Goal: Task Accomplishment & Management: Manage account settings

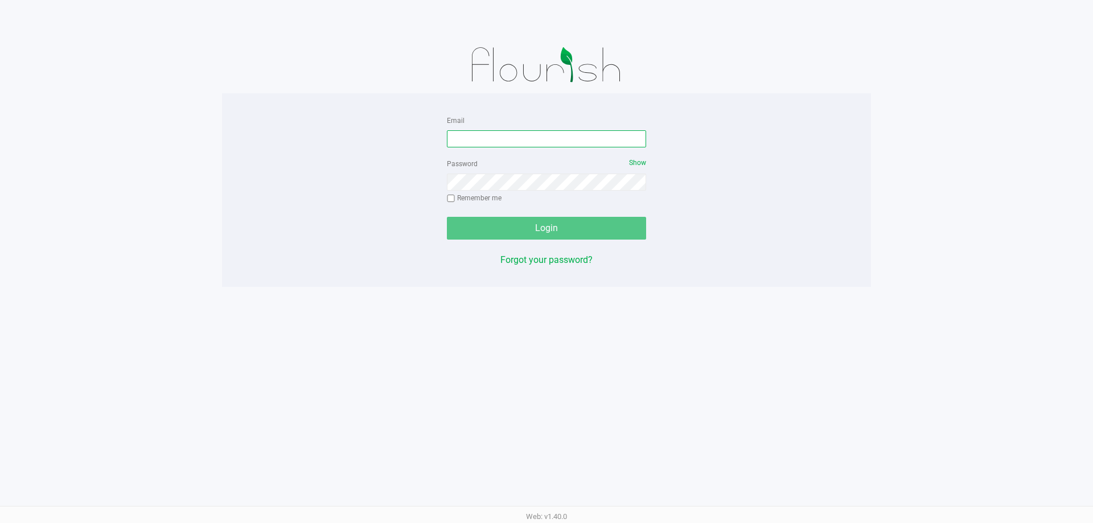
click at [495, 141] on input "Email" at bounding box center [546, 138] width 199 height 17
type input "[EMAIL_ADDRESS][DOMAIN_NAME]"
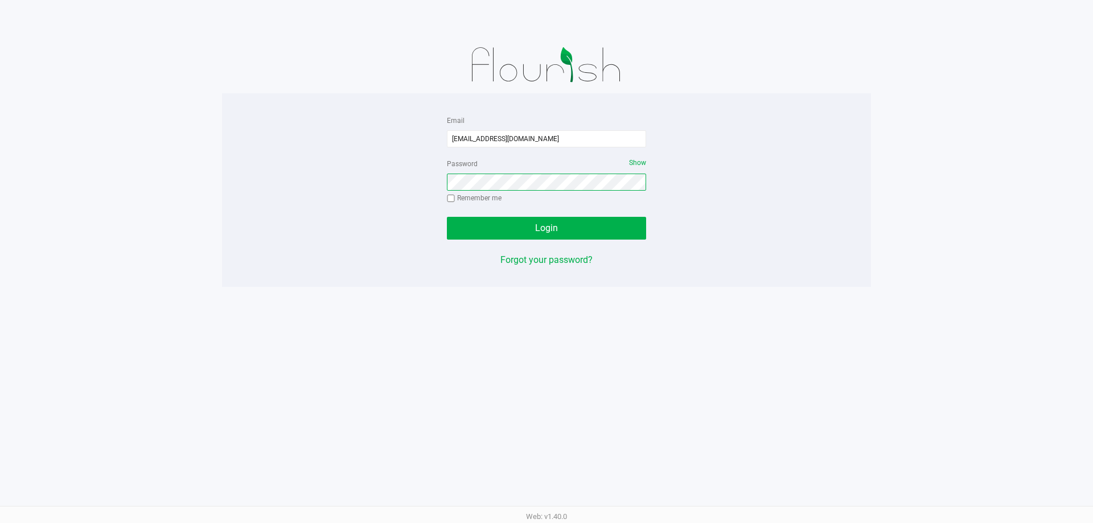
click at [447, 217] on button "Login" at bounding box center [546, 228] width 199 height 23
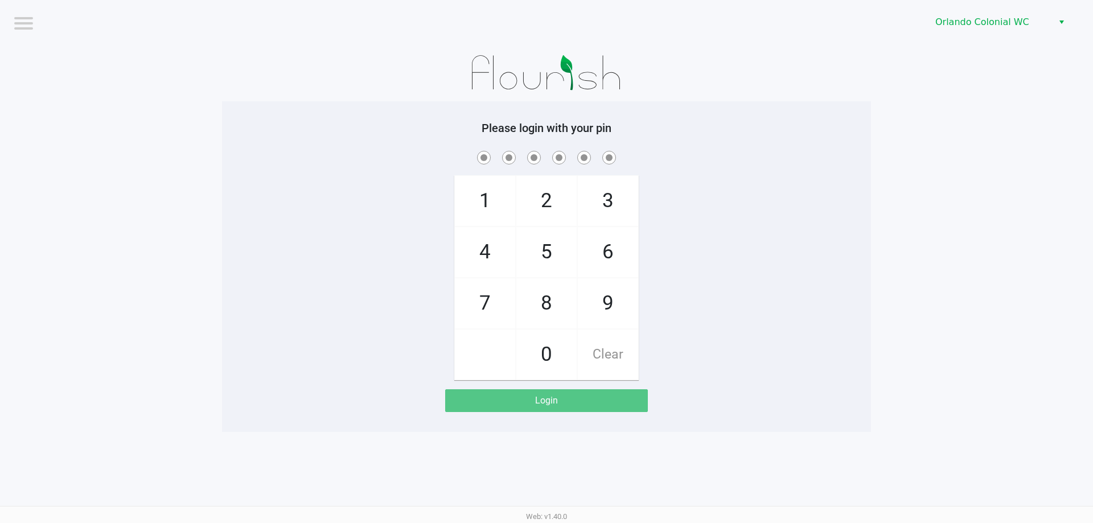
click at [619, 183] on span "3" at bounding box center [608, 201] width 60 height 50
checkbox input "true"
click at [491, 307] on span "7" at bounding box center [485, 303] width 60 height 50
checkbox input "true"
click at [614, 288] on span "9" at bounding box center [608, 303] width 60 height 50
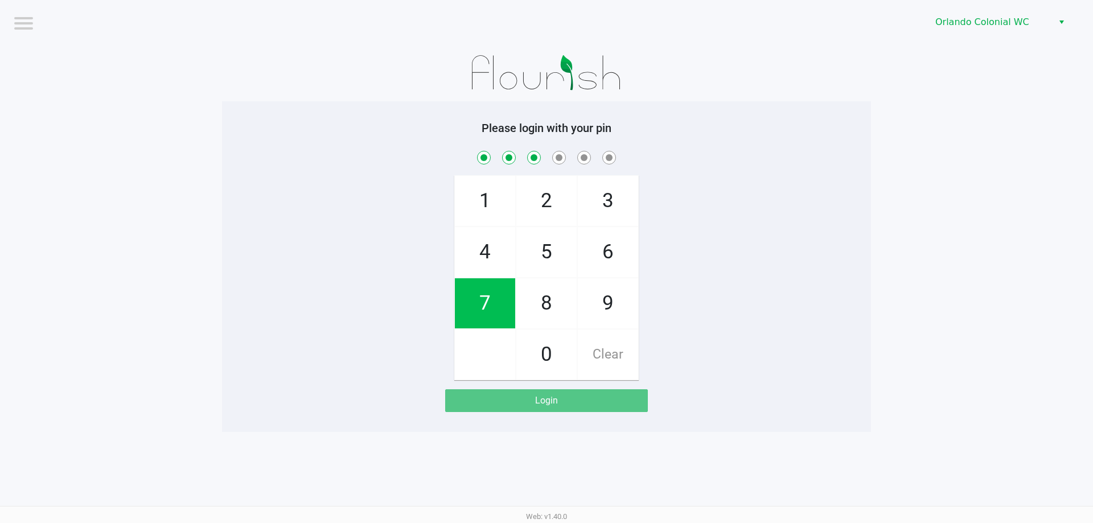
checkbox input "true"
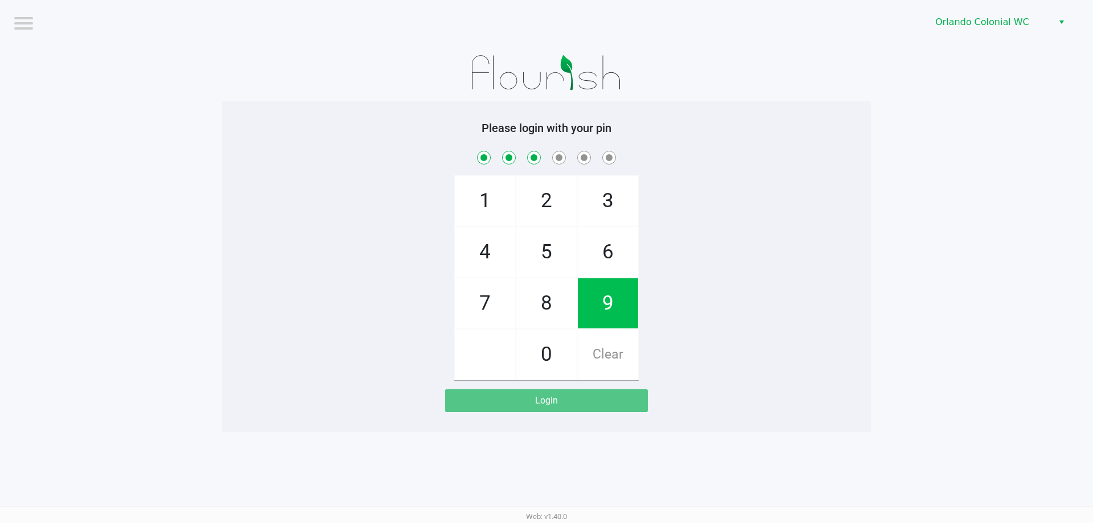
click at [604, 199] on span "3" at bounding box center [608, 201] width 60 height 50
checkbox input "true"
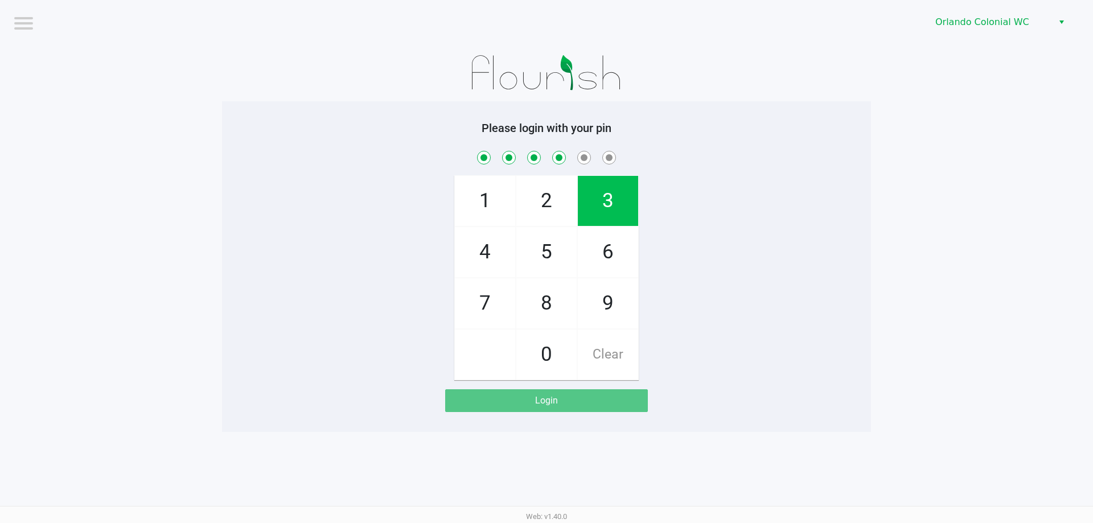
click at [547, 302] on span "8" at bounding box center [546, 303] width 60 height 50
checkbox input "true"
click at [480, 258] on span "4" at bounding box center [485, 252] width 60 height 50
checkbox input "true"
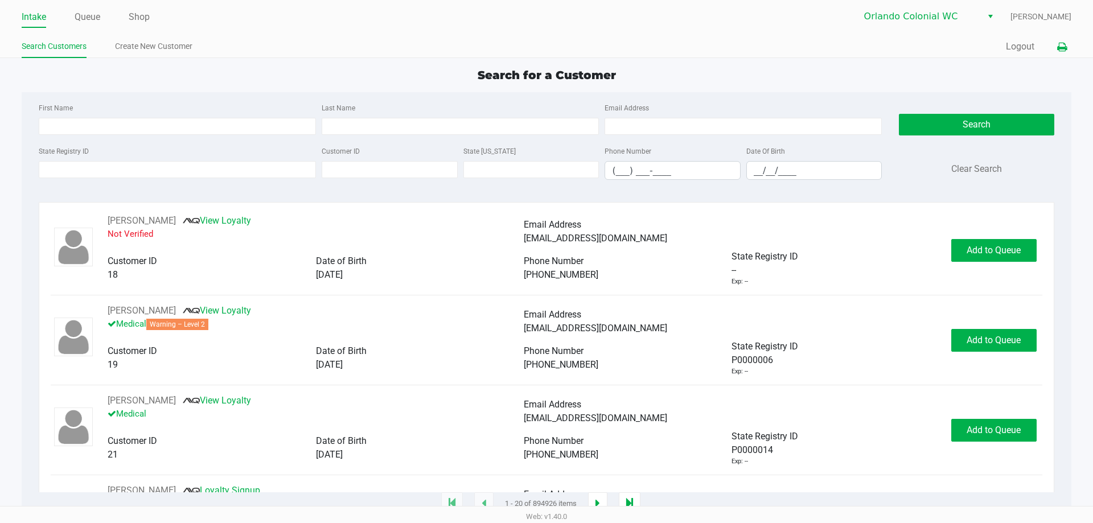
click at [1063, 46] on icon at bounding box center [1062, 47] width 10 height 8
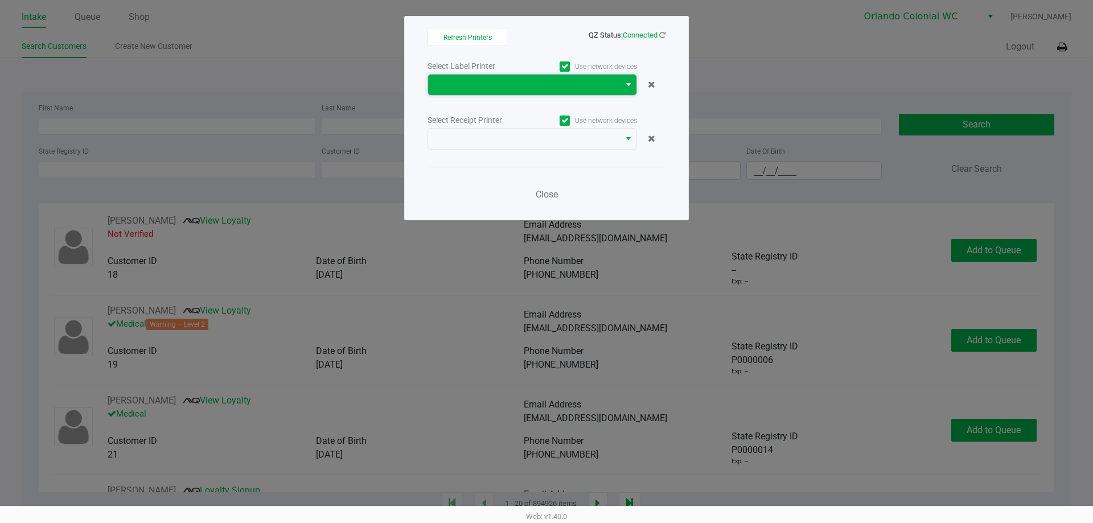
click at [520, 88] on span at bounding box center [524, 85] width 178 height 14
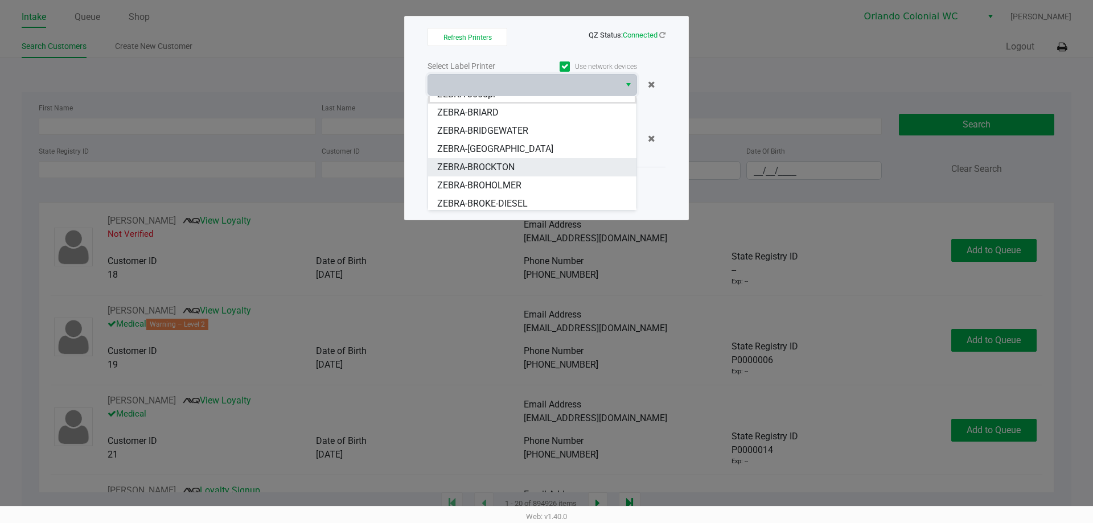
scroll to position [14, 0]
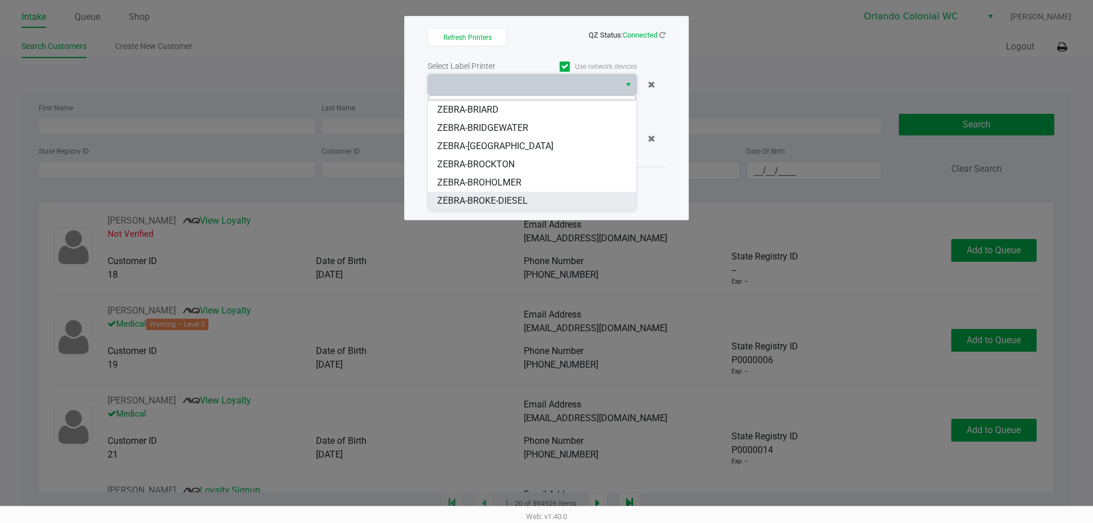
drag, startPoint x: 512, startPoint y: 199, endPoint x: 507, endPoint y: 173, distance: 26.0
click at [513, 199] on span "ZEBRA-BROKE-DIESEL" at bounding box center [482, 201] width 91 height 14
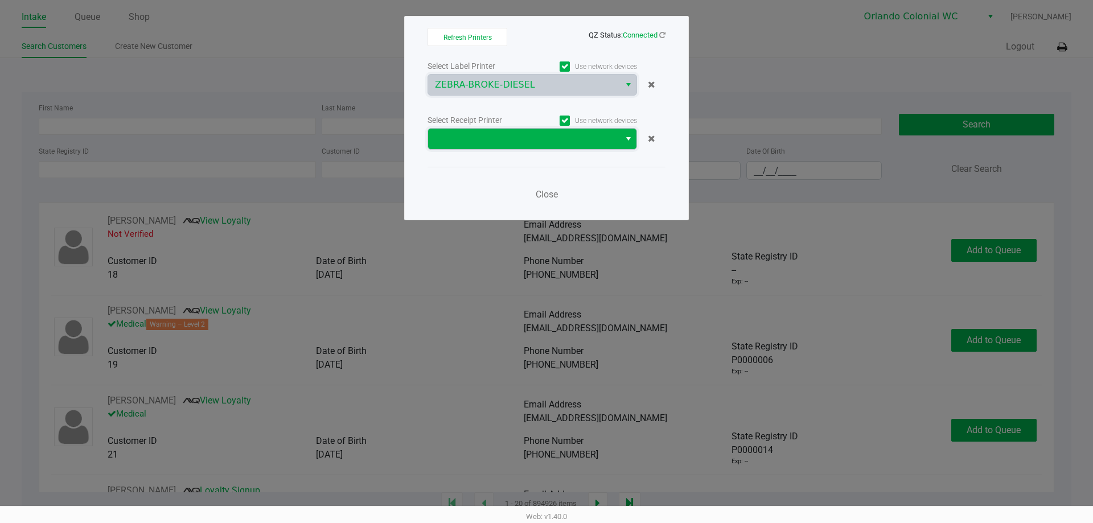
click at [518, 138] on span at bounding box center [524, 139] width 178 height 14
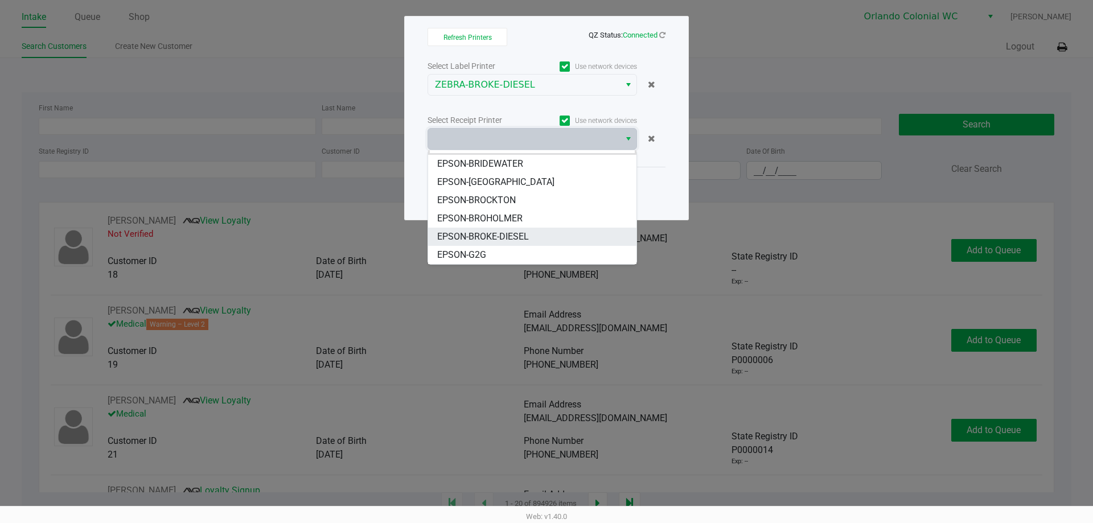
click at [515, 229] on li "EPSON-BROKE-DIESEL" at bounding box center [532, 237] width 208 height 18
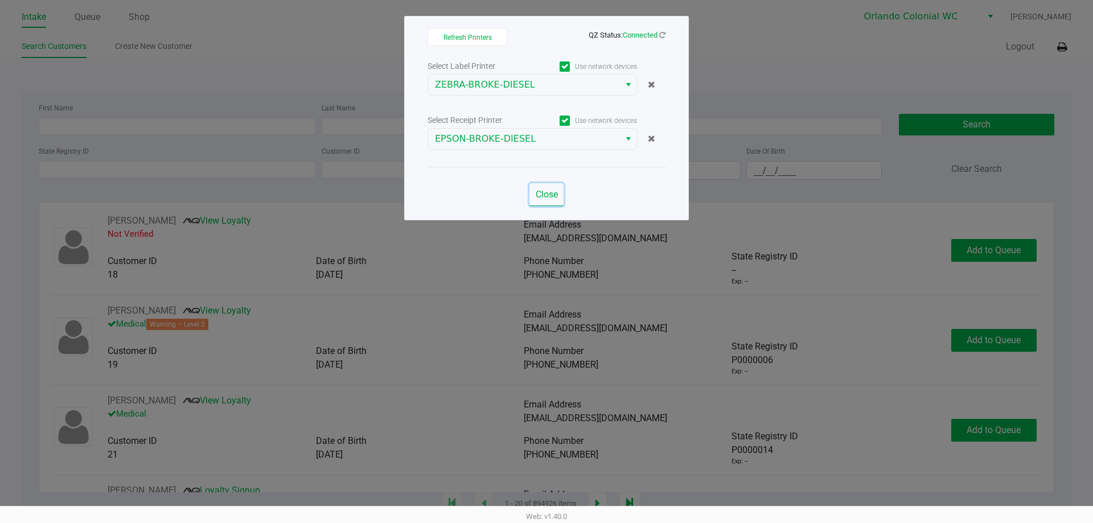
click at [545, 192] on span "Close" at bounding box center [547, 194] width 22 height 11
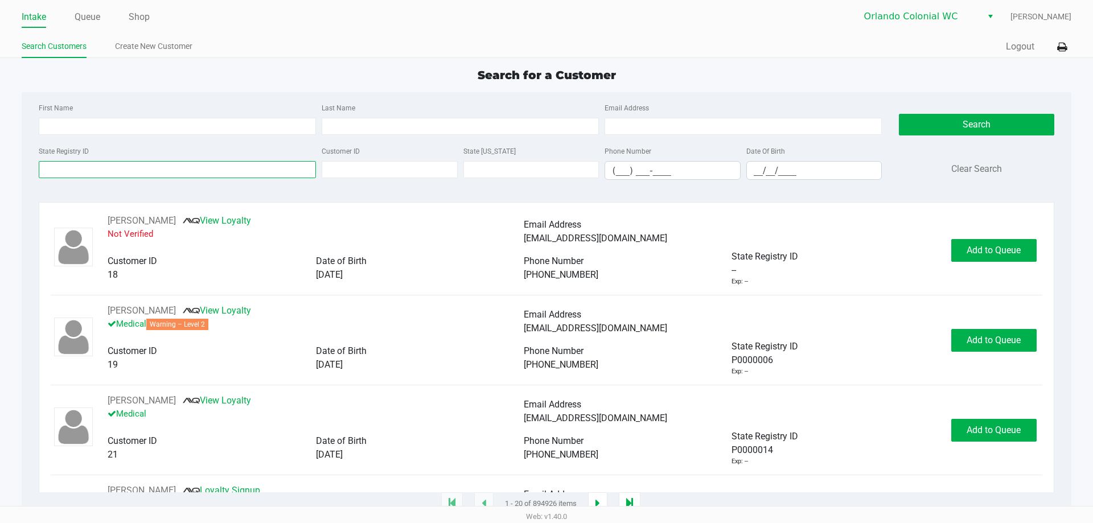
click at [200, 171] on input "State Registry ID" at bounding box center [177, 169] width 277 height 17
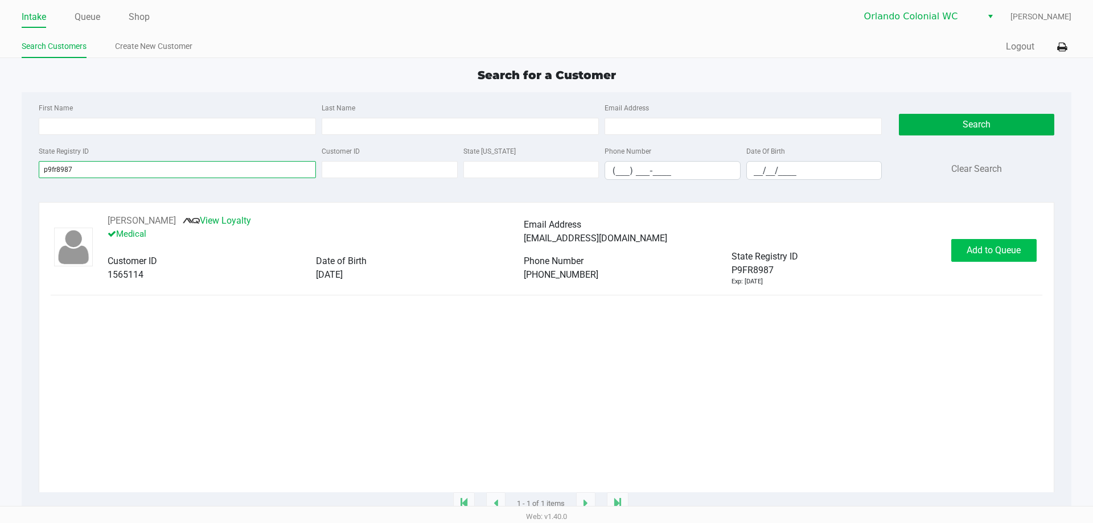
type input "p9fr8987"
click at [999, 259] on button "Add to Queue" at bounding box center [993, 250] width 85 height 23
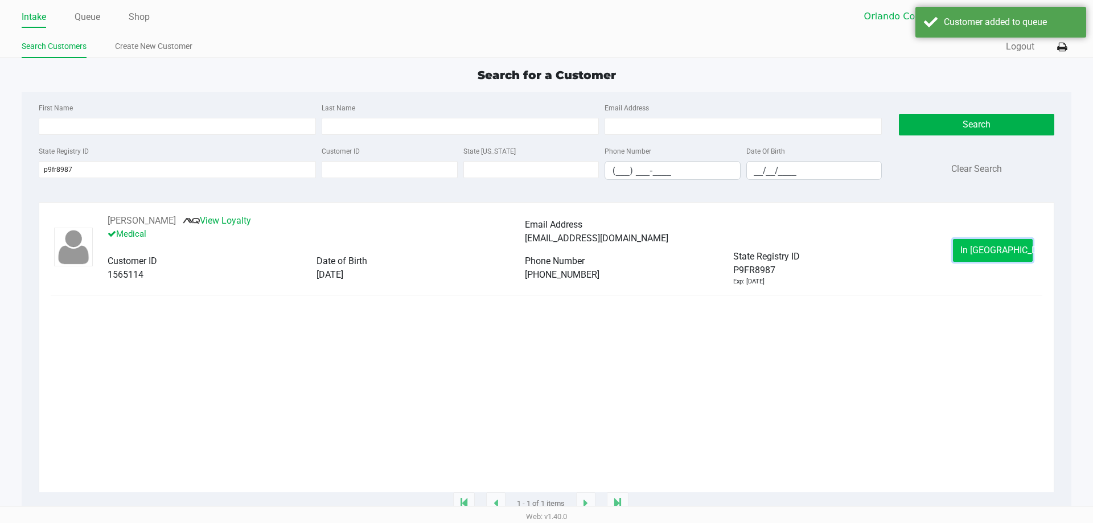
click at [988, 252] on span "In Queue" at bounding box center [1008, 250] width 96 height 11
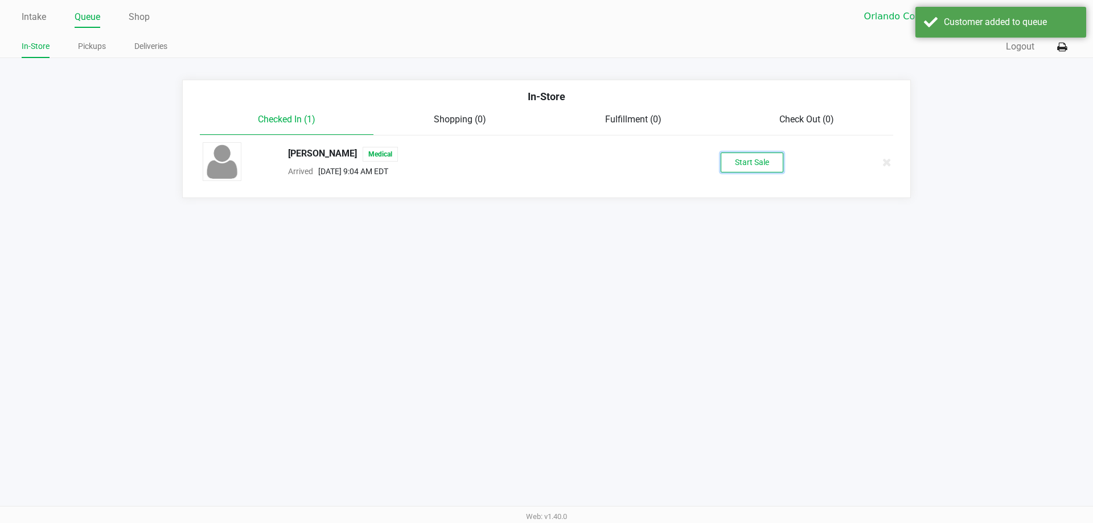
drag, startPoint x: 767, startPoint y: 162, endPoint x: 798, endPoint y: 117, distance: 54.8
click at [771, 142] on li "BYRON COGGINS JR Medical Arrived Aug 21, 2025 9:04 AM EDT Start Sale" at bounding box center [546, 162] width 710 height 54
click at [749, 162] on button "Start Sale" at bounding box center [752, 163] width 63 height 20
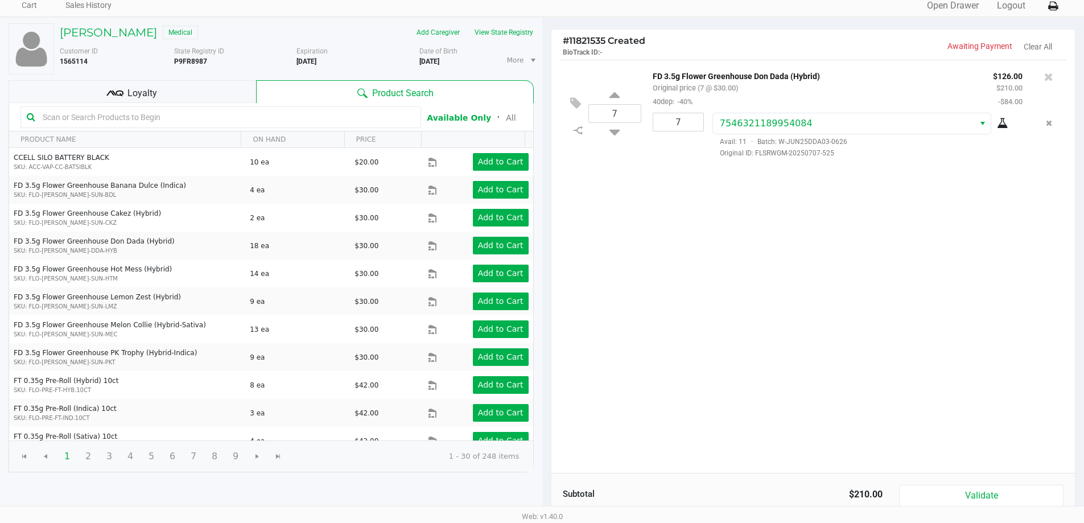
scroll to position [34, 0]
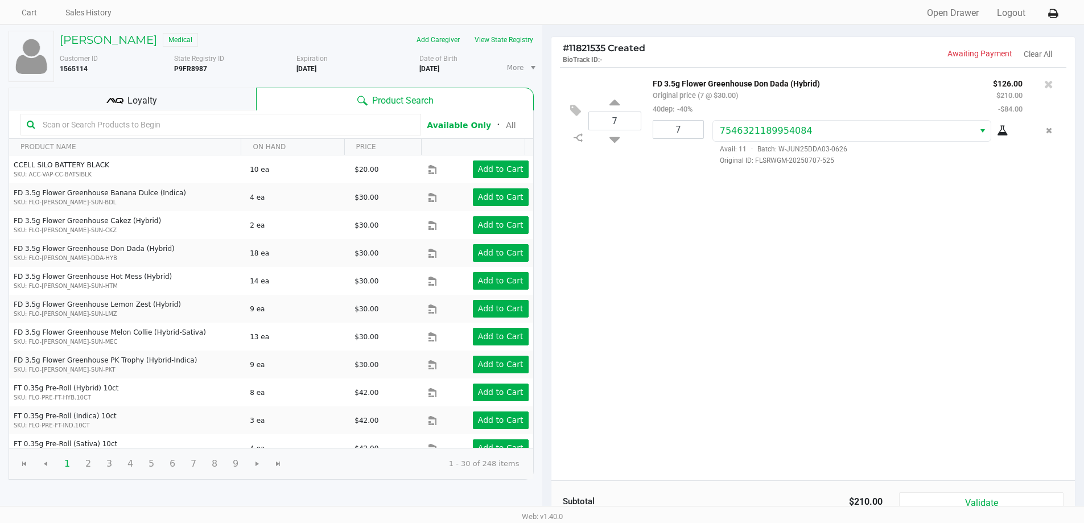
click at [177, 97] on div "Loyalty" at bounding box center [133, 99] width 248 height 23
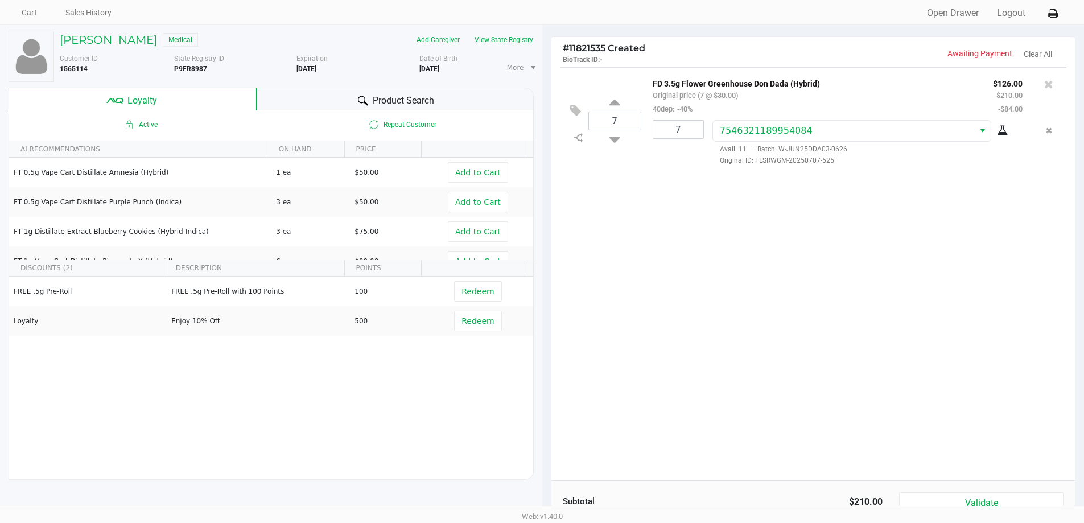
scroll to position [130, 0]
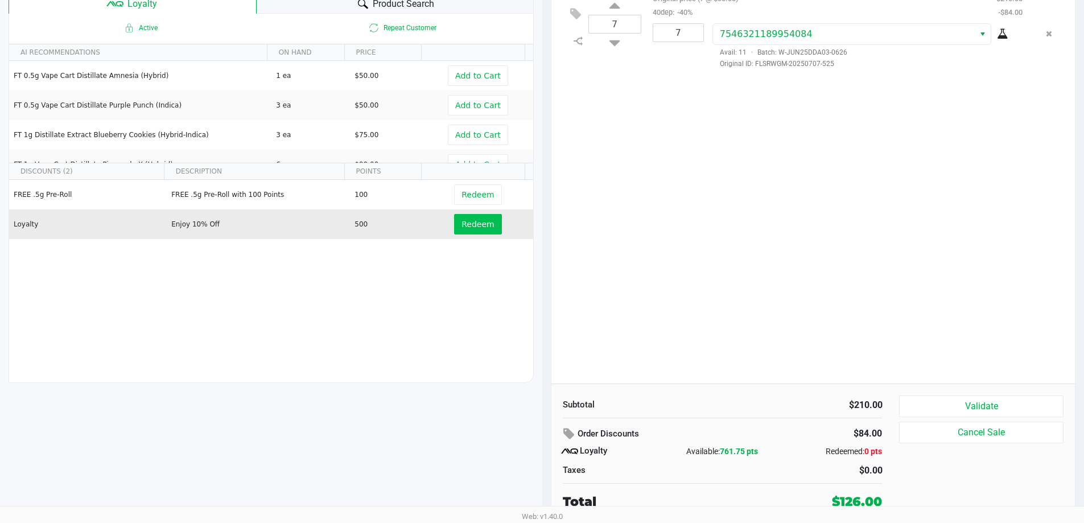
click at [466, 225] on span "Redeem" at bounding box center [478, 224] width 32 height 9
click at [987, 417] on button "Validate" at bounding box center [981, 407] width 164 height 22
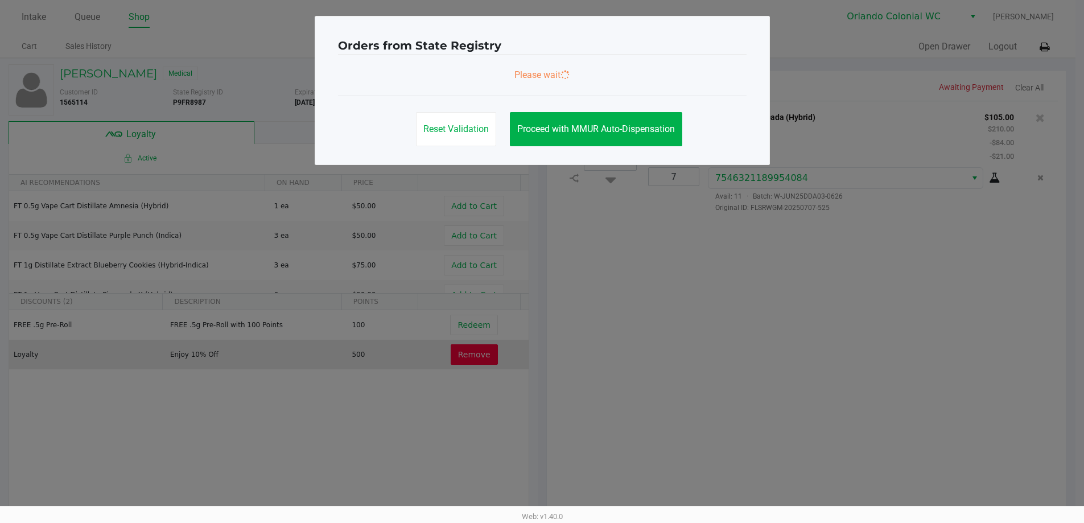
scroll to position [0, 0]
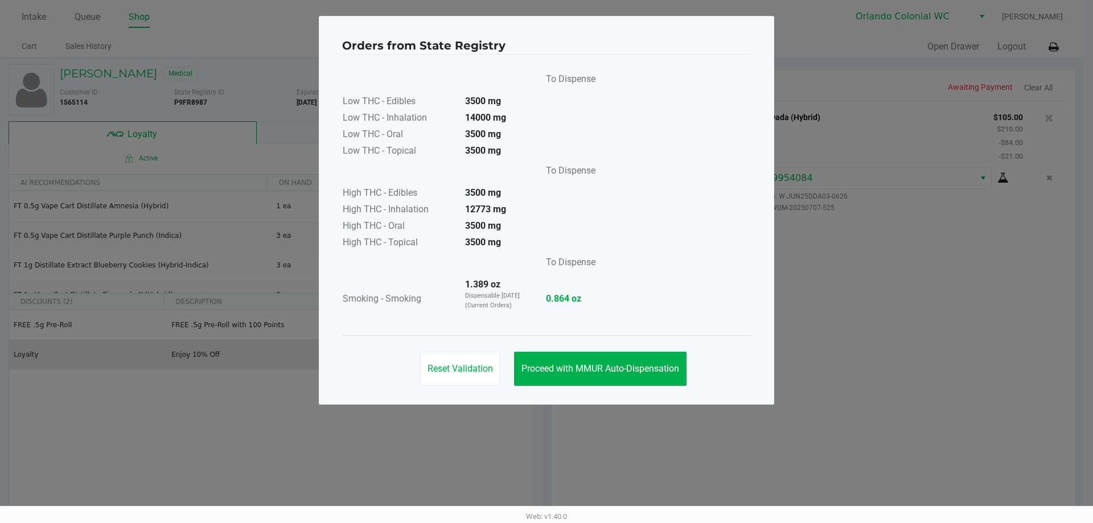
click at [573, 356] on button "Proceed with MMUR Auto-Dispensation" at bounding box center [600, 369] width 172 height 34
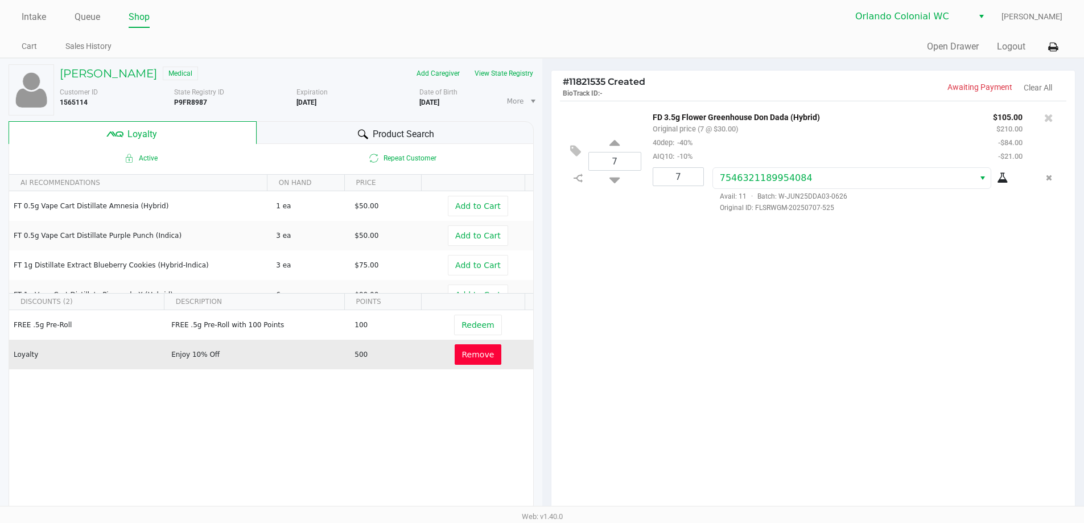
scroll to position [130, 0]
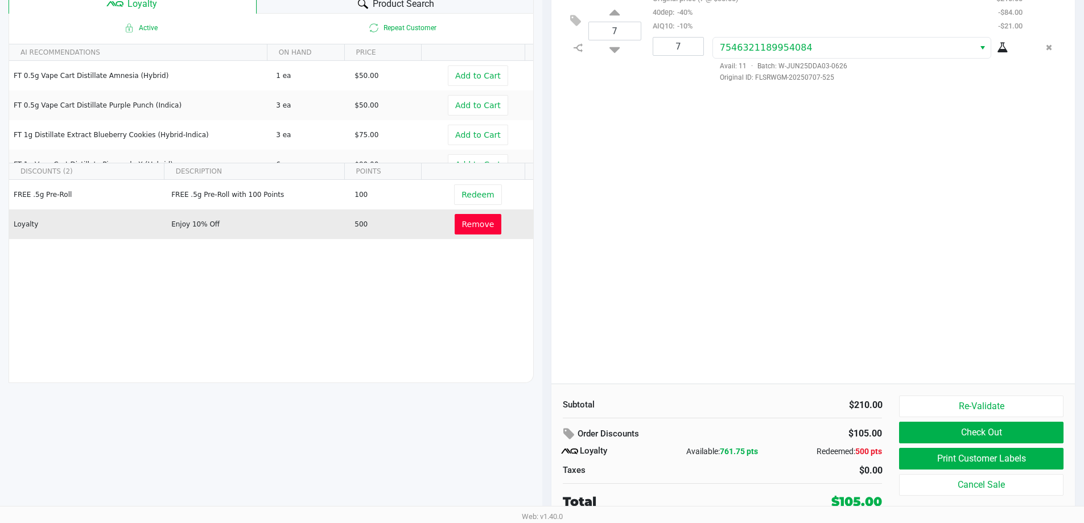
click at [976, 465] on button "Print Customer Labels" at bounding box center [981, 459] width 164 height 22
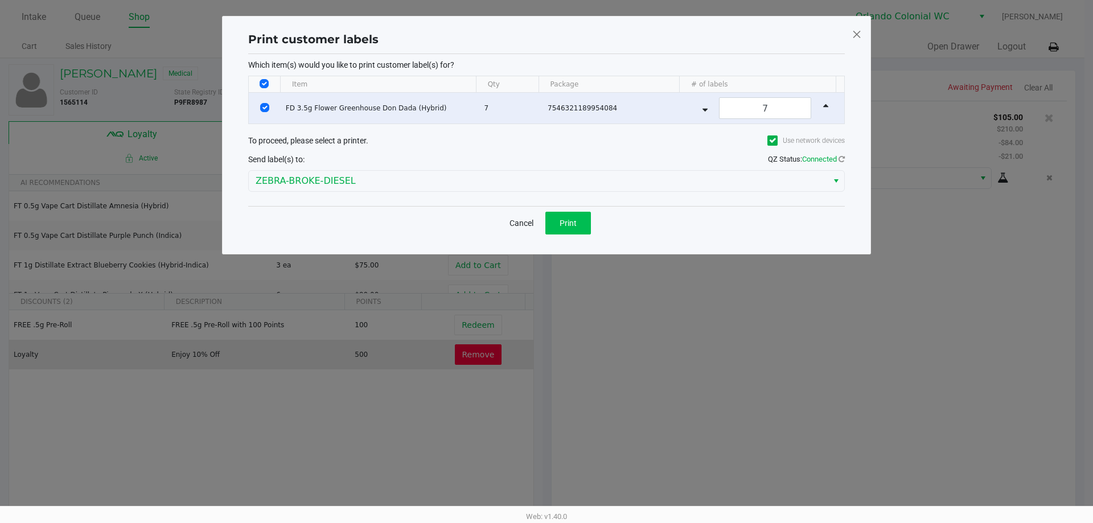
click at [563, 219] on span "Print" at bounding box center [568, 223] width 17 height 9
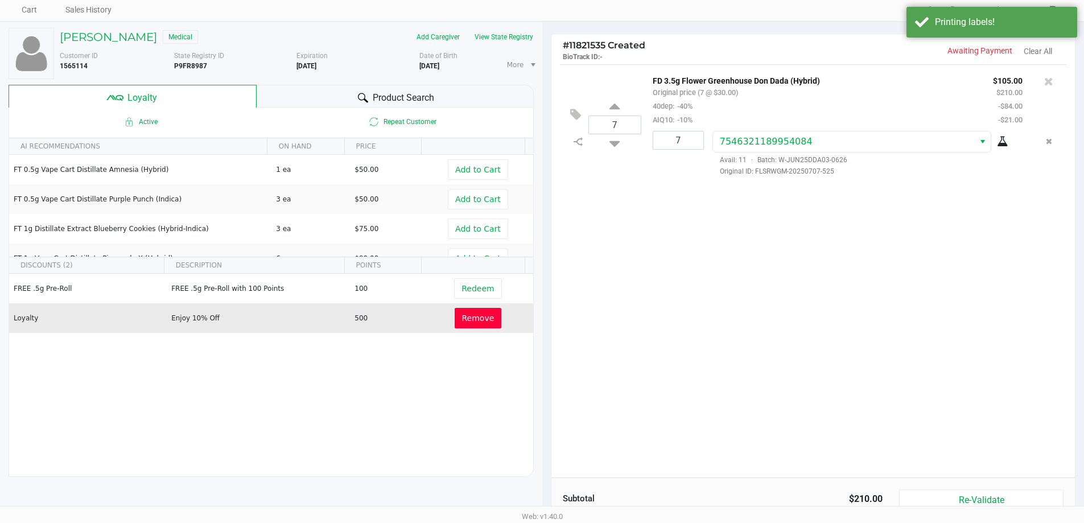
scroll to position [130, 0]
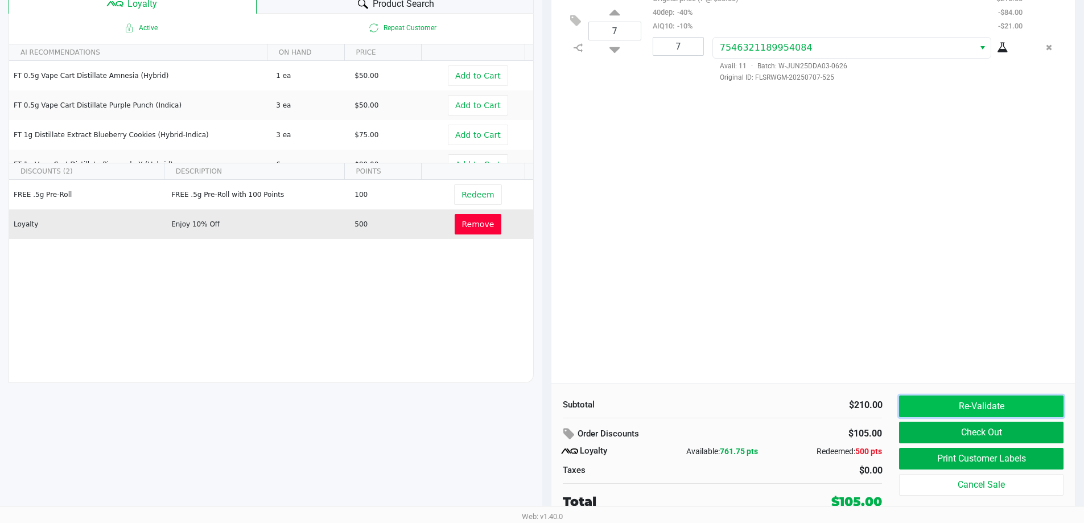
click at [1009, 413] on button "Re-Validate" at bounding box center [981, 407] width 164 height 22
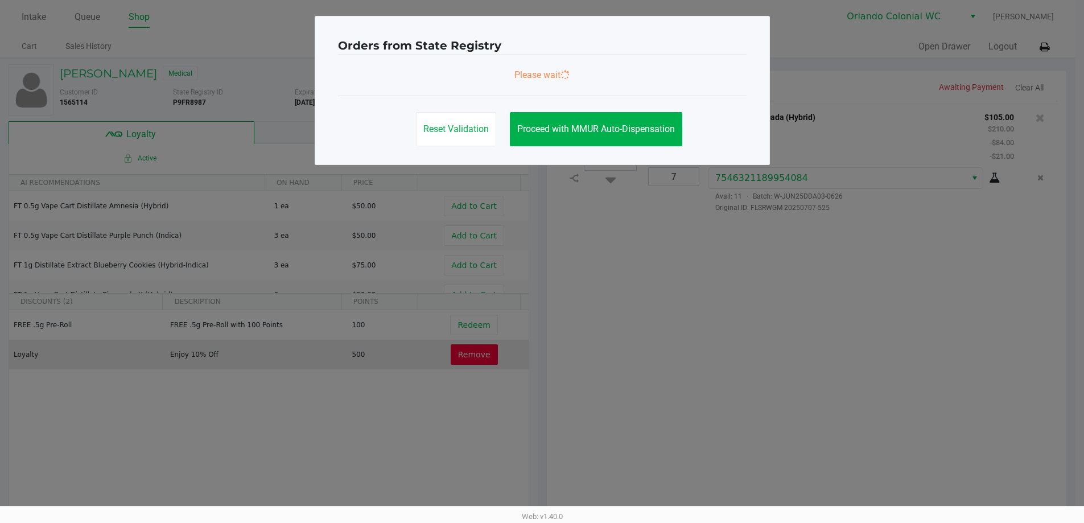
scroll to position [0, 0]
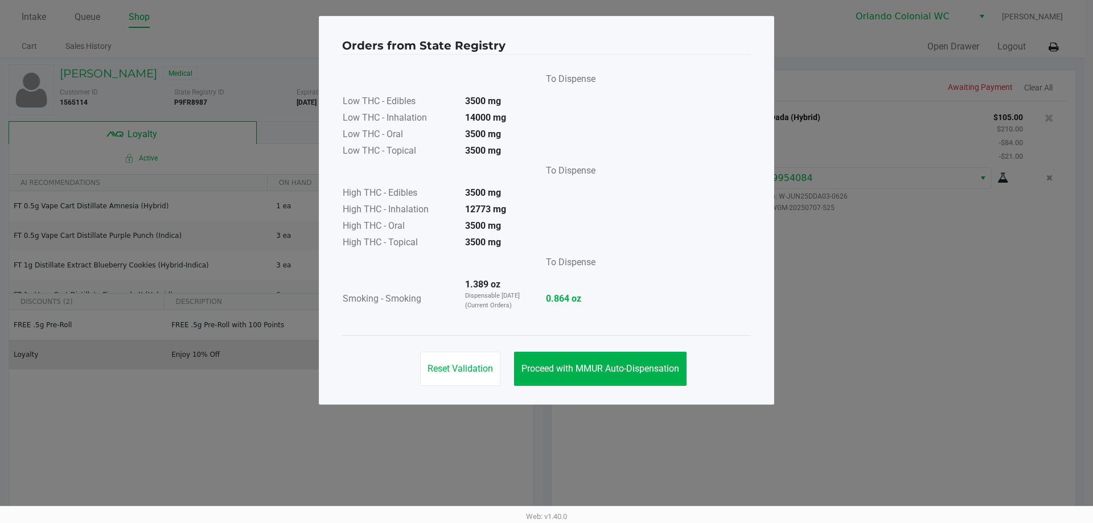
click at [646, 355] on button "Proceed with MMUR Auto-Dispensation" at bounding box center [600, 369] width 172 height 34
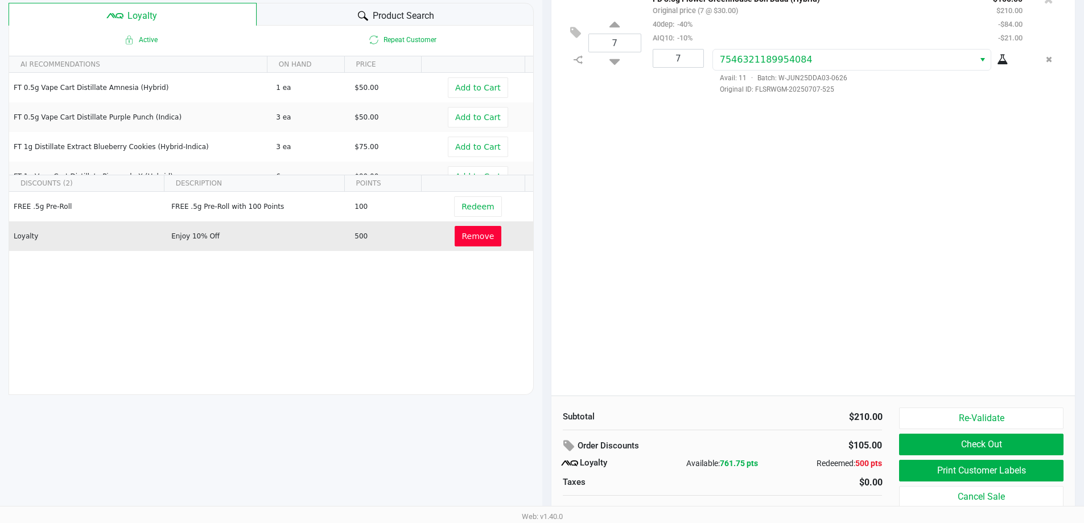
scroll to position [130, 0]
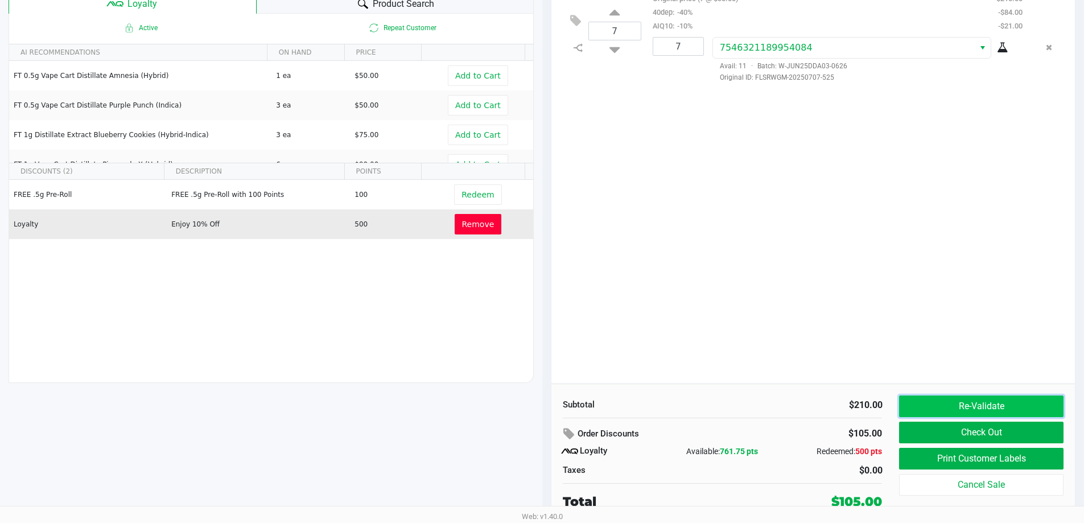
click at [1033, 413] on button "Re-Validate" at bounding box center [981, 407] width 164 height 22
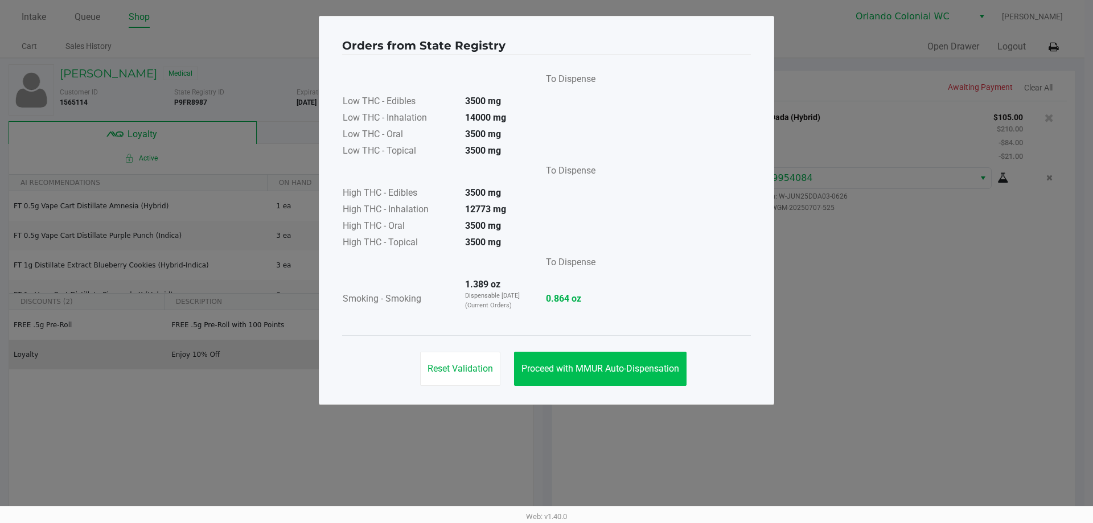
click at [629, 362] on button "Proceed with MMUR Auto-Dispensation" at bounding box center [600, 369] width 172 height 34
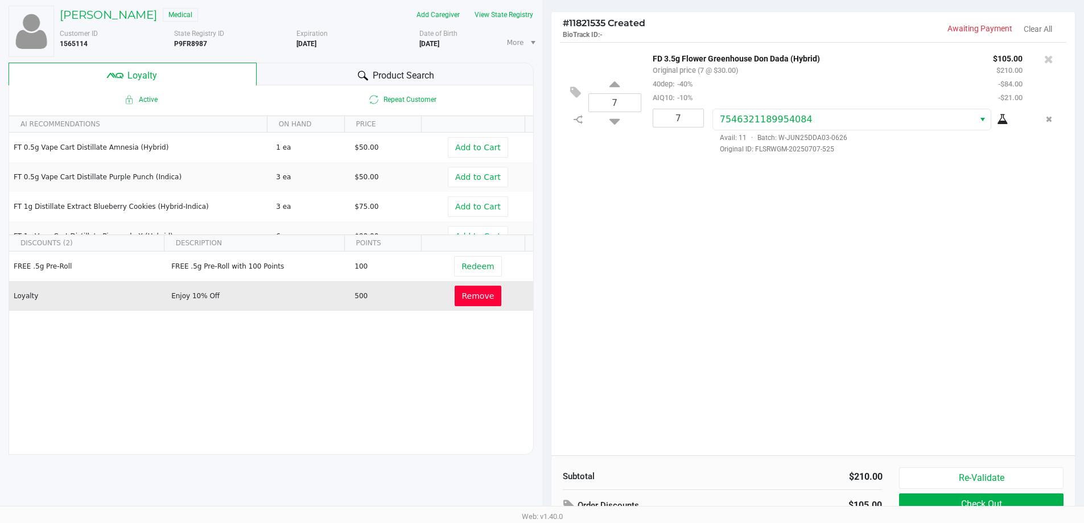
scroll to position [130, 0]
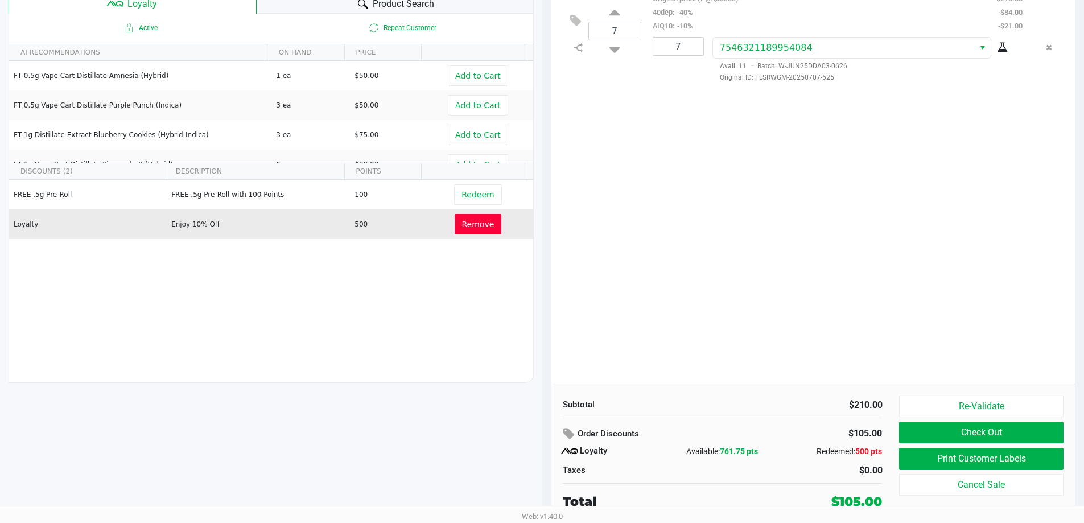
click at [936, 425] on button "Check Out" at bounding box center [981, 433] width 164 height 22
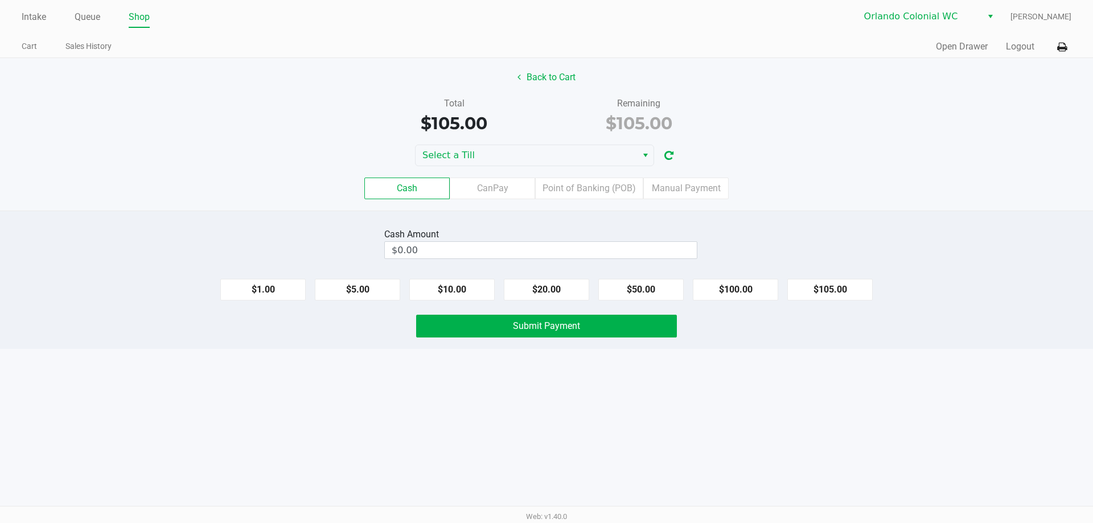
click at [833, 282] on button "$105.00" at bounding box center [829, 290] width 85 height 22
type input "$105.00"
click at [630, 332] on button "Submit Payment" at bounding box center [546, 326] width 261 height 23
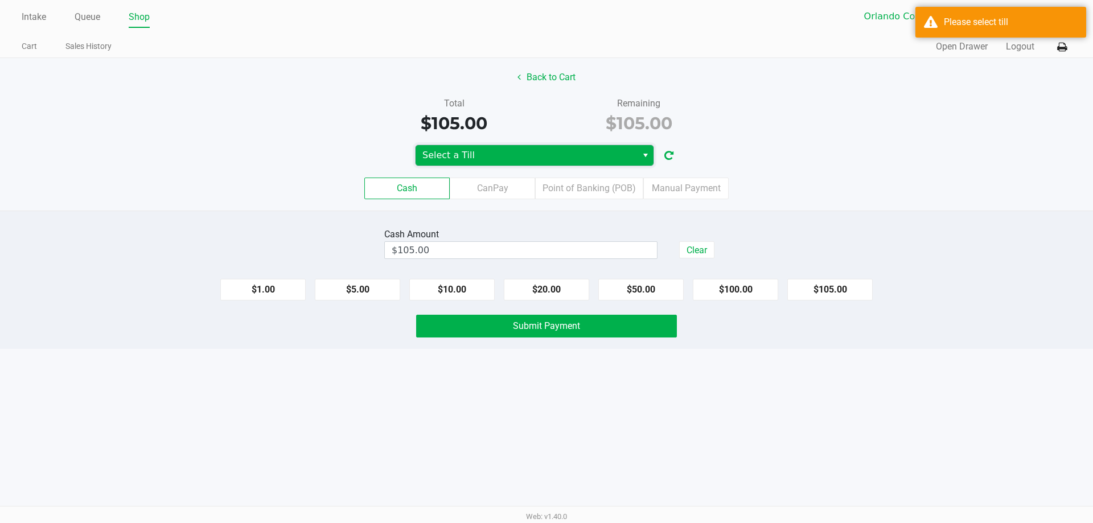
click at [615, 157] on span "Select a Till" at bounding box center [526, 156] width 208 height 14
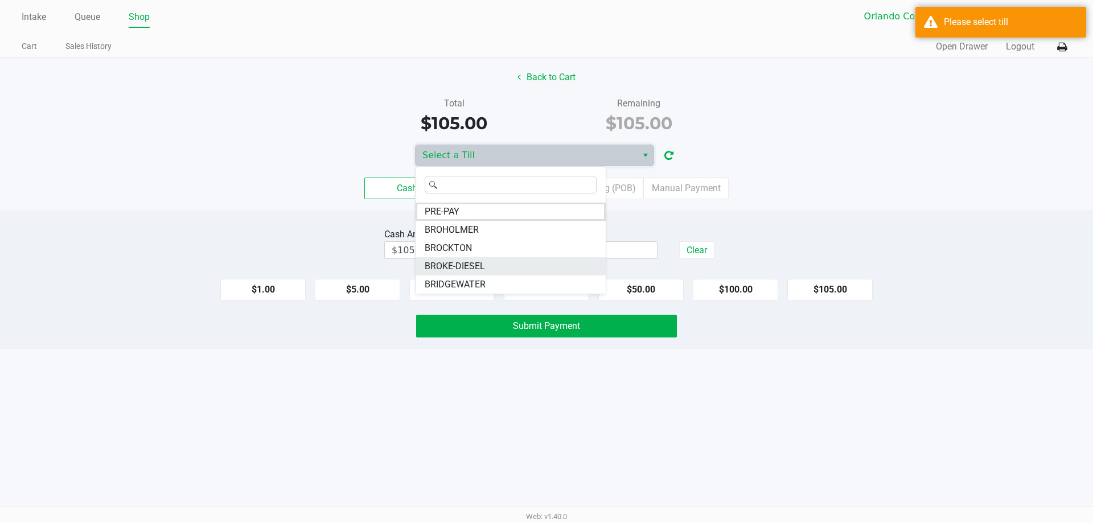
click at [488, 268] on li "BROKE-DIESEL" at bounding box center [511, 266] width 190 height 18
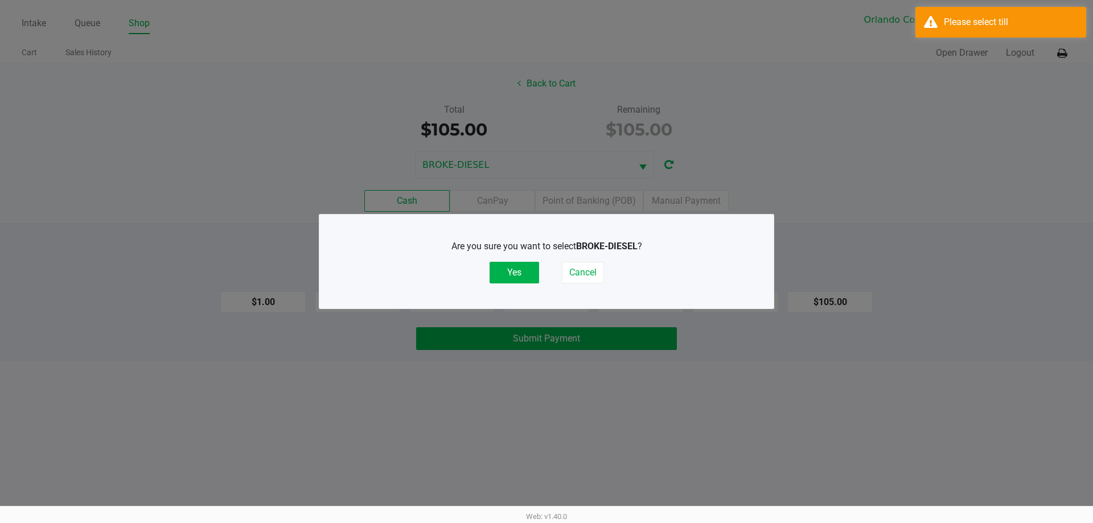
click at [510, 279] on button "Yes" at bounding box center [515, 273] width 50 height 22
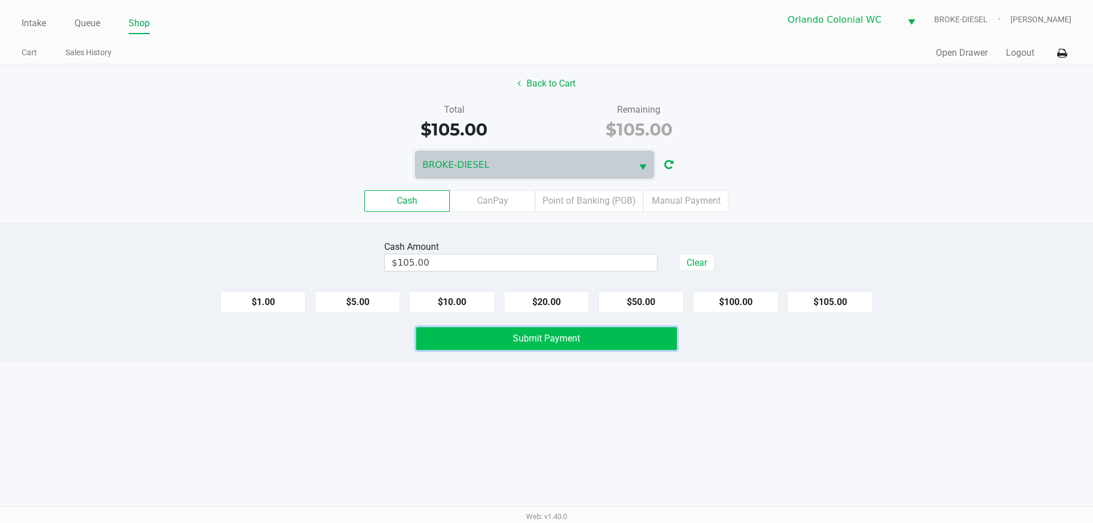
click at [550, 338] on span "Submit Payment" at bounding box center [546, 338] width 67 height 11
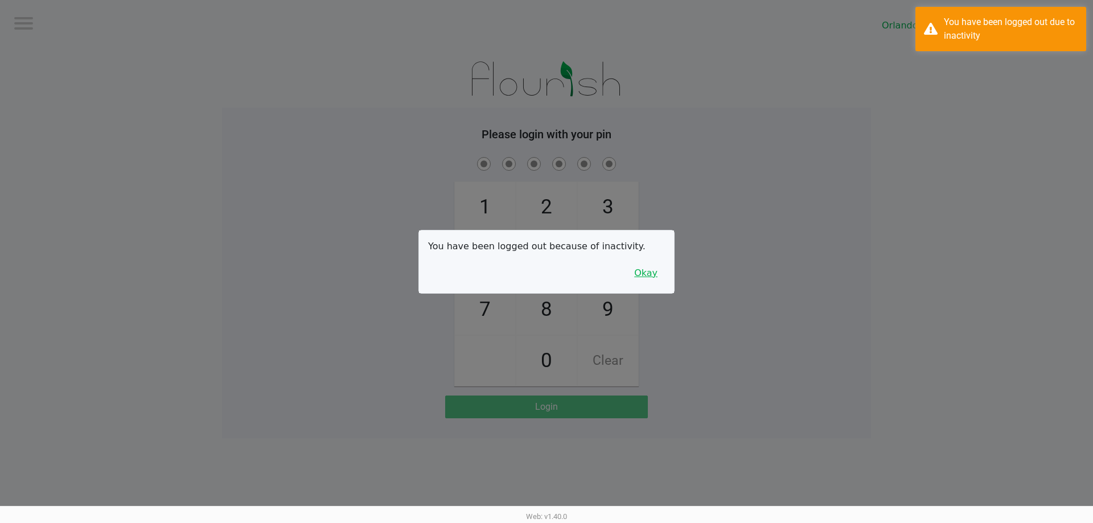
click at [661, 271] on button "Okay" at bounding box center [646, 273] width 38 height 22
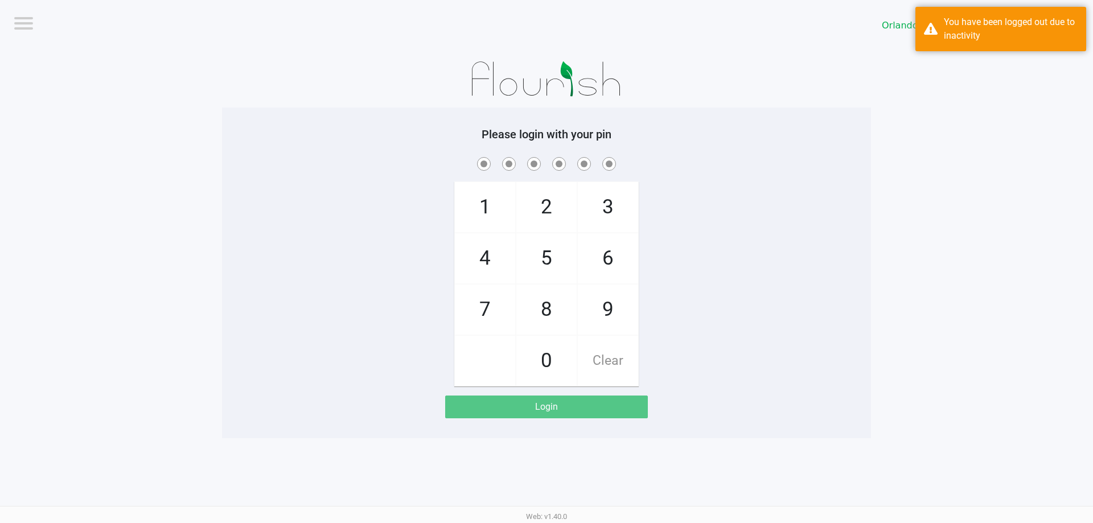
click at [613, 200] on span "3" at bounding box center [608, 207] width 60 height 50
checkbox input "true"
click at [490, 305] on span "7" at bounding box center [485, 310] width 60 height 50
checkbox input "true"
click at [602, 311] on span "9" at bounding box center [608, 310] width 60 height 50
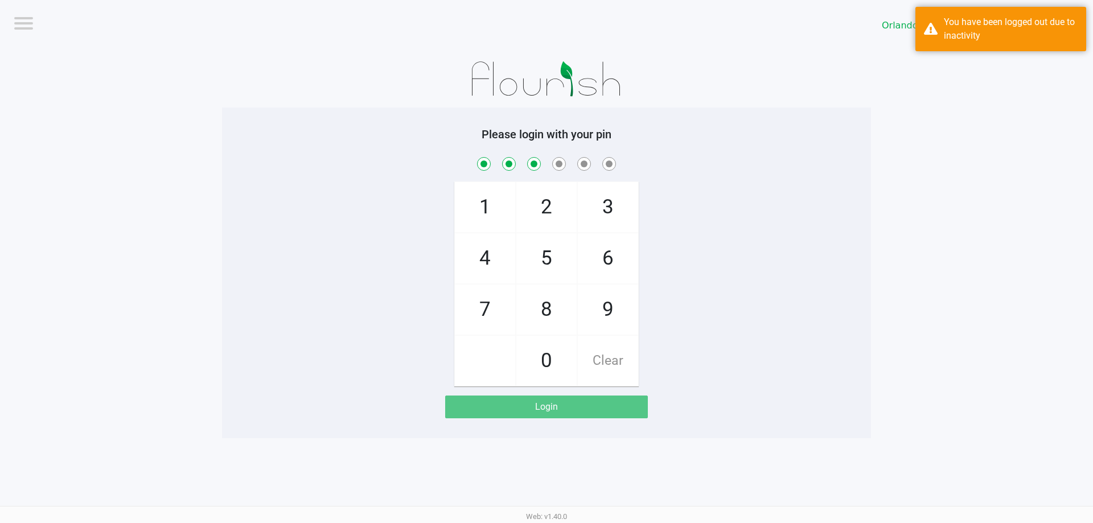
checkbox input "true"
click at [620, 205] on span "3" at bounding box center [608, 207] width 60 height 50
checkbox input "true"
click at [554, 317] on span "8" at bounding box center [546, 310] width 60 height 50
checkbox input "true"
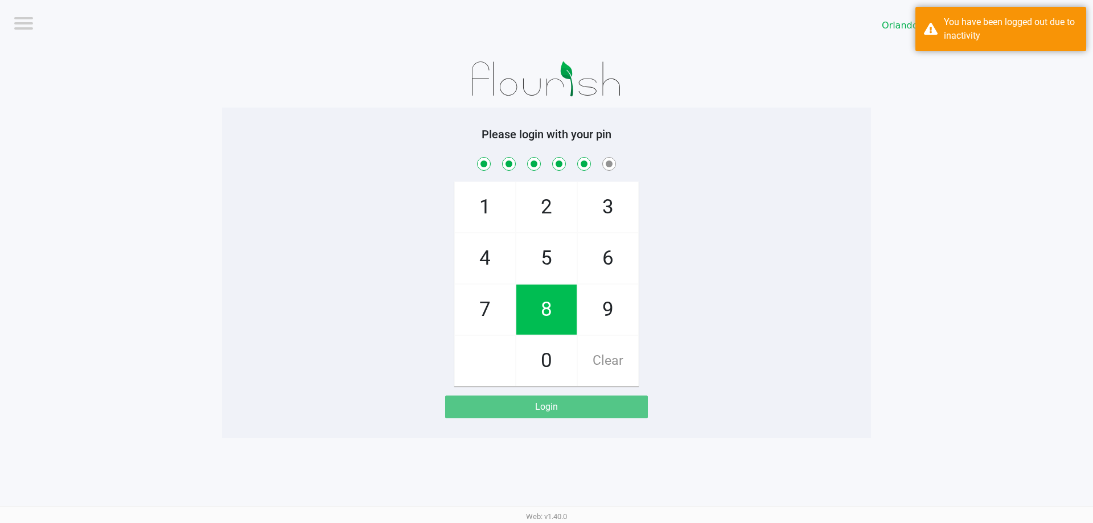
click at [494, 256] on span "4" at bounding box center [485, 258] width 60 height 50
checkbox input "true"
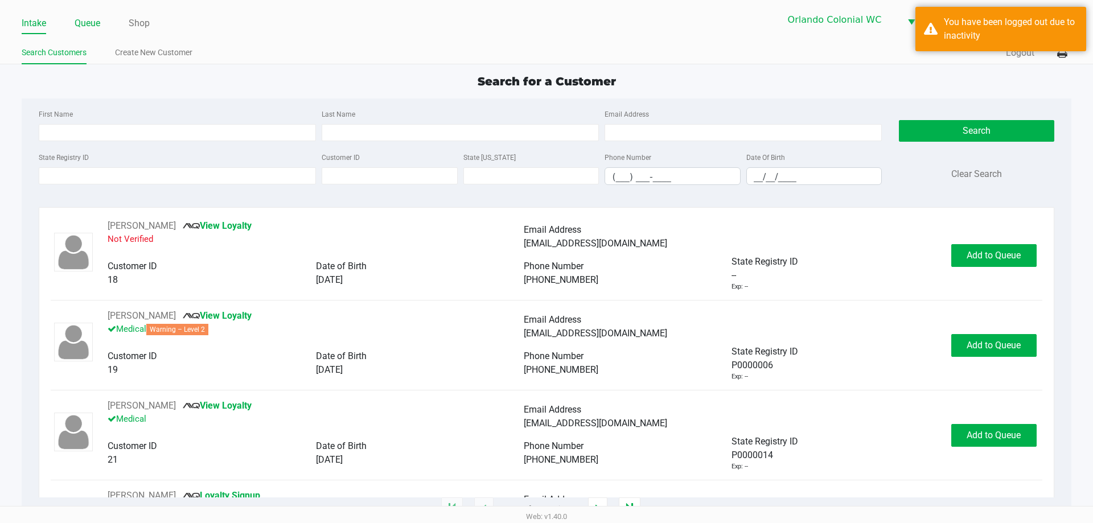
click at [91, 24] on link "Queue" at bounding box center [88, 23] width 26 height 16
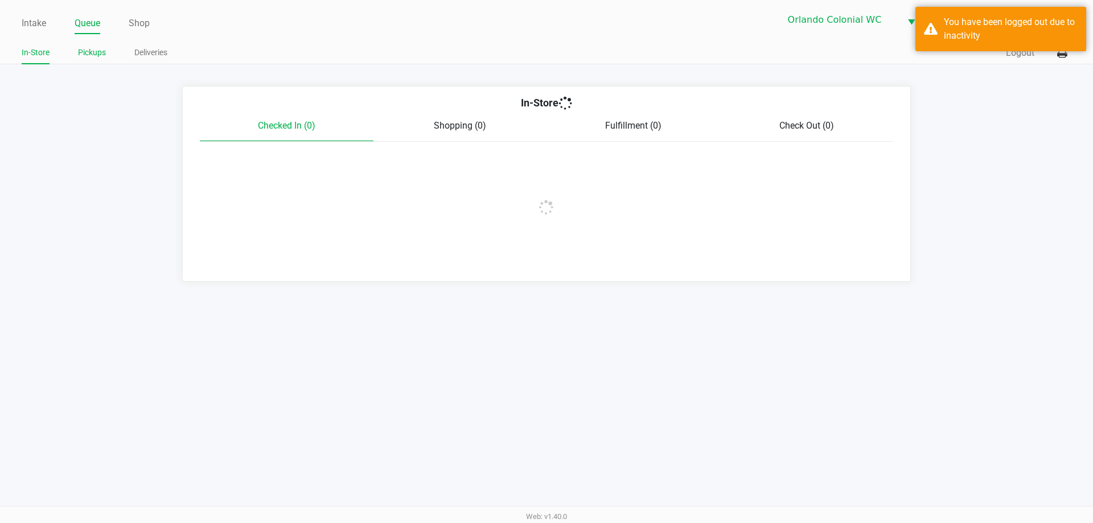
click at [98, 51] on link "Pickups" at bounding box center [92, 53] width 28 height 14
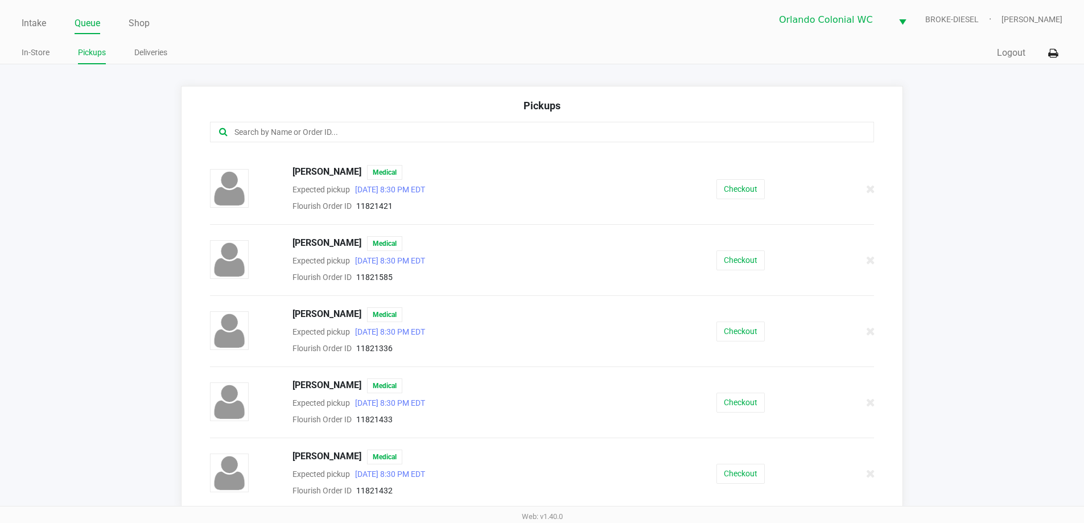
scroll to position [348, 0]
click at [722, 268] on button "Checkout" at bounding box center [741, 259] width 48 height 20
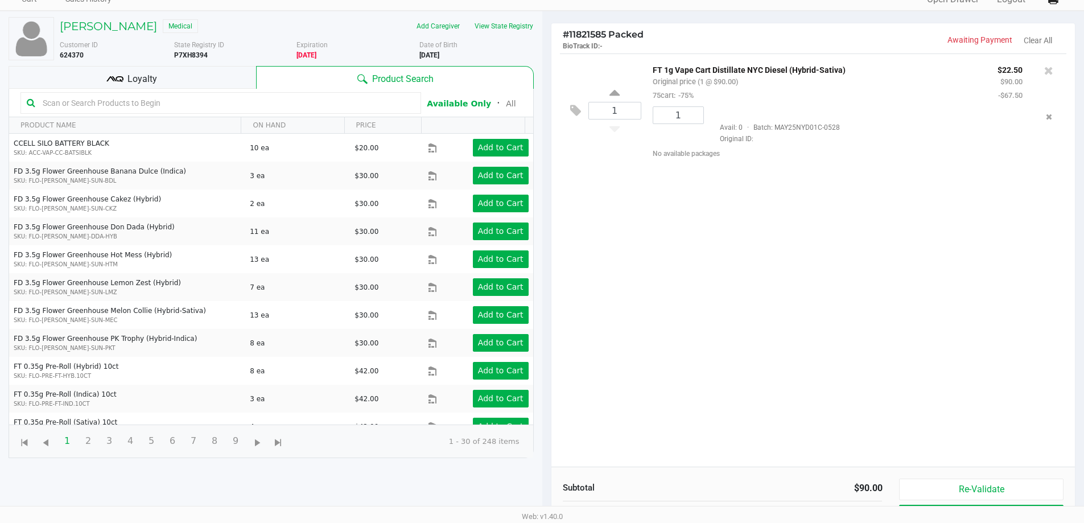
scroll to position [123, 0]
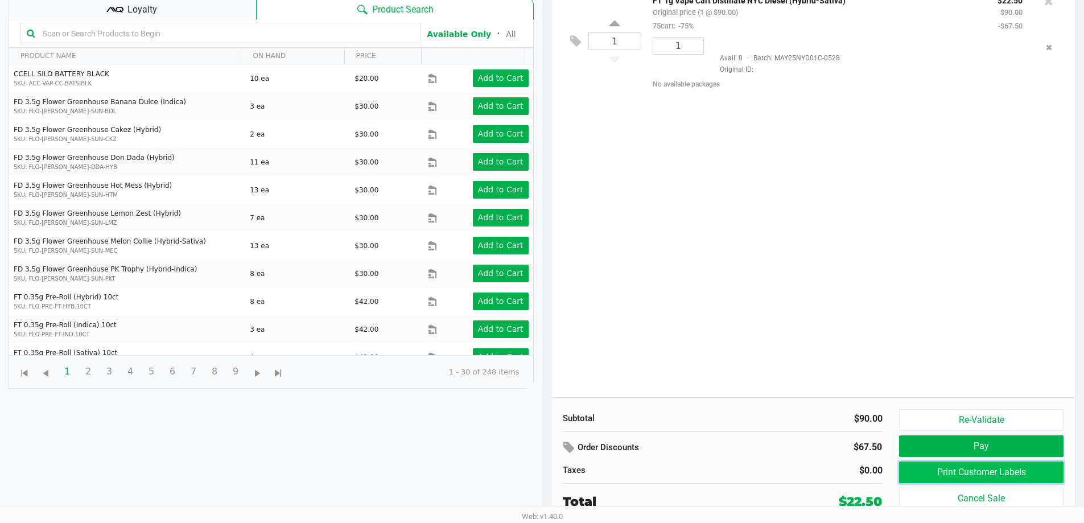
click at [1025, 470] on button "Print Customer Labels" at bounding box center [981, 473] width 164 height 22
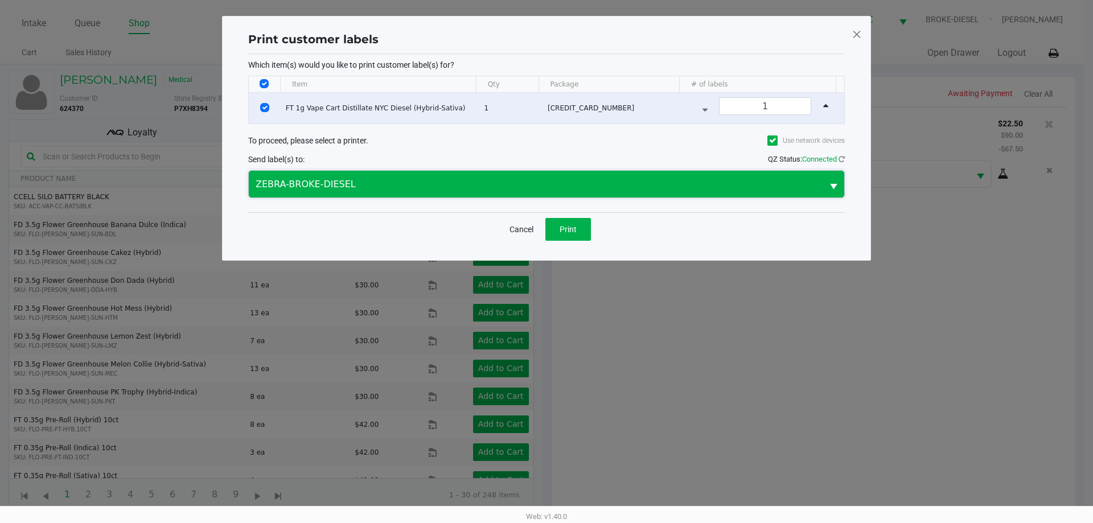
click at [566, 197] on kendo-dropdownlist "ZEBRA-BROKE-DIESEL" at bounding box center [546, 184] width 597 height 28
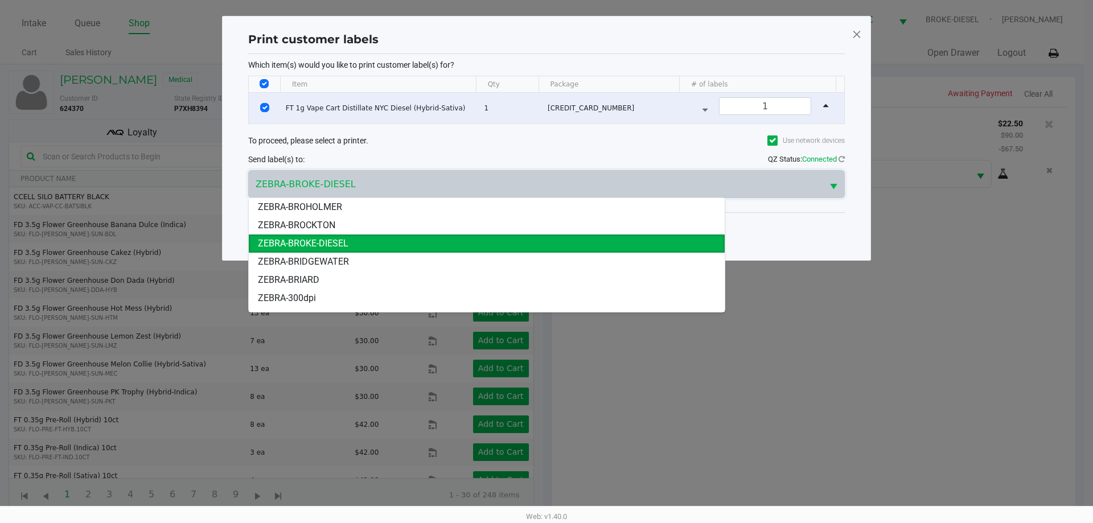
click at [887, 383] on ngb-modal-window "Print customer labels Which item(s) would you like to print customer label(s) f…" at bounding box center [546, 261] width 1093 height 523
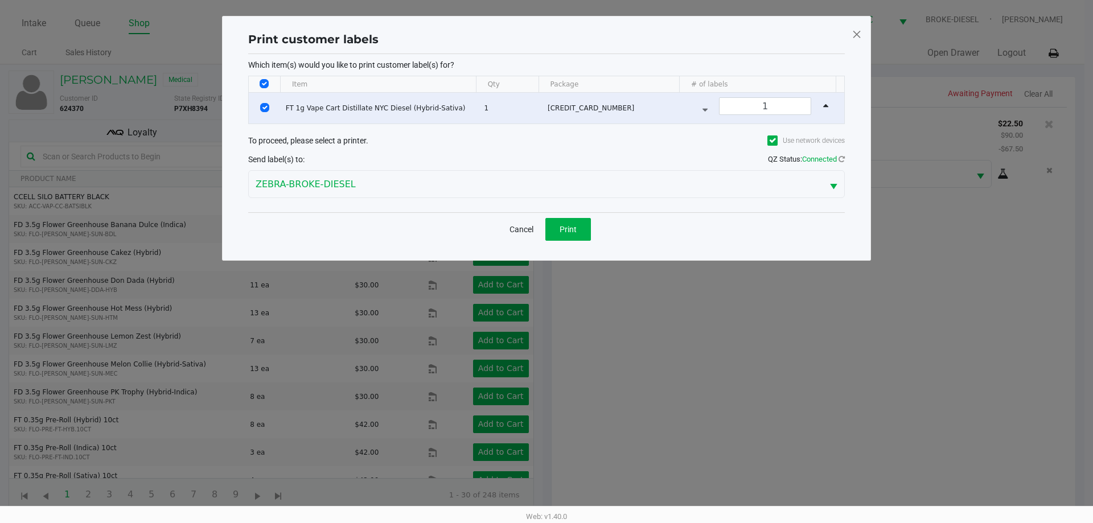
click at [858, 38] on span at bounding box center [857, 34] width 10 height 18
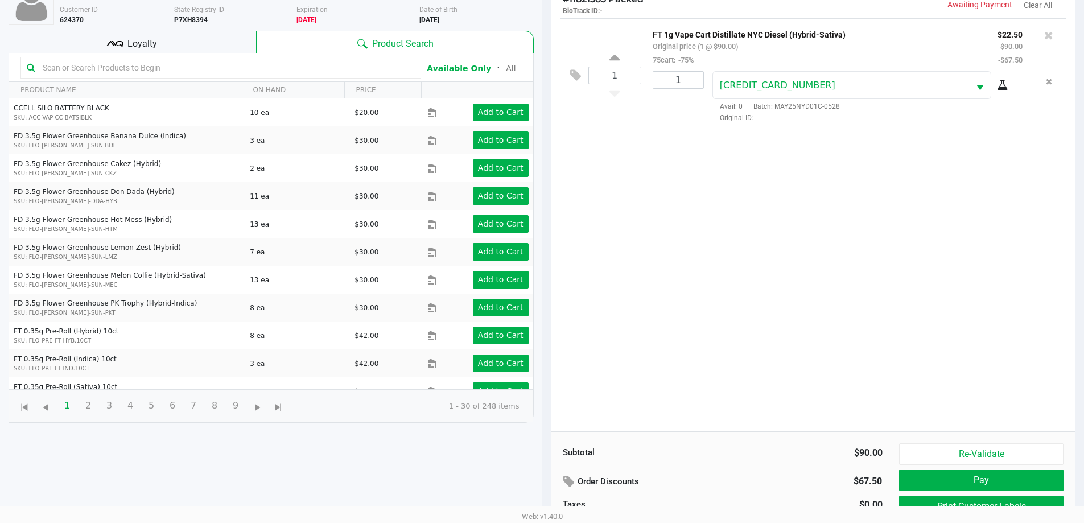
scroll to position [123, 0]
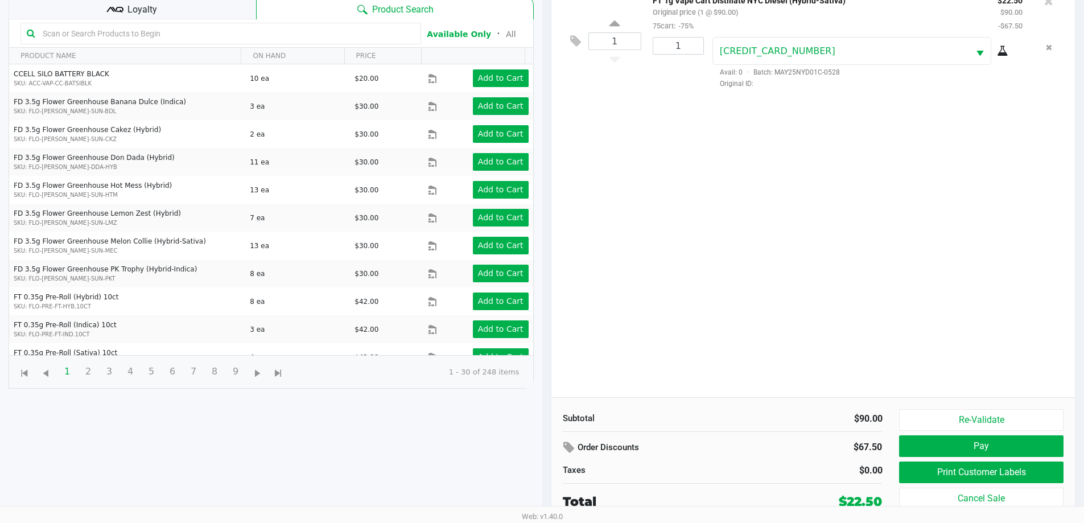
click at [1042, 488] on button "Cancel Sale" at bounding box center [981, 499] width 164 height 22
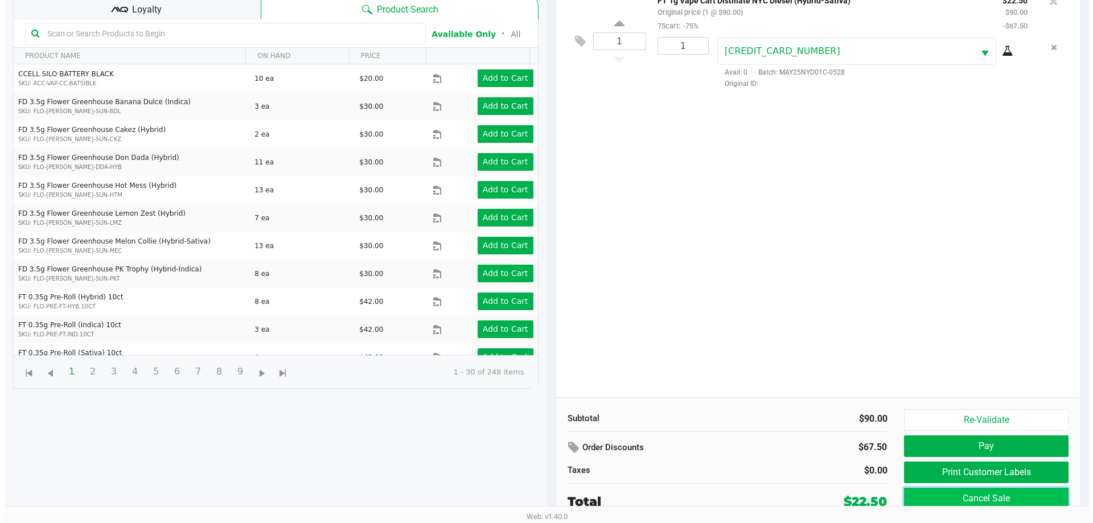
scroll to position [0, 0]
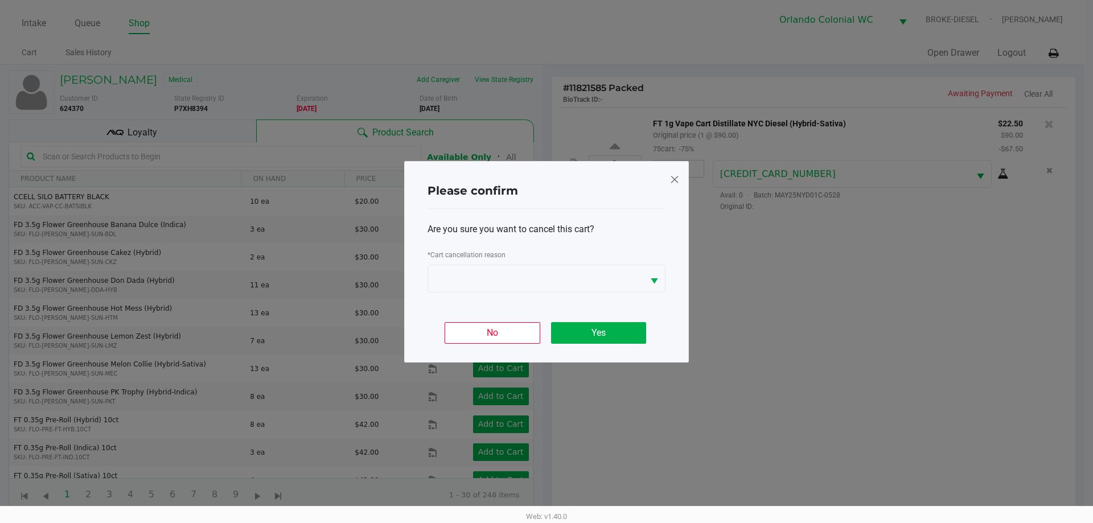
click at [670, 174] on span at bounding box center [674, 179] width 10 height 18
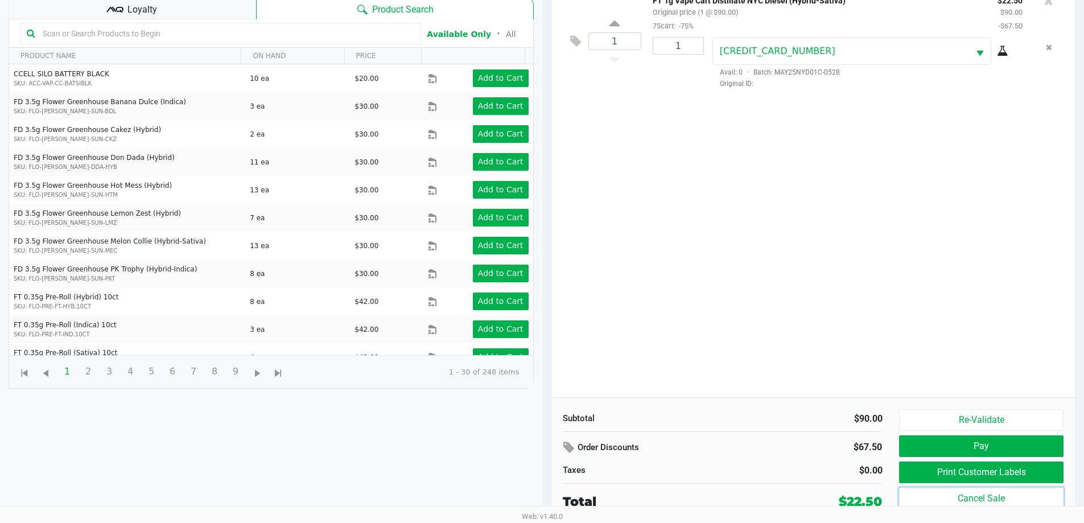
scroll to position [122, 0]
click at [979, 476] on button "Print Customer Labels" at bounding box center [981, 473] width 164 height 22
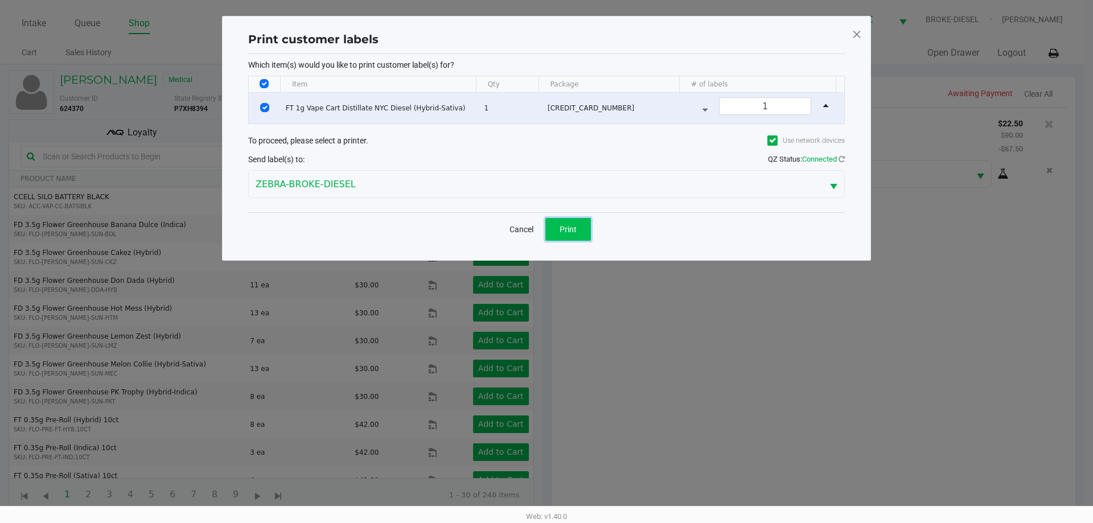
click at [562, 232] on span "Print" at bounding box center [568, 229] width 17 height 9
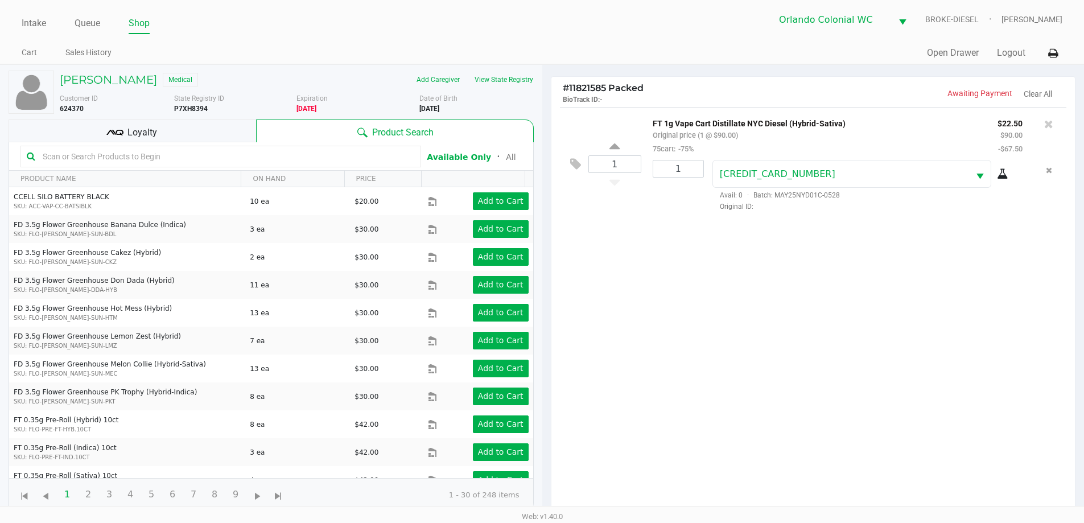
scroll to position [123, 0]
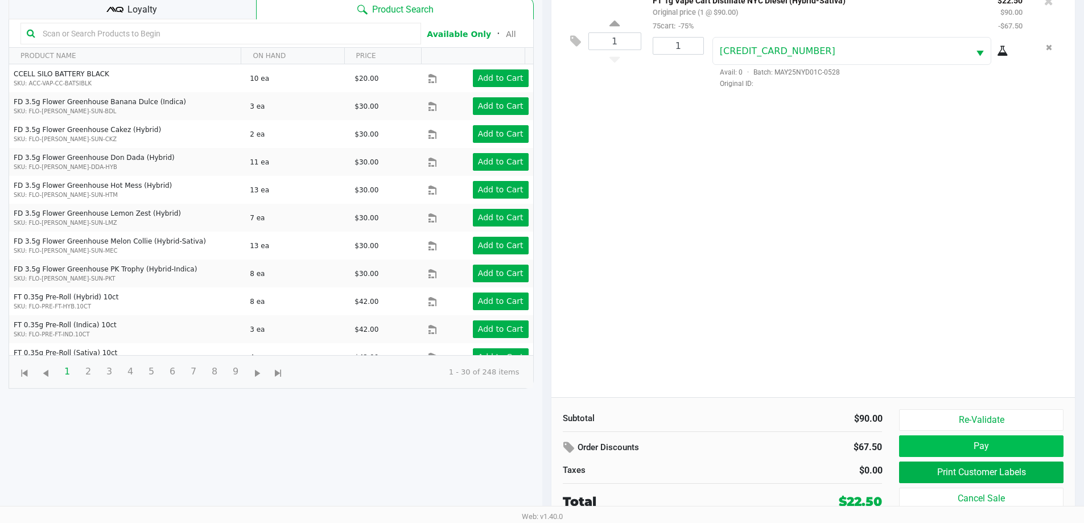
click at [1043, 442] on button "Pay" at bounding box center [981, 446] width 164 height 22
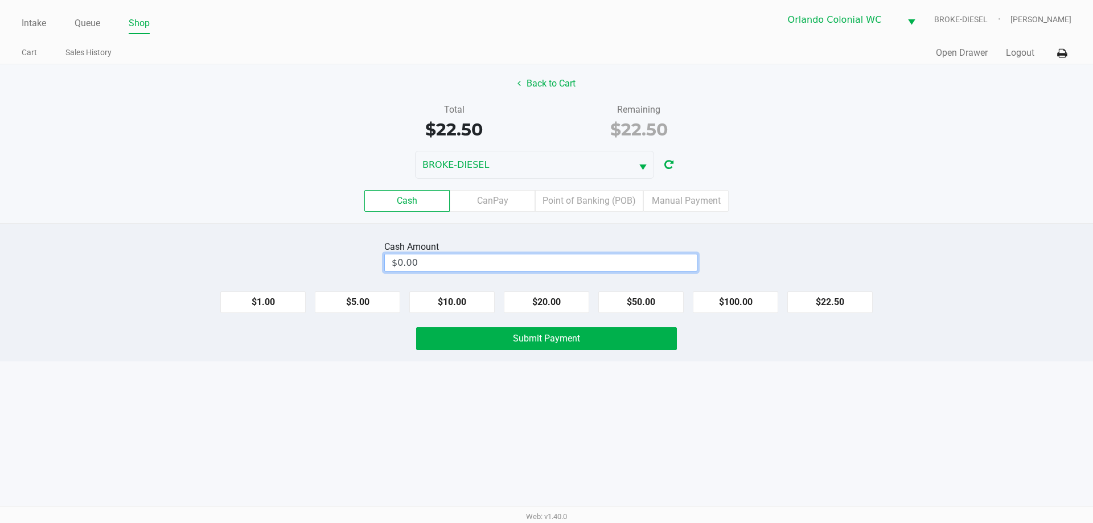
click at [471, 257] on input "$0.00" at bounding box center [541, 262] width 312 height 17
type input "0"
click at [580, 312] on button "$20.00" at bounding box center [546, 302] width 85 height 22
click at [696, 264] on button "Clear" at bounding box center [696, 262] width 35 height 17
click at [572, 258] on input "$0.00" at bounding box center [541, 262] width 312 height 17
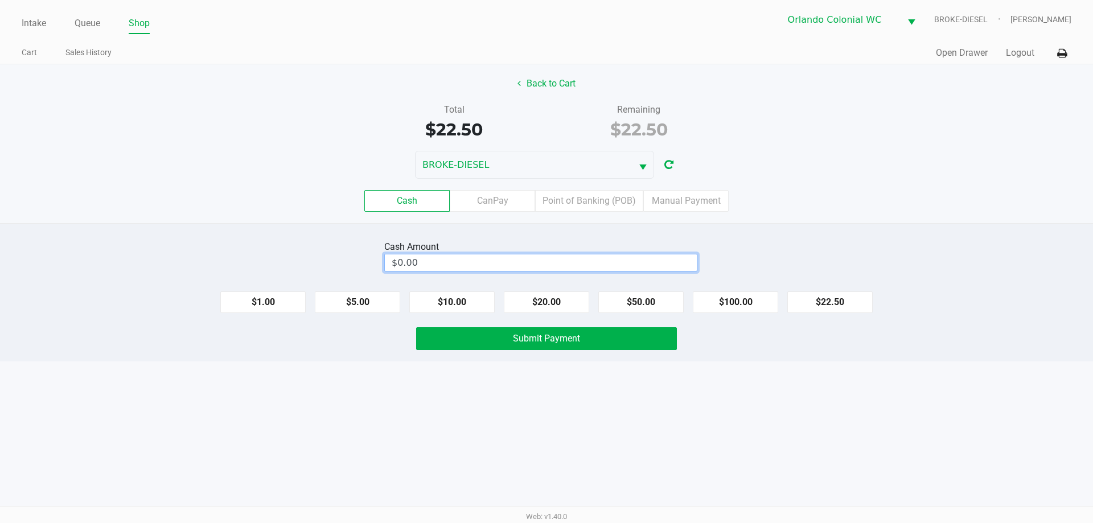
type input "0"
click at [598, 337] on button "Submit Payment" at bounding box center [546, 338] width 261 height 23
type input "$23.00"
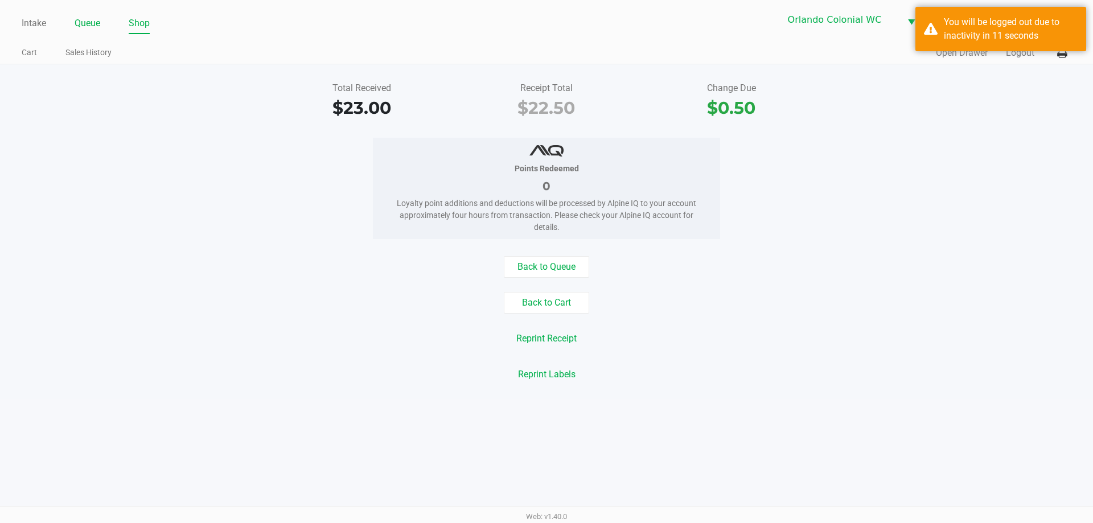
click at [76, 23] on link "Queue" at bounding box center [88, 23] width 26 height 16
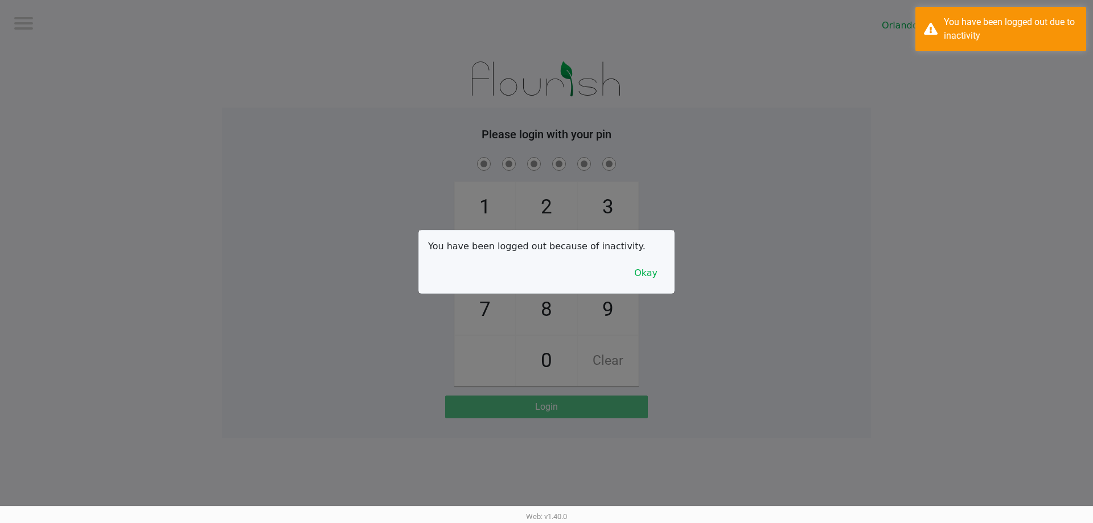
click at [86, 61] on div at bounding box center [546, 261] width 1093 height 523
click at [660, 283] on button "Okay" at bounding box center [646, 273] width 38 height 22
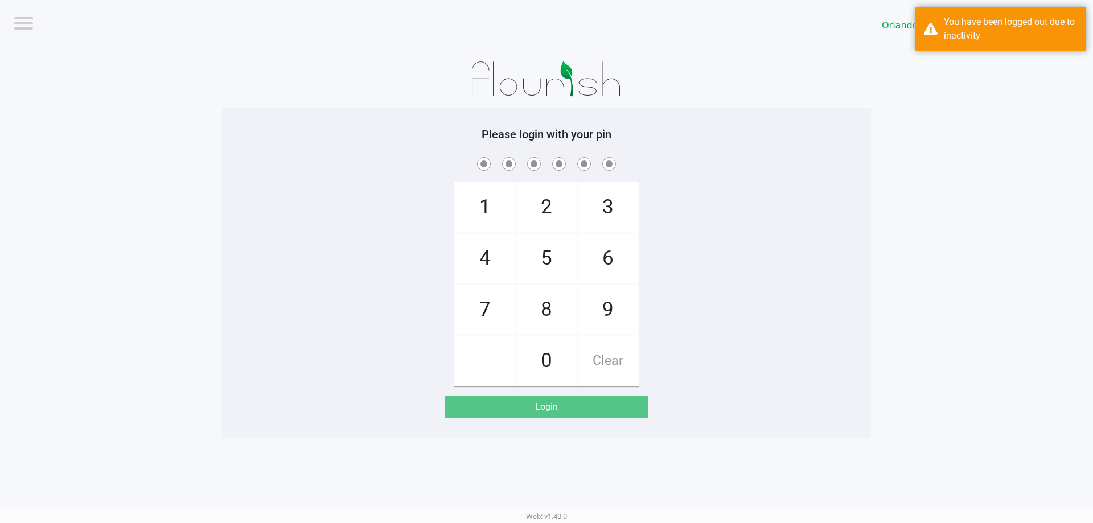
click at [614, 201] on span "3" at bounding box center [608, 207] width 60 height 50
checkbox input "true"
click at [475, 317] on span "7" at bounding box center [485, 310] width 60 height 50
checkbox input "true"
click at [614, 311] on span "9" at bounding box center [608, 310] width 60 height 50
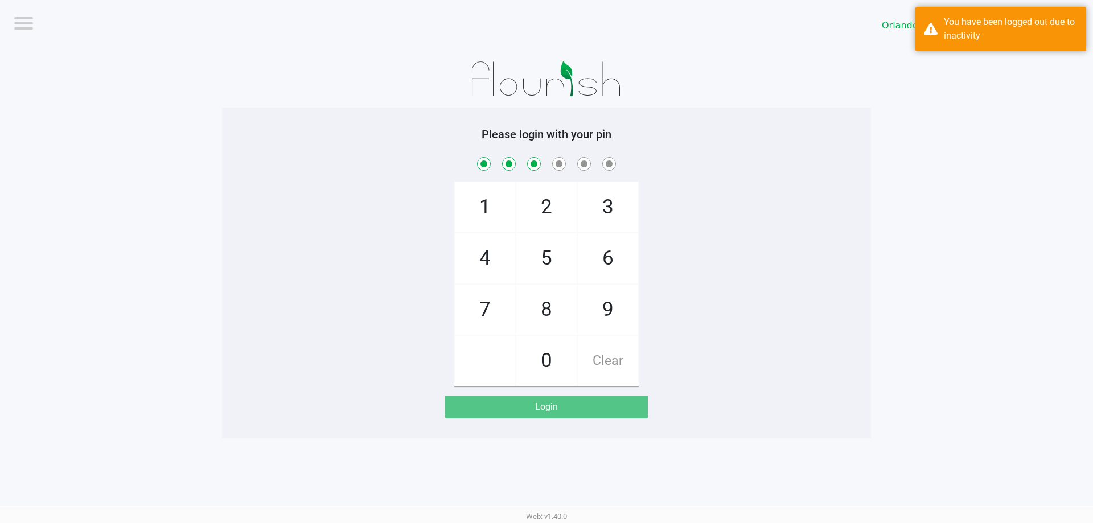
checkbox input "true"
click at [619, 203] on span "3" at bounding box center [608, 207] width 60 height 50
checkbox input "true"
click at [553, 322] on span "8" at bounding box center [546, 310] width 60 height 50
checkbox input "true"
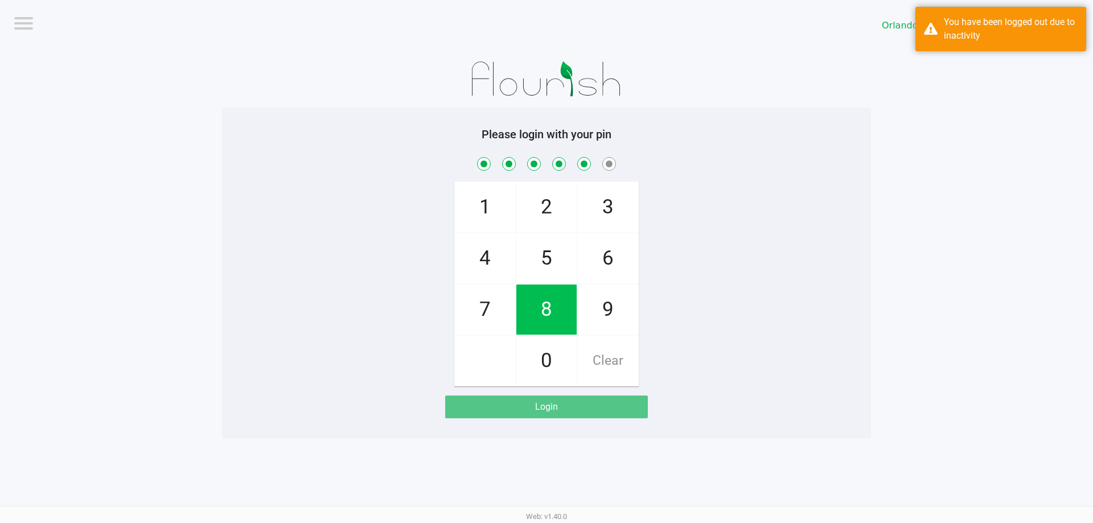
click at [488, 254] on span "4" at bounding box center [485, 258] width 60 height 50
checkbox input "true"
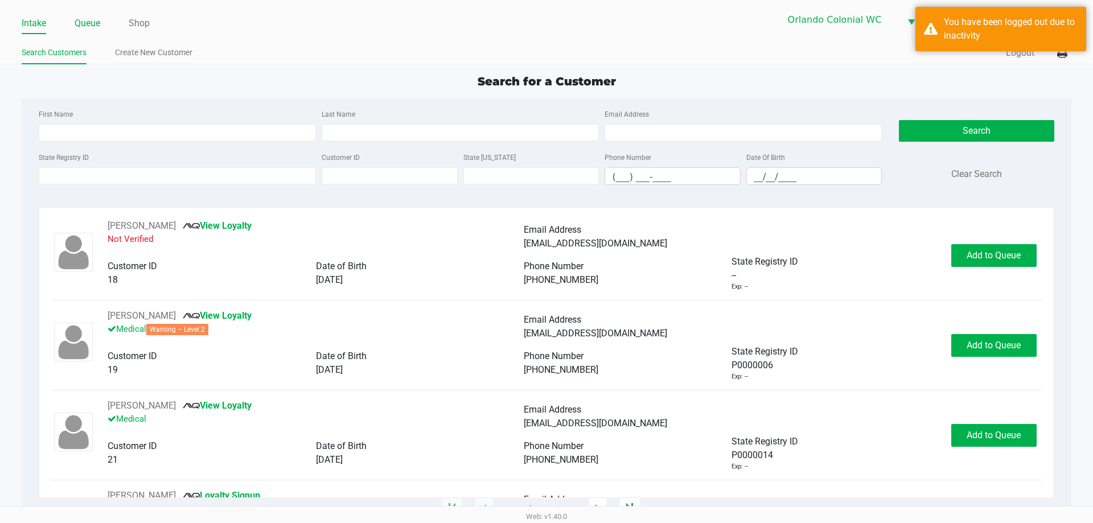
click at [94, 24] on link "Queue" at bounding box center [88, 23] width 26 height 16
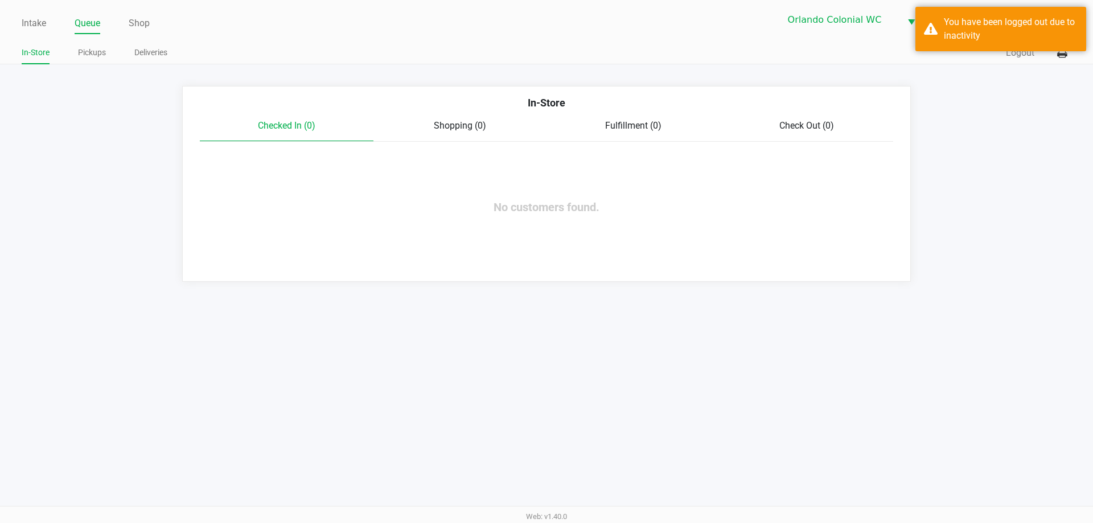
click at [105, 52] on link "Pickups" at bounding box center [92, 53] width 28 height 14
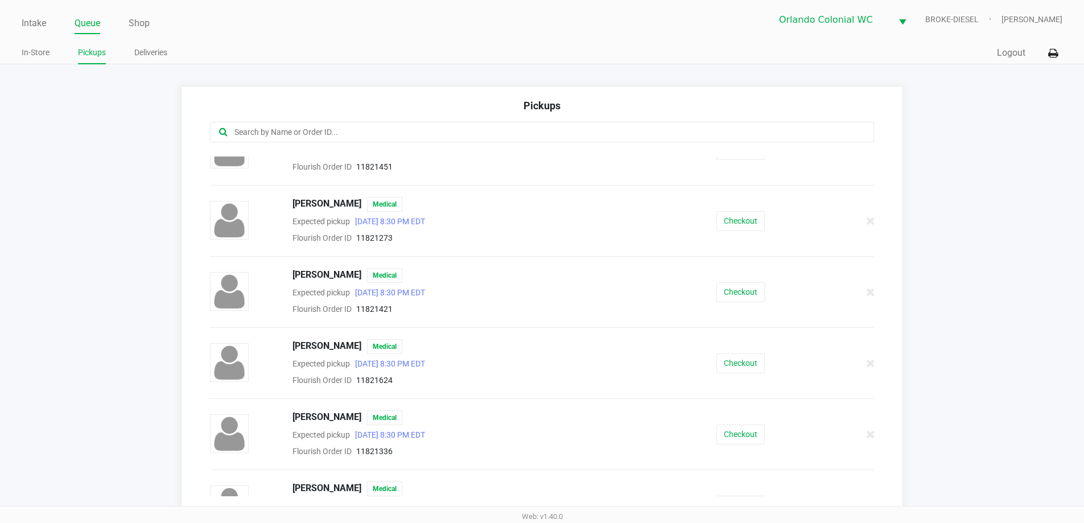
scroll to position [316, 0]
click at [743, 286] on button "Checkout" at bounding box center [741, 292] width 48 height 20
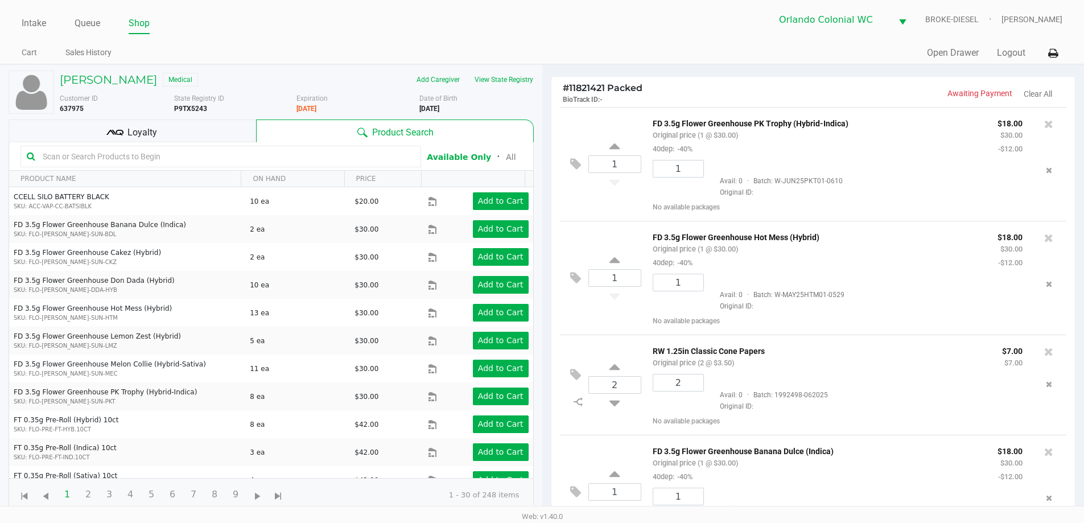
click at [223, 121] on div "Loyalty" at bounding box center [133, 131] width 248 height 23
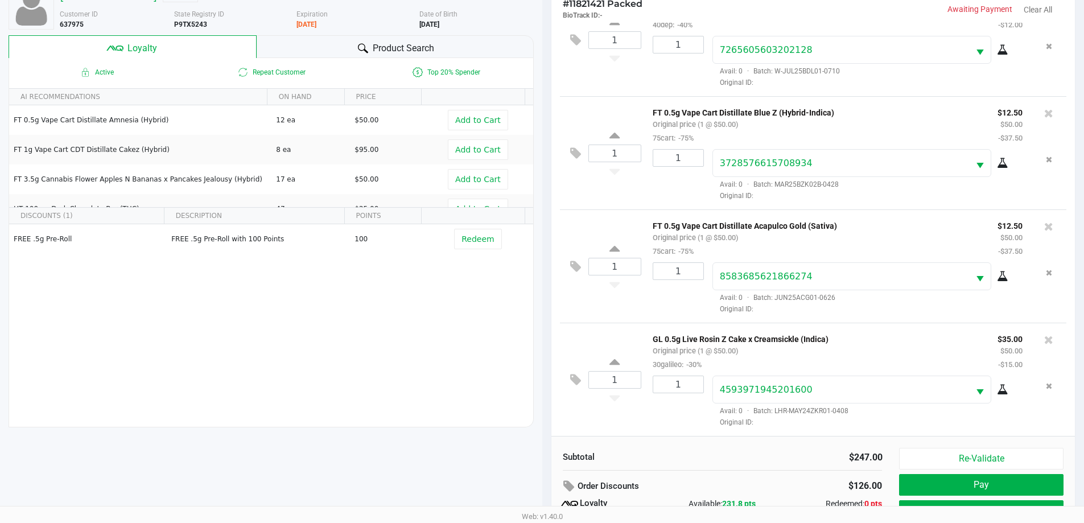
scroll to position [137, 0]
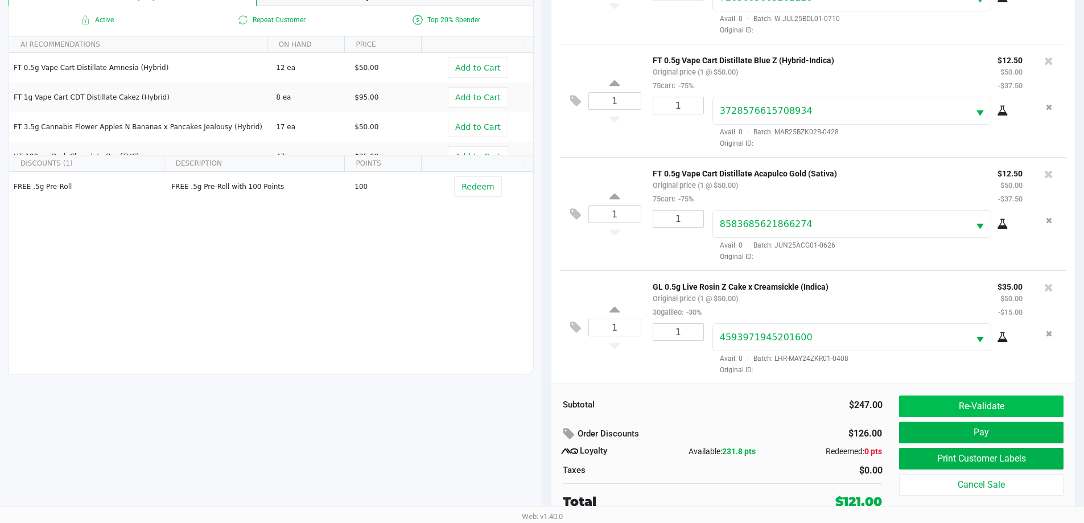
click at [1018, 402] on button "Re-Validate" at bounding box center [981, 407] width 164 height 22
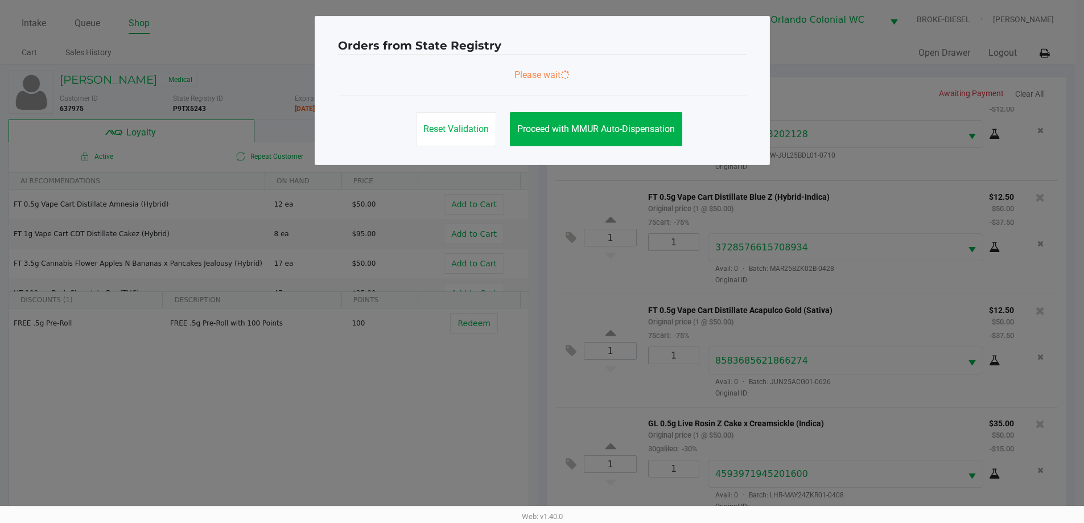
scroll to position [0, 0]
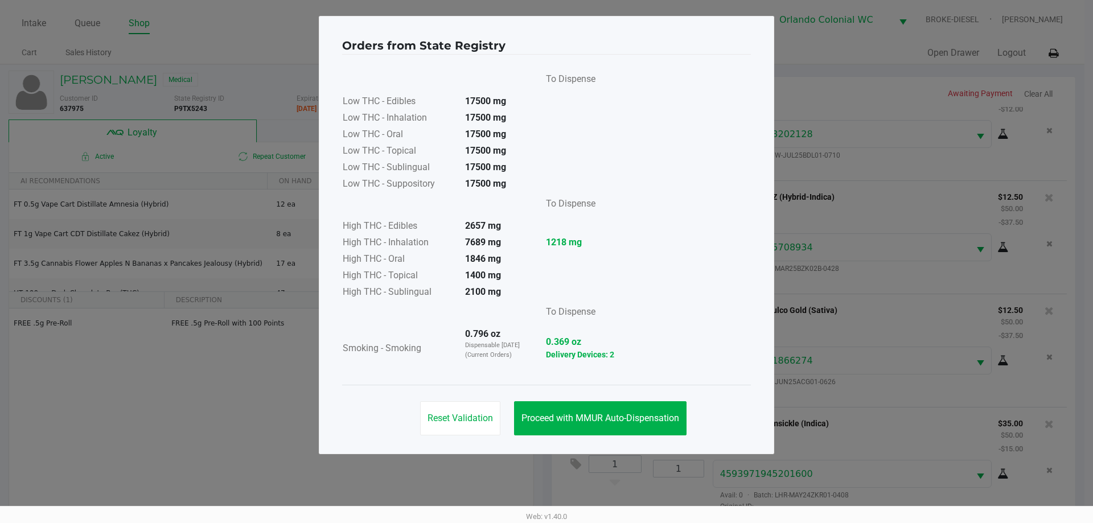
click at [598, 403] on button "Proceed with MMUR Auto-Dispensation" at bounding box center [600, 418] width 172 height 34
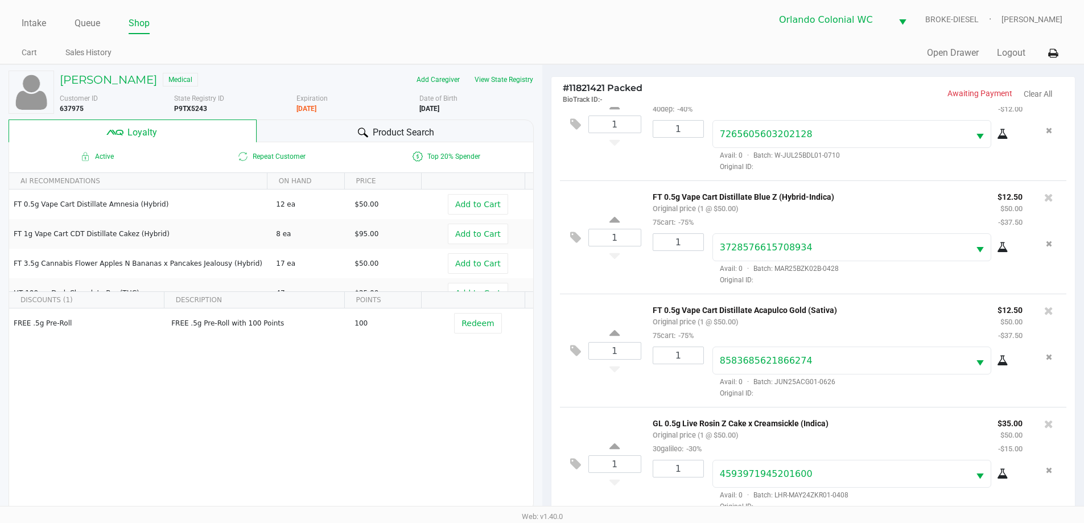
scroll to position [137, 0]
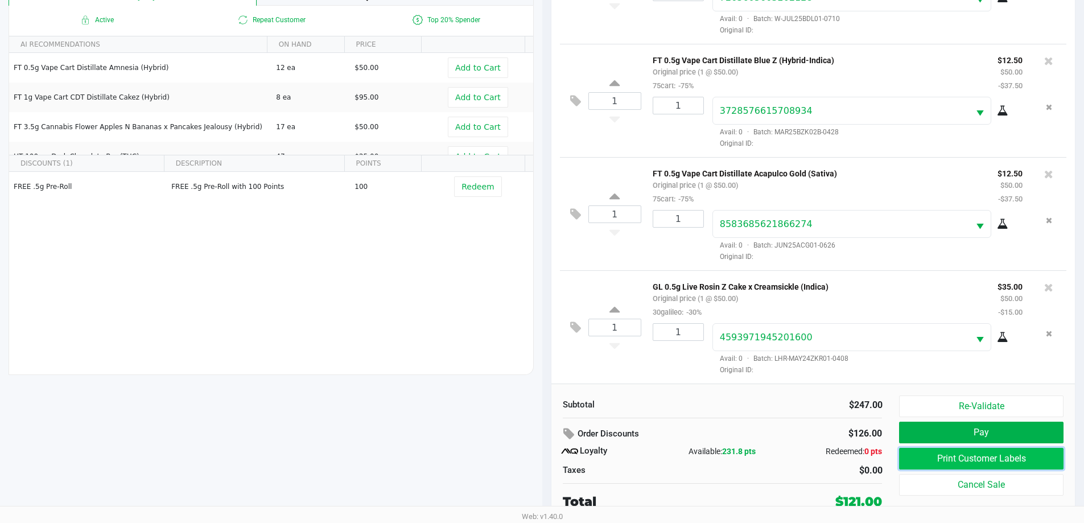
click at [1018, 461] on button "Print Customer Labels" at bounding box center [981, 459] width 164 height 22
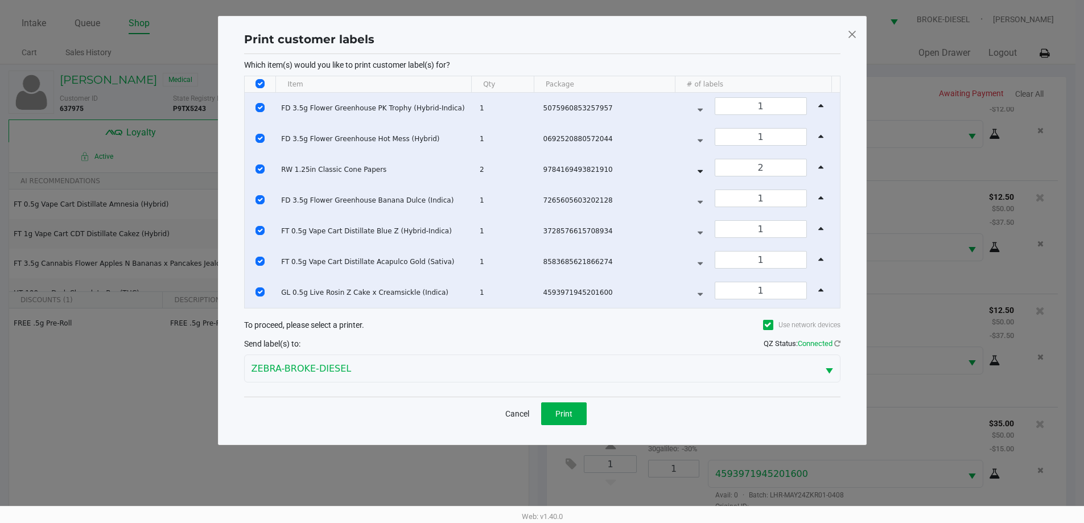
scroll to position [0, 0]
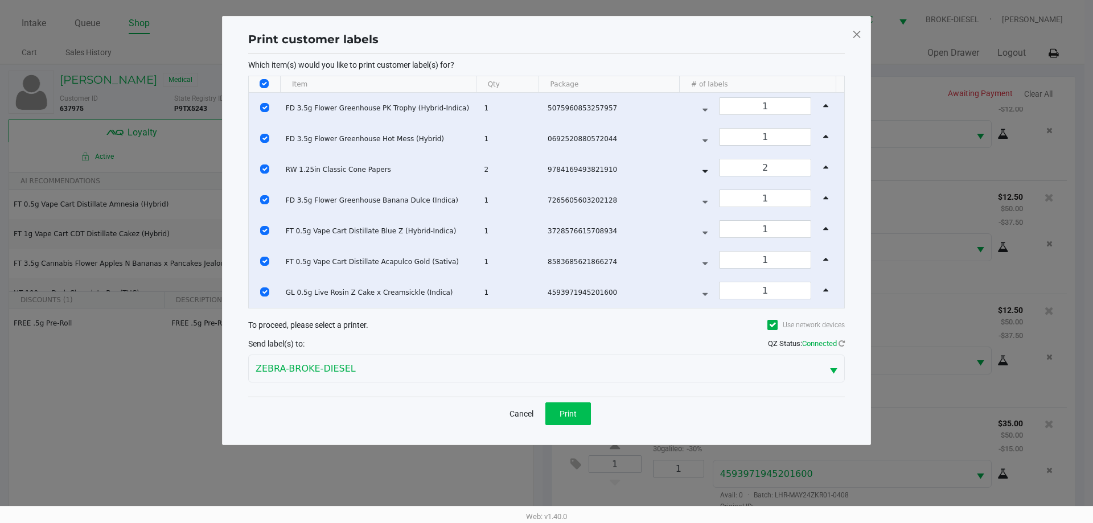
click at [575, 411] on span "Print" at bounding box center [568, 413] width 17 height 9
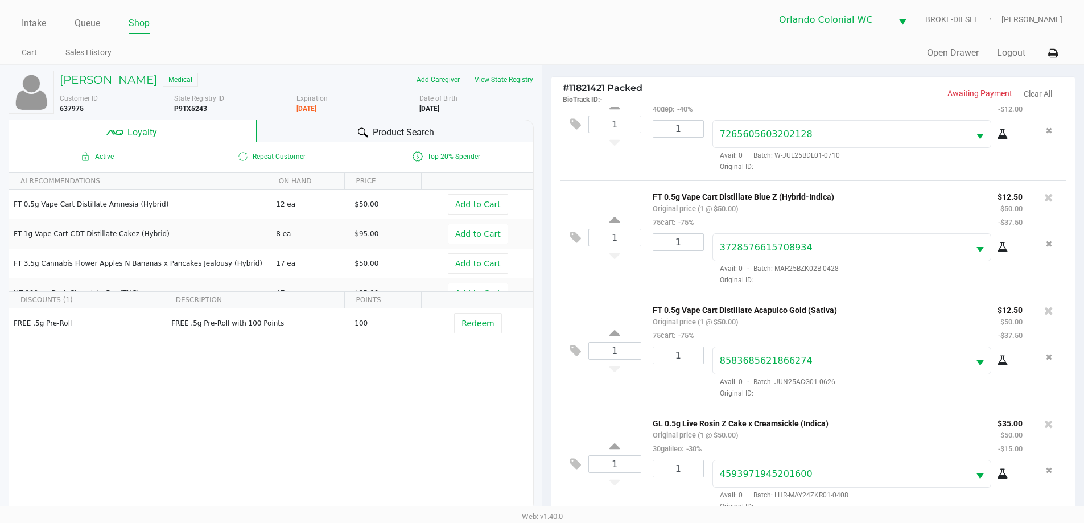
scroll to position [137, 0]
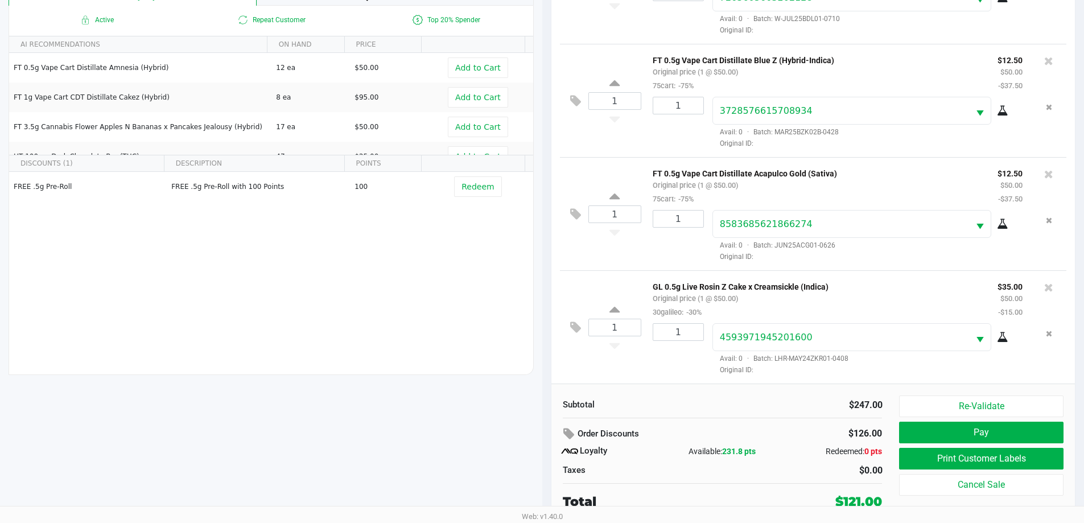
click at [1016, 399] on button "Re-Validate" at bounding box center [981, 407] width 164 height 22
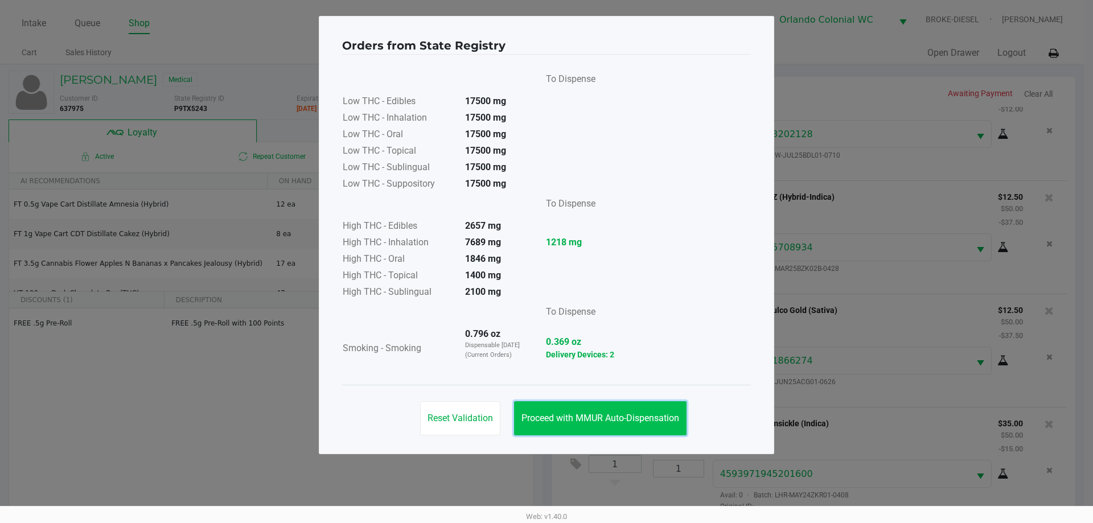
click at [599, 414] on span "Proceed with MMUR Auto-Dispensation" at bounding box center [600, 418] width 158 height 11
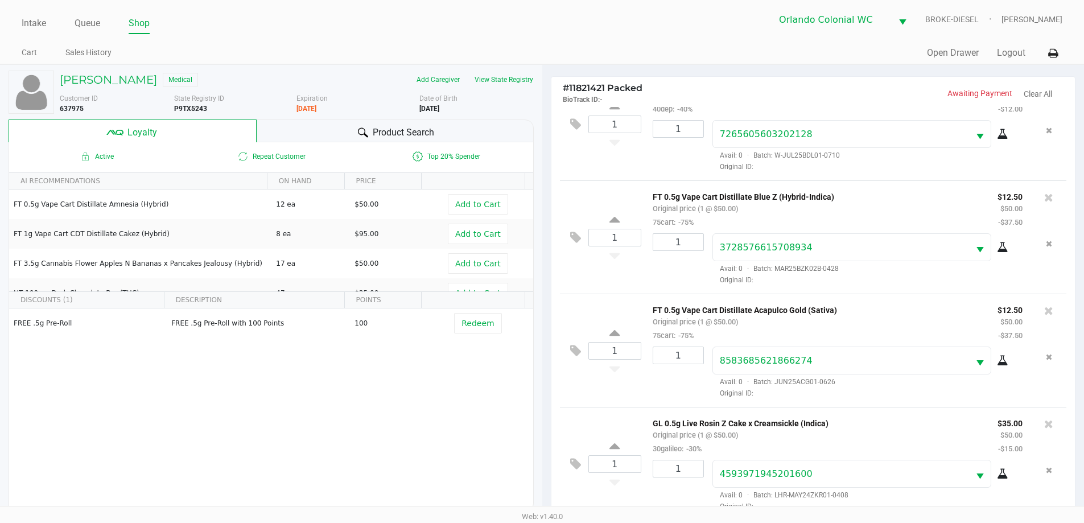
scroll to position [137, 0]
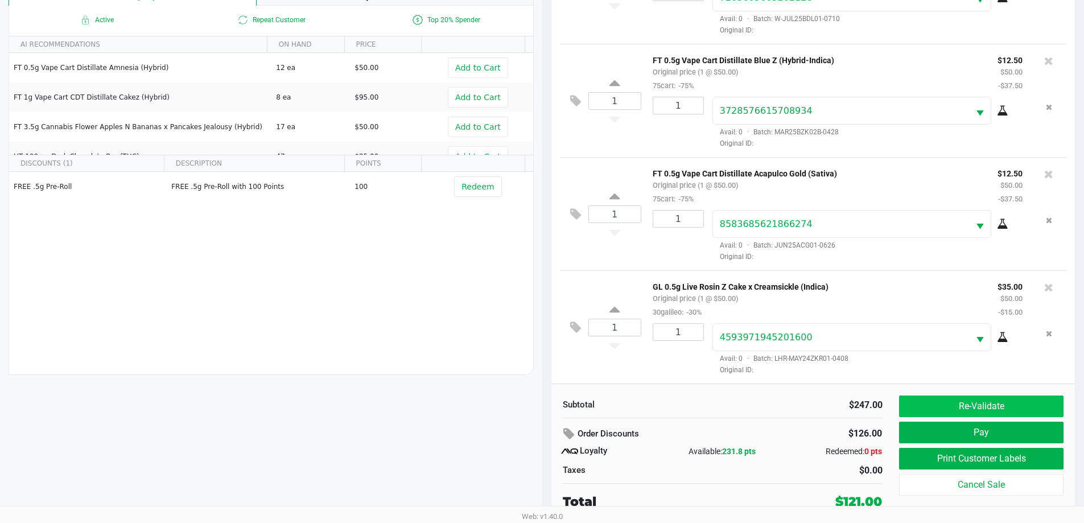
click at [1020, 408] on button "Re-Validate" at bounding box center [981, 407] width 164 height 22
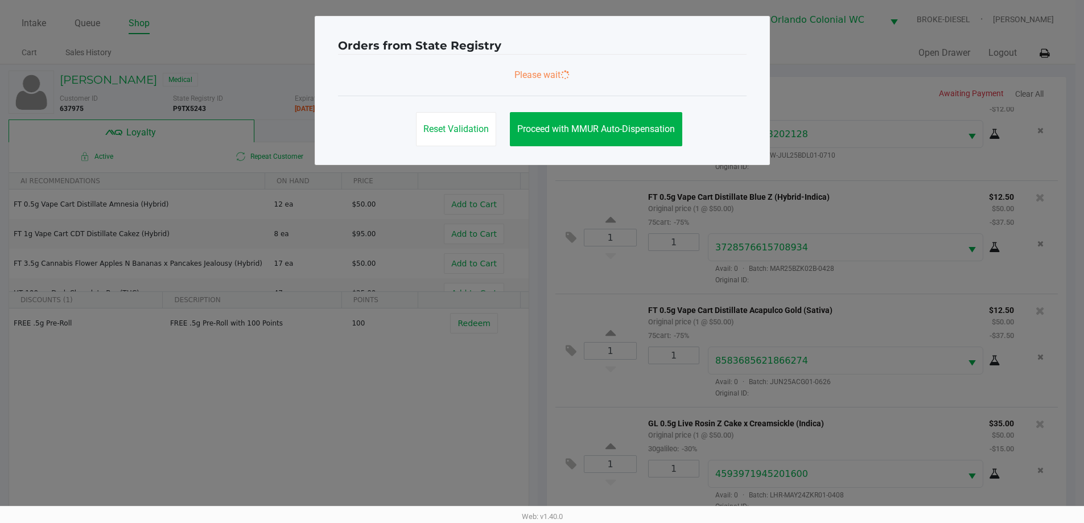
scroll to position [0, 0]
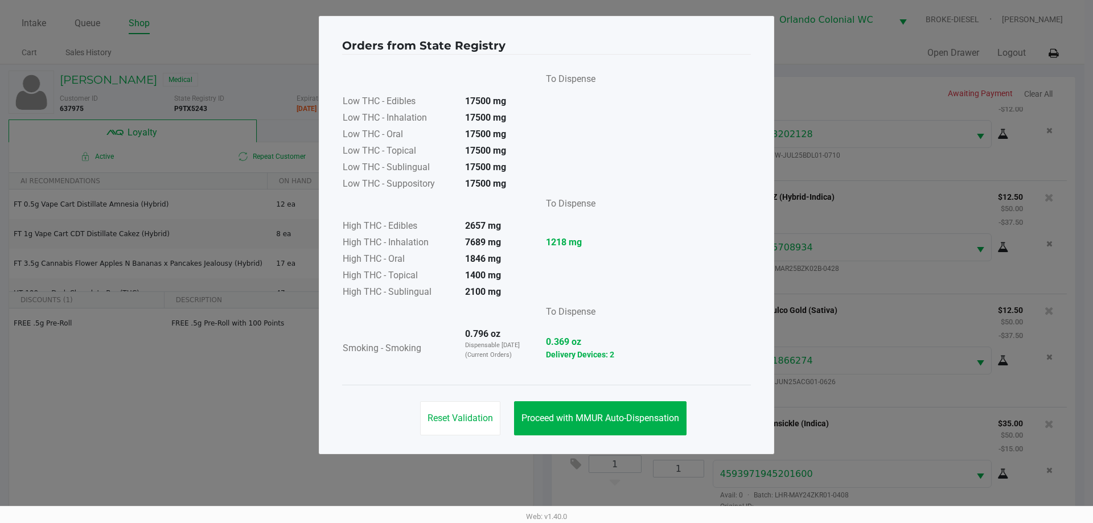
click at [580, 410] on button "Proceed with MMUR Auto-Dispensation" at bounding box center [600, 418] width 172 height 34
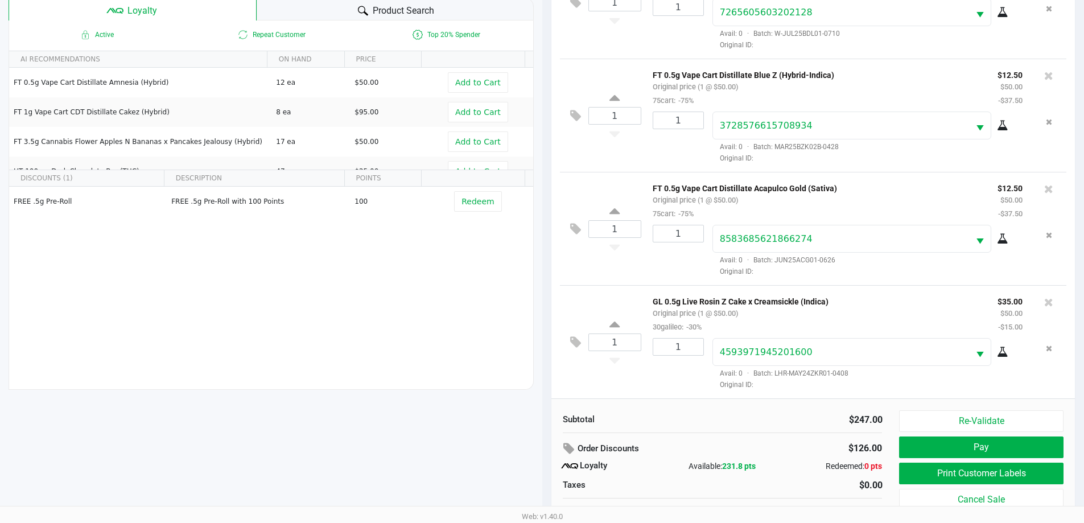
scroll to position [137, 0]
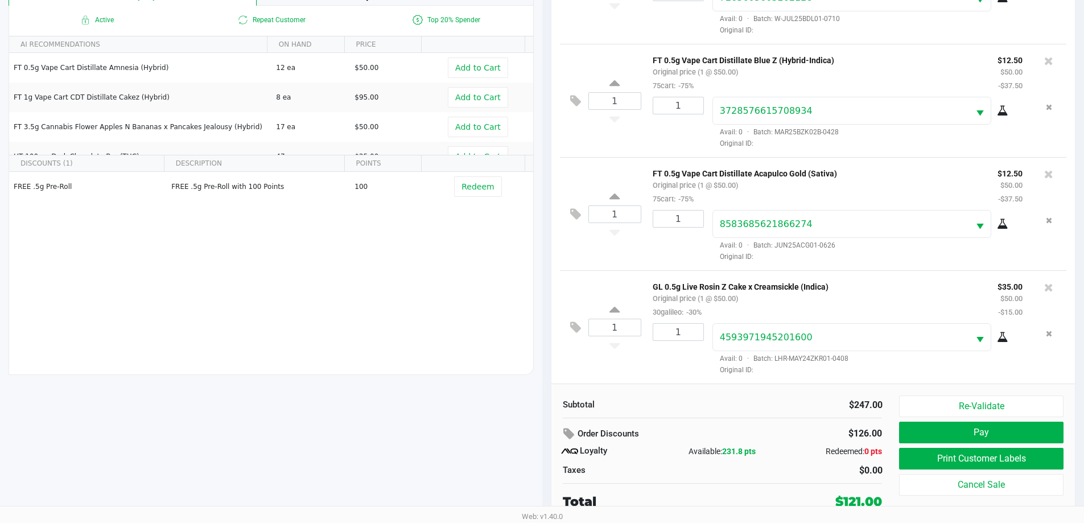
click at [1004, 425] on button "Pay" at bounding box center [981, 433] width 164 height 22
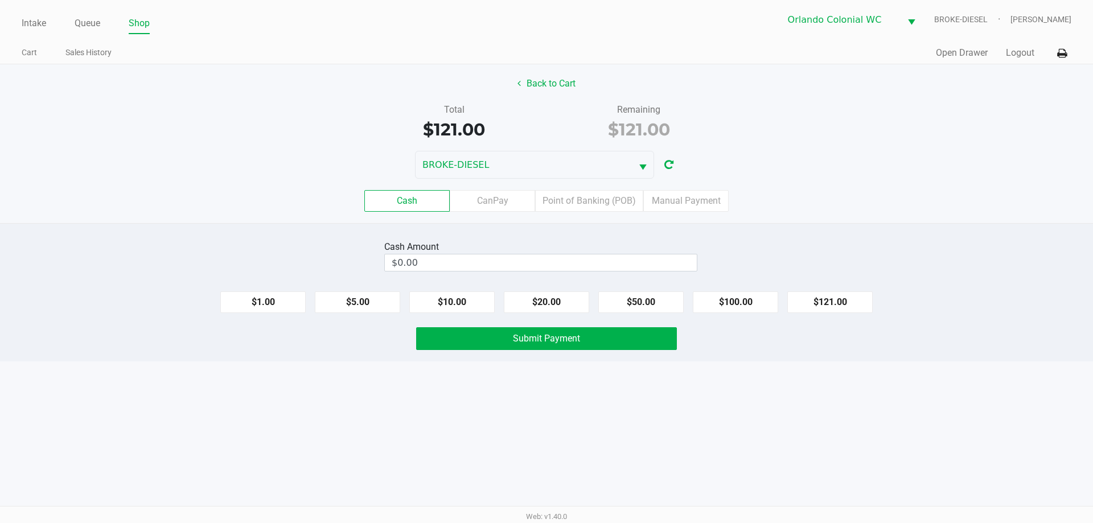
click at [610, 197] on label "Point of Banking (POB)" at bounding box center [589, 201] width 108 height 22
click at [0, 0] on 7 "Point of Banking (POB)" at bounding box center [0, 0] width 0 height 0
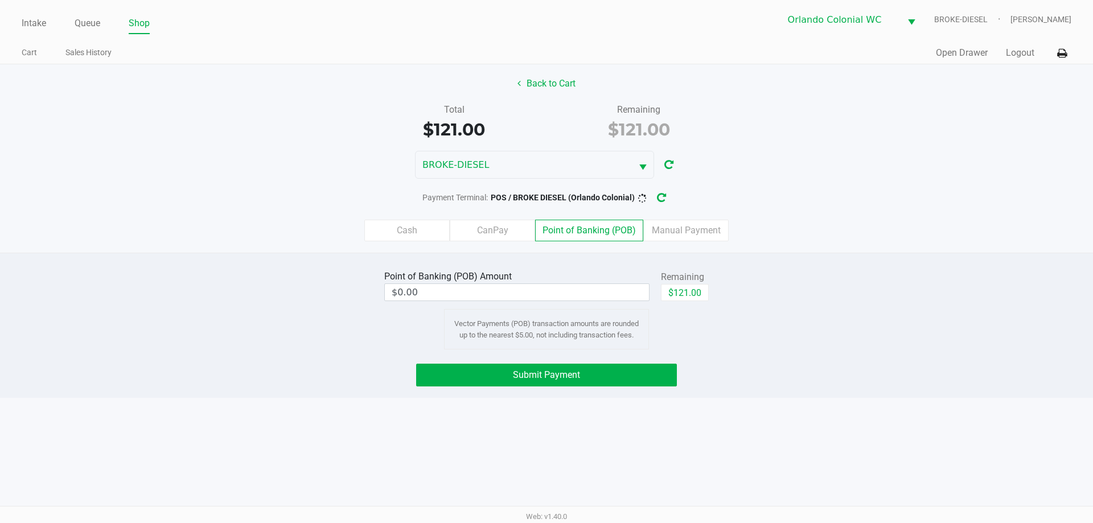
click at [700, 293] on button "$121.00" at bounding box center [685, 292] width 48 height 17
type input "$121.00"
click at [657, 365] on button "Submit Payment" at bounding box center [546, 375] width 261 height 23
click at [646, 294] on button "$121.00" at bounding box center [645, 292] width 48 height 17
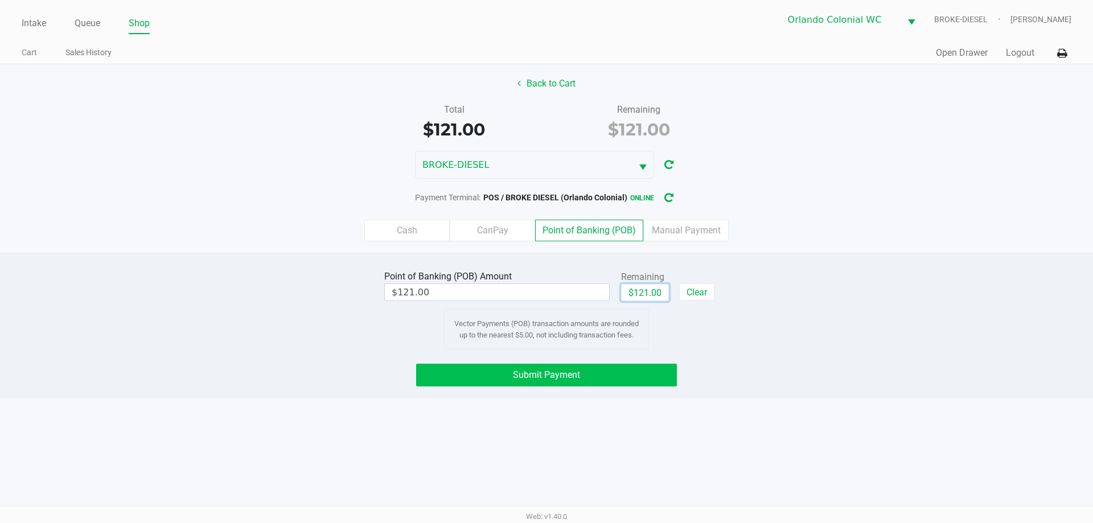
click at [642, 379] on button "Submit Payment" at bounding box center [546, 375] width 261 height 23
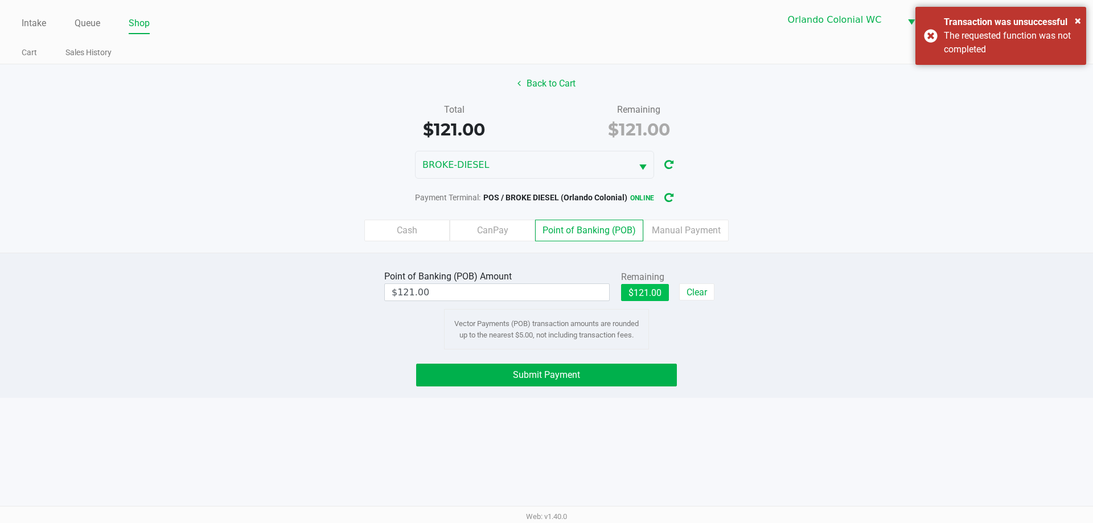
click at [643, 286] on button "$121.00" at bounding box center [645, 292] width 48 height 17
click at [647, 367] on button "Submit Payment" at bounding box center [546, 375] width 261 height 23
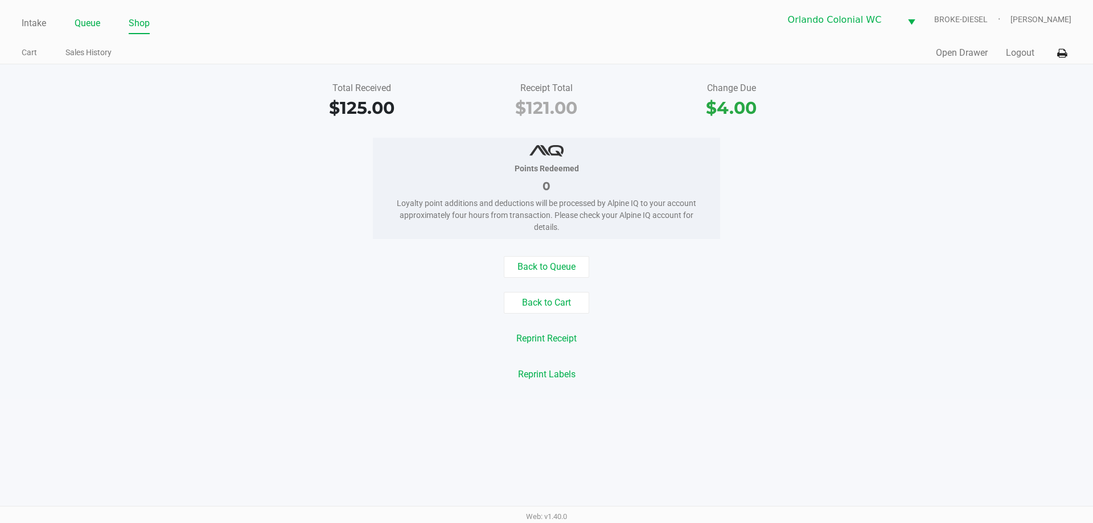
click at [91, 24] on link "Queue" at bounding box center [88, 23] width 26 height 16
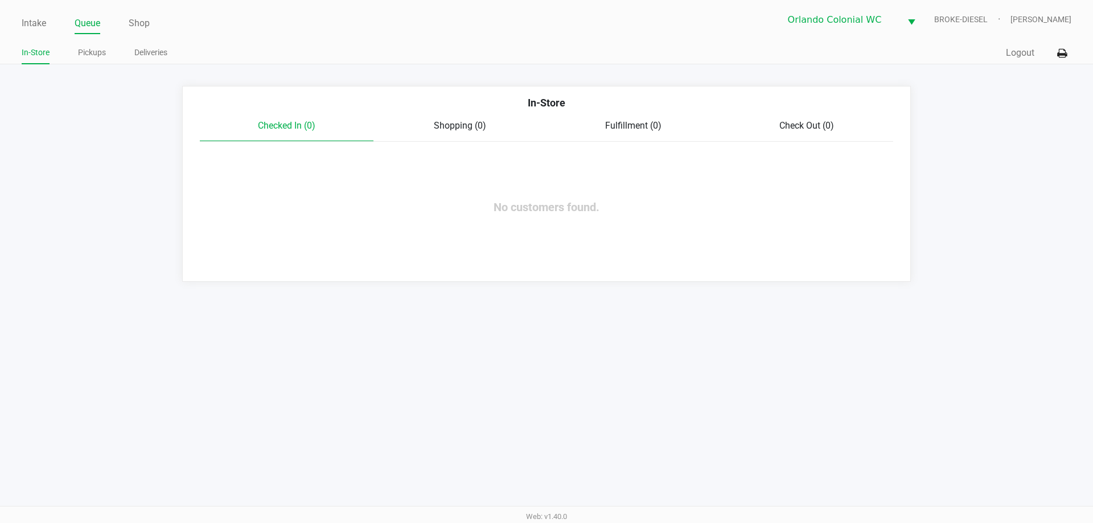
click at [96, 54] on link "Pickups" at bounding box center [92, 53] width 28 height 14
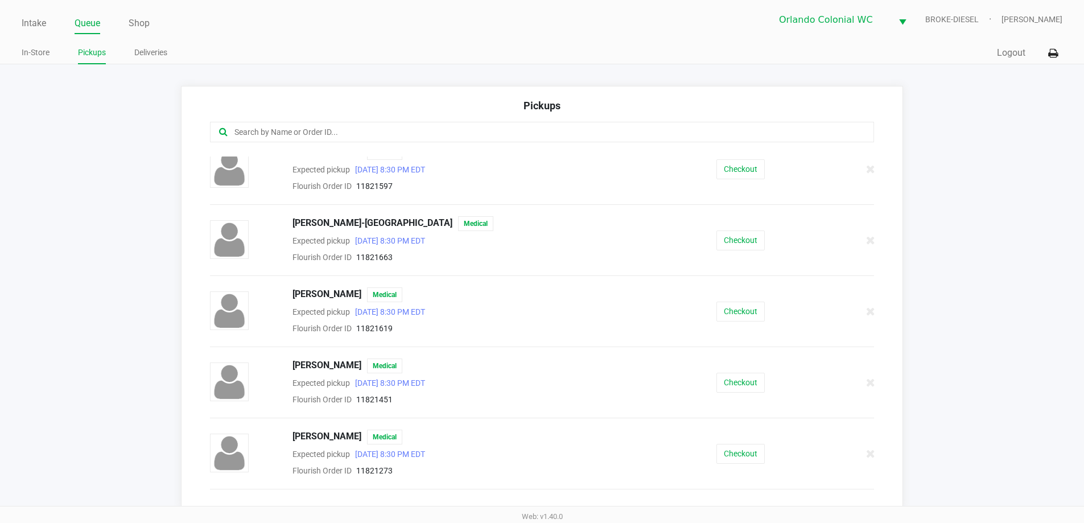
scroll to position [93, 0]
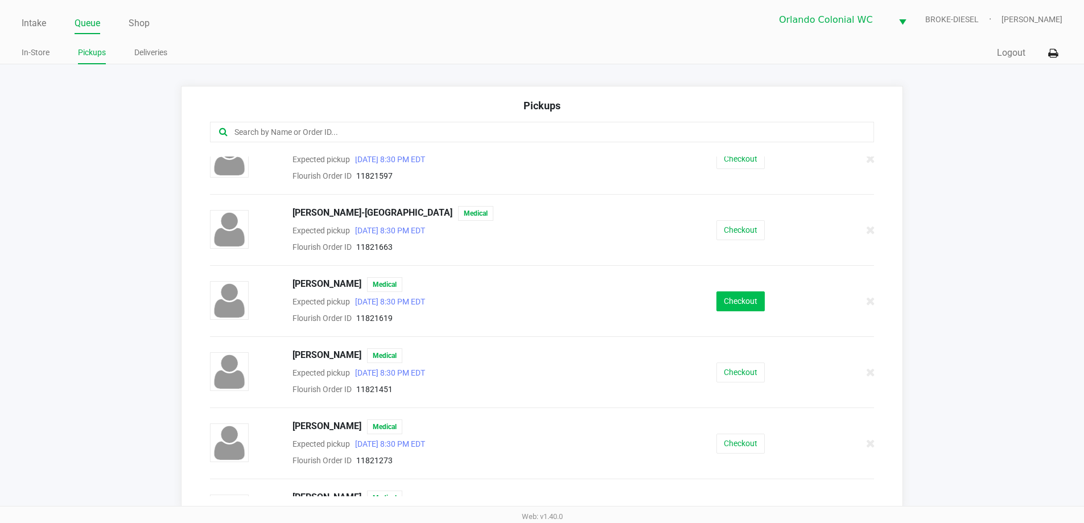
click at [739, 302] on button "Checkout" at bounding box center [741, 301] width 48 height 20
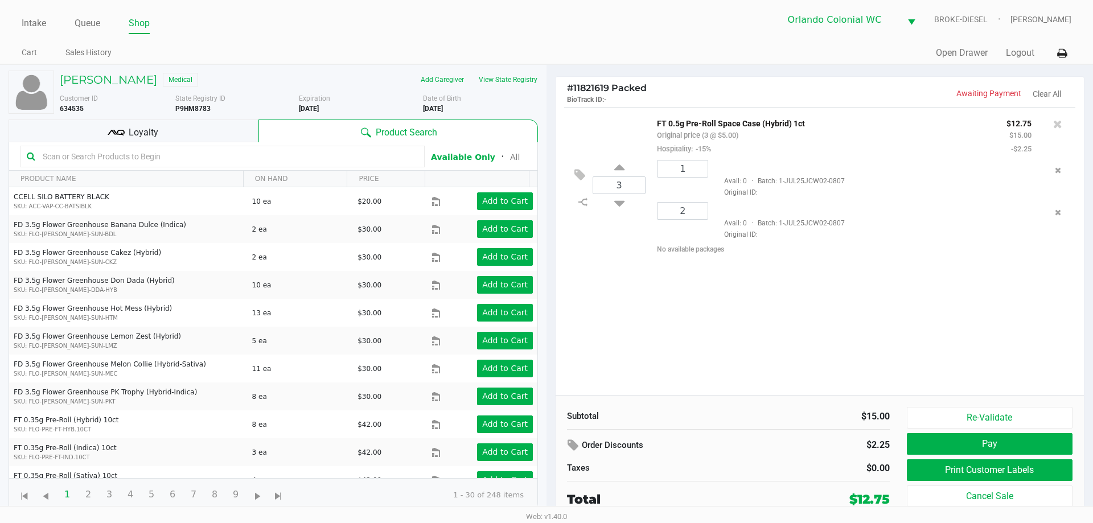
click at [169, 120] on div "Loyalty" at bounding box center [134, 131] width 250 height 23
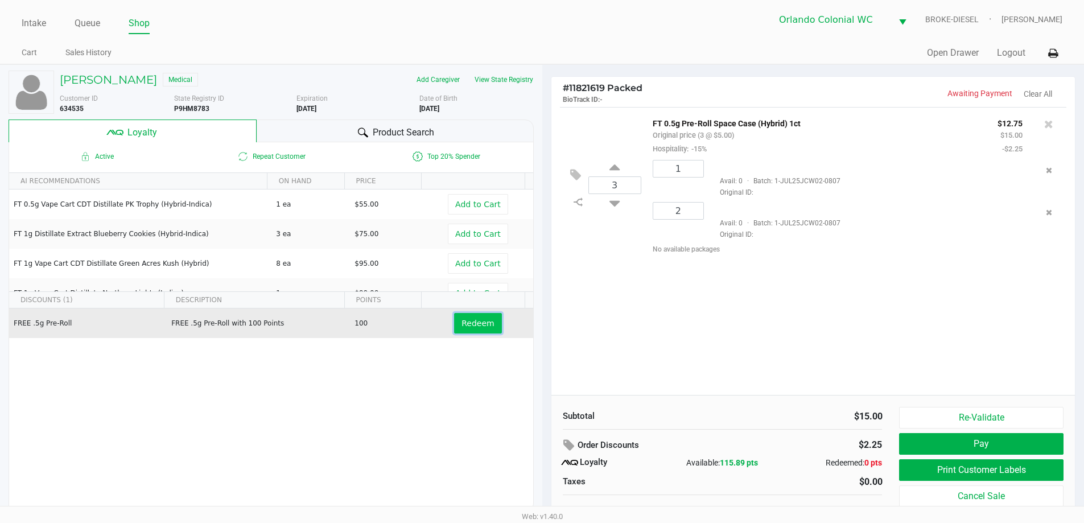
click at [480, 324] on span "Redeem" at bounding box center [478, 323] width 32 height 9
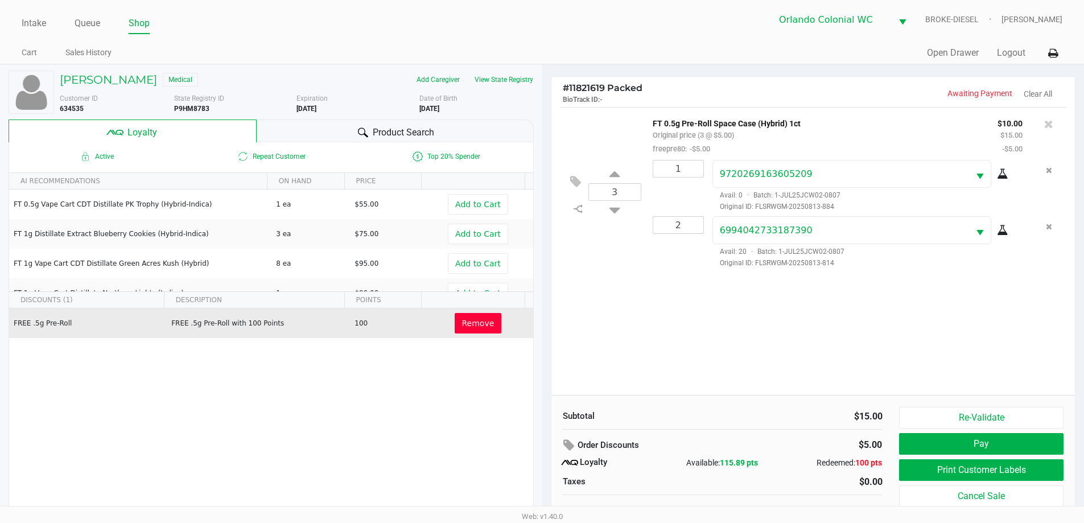
scroll to position [11, 0]
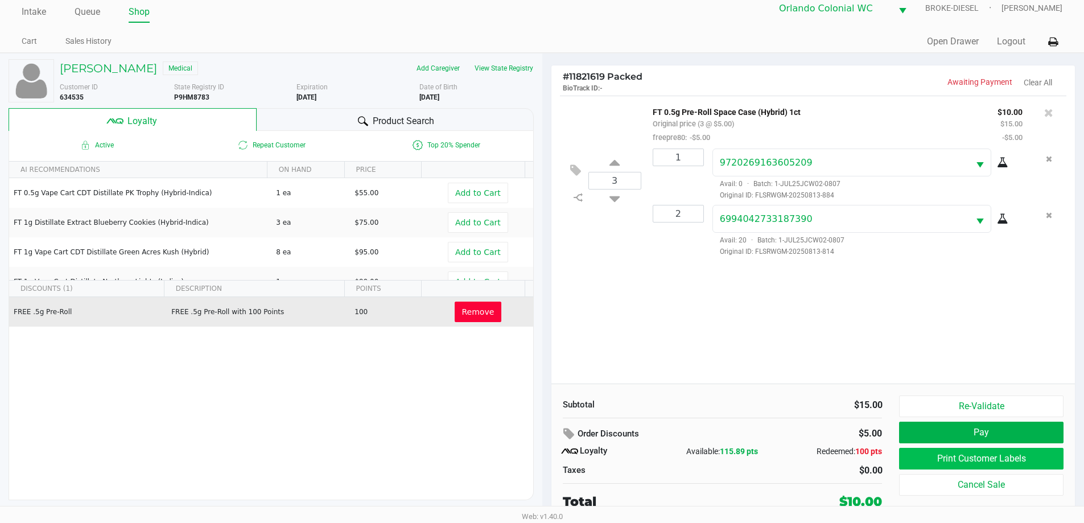
click at [983, 463] on button "Print Customer Labels" at bounding box center [981, 459] width 164 height 22
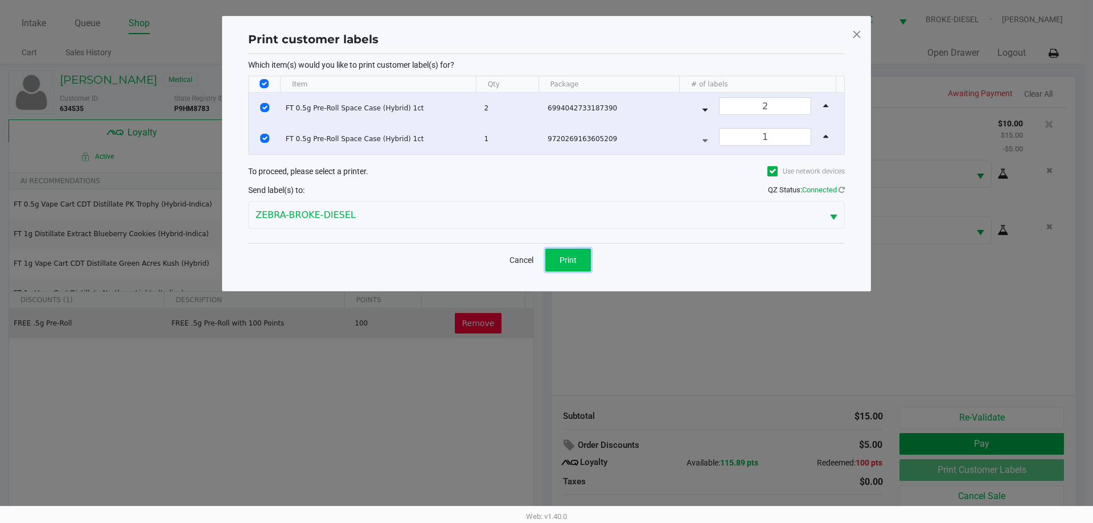
click at [559, 266] on button "Print" at bounding box center [568, 260] width 46 height 23
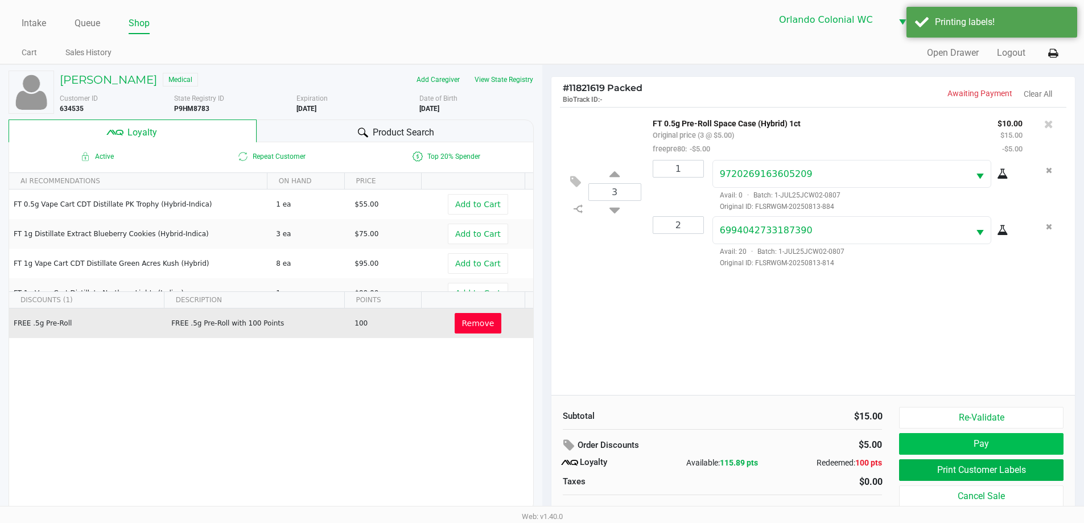
click at [1026, 448] on button "Pay" at bounding box center [981, 444] width 164 height 22
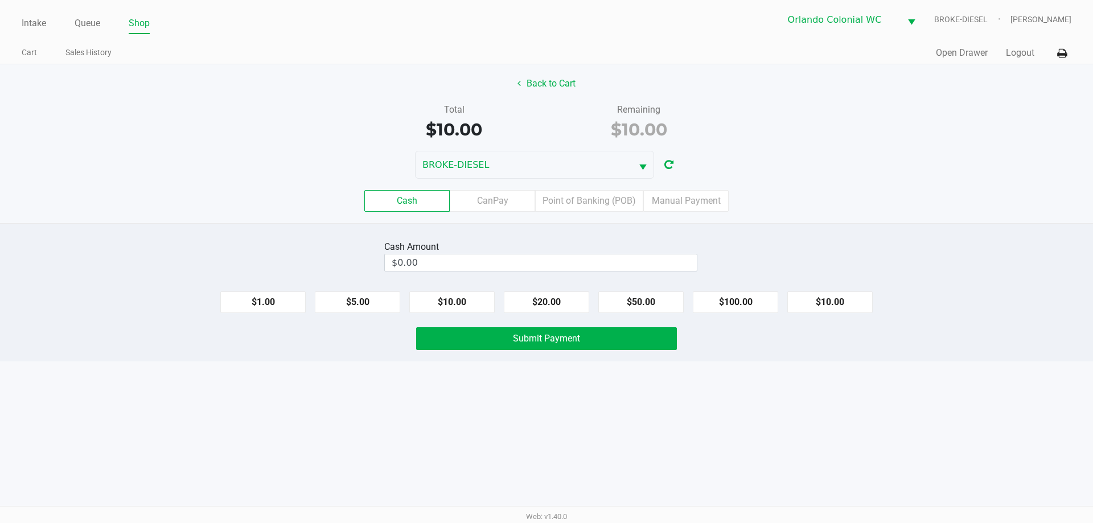
click at [833, 309] on button "$10.00" at bounding box center [829, 302] width 85 height 22
type input "$10.00"
click at [625, 343] on button "Submit Payment" at bounding box center [546, 338] width 261 height 23
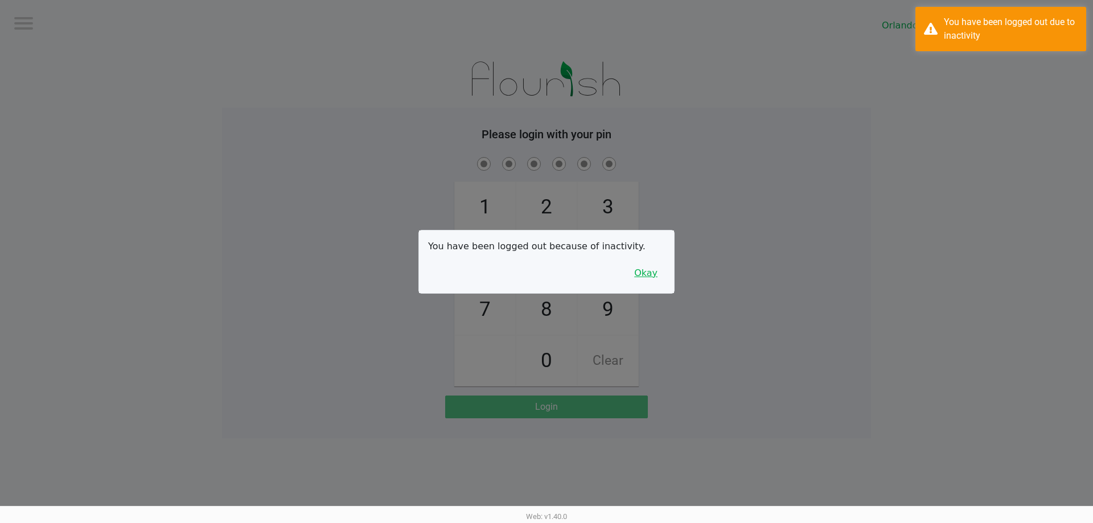
click at [650, 280] on button "Okay" at bounding box center [646, 273] width 38 height 22
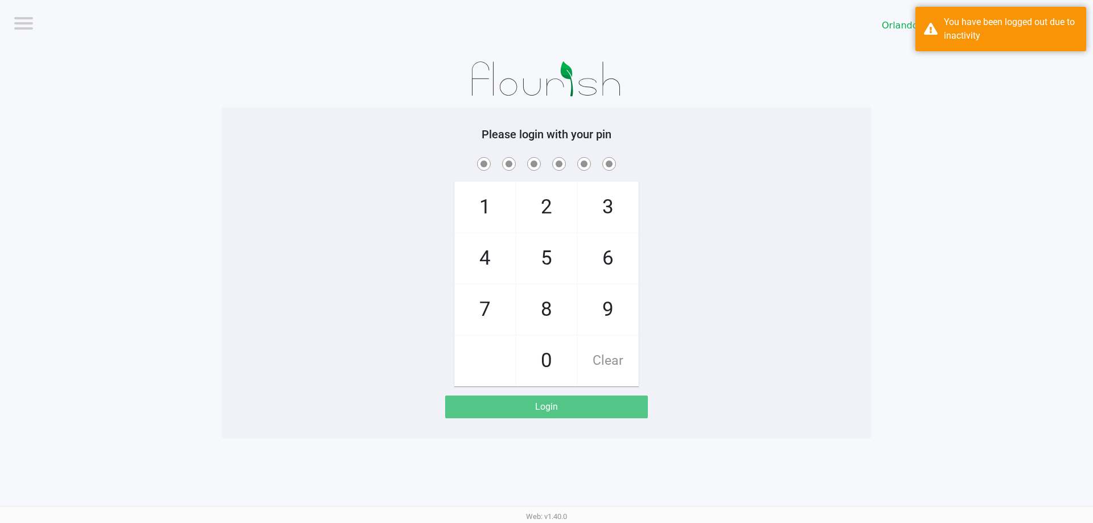
click at [621, 211] on span "3" at bounding box center [608, 207] width 60 height 50
checkbox input "true"
click at [477, 301] on span "7" at bounding box center [485, 310] width 60 height 50
checkbox input "true"
click at [611, 306] on span "9" at bounding box center [608, 310] width 60 height 50
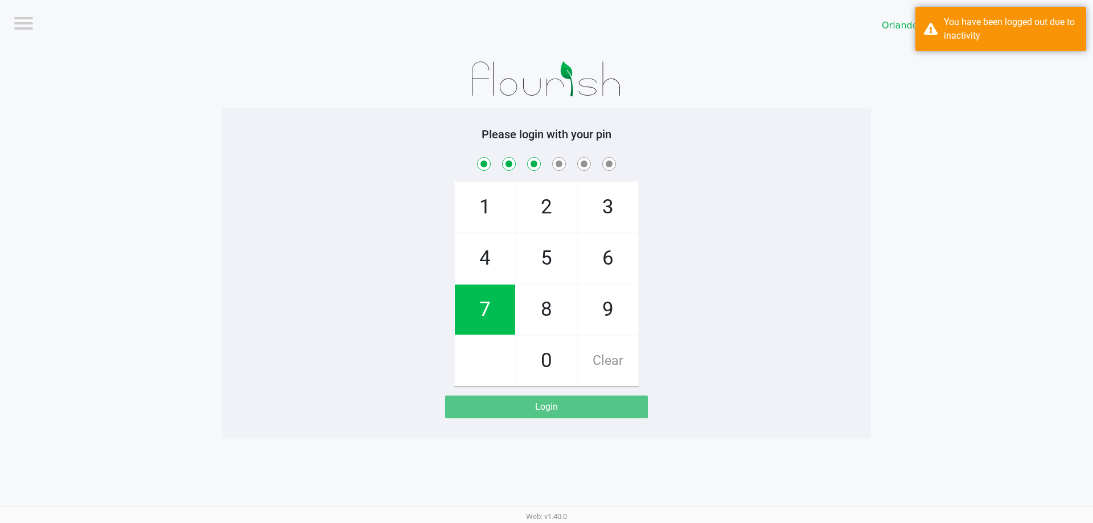
checkbox input "true"
click at [638, 203] on div "3" at bounding box center [607, 207] width 61 height 51
checkbox input "true"
click at [576, 306] on span "8" at bounding box center [546, 310] width 60 height 50
checkbox input "true"
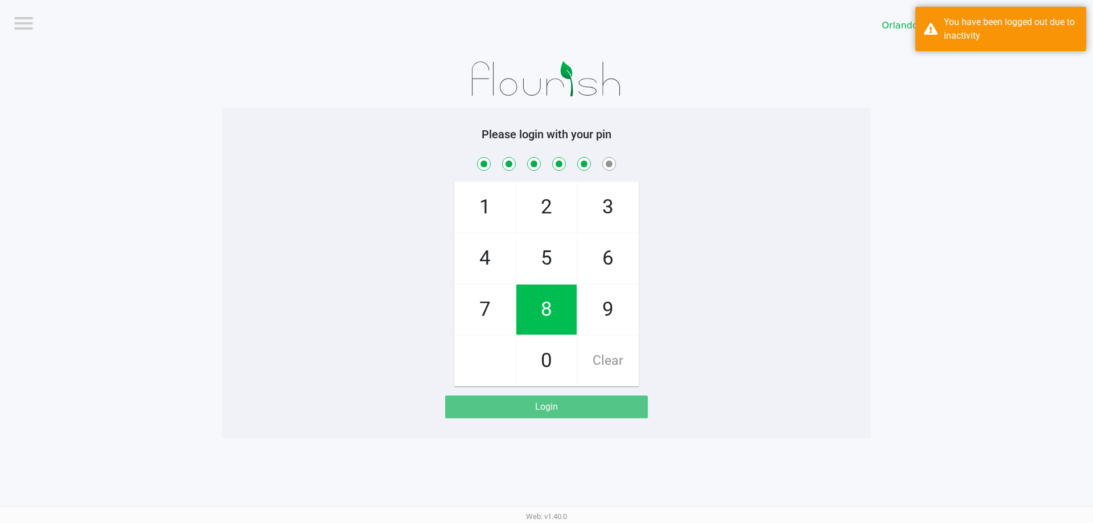
click at [464, 248] on span "4" at bounding box center [485, 258] width 60 height 50
checkbox input "true"
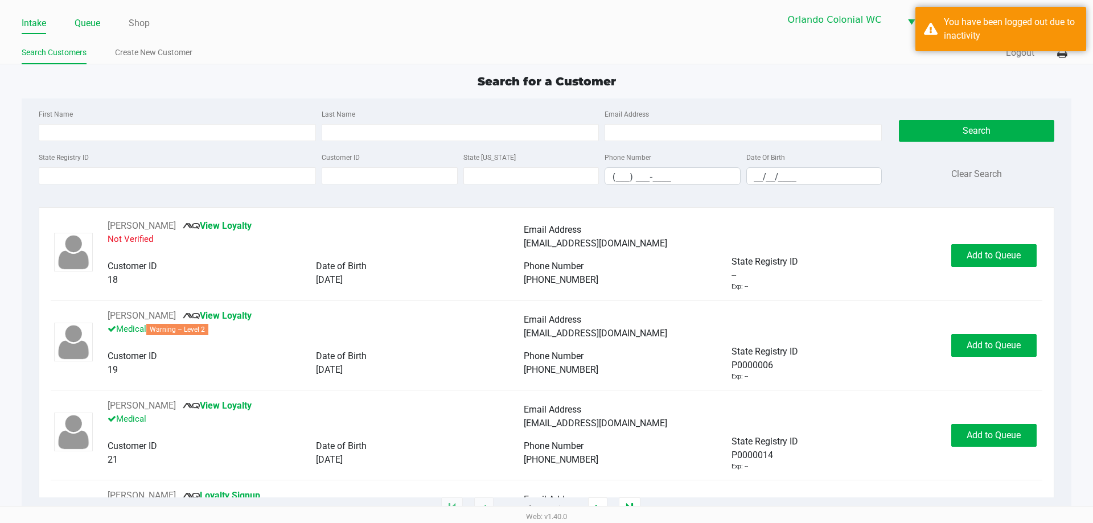
click at [77, 19] on link "Queue" at bounding box center [88, 23] width 26 height 16
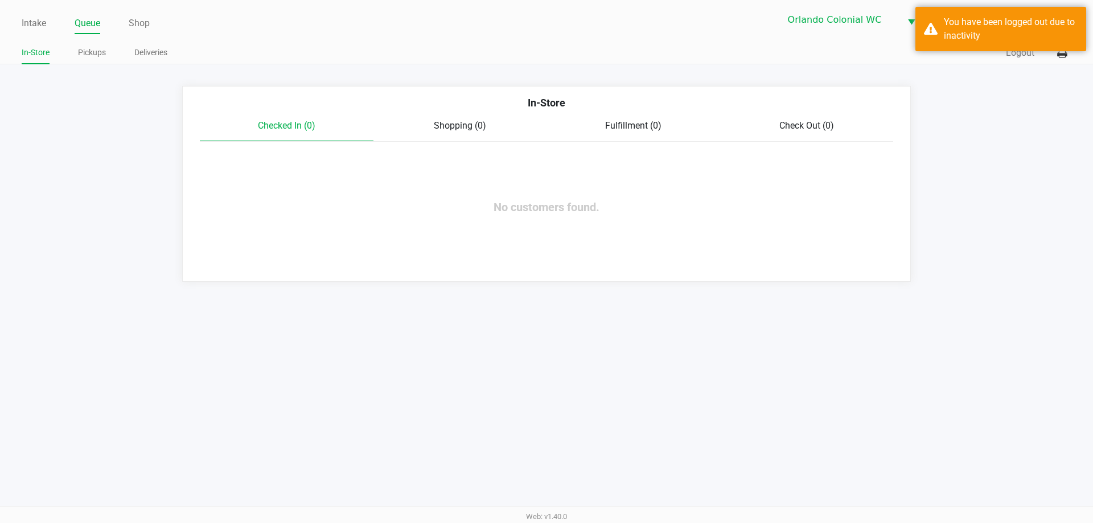
click at [94, 50] on link "Pickups" at bounding box center [92, 53] width 28 height 14
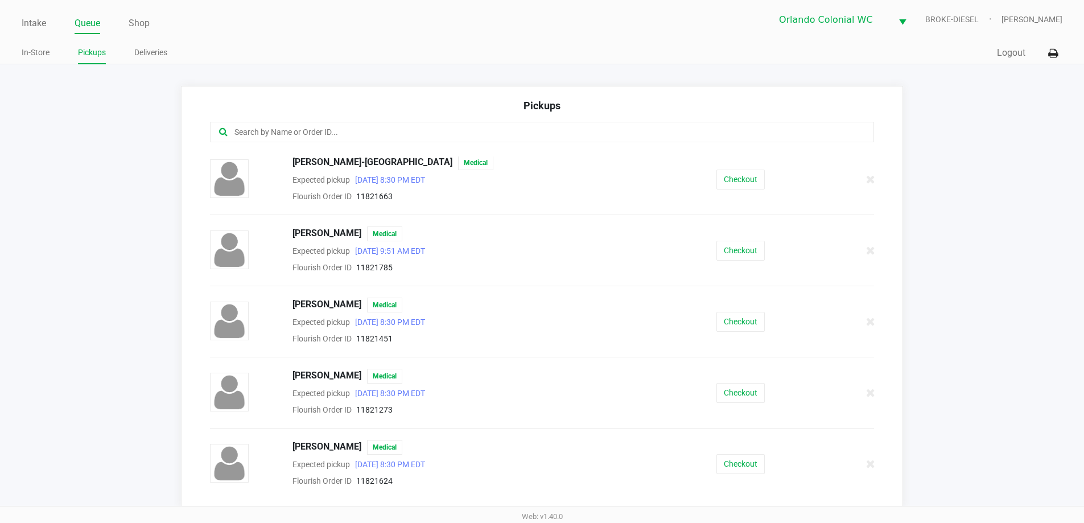
scroll to position [145, 0]
click at [743, 254] on button "Checkout" at bounding box center [741, 249] width 48 height 20
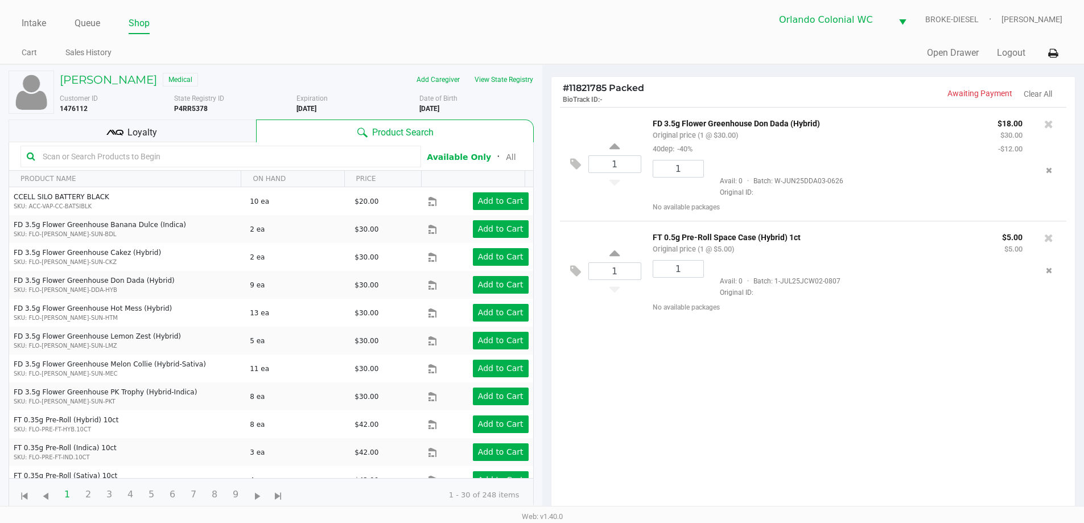
click at [192, 125] on div "Loyalty" at bounding box center [133, 131] width 248 height 23
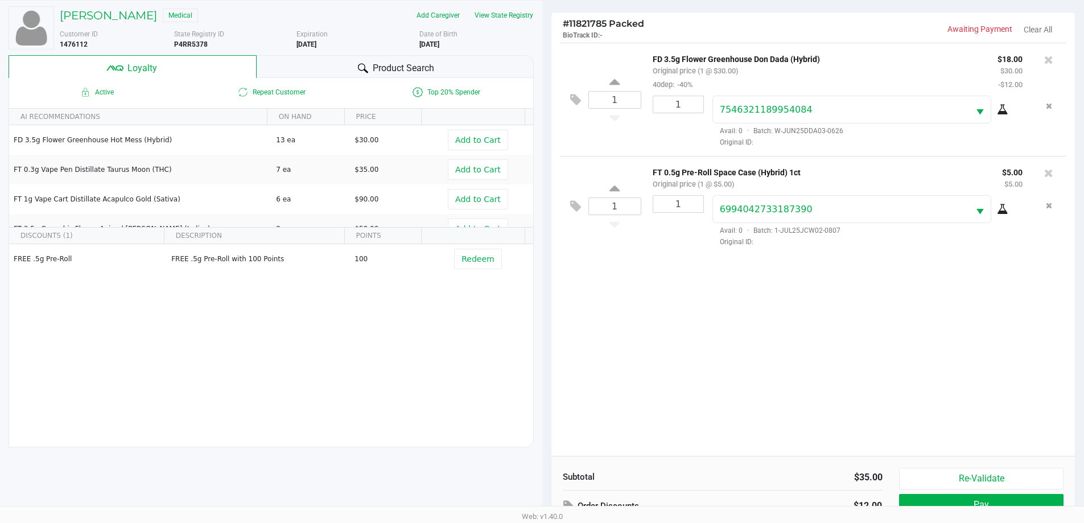
scroll to position [137, 0]
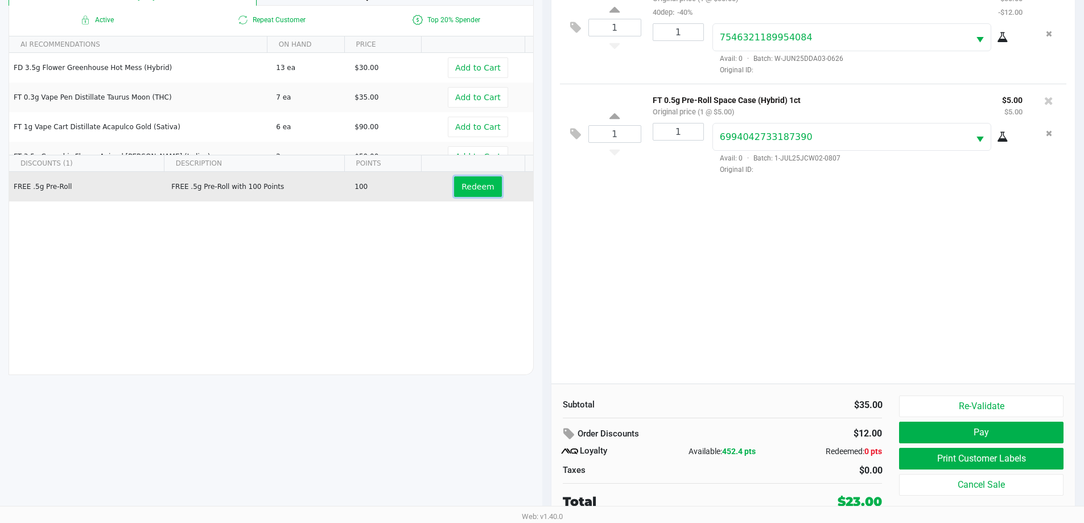
click at [486, 193] on button "Redeem" at bounding box center [477, 186] width 47 height 20
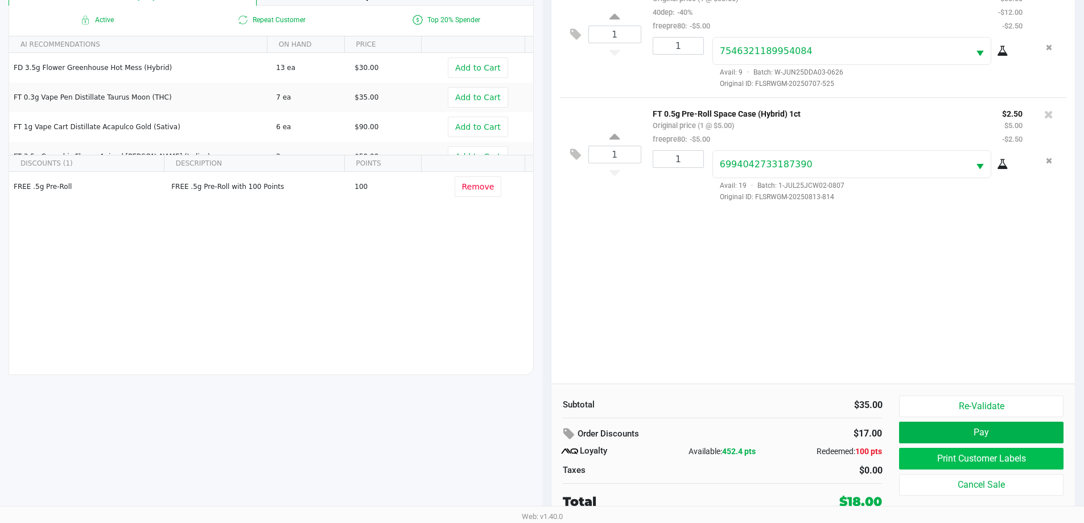
click at [1009, 466] on button "Print Customer Labels" at bounding box center [981, 459] width 164 height 22
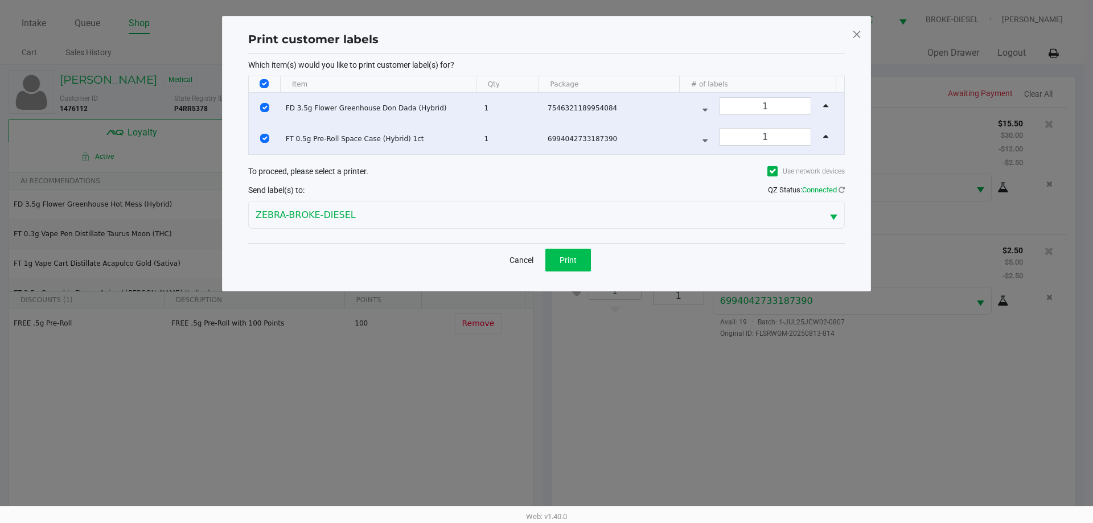
click at [562, 260] on span "Print" at bounding box center [568, 260] width 17 height 9
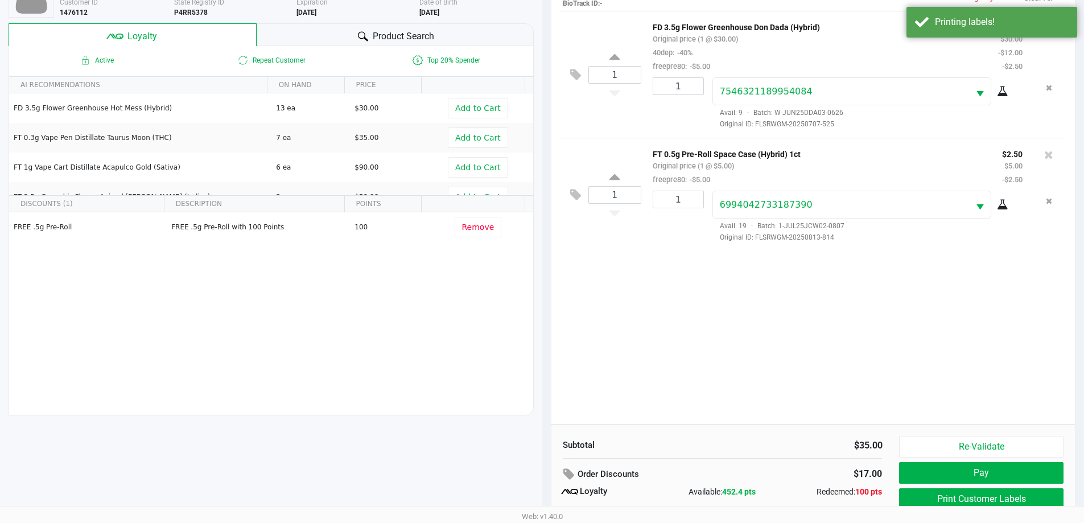
scroll to position [137, 0]
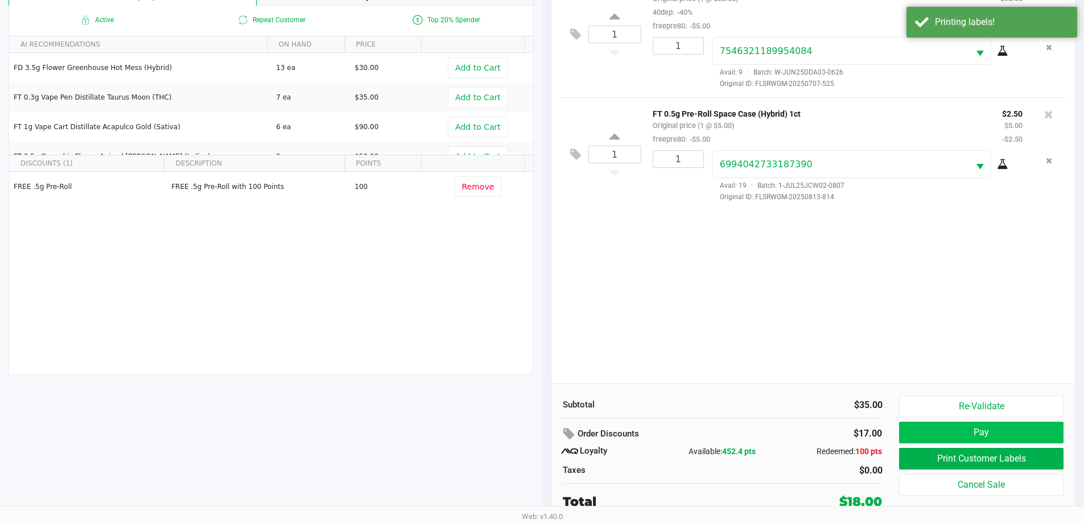
click at [1027, 439] on button "Pay" at bounding box center [981, 433] width 164 height 22
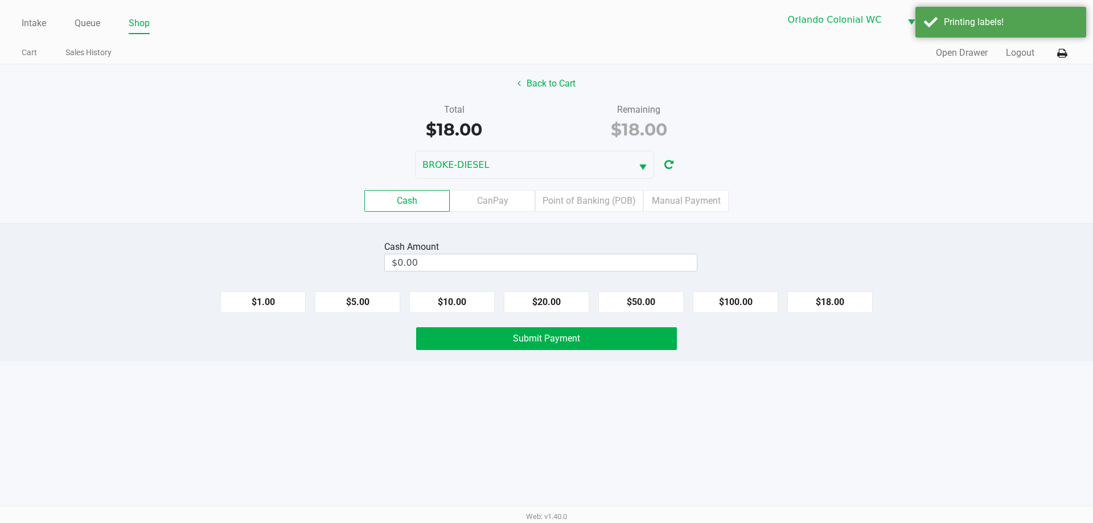
click at [549, 298] on button "$20.00" at bounding box center [546, 302] width 85 height 22
type input "$20.00"
click at [590, 348] on button "Submit Payment" at bounding box center [546, 338] width 261 height 23
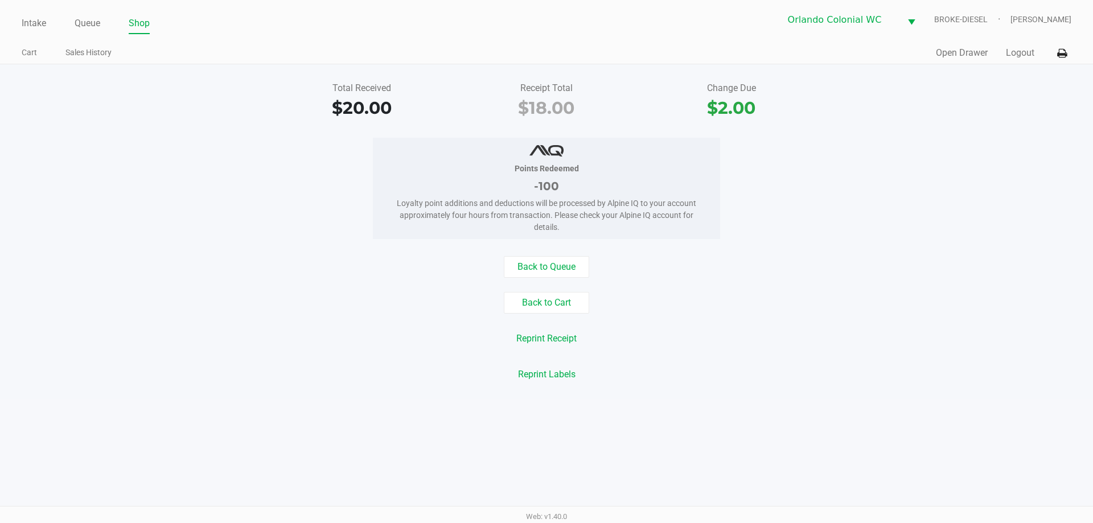
click at [47, 28] on ul "Intake Queue Shop" at bounding box center [284, 23] width 525 height 19
click at [43, 23] on link "Intake" at bounding box center [34, 23] width 24 height 16
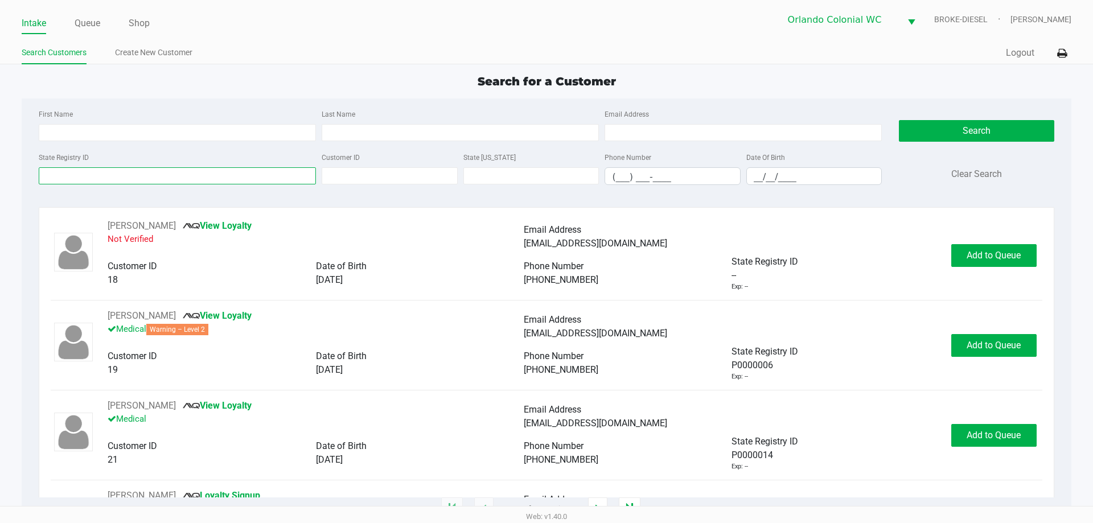
drag, startPoint x: 178, startPoint y: 173, endPoint x: 170, endPoint y: 181, distance: 11.7
click at [178, 174] on input "State Registry ID" at bounding box center [177, 175] width 277 height 17
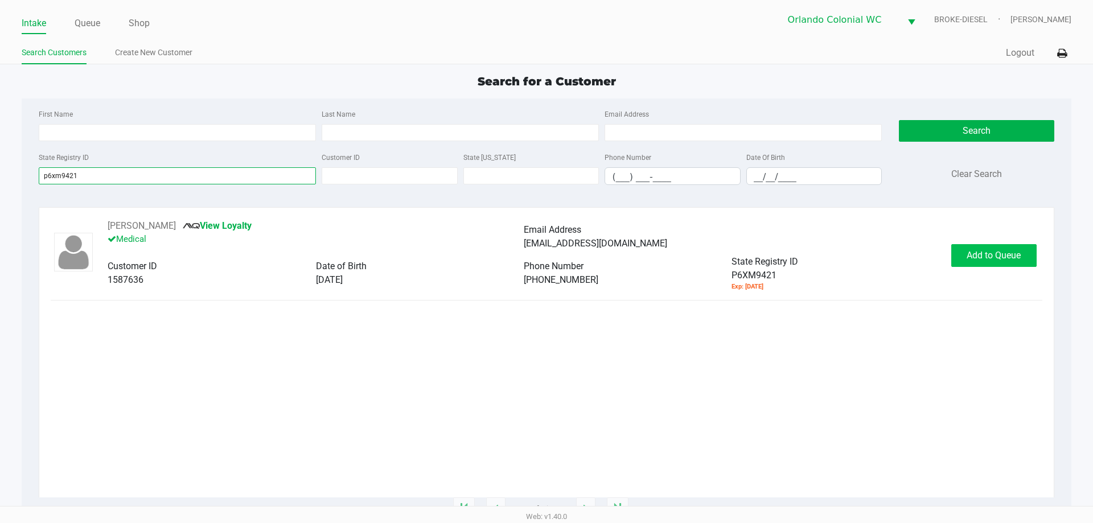
type input "p6xm9421"
click at [981, 260] on span "Add to Queue" at bounding box center [994, 255] width 54 height 11
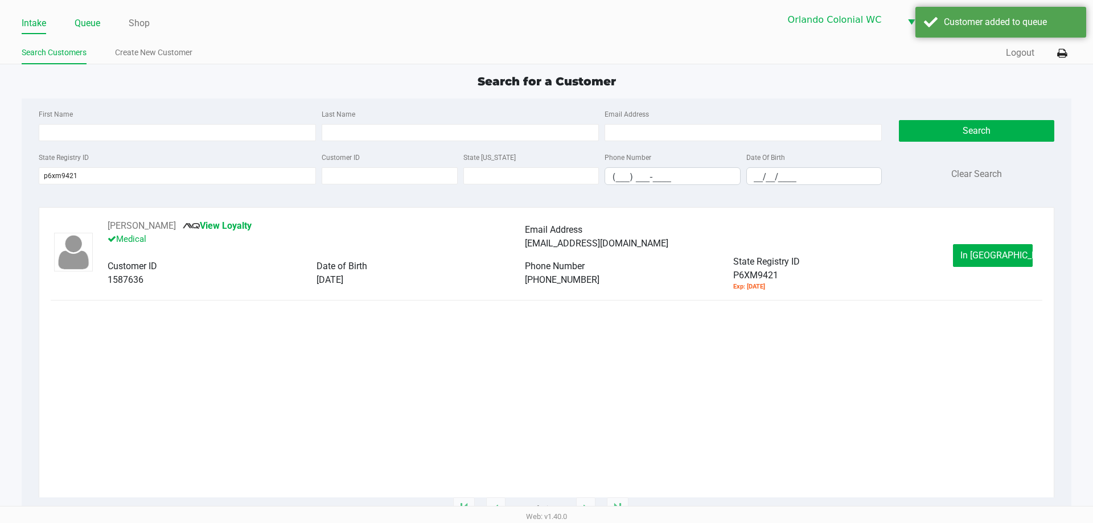
click at [98, 27] on link "Queue" at bounding box center [88, 23] width 26 height 16
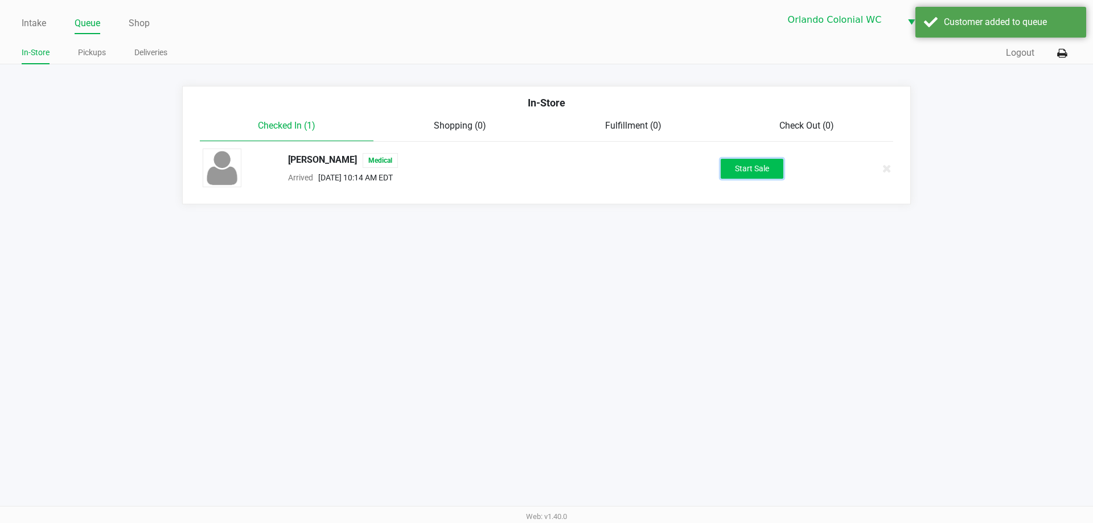
click at [743, 176] on button "Start Sale" at bounding box center [752, 169] width 63 height 20
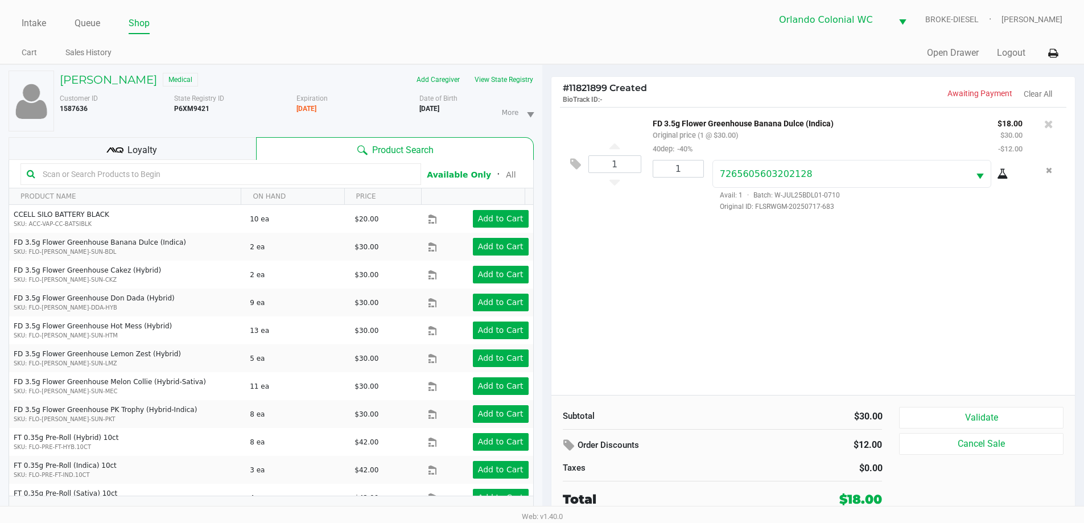
scroll to position [12, 0]
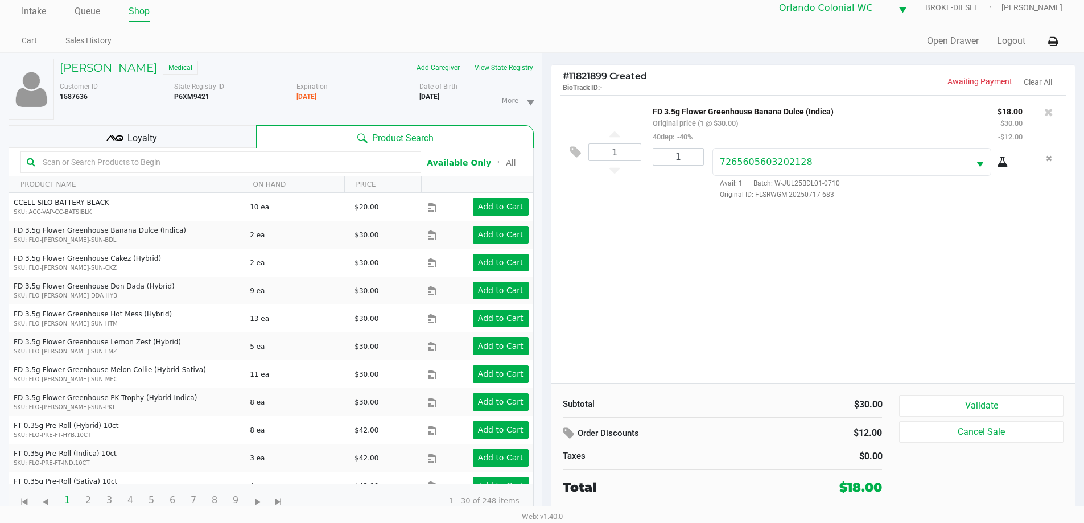
click at [1010, 401] on button "Validate" at bounding box center [981, 406] width 164 height 22
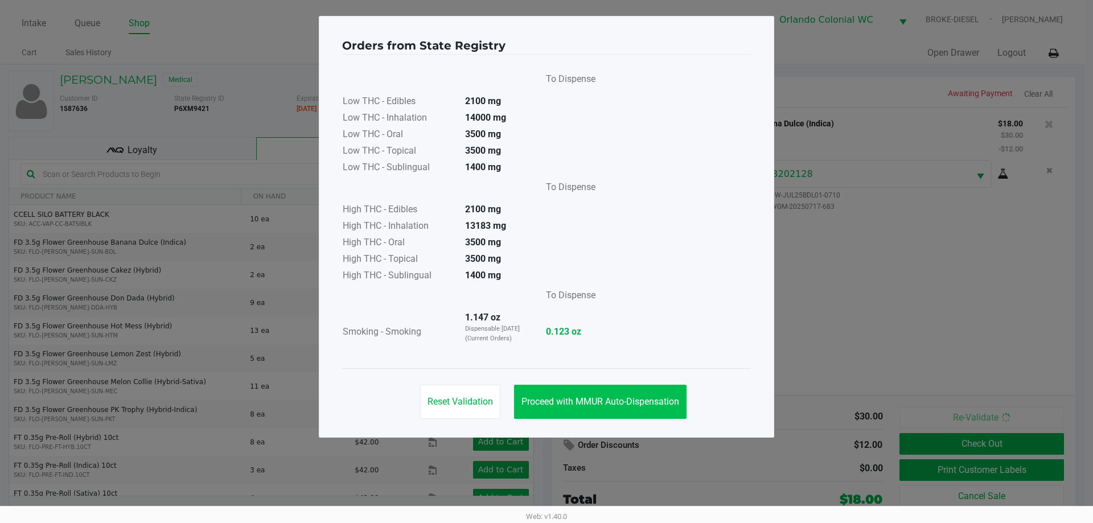
click at [585, 389] on button "Proceed with MMUR Auto-Dispensation" at bounding box center [600, 402] width 172 height 34
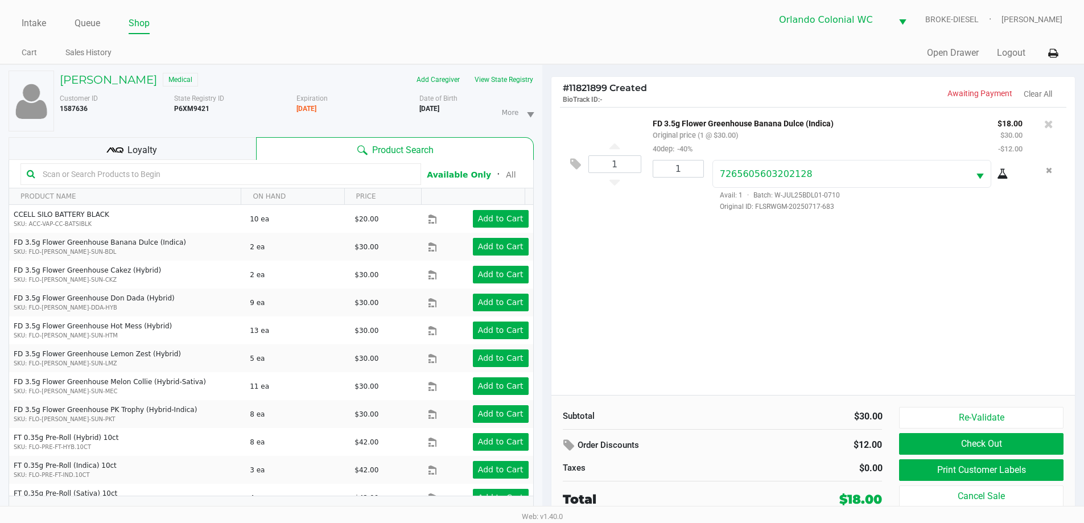
click at [942, 451] on button "Check Out" at bounding box center [981, 444] width 164 height 22
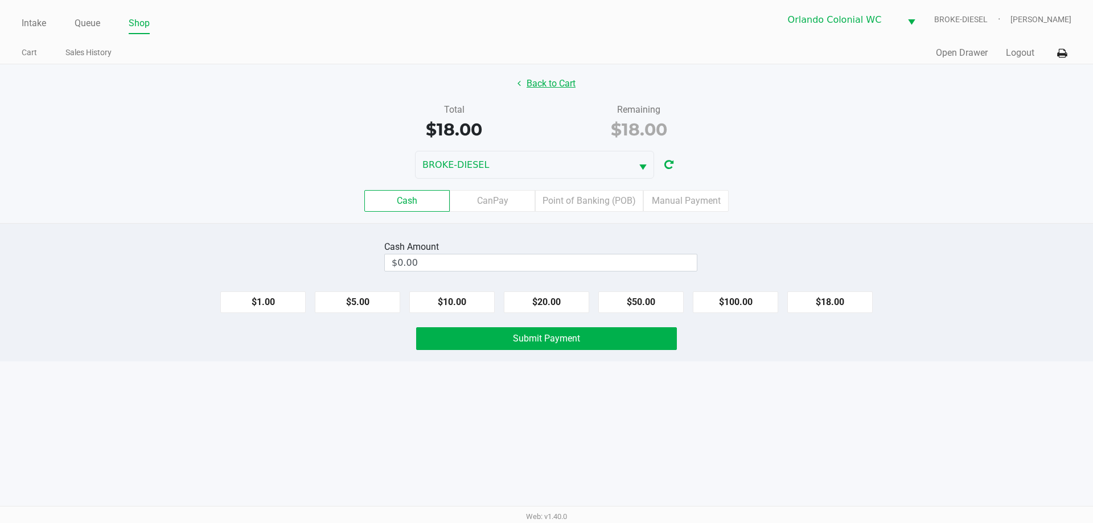
click at [533, 90] on button "Back to Cart" at bounding box center [546, 84] width 73 height 22
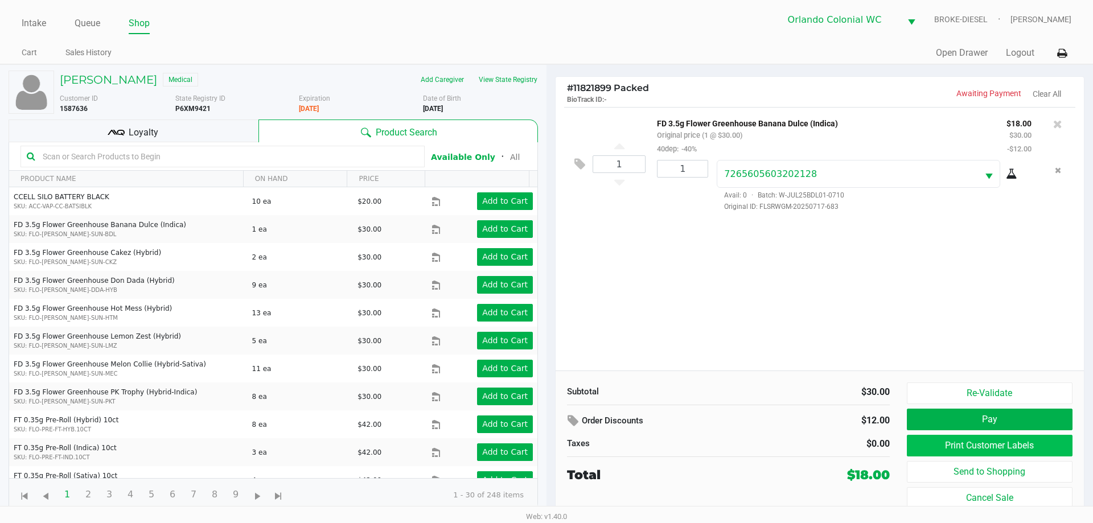
click at [943, 451] on button "Print Customer Labels" at bounding box center [990, 446] width 166 height 22
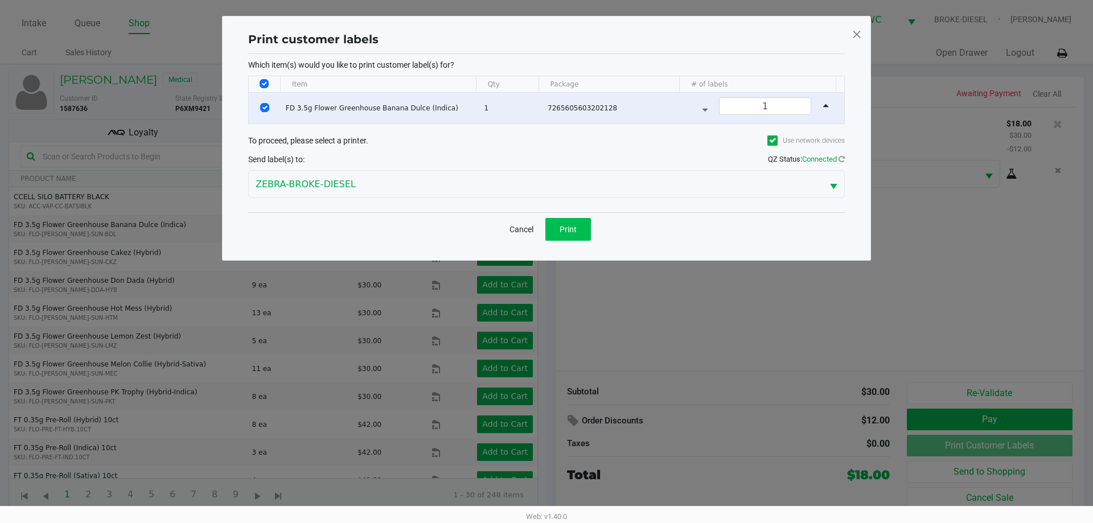
click at [575, 236] on button "Print" at bounding box center [568, 229] width 46 height 23
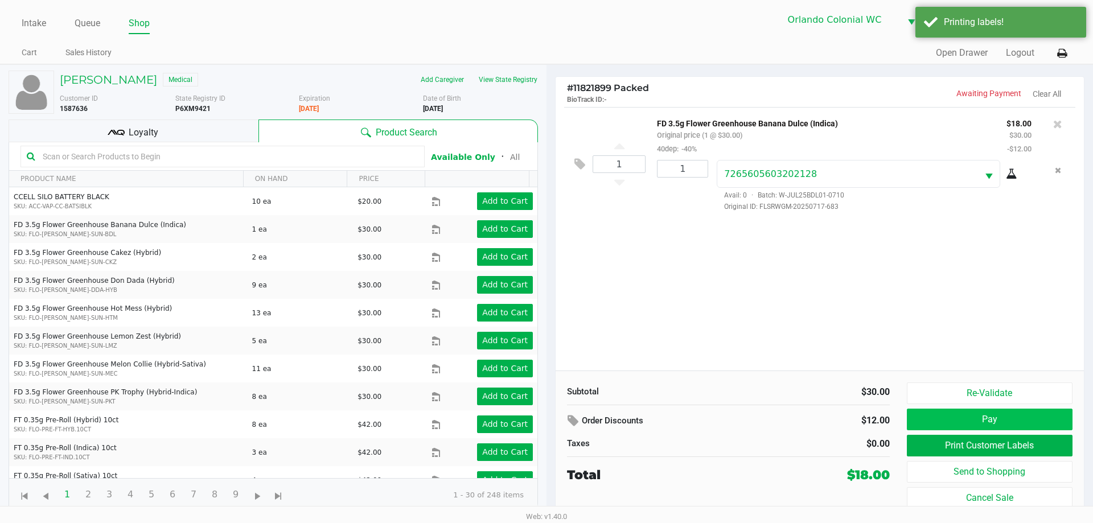
click at [977, 413] on button "Pay" at bounding box center [990, 420] width 166 height 22
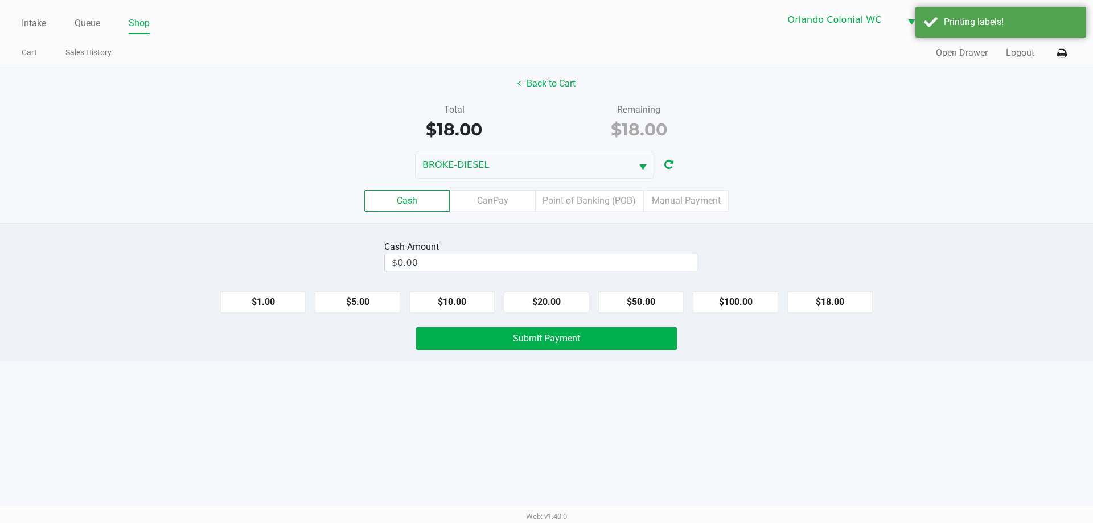
click at [597, 202] on label "Point of Banking (POB)" at bounding box center [589, 201] width 108 height 22
click at [0, 0] on 7 "Point of Banking (POB)" at bounding box center [0, 0] width 0 height 0
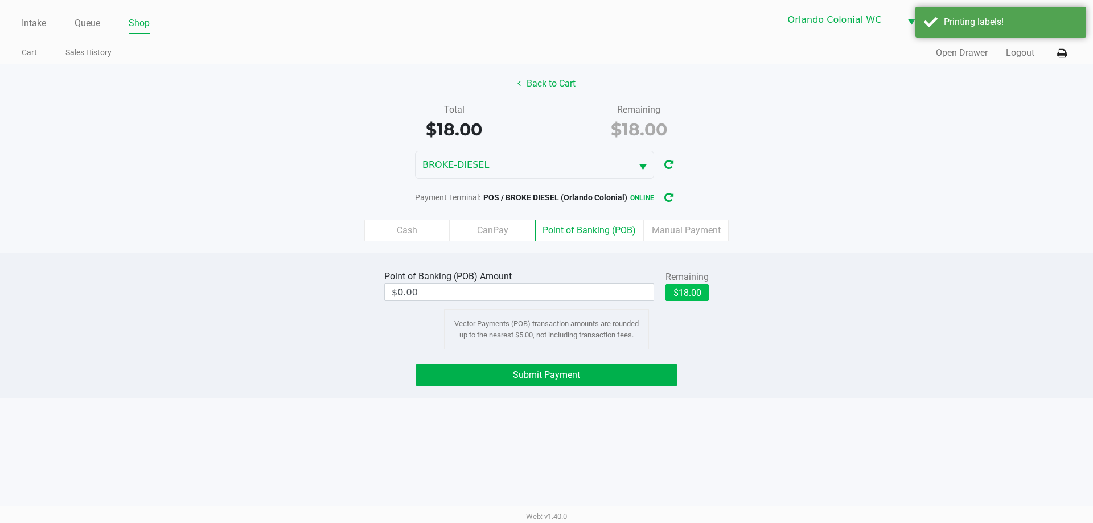
click at [684, 291] on button "$18.00" at bounding box center [686, 292] width 43 height 17
type input "$18.00"
click at [656, 364] on button "Submit Payment" at bounding box center [546, 375] width 261 height 23
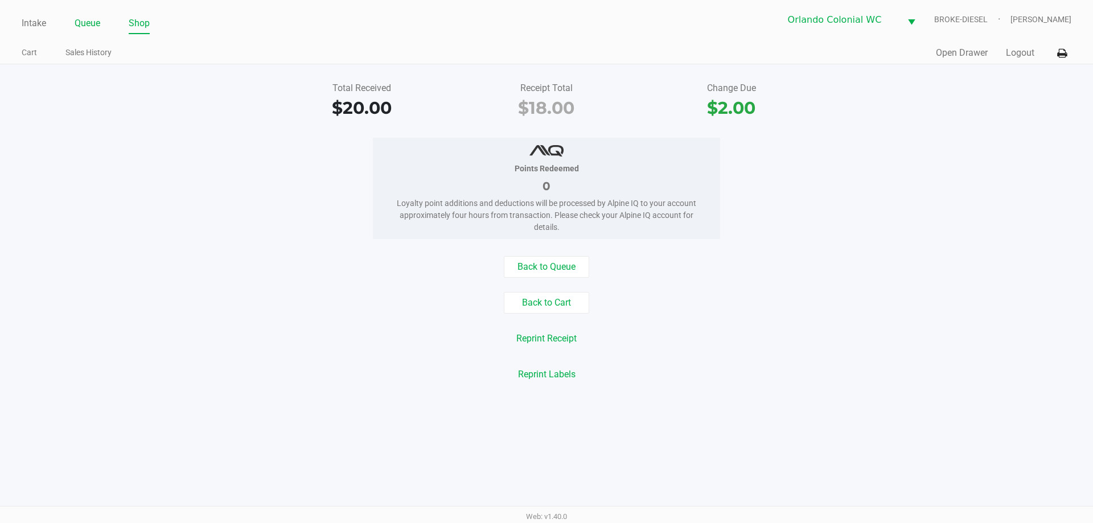
click at [87, 21] on link "Queue" at bounding box center [88, 23] width 26 height 16
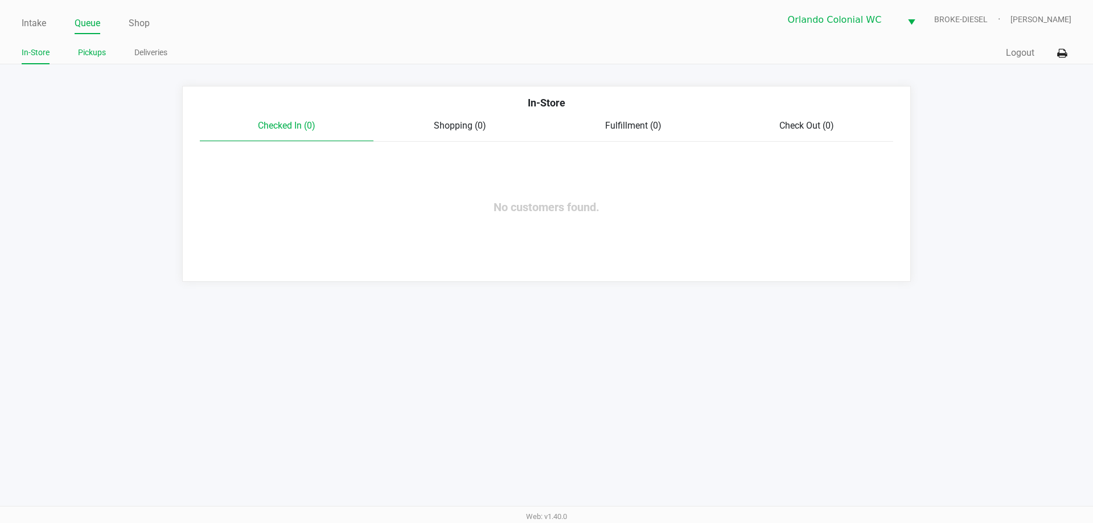
click at [96, 51] on link "Pickups" at bounding box center [92, 53] width 28 height 14
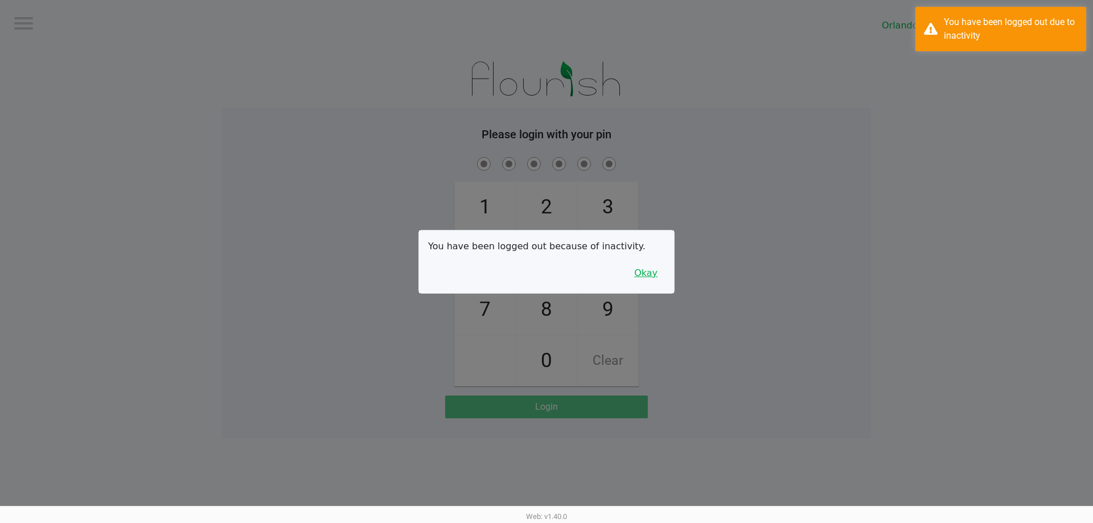
click at [632, 274] on button "Okay" at bounding box center [646, 273] width 38 height 22
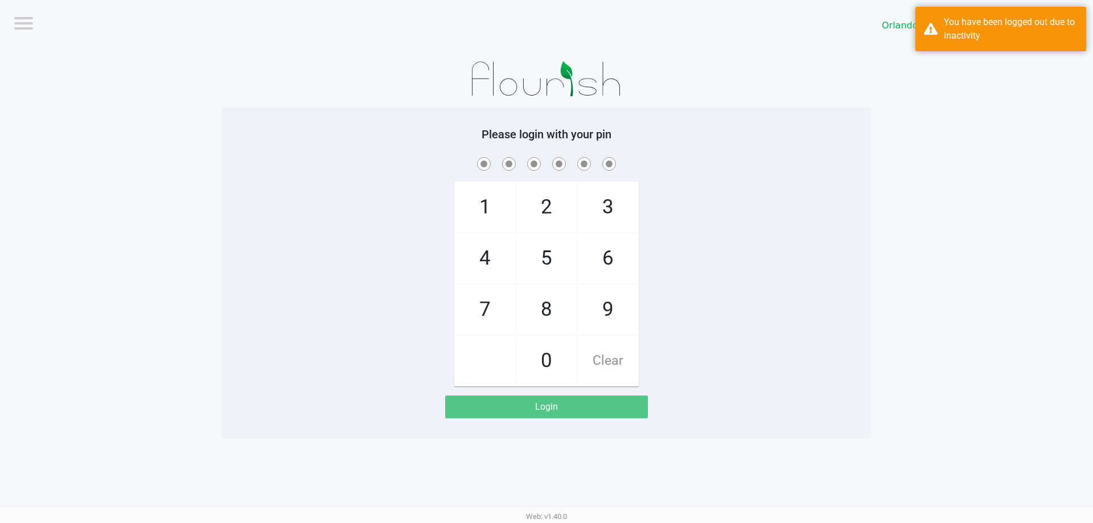
click at [605, 215] on span "3" at bounding box center [608, 207] width 60 height 50
checkbox input "true"
click at [489, 306] on span "7" at bounding box center [485, 310] width 60 height 50
checkbox input "true"
click at [627, 306] on span "9" at bounding box center [608, 310] width 60 height 50
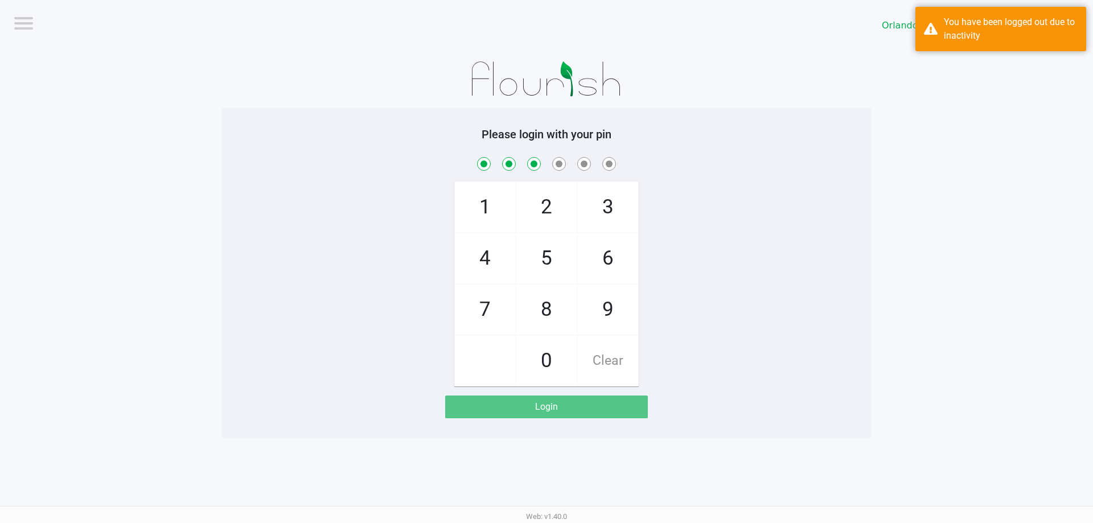
checkbox input "true"
click at [622, 206] on span "3" at bounding box center [608, 207] width 60 height 50
checkbox input "true"
click at [585, 304] on span "9" at bounding box center [608, 310] width 60 height 50
checkbox input "true"
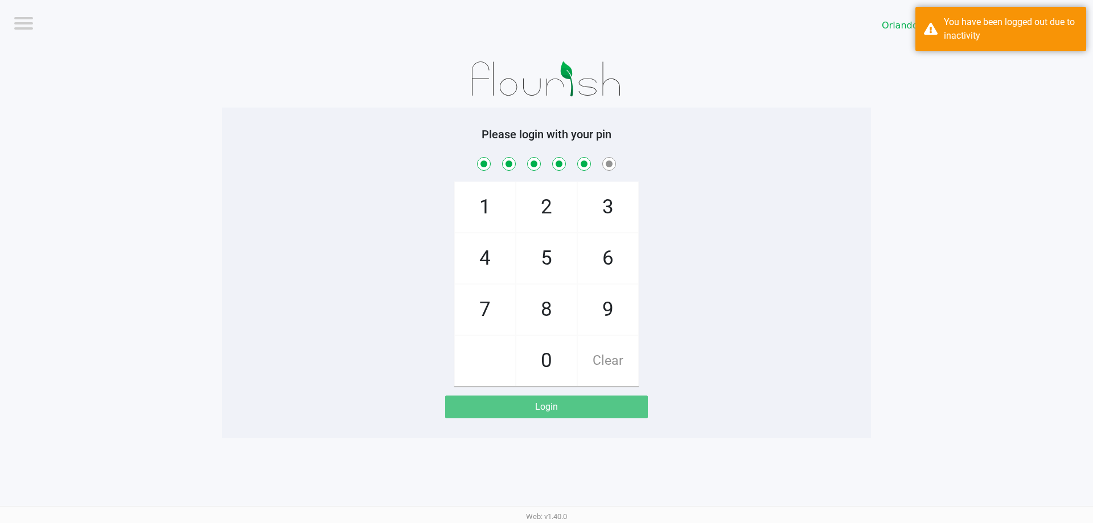
click at [490, 252] on span "4" at bounding box center [485, 258] width 60 height 50
checkbox input "true"
checkbox input "false"
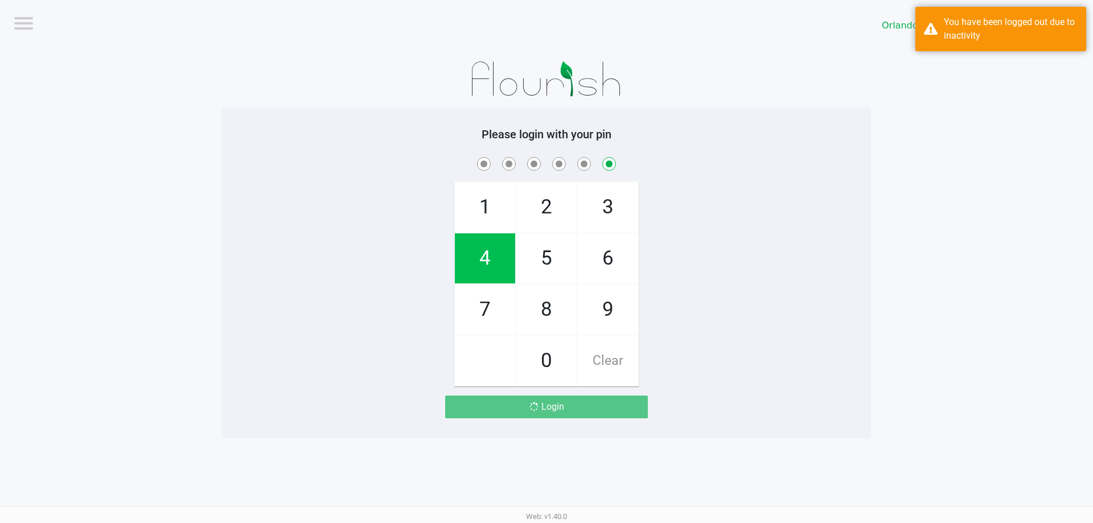
checkbox input "false"
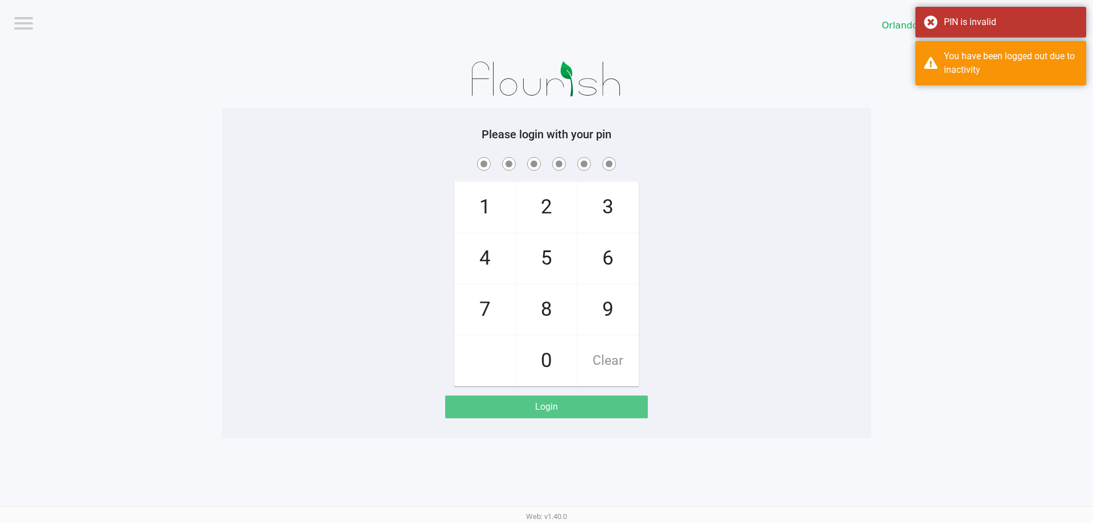
click at [636, 207] on span "3" at bounding box center [608, 207] width 60 height 50
checkbox input "true"
click at [488, 317] on span "7" at bounding box center [485, 310] width 60 height 50
checkbox input "true"
click at [603, 314] on span "9" at bounding box center [608, 310] width 60 height 50
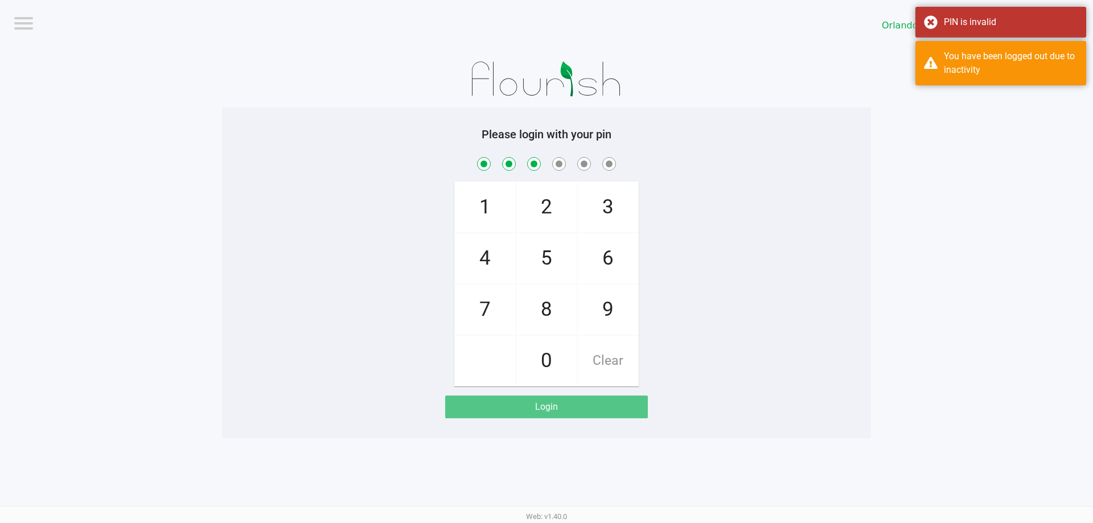
checkbox input "true"
click at [629, 198] on span "3" at bounding box center [608, 207] width 60 height 50
checkbox input "true"
click at [555, 304] on span "8" at bounding box center [546, 310] width 60 height 50
checkbox input "true"
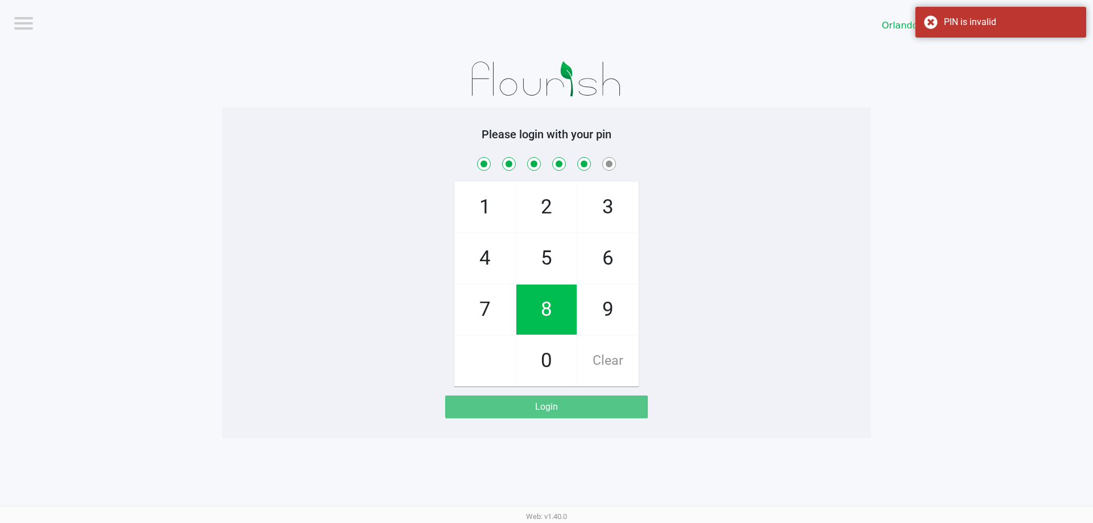
click at [499, 264] on span "4" at bounding box center [485, 258] width 60 height 50
checkbox input "true"
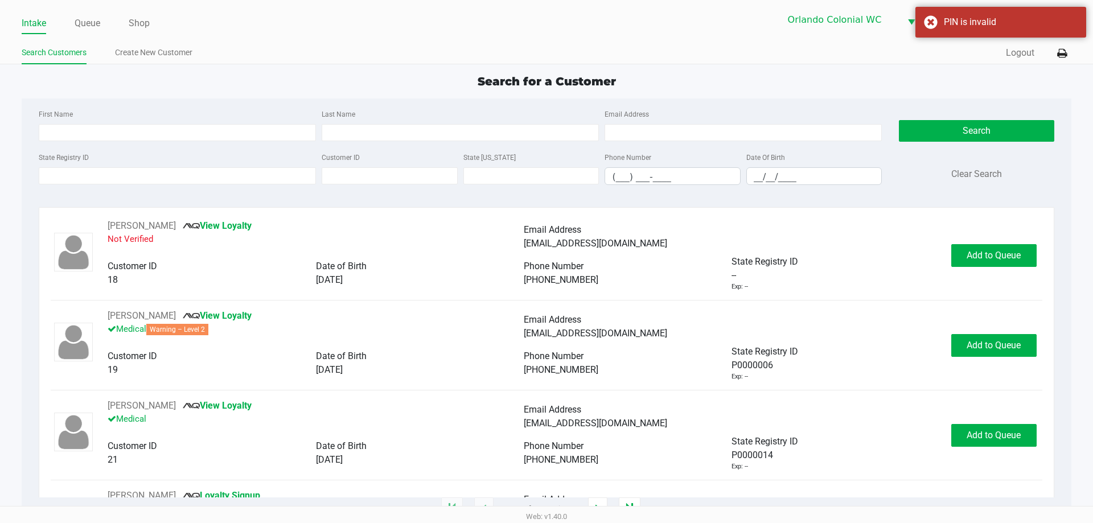
click at [76, 23] on link "Queue" at bounding box center [88, 23] width 26 height 16
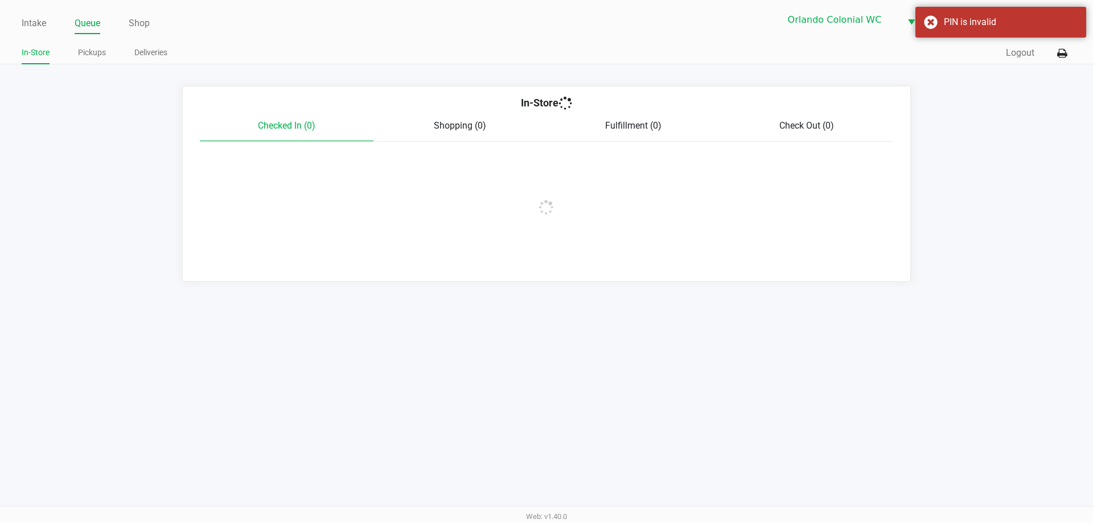
click at [93, 52] on link "Pickups" at bounding box center [92, 53] width 28 height 14
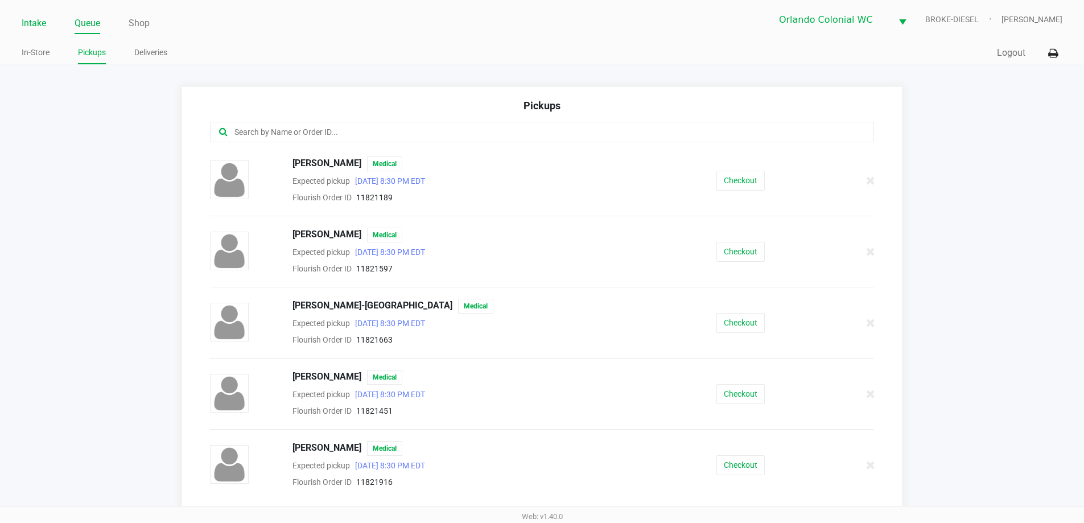
click at [35, 21] on link "Intake" at bounding box center [34, 23] width 24 height 16
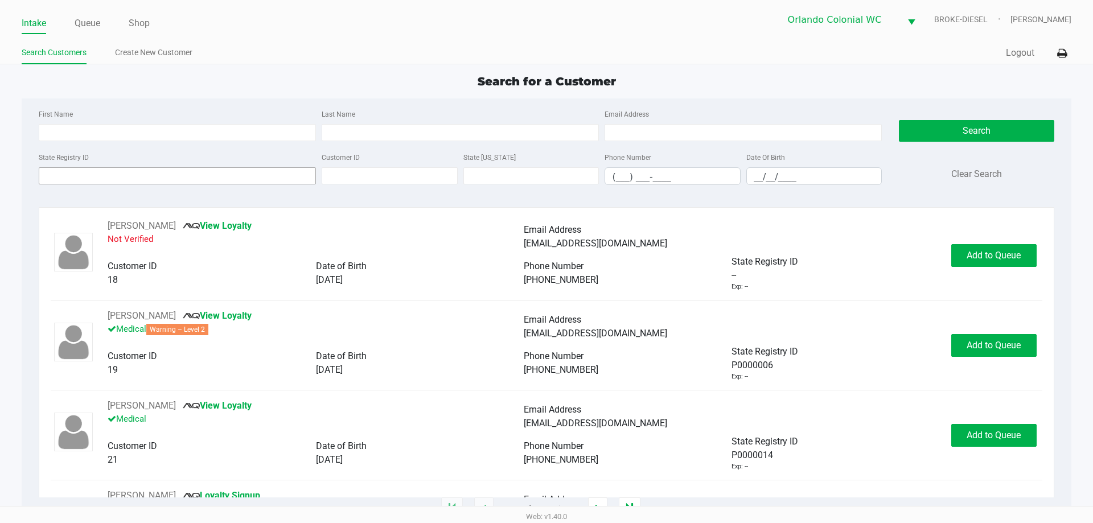
click at [186, 176] on input "State Registry ID" at bounding box center [177, 175] width 277 height 17
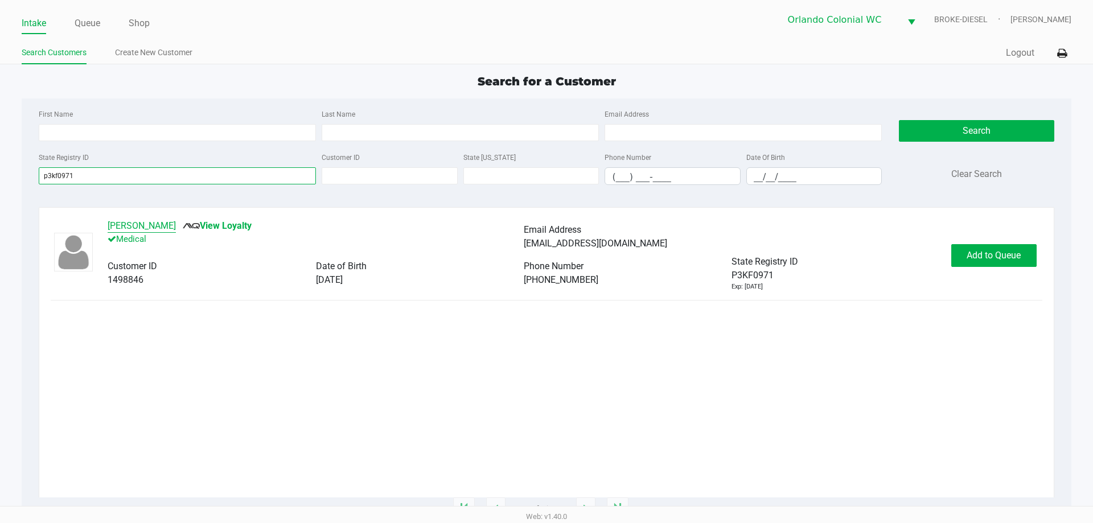
type input "p3kf0971"
click at [175, 220] on button "ADETUNJI ADEDIPE" at bounding box center [142, 226] width 68 height 14
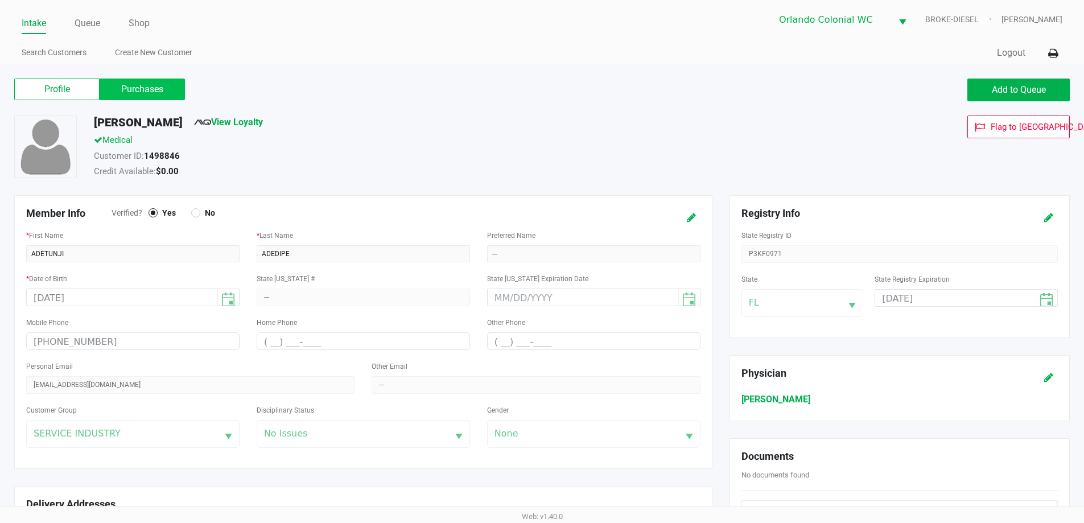
click at [138, 93] on label "Purchases" at bounding box center [142, 90] width 85 height 22
click at [0, 0] on 1 "Purchases" at bounding box center [0, 0] width 0 height 0
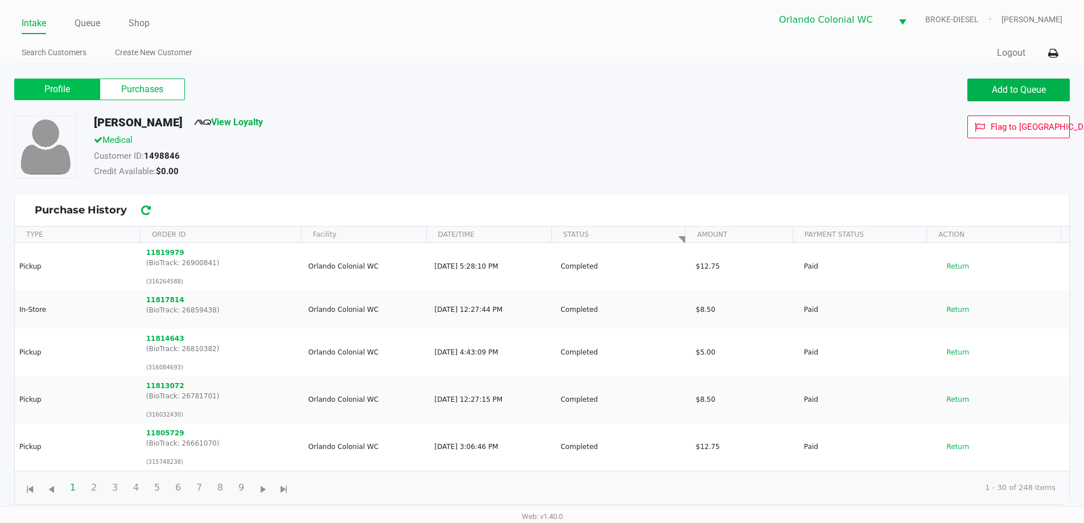
click at [79, 79] on label "Profile" at bounding box center [56, 90] width 85 height 22
click at [0, 0] on 0 "Profile" at bounding box center [0, 0] width 0 height 0
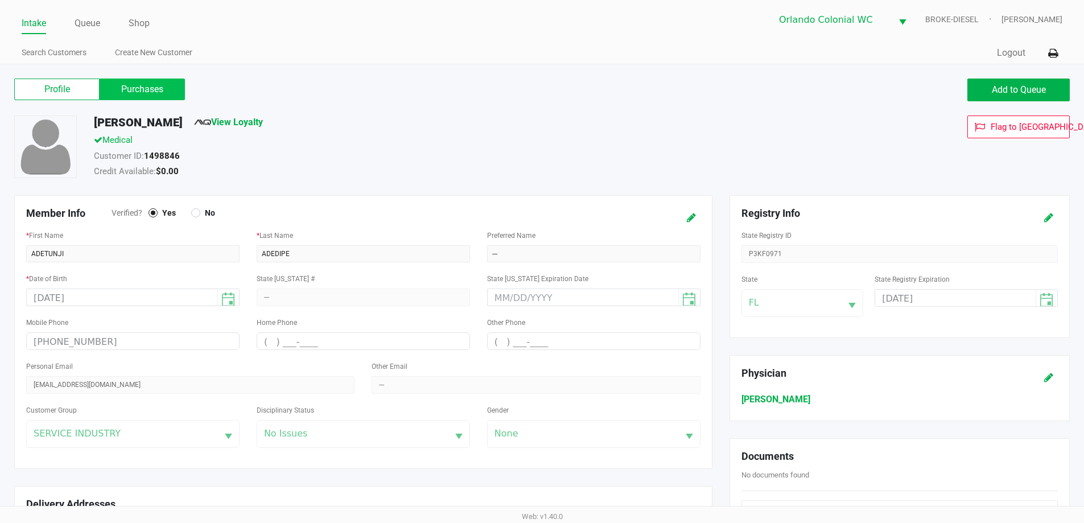
click at [139, 83] on label "Purchases" at bounding box center [142, 90] width 85 height 22
click at [0, 0] on 1 "Purchases" at bounding box center [0, 0] width 0 height 0
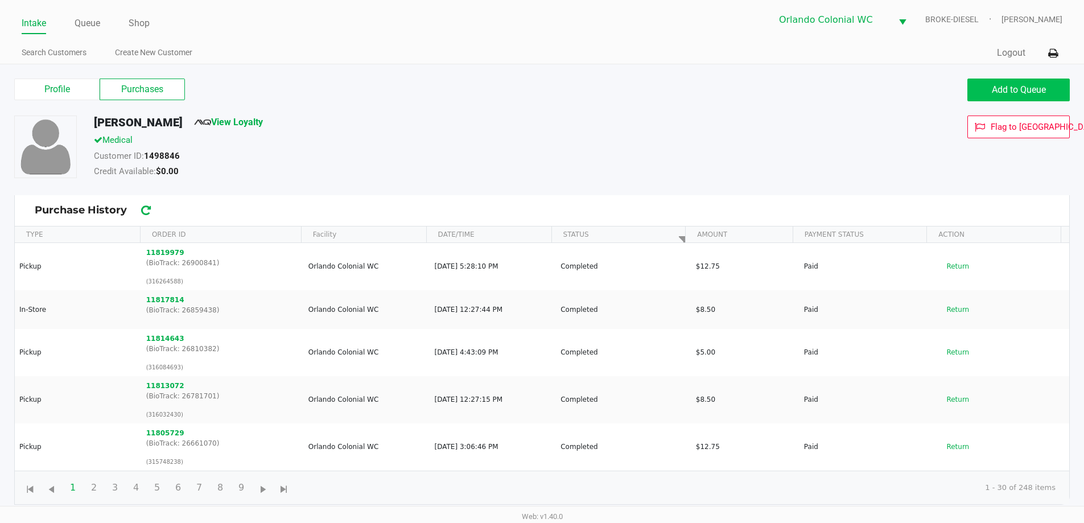
click at [1039, 93] on span "Add to Queue" at bounding box center [1019, 89] width 54 height 11
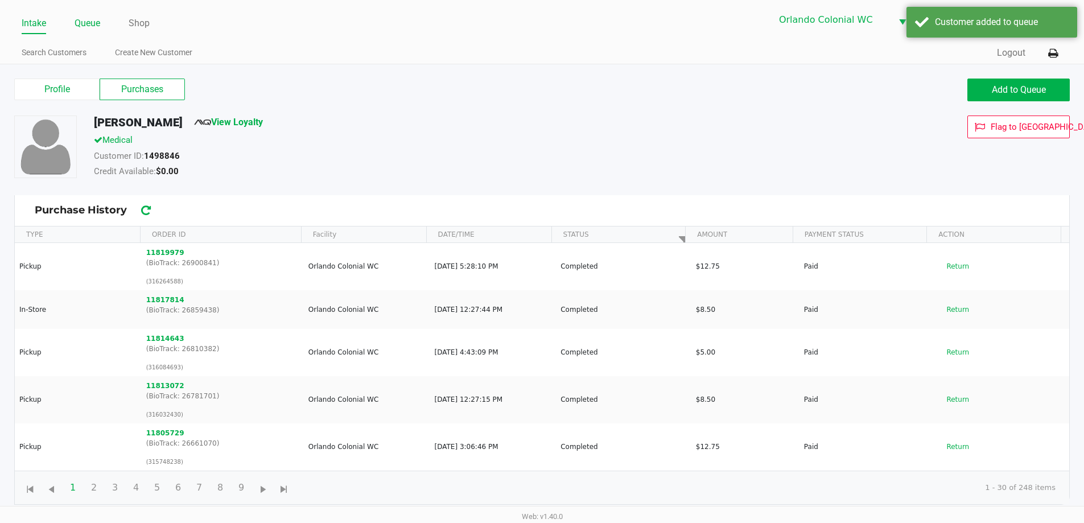
click at [92, 27] on link "Queue" at bounding box center [88, 23] width 26 height 16
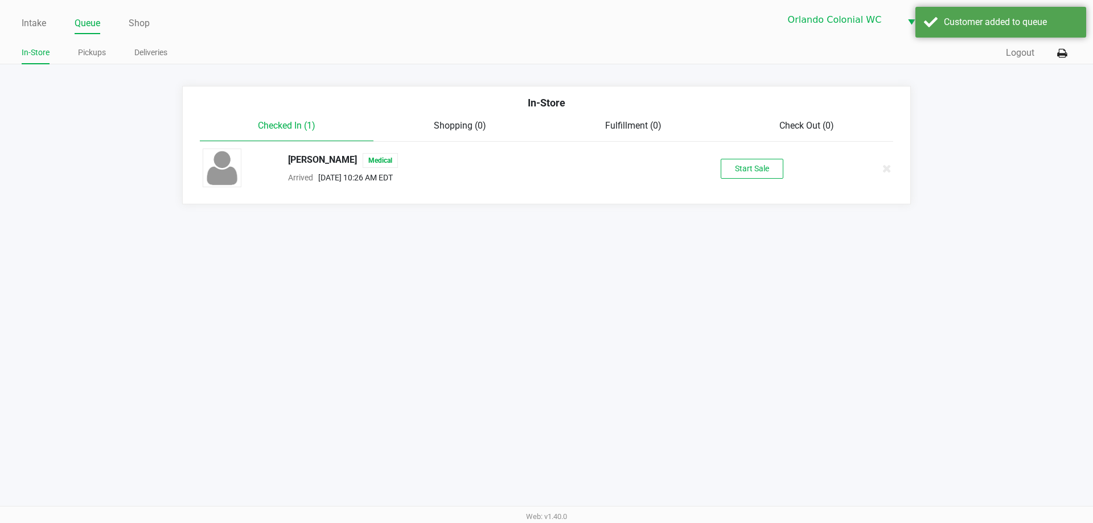
click at [774, 165] on button "Start Sale" at bounding box center [752, 169] width 63 height 20
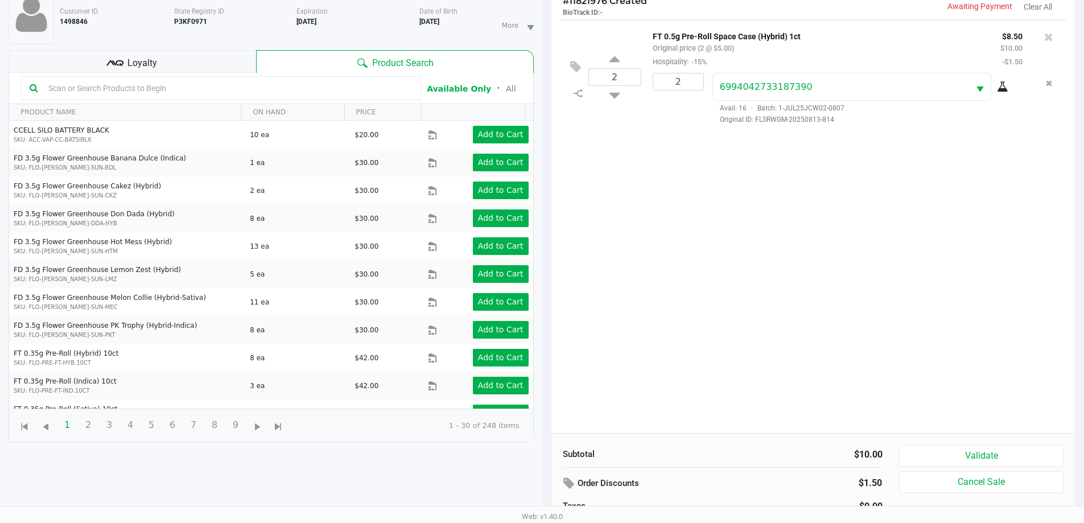
scroll to position [123, 0]
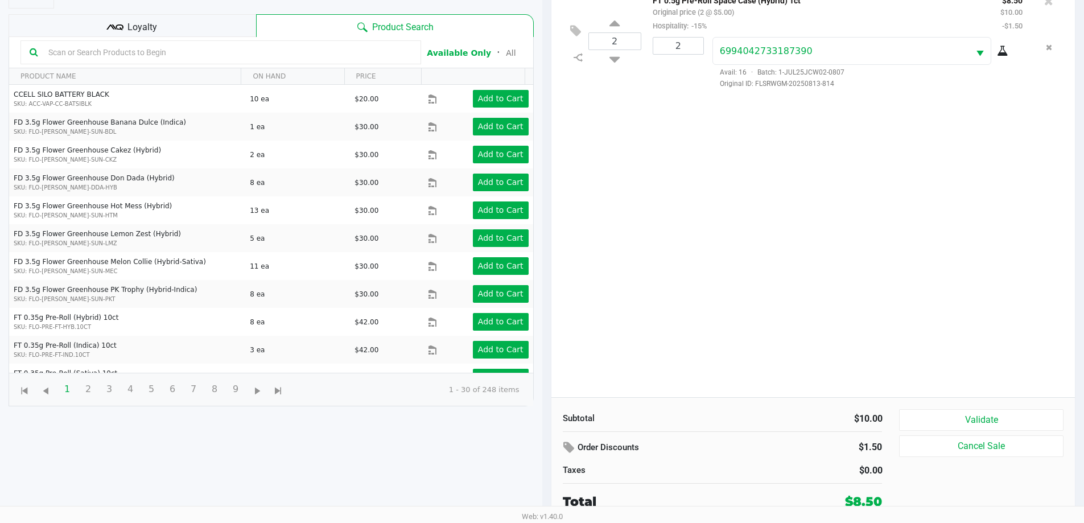
click at [1033, 399] on div "Subtotal $10.00 Order Discounts $1.50 Taxes $0.00 Total $8.50 Validate Cancel S…" at bounding box center [814, 459] width 524 height 125
click at [1029, 413] on button "Validate" at bounding box center [981, 420] width 164 height 22
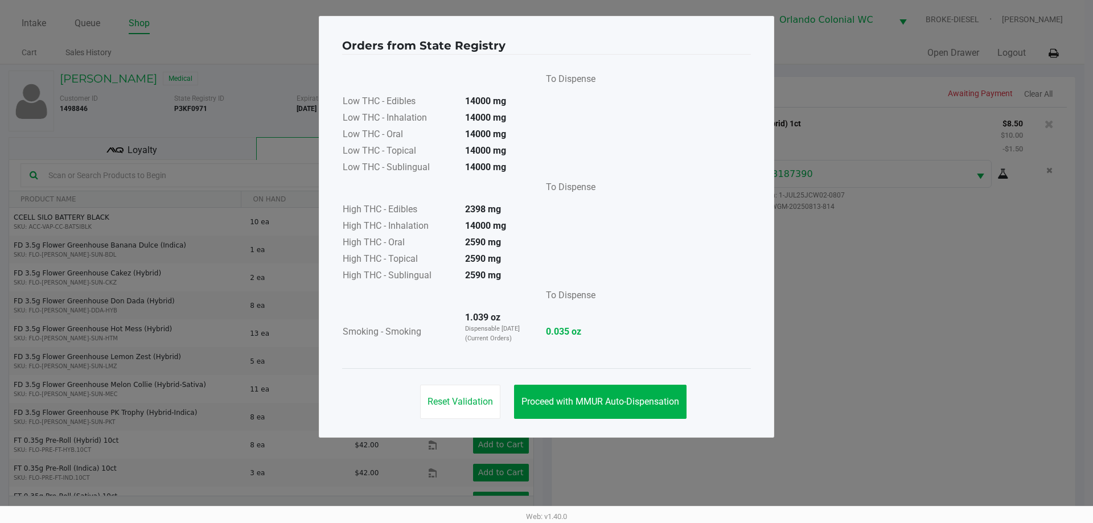
click at [584, 404] on span "Proceed with MMUR Auto-Dispensation" at bounding box center [600, 401] width 158 height 11
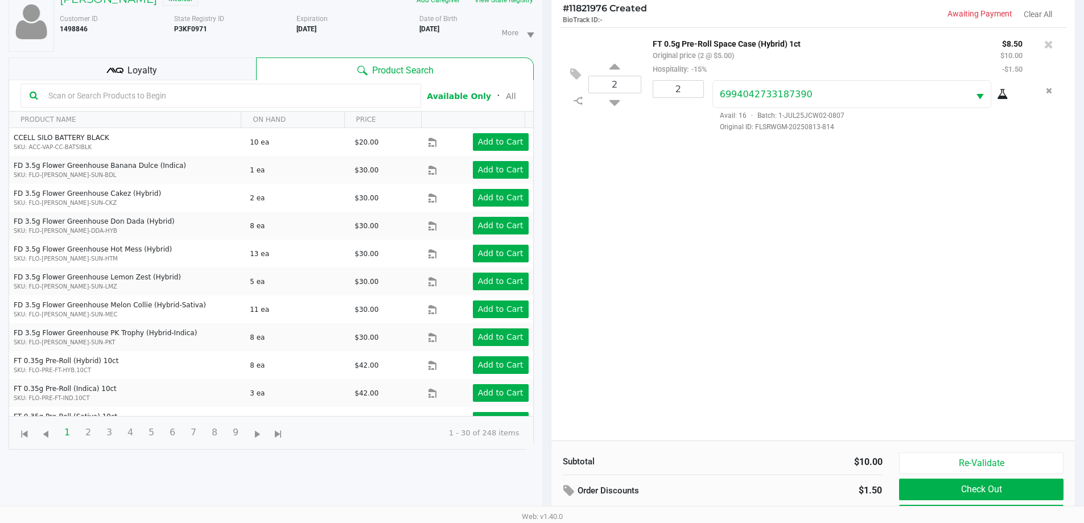
scroll to position [123, 0]
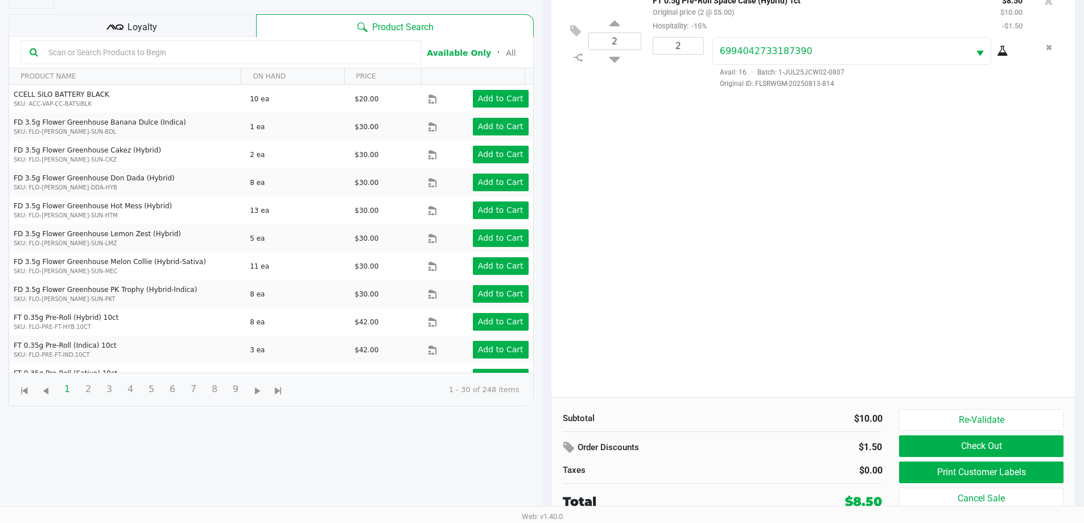
click at [1013, 454] on button "Check Out" at bounding box center [981, 446] width 164 height 22
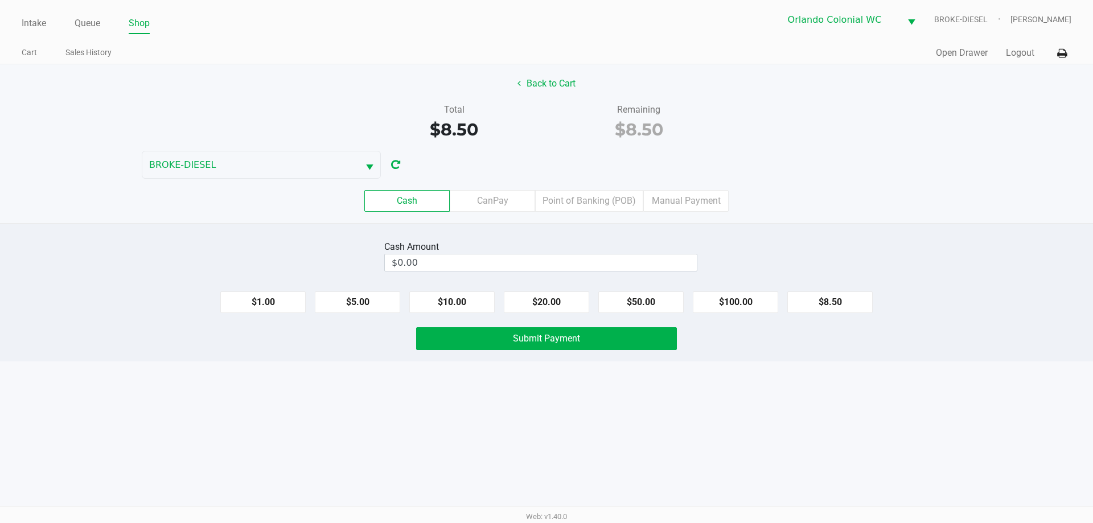
click at [510, 91] on button "Back to Cart" at bounding box center [546, 84] width 73 height 22
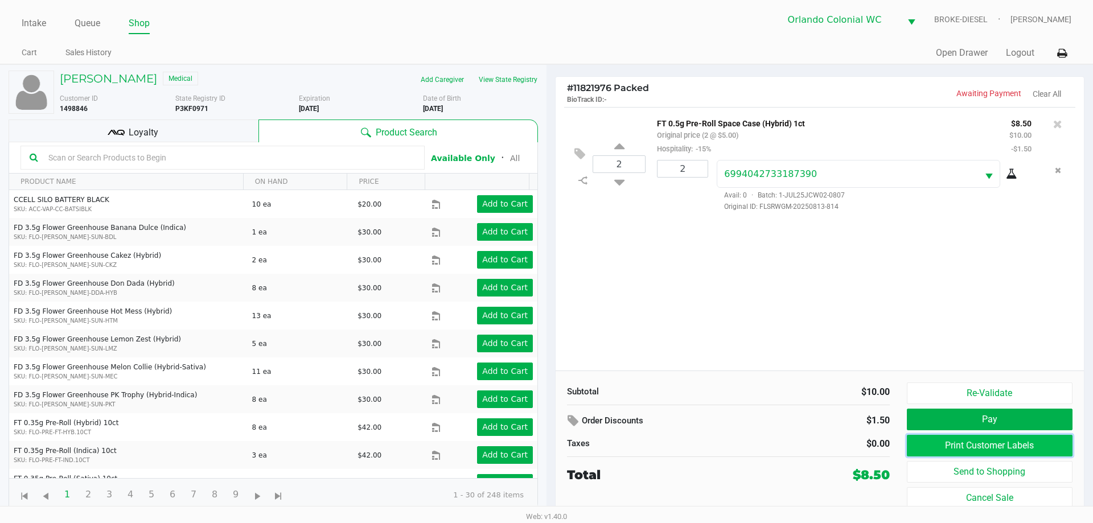
click at [960, 435] on button "Print Customer Labels" at bounding box center [990, 446] width 166 height 22
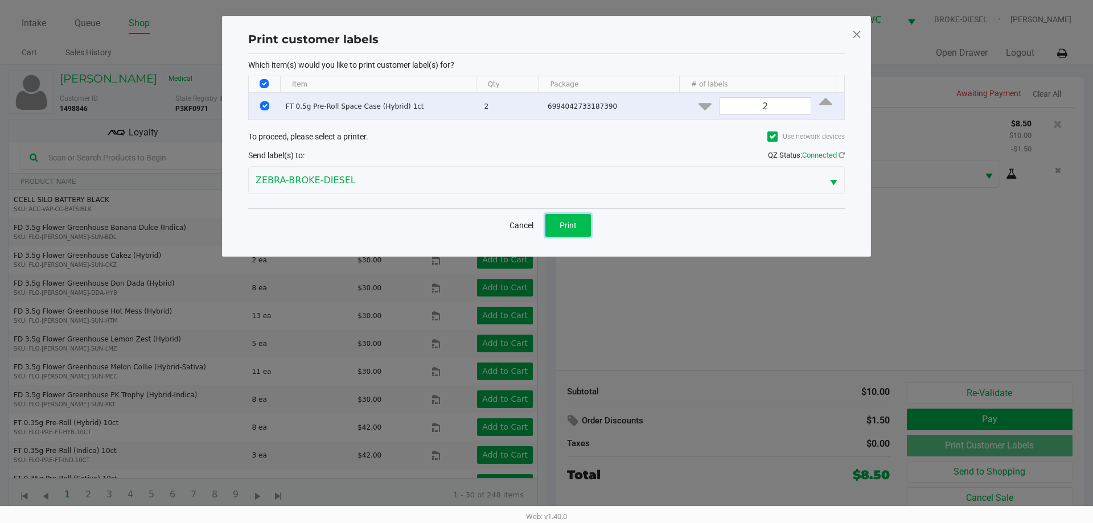
click at [574, 228] on span "Print" at bounding box center [568, 225] width 17 height 9
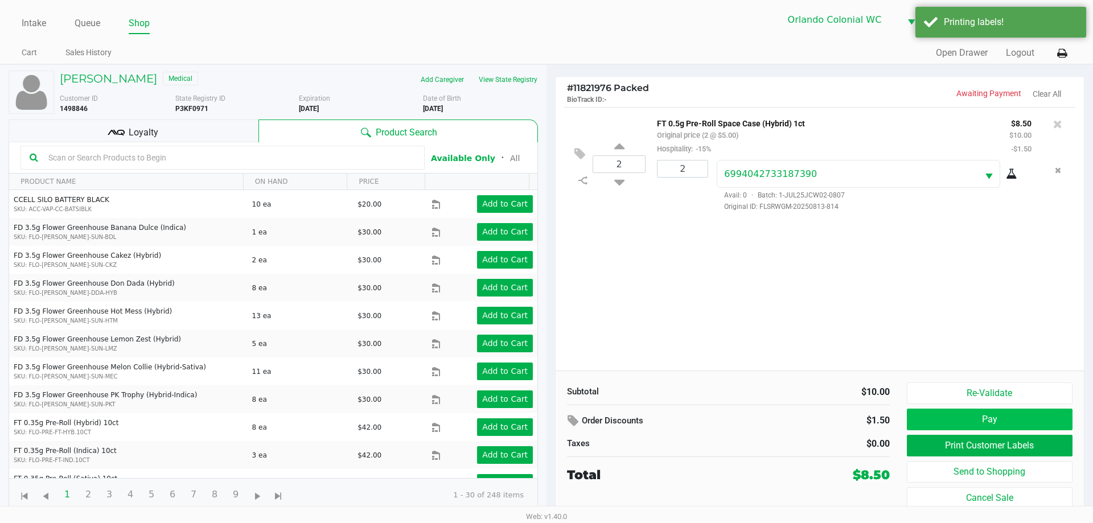
click at [1000, 413] on button "Pay" at bounding box center [990, 420] width 166 height 22
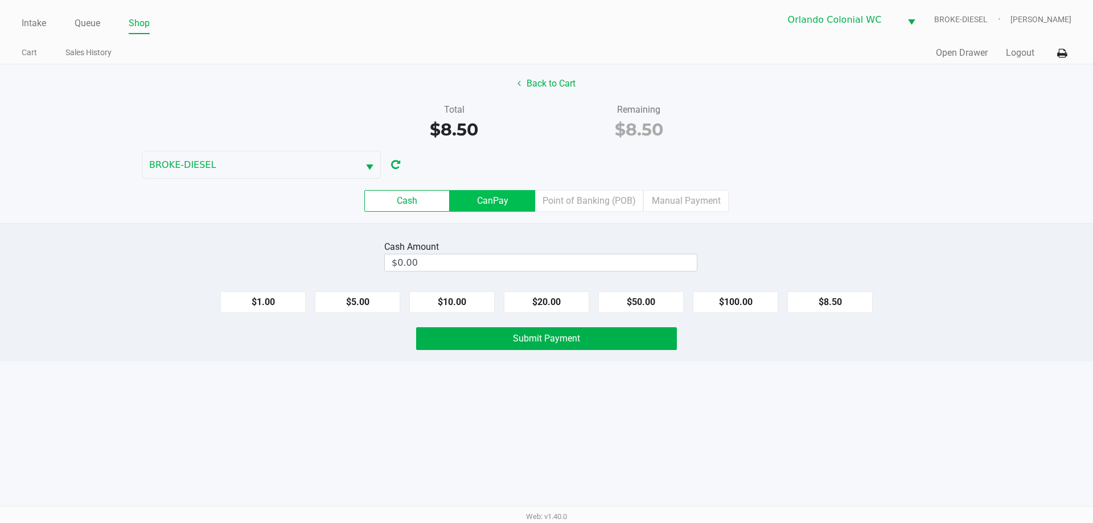
click at [497, 200] on label "CanPay" at bounding box center [492, 201] width 85 height 22
click at [0, 0] on 2 "CanPay" at bounding box center [0, 0] width 0 height 0
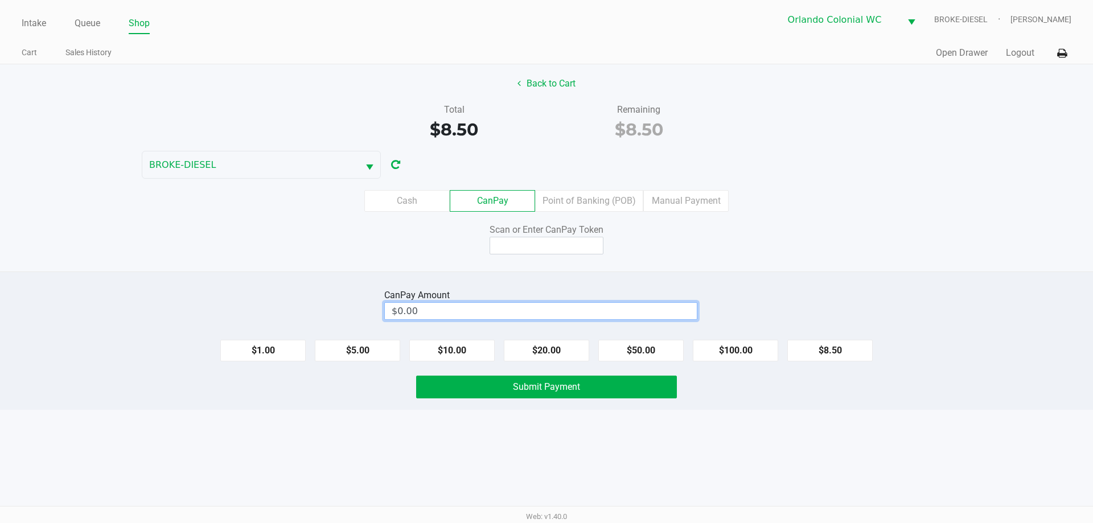
click at [612, 317] on input "$0.00" at bounding box center [541, 311] width 312 height 17
type input "0"
click at [572, 240] on input at bounding box center [547, 246] width 114 height 18
type input "$8.50"
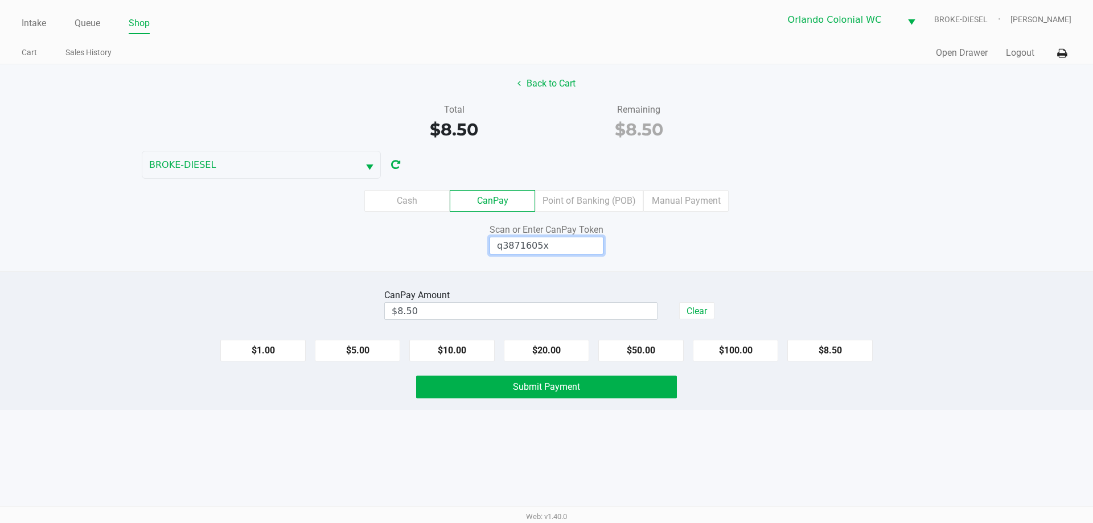
type input "q3871605x"
click at [599, 395] on button "Submit Payment" at bounding box center [546, 387] width 261 height 23
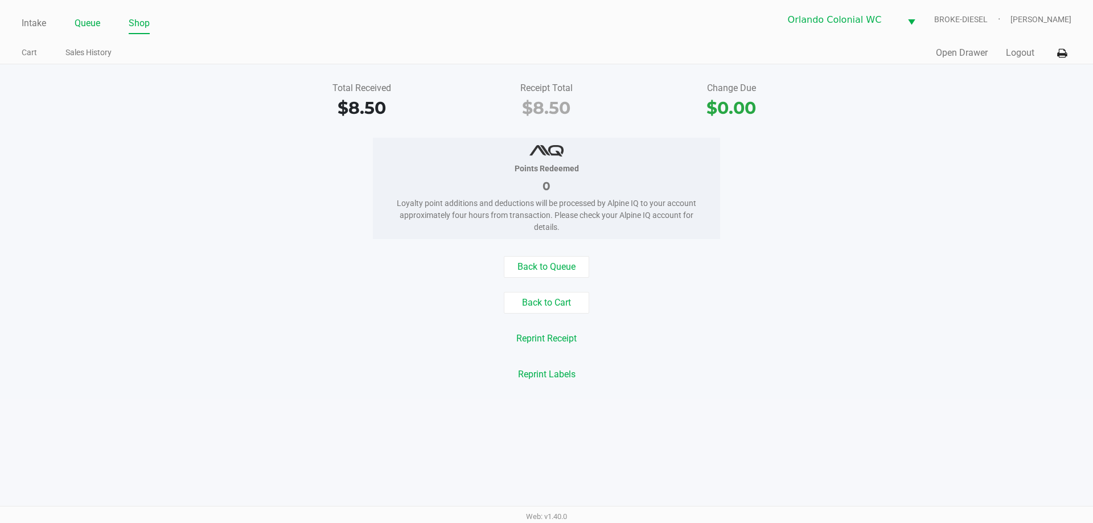
click at [85, 21] on link "Queue" at bounding box center [88, 23] width 26 height 16
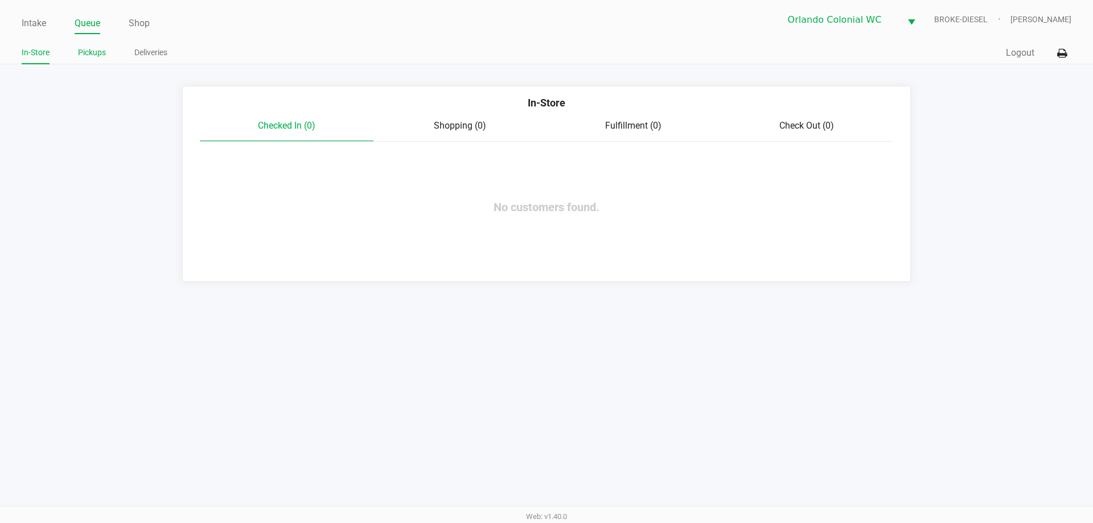
click at [94, 50] on link "Pickups" at bounding box center [92, 53] width 28 height 14
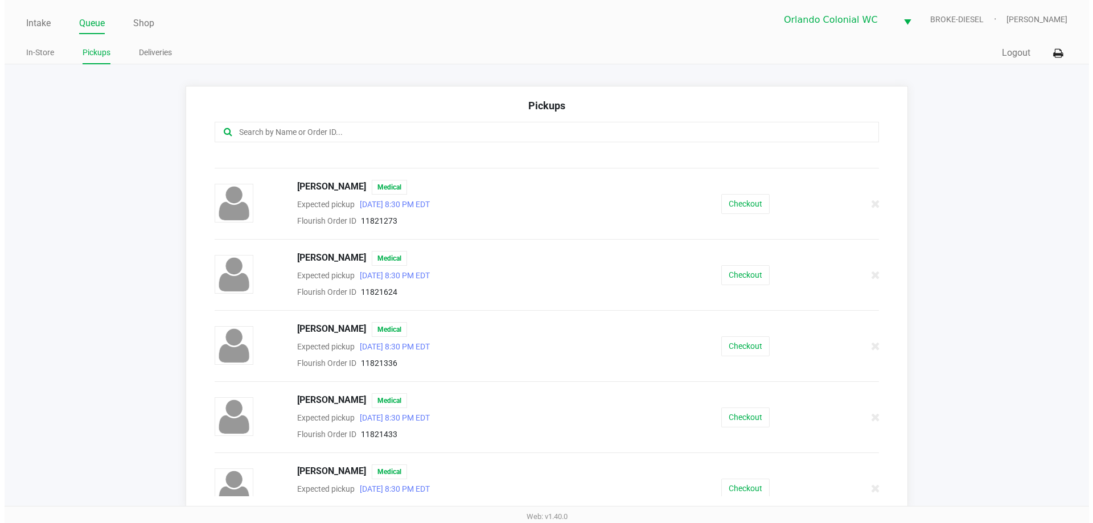
scroll to position [348, 0]
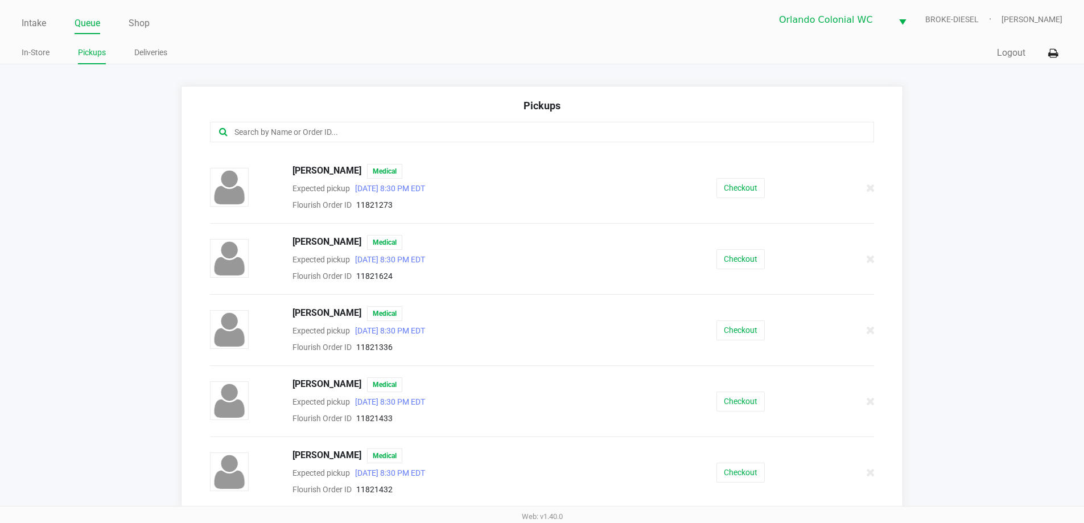
click at [745, 266] on button "Checkout" at bounding box center [741, 259] width 48 height 20
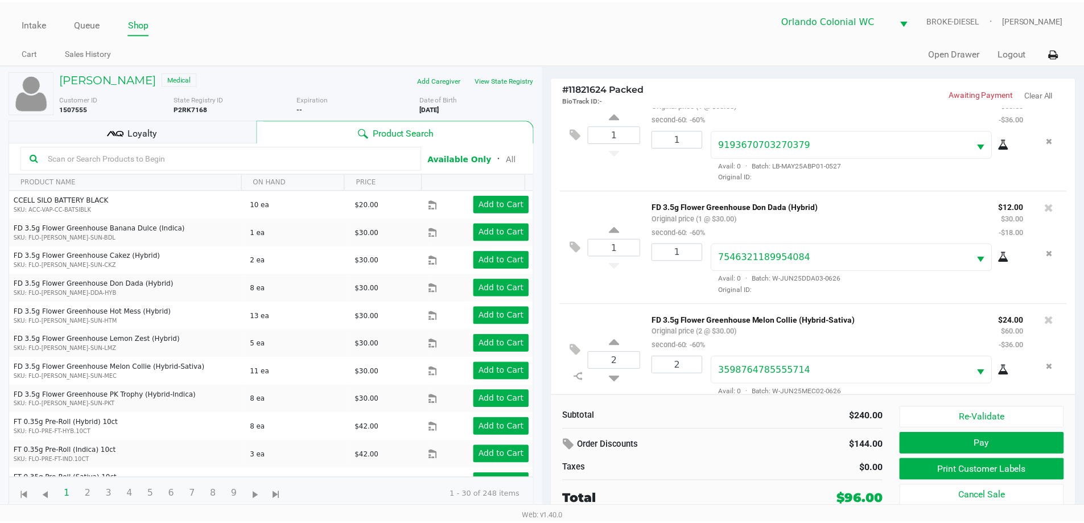
scroll to position [281, 0]
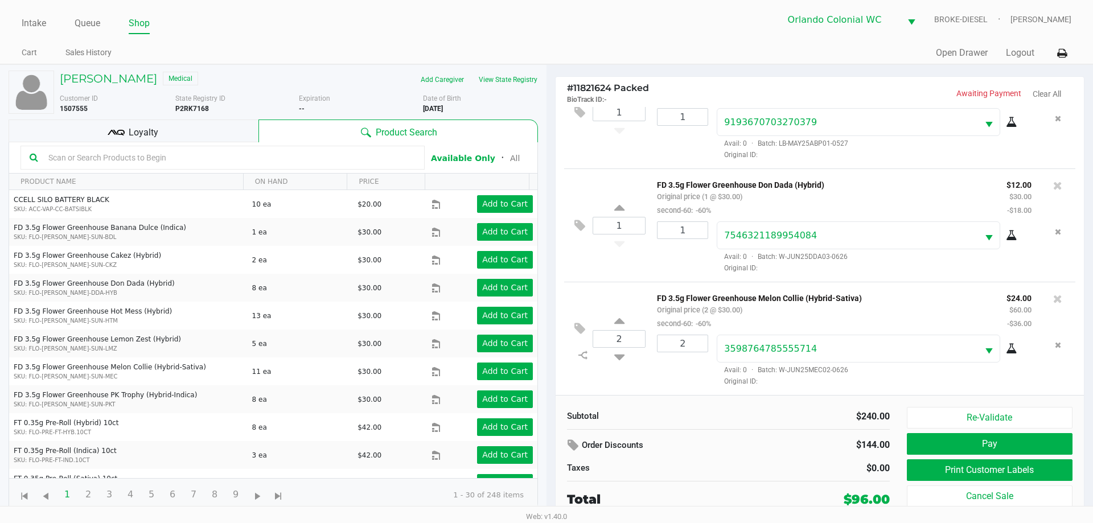
click at [188, 124] on div "Loyalty" at bounding box center [134, 131] width 250 height 23
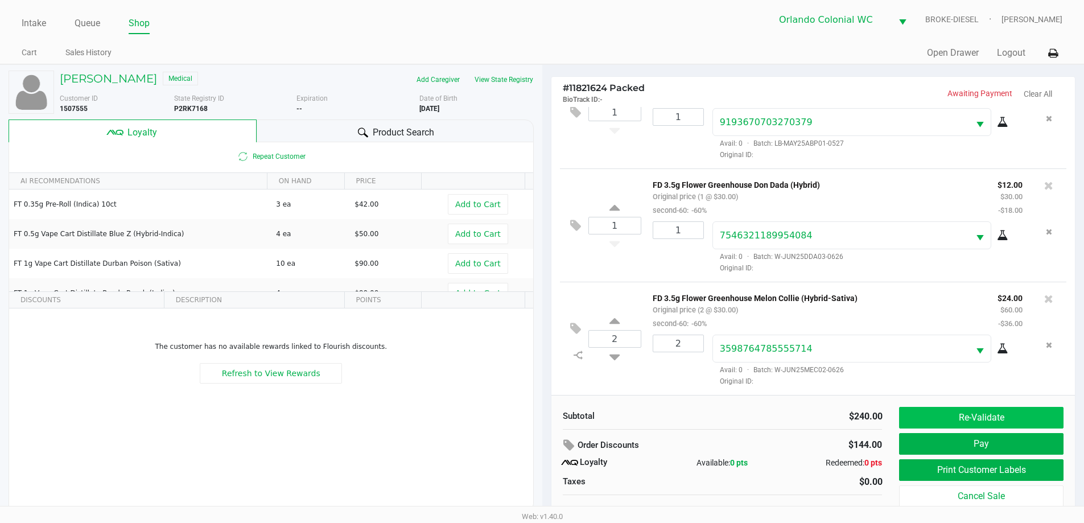
click at [1002, 418] on button "Re-Validate" at bounding box center [981, 418] width 164 height 22
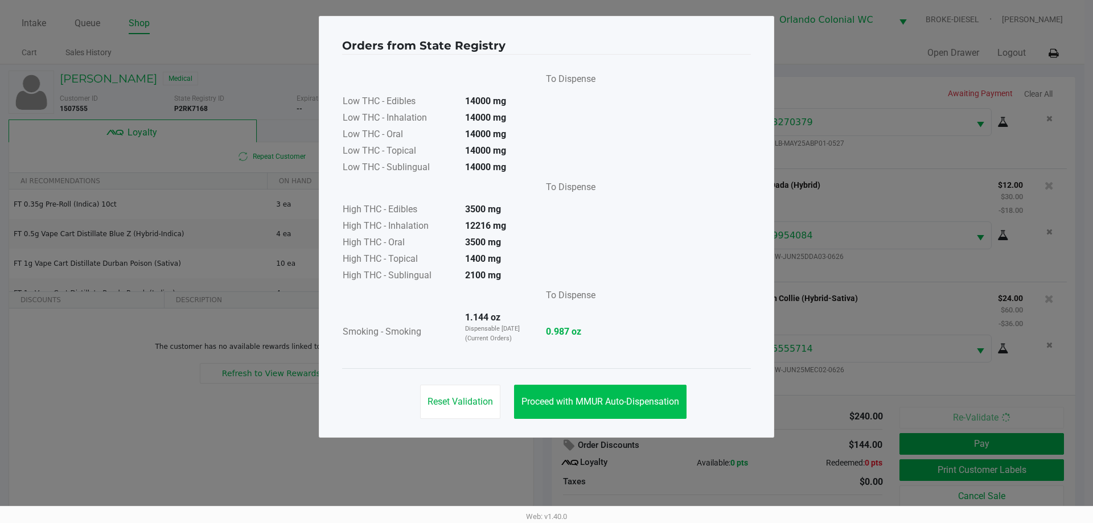
click at [577, 402] on span "Proceed with MMUR Auto-Dispensation" at bounding box center [600, 401] width 158 height 11
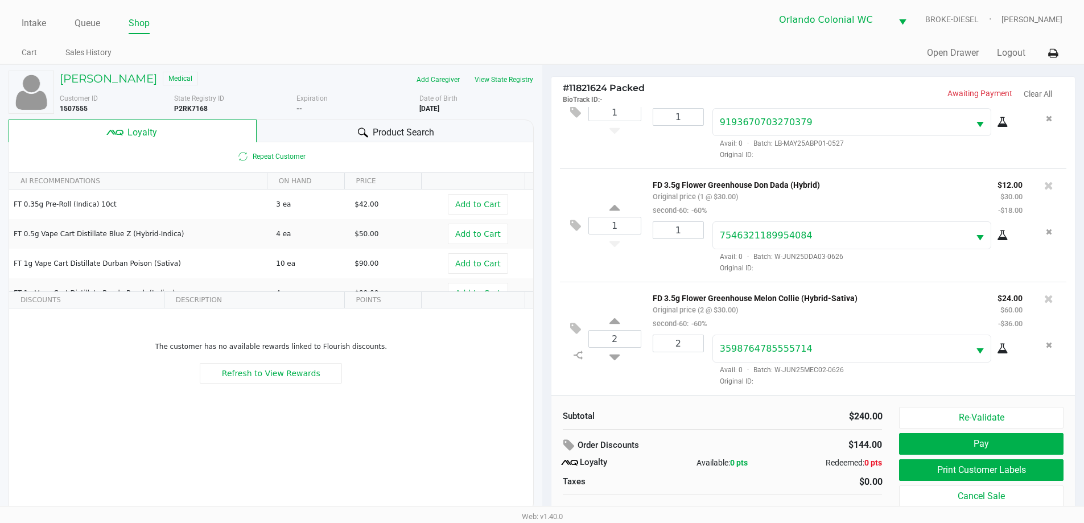
scroll to position [11, 0]
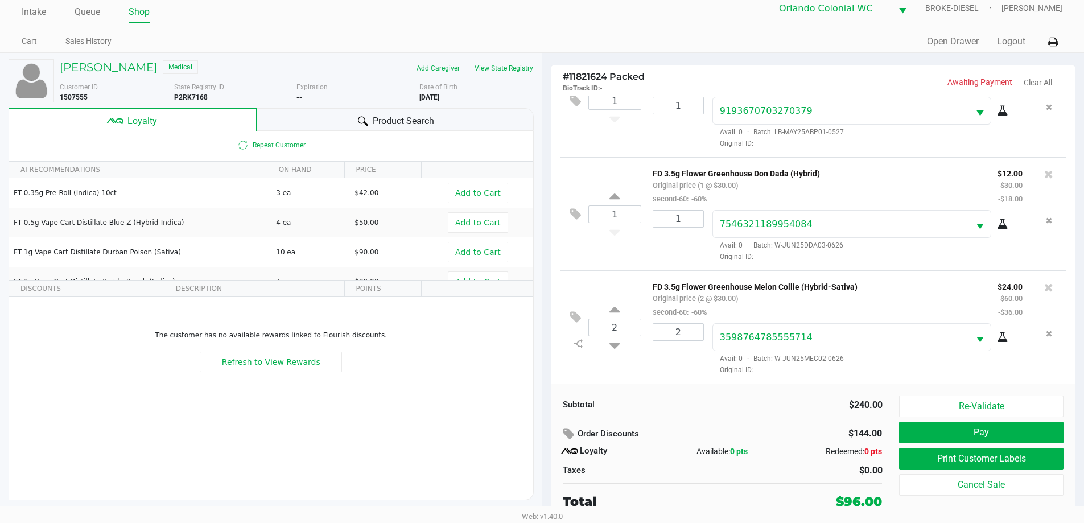
click at [1013, 466] on button "Print Customer Labels" at bounding box center [981, 459] width 164 height 22
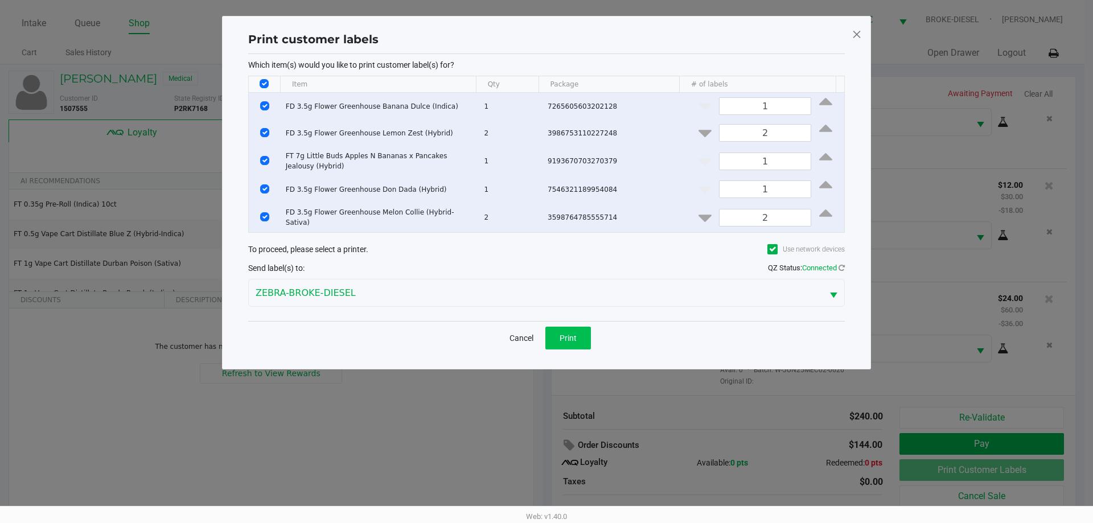
click at [586, 327] on button "Print" at bounding box center [568, 338] width 46 height 23
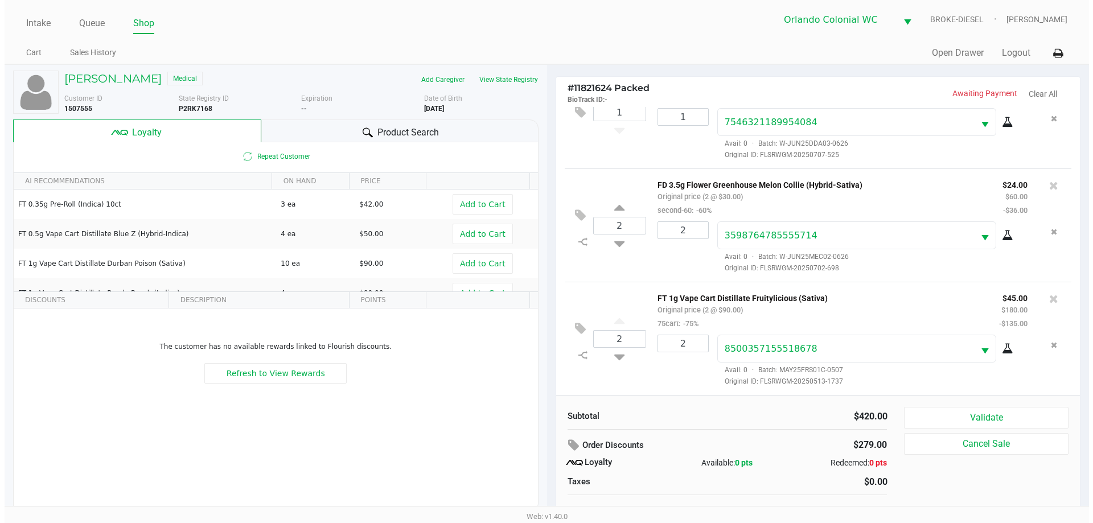
scroll to position [395, 0]
click at [578, 356] on icon at bounding box center [578, 355] width 9 height 9
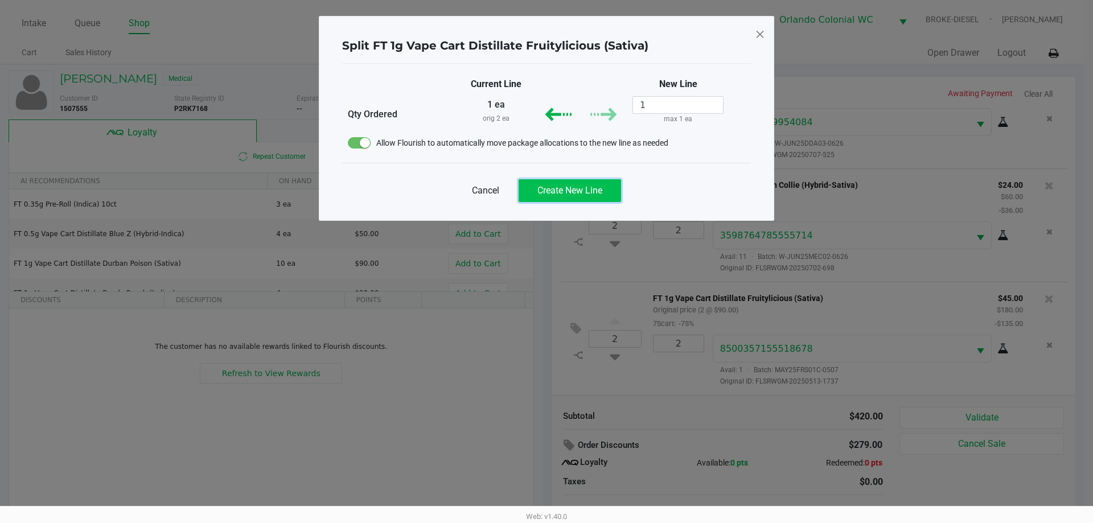
click at [565, 191] on span "Create New Line" at bounding box center [569, 190] width 65 height 11
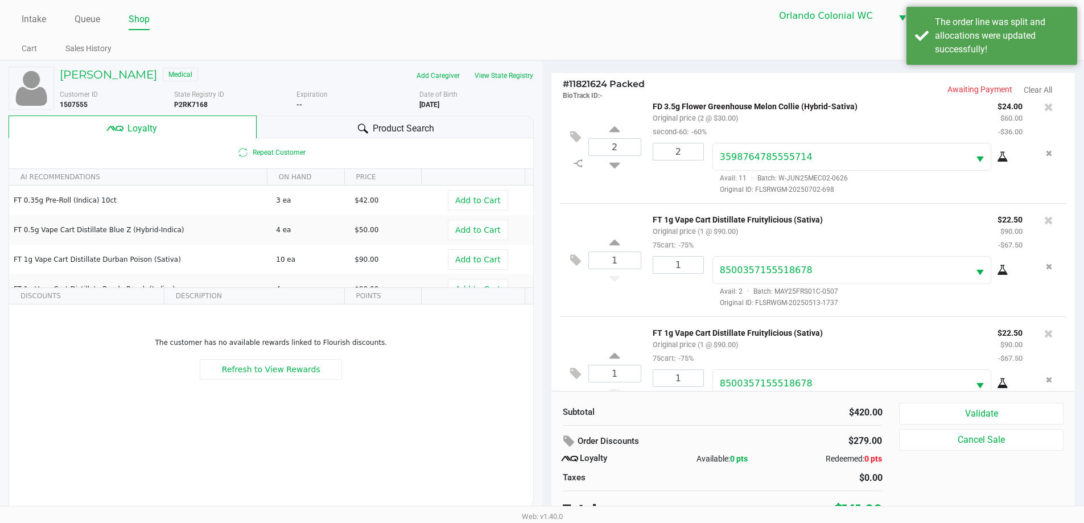
scroll to position [11, 0]
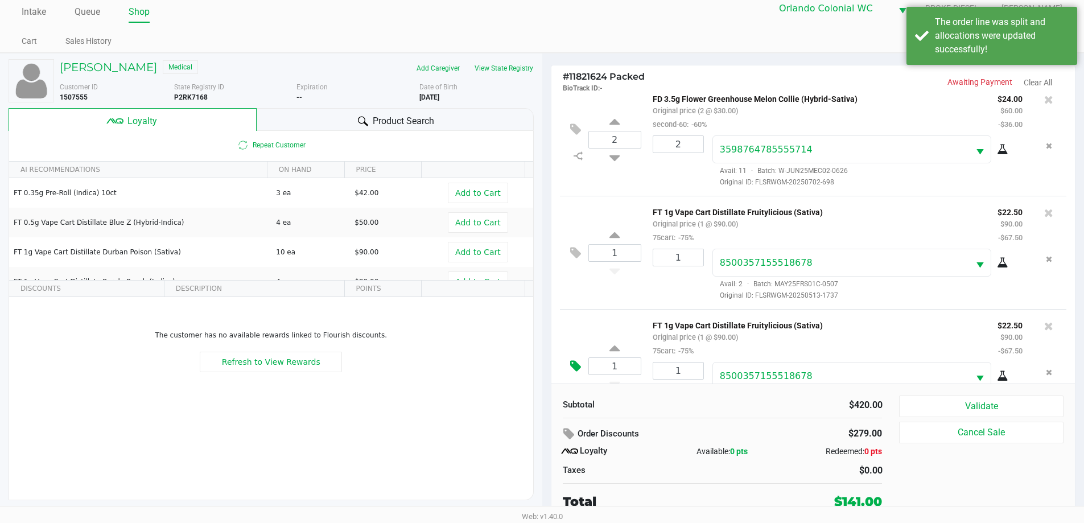
click at [572, 372] on icon at bounding box center [575, 366] width 11 height 13
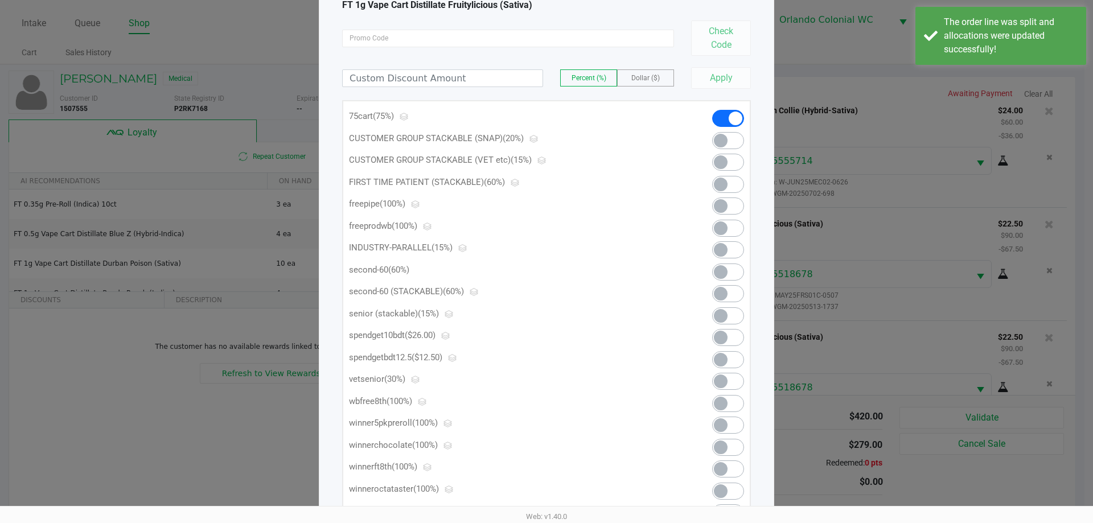
scroll to position [134, 0]
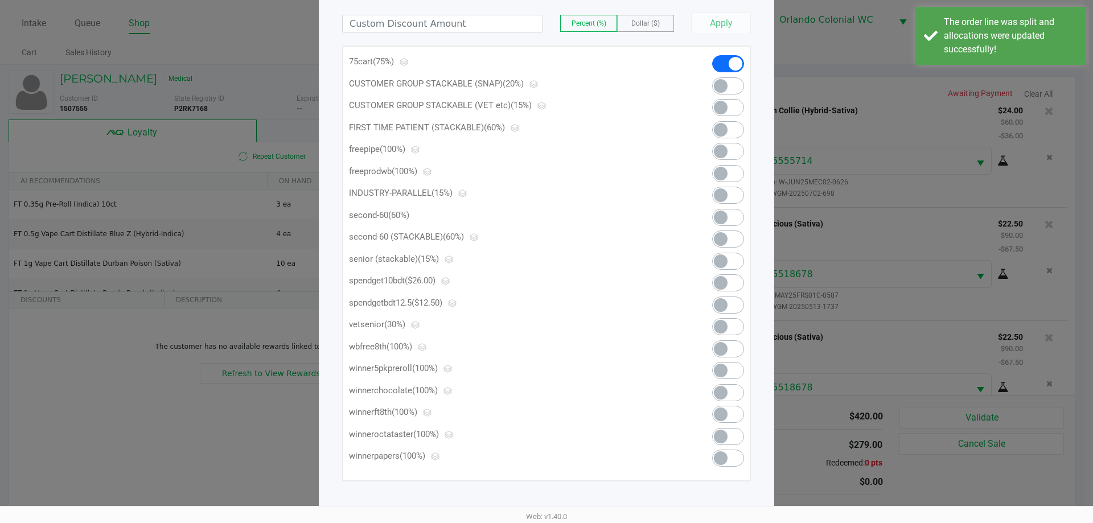
click at [724, 287] on span at bounding box center [721, 283] width 14 height 14
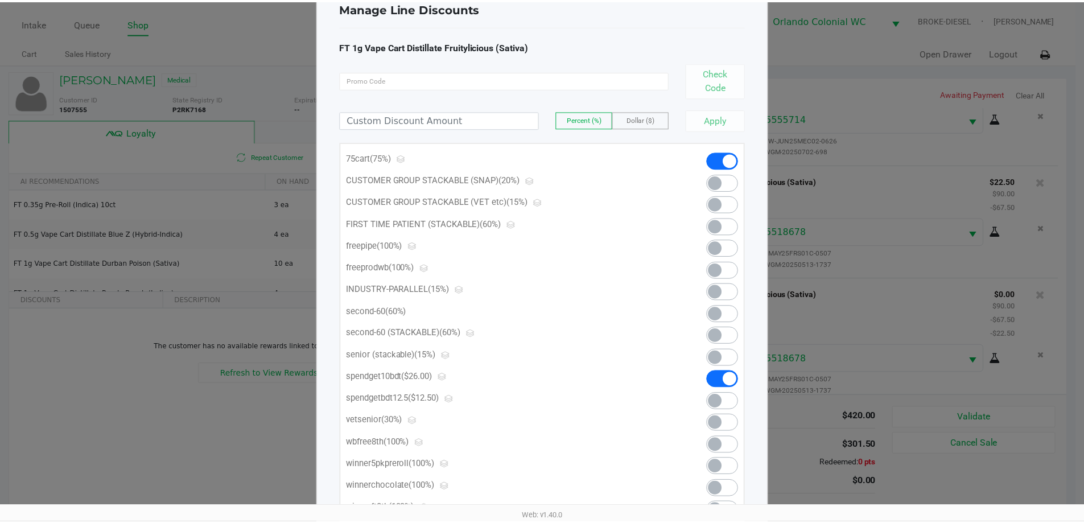
scroll to position [0, 0]
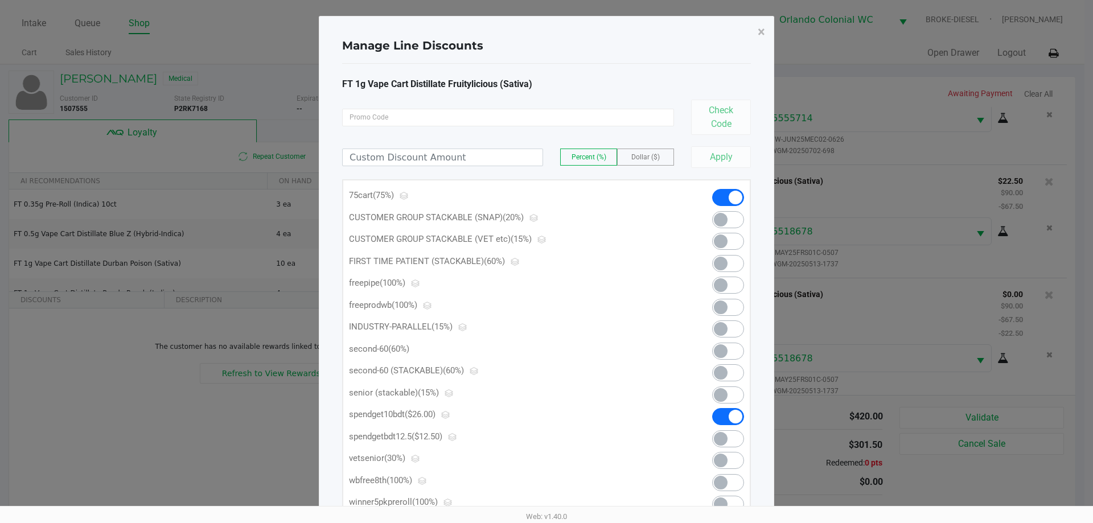
click at [759, 36] on span "×" at bounding box center [761, 32] width 7 height 16
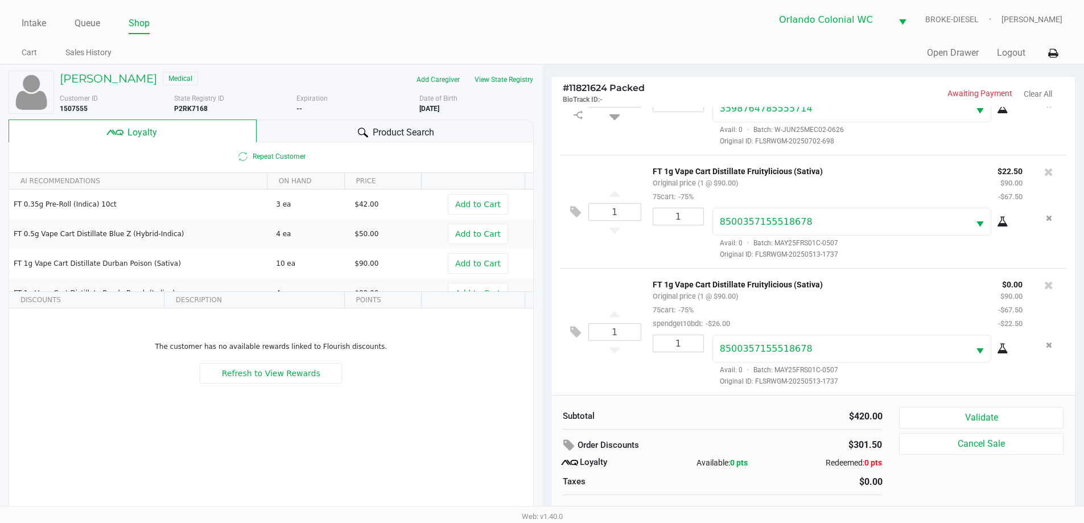
scroll to position [11, 0]
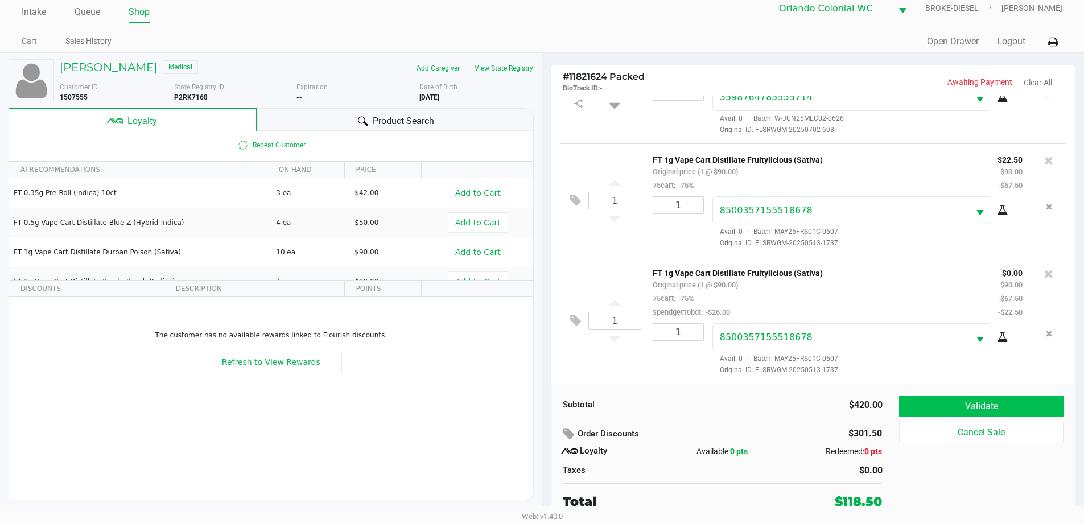
click at [1001, 404] on button "Validate" at bounding box center [981, 407] width 164 height 22
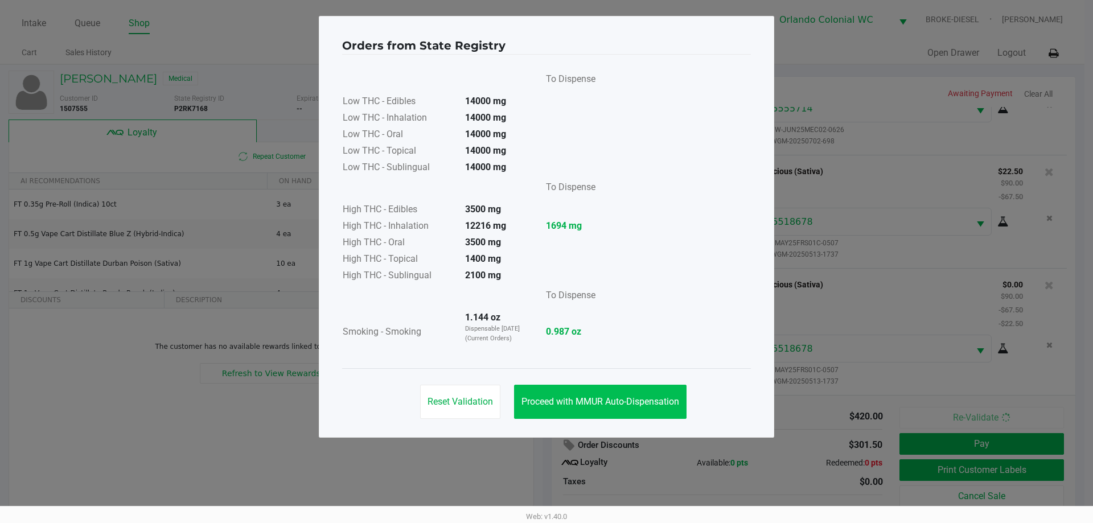
click at [616, 417] on button "Proceed with MMUR Auto-Dispensation" at bounding box center [600, 402] width 172 height 34
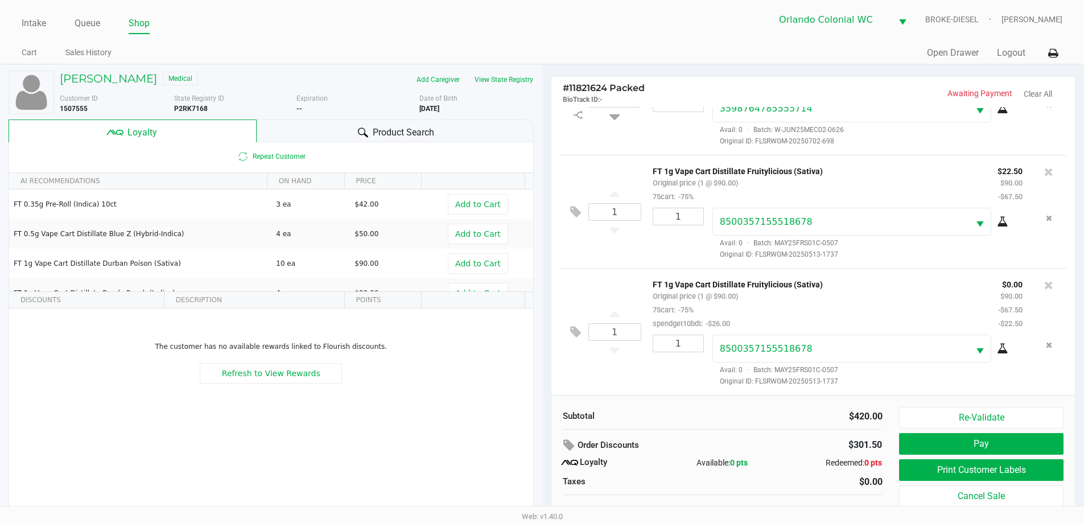
scroll to position [11, 0]
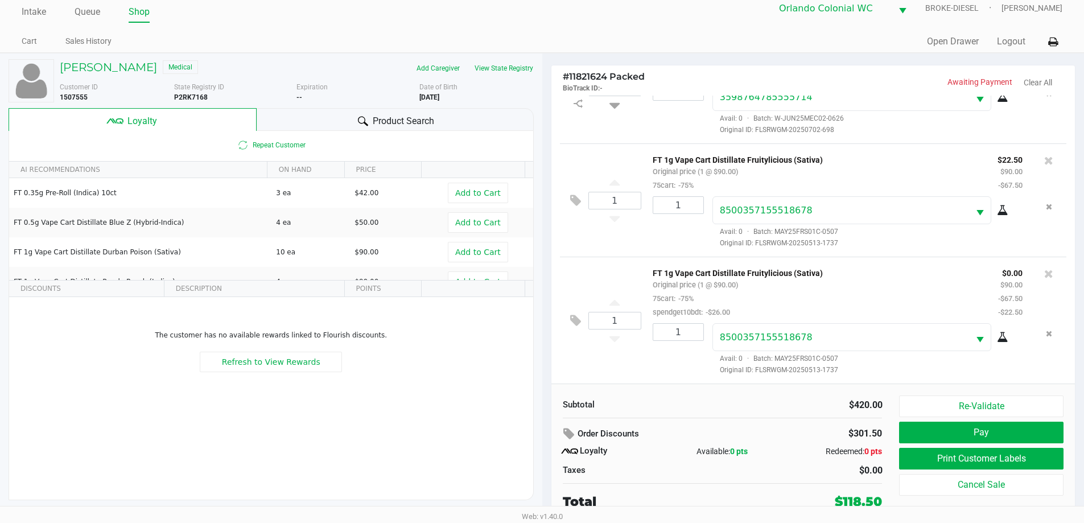
click at [988, 462] on button "Print Customer Labels" at bounding box center [981, 459] width 164 height 22
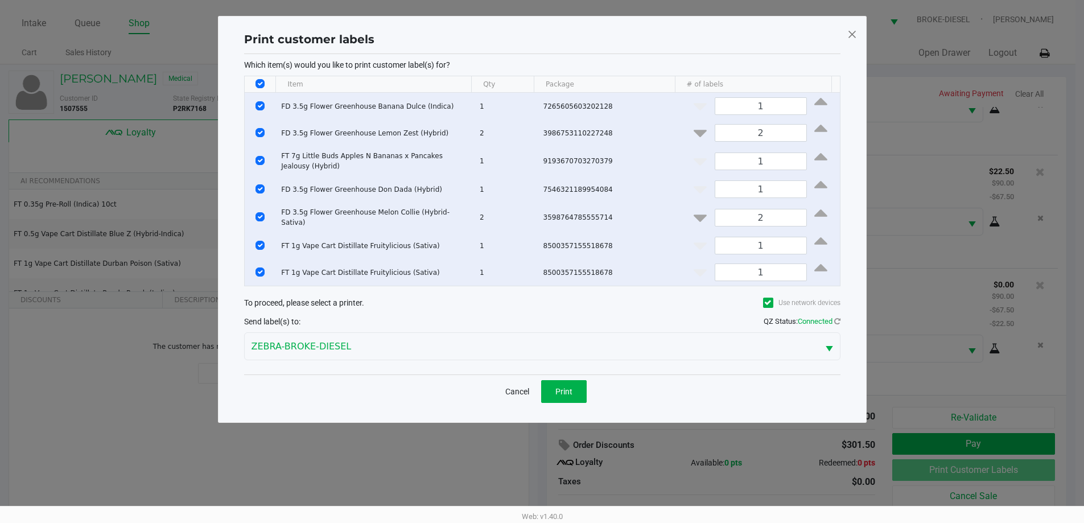
scroll to position [0, 0]
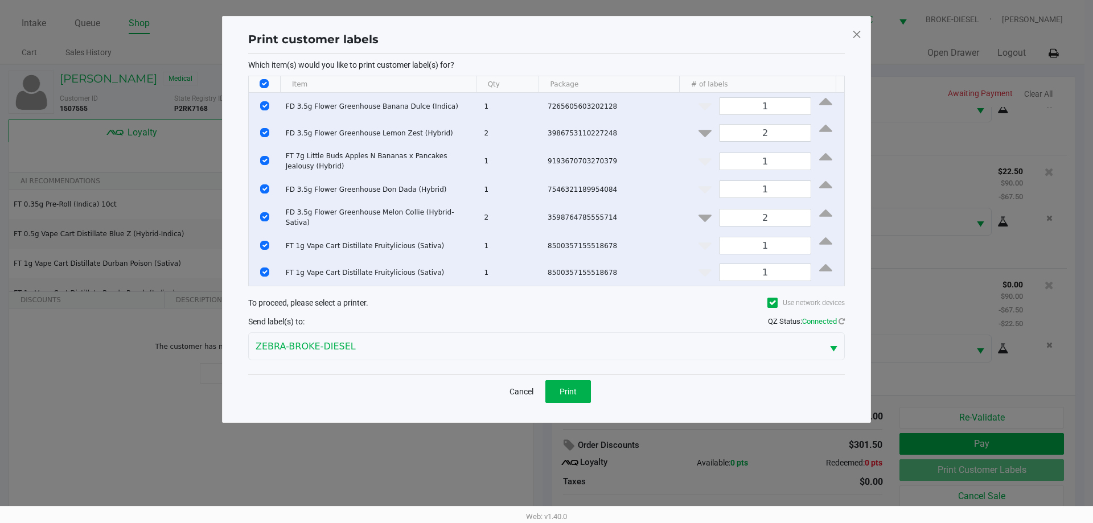
click at [264, 80] on input "Select All Rows" at bounding box center [264, 83] width 9 height 9
checkbox input "false"
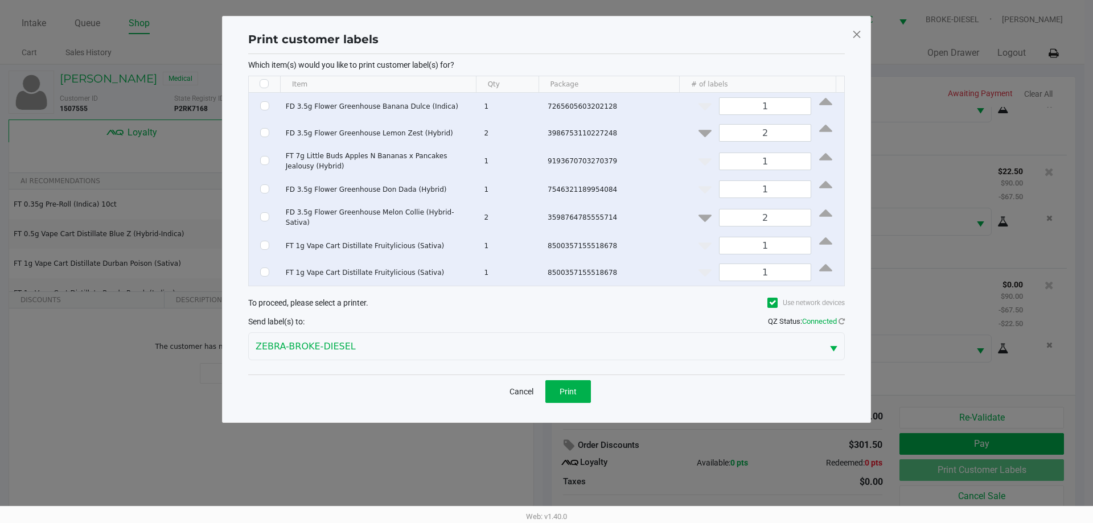
checkbox input "false"
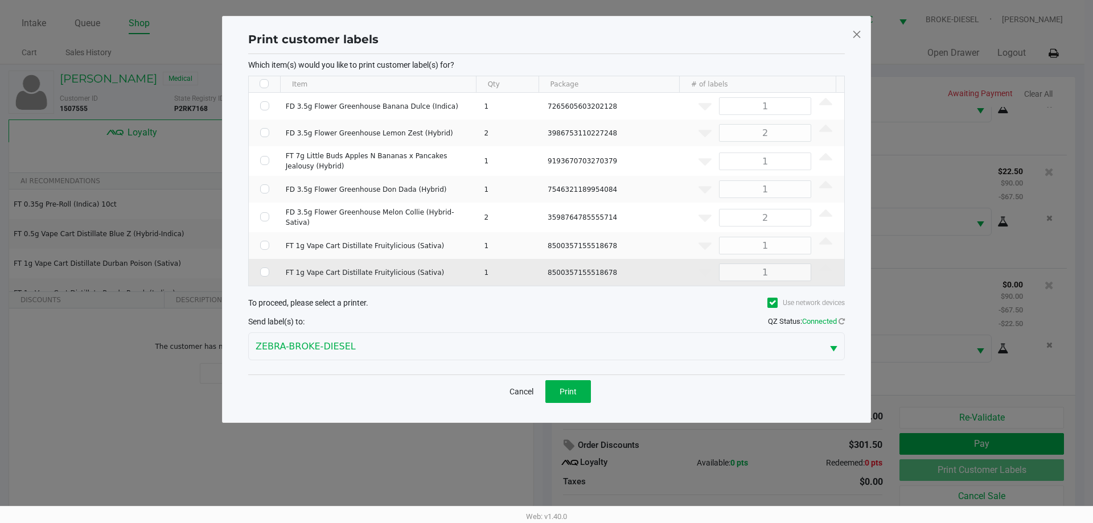
click at [260, 259] on td "Data table" at bounding box center [265, 272] width 32 height 27
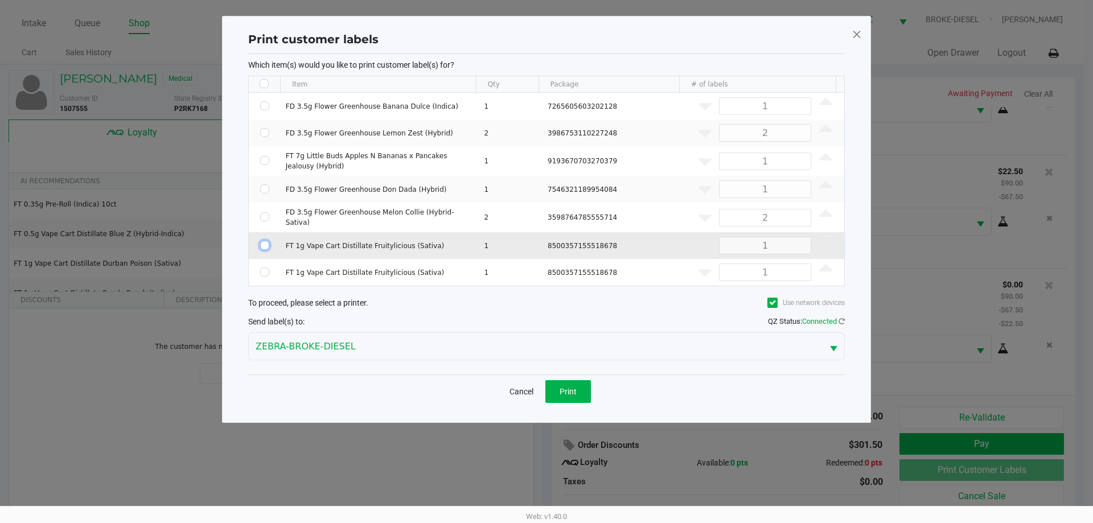
click at [265, 244] on input "Select Row" at bounding box center [264, 245] width 9 height 9
checkbox input "true"
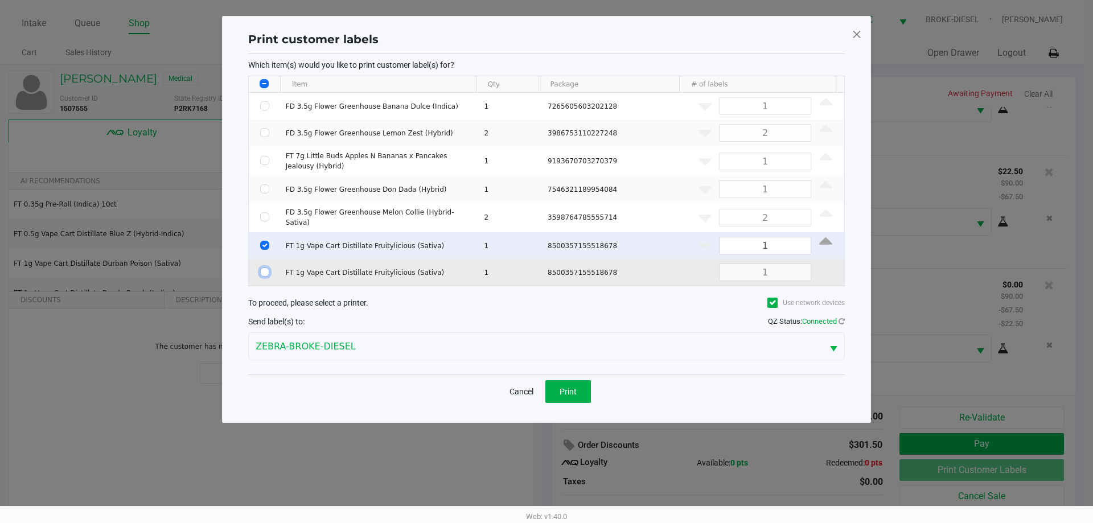
click at [262, 269] on input "Select Row" at bounding box center [264, 272] width 9 height 9
checkbox input "true"
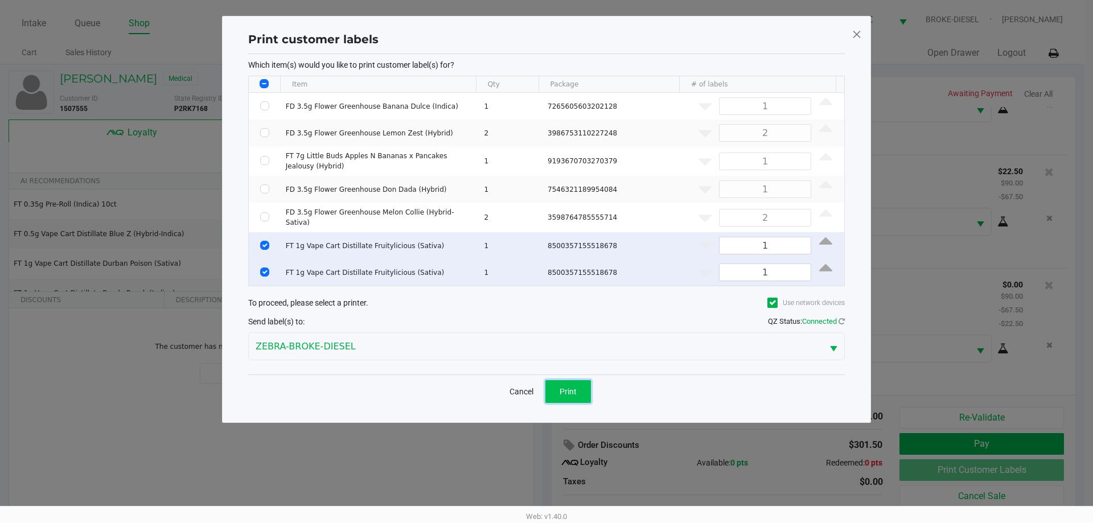
click at [584, 395] on button "Print" at bounding box center [568, 391] width 46 height 23
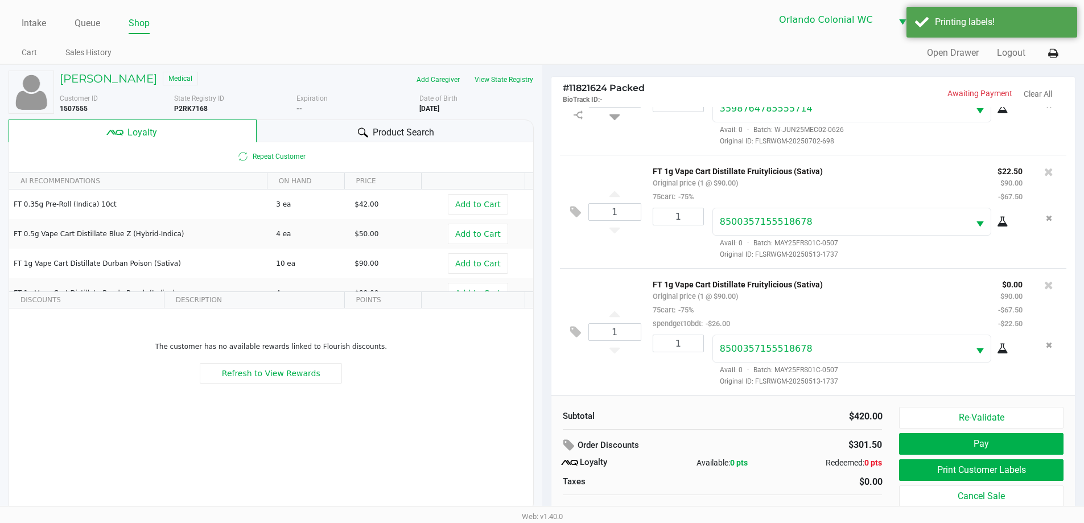
scroll to position [11, 0]
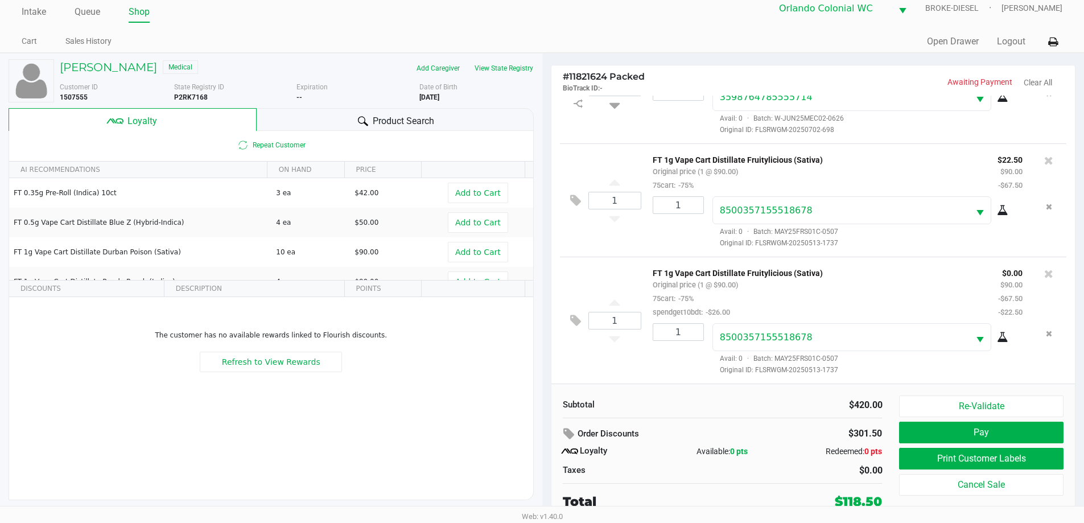
click at [988, 430] on button "Pay" at bounding box center [981, 433] width 164 height 22
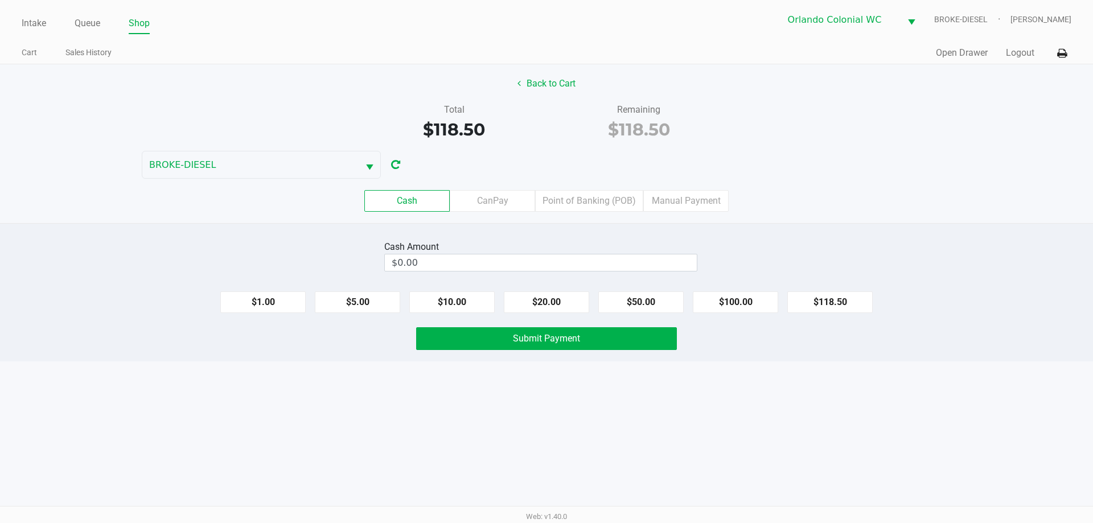
click at [732, 303] on button "$100.00" at bounding box center [735, 302] width 85 height 22
click at [542, 309] on button "$20.00" at bounding box center [546, 302] width 85 height 22
type input "$120.00"
click at [540, 347] on button "Submit Payment" at bounding box center [546, 338] width 261 height 23
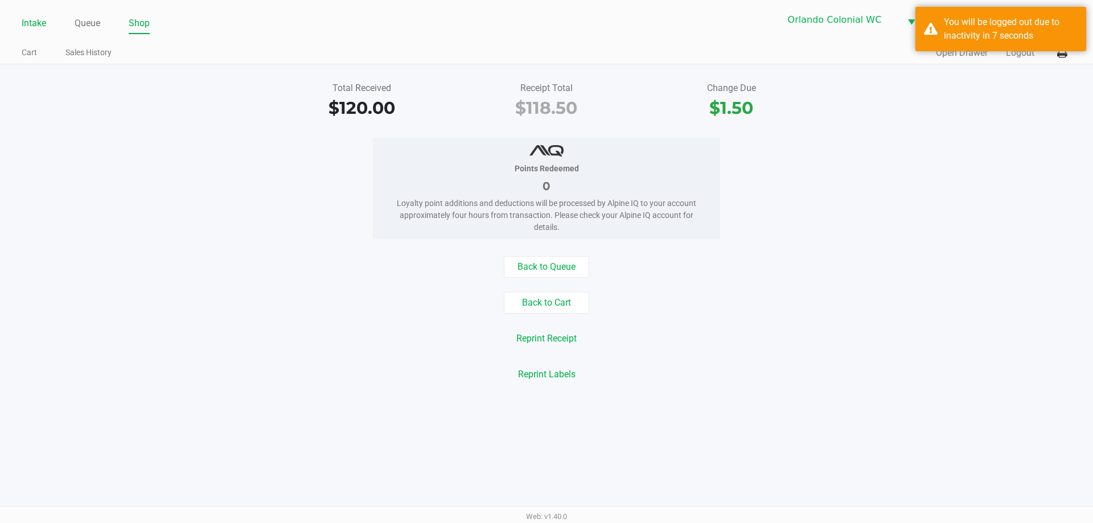
click at [38, 18] on link "Intake" at bounding box center [34, 23] width 24 height 16
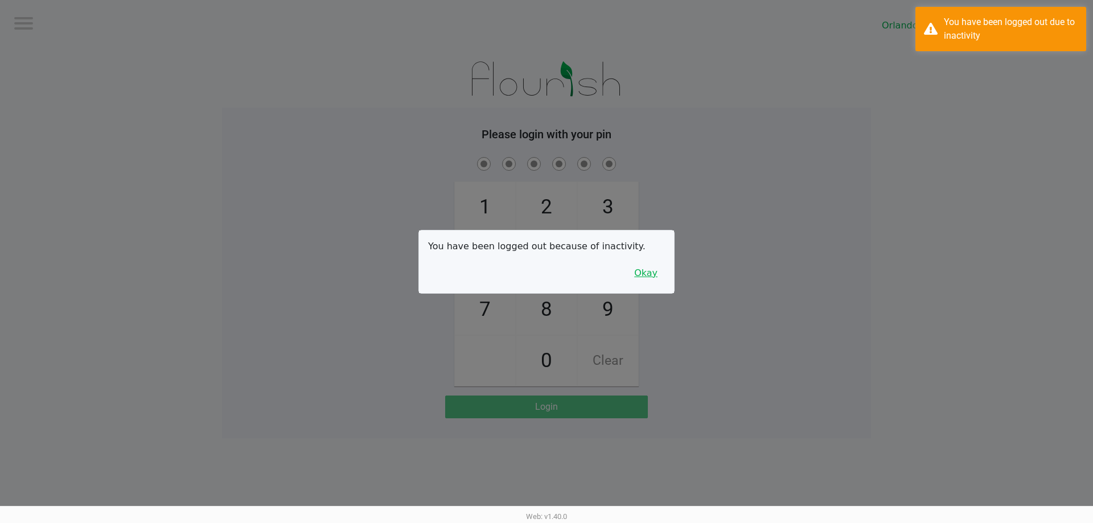
click at [652, 271] on button "Okay" at bounding box center [646, 273] width 38 height 22
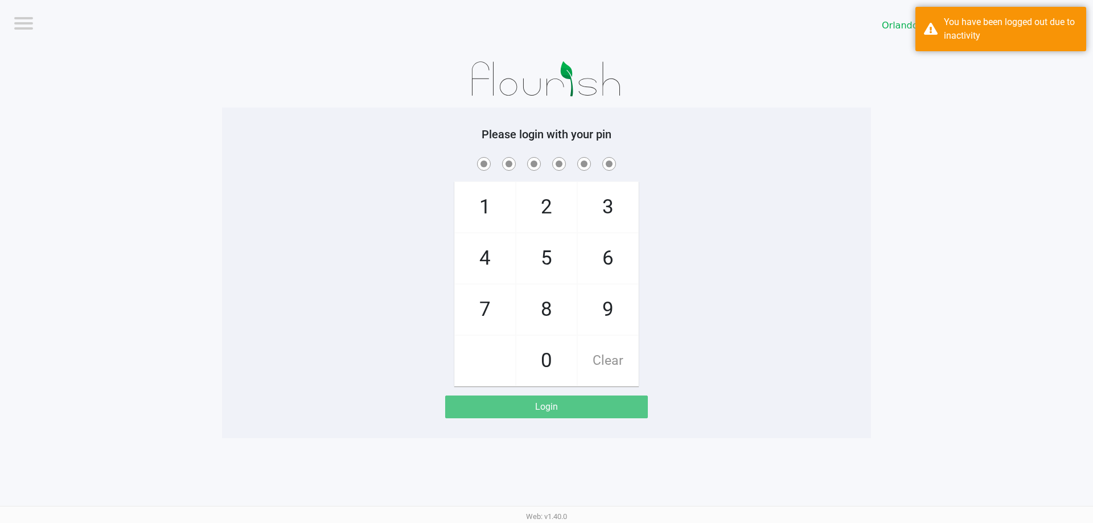
click at [613, 203] on span "3" at bounding box center [608, 207] width 60 height 50
checkbox input "true"
click at [614, 314] on span "9" at bounding box center [608, 310] width 60 height 50
checkbox input "true"
click at [612, 359] on span "Clear" at bounding box center [608, 361] width 60 height 50
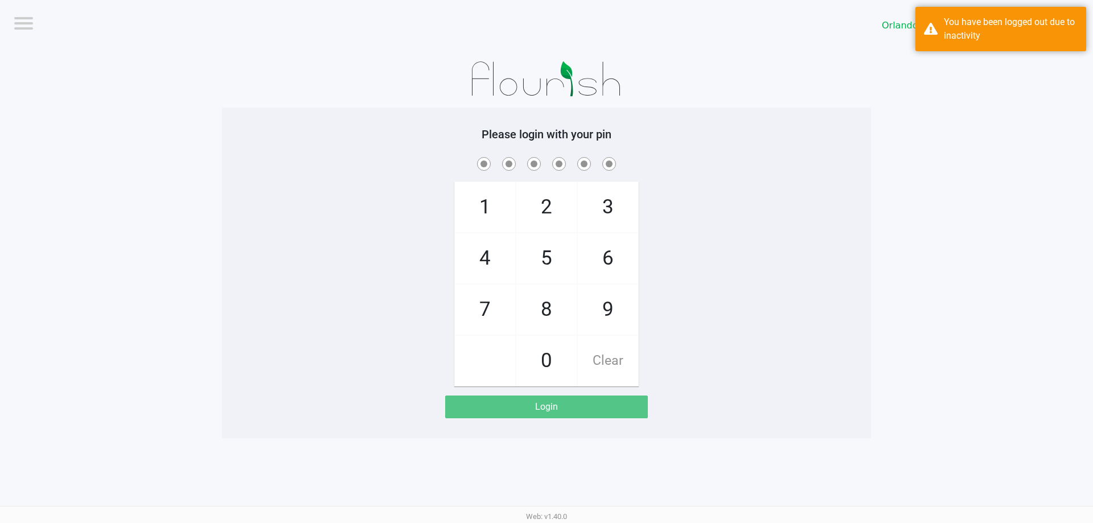
checkbox input "false"
click at [616, 360] on span "Clear" at bounding box center [608, 361] width 60 height 50
click at [604, 200] on span "3" at bounding box center [608, 207] width 60 height 50
checkbox input "true"
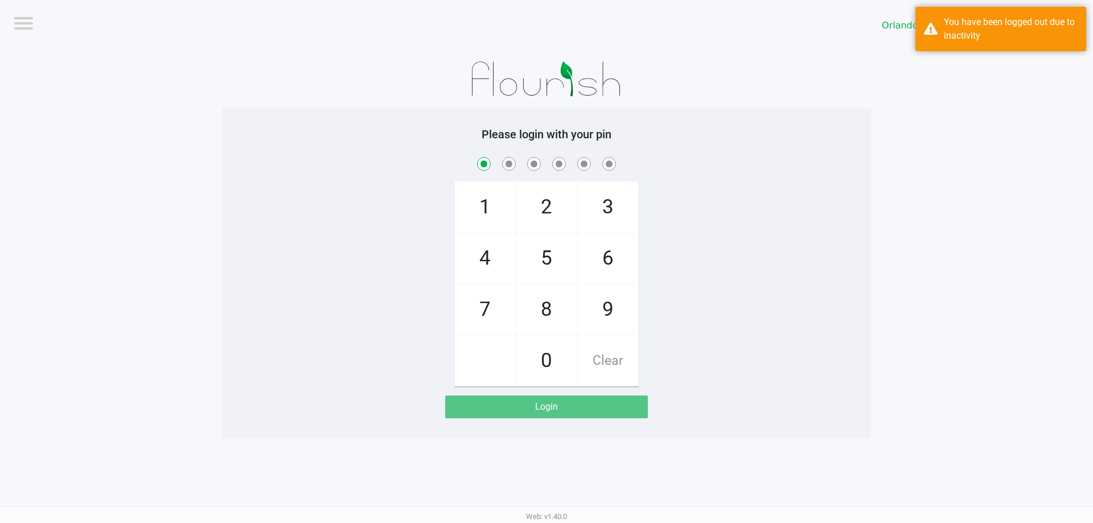
click at [476, 298] on span "7" at bounding box center [485, 310] width 60 height 50
checkbox input "true"
click at [607, 294] on span "9" at bounding box center [608, 310] width 60 height 50
checkbox input "true"
click at [607, 189] on span "3" at bounding box center [608, 207] width 60 height 50
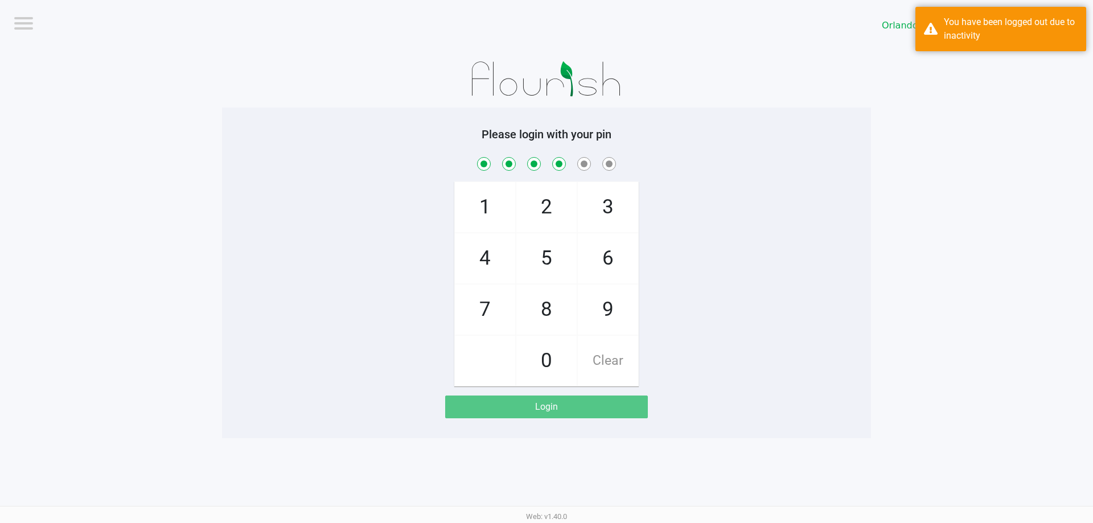
checkbox input "true"
click at [547, 313] on span "8" at bounding box center [546, 310] width 60 height 50
checkbox input "true"
click at [489, 248] on span "4" at bounding box center [485, 258] width 60 height 50
checkbox input "true"
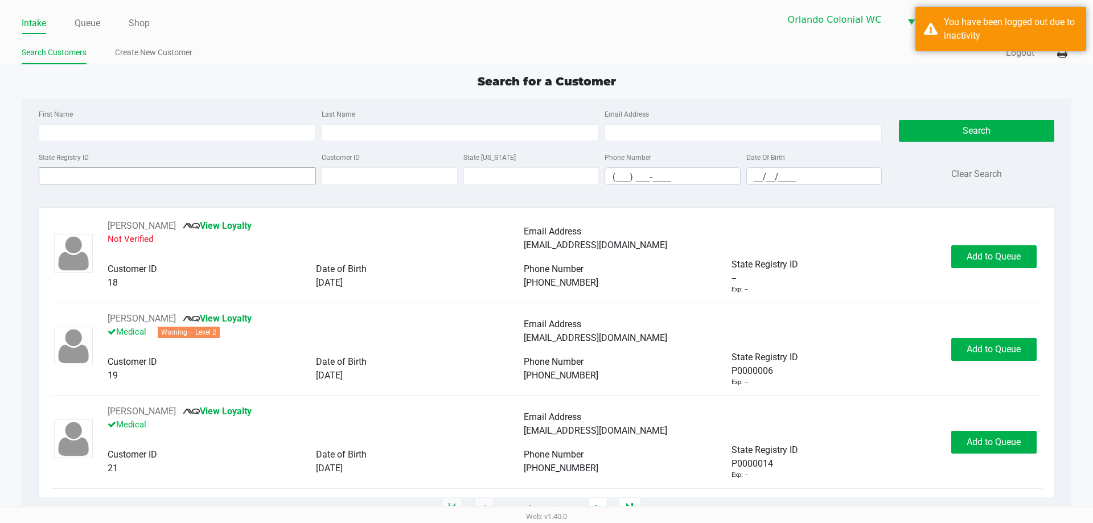
click at [177, 179] on input "State Registry ID" at bounding box center [177, 175] width 277 height 17
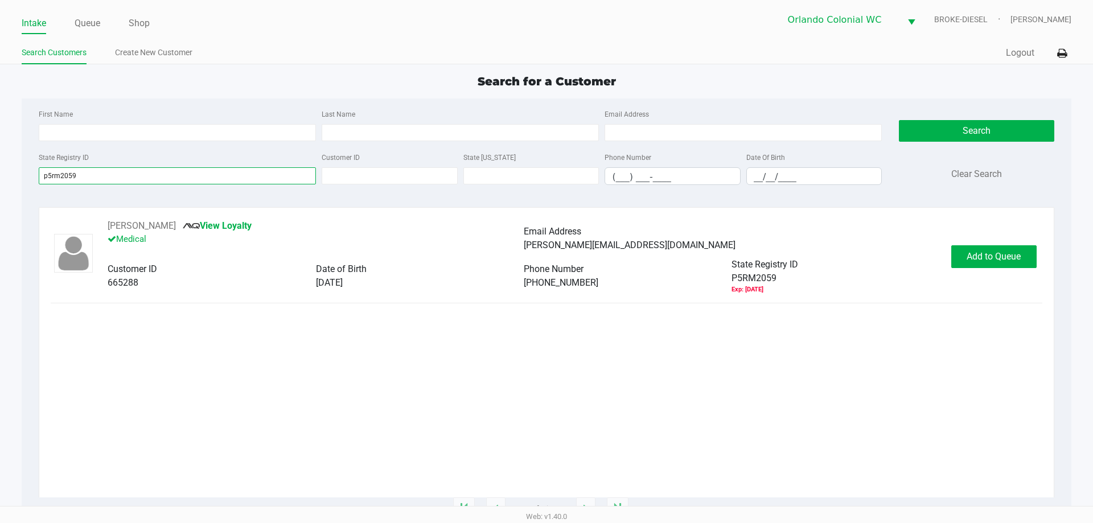
type input "p5rm2059"
click at [990, 258] on span "Add to Queue" at bounding box center [994, 256] width 54 height 11
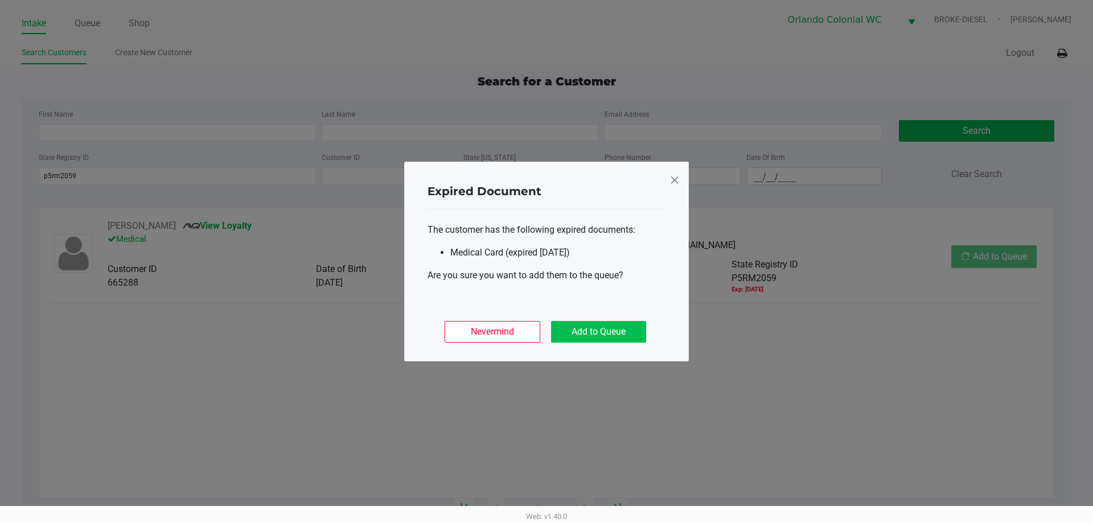
click at [613, 334] on button "Add to Queue" at bounding box center [598, 332] width 95 height 22
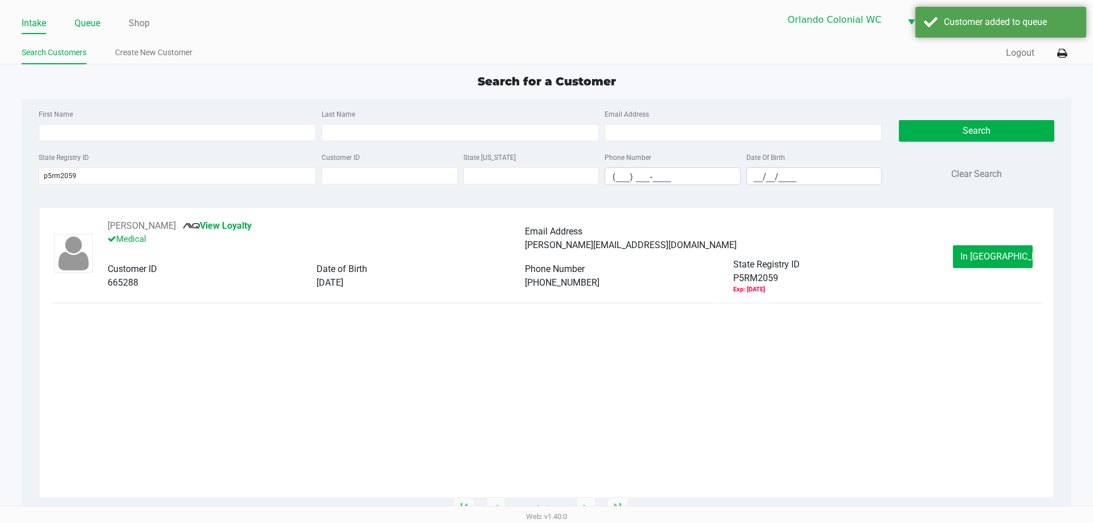
click at [98, 22] on link "Queue" at bounding box center [88, 23] width 26 height 16
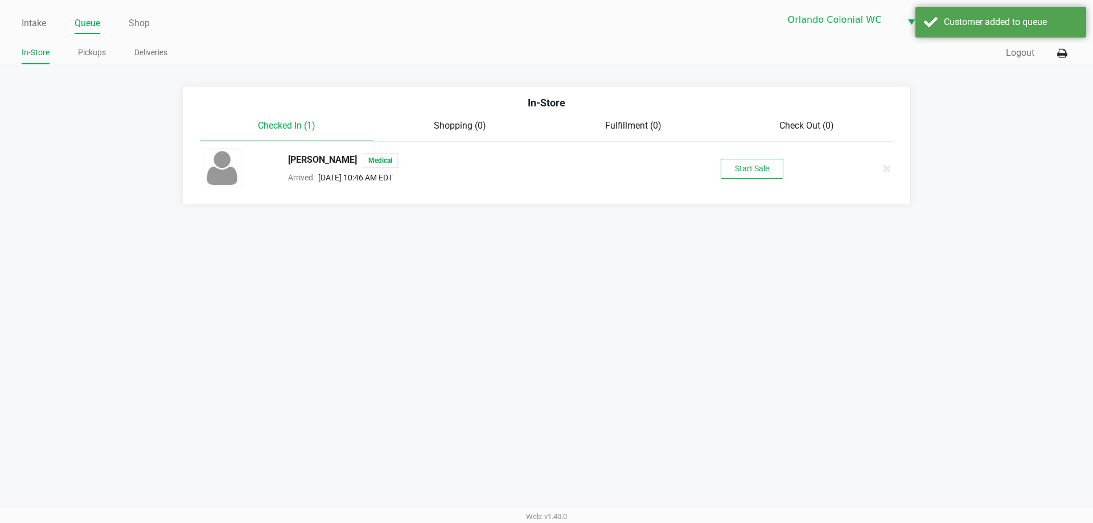
click at [761, 174] on button "Start Sale" at bounding box center [752, 169] width 63 height 20
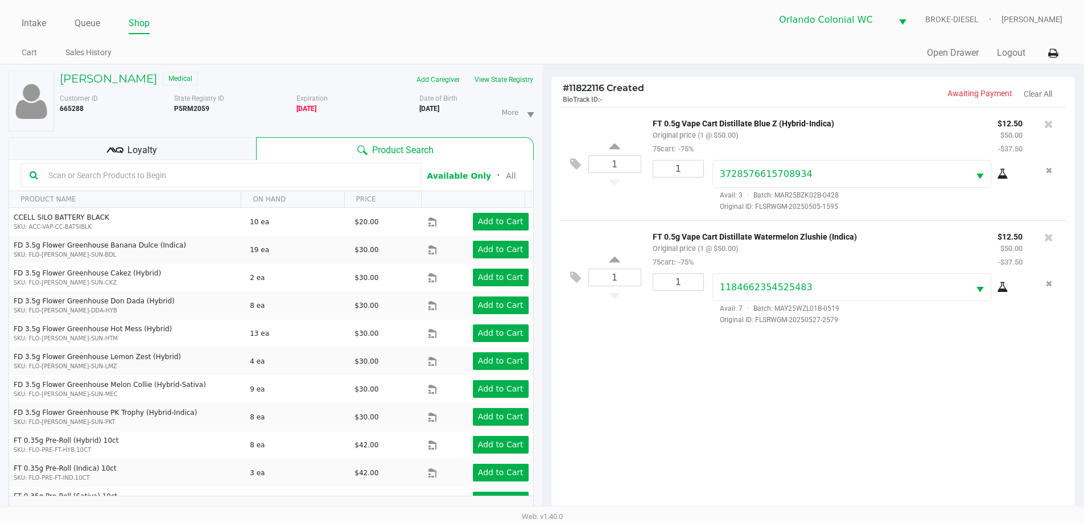
click at [142, 142] on div "Loyalty" at bounding box center [133, 148] width 248 height 23
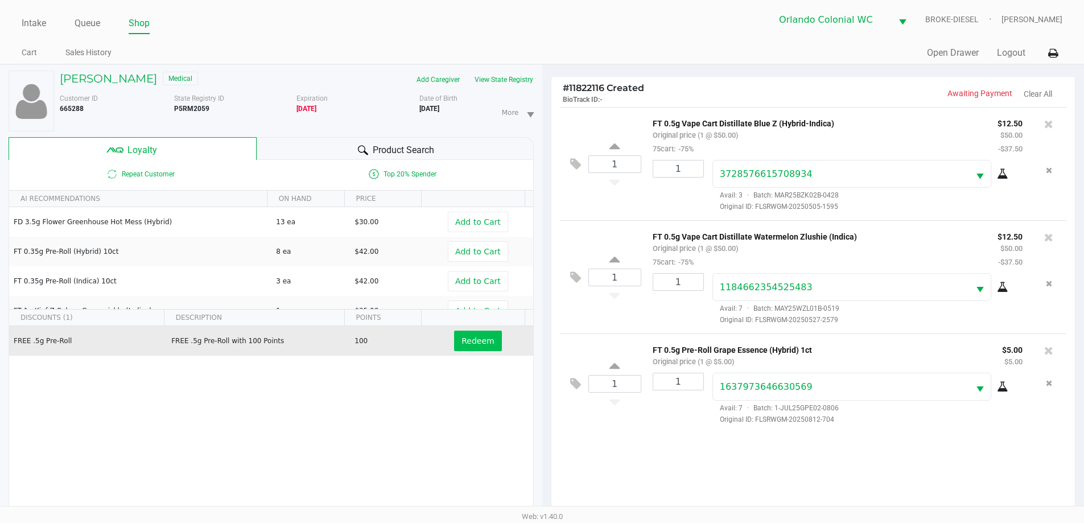
click at [476, 332] on button "Redeem" at bounding box center [477, 341] width 47 height 20
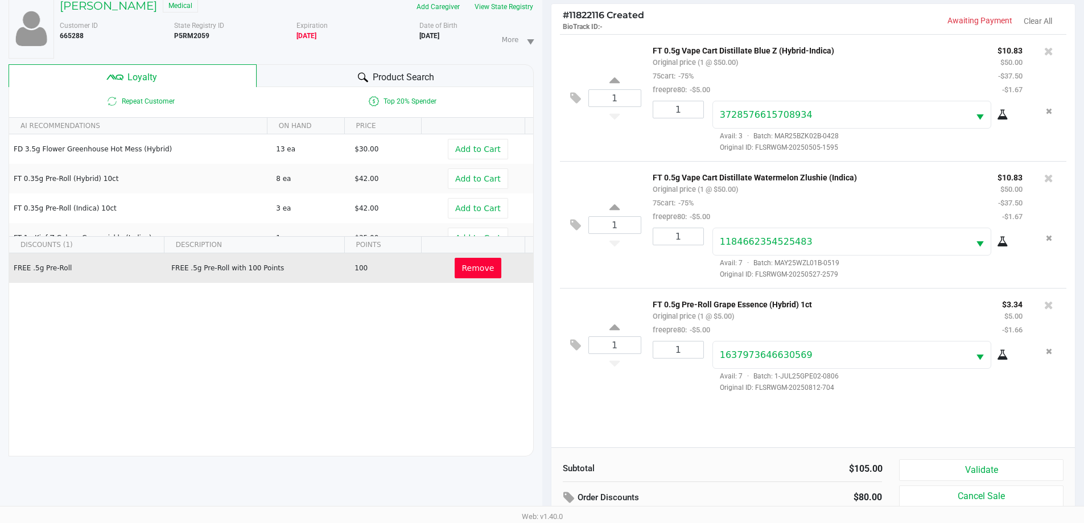
scroll to position [137, 0]
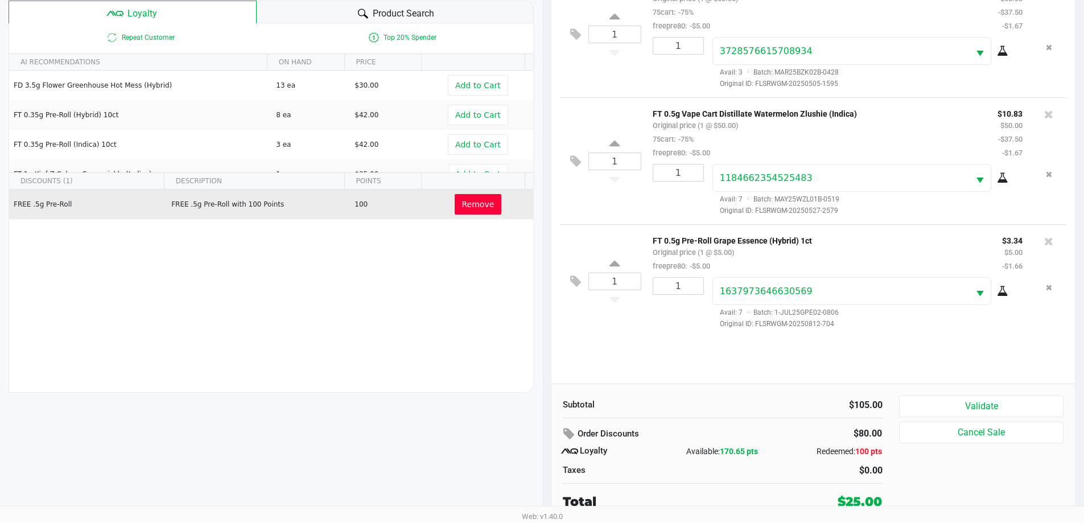
click at [1014, 416] on button "Validate" at bounding box center [981, 407] width 164 height 22
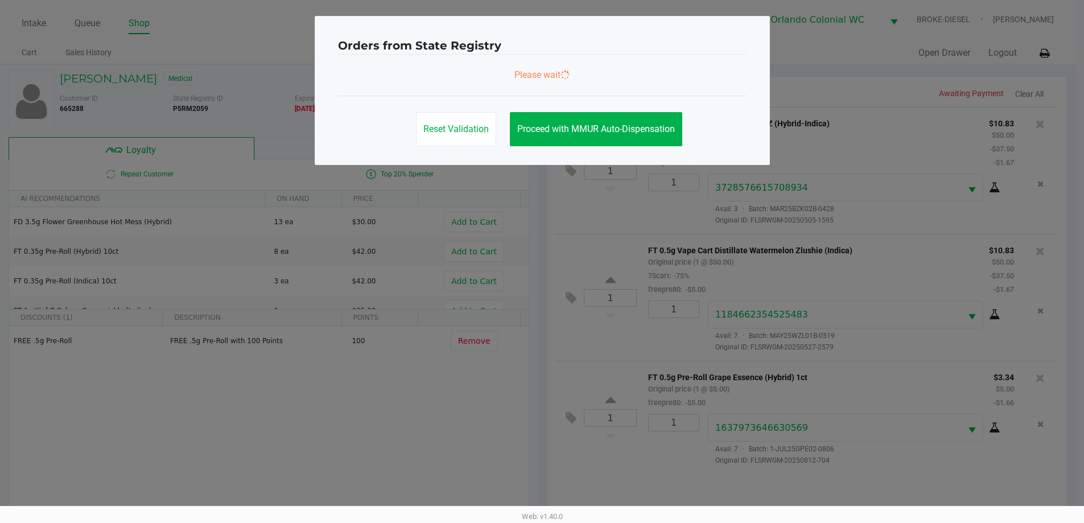
scroll to position [0, 0]
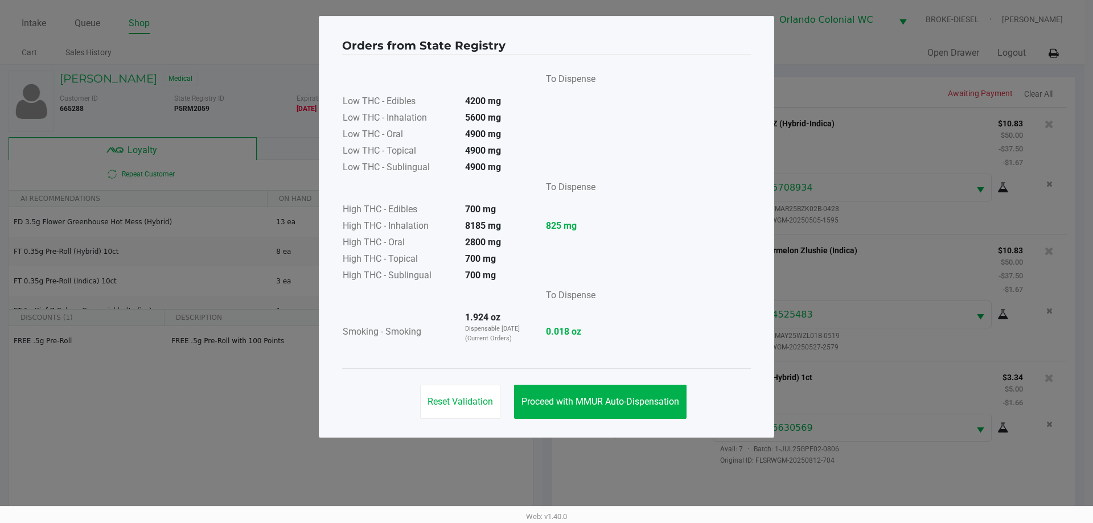
click at [621, 400] on span "Proceed with MMUR Auto-Dispensation" at bounding box center [600, 401] width 158 height 11
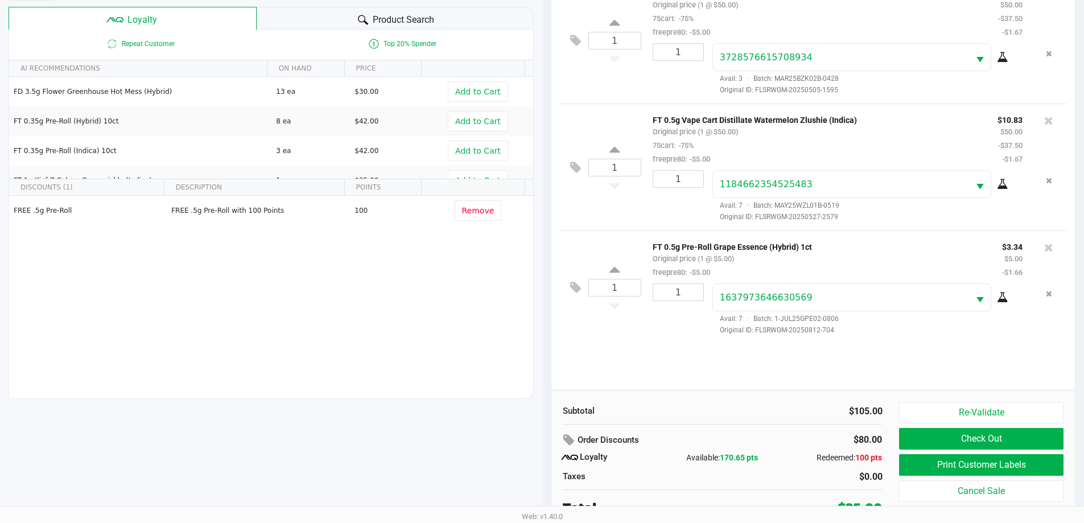
scroll to position [137, 0]
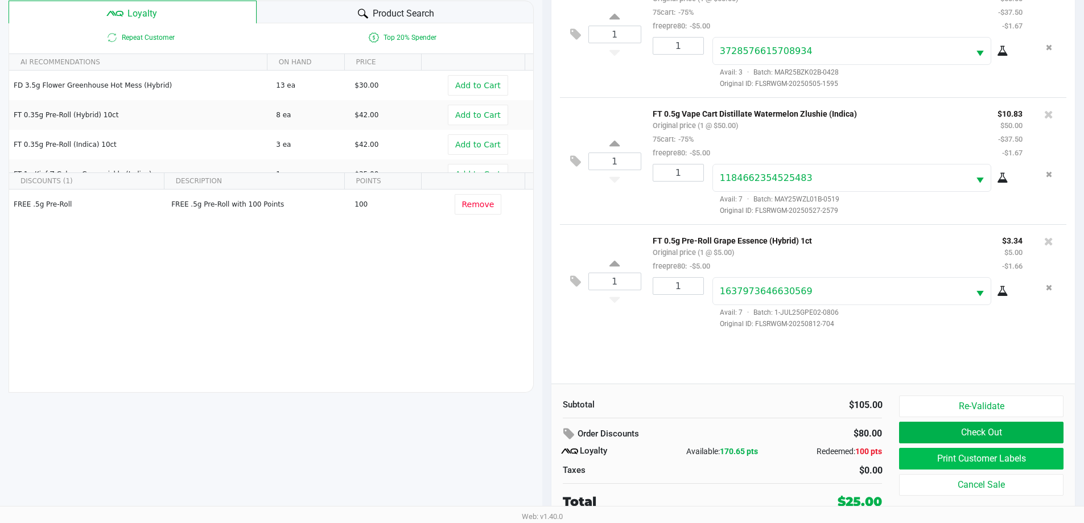
click at [987, 466] on button "Print Customer Labels" at bounding box center [981, 459] width 164 height 22
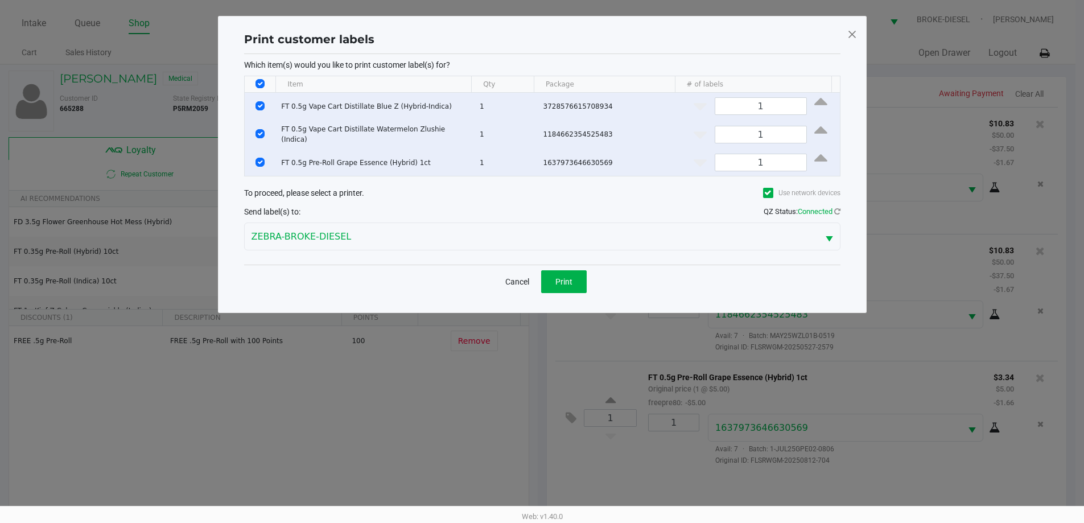
scroll to position [0, 0]
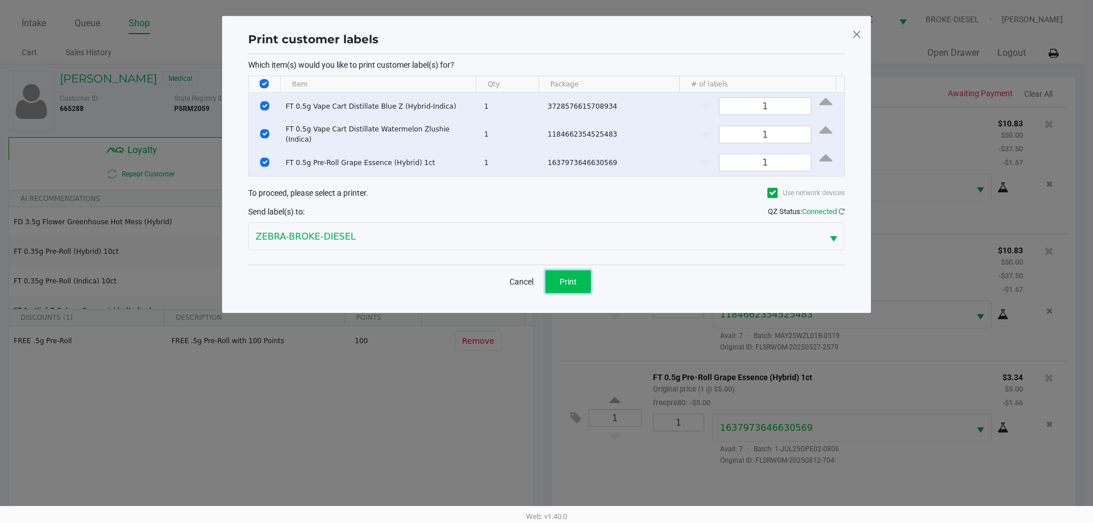
click at [563, 284] on button "Print" at bounding box center [568, 281] width 46 height 23
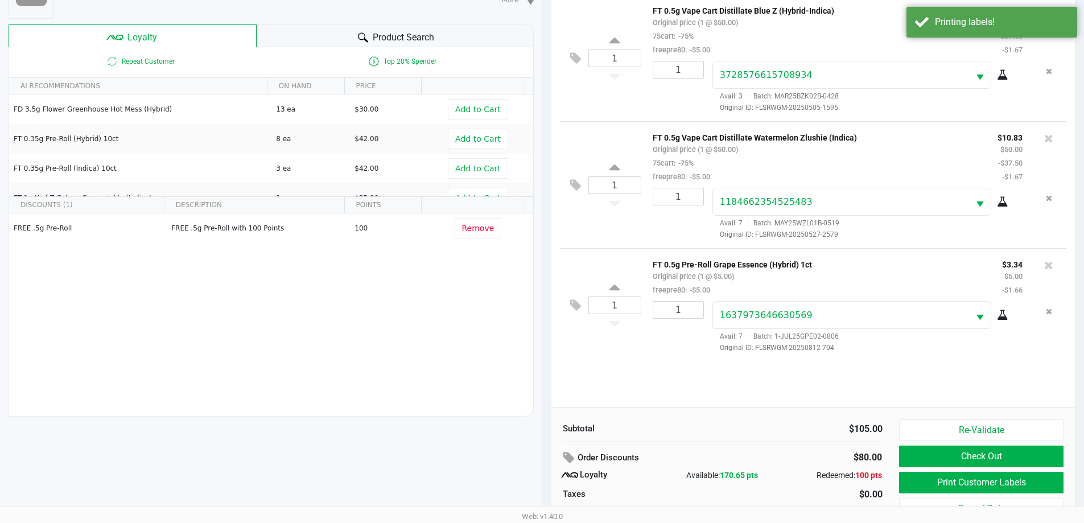
scroll to position [137, 0]
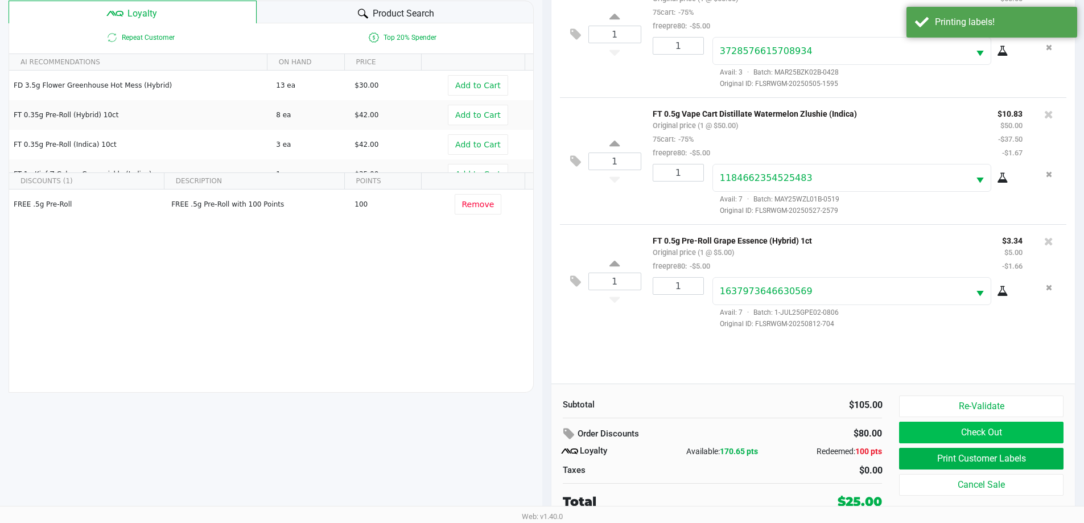
click at [999, 429] on button "Check Out" at bounding box center [981, 433] width 164 height 22
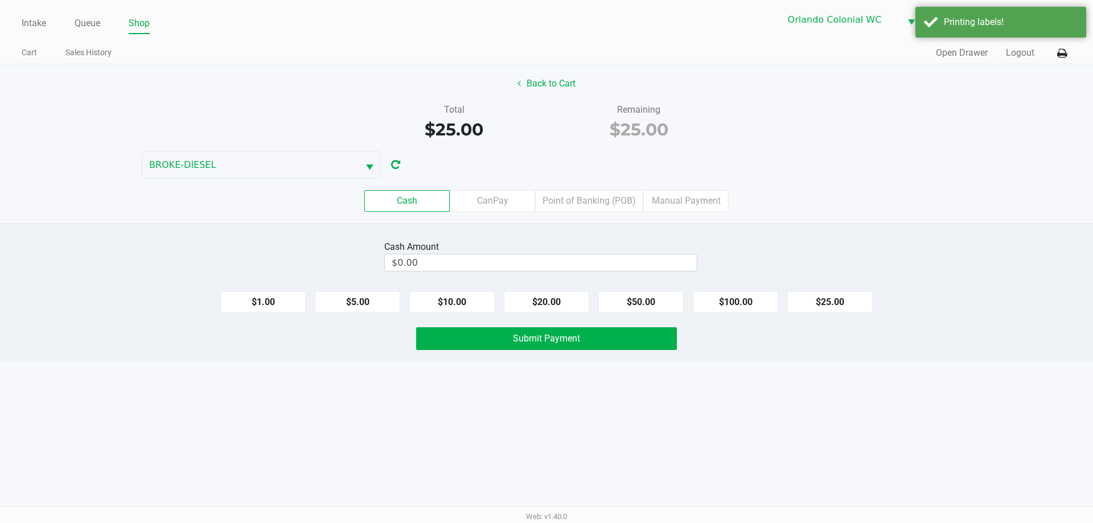
click at [491, 203] on label "CanPay" at bounding box center [492, 201] width 85 height 22
click at [0, 0] on 2 "CanPay" at bounding box center [0, 0] width 0 height 0
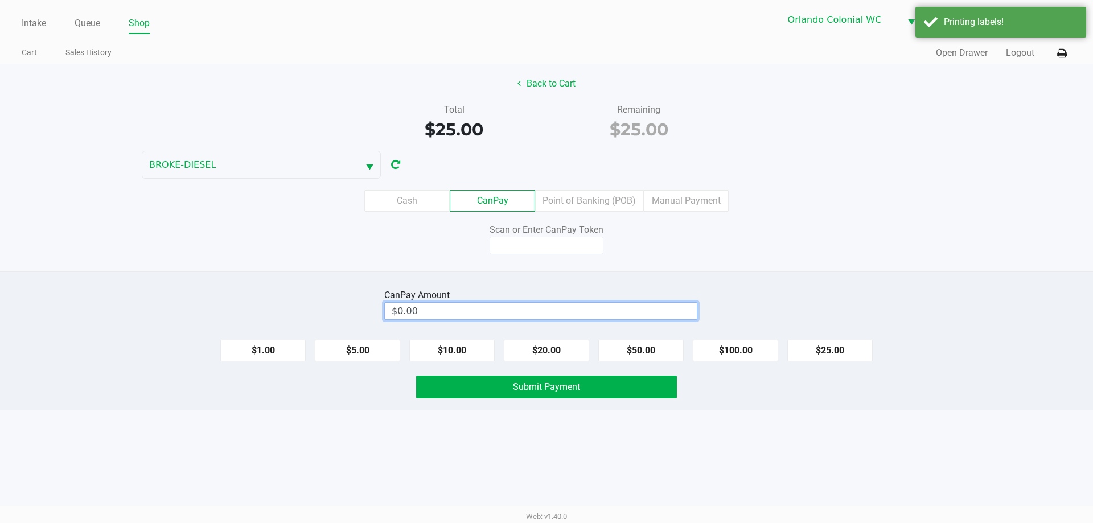
click at [547, 313] on input "$0.00" at bounding box center [541, 311] width 312 height 17
type input "0"
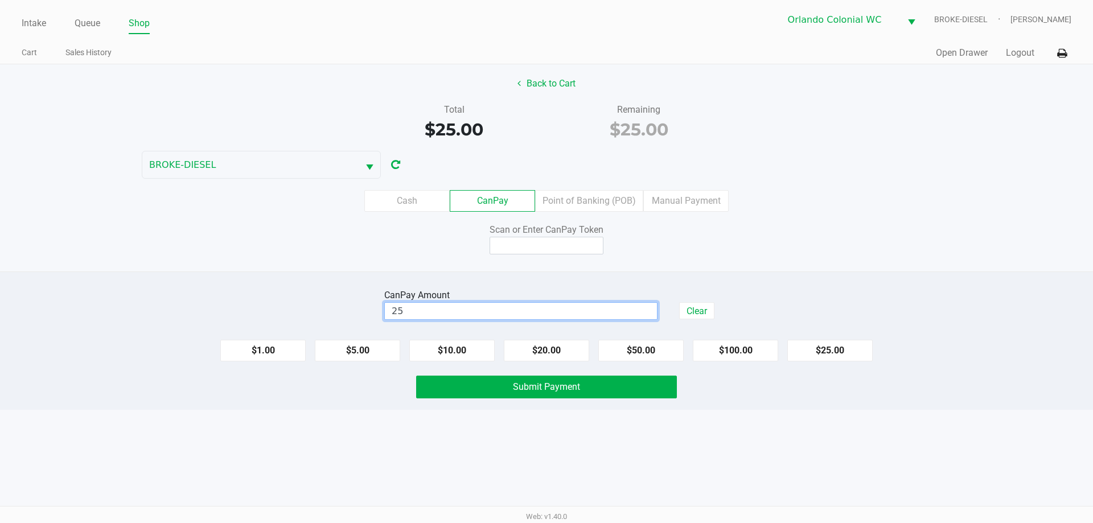
click at [541, 249] on input at bounding box center [547, 246] width 114 height 18
type input "$25.00"
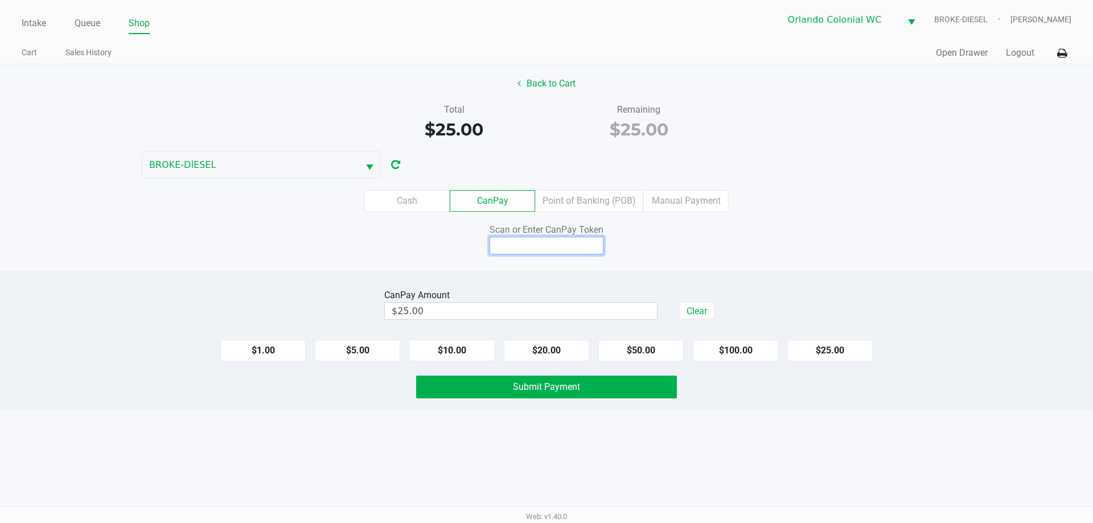
click at [560, 247] on input at bounding box center [547, 246] width 114 height 18
type input "X5228455Q"
click at [636, 385] on button "Submit Payment" at bounding box center [546, 387] width 261 height 23
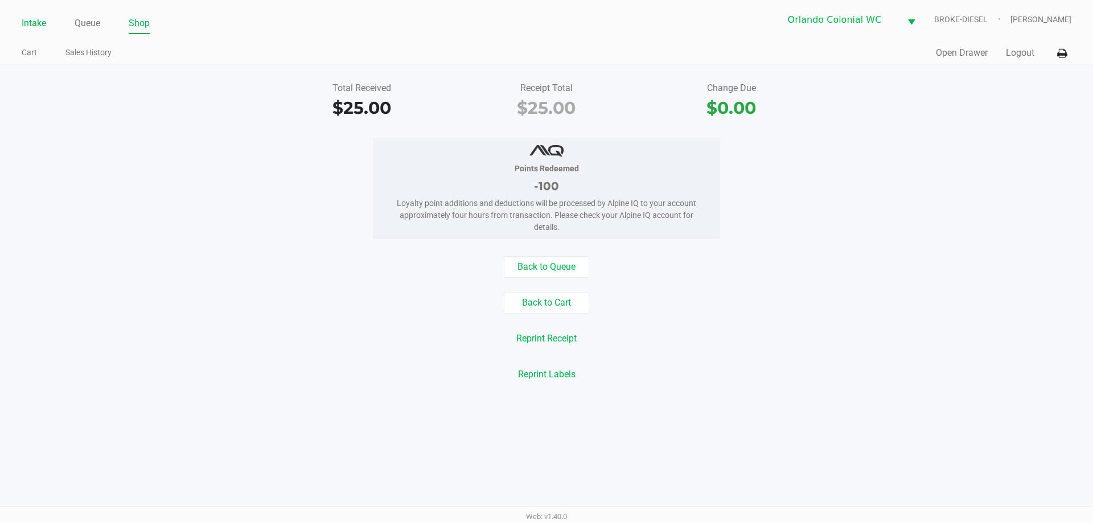
click at [34, 22] on link "Intake" at bounding box center [34, 23] width 24 height 16
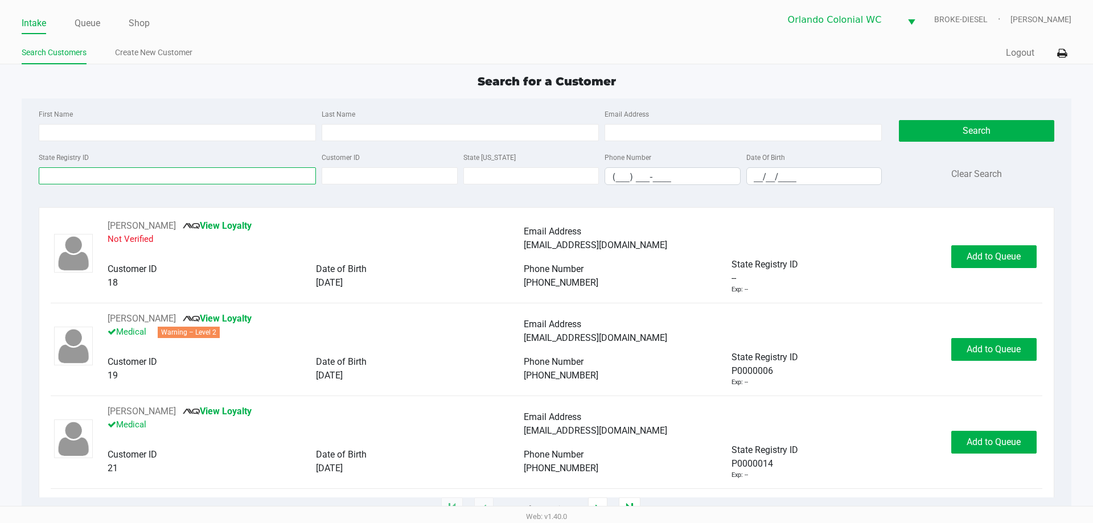
click at [260, 174] on input "State Registry ID" at bounding box center [177, 175] width 277 height 17
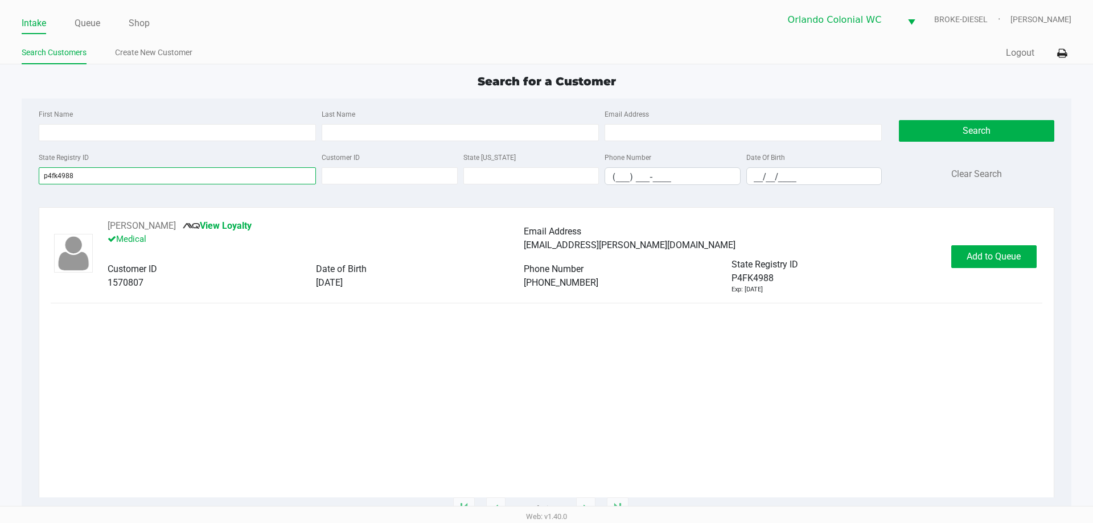
type input "p4fk4988"
click at [1008, 254] on span "Add to Queue" at bounding box center [994, 256] width 54 height 11
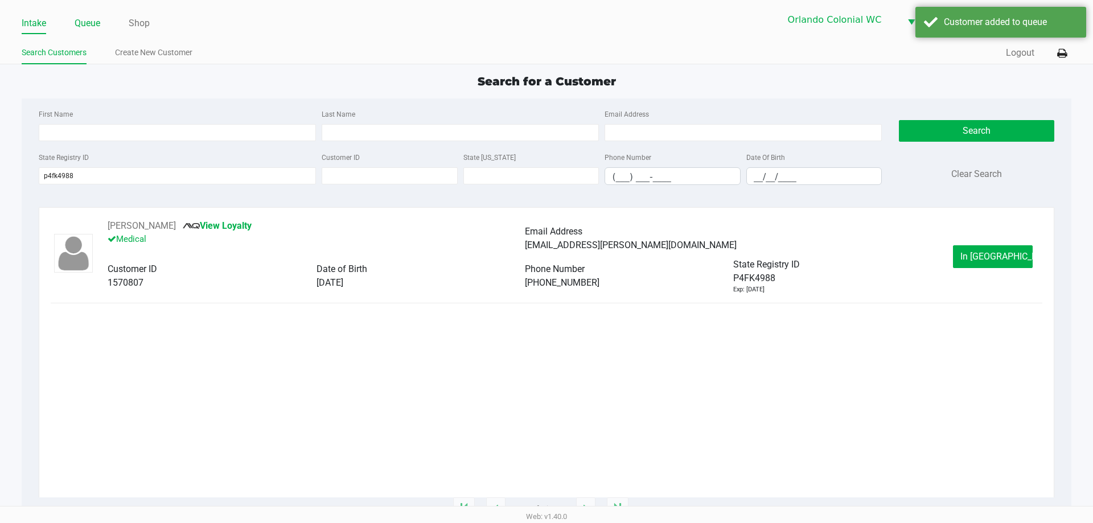
click at [79, 24] on link "Queue" at bounding box center [88, 23] width 26 height 16
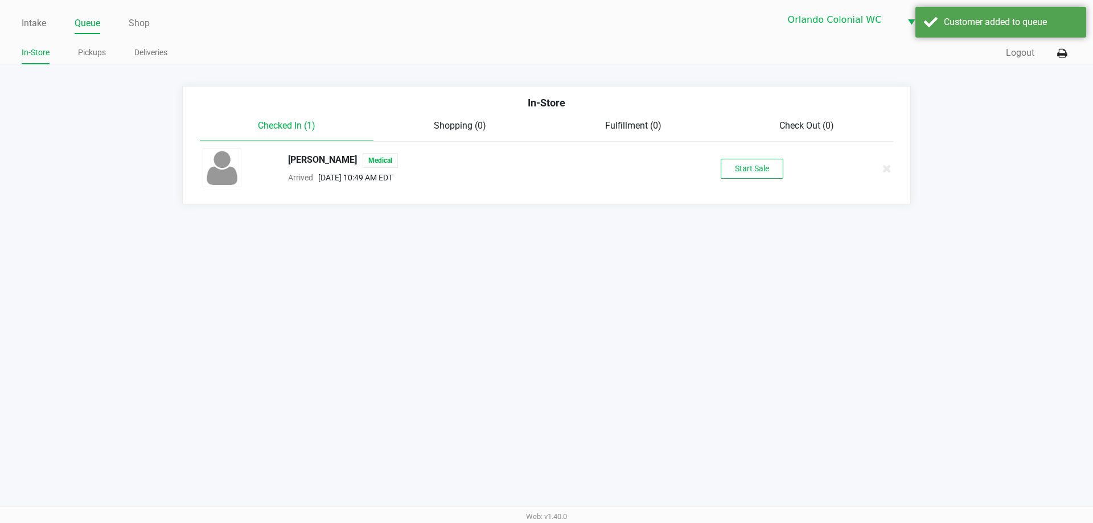
click at [763, 171] on button "Start Sale" at bounding box center [752, 169] width 63 height 20
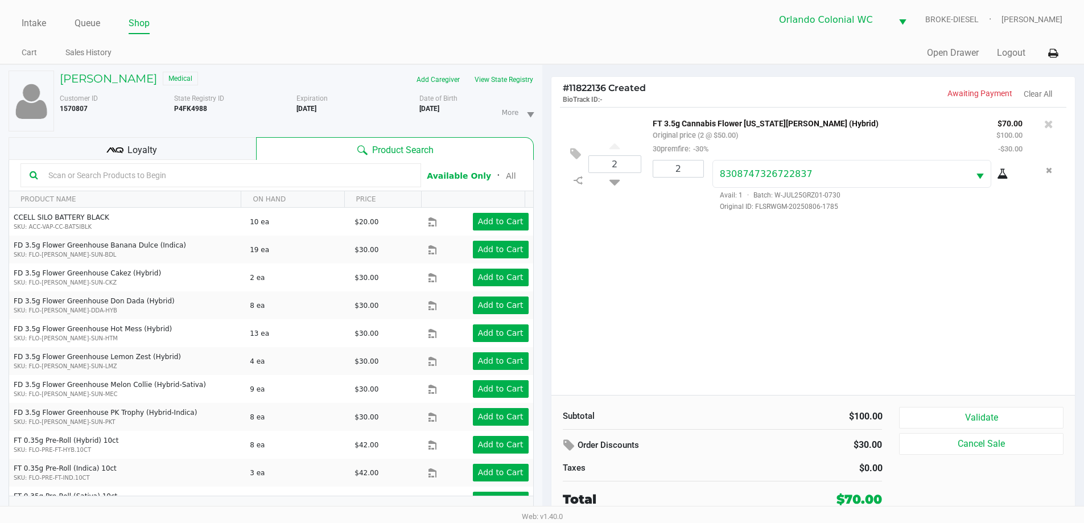
scroll to position [12, 0]
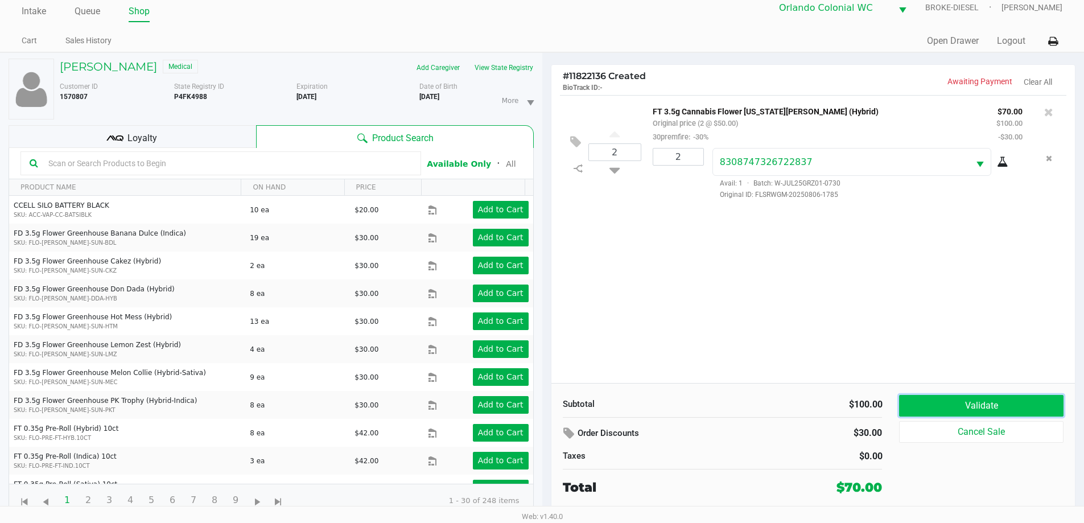
click at [986, 402] on button "Validate" at bounding box center [981, 406] width 164 height 22
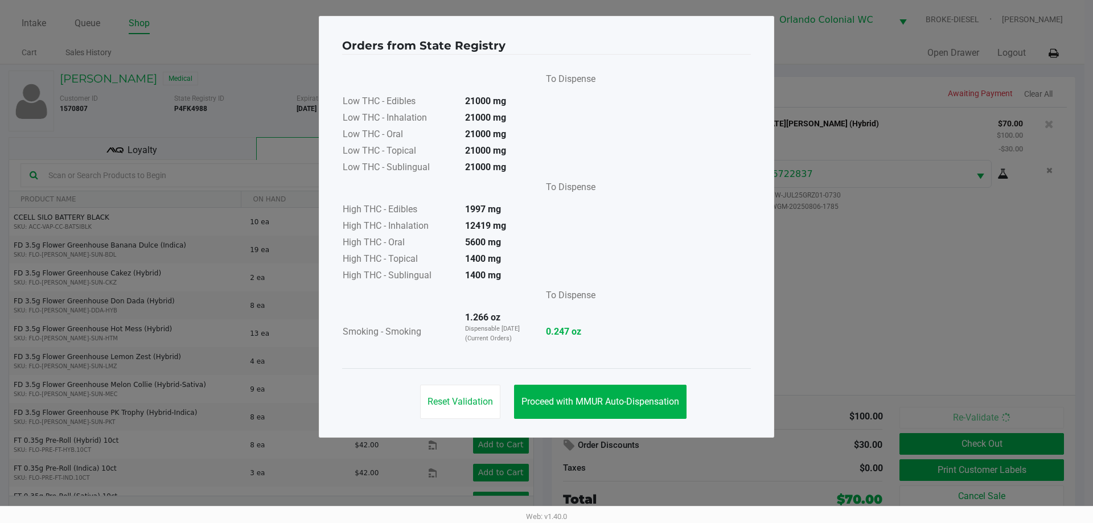
click at [607, 403] on span "Proceed with MMUR Auto-Dispensation" at bounding box center [600, 401] width 158 height 11
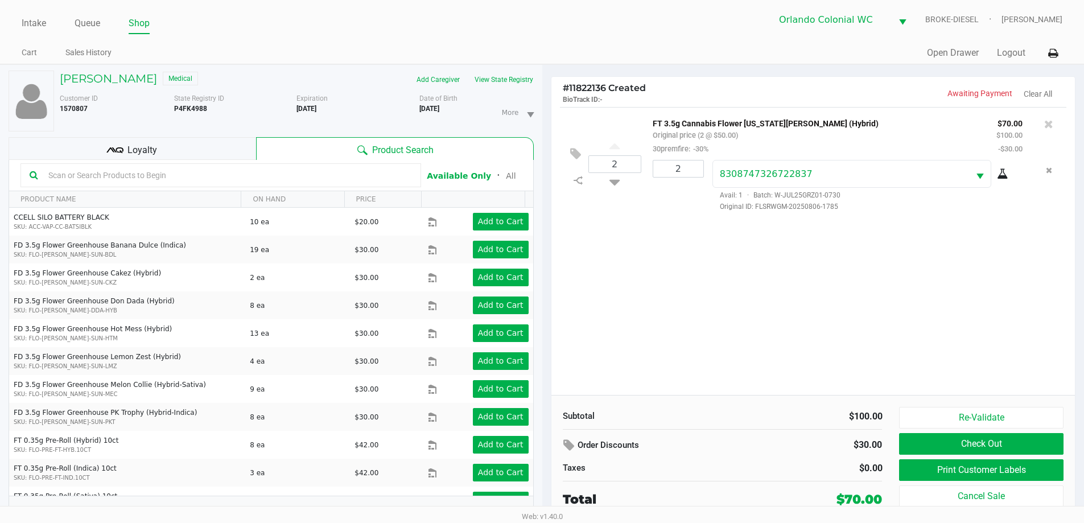
click at [220, 146] on div "Loyalty" at bounding box center [133, 148] width 248 height 23
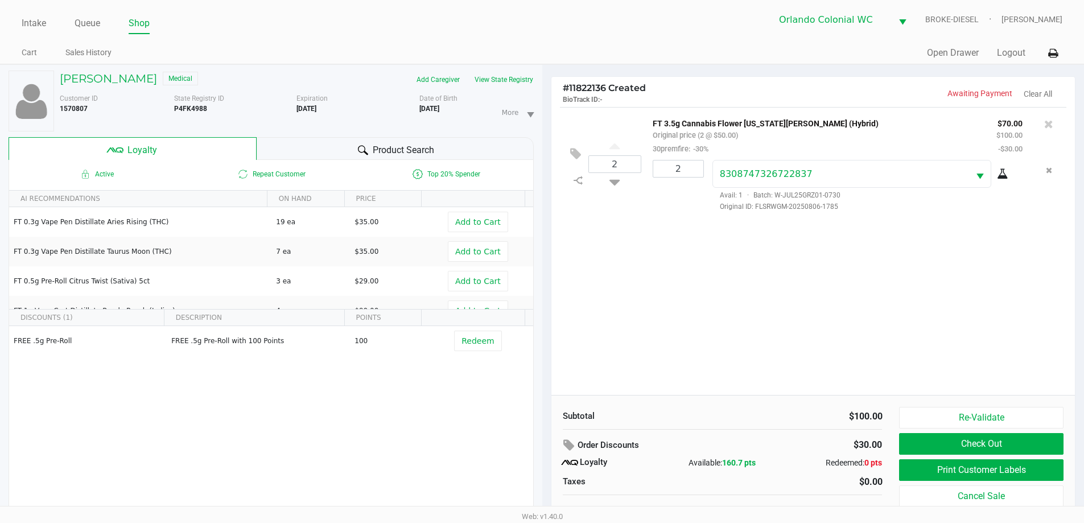
scroll to position [12, 0]
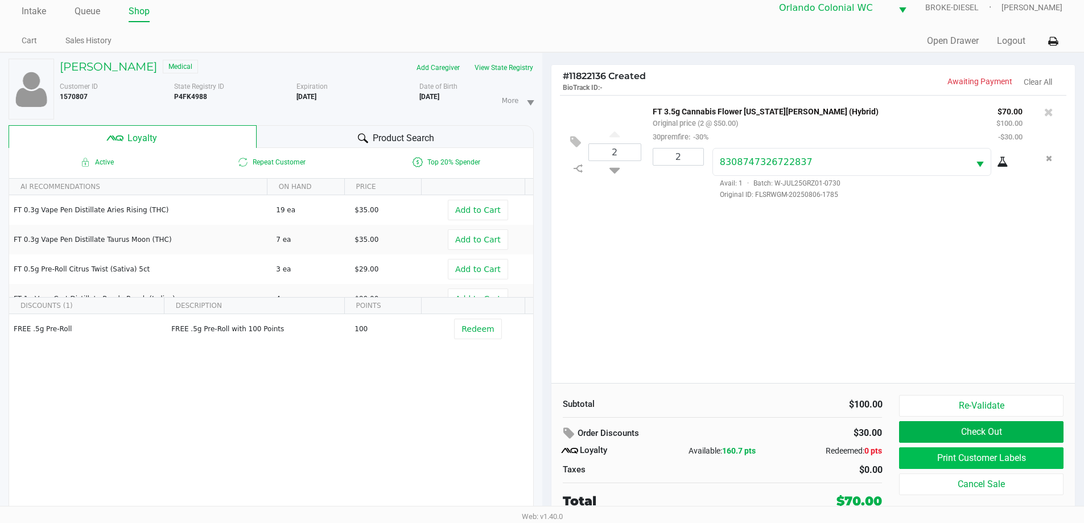
click at [960, 453] on button "Print Customer Labels" at bounding box center [981, 458] width 164 height 22
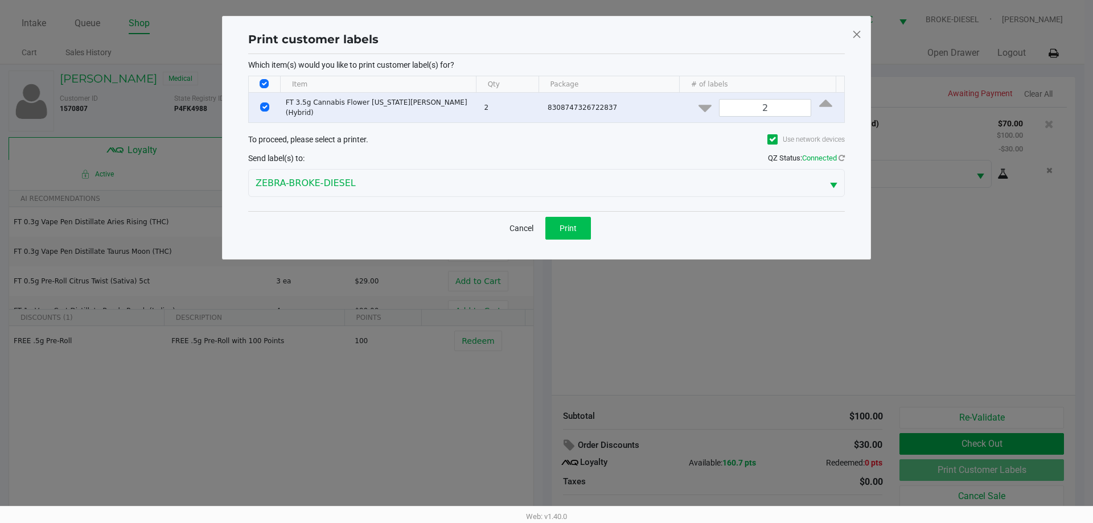
click at [572, 230] on button "Print" at bounding box center [568, 228] width 46 height 23
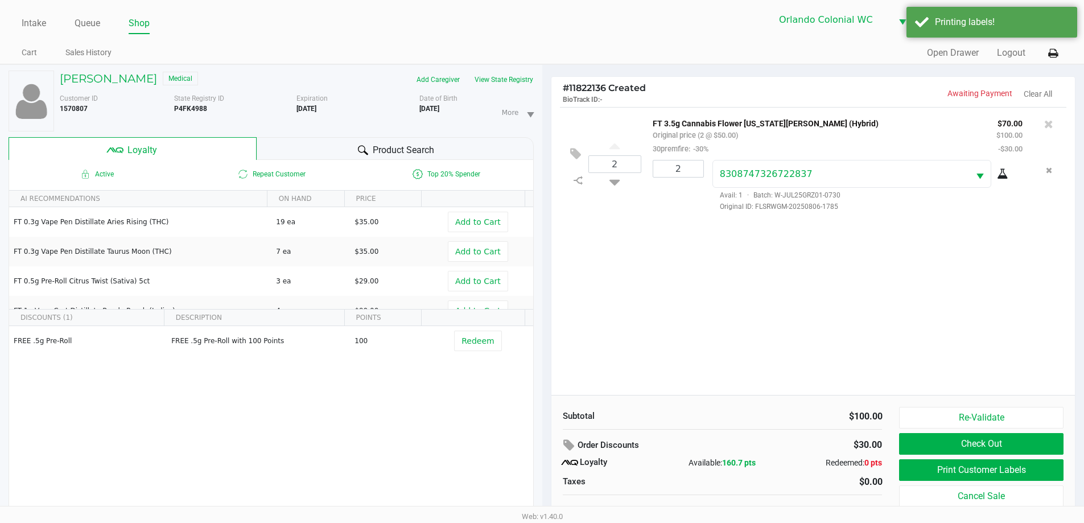
click at [1010, 443] on button "Check Out" at bounding box center [981, 444] width 164 height 22
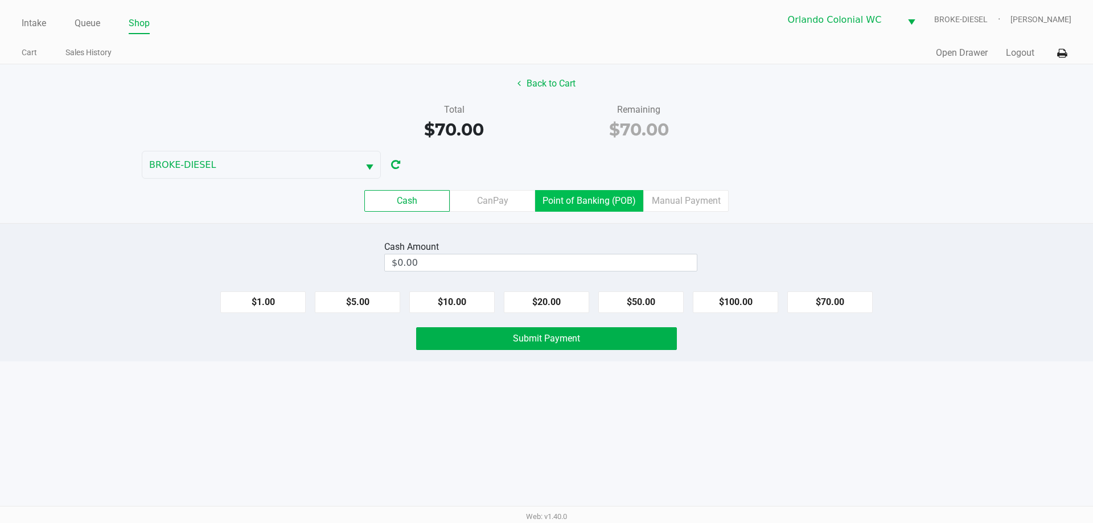
click at [565, 200] on label "Point of Banking (POB)" at bounding box center [589, 201] width 108 height 22
click at [0, 0] on 7 "Point of Banking (POB)" at bounding box center [0, 0] width 0 height 0
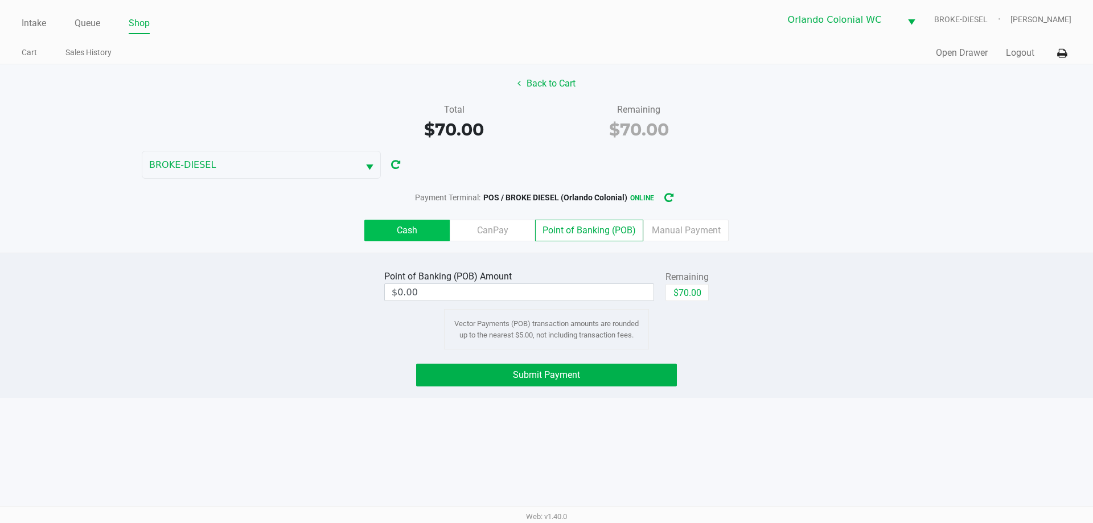
click at [401, 239] on label "Cash" at bounding box center [406, 231] width 85 height 22
click at [0, 0] on 0 "Cash" at bounding box center [0, 0] width 0 height 0
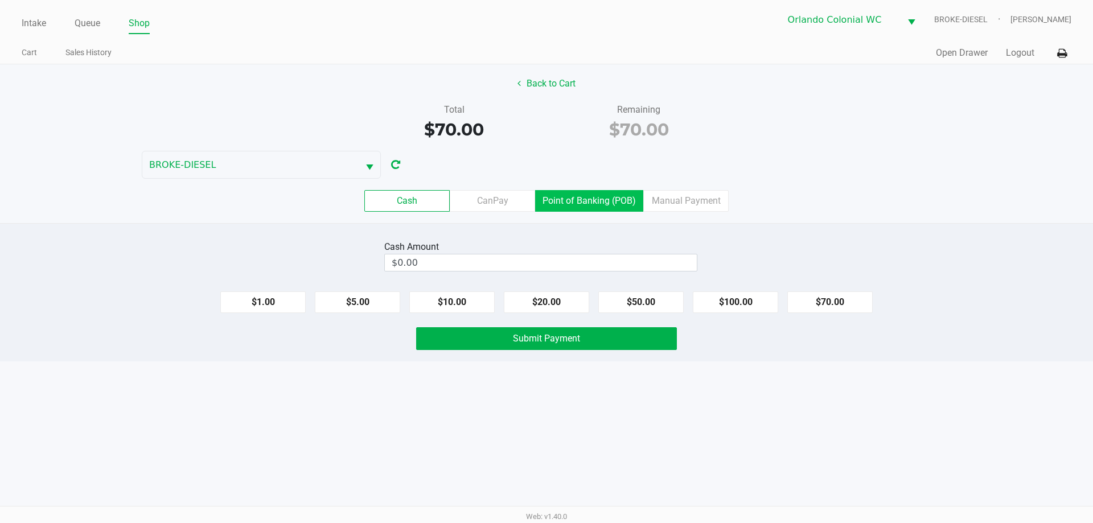
click at [601, 202] on label "Point of Banking (POB)" at bounding box center [589, 201] width 108 height 22
click at [0, 0] on 7 "Point of Banking (POB)" at bounding box center [0, 0] width 0 height 0
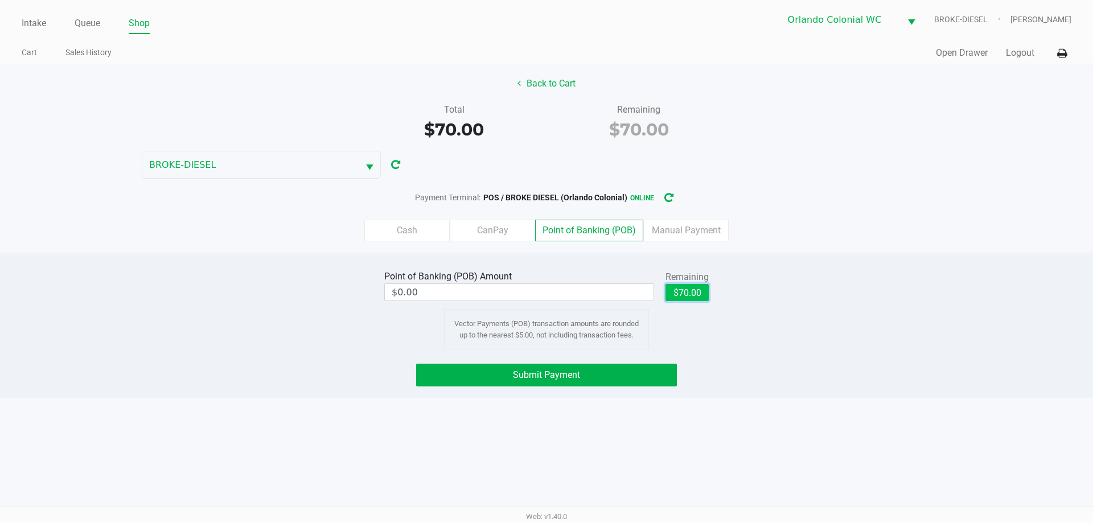
click at [685, 289] on button "$70.00" at bounding box center [686, 292] width 43 height 17
type input "$70.00"
click at [639, 371] on button "Submit Payment" at bounding box center [546, 375] width 261 height 23
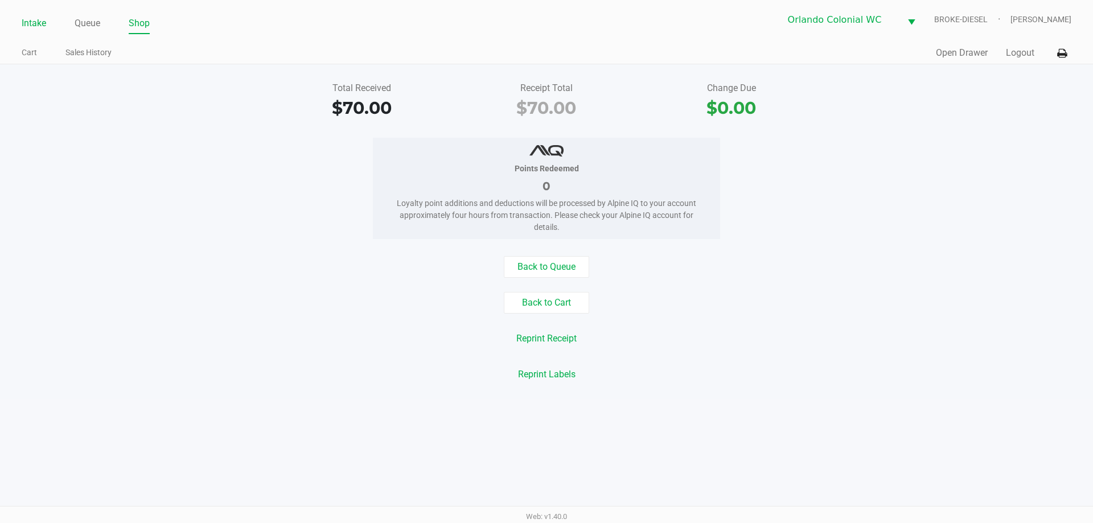
click at [39, 19] on link "Intake" at bounding box center [34, 23] width 24 height 16
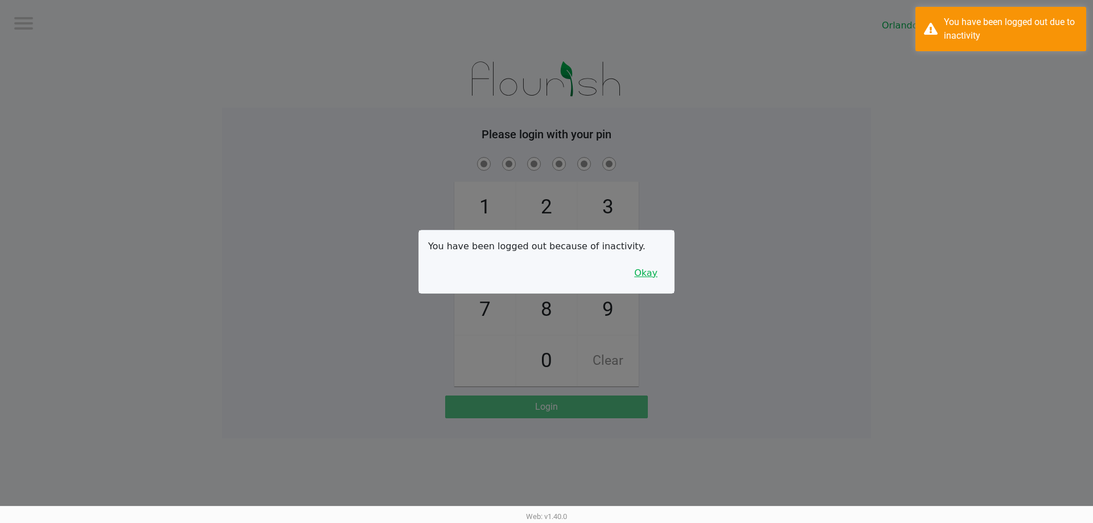
click at [661, 268] on button "Okay" at bounding box center [646, 273] width 38 height 22
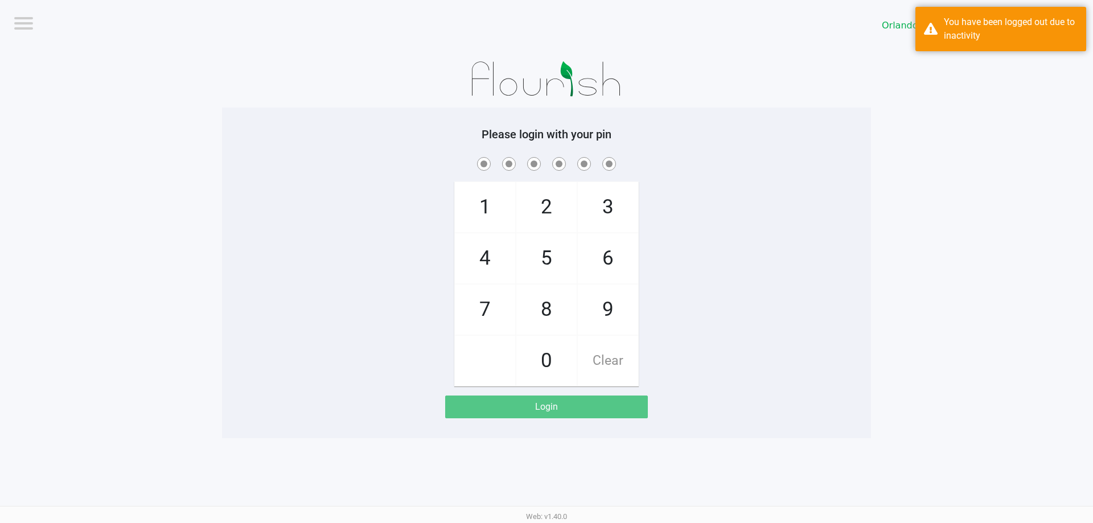
click at [608, 206] on span "3" at bounding box center [608, 207] width 60 height 50
checkbox input "true"
click at [484, 306] on span "7" at bounding box center [485, 310] width 60 height 50
checkbox input "true"
click at [607, 311] on span "9" at bounding box center [608, 310] width 60 height 50
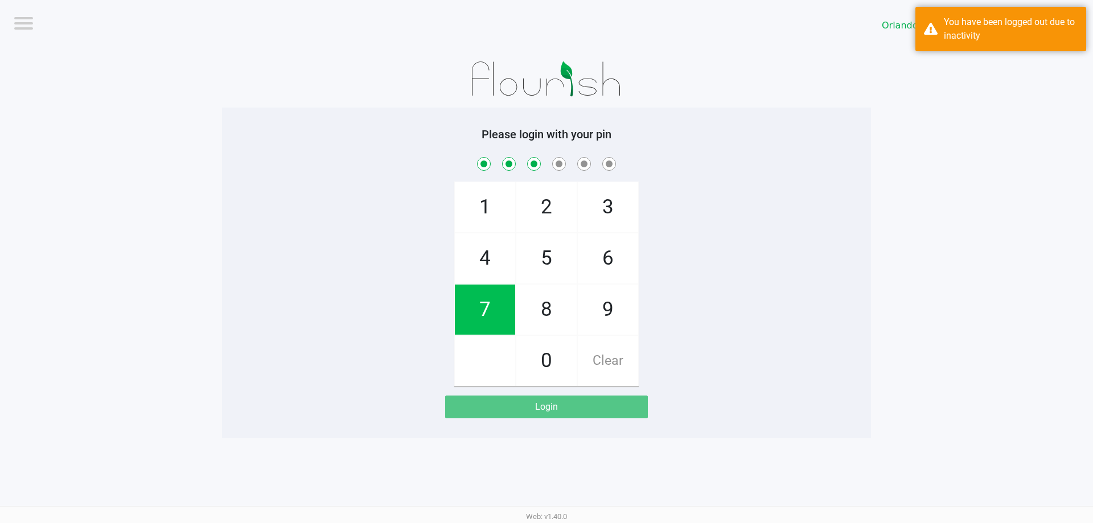
checkbox input "true"
click at [614, 213] on span "3" at bounding box center [608, 207] width 60 height 50
checkbox input "true"
click at [561, 317] on span "8" at bounding box center [546, 310] width 60 height 50
checkbox input "true"
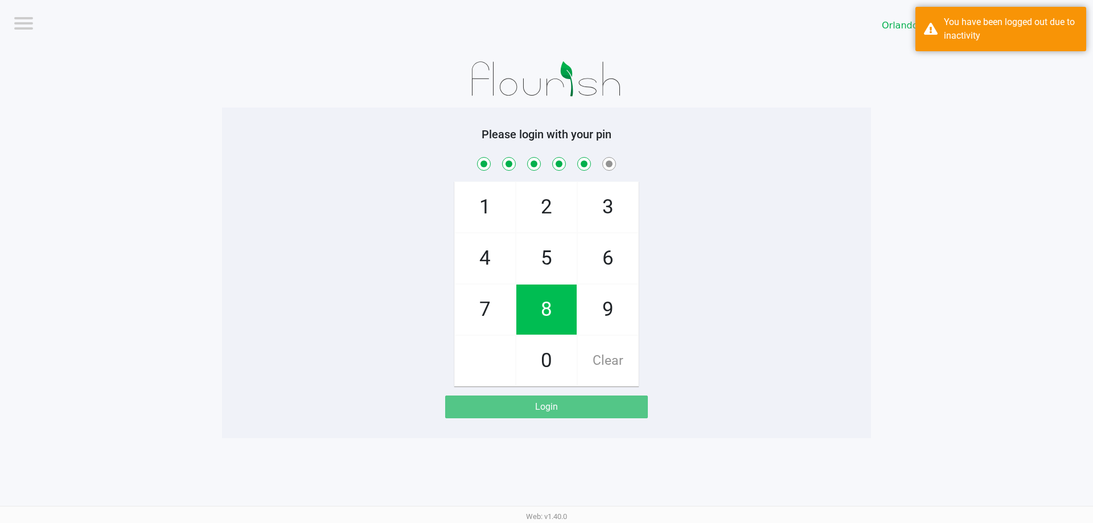
click at [486, 250] on span "4" at bounding box center [485, 258] width 60 height 50
checkbox input "true"
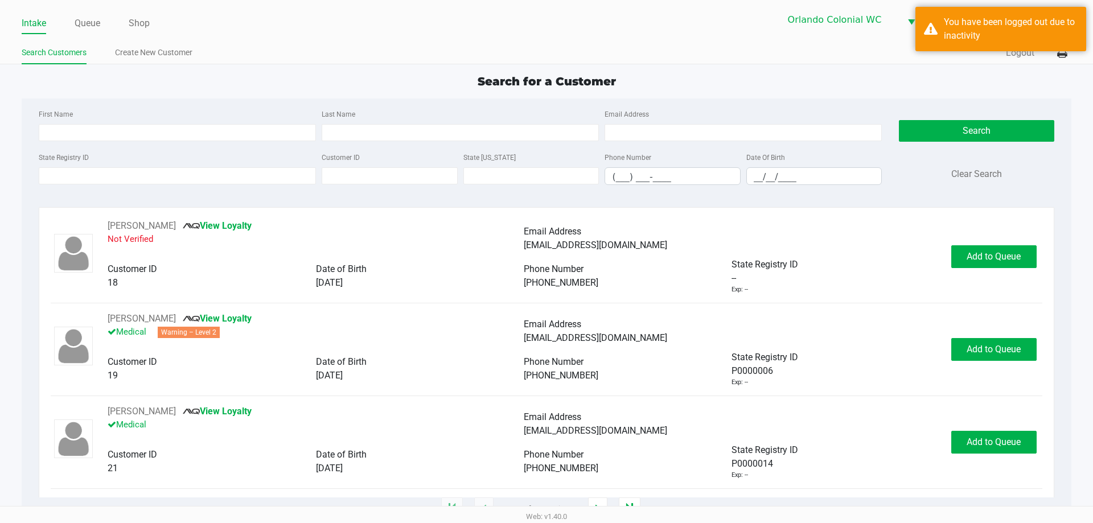
click at [268, 131] on input "First Name" at bounding box center [177, 132] width 277 height 17
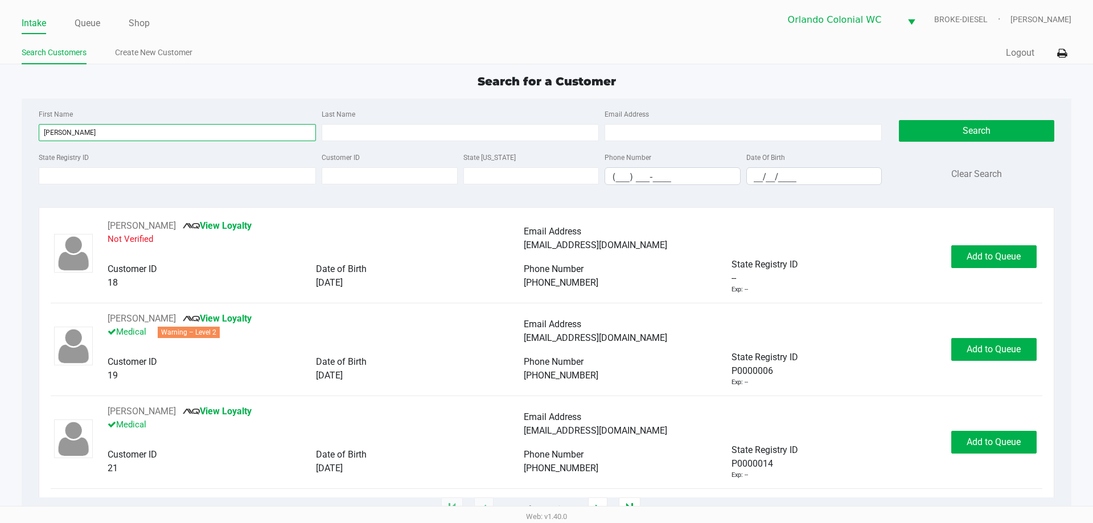
type input "colin"
click at [471, 132] on input "Last Name" at bounding box center [460, 132] width 277 height 17
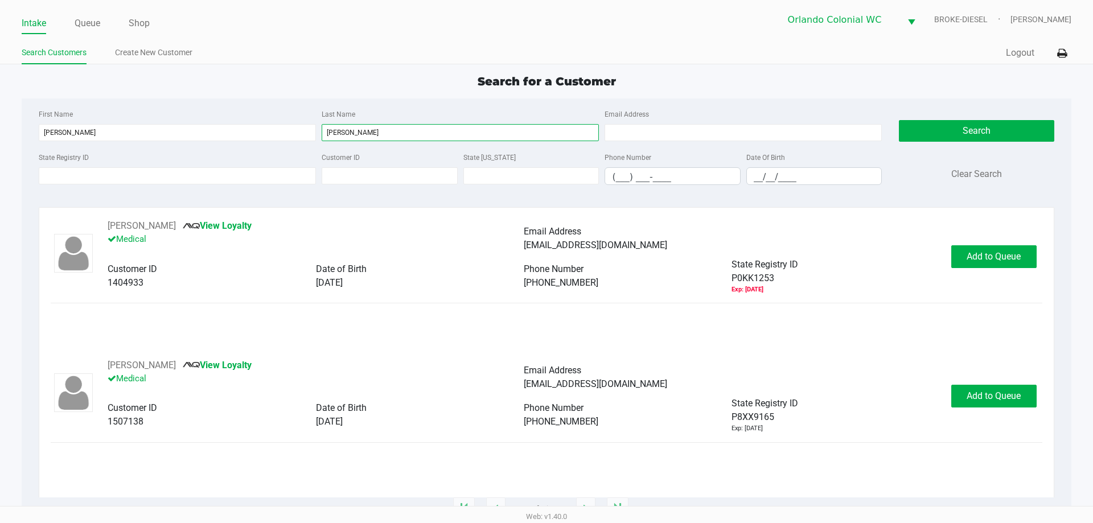
type input "menzel"
click at [986, 399] on span "Add to Queue" at bounding box center [994, 396] width 54 height 11
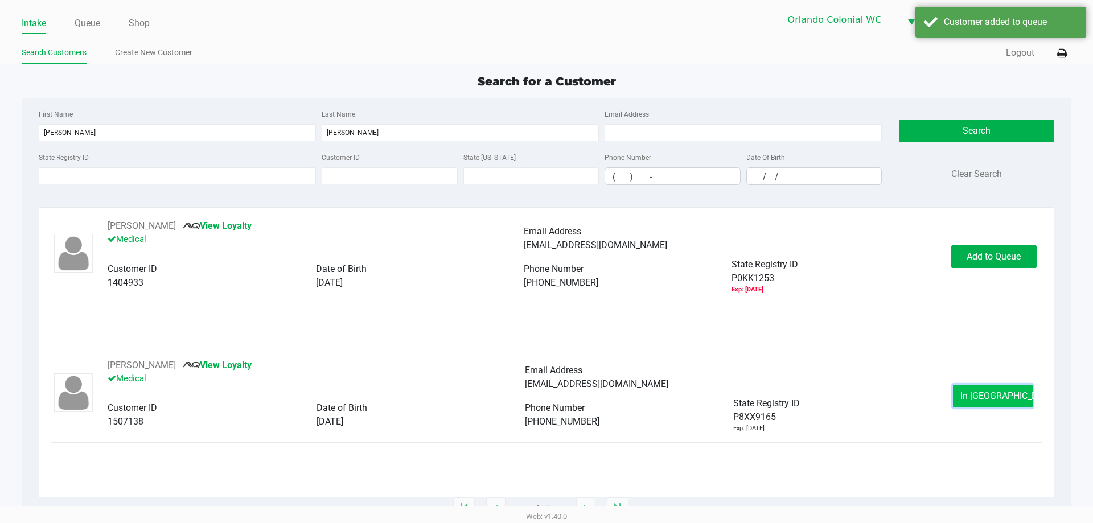
click at [1010, 404] on button "In Queue" at bounding box center [993, 396] width 80 height 23
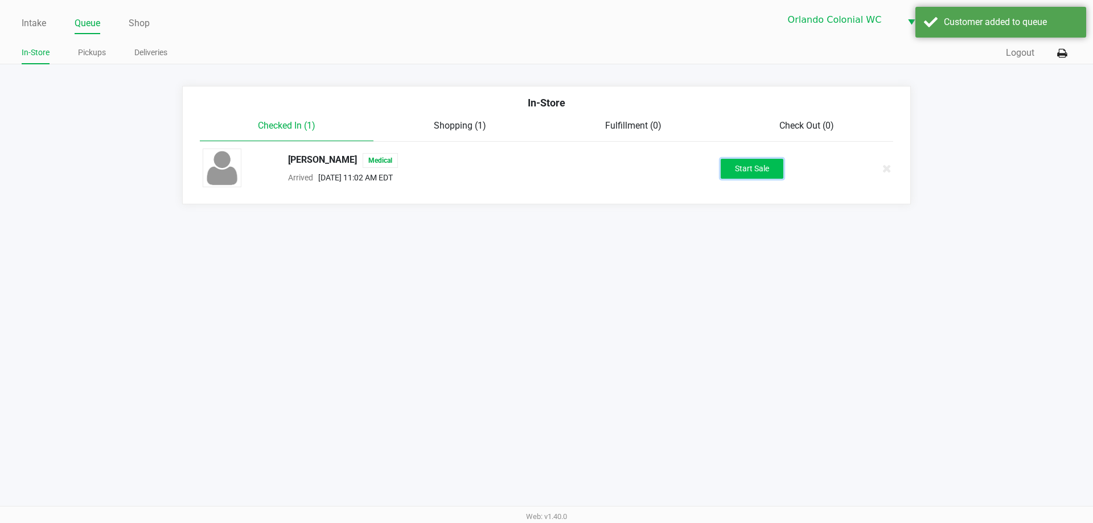
click at [758, 168] on button "Start Sale" at bounding box center [752, 169] width 63 height 20
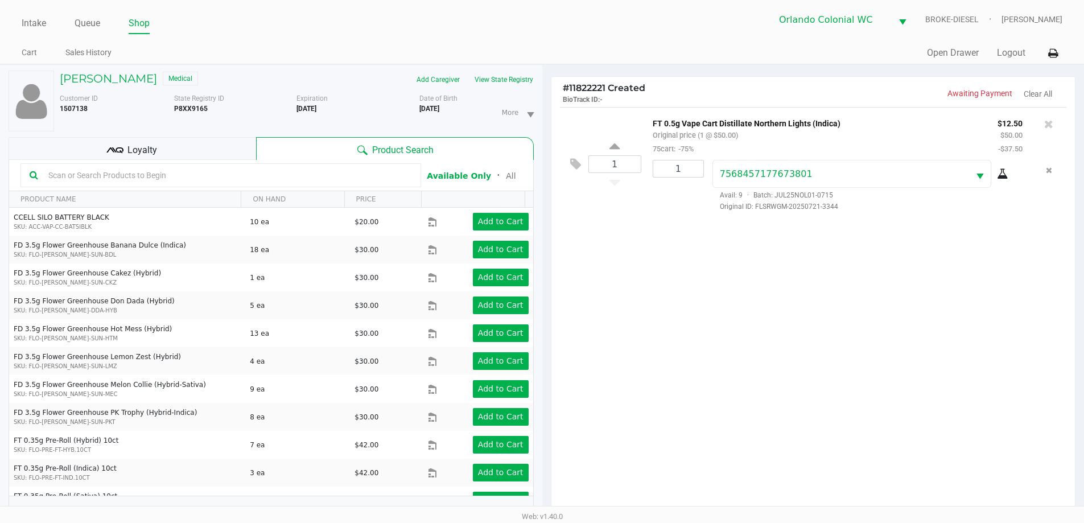
scroll to position [123, 0]
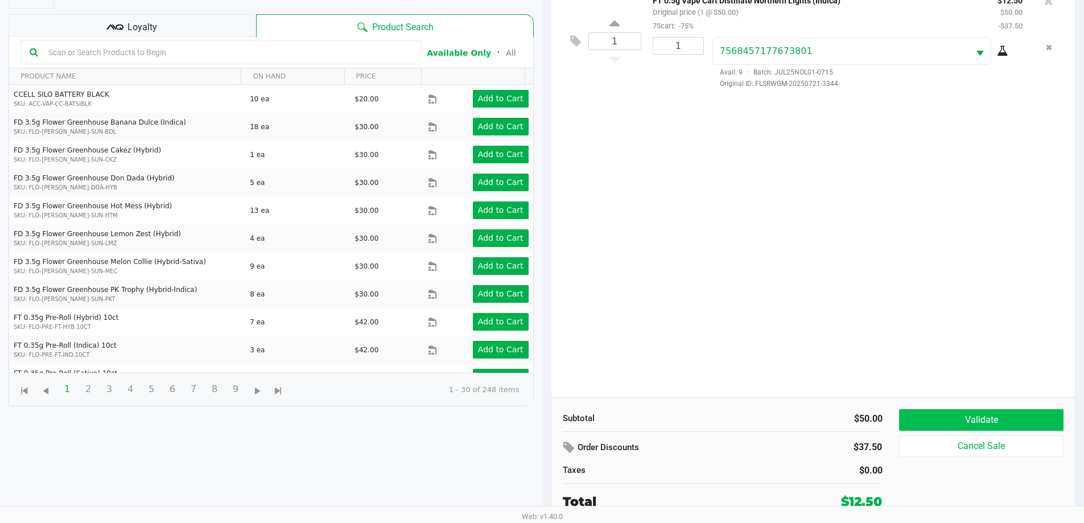
click at [1014, 425] on button "Validate" at bounding box center [981, 420] width 164 height 22
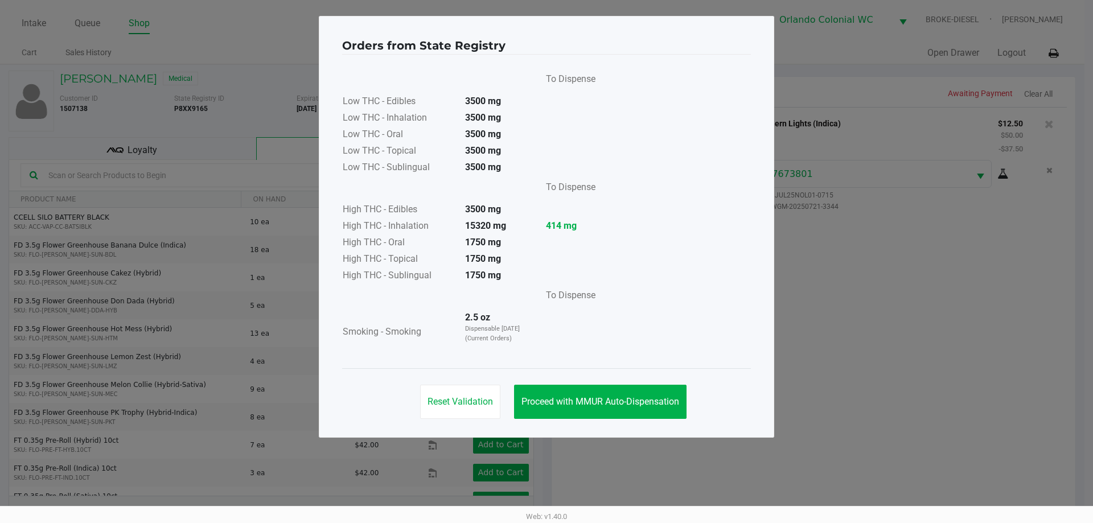
click at [561, 397] on span "Proceed with MMUR Auto-Dispensation" at bounding box center [600, 401] width 158 height 11
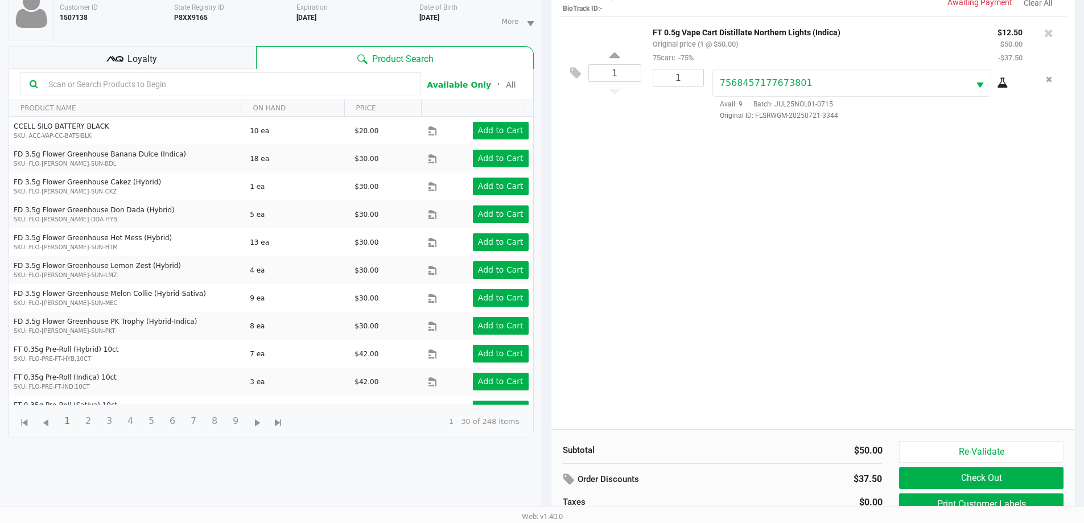
scroll to position [123, 0]
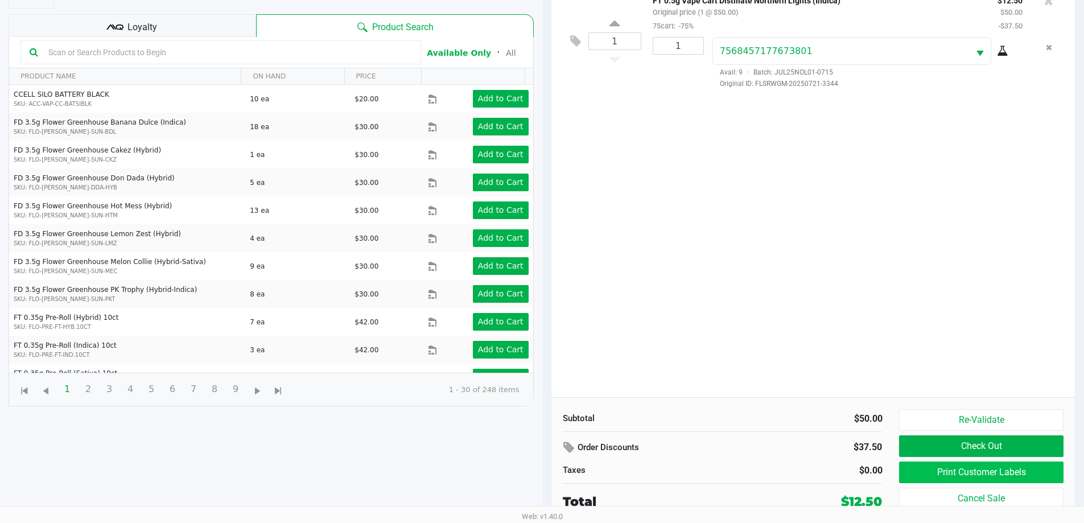
click at [993, 472] on button "Print Customer Labels" at bounding box center [981, 473] width 164 height 22
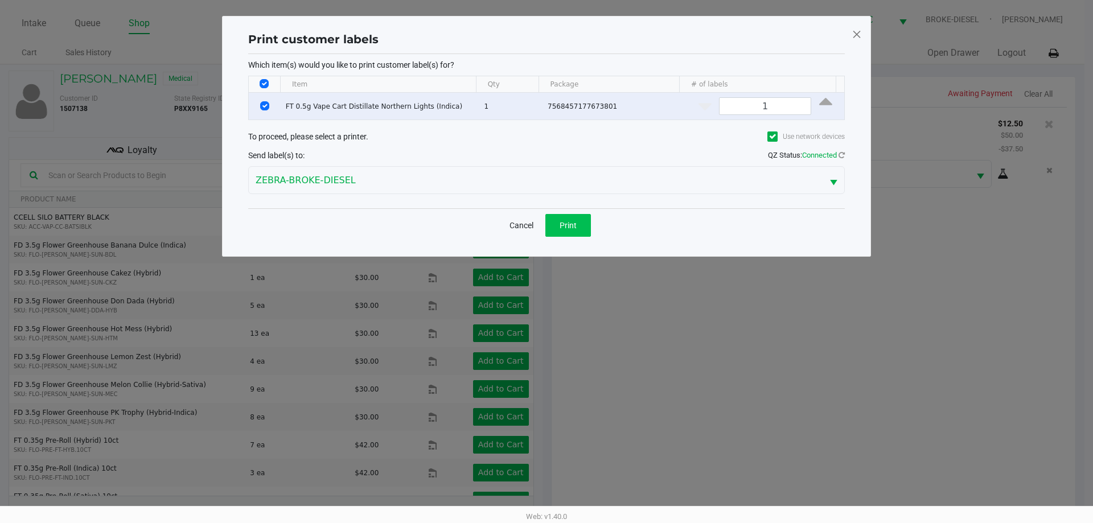
click at [568, 228] on span "Print" at bounding box center [568, 225] width 17 height 9
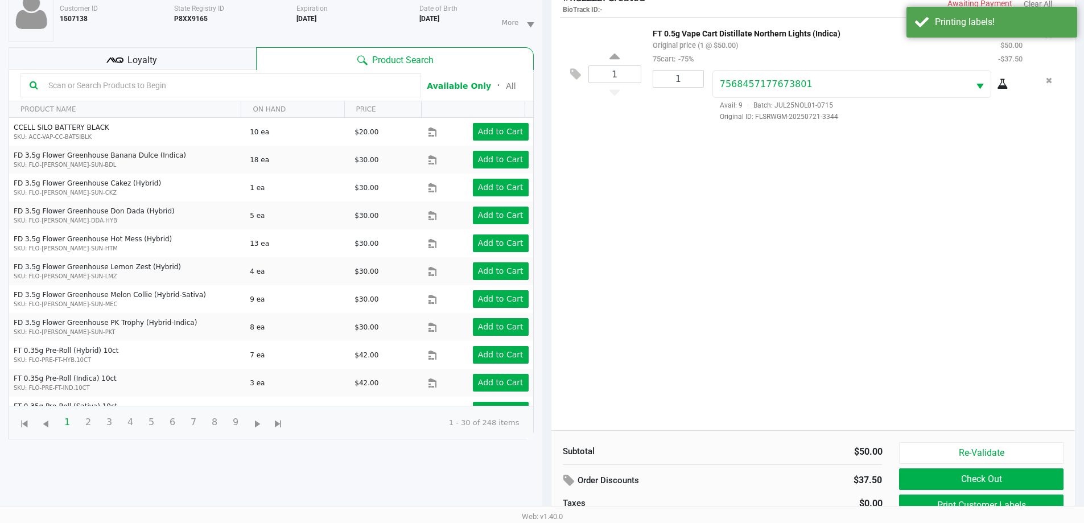
scroll to position [123, 0]
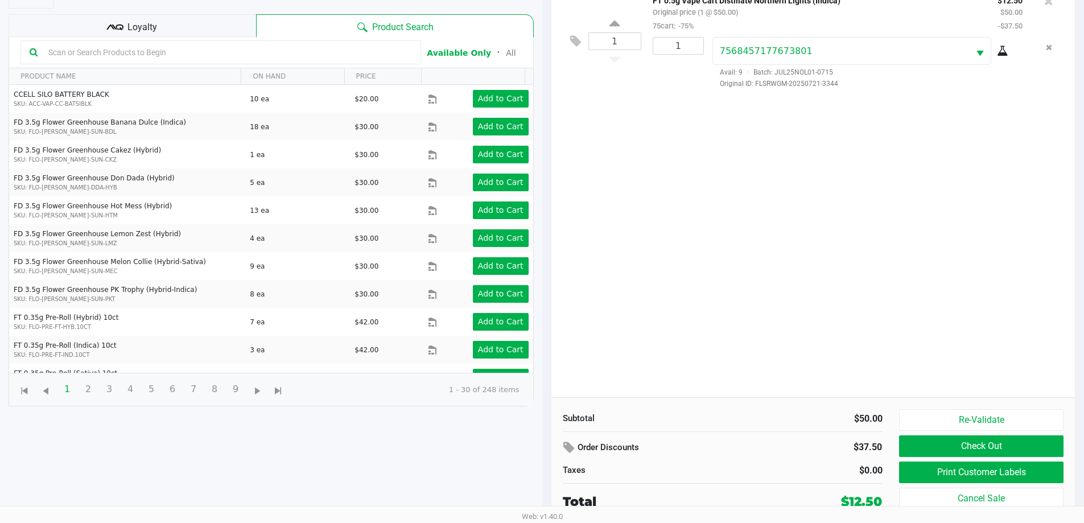
click at [1006, 448] on button "Check Out" at bounding box center [981, 446] width 164 height 22
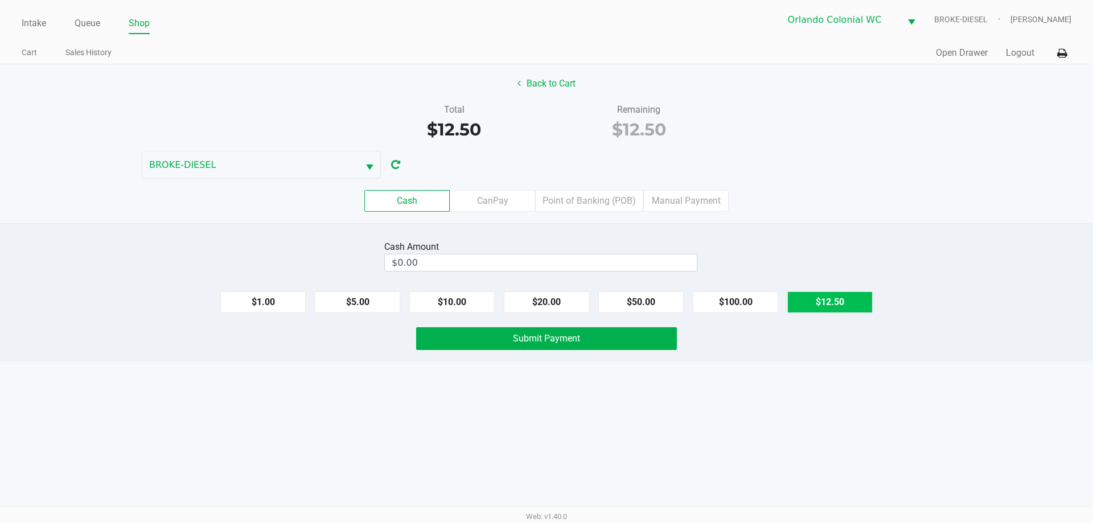
click at [831, 312] on button "$12.50" at bounding box center [829, 302] width 85 height 22
type input "$12.50"
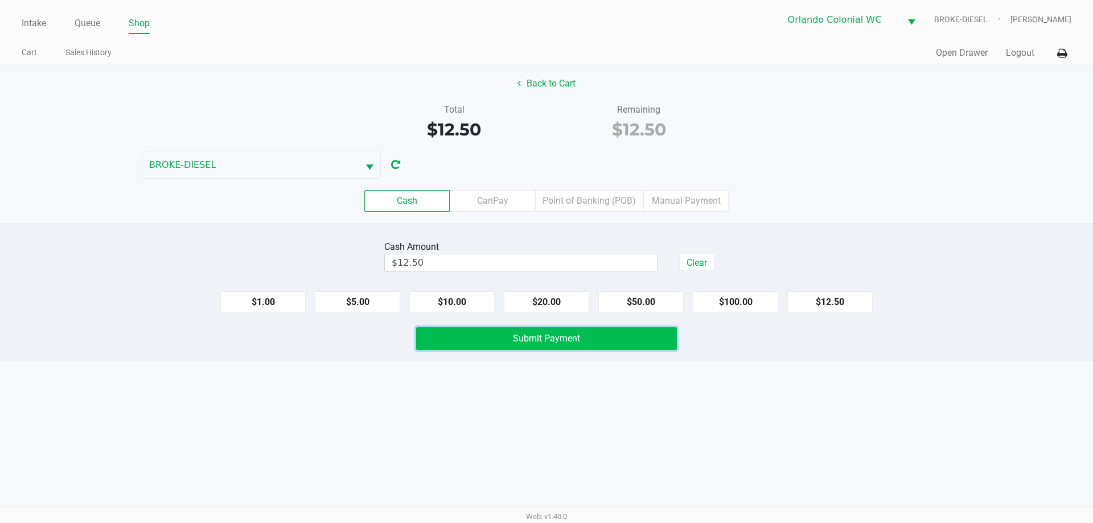
click at [639, 336] on button "Submit Payment" at bounding box center [546, 338] width 261 height 23
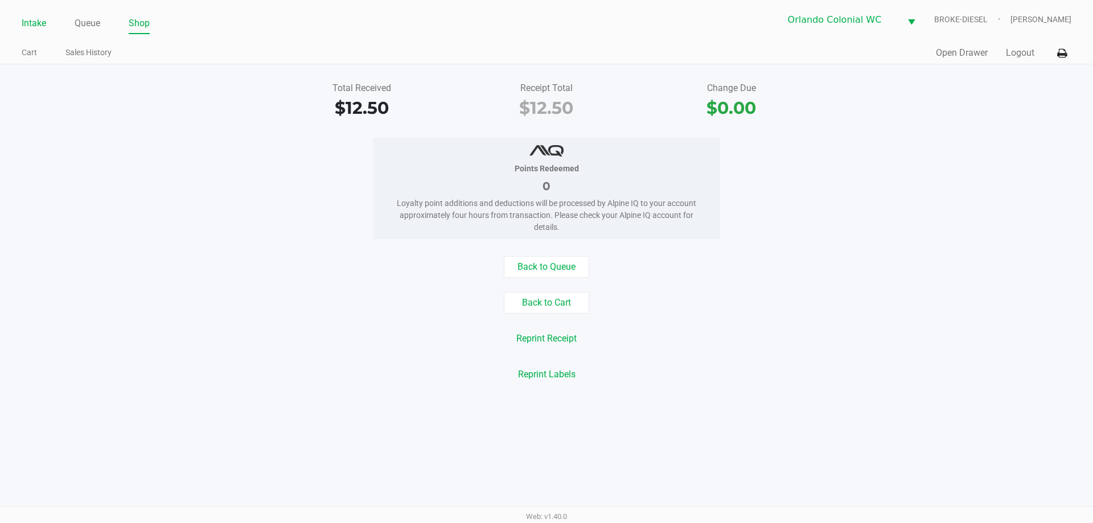
click at [27, 24] on link "Intake" at bounding box center [34, 23] width 24 height 16
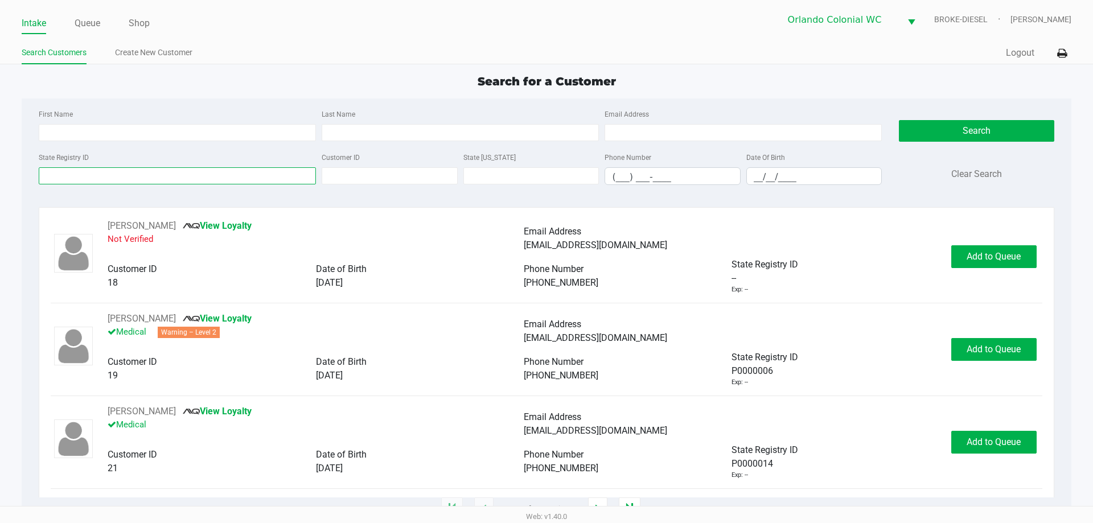
click at [119, 170] on input "State Registry ID" at bounding box center [177, 175] width 277 height 17
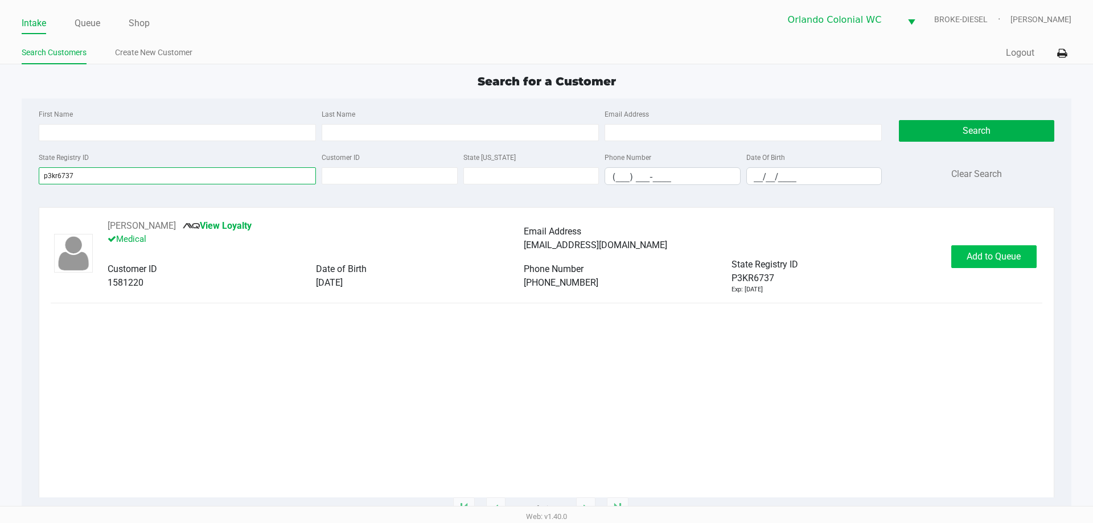
type input "p3kr6737"
click at [1010, 248] on button "Add to Queue" at bounding box center [993, 256] width 85 height 23
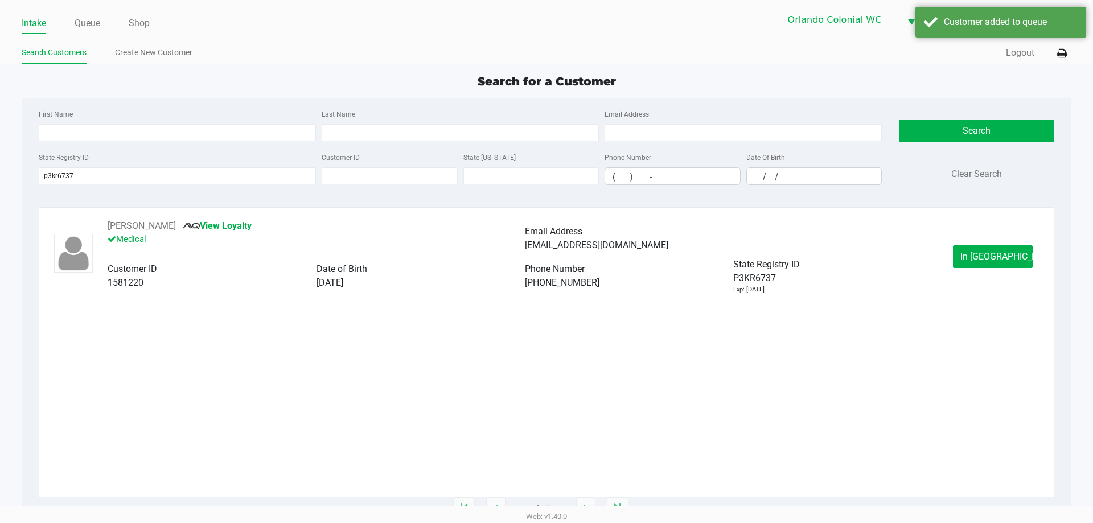
click at [986, 265] on button "In Queue" at bounding box center [993, 256] width 80 height 23
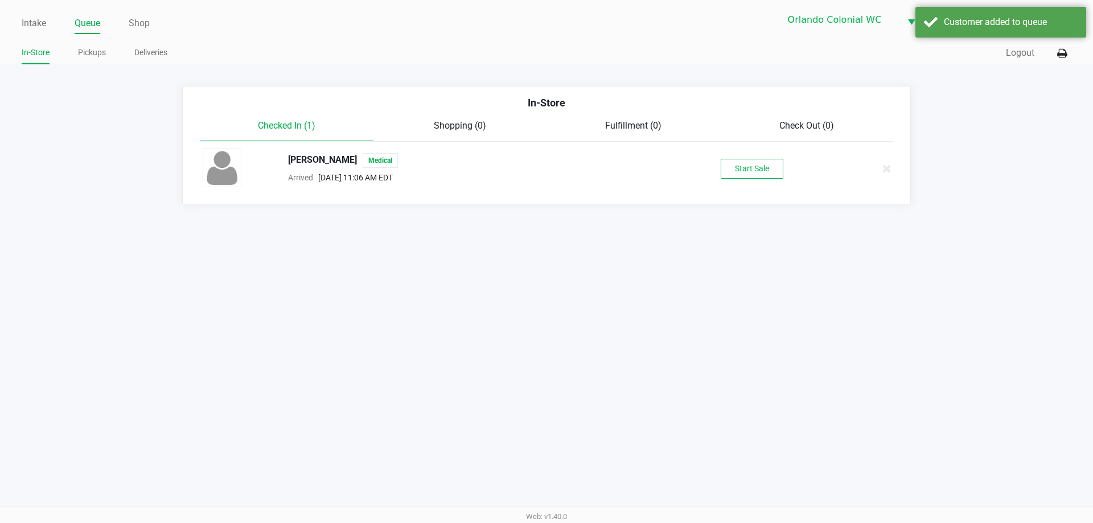
click at [751, 161] on button "Start Sale" at bounding box center [752, 169] width 63 height 20
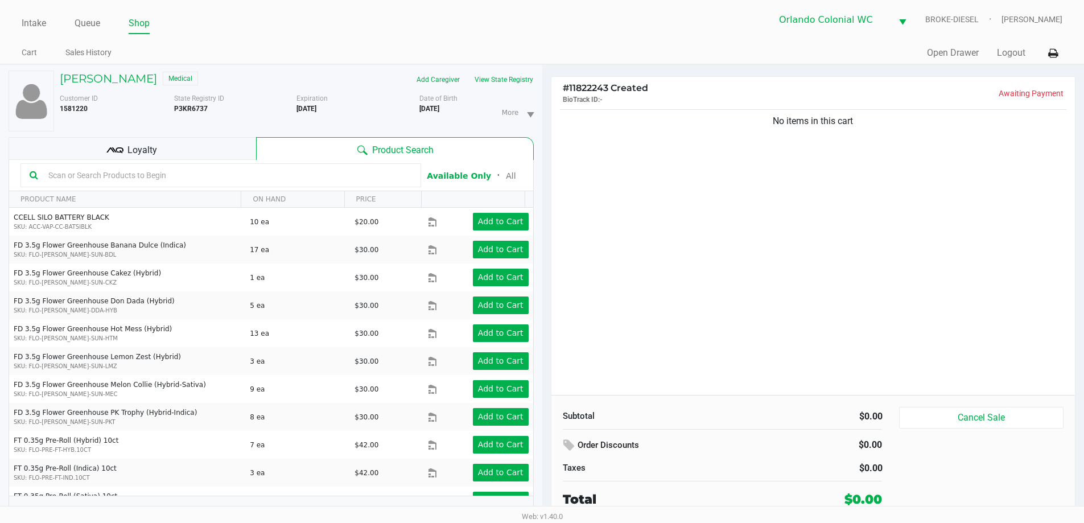
click at [202, 144] on div "Loyalty" at bounding box center [133, 148] width 248 height 23
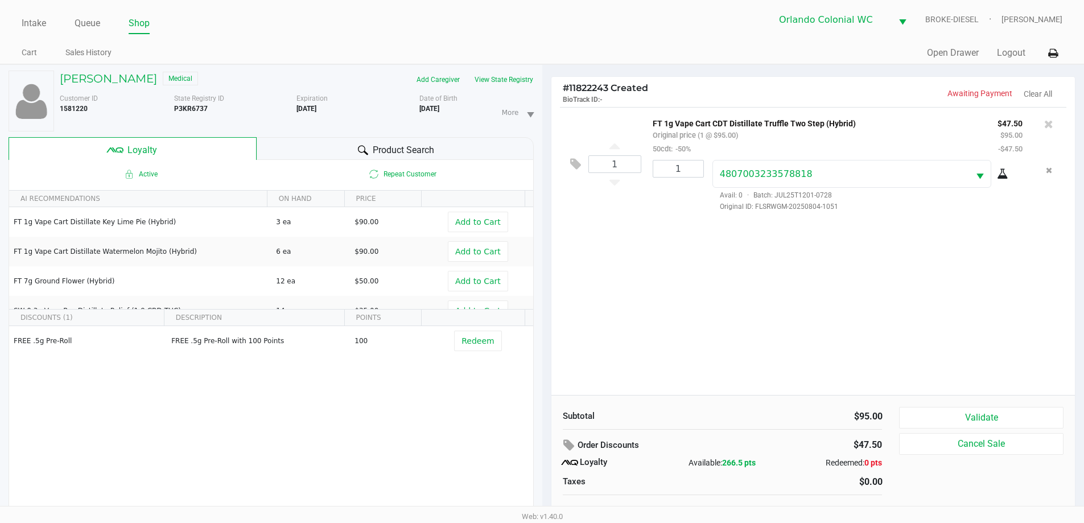
scroll to position [12, 0]
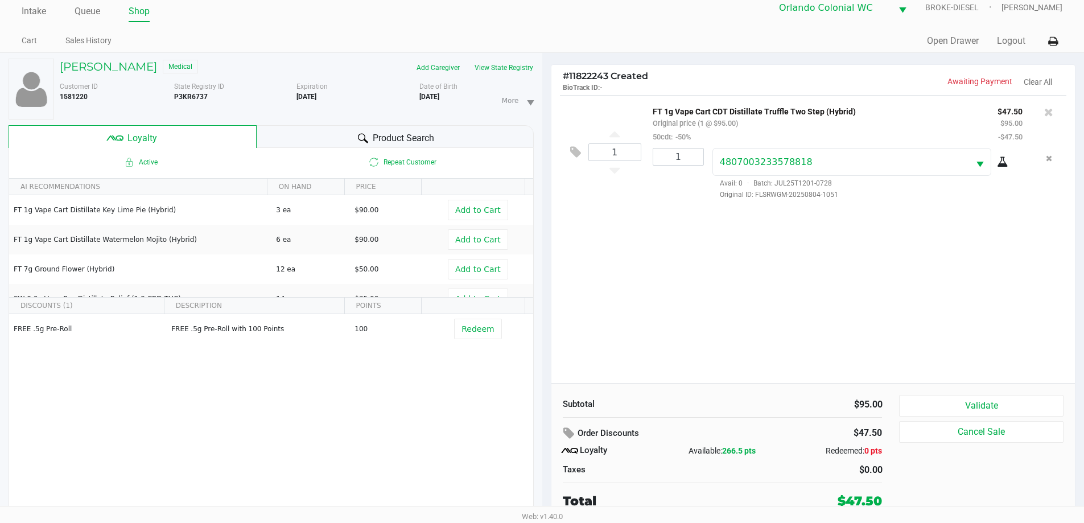
click at [982, 400] on button "Validate" at bounding box center [981, 406] width 164 height 22
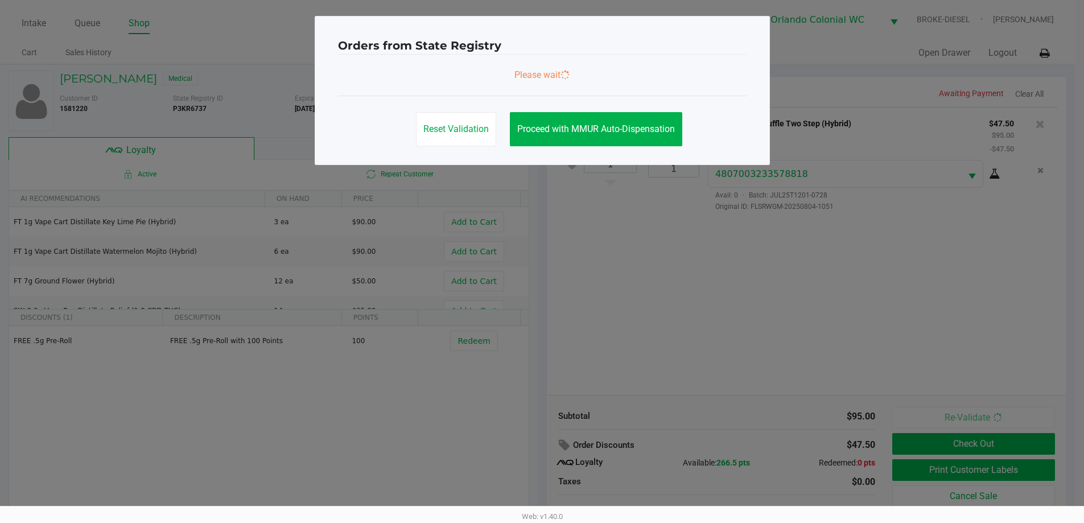
scroll to position [0, 0]
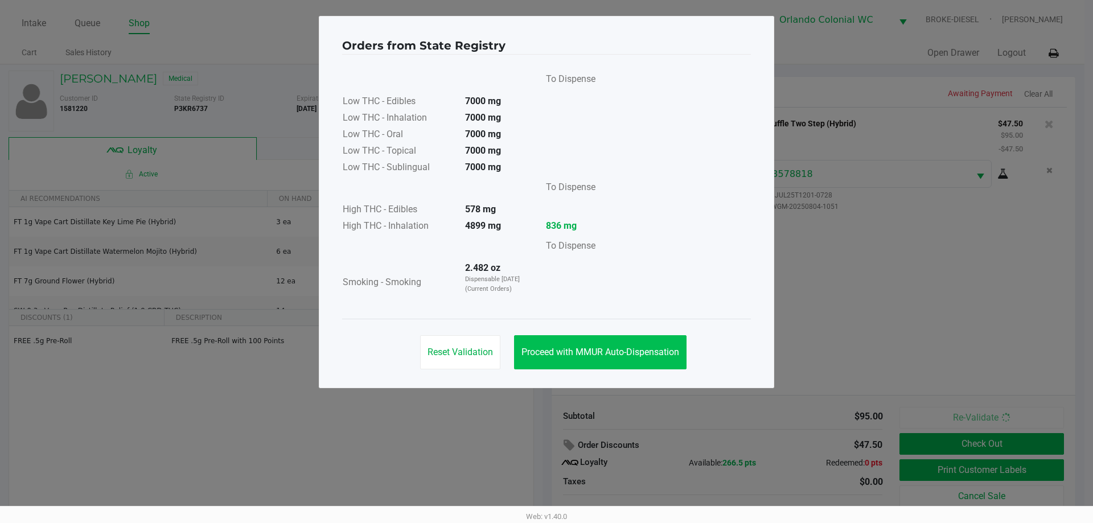
click at [625, 345] on button "Proceed with MMUR Auto-Dispensation" at bounding box center [600, 352] width 172 height 34
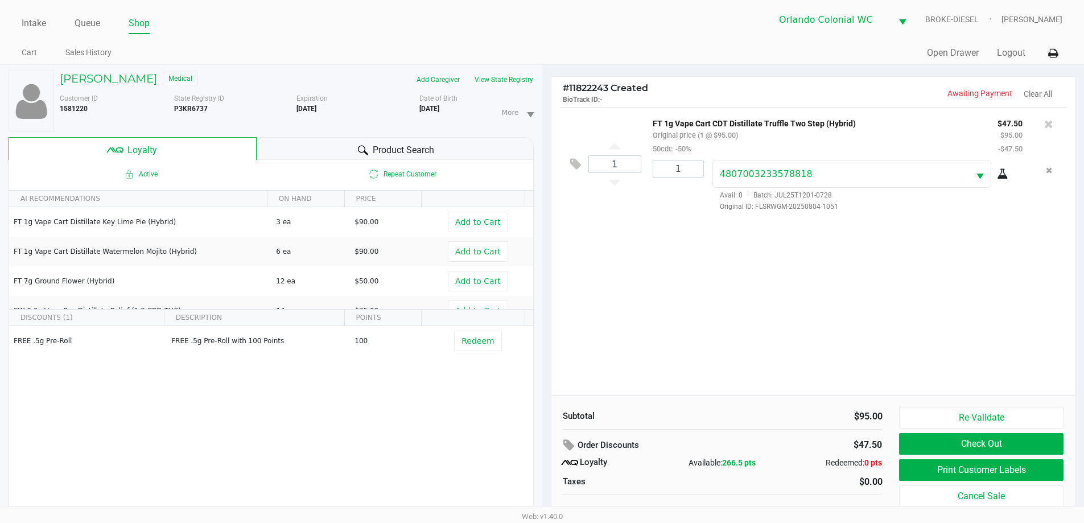
scroll to position [12, 0]
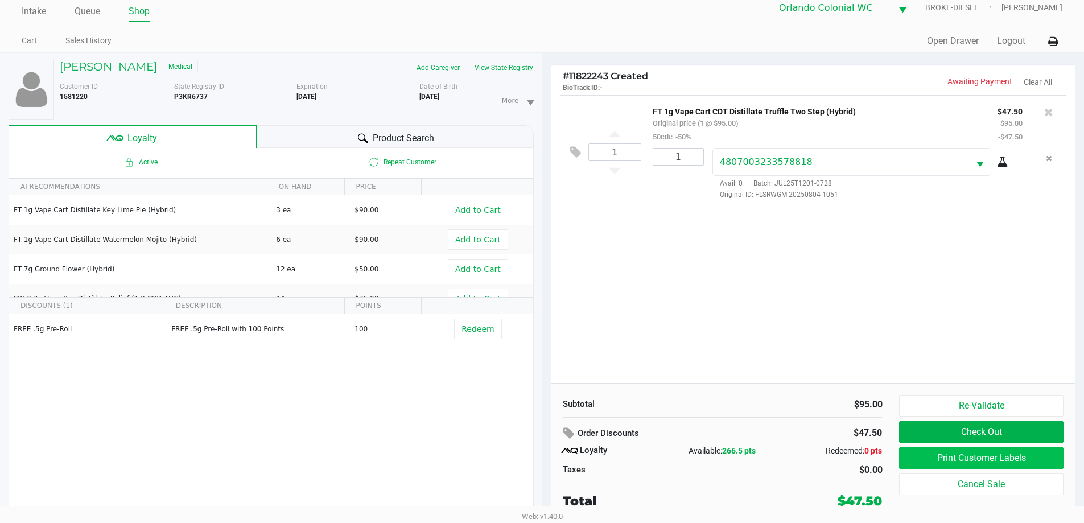
click at [989, 461] on button "Print Customer Labels" at bounding box center [981, 458] width 164 height 22
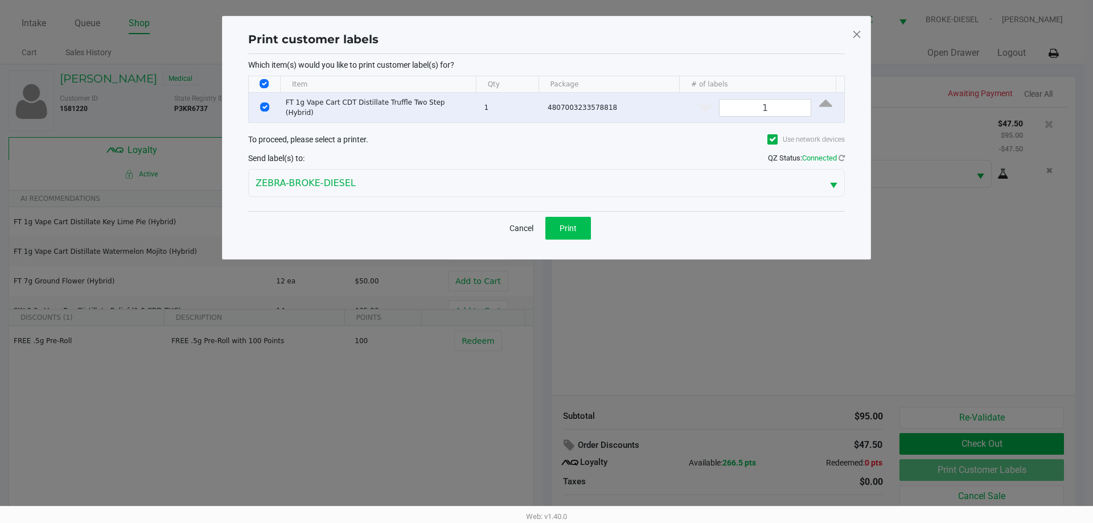
click at [564, 224] on span "Print" at bounding box center [568, 228] width 17 height 9
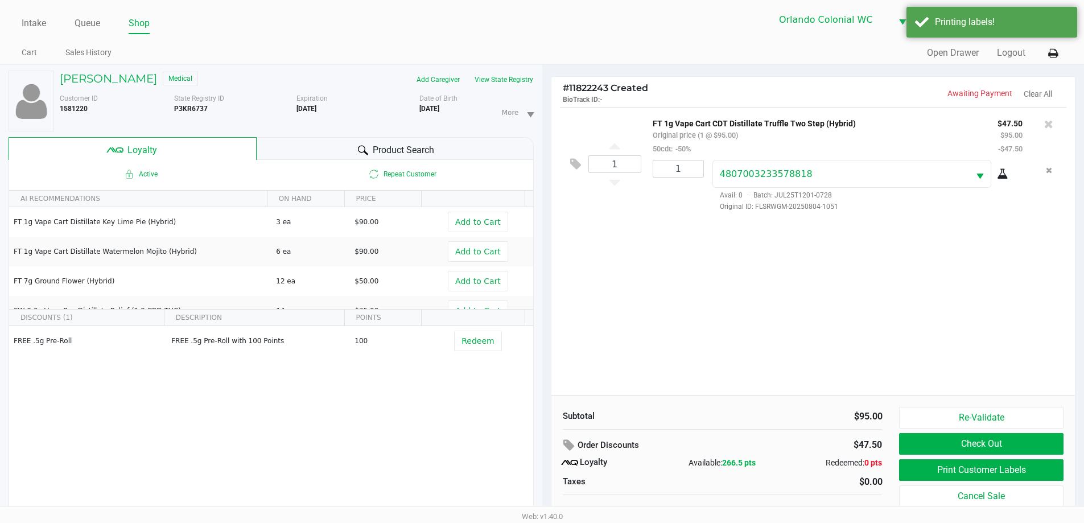
click at [955, 445] on button "Check Out" at bounding box center [981, 444] width 164 height 22
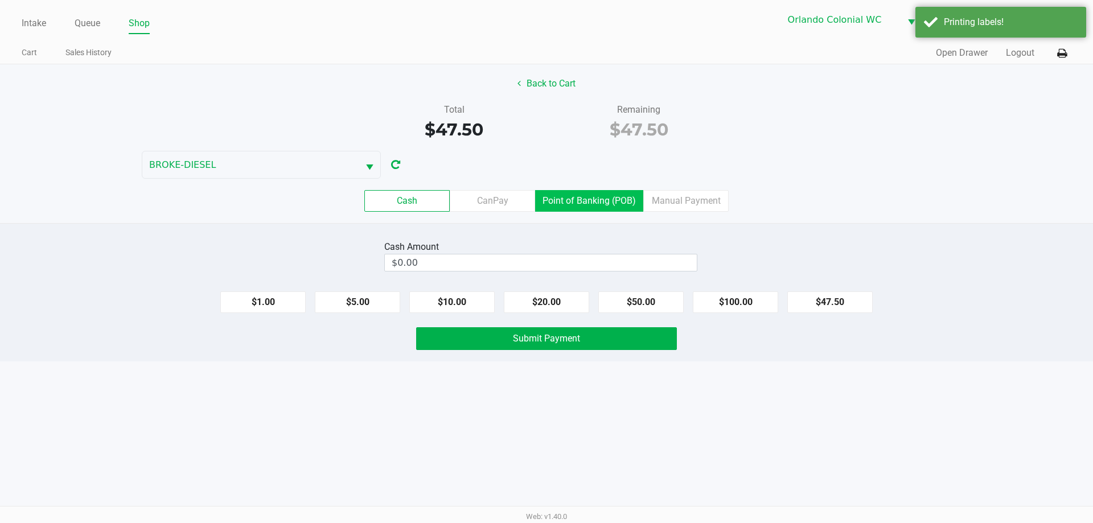
click at [590, 197] on label "Point of Banking (POB)" at bounding box center [589, 201] width 108 height 22
click at [0, 0] on 7 "Point of Banking (POB)" at bounding box center [0, 0] width 0 height 0
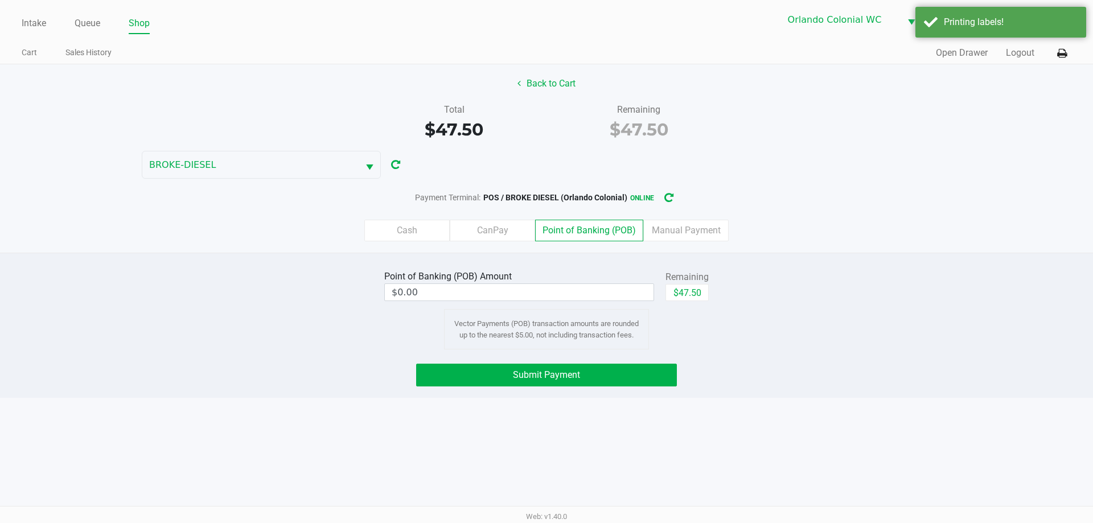
click at [685, 297] on button "$47.50" at bounding box center [686, 292] width 43 height 17
type input "$47.50"
click at [648, 367] on button "Submit Payment" at bounding box center [546, 375] width 261 height 23
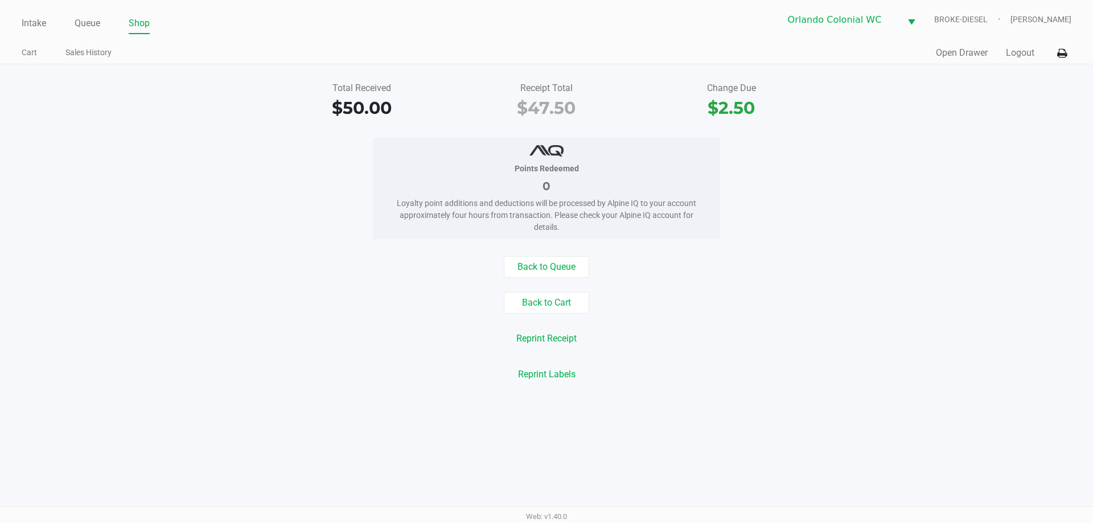
click at [34, 22] on link "Intake" at bounding box center [34, 23] width 24 height 16
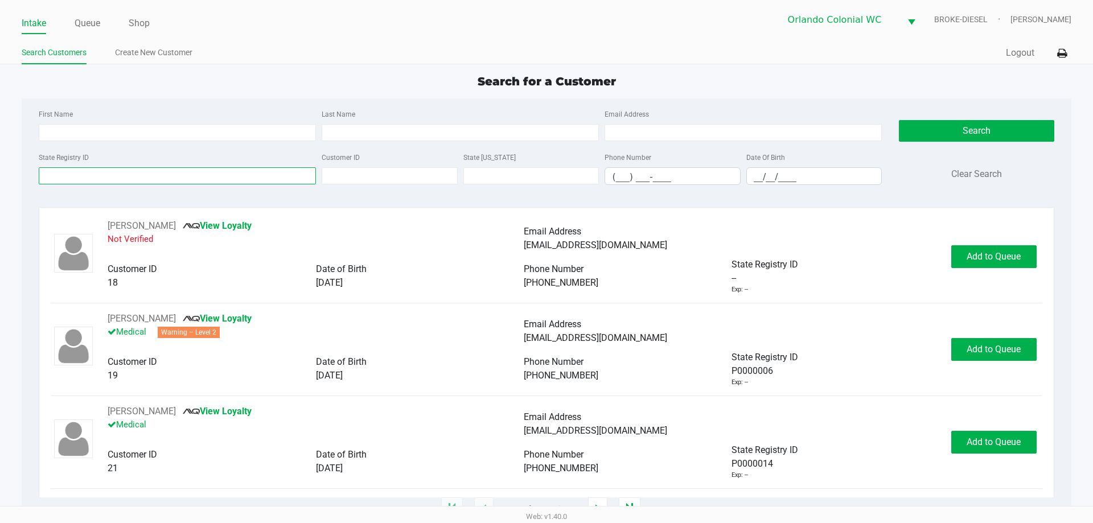
click at [246, 176] on input "State Registry ID" at bounding box center [177, 175] width 277 height 17
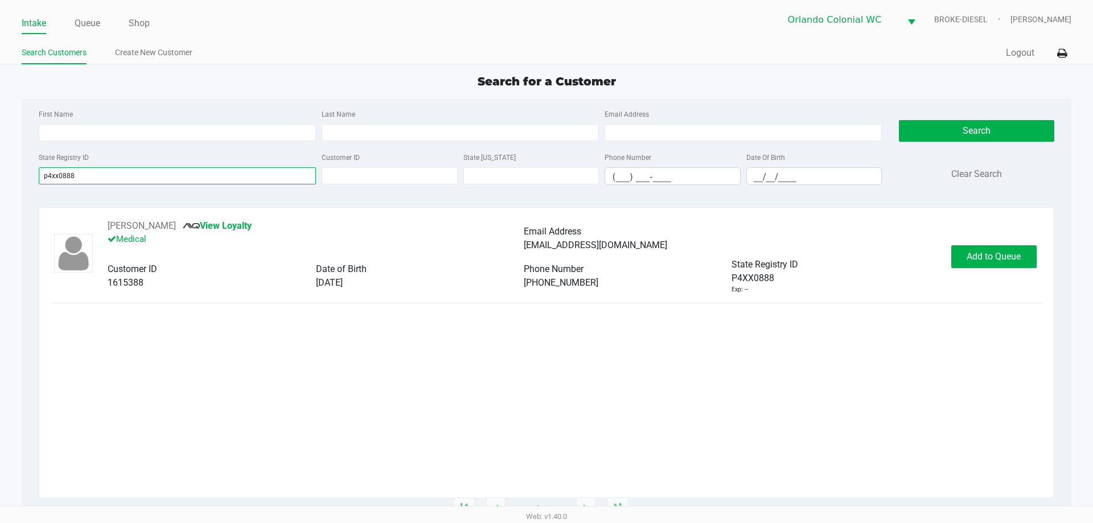
type input "p4xx0888"
click at [992, 257] on span "Add to Queue" at bounding box center [994, 256] width 54 height 11
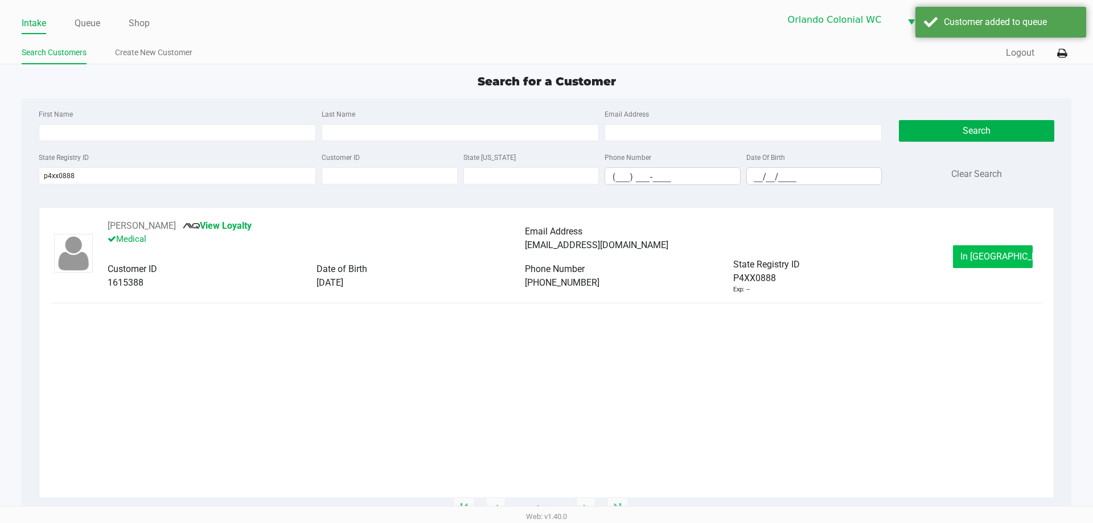
click at [1002, 254] on span "In Queue" at bounding box center [1008, 256] width 96 height 11
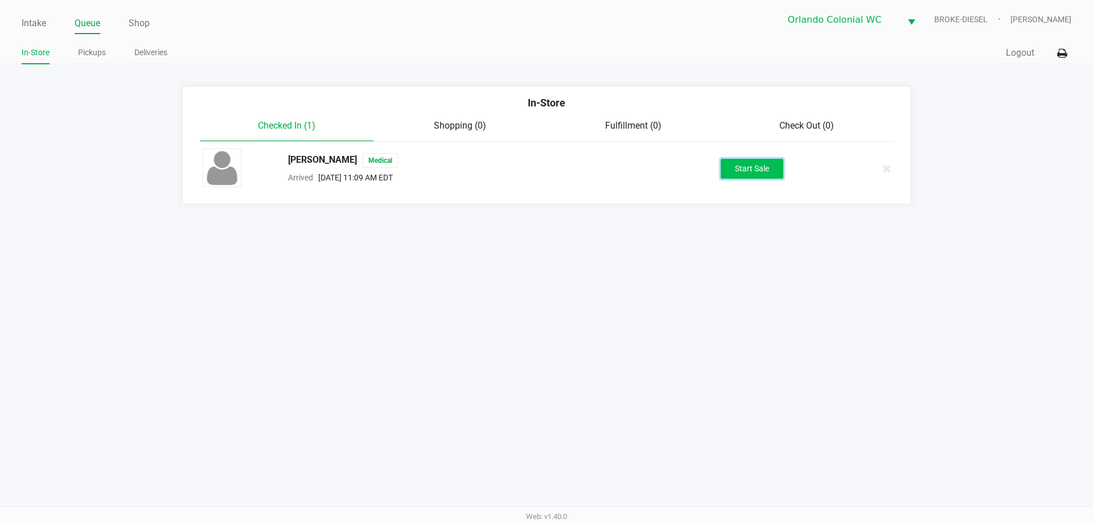
click at [729, 174] on button "Start Sale" at bounding box center [752, 169] width 63 height 20
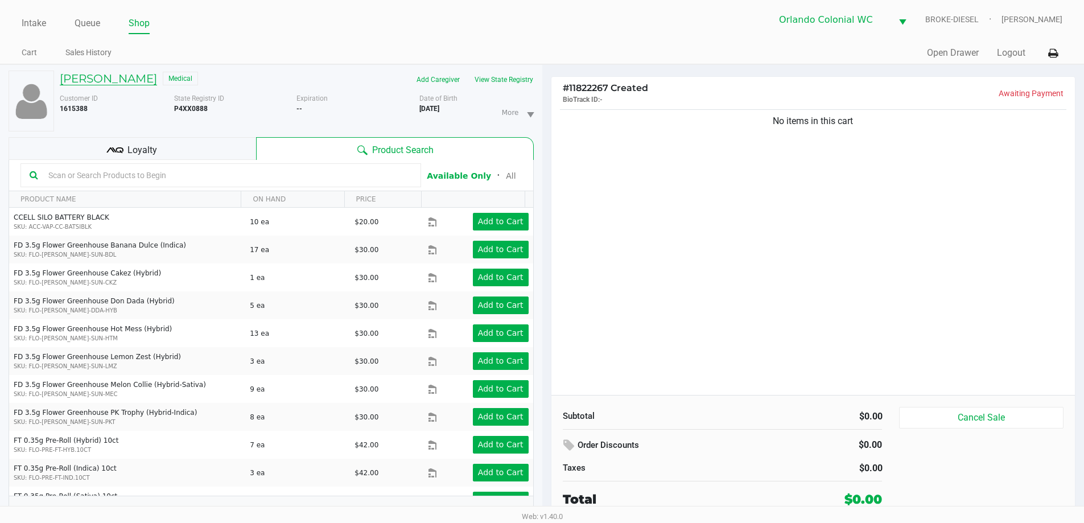
click at [97, 79] on h5 "PATRICK MCCOY" at bounding box center [108, 79] width 97 height 14
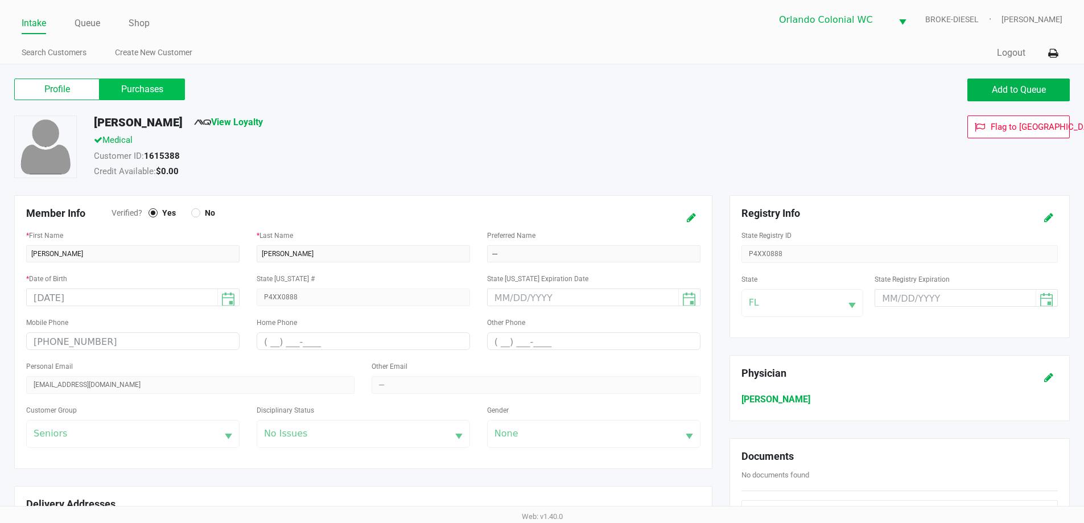
click at [127, 88] on label "Purchases" at bounding box center [142, 90] width 85 height 22
click at [0, 0] on 1 "Purchases" at bounding box center [0, 0] width 0 height 0
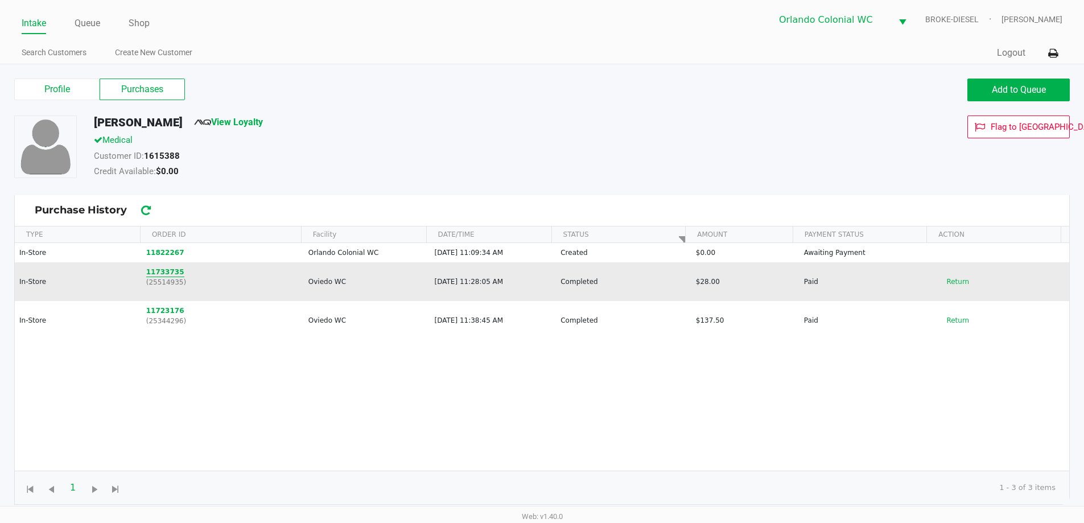
click at [161, 268] on button "11733735" at bounding box center [165, 272] width 38 height 10
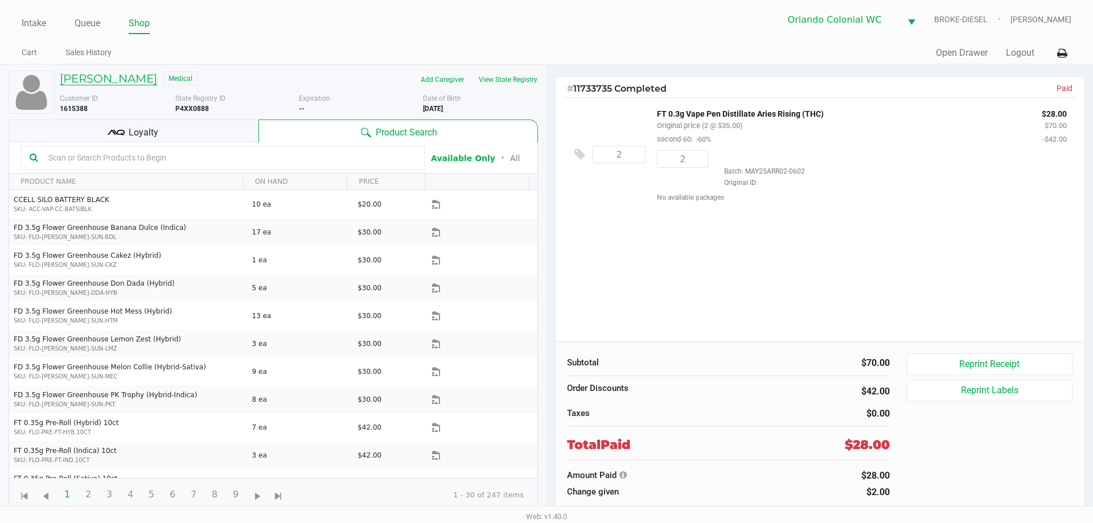
click at [122, 80] on h5 "PATRICK MCCOY" at bounding box center [108, 79] width 97 height 14
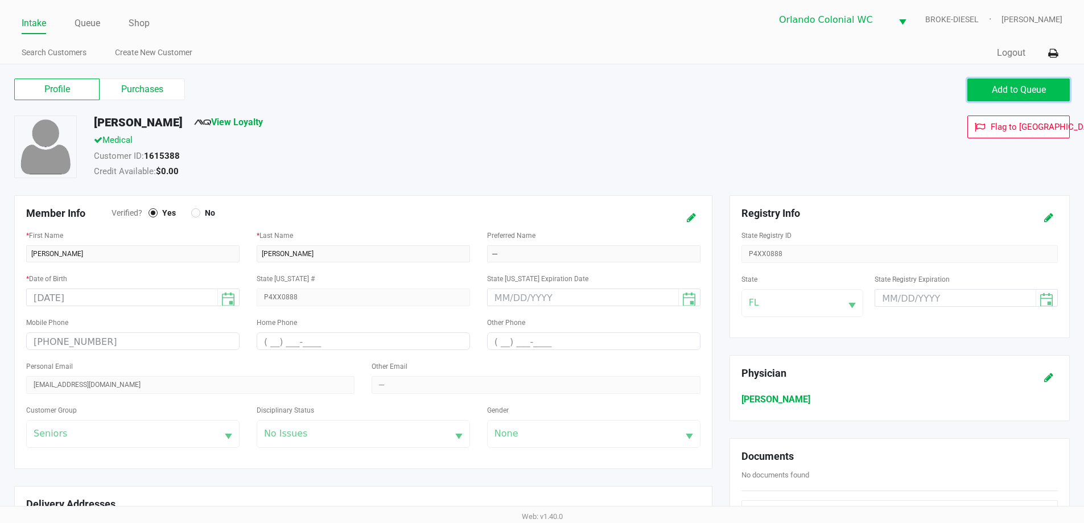
click at [1012, 87] on span "Add to Queue" at bounding box center [1019, 89] width 54 height 11
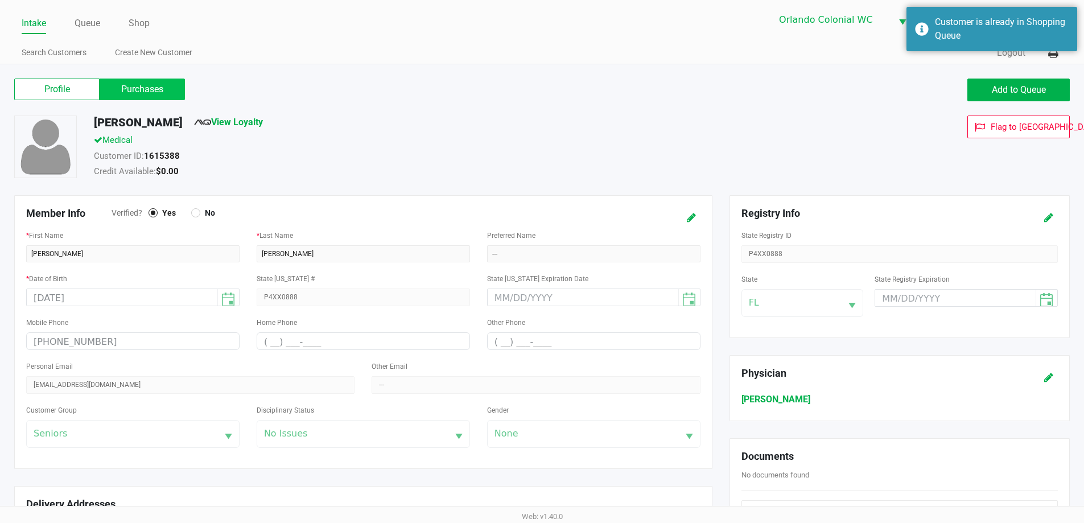
click at [156, 85] on label "Purchases" at bounding box center [142, 90] width 85 height 22
click at [0, 0] on 1 "Purchases" at bounding box center [0, 0] width 0 height 0
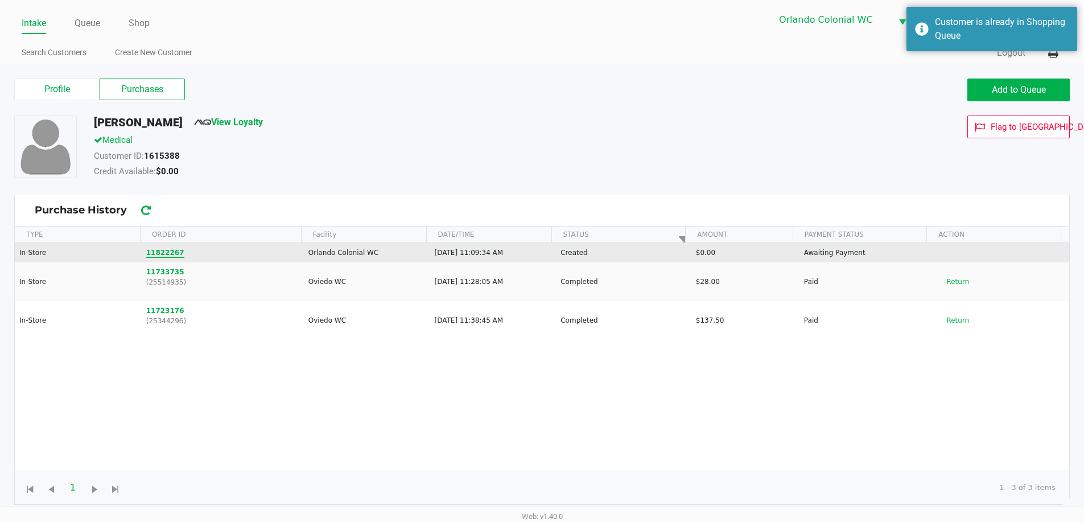
click at [165, 254] on button "11822267" at bounding box center [165, 253] width 38 height 10
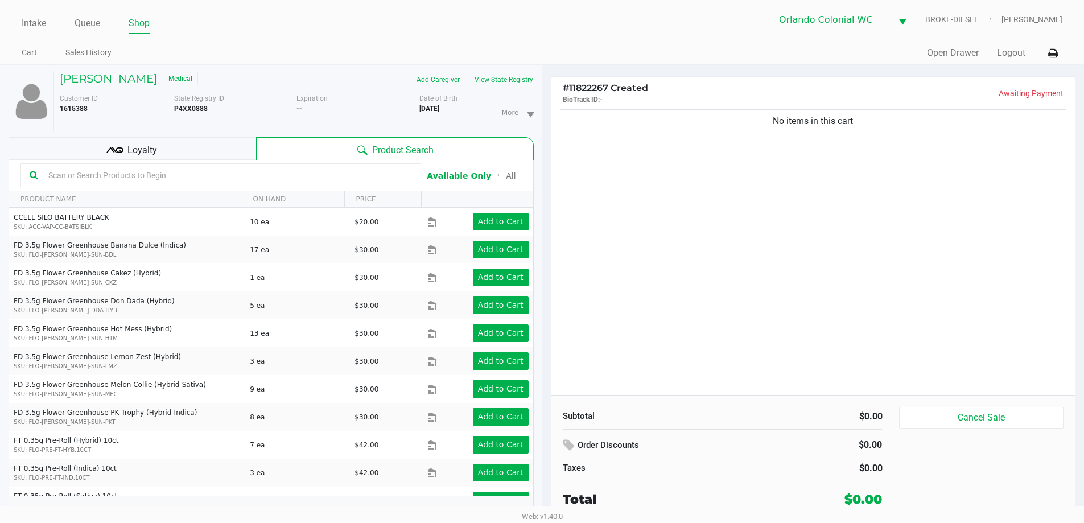
click at [196, 179] on input "text" at bounding box center [228, 175] width 368 height 17
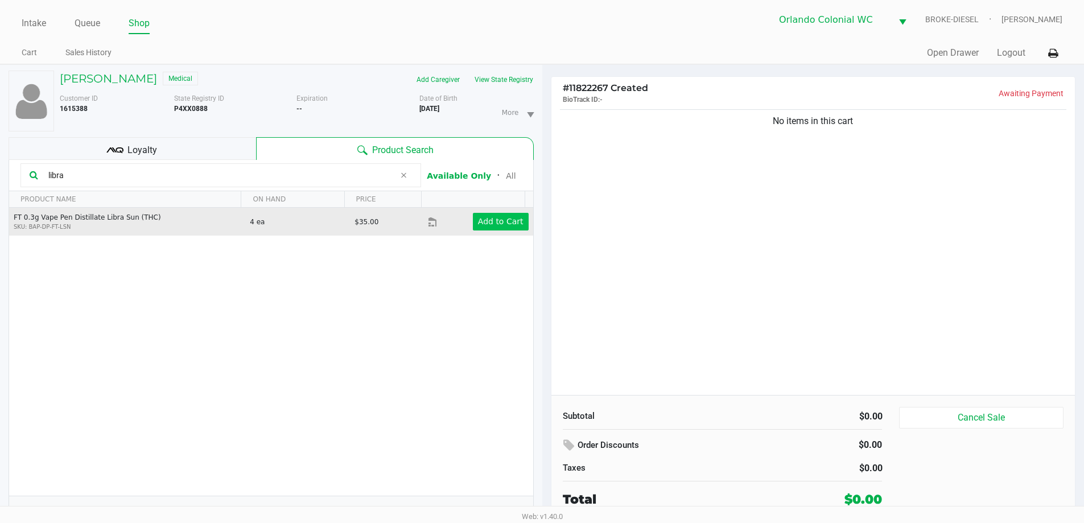
type input "libra"
click at [509, 221] on app-button-loader "Add to Cart" at bounding box center [501, 221] width 46 height 9
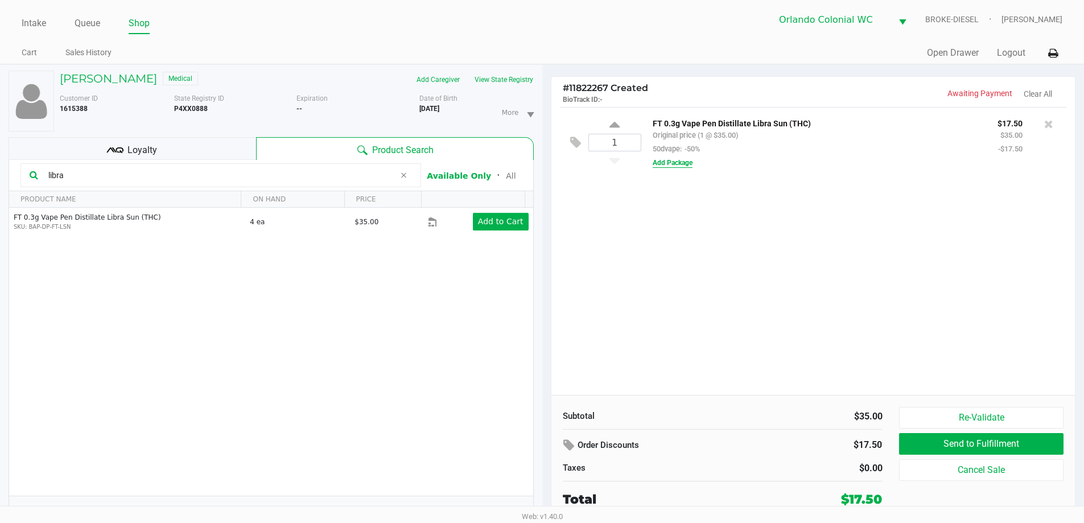
click at [671, 163] on button "Add Package" at bounding box center [673, 163] width 40 height 10
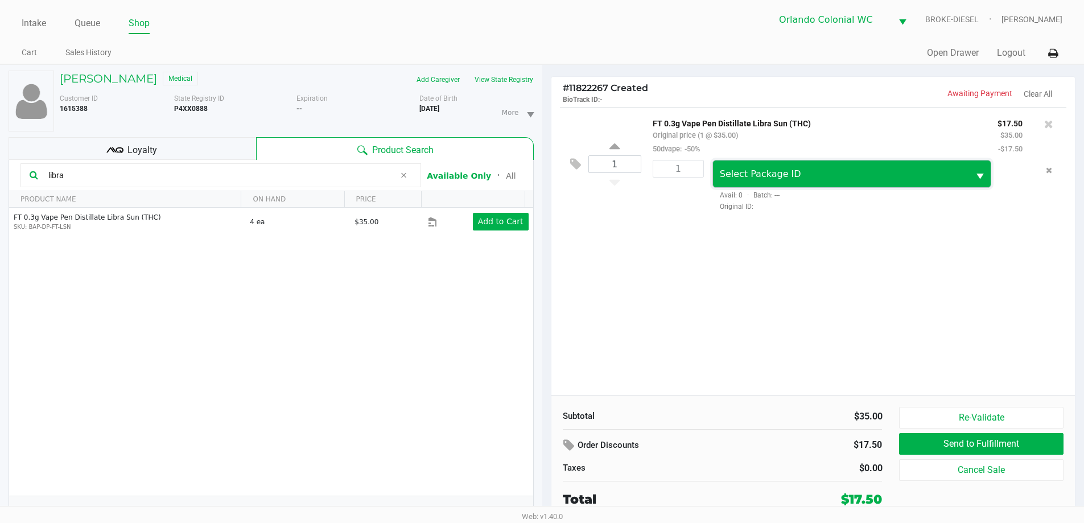
click at [806, 178] on span "Select Package ID" at bounding box center [841, 174] width 243 height 14
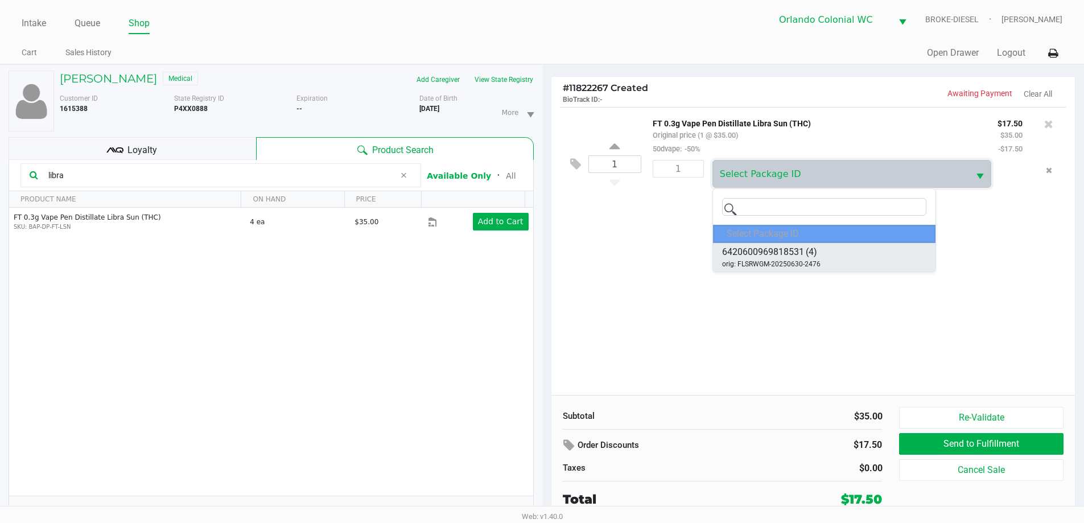
click at [837, 272] on li "6420600969818531 (4) orig: FLSRWGM-20250630-2476" at bounding box center [824, 257] width 223 height 28
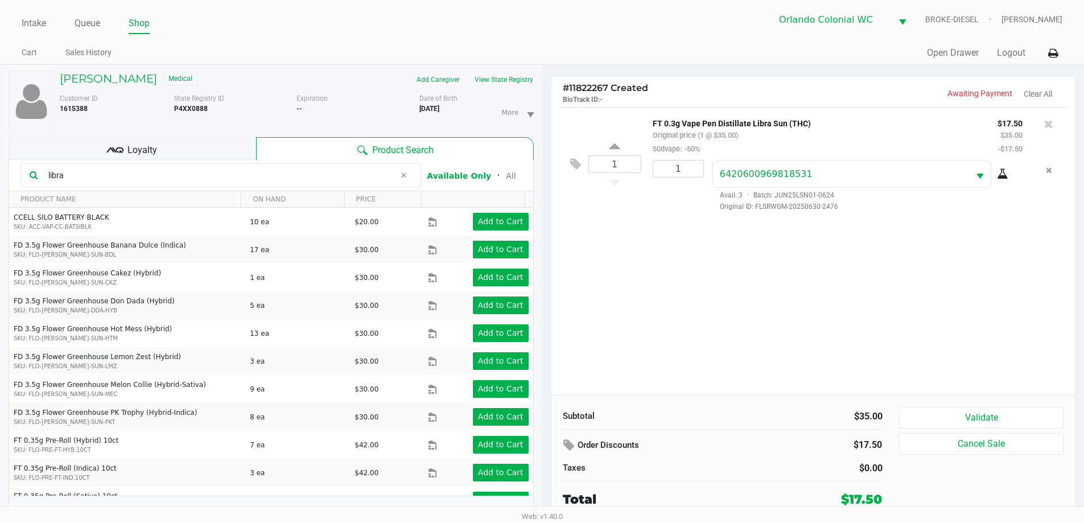
click at [1003, 170] on icon at bounding box center [1002, 174] width 11 height 9
click at [96, 78] on h5 "PATRICK MCCOY" at bounding box center [108, 79] width 97 height 14
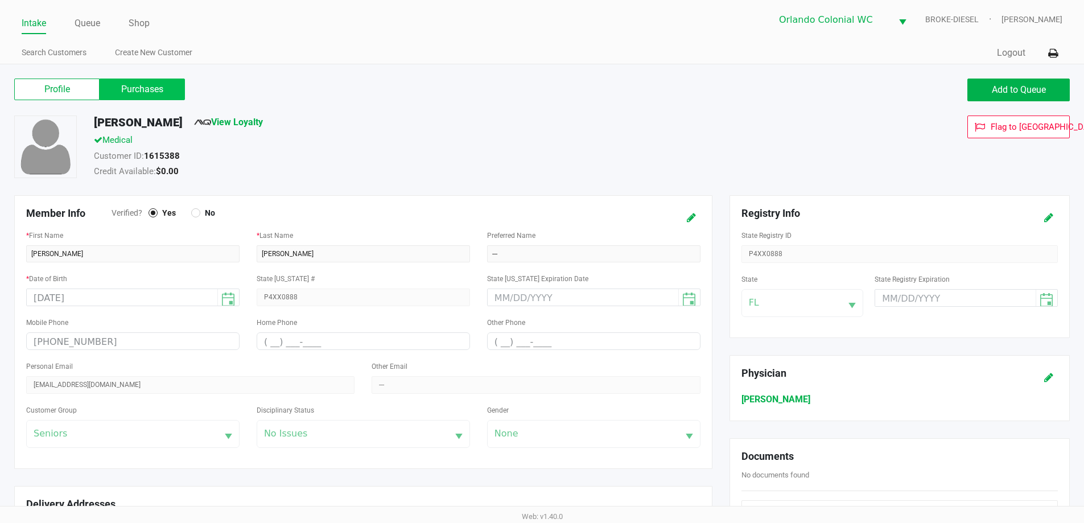
drag, startPoint x: 176, startPoint y: 93, endPoint x: 175, endPoint y: 87, distance: 6.9
click at [176, 92] on label "Purchases" at bounding box center [142, 90] width 85 height 22
click at [0, 0] on 1 "Purchases" at bounding box center [0, 0] width 0 height 0
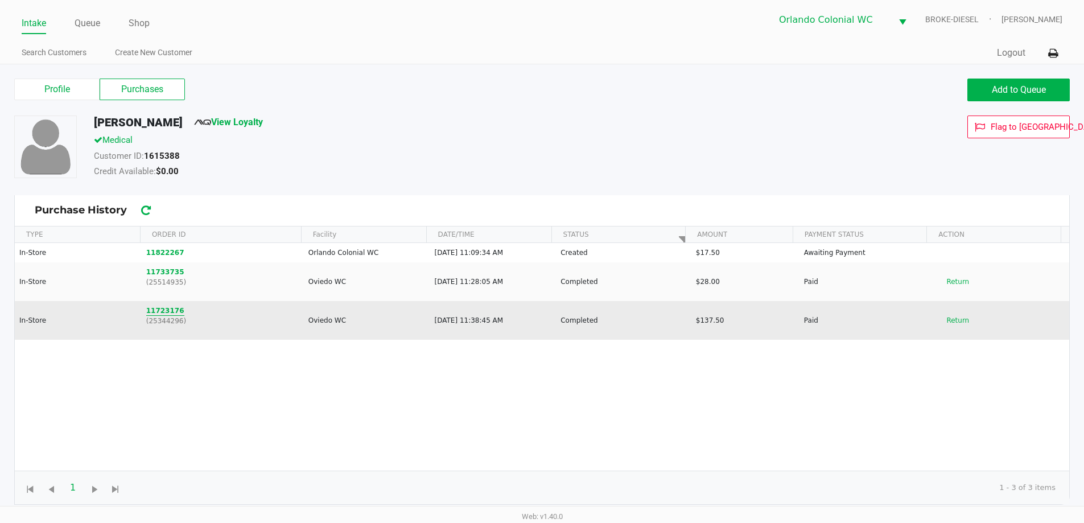
click at [160, 307] on button "11723176" at bounding box center [165, 311] width 38 height 10
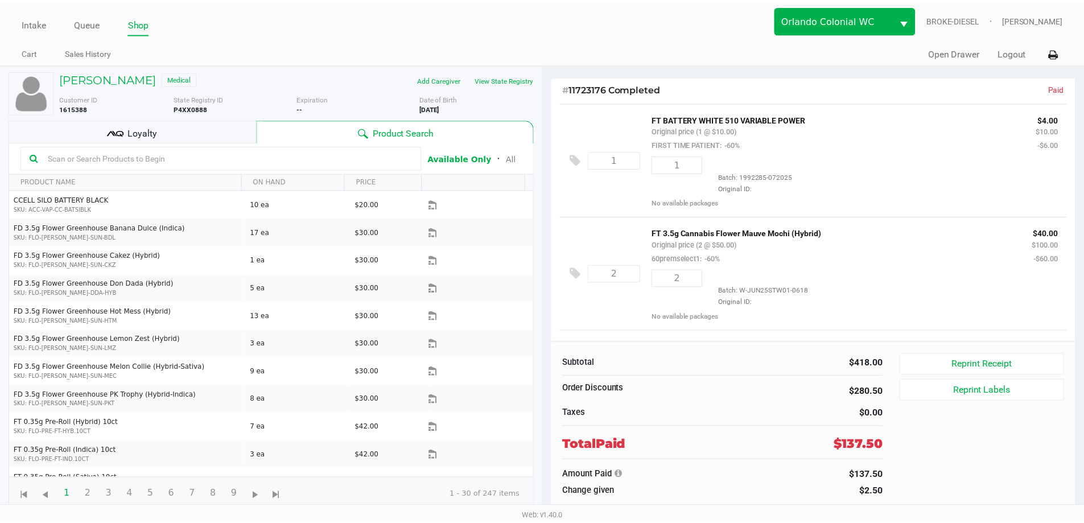
scroll to position [216, 0]
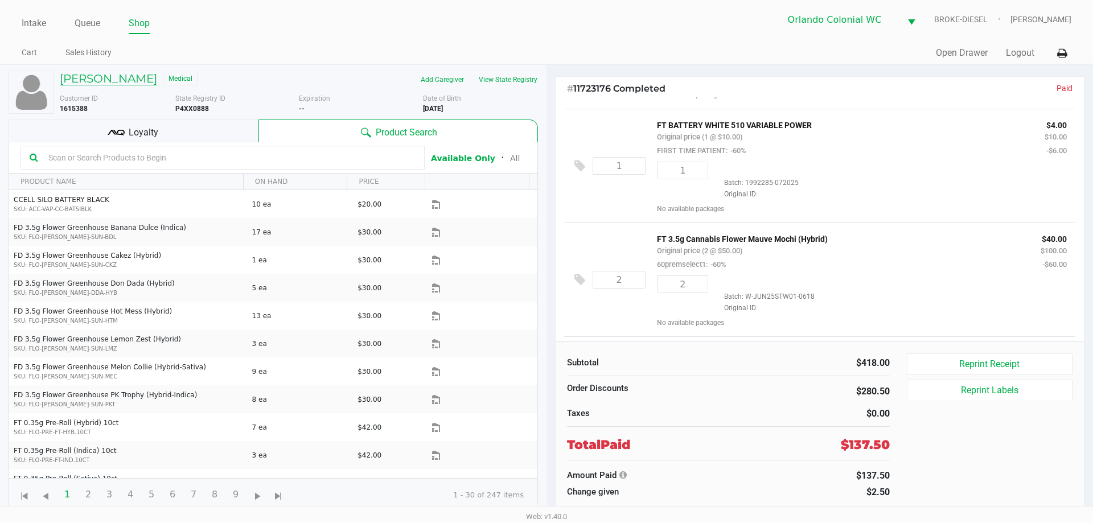
click at [119, 77] on h5 "PATRICK MCCOY" at bounding box center [108, 79] width 97 height 14
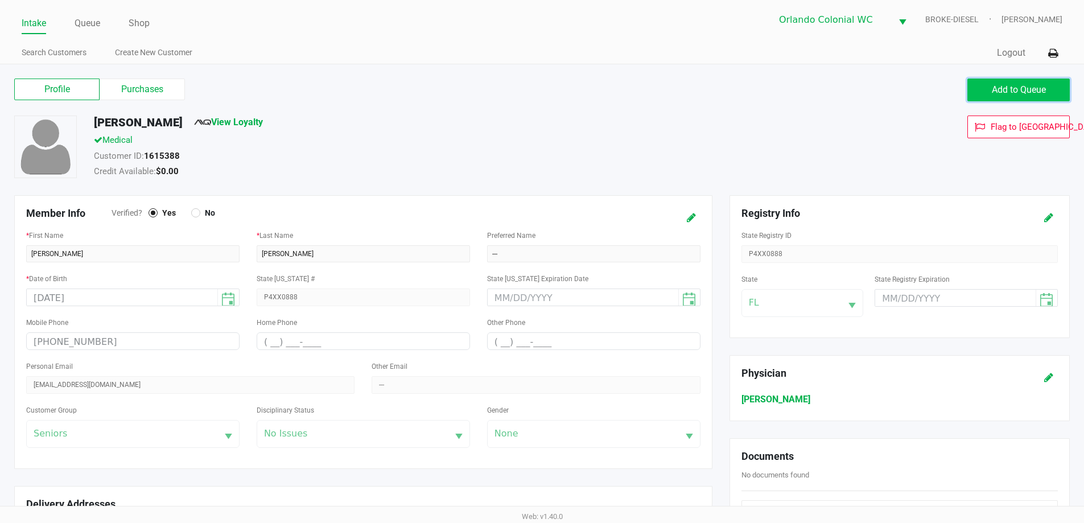
click at [1037, 93] on span "Add to Queue" at bounding box center [1019, 89] width 54 height 11
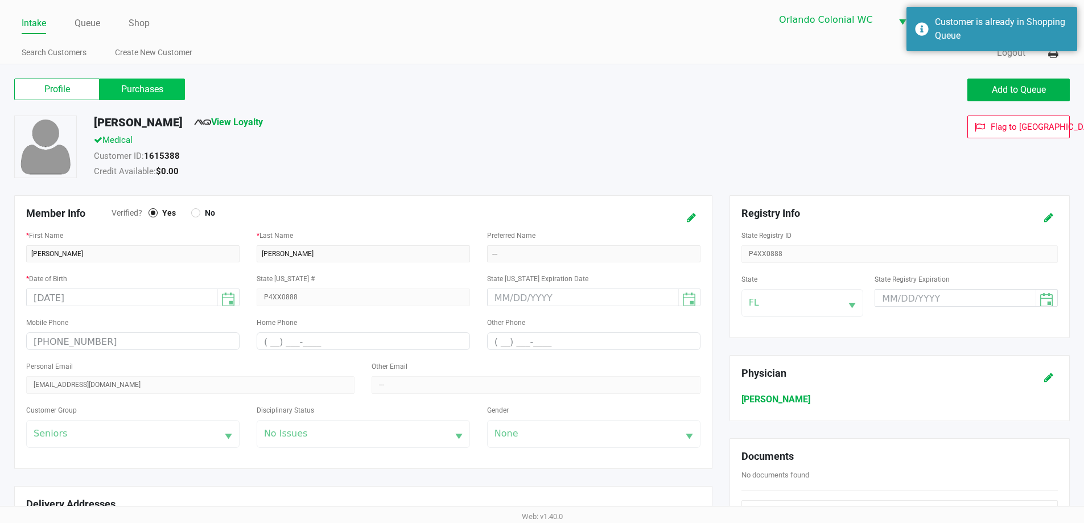
click at [175, 94] on label "Purchases" at bounding box center [142, 90] width 85 height 22
click at [0, 0] on 1 "Purchases" at bounding box center [0, 0] width 0 height 0
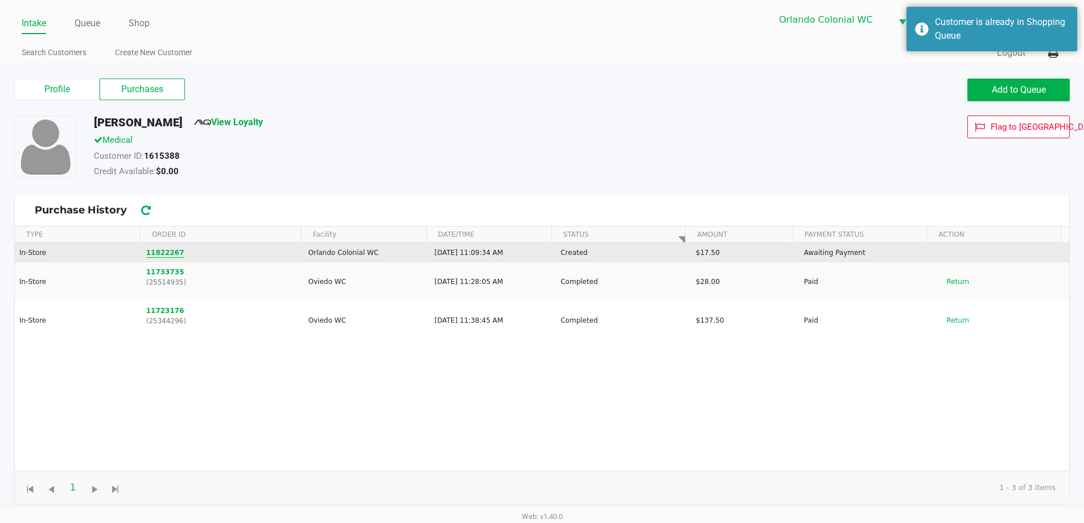
click at [172, 257] on button "11822267" at bounding box center [165, 253] width 38 height 10
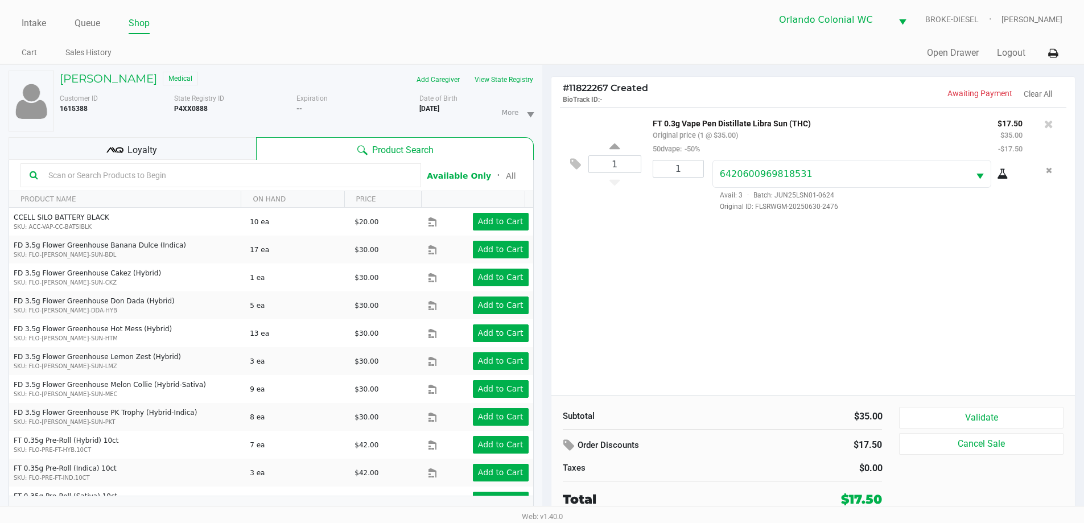
click at [126, 171] on input "text" at bounding box center [228, 175] width 368 height 17
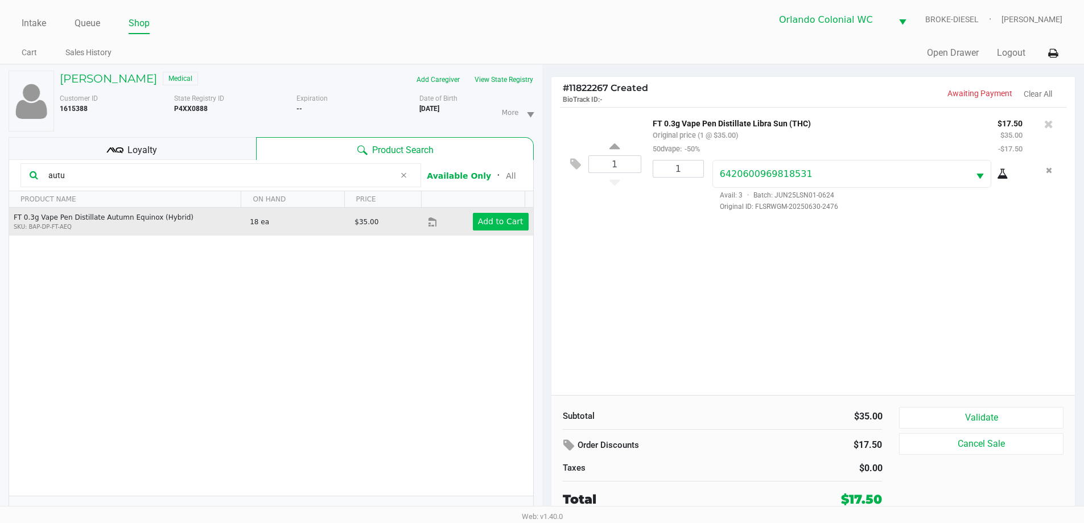
type input "autu"
click at [478, 224] on app-button-loader "Add to Cart" at bounding box center [501, 221] width 46 height 9
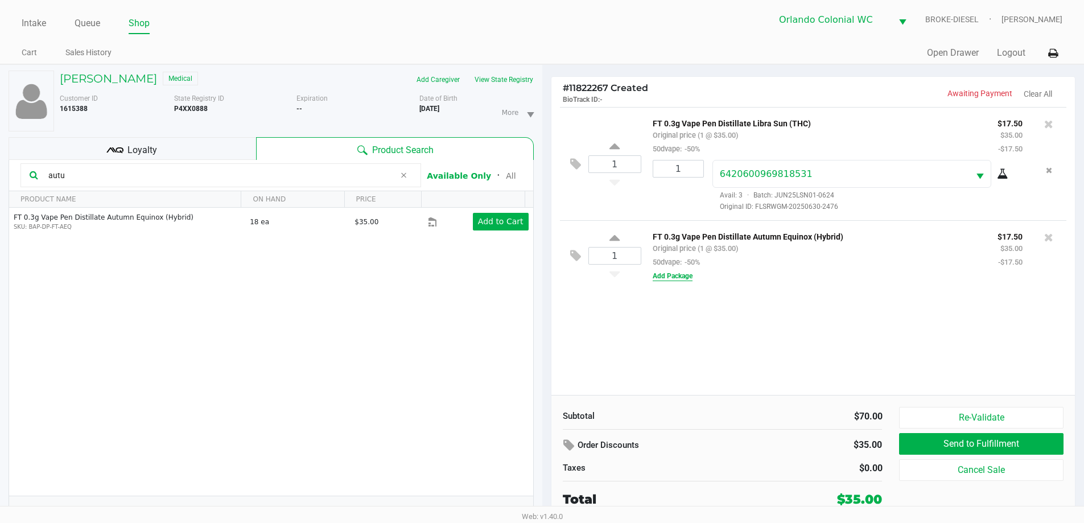
click at [685, 281] on button "Add Package" at bounding box center [673, 276] width 40 height 10
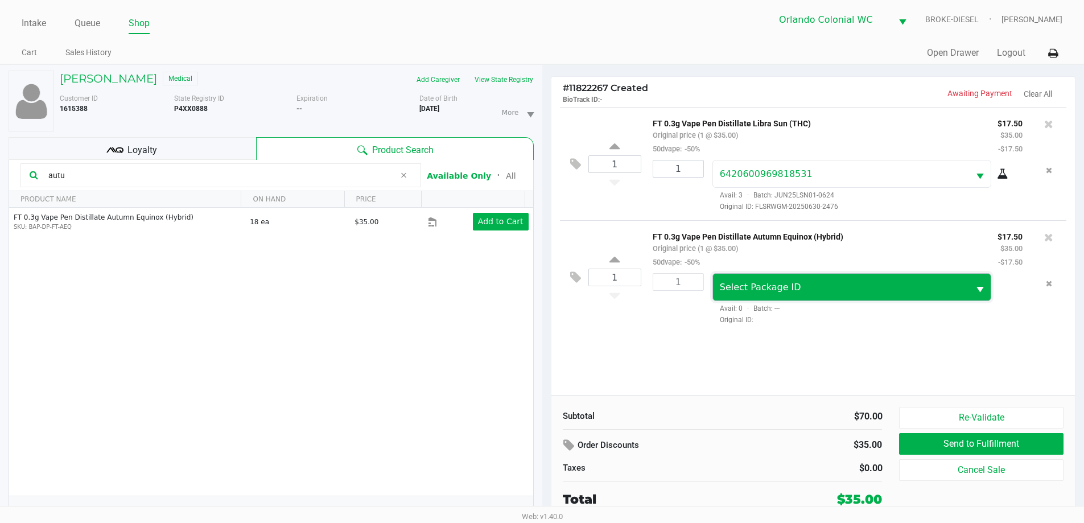
click at [779, 281] on span "Select Package ID" at bounding box center [841, 287] width 257 height 27
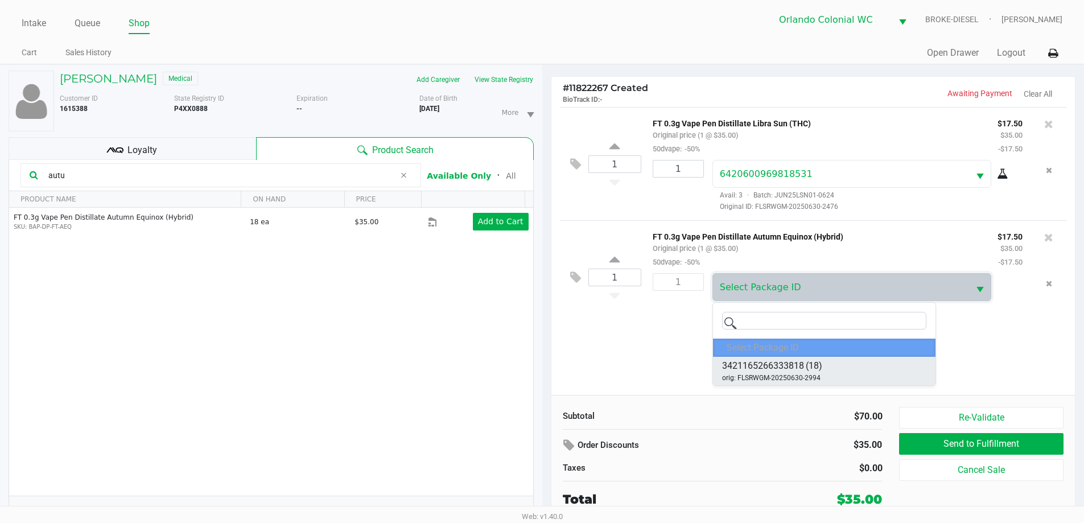
click at [832, 367] on li "3421165266333818 (18) orig: FLSRWGM-20250630-2994" at bounding box center [824, 371] width 223 height 28
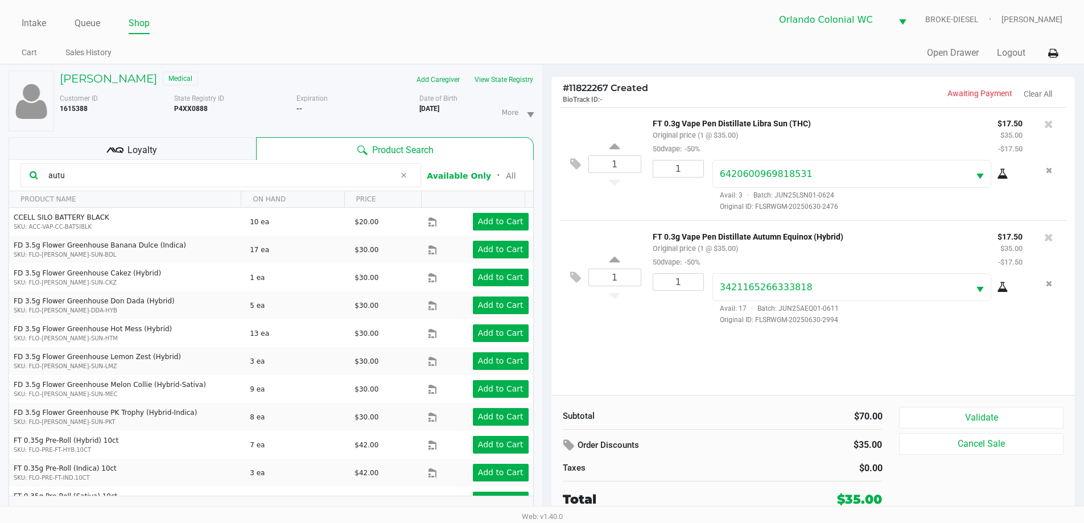
drag, startPoint x: 1005, startPoint y: 292, endPoint x: 1005, endPoint y: 301, distance: 9.1
click at [1005, 299] on div "3421165266333818 Avail: 17 · Batch: JUN25AEQ01-0611 Original ID: FLSRWGM-202506…" at bounding box center [867, 299] width 327 height 52
click at [1004, 287] on icon at bounding box center [1002, 287] width 11 height 9
click at [1050, 243] on icon at bounding box center [1049, 237] width 9 height 11
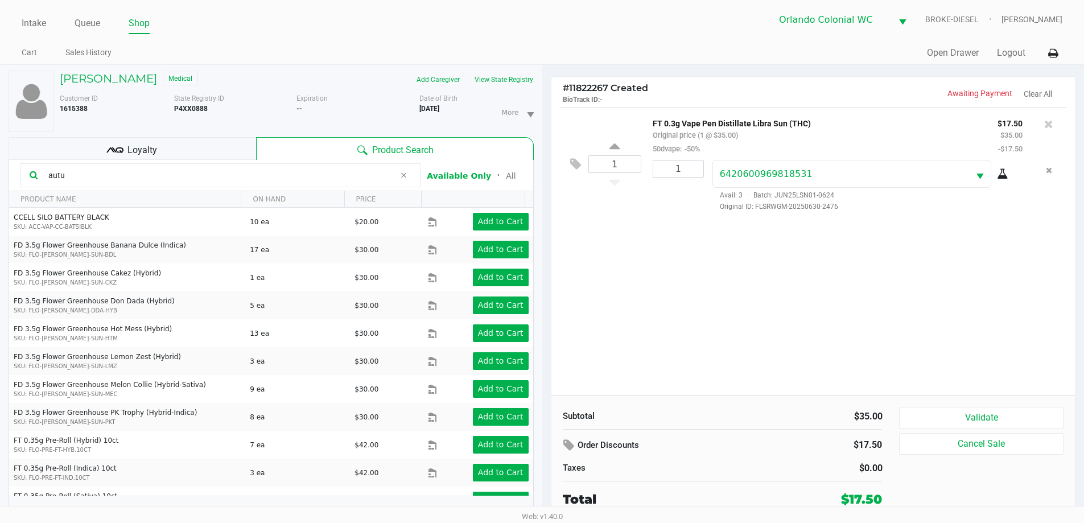
click at [402, 176] on icon at bounding box center [403, 175] width 7 height 9
click at [1050, 126] on icon at bounding box center [1049, 123] width 9 height 11
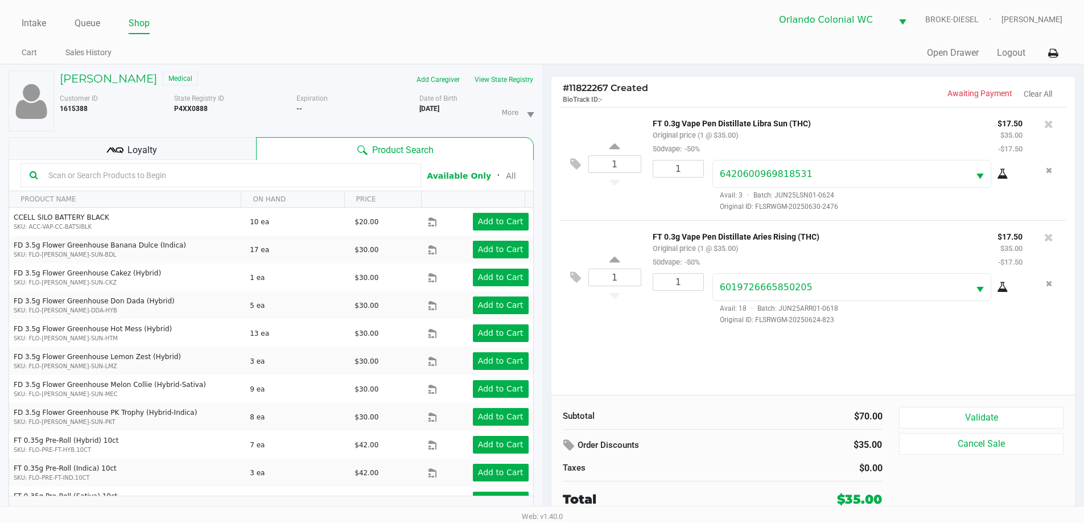
scroll to position [12, 0]
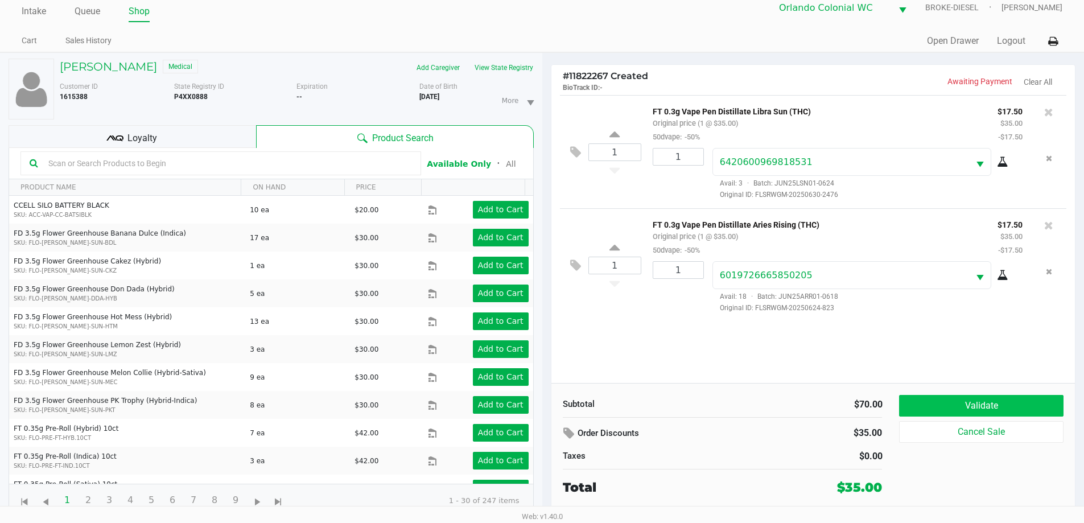
click at [978, 409] on button "Validate" at bounding box center [981, 406] width 164 height 22
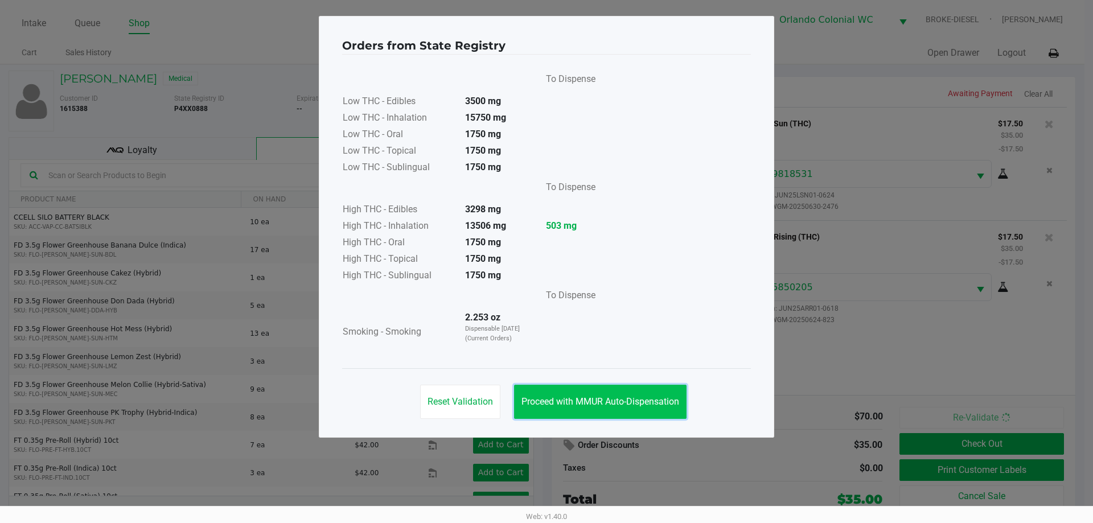
click at [603, 390] on button "Proceed with MMUR Auto-Dispensation" at bounding box center [600, 402] width 172 height 34
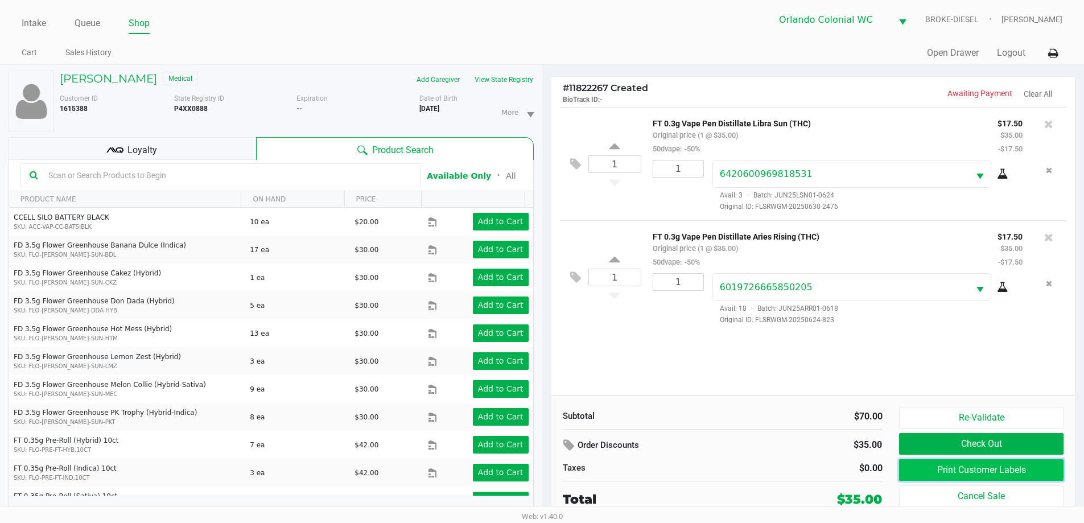
click at [943, 468] on button "Print Customer Labels" at bounding box center [981, 470] width 164 height 22
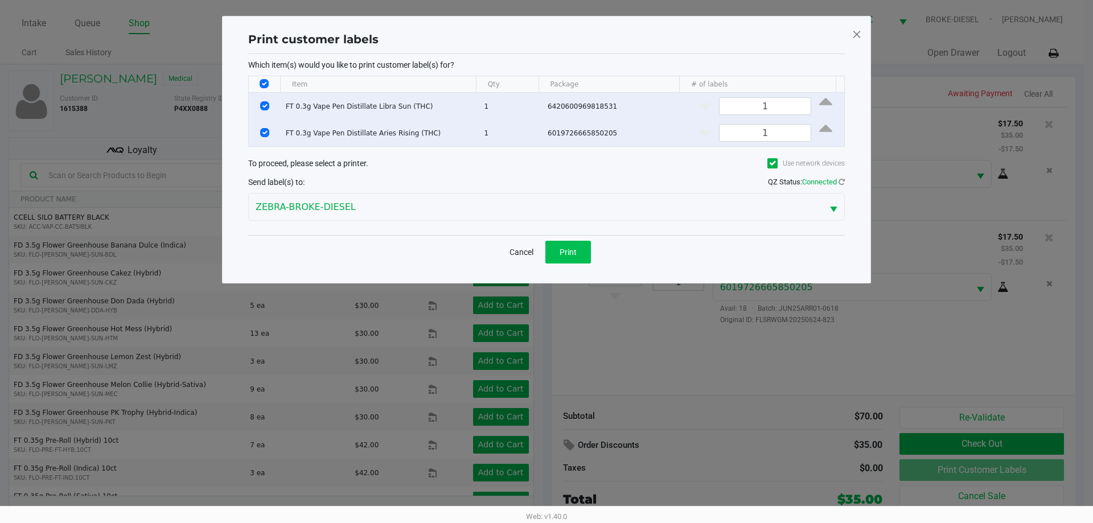
click at [555, 260] on button "Print" at bounding box center [568, 252] width 46 height 23
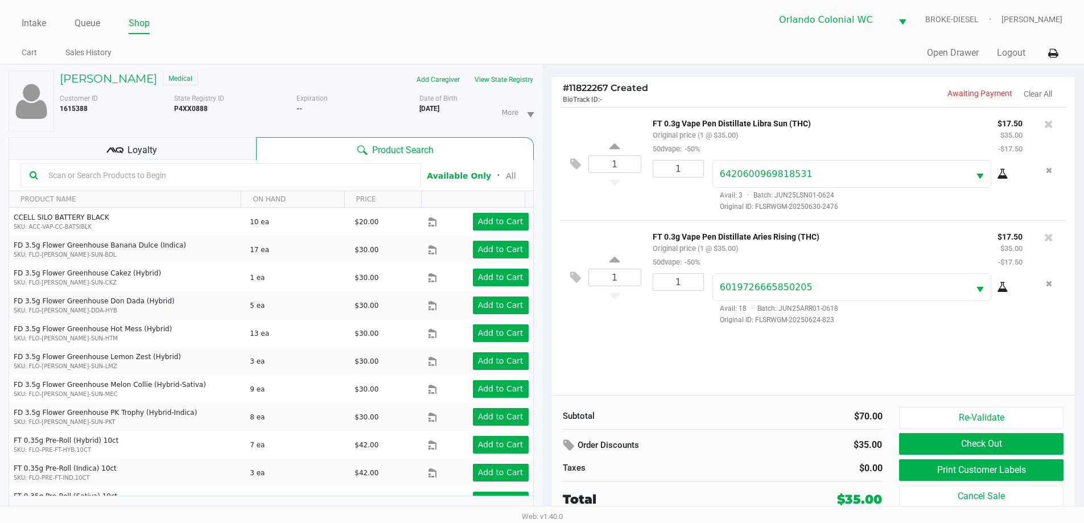
click at [1029, 444] on button "Check Out" at bounding box center [981, 444] width 164 height 22
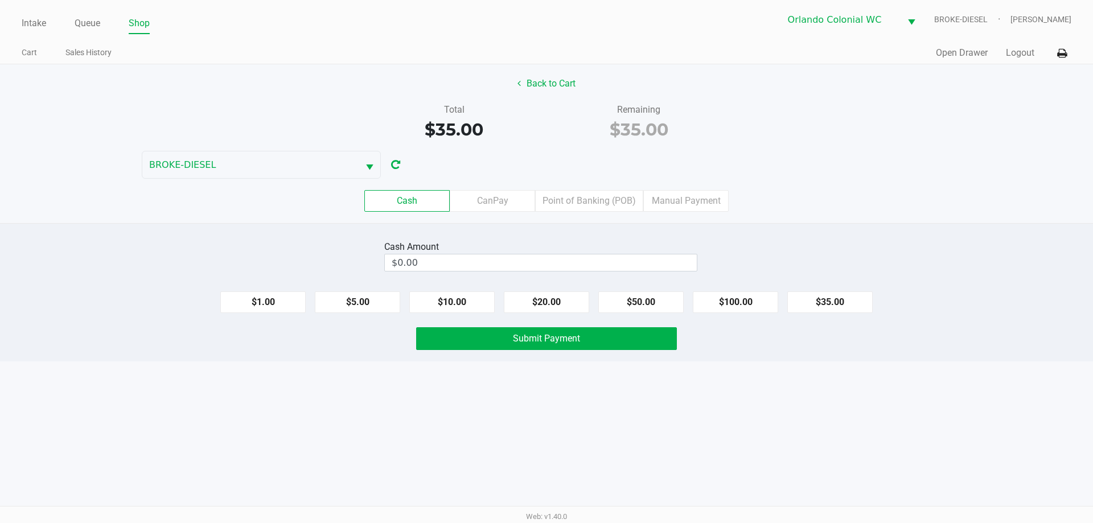
click at [634, 304] on button "$50.00" at bounding box center [640, 302] width 85 height 22
type input "$50.00"
click at [631, 340] on button "Submit Payment" at bounding box center [546, 338] width 261 height 23
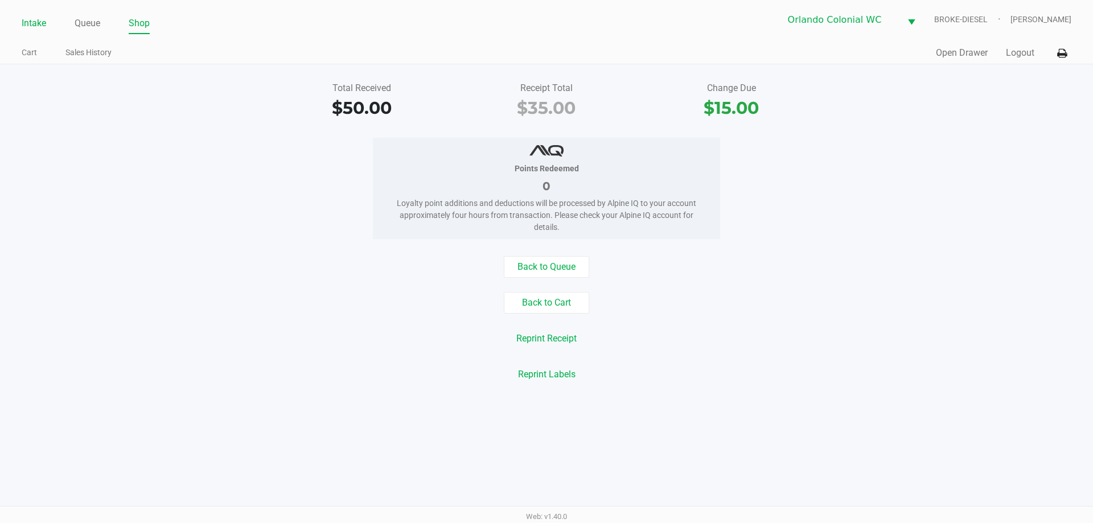
click at [34, 20] on link "Intake" at bounding box center [34, 23] width 24 height 16
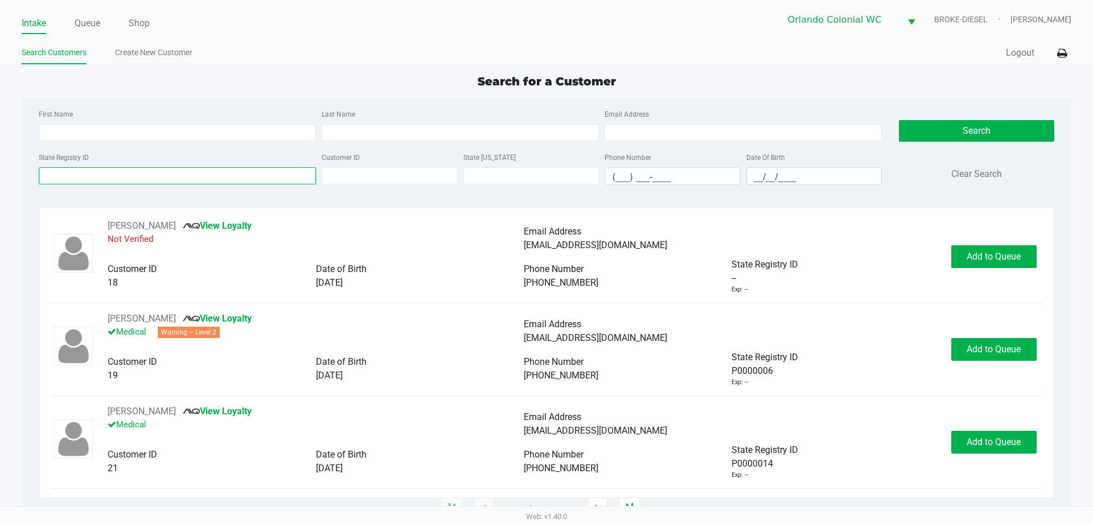
click at [247, 173] on input "State Registry ID" at bounding box center [177, 175] width 277 height 17
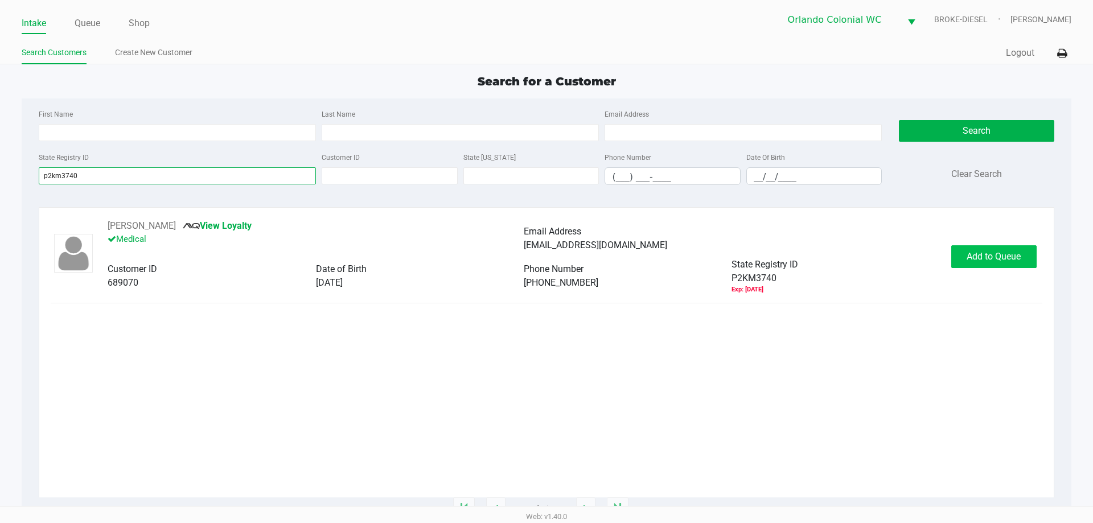
type input "p2km3740"
click at [984, 262] on button "Add to Queue" at bounding box center [993, 256] width 85 height 23
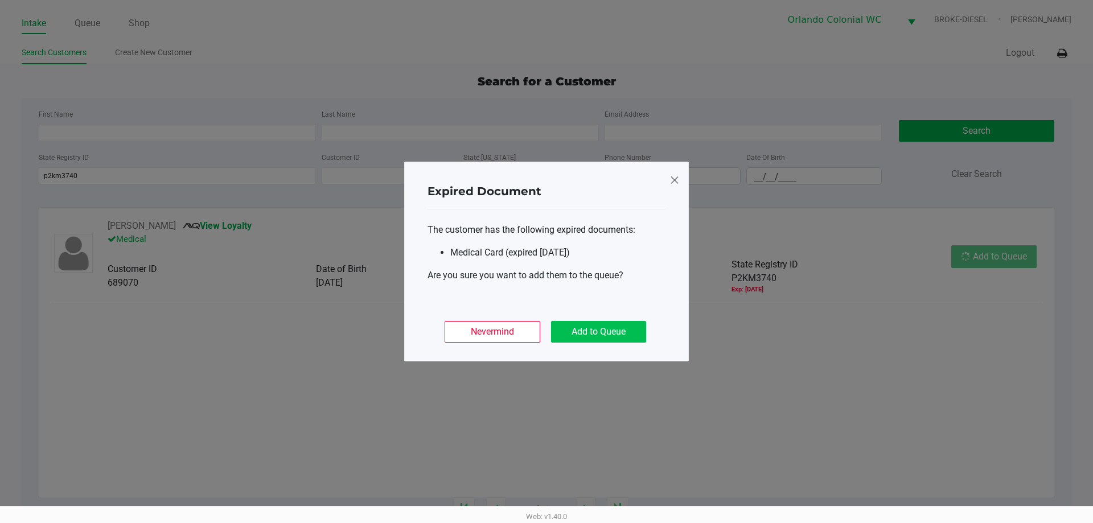
click at [616, 340] on button "Add to Queue" at bounding box center [598, 332] width 95 height 22
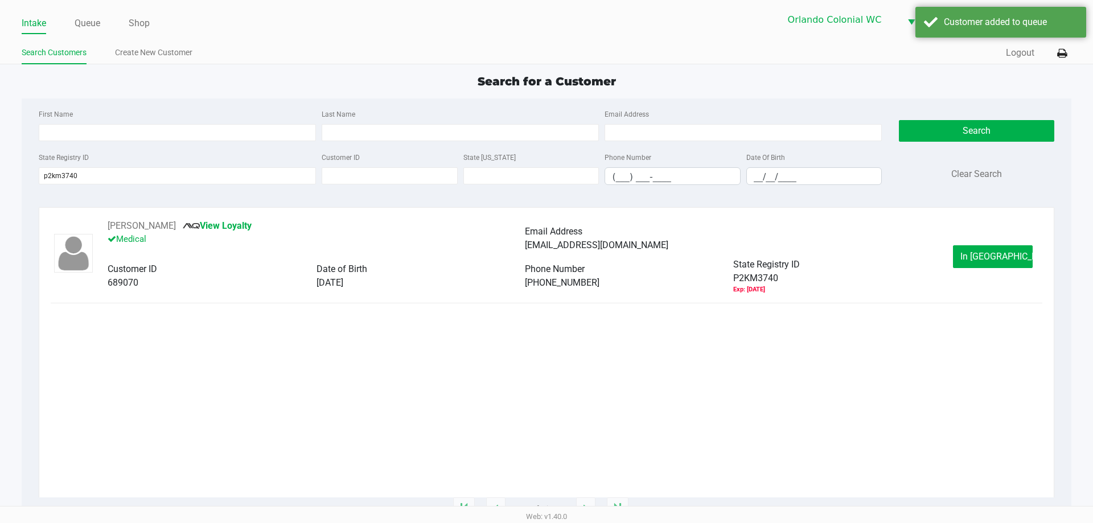
click at [995, 264] on button "In Queue" at bounding box center [993, 256] width 80 height 23
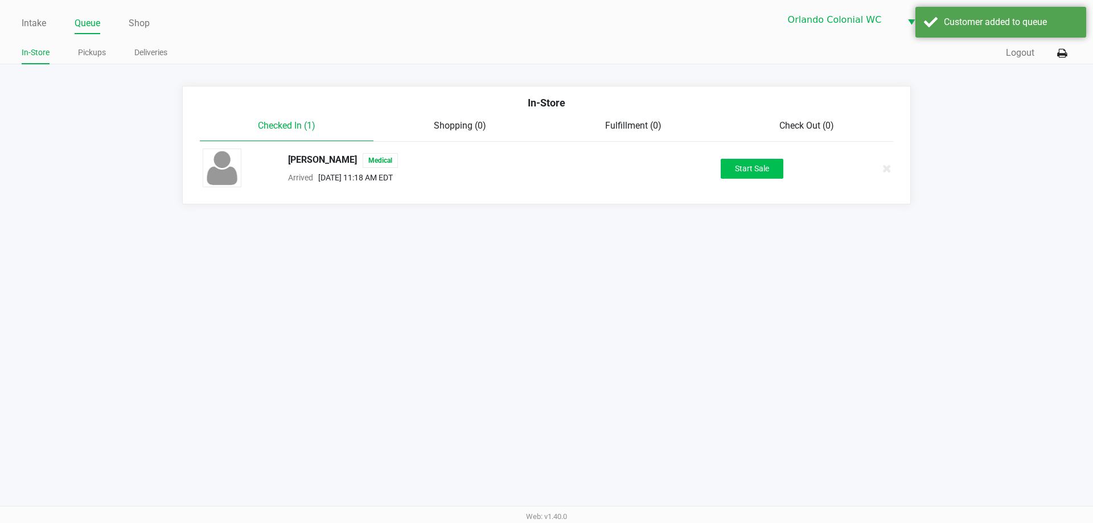
click at [749, 173] on button "Start Sale" at bounding box center [752, 169] width 63 height 20
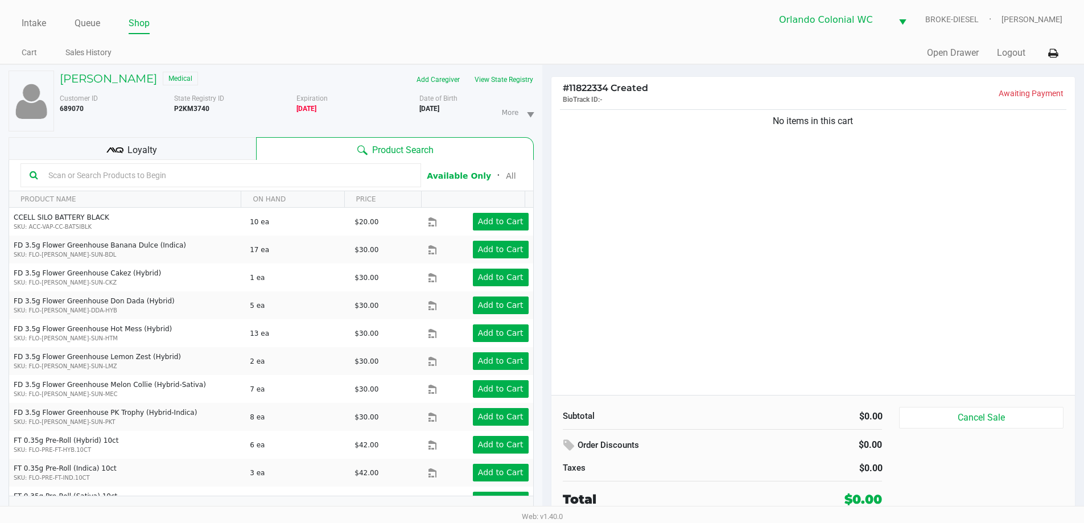
click at [216, 147] on div "Loyalty" at bounding box center [133, 148] width 248 height 23
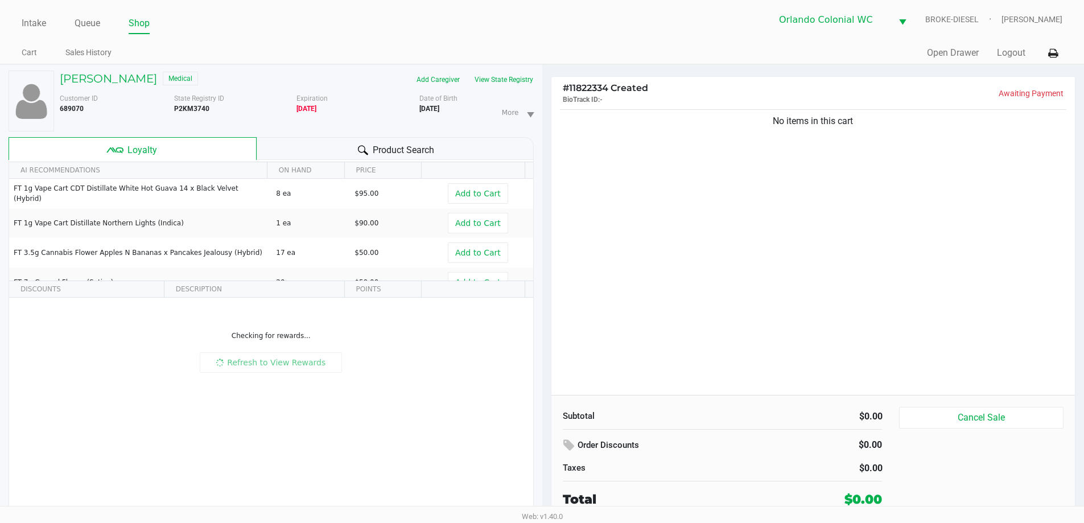
click at [479, 149] on div "Product Search" at bounding box center [395, 148] width 277 height 23
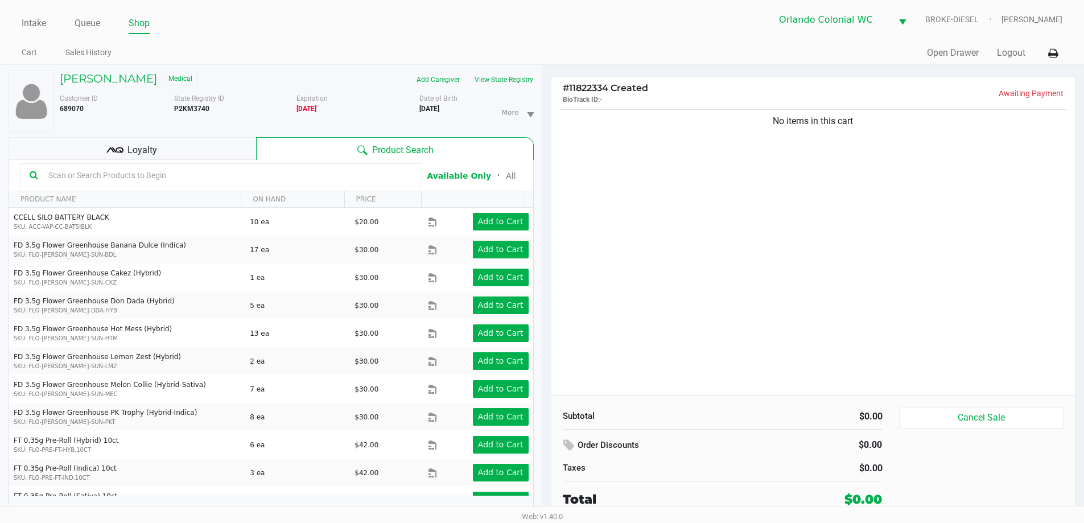
click at [200, 155] on div "Loyalty" at bounding box center [133, 148] width 248 height 23
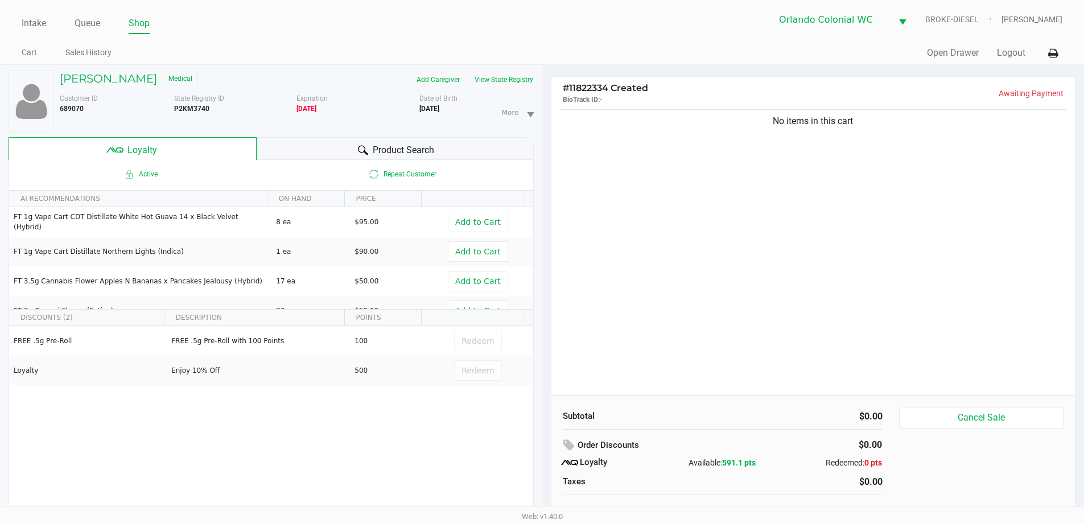
click at [443, 154] on div "Product Search" at bounding box center [395, 148] width 277 height 23
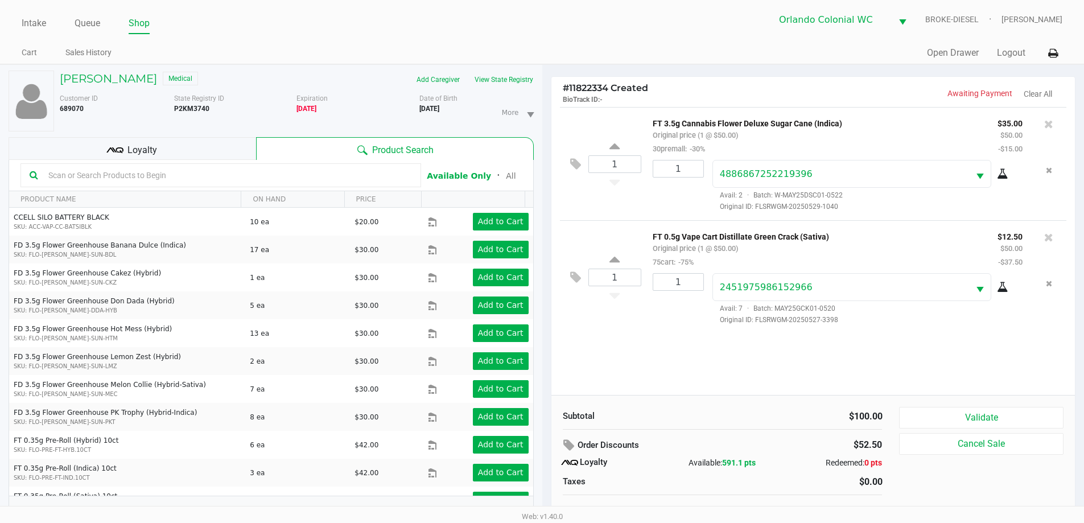
scroll to position [12, 0]
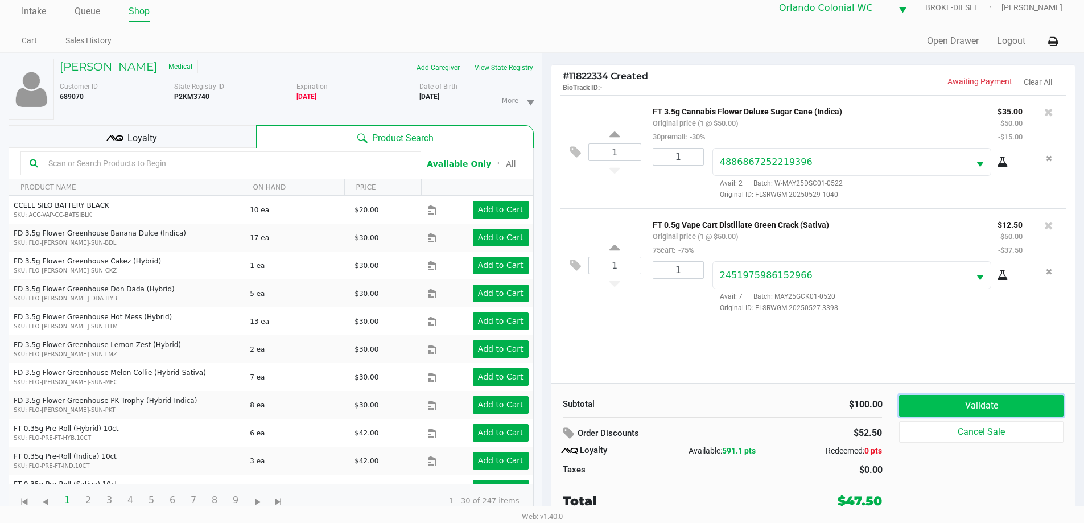
click at [970, 411] on button "Validate" at bounding box center [981, 406] width 164 height 22
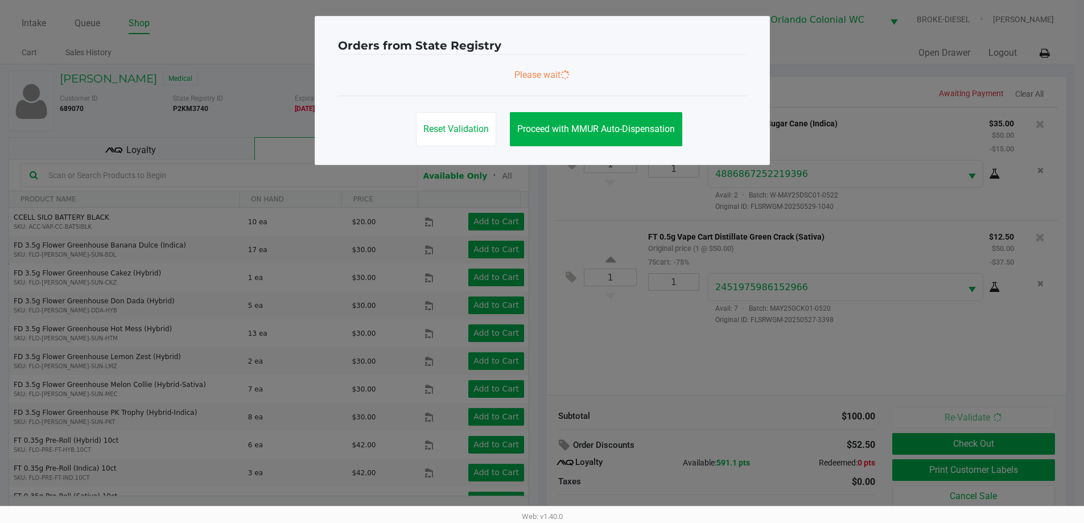
scroll to position [0, 0]
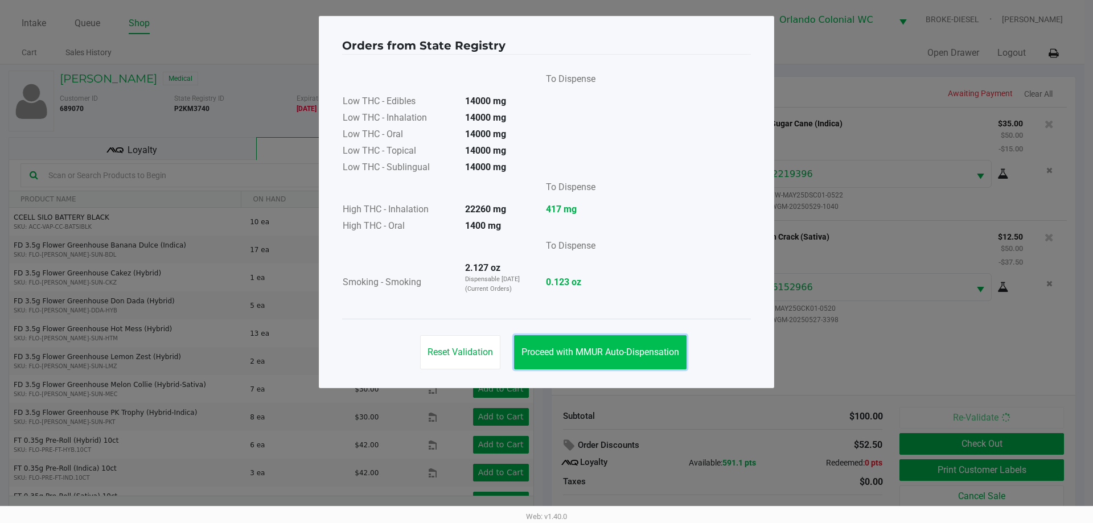
click at [622, 355] on span "Proceed with MMUR Auto-Dispensation" at bounding box center [600, 352] width 158 height 11
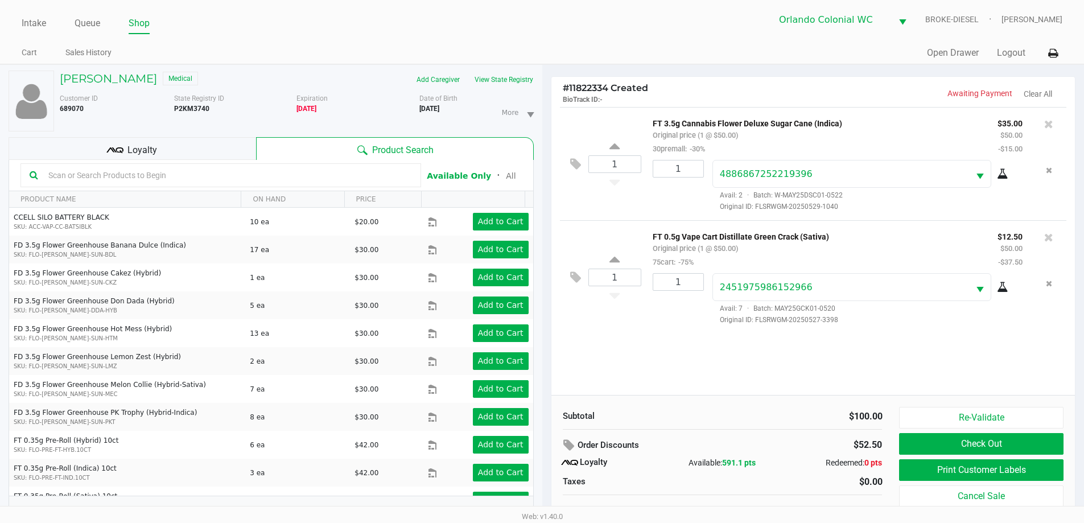
click at [958, 474] on button "Print Customer Labels" at bounding box center [981, 470] width 164 height 22
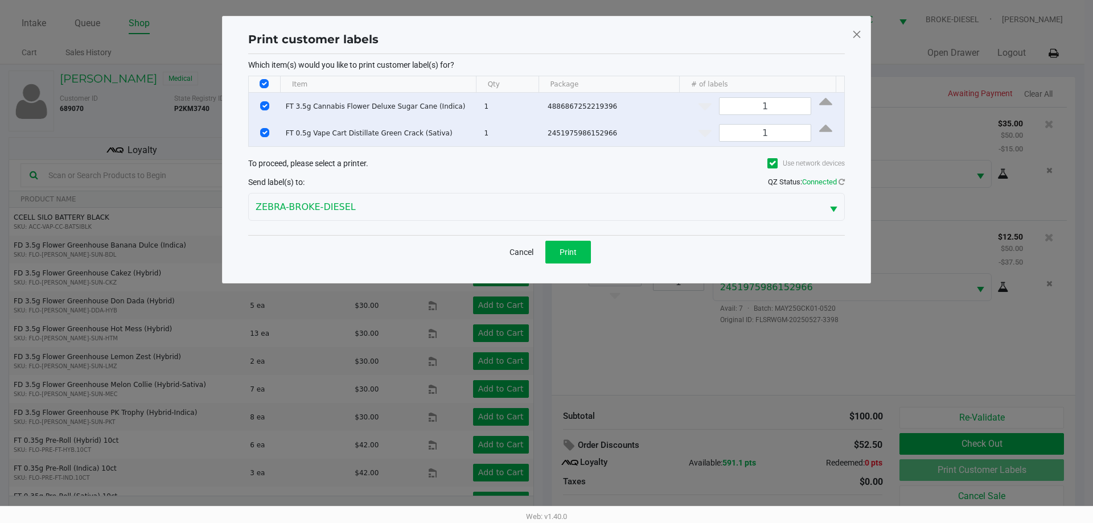
click at [577, 253] on button "Print" at bounding box center [568, 252] width 46 height 23
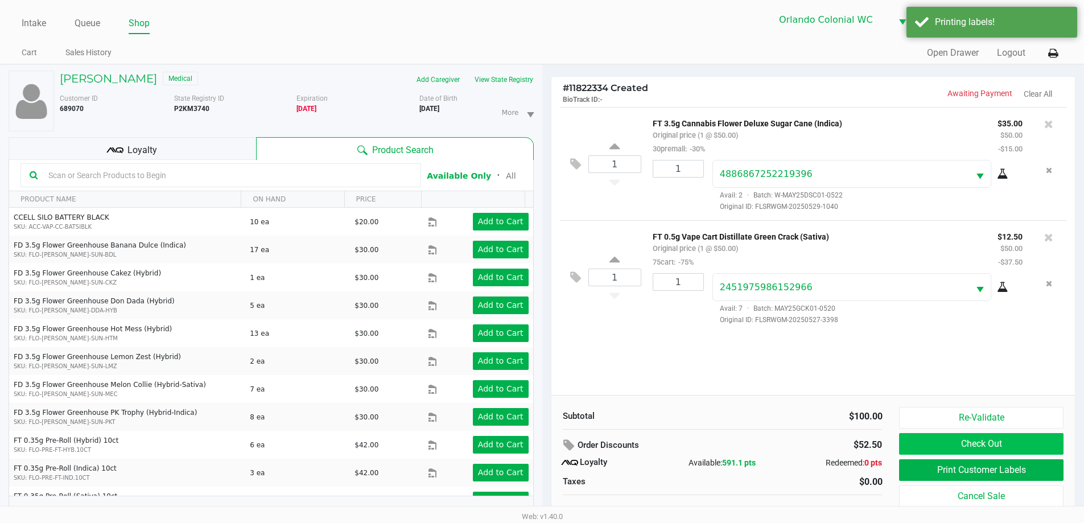
click at [989, 442] on button "Check Out" at bounding box center [981, 444] width 164 height 22
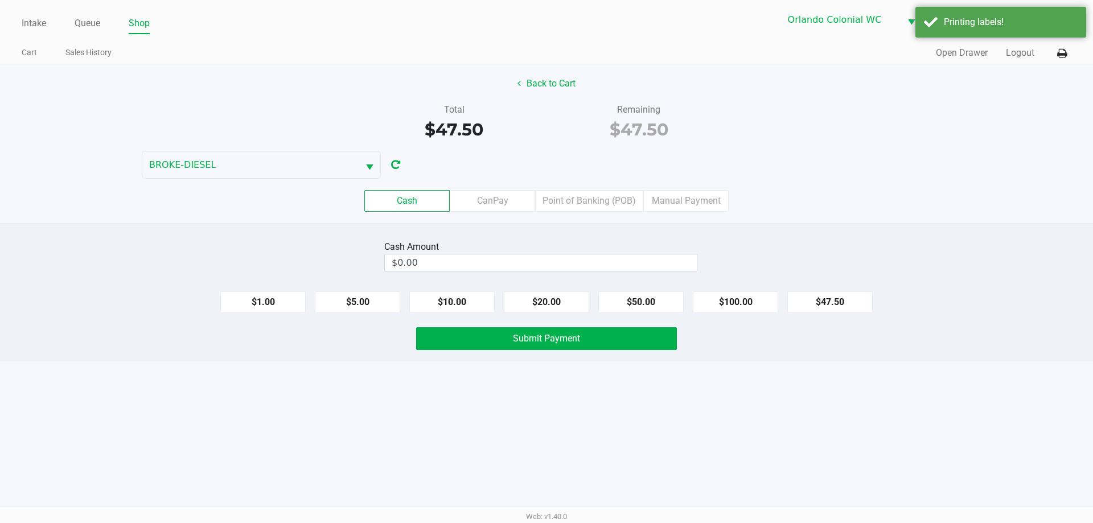
click at [584, 193] on label "Point of Banking (POB)" at bounding box center [589, 201] width 108 height 22
click at [0, 0] on 7 "Point of Banking (POB)" at bounding box center [0, 0] width 0 height 0
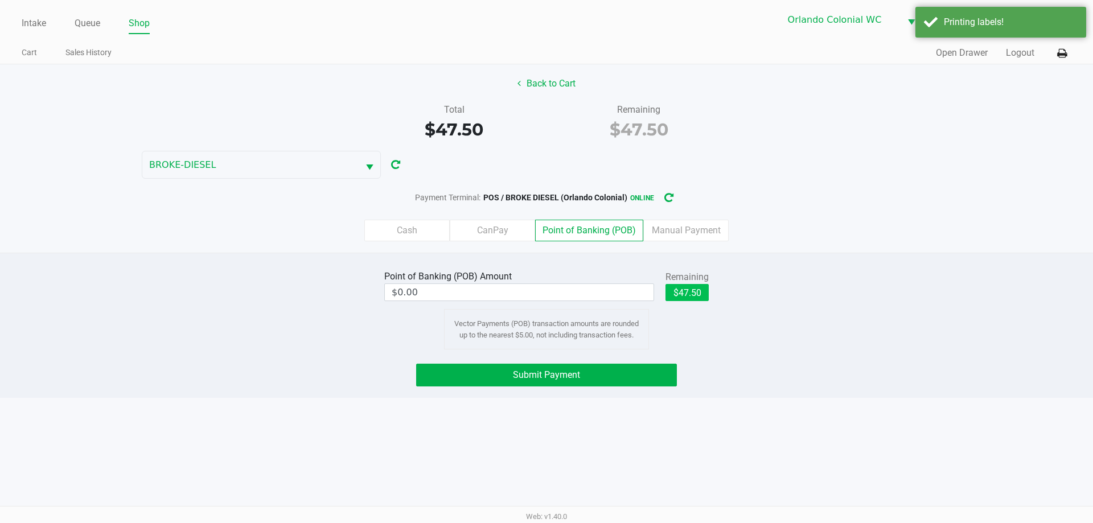
click at [700, 298] on button "$47.50" at bounding box center [686, 292] width 43 height 17
type input "$47.50"
click at [656, 368] on button "Submit Payment" at bounding box center [546, 375] width 261 height 23
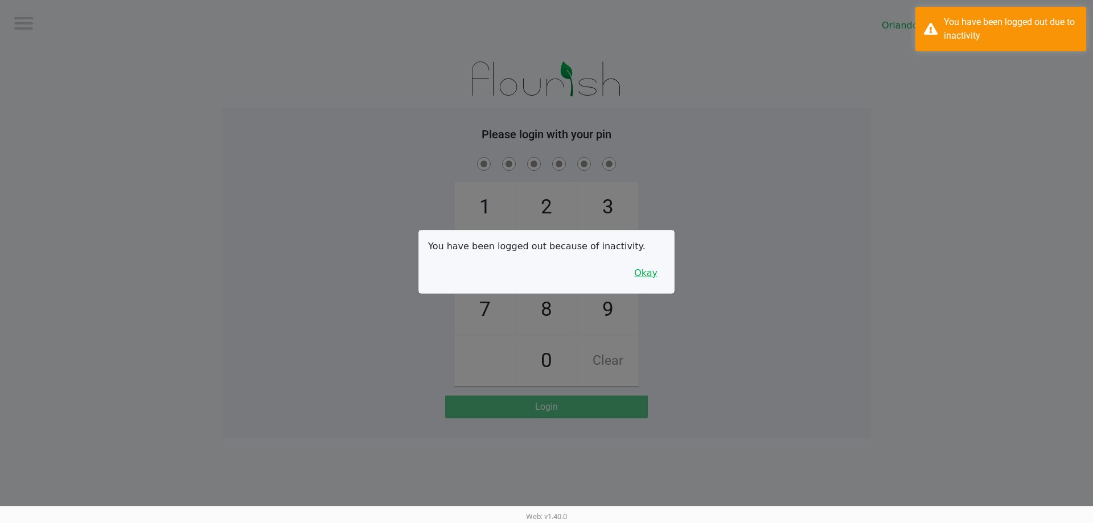
click at [643, 280] on button "Okay" at bounding box center [646, 273] width 38 height 22
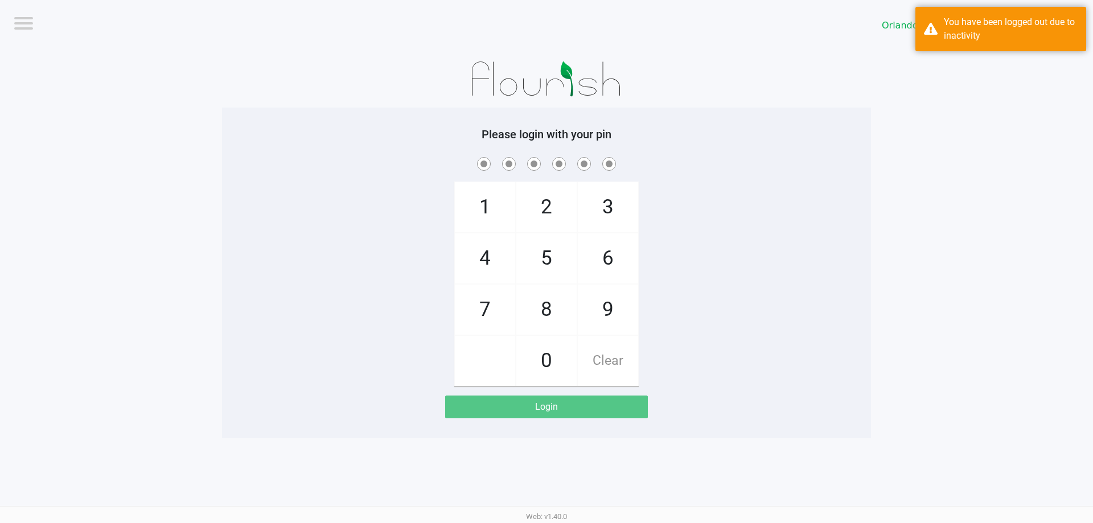
click at [609, 197] on span "3" at bounding box center [608, 207] width 60 height 50
checkbox input "true"
click at [619, 297] on span "9" at bounding box center [608, 310] width 60 height 50
checkbox input "true"
click at [617, 217] on span "3" at bounding box center [608, 207] width 60 height 50
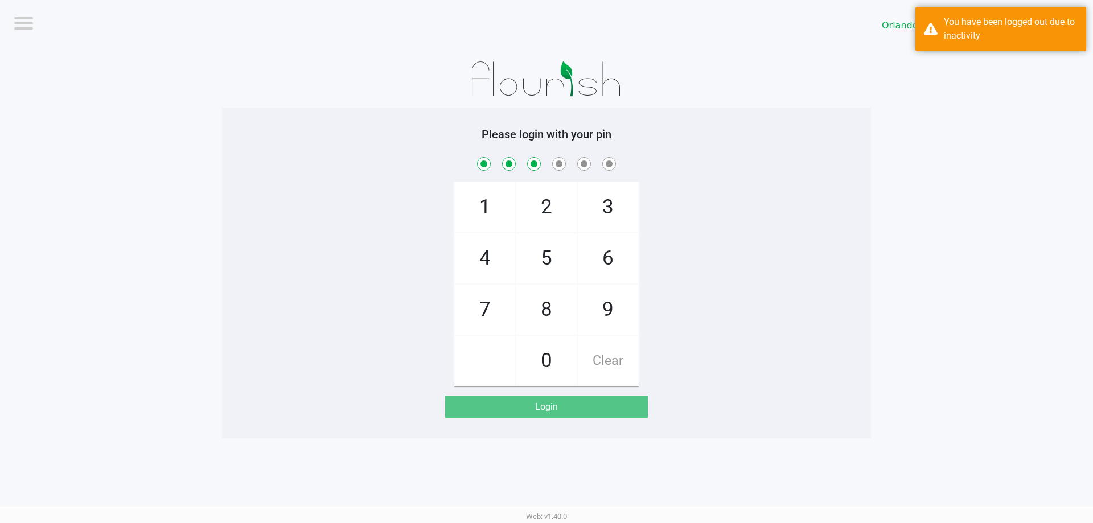
checkbox input "true"
click at [539, 324] on span "8" at bounding box center [546, 310] width 60 height 50
checkbox input "true"
click at [492, 281] on span "4" at bounding box center [485, 258] width 60 height 50
checkbox input "true"
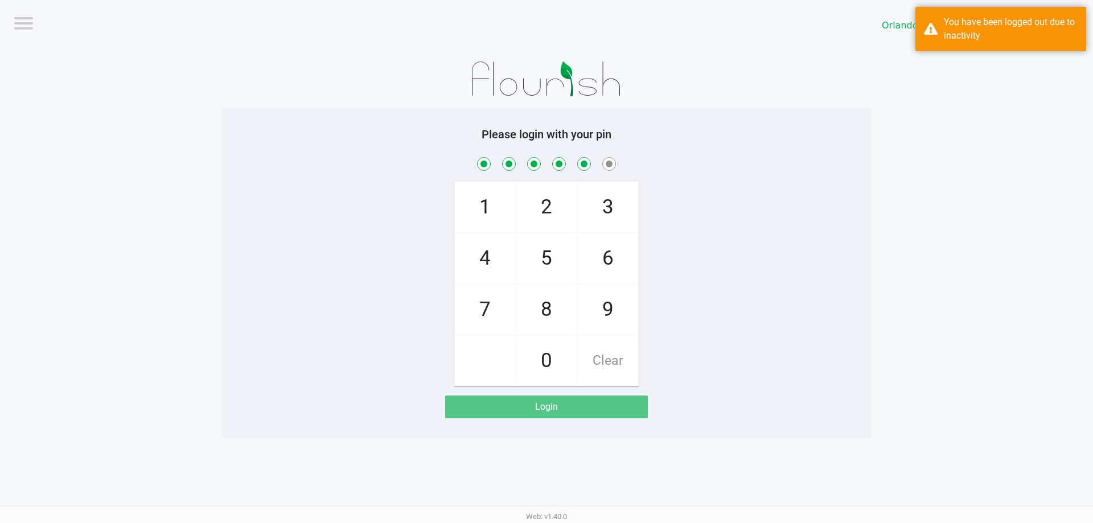
click at [604, 211] on span "3" at bounding box center [608, 207] width 60 height 50
checkbox input "true"
checkbox input "false"
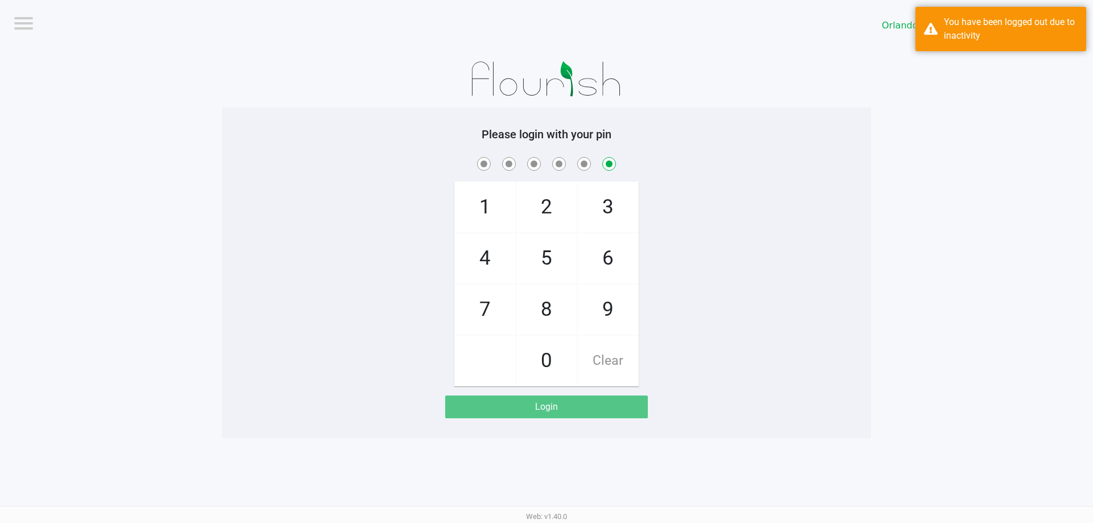
checkbox input "false"
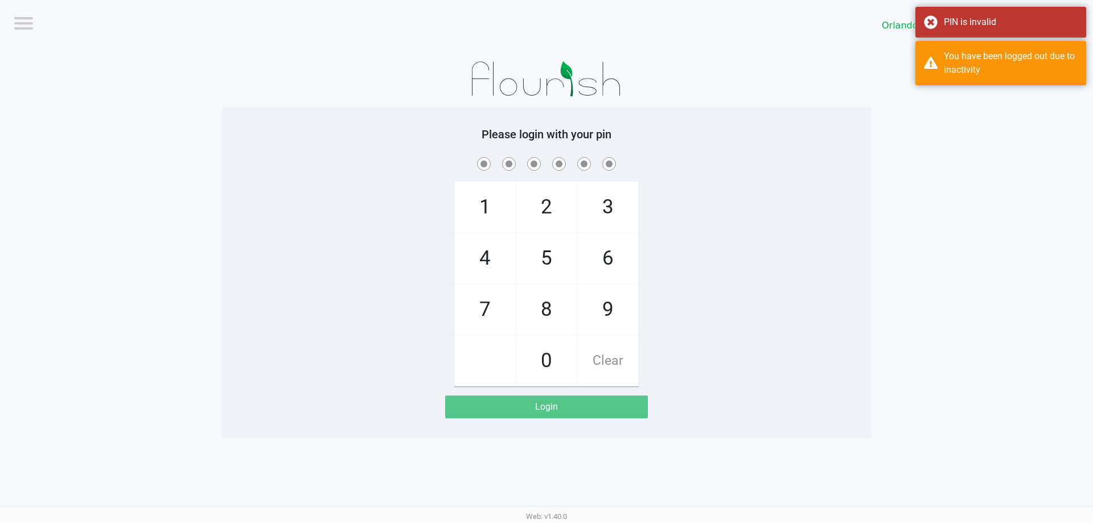
click at [611, 212] on span "3" at bounding box center [608, 207] width 60 height 50
checkbox input "true"
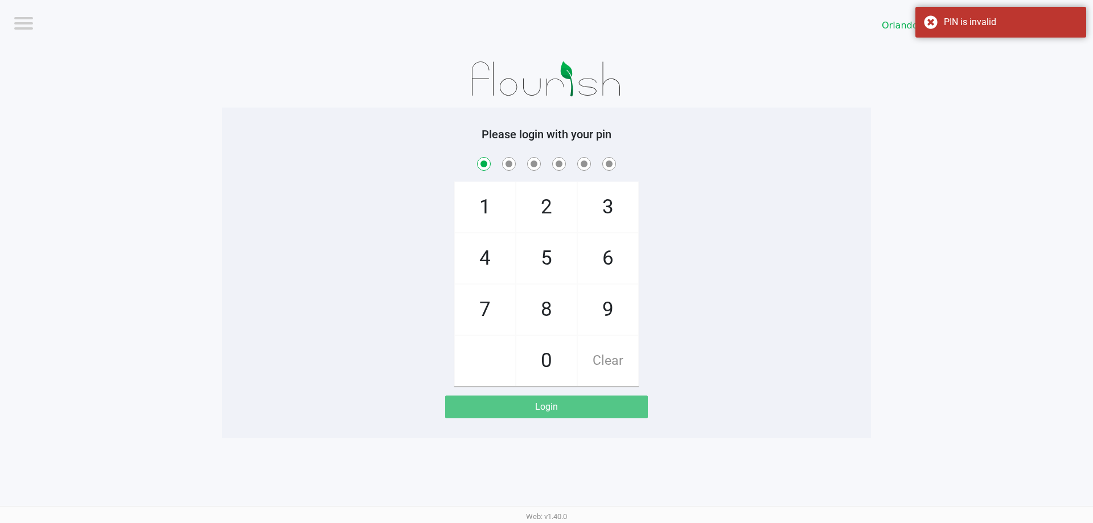
click at [474, 306] on span "7" at bounding box center [485, 310] width 60 height 50
checkbox input "true"
click at [609, 309] on span "9" at bounding box center [608, 310] width 60 height 50
checkbox input "true"
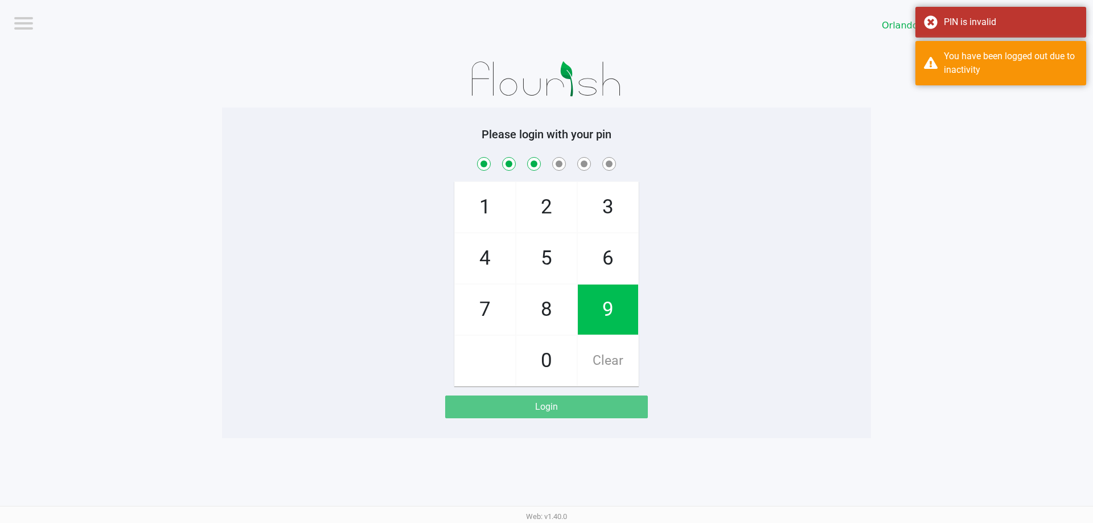
click at [620, 212] on span "3" at bounding box center [608, 207] width 60 height 50
checkbox input "true"
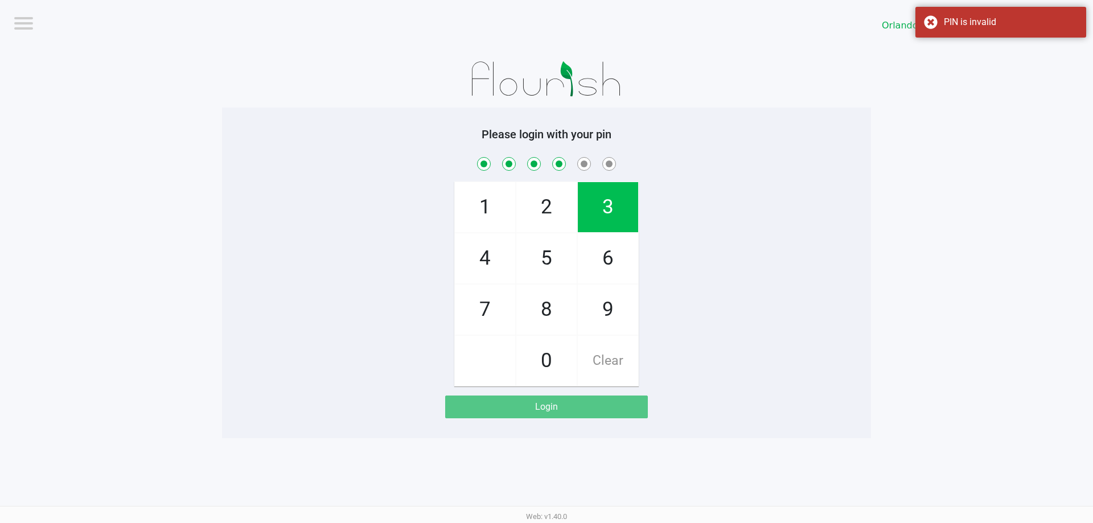
click at [554, 323] on span "8" at bounding box center [546, 310] width 60 height 50
checkbox input "true"
click at [499, 258] on span "4" at bounding box center [485, 258] width 60 height 50
checkbox input "true"
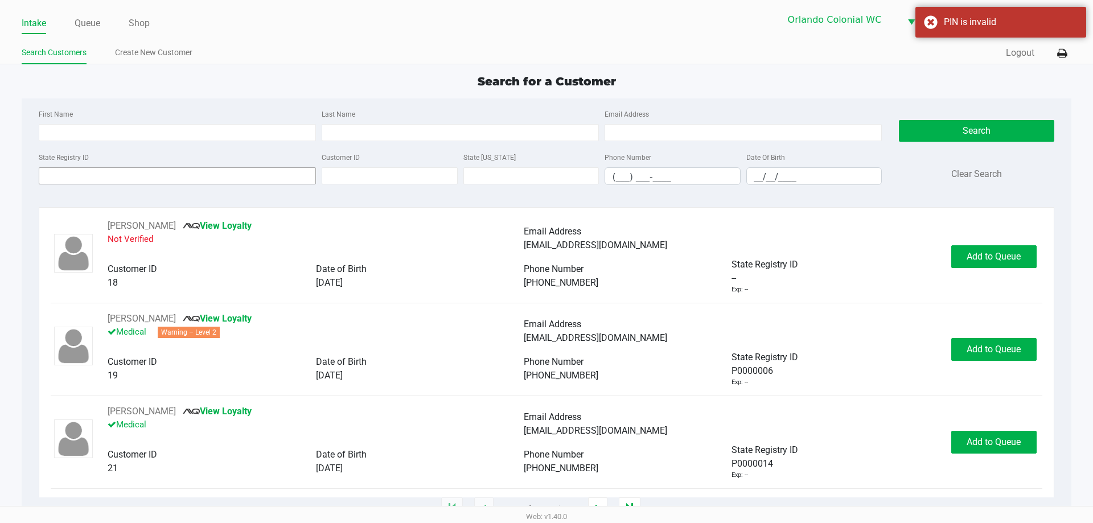
click at [207, 176] on input "State Registry ID" at bounding box center [177, 175] width 277 height 17
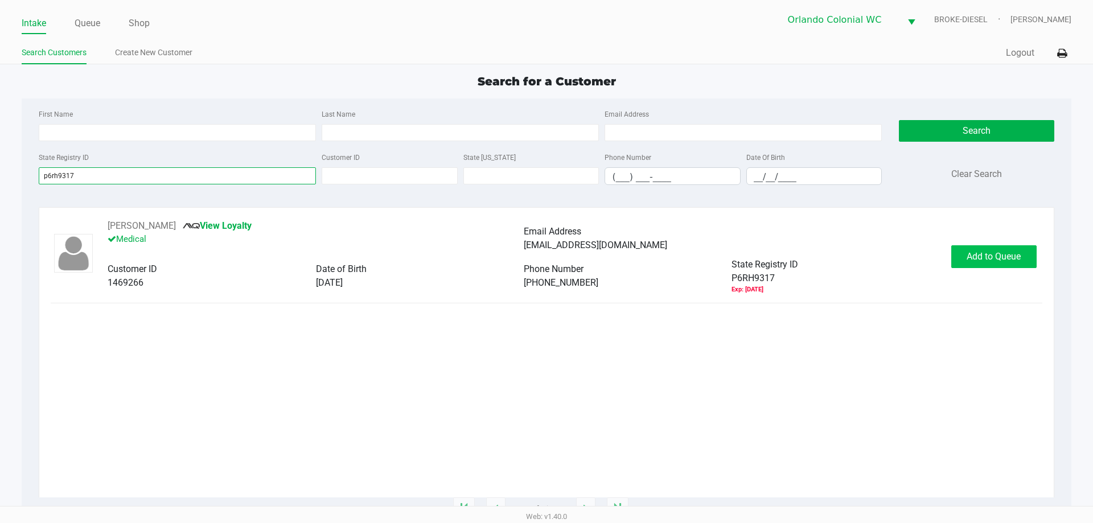
type input "p6rh9317"
click at [999, 249] on button "Add to Queue" at bounding box center [993, 256] width 85 height 23
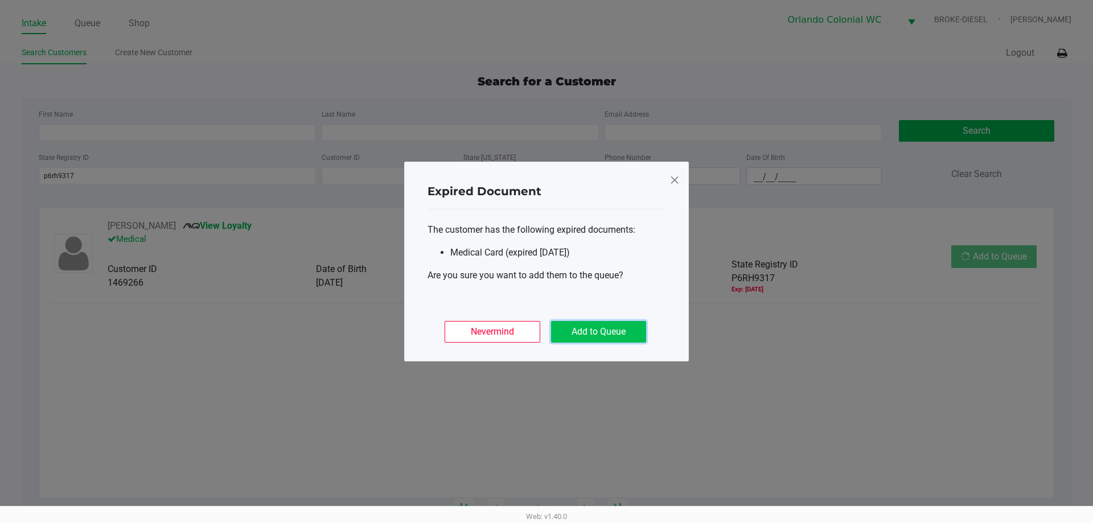
click at [591, 324] on button "Add to Queue" at bounding box center [598, 332] width 95 height 22
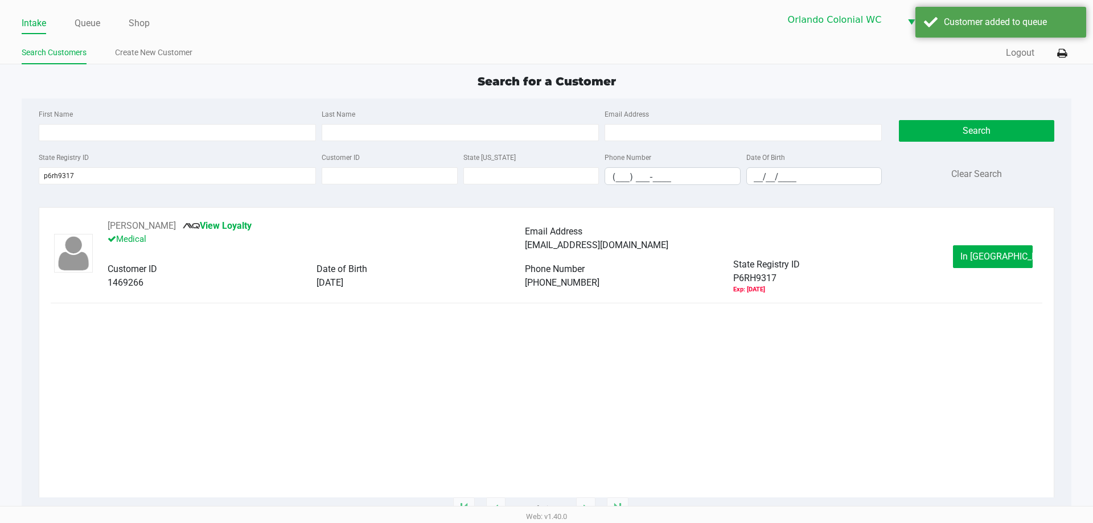
click at [83, 18] on link "Queue" at bounding box center [88, 23] width 26 height 16
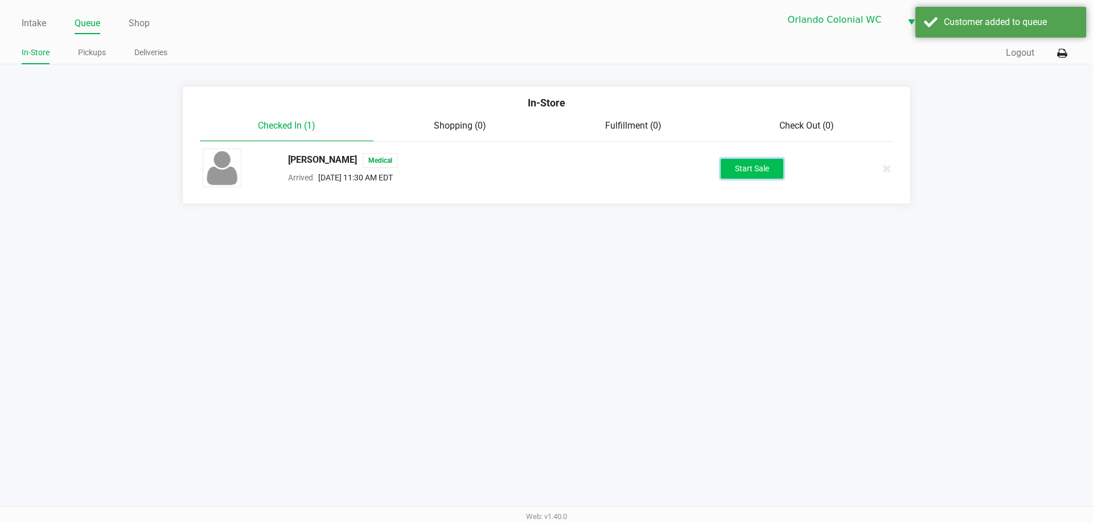
click at [763, 177] on button "Start Sale" at bounding box center [752, 169] width 63 height 20
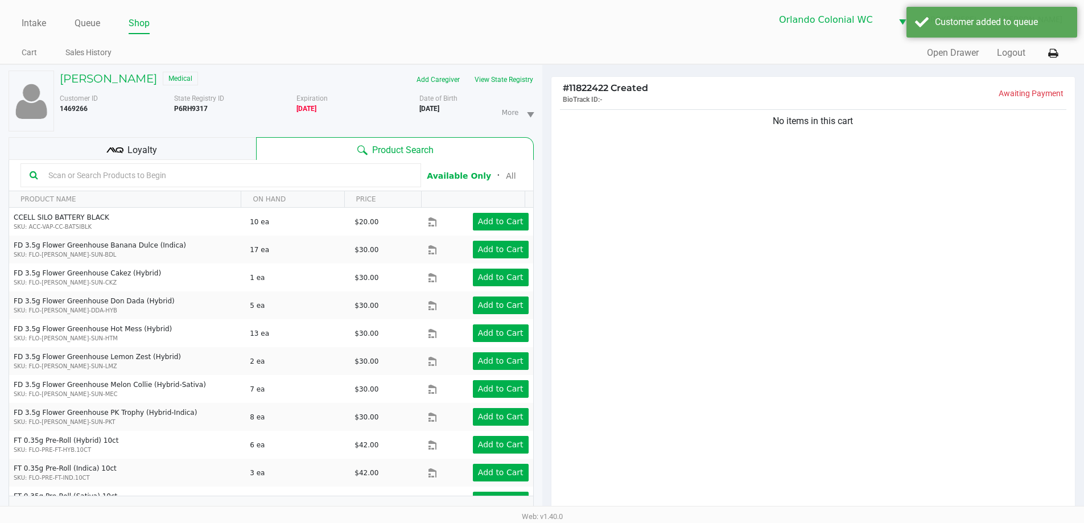
click at [221, 145] on div "Loyalty" at bounding box center [133, 148] width 248 height 23
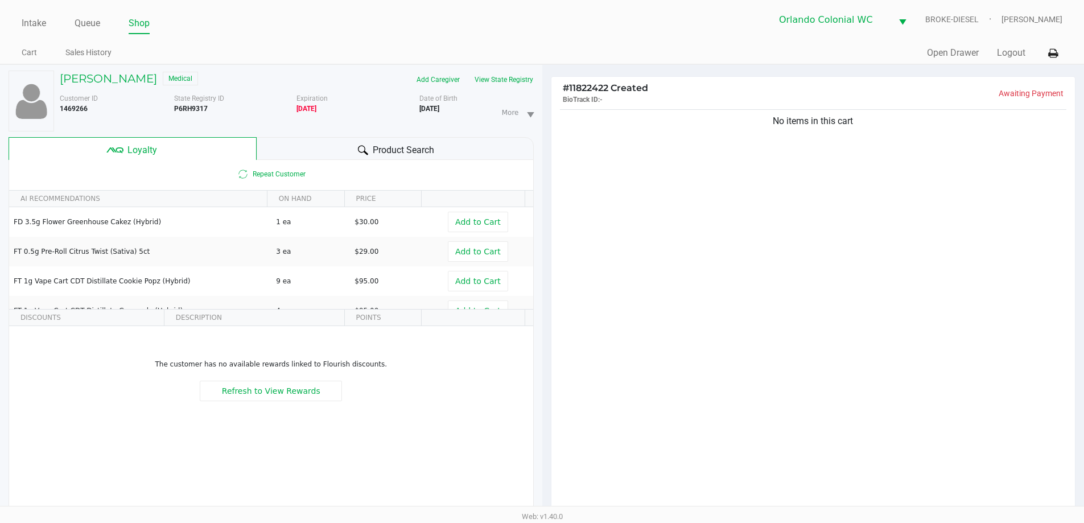
click at [311, 146] on div "Product Search" at bounding box center [395, 148] width 277 height 23
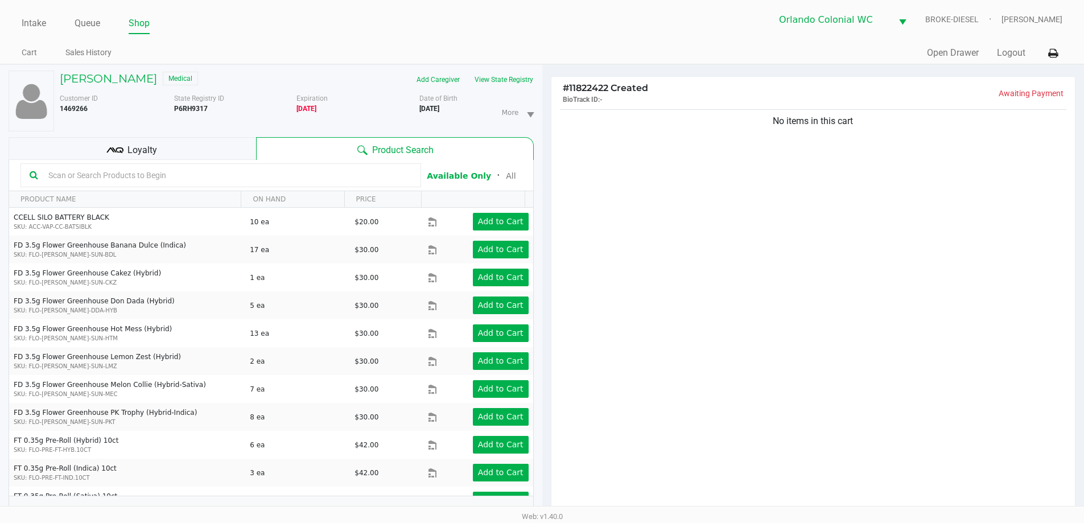
click at [231, 146] on div "Loyalty" at bounding box center [133, 148] width 248 height 23
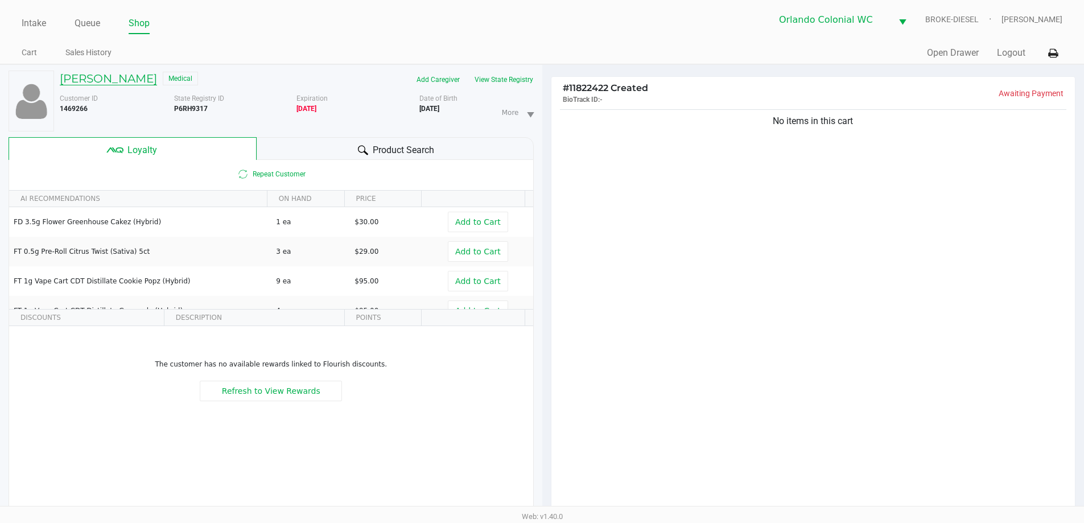
click at [92, 81] on h5 "TYLER BRONES" at bounding box center [108, 79] width 97 height 14
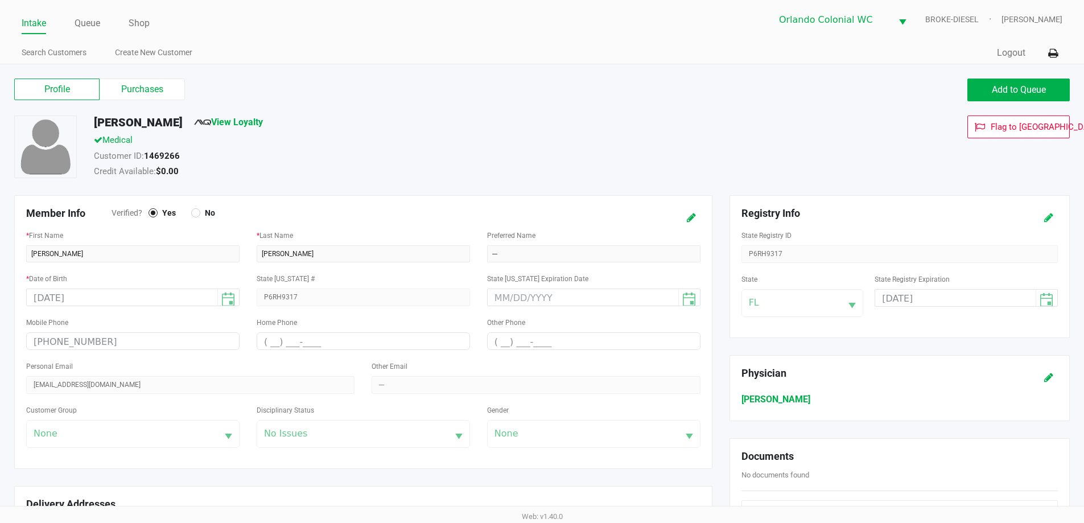
click at [1049, 219] on icon at bounding box center [1049, 218] width 9 height 8
click at [984, 302] on input "09/20/2024" at bounding box center [947, 299] width 143 height 18
type input "05/23/2026"
click at [1045, 221] on icon at bounding box center [1049, 218] width 9 height 8
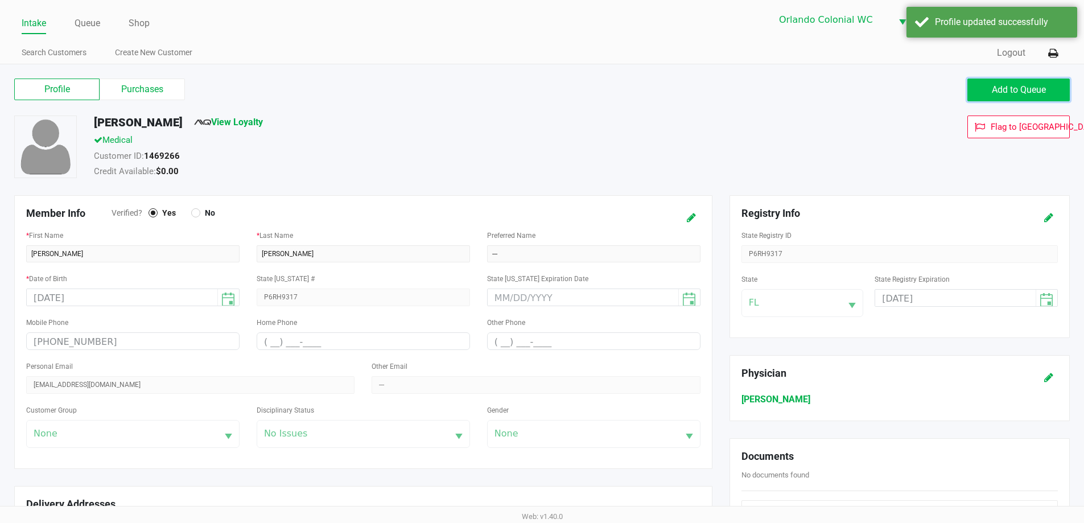
click at [1047, 89] on button "Add to Queue" at bounding box center [1019, 90] width 102 height 23
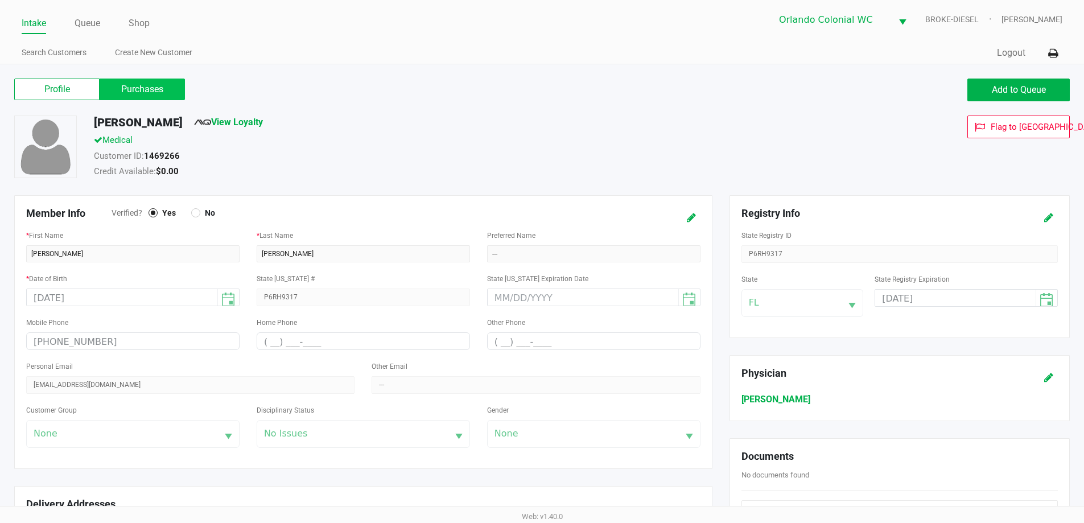
click at [155, 83] on label "Purchases" at bounding box center [142, 90] width 85 height 22
click at [0, 0] on 1 "Purchases" at bounding box center [0, 0] width 0 height 0
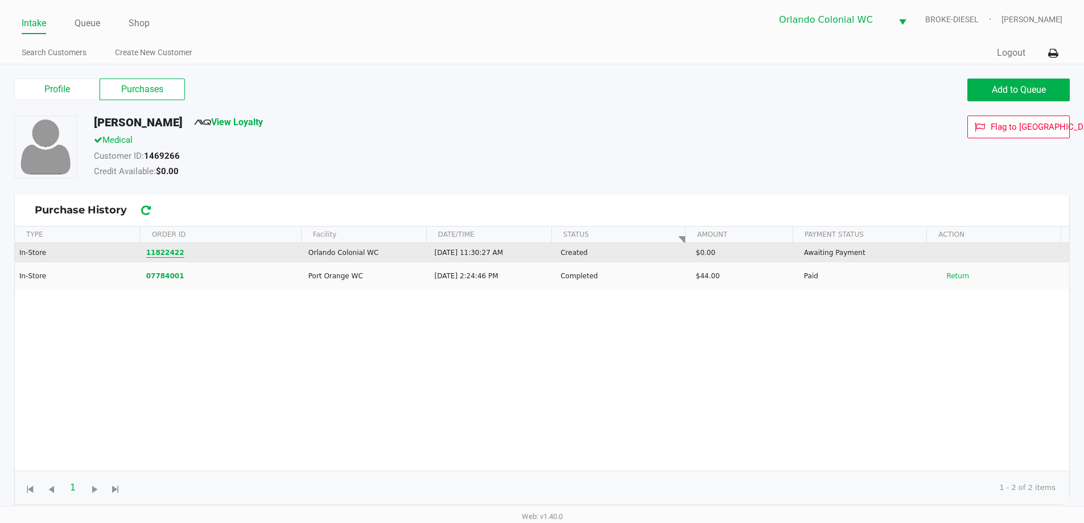
click at [172, 250] on button "11822422" at bounding box center [165, 253] width 38 height 10
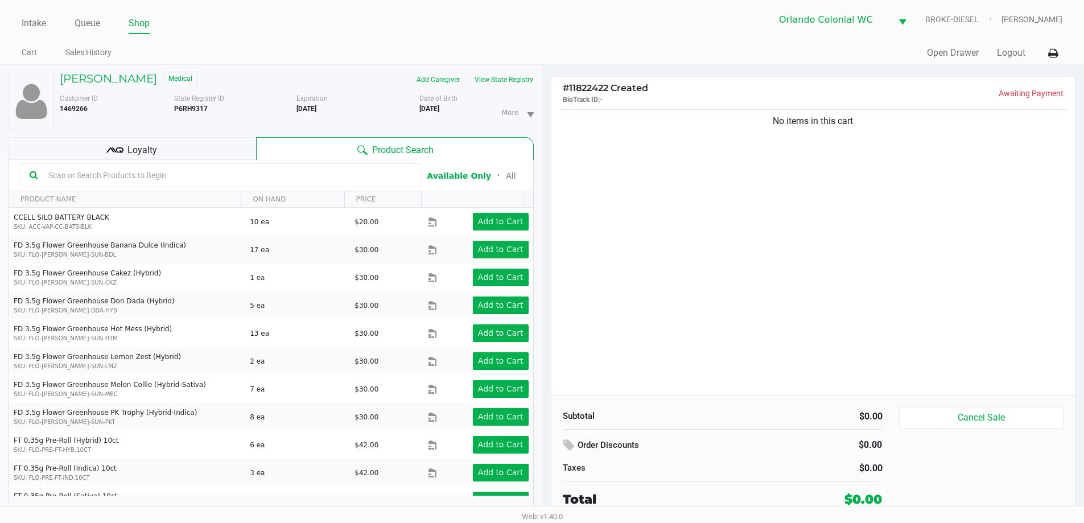
click at [186, 146] on div "Loyalty" at bounding box center [133, 148] width 248 height 23
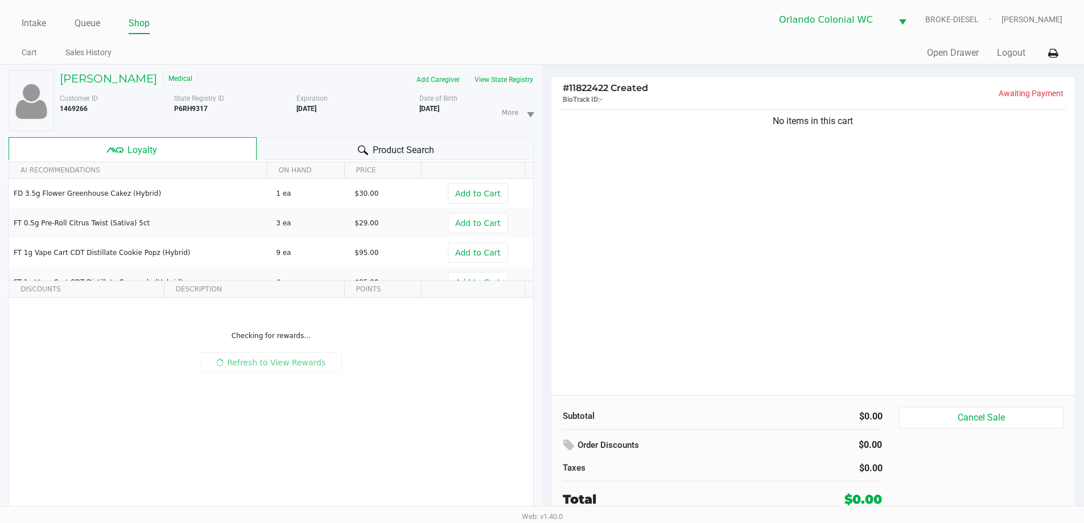
click at [315, 143] on div "Product Search" at bounding box center [395, 148] width 277 height 23
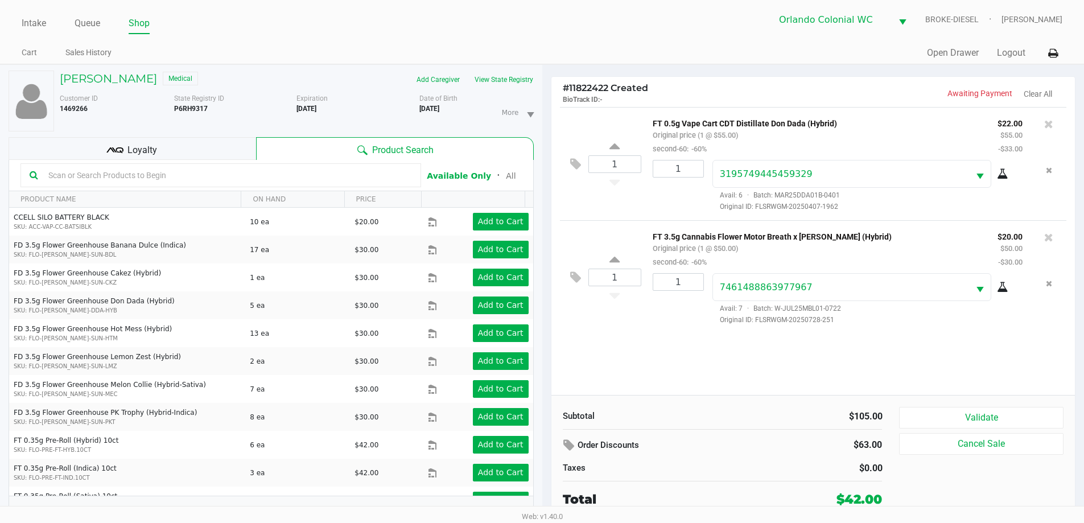
click at [209, 141] on div "Loyalty" at bounding box center [133, 148] width 248 height 23
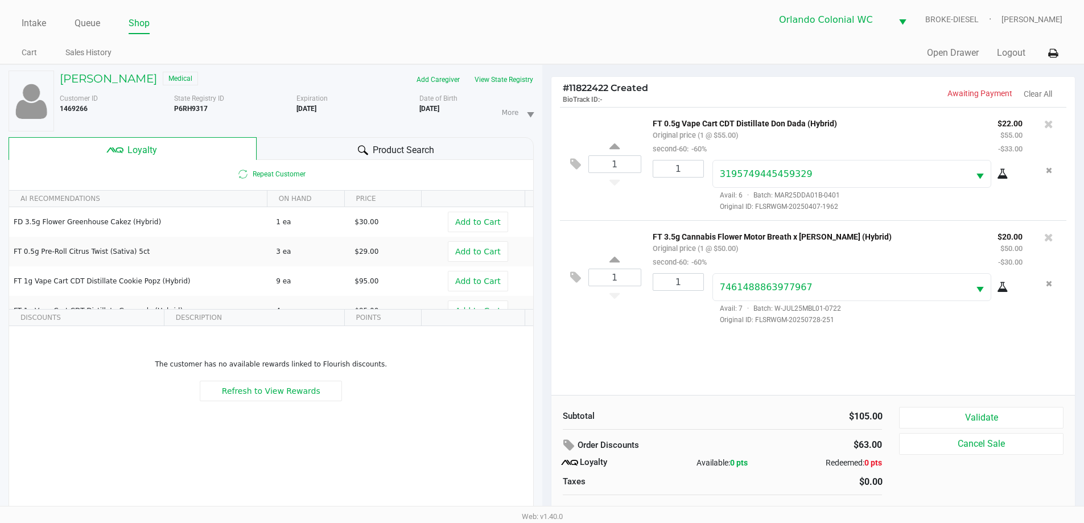
scroll to position [12, 0]
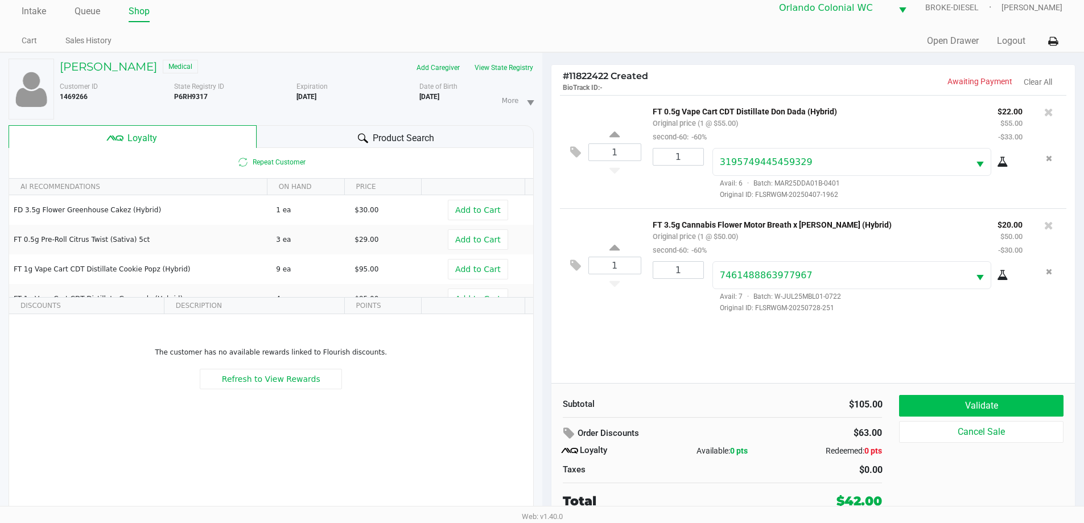
click at [1009, 412] on button "Validate" at bounding box center [981, 406] width 164 height 22
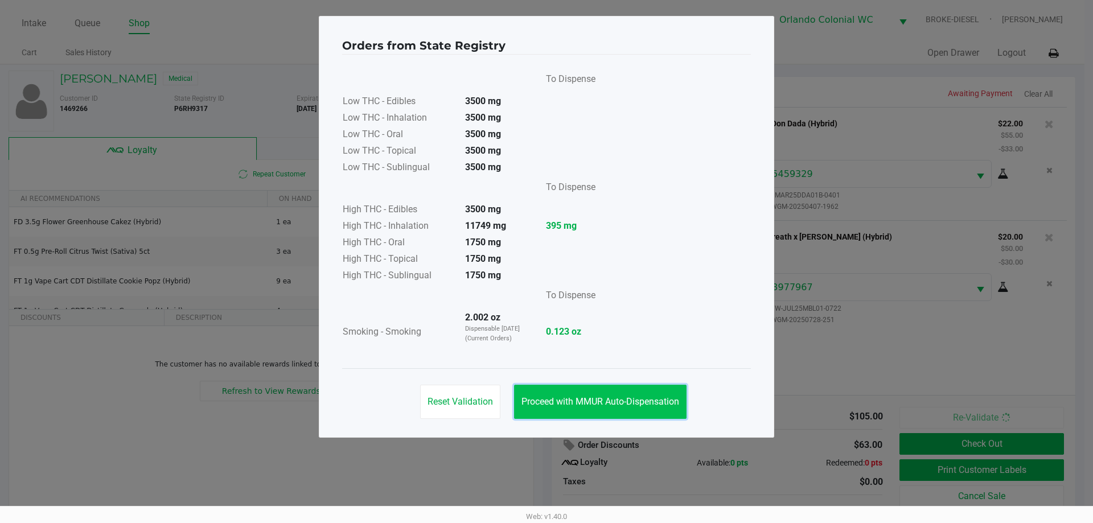
click at [598, 408] on button "Proceed with MMUR Auto-Dispensation" at bounding box center [600, 402] width 172 height 34
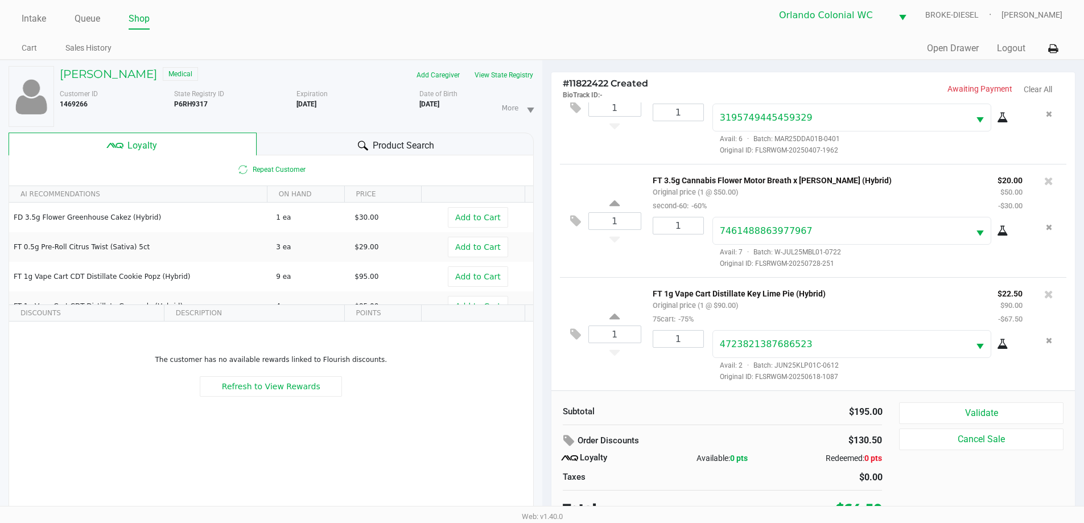
scroll to position [12, 0]
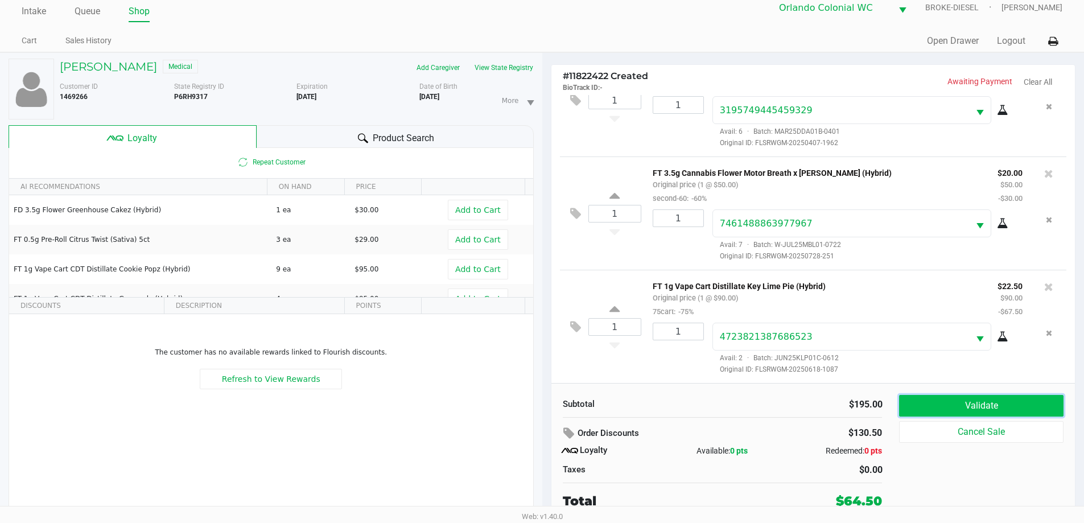
click at [983, 401] on button "Validate" at bounding box center [981, 406] width 164 height 22
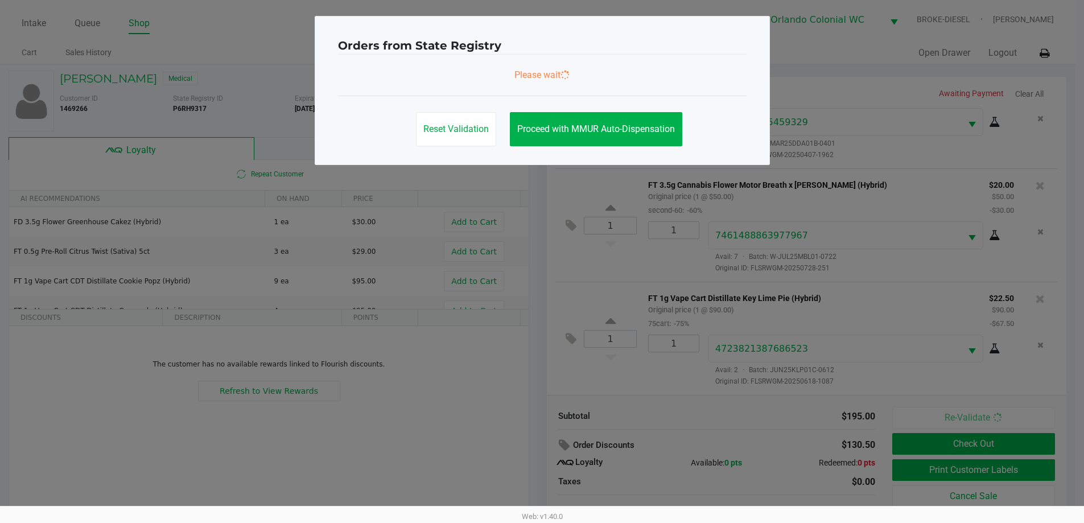
scroll to position [0, 0]
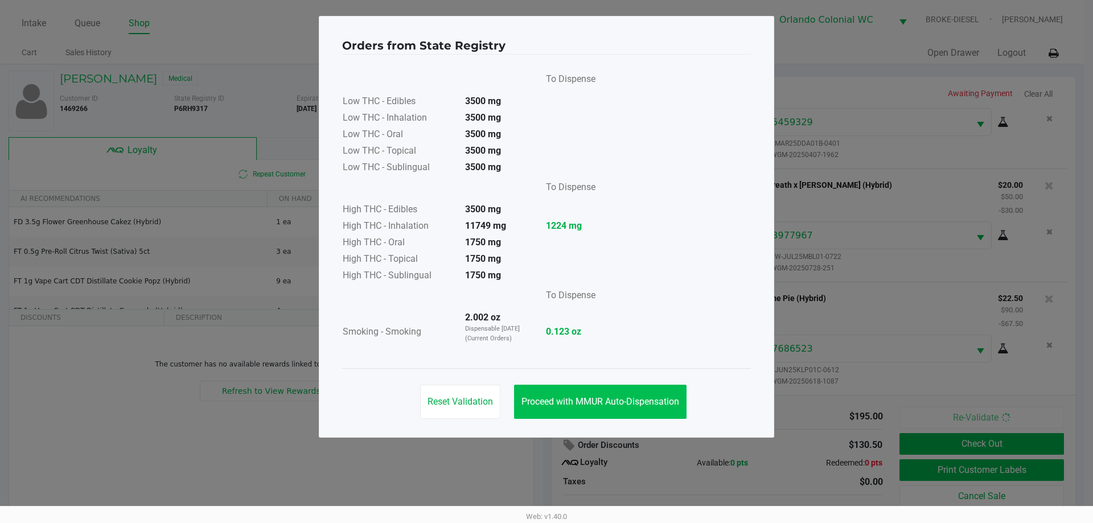
click at [602, 405] on span "Proceed with MMUR Auto-Dispensation" at bounding box center [600, 401] width 158 height 11
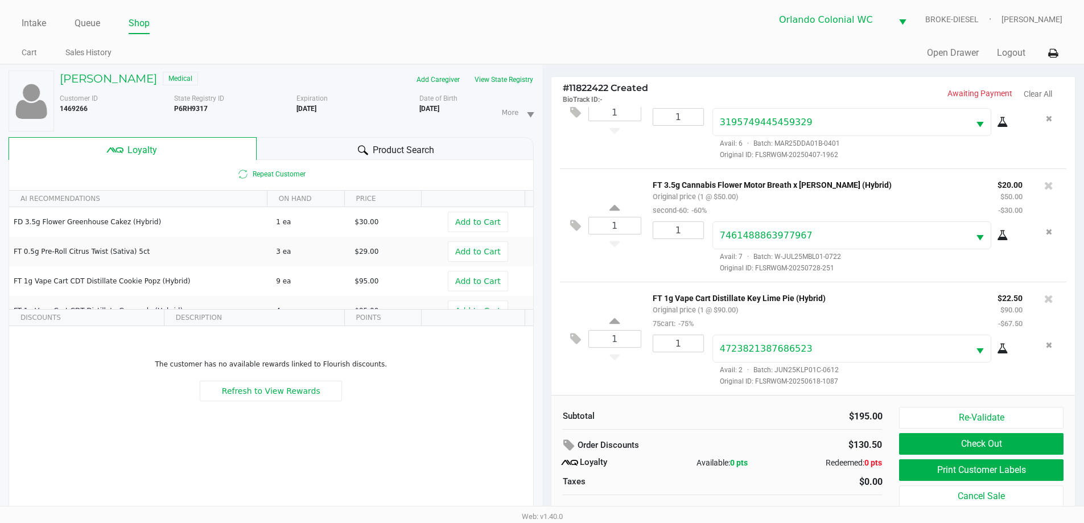
click at [935, 470] on button "Print Customer Labels" at bounding box center [981, 470] width 164 height 22
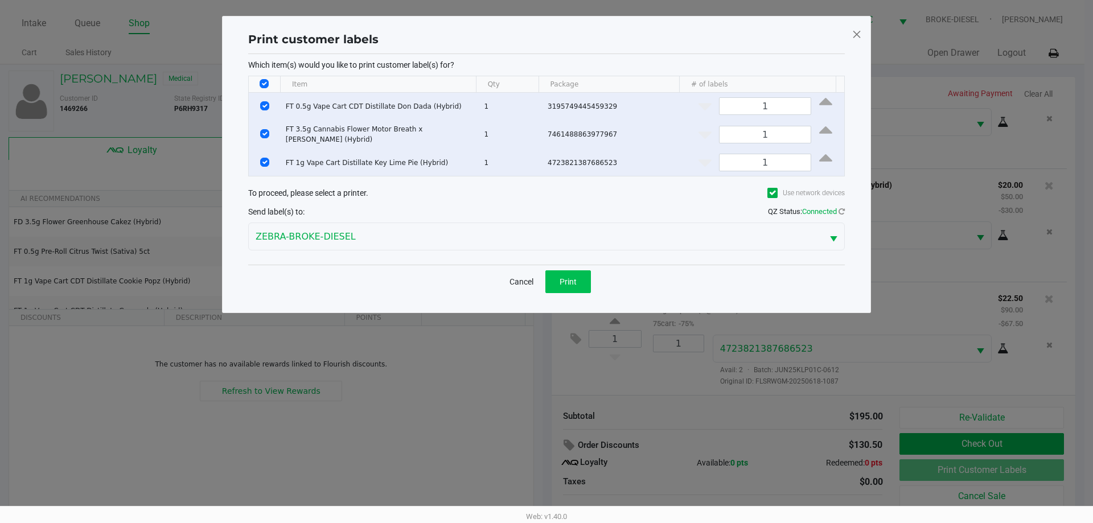
click at [560, 277] on span "Print" at bounding box center [568, 281] width 17 height 9
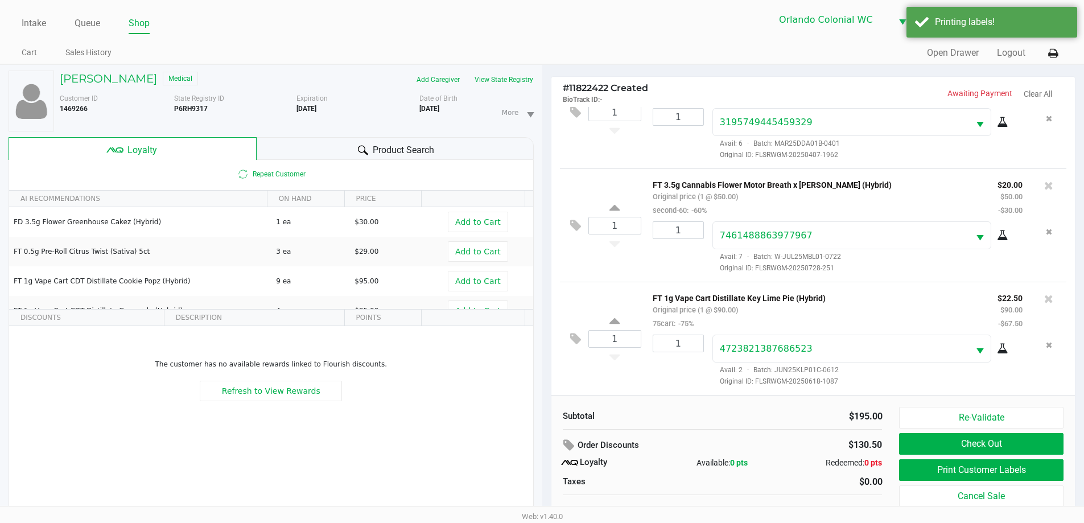
click at [973, 444] on button "Check Out" at bounding box center [981, 444] width 164 height 22
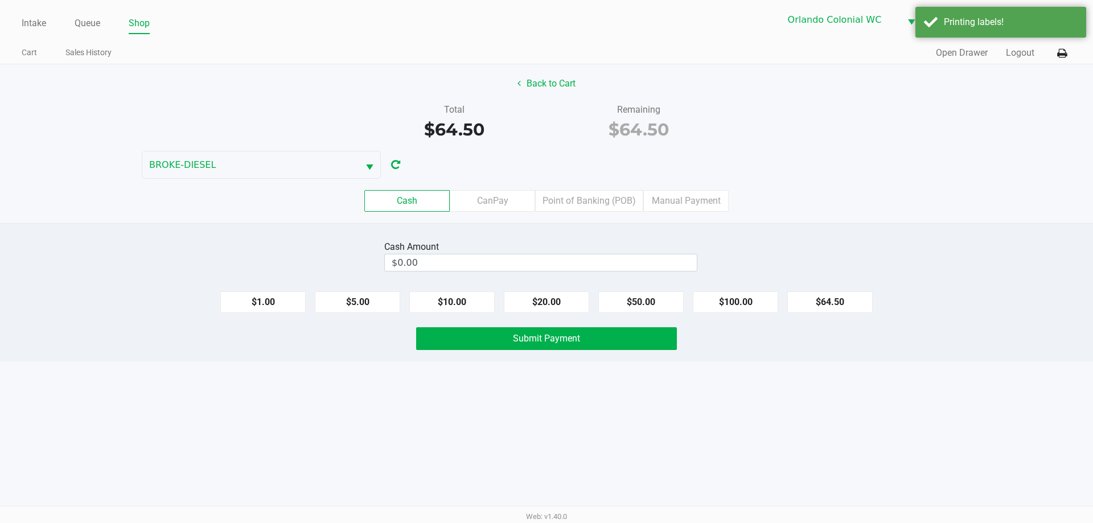
click at [589, 202] on label "Point of Banking (POB)" at bounding box center [589, 201] width 108 height 22
click at [0, 0] on 7 "Point of Banking (POB)" at bounding box center [0, 0] width 0 height 0
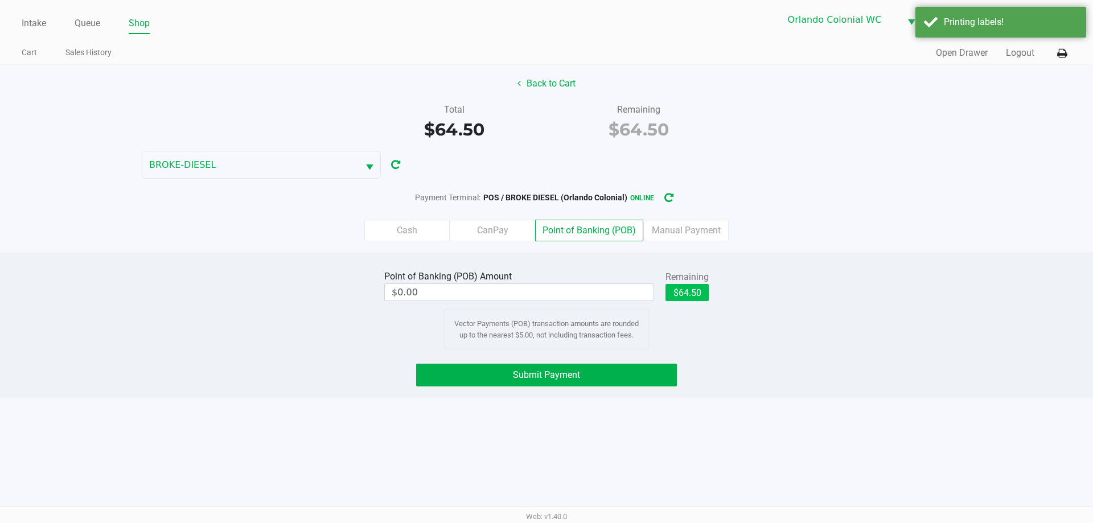
click at [687, 294] on button "$64.50" at bounding box center [686, 292] width 43 height 17
type input "$64.50"
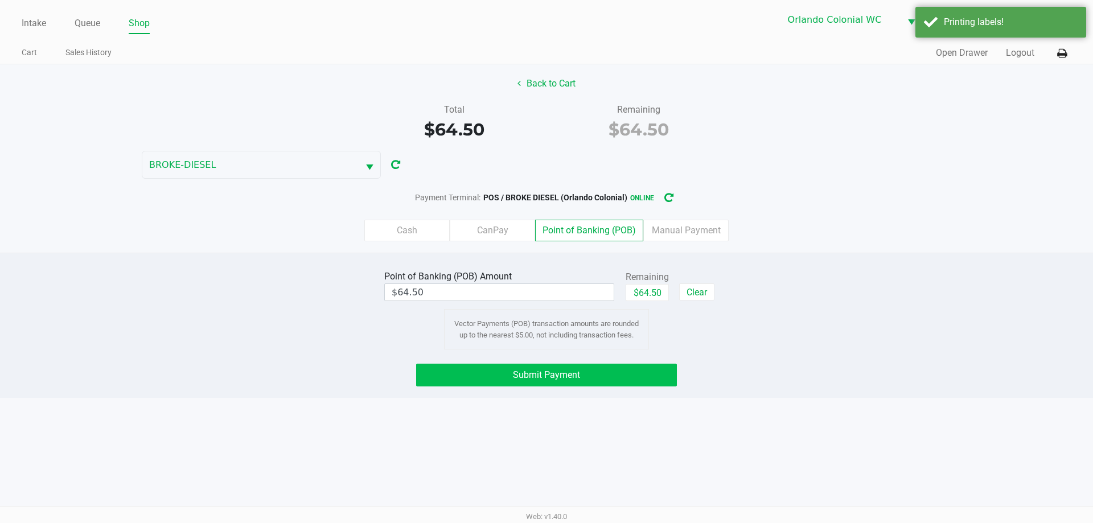
click at [643, 369] on button "Submit Payment" at bounding box center [546, 375] width 261 height 23
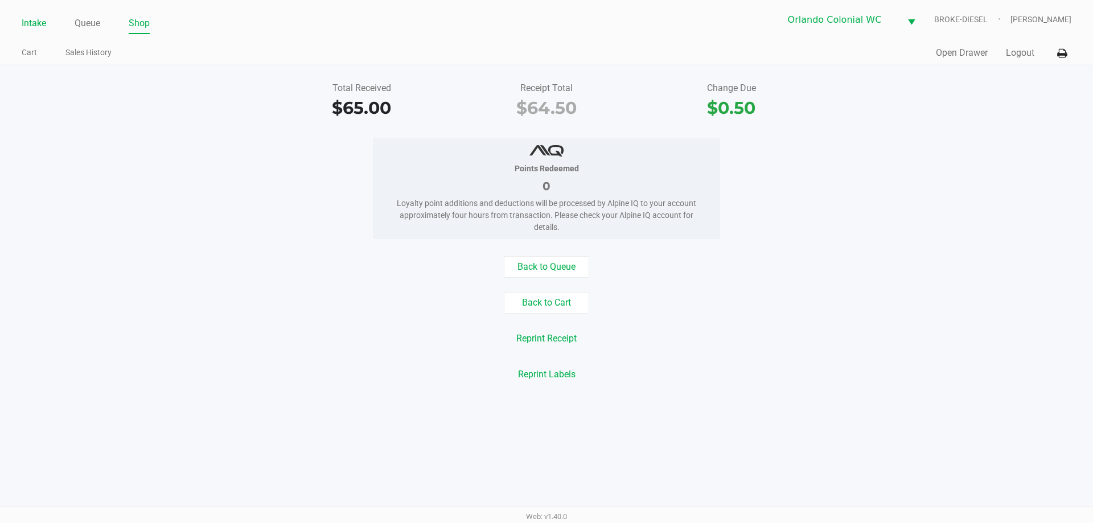
click at [24, 23] on link "Intake" at bounding box center [34, 23] width 24 height 16
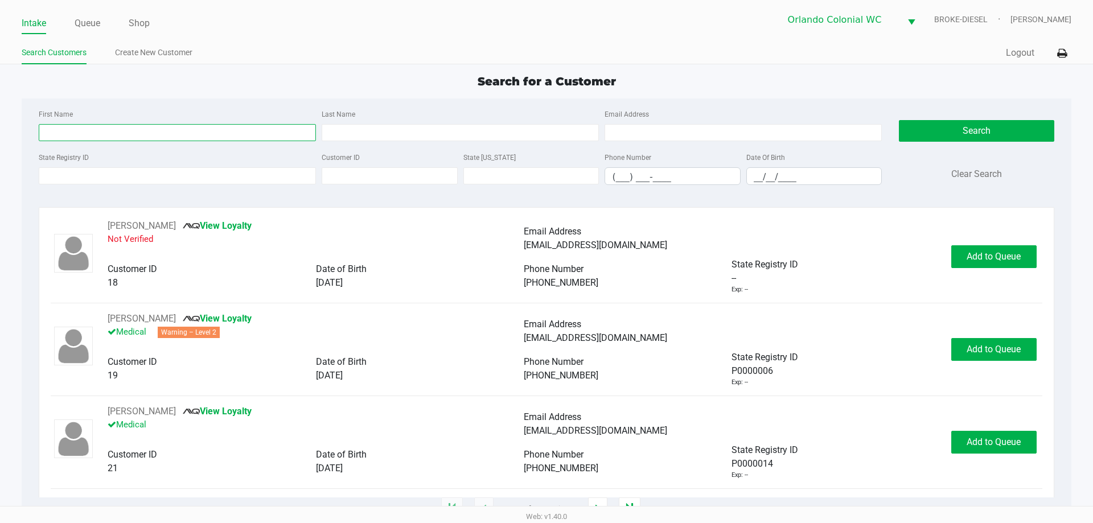
click at [229, 136] on input "First Name" at bounding box center [177, 132] width 277 height 17
type input "jaden"
click at [467, 154] on label "State ID" at bounding box center [489, 158] width 52 height 10
click at [458, 167] on input "Customer ID" at bounding box center [390, 175] width 136 height 17
click at [529, 130] on input "Last Name" at bounding box center [460, 132] width 277 height 17
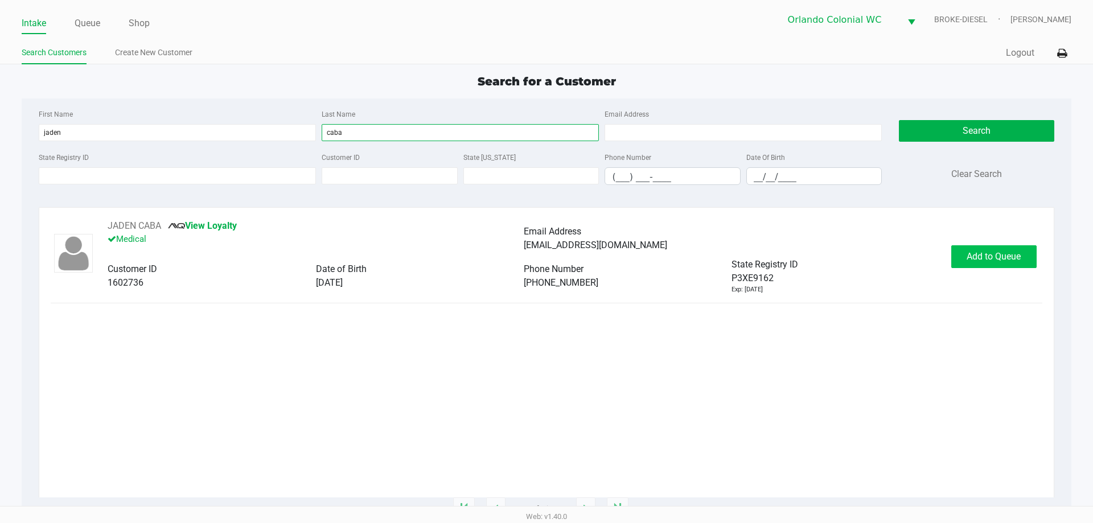
type input "caba"
click at [981, 261] on span "Add to Queue" at bounding box center [994, 256] width 54 height 11
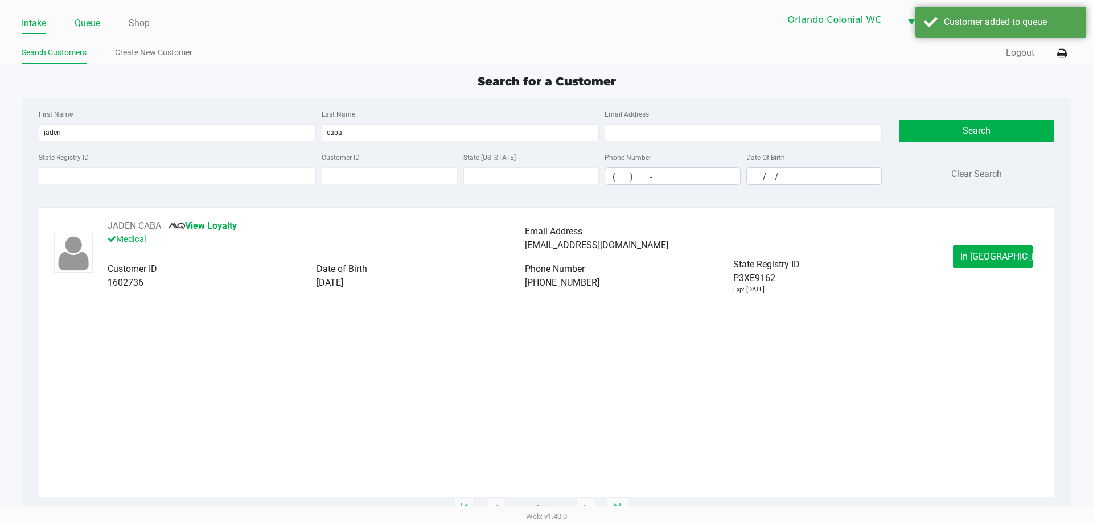
click at [98, 25] on link "Queue" at bounding box center [88, 23] width 26 height 16
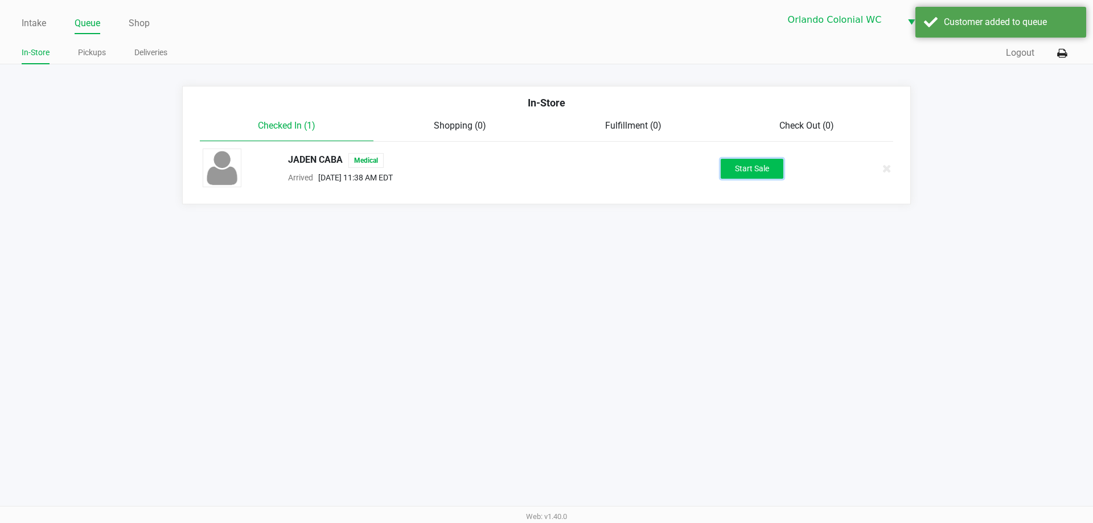
click at [743, 170] on button "Start Sale" at bounding box center [752, 169] width 63 height 20
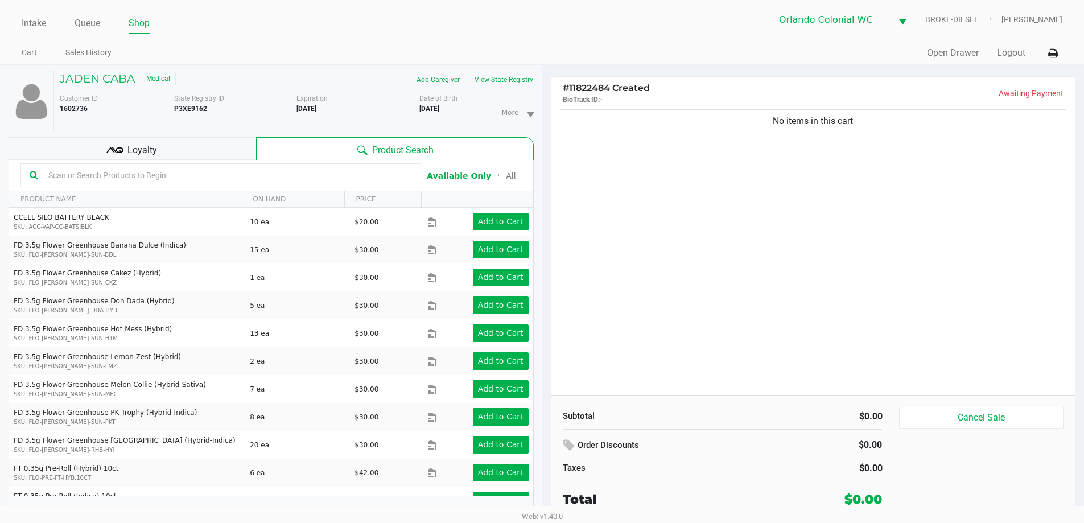
click at [217, 145] on div "Loyalty" at bounding box center [133, 148] width 248 height 23
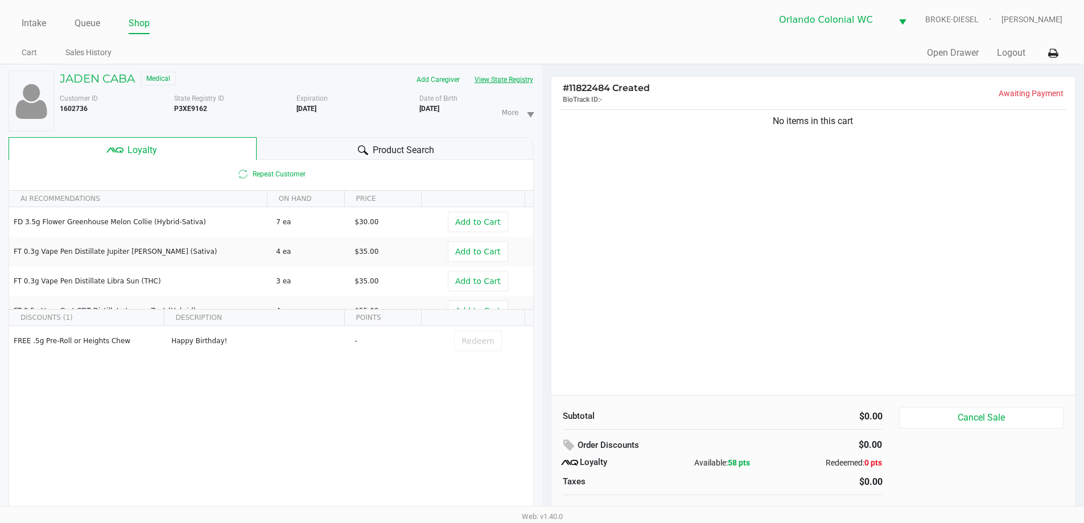
click at [520, 79] on button "View State Registry" at bounding box center [500, 80] width 67 height 18
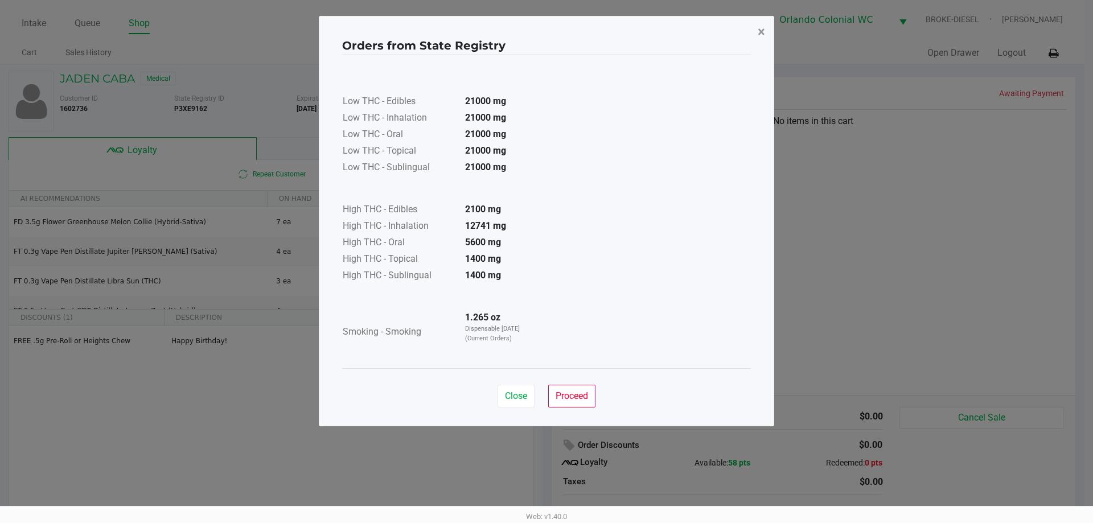
click at [758, 30] on span "×" at bounding box center [761, 32] width 7 height 16
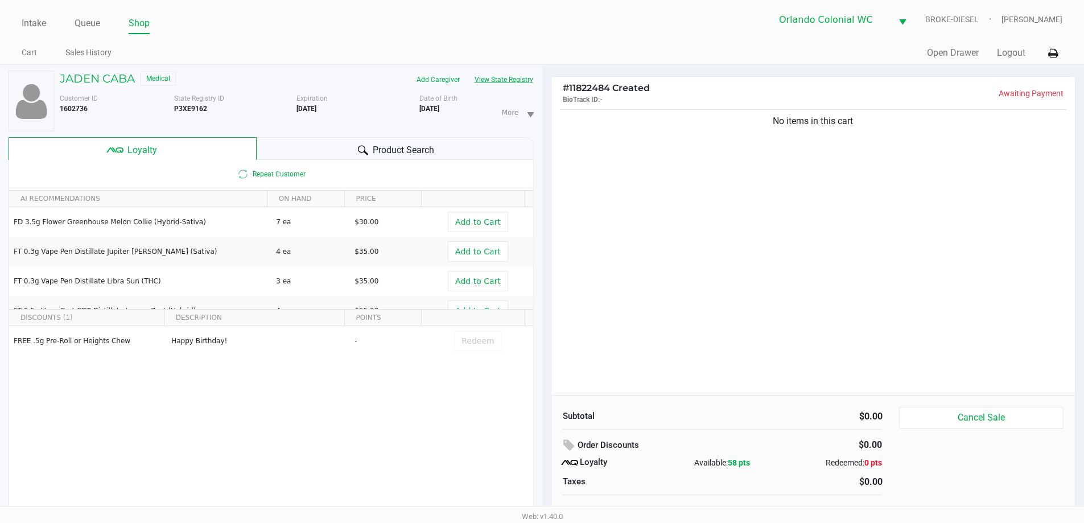
scroll to position [12, 0]
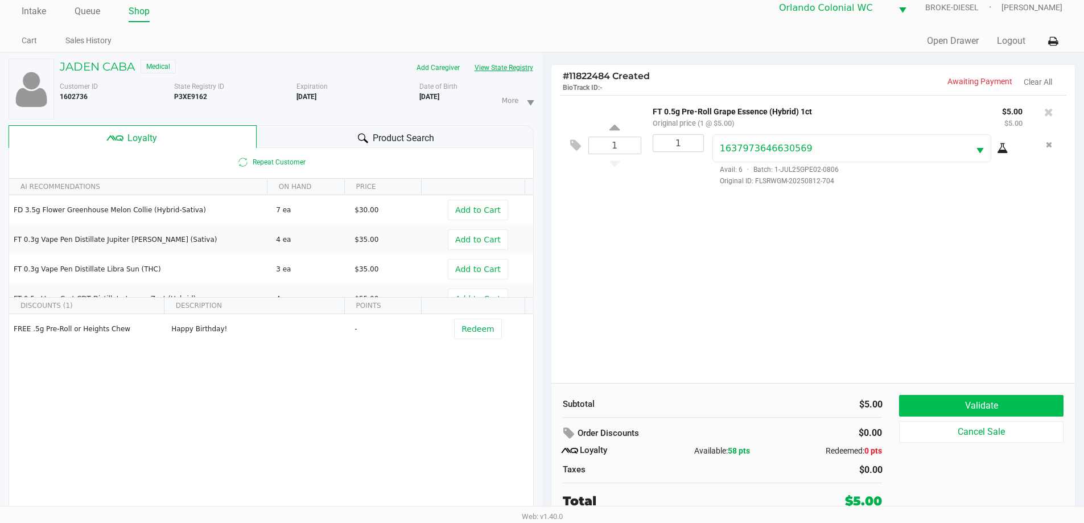
click at [991, 401] on button "Validate" at bounding box center [981, 406] width 164 height 22
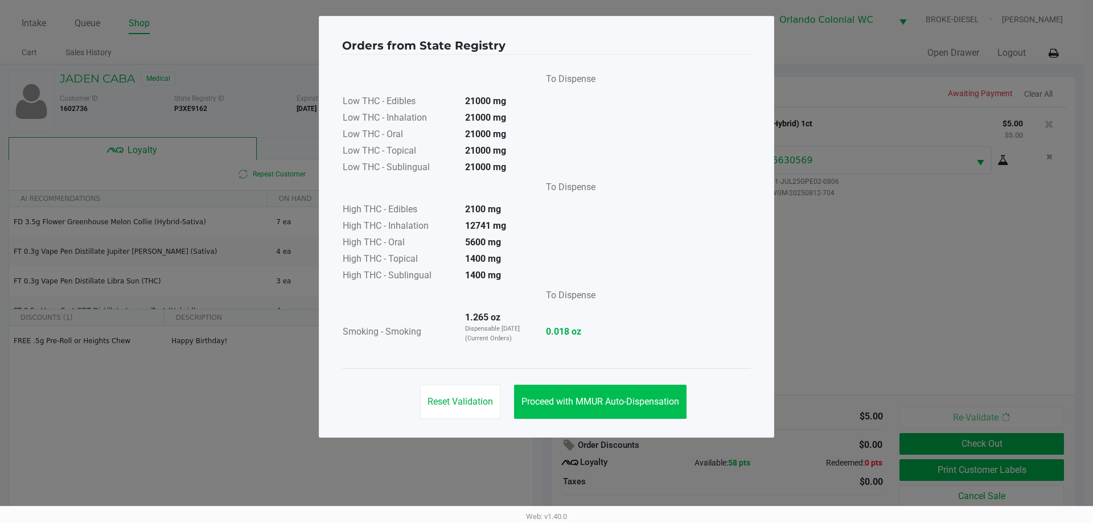
click at [598, 401] on span "Proceed with MMUR Auto-Dispensation" at bounding box center [600, 401] width 158 height 11
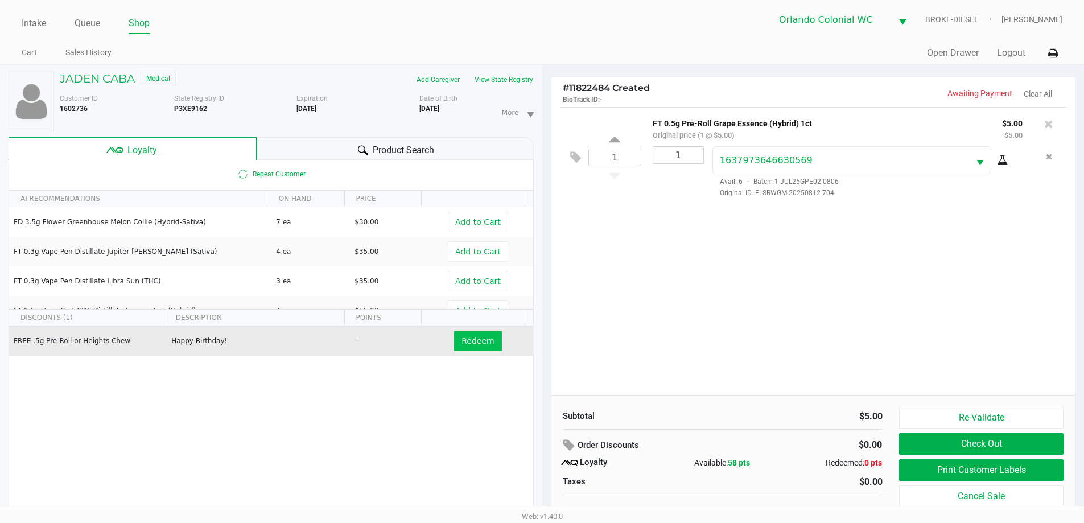
click at [476, 332] on button "Redeem" at bounding box center [477, 341] width 47 height 20
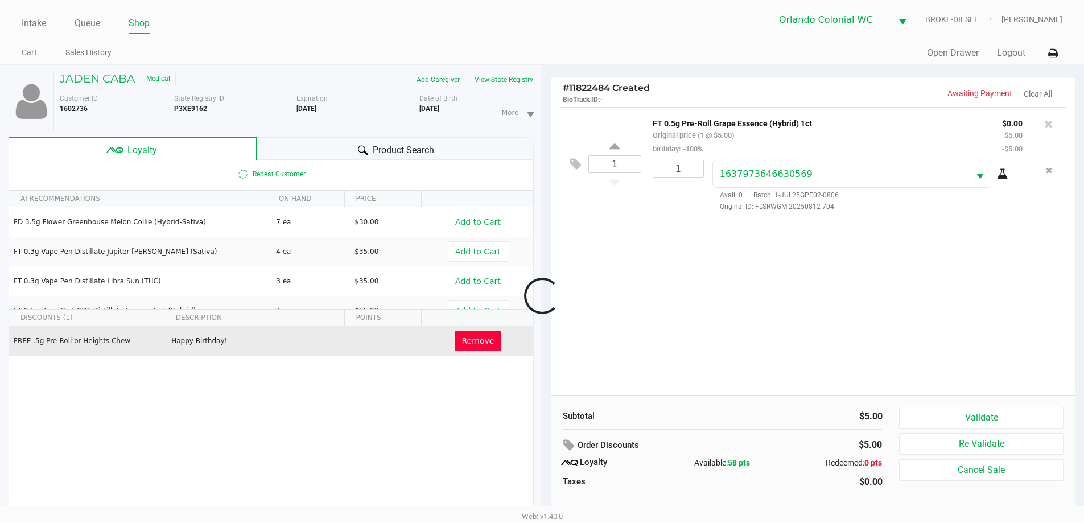
scroll to position [40, 0]
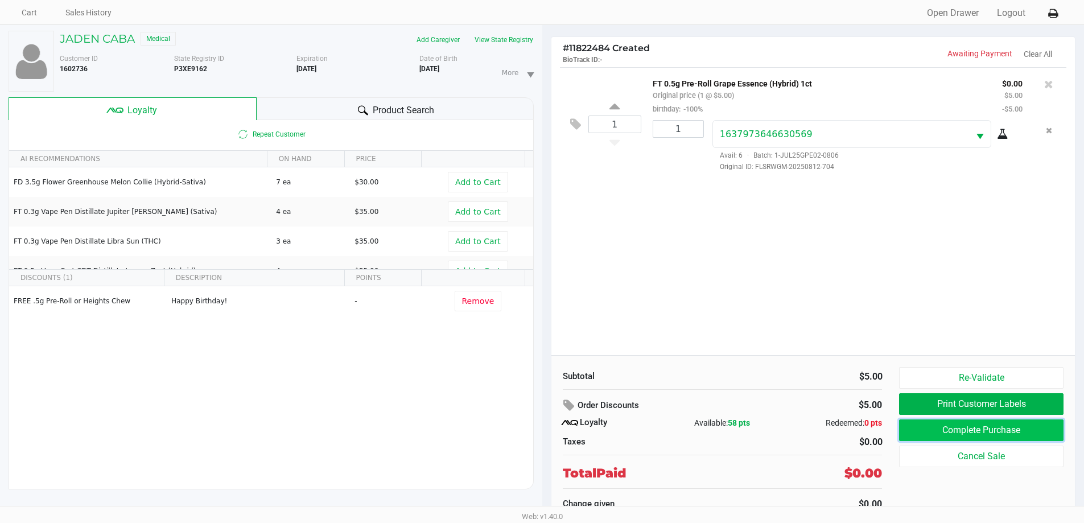
click at [1030, 429] on button "Complete Purchase" at bounding box center [981, 431] width 164 height 22
click at [1000, 404] on div at bounding box center [542, 255] width 1084 height 349
click at [1008, 404] on div at bounding box center [542, 255] width 1084 height 349
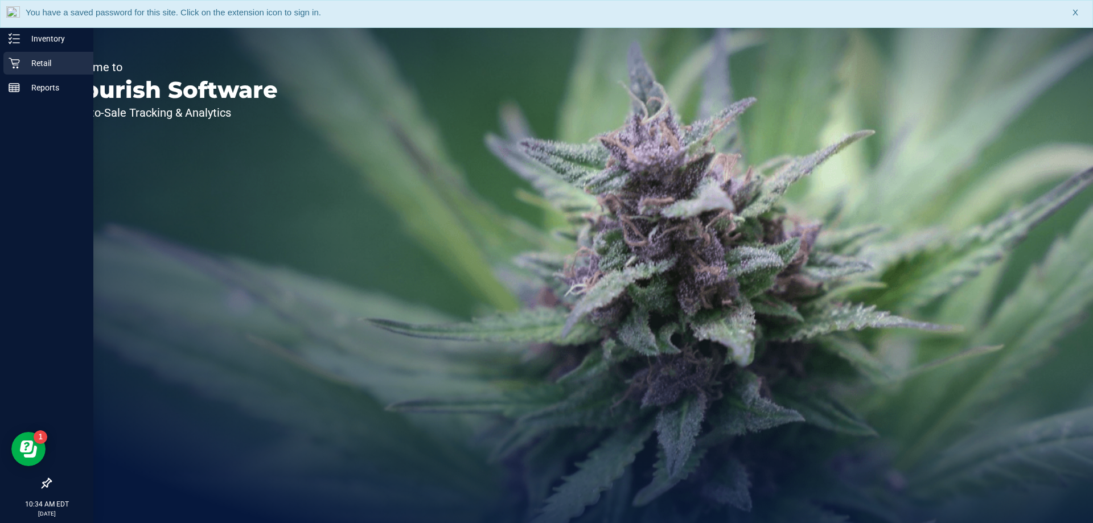
click at [27, 60] on p "Retail" at bounding box center [54, 63] width 68 height 14
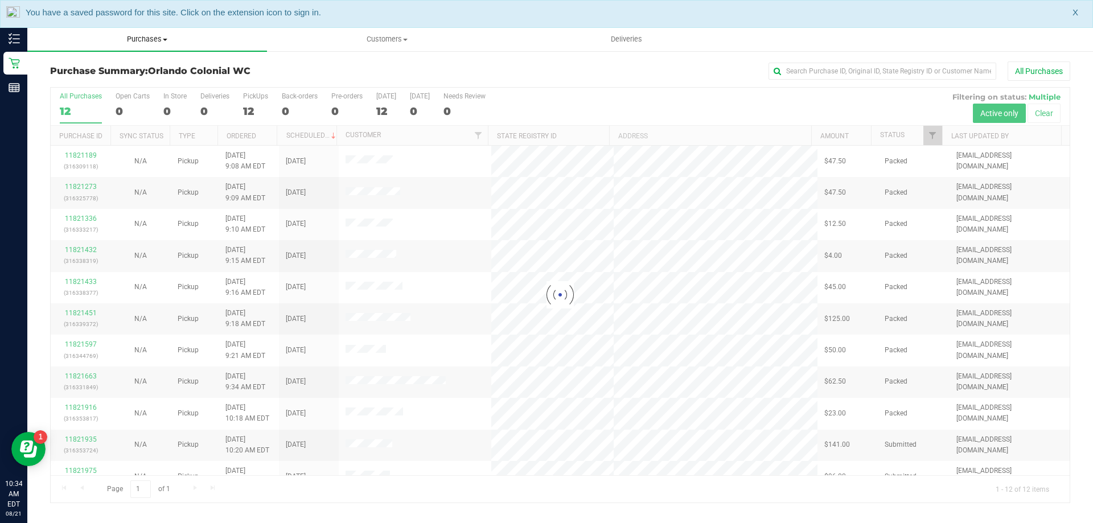
click at [161, 40] on span "Purchases" at bounding box center [147, 39] width 240 height 10
click at [116, 83] on li "Fulfillment" at bounding box center [147, 83] width 240 height 14
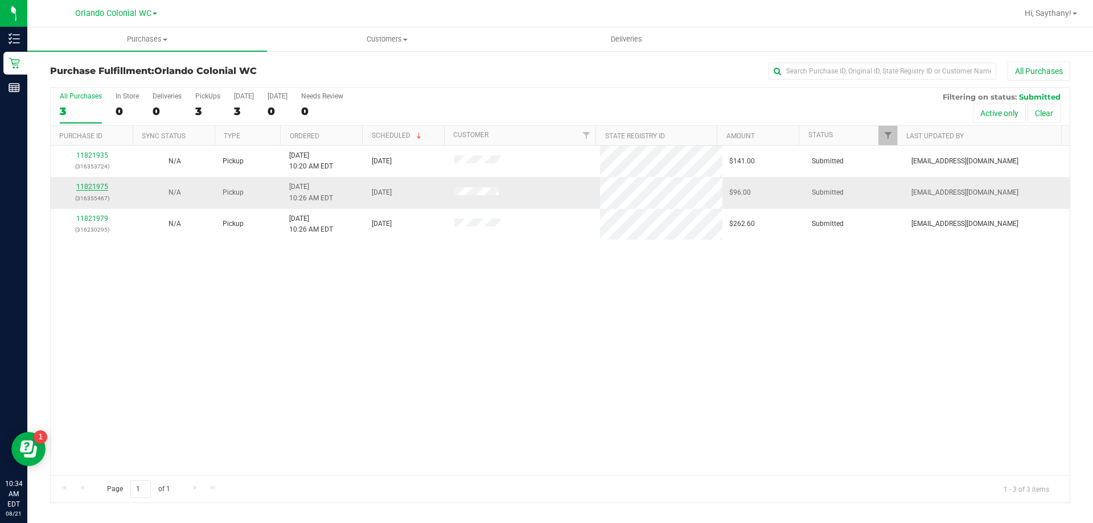
click at [96, 186] on link "11821975" at bounding box center [92, 187] width 32 height 8
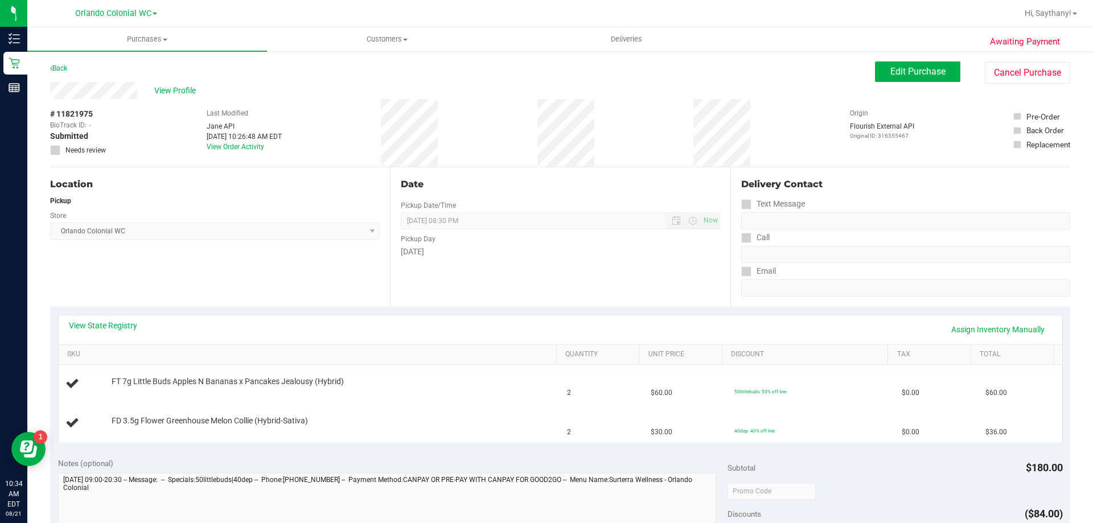
click at [57, 73] on div "Back" at bounding box center [58, 68] width 17 height 14
click at [57, 63] on div "Back" at bounding box center [58, 68] width 17 height 14
click at [57, 64] on link "Back" at bounding box center [58, 68] width 17 height 8
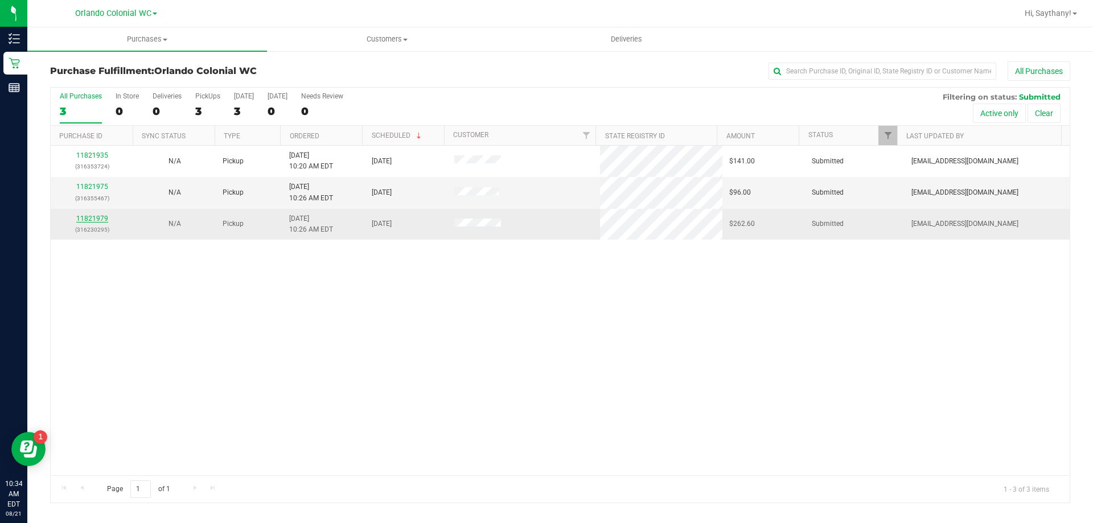
click at [101, 216] on link "11821979" at bounding box center [92, 219] width 32 height 8
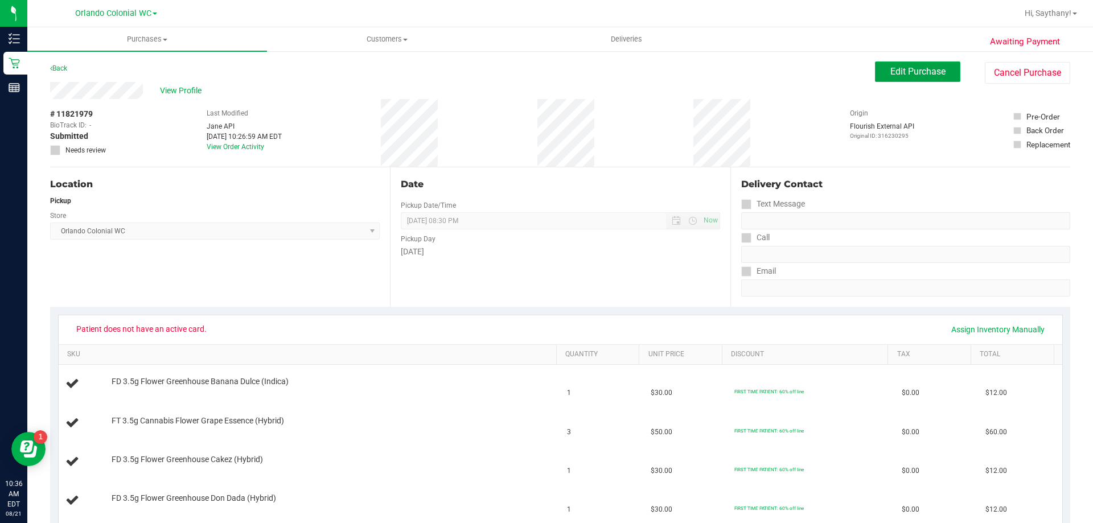
click at [905, 67] on span "Edit Purchase" at bounding box center [917, 71] width 55 height 11
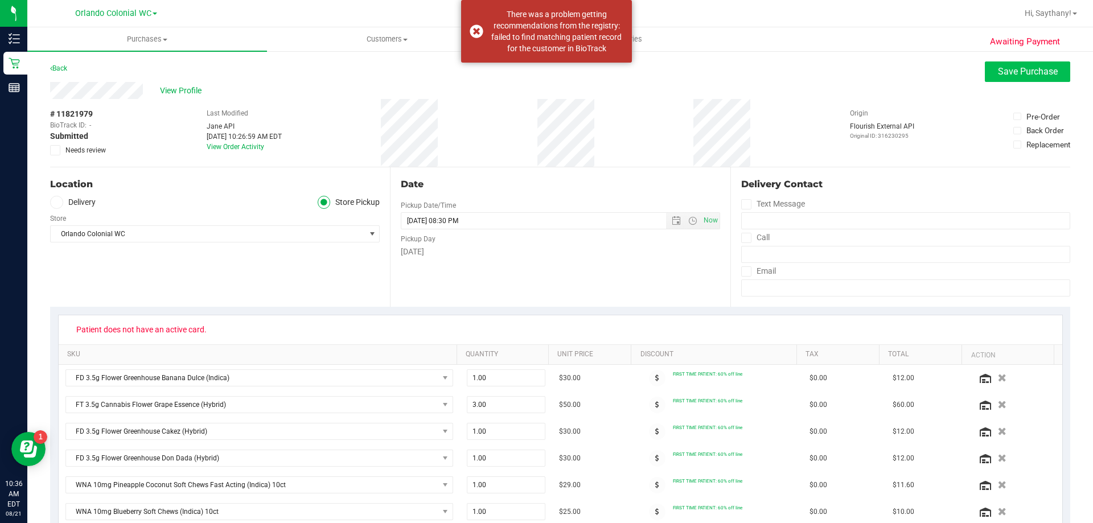
click at [998, 67] on span "Save Purchase" at bounding box center [1028, 71] width 60 height 11
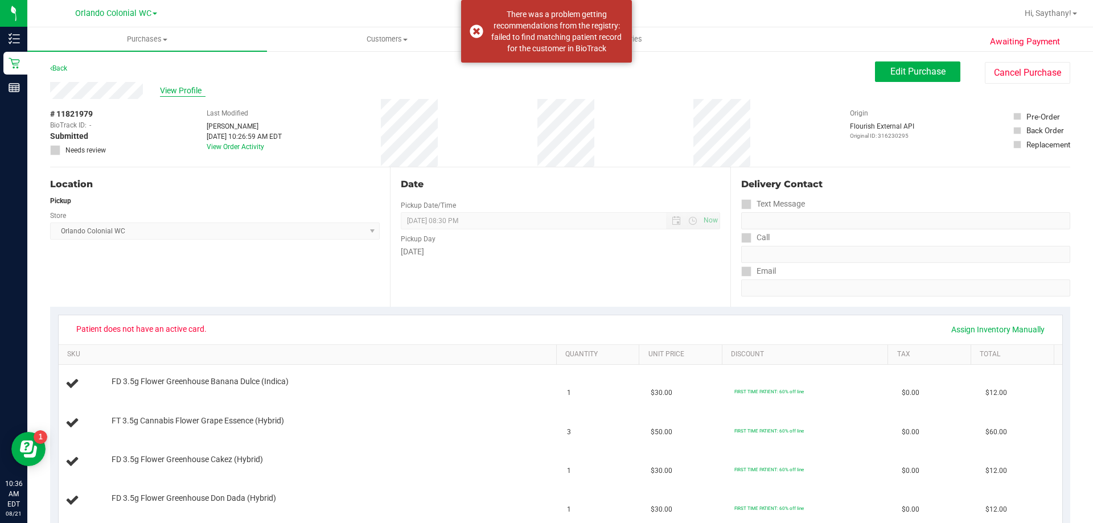
click at [170, 92] on span "View Profile" at bounding box center [183, 91] width 46 height 12
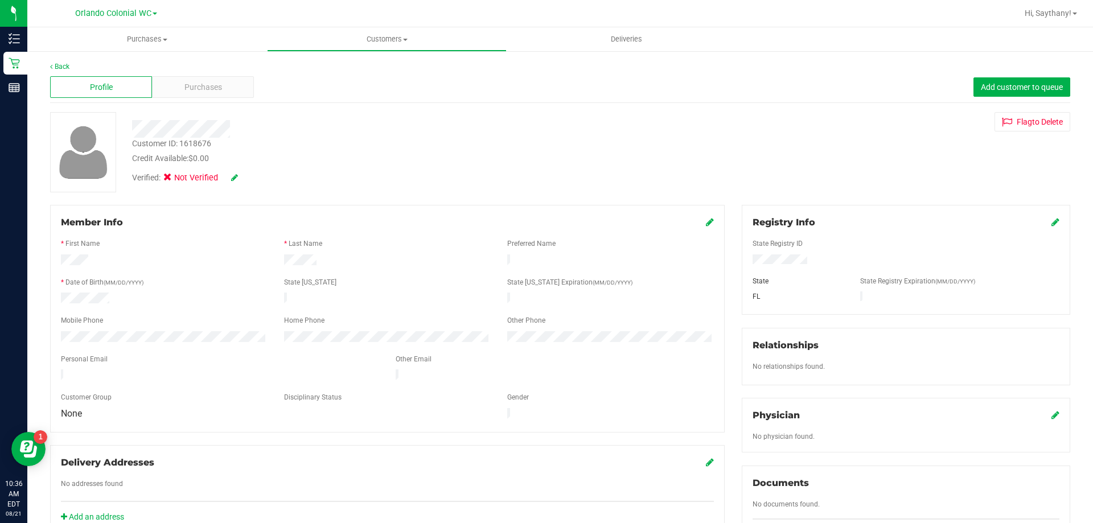
click at [706, 224] on icon at bounding box center [710, 221] width 8 height 9
click at [710, 222] on div "Member Info * First Name * Last Name Preferred Name * Date of Birth (MM/DD/YYYY…" at bounding box center [387, 324] width 675 height 239
click at [704, 219] on icon at bounding box center [709, 223] width 10 height 9
click at [1051, 227] on icon at bounding box center [1055, 221] width 8 height 9
click at [1049, 225] on icon at bounding box center [1054, 223] width 10 height 9
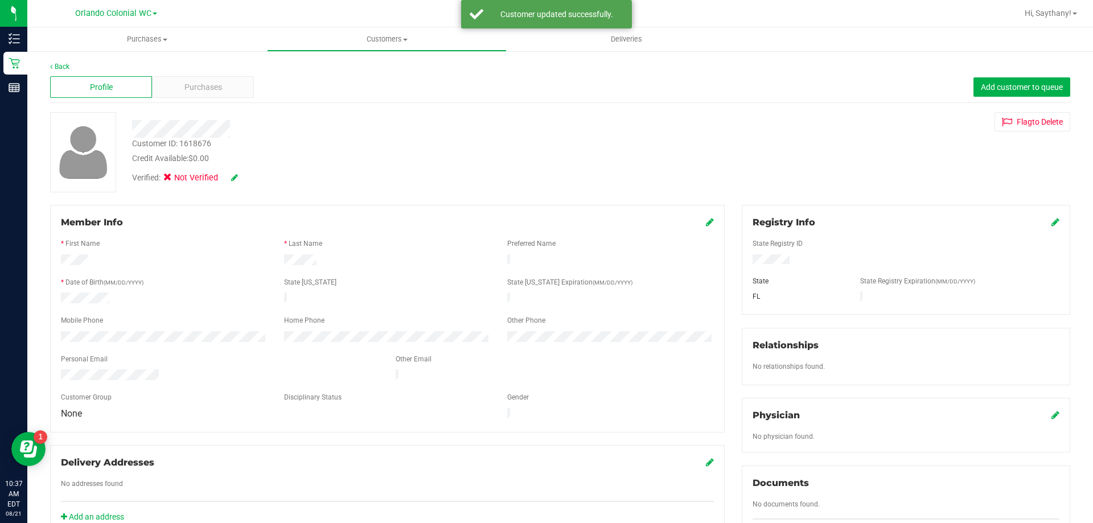
click at [709, 223] on div "Member Info * First Name * Last Name Preferred Name * Date of Birth (MM/DD/YYYY…" at bounding box center [387, 319] width 675 height 228
click at [706, 222] on icon at bounding box center [710, 221] width 8 height 9
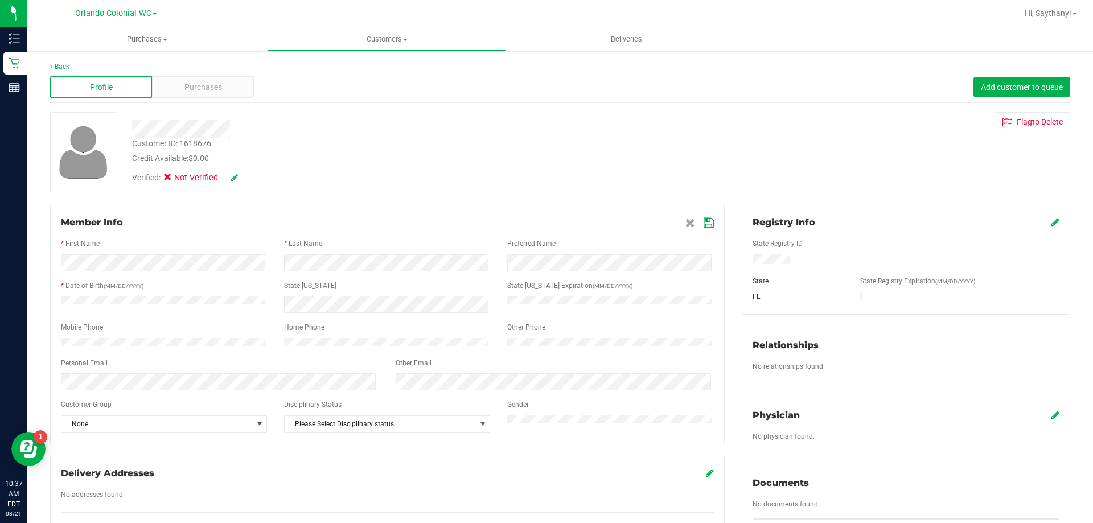
click at [234, 180] on icon at bounding box center [234, 178] width 7 height 8
click at [173, 179] on icon at bounding box center [170, 179] width 7 height 0
click at [0, 0] on input "Medical" at bounding box center [0, 0] width 0 height 0
click at [254, 179] on icon at bounding box center [249, 178] width 9 height 8
click at [704, 223] on icon at bounding box center [709, 223] width 10 height 9
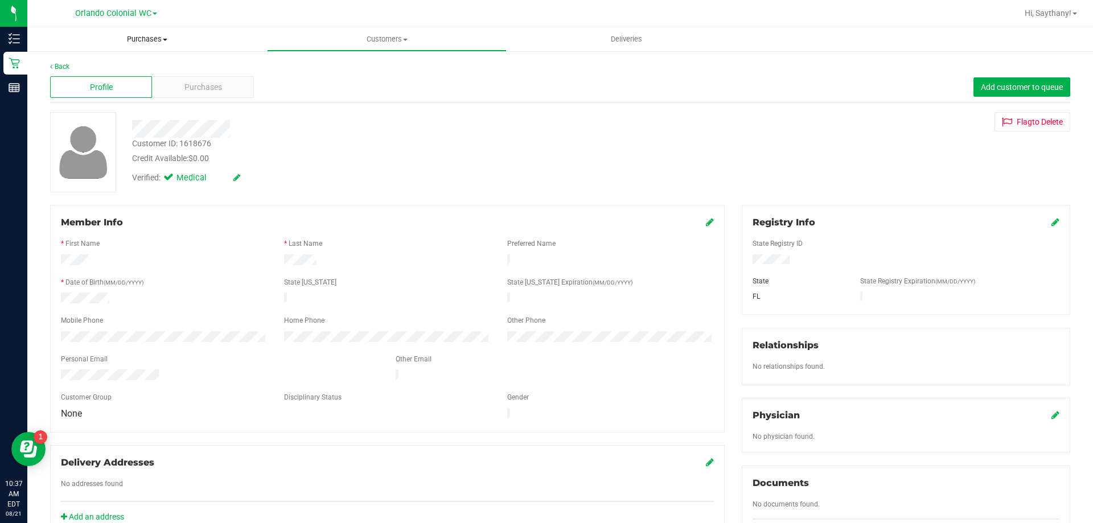
click at [154, 36] on span "Purchases" at bounding box center [147, 39] width 240 height 10
click at [135, 76] on li "Fulfillment" at bounding box center [147, 83] width 240 height 14
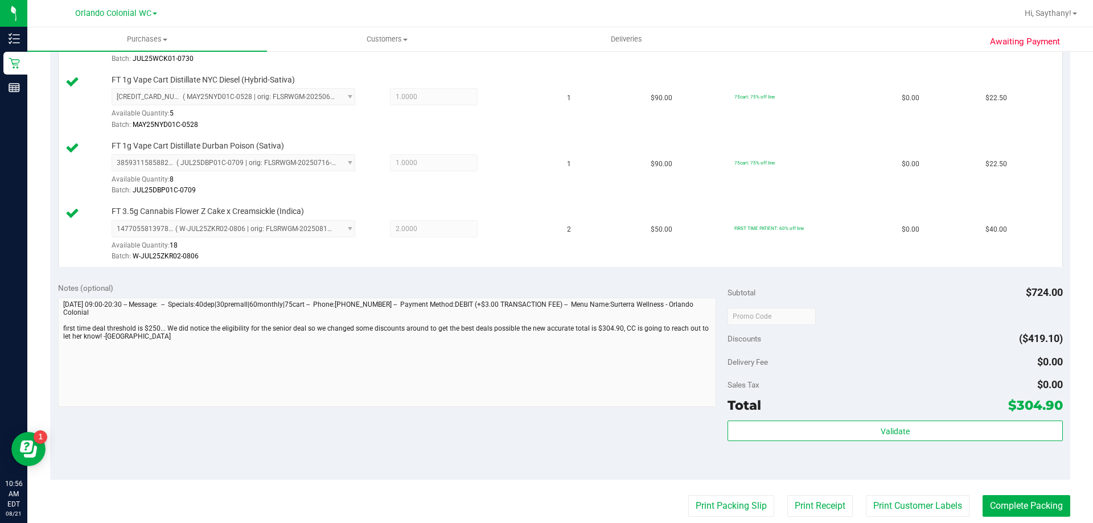
scroll to position [823, 0]
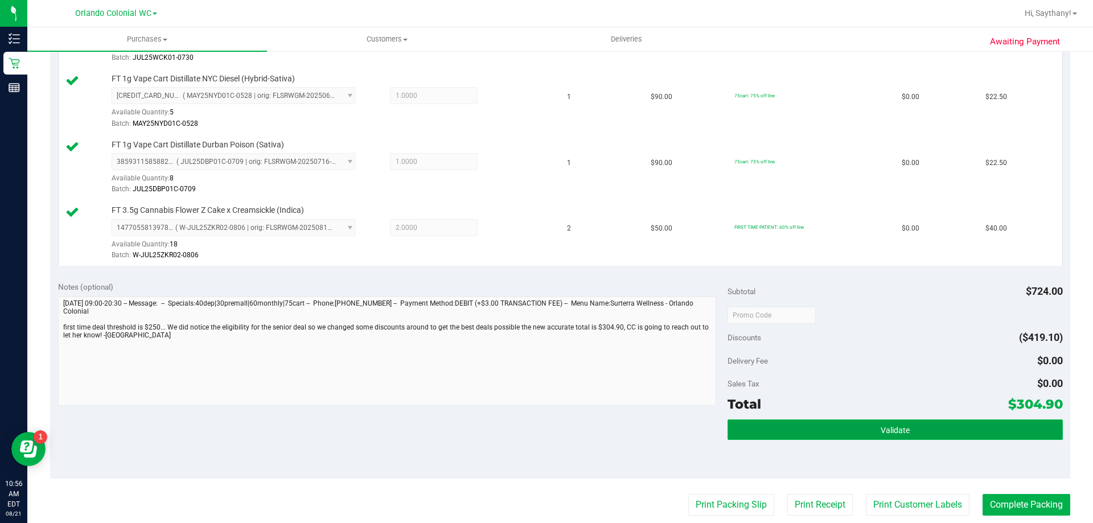
click at [879, 437] on button "Validate" at bounding box center [895, 430] width 335 height 20
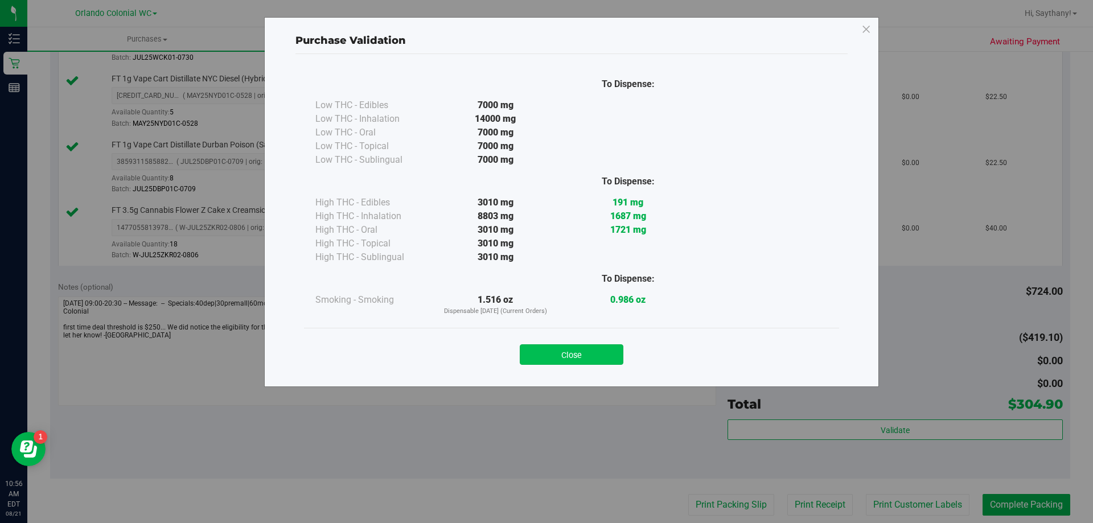
click at [577, 345] on button "Close" at bounding box center [572, 354] width 104 height 20
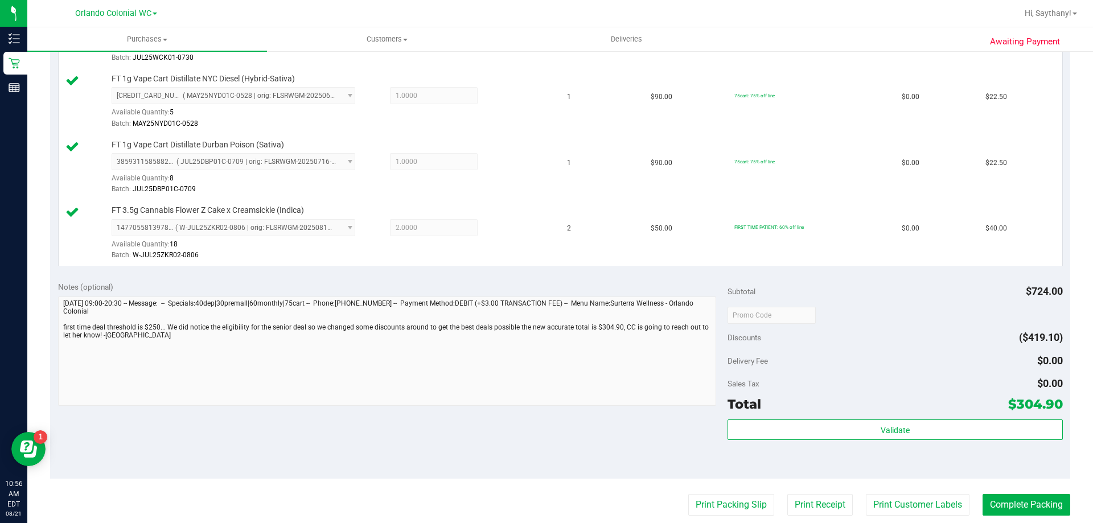
scroll to position [1000, 0]
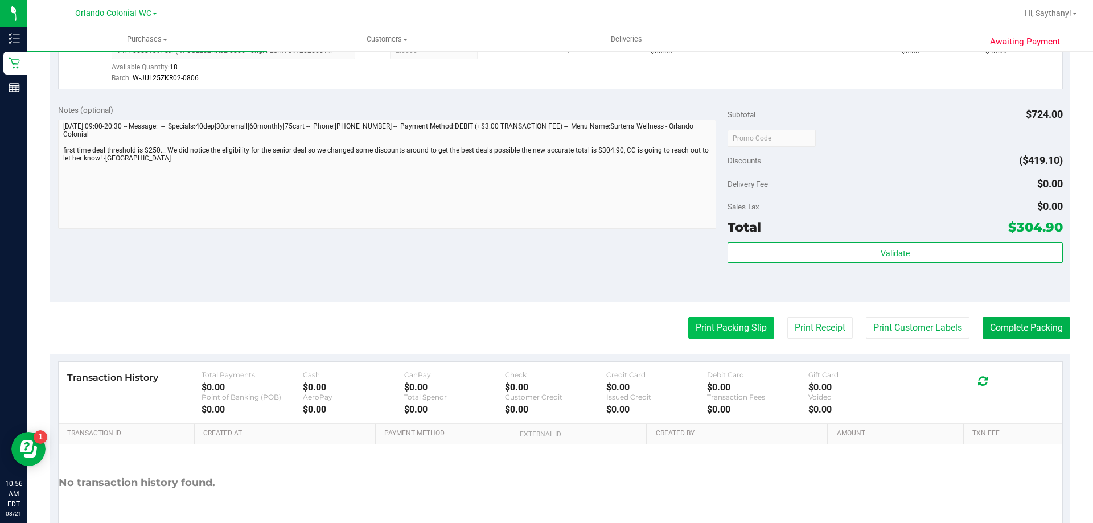
click at [727, 333] on button "Print Packing Slip" at bounding box center [731, 328] width 86 height 22
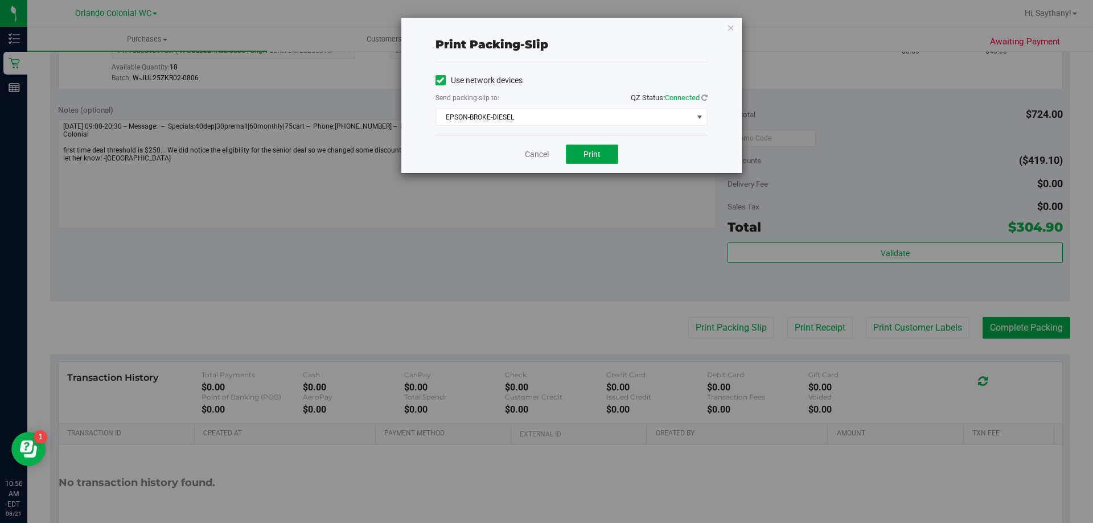
click at [599, 158] on span "Print" at bounding box center [592, 154] width 17 height 9
click at [715, 28] on div "Print packing-slip Use network devices Send packing-slip to: QZ Status: Connect…" at bounding box center [571, 95] width 340 height 155
click at [730, 24] on icon "button" at bounding box center [731, 27] width 8 height 14
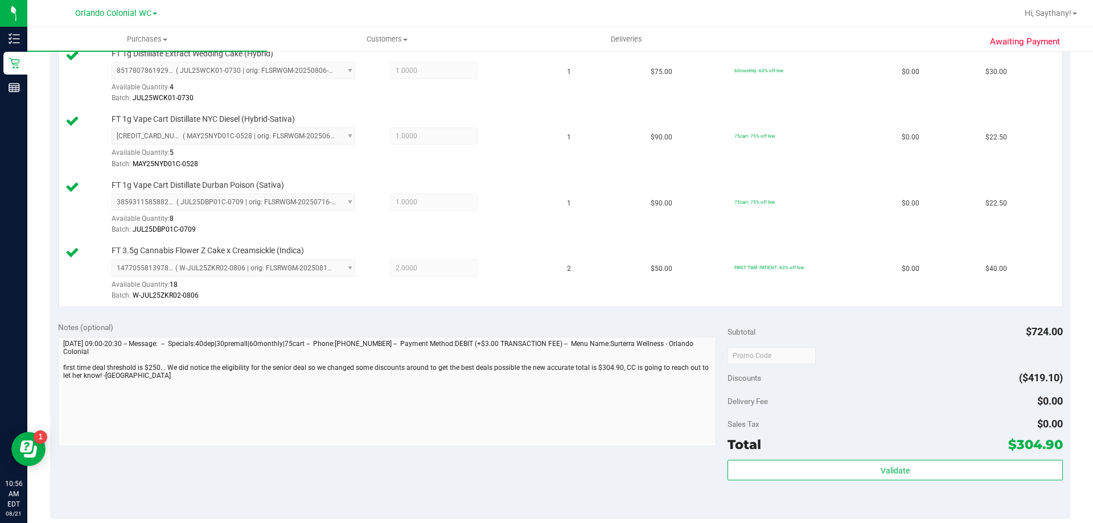
scroll to position [783, 0]
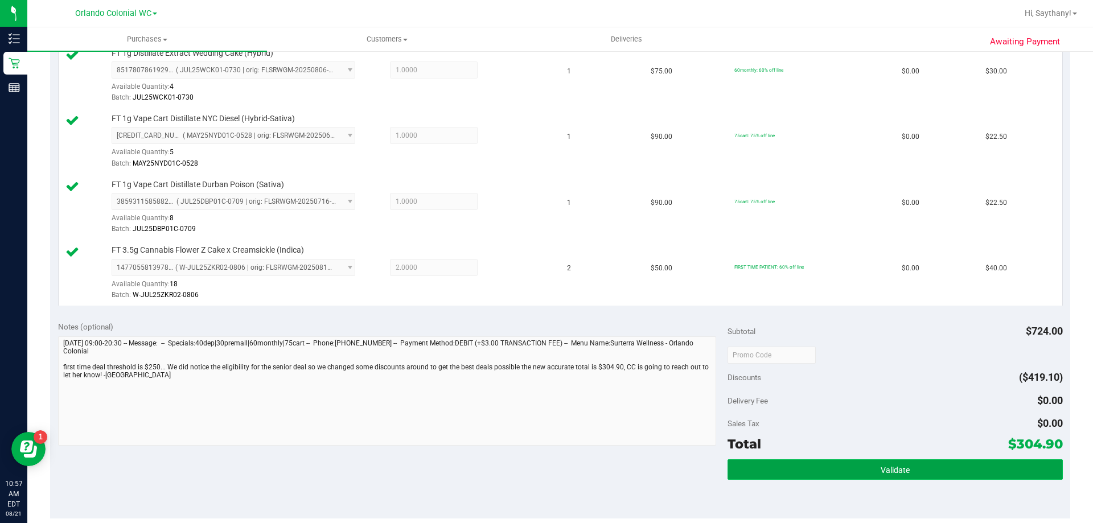
click at [863, 459] on button "Validate" at bounding box center [895, 469] width 335 height 20
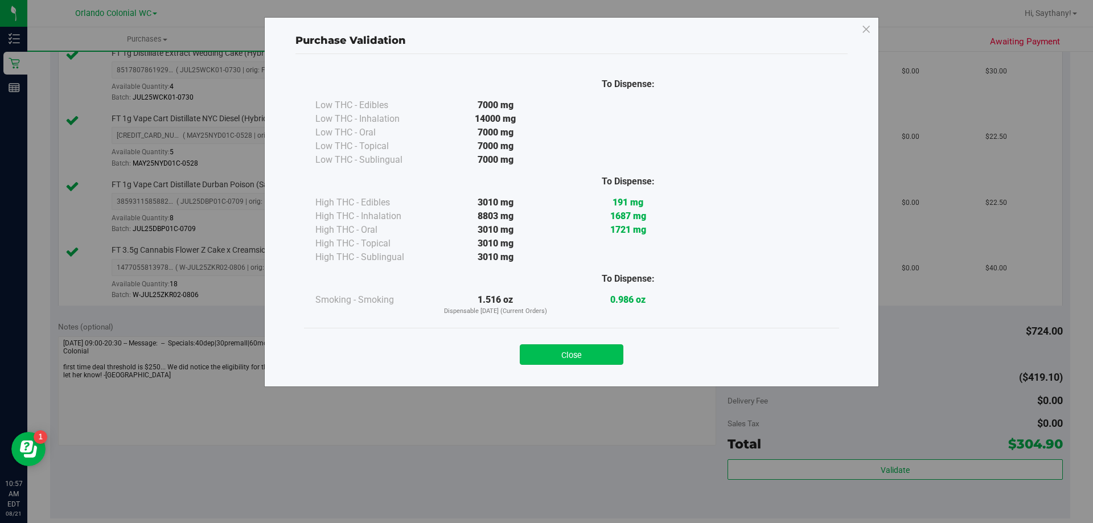
click at [545, 363] on button "Close" at bounding box center [572, 354] width 104 height 20
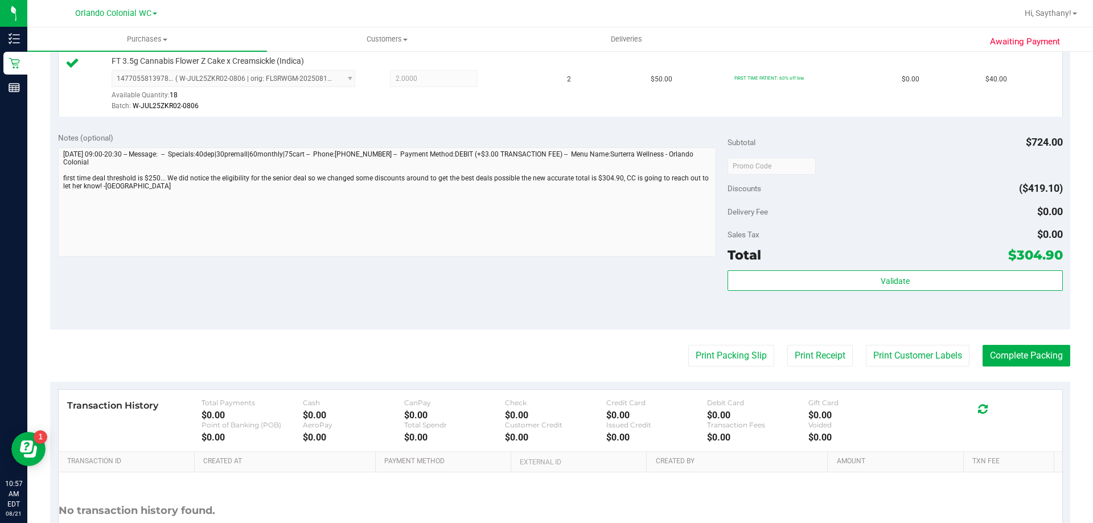
scroll to position [969, 0]
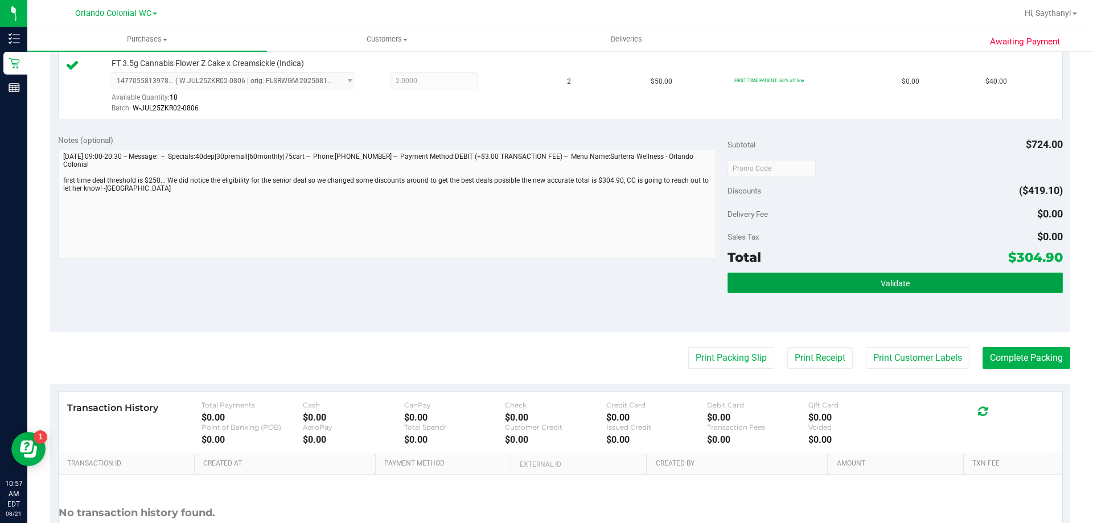
click at [931, 283] on button "Validate" at bounding box center [895, 283] width 335 height 20
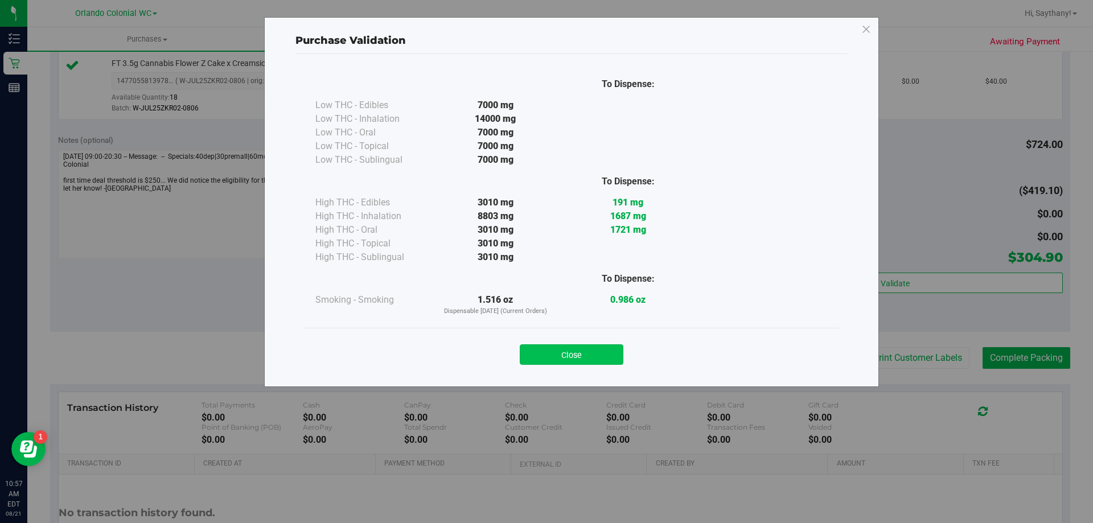
click at [552, 362] on button "Close" at bounding box center [572, 354] width 104 height 20
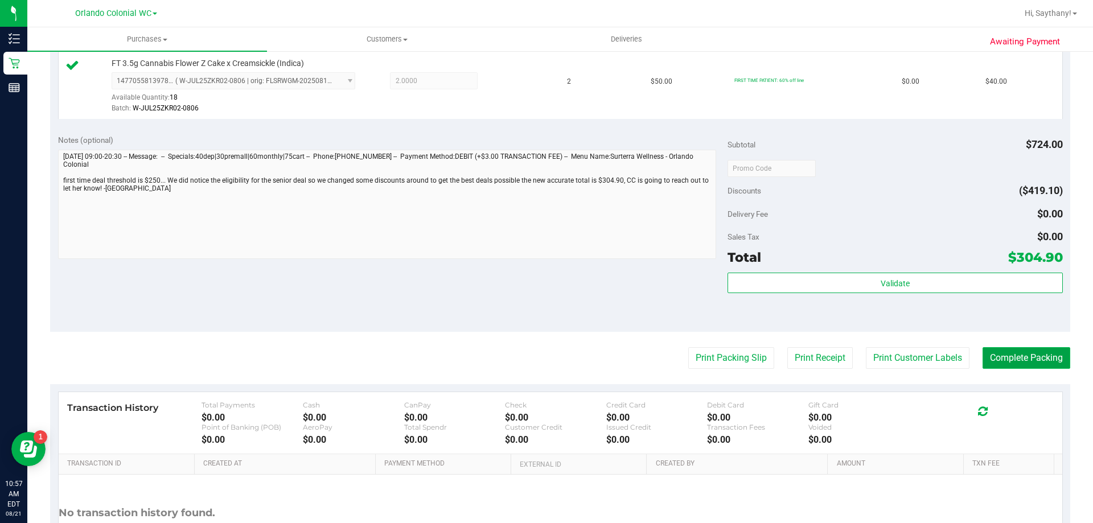
click at [1028, 368] on button "Complete Packing" at bounding box center [1027, 358] width 88 height 22
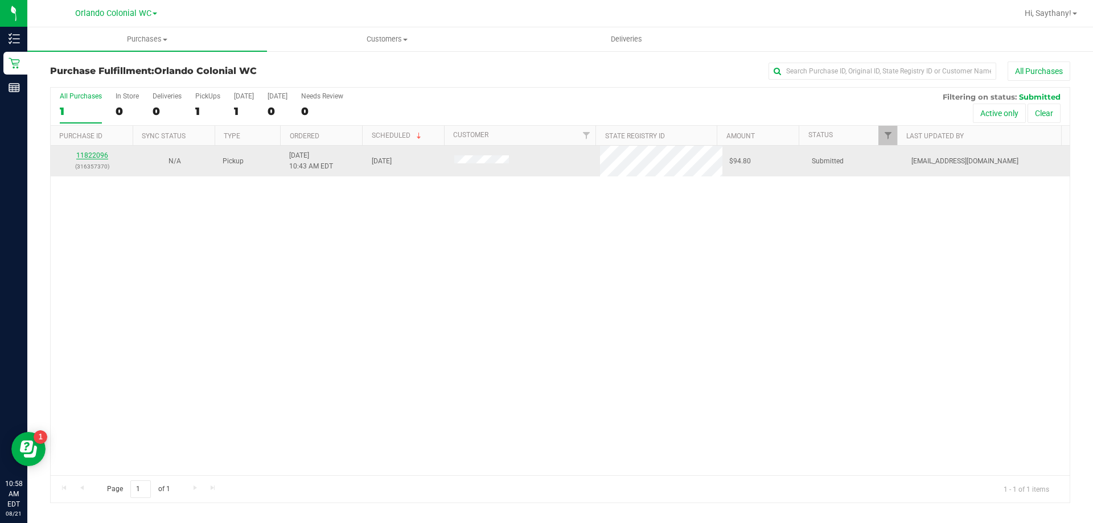
click at [91, 152] on link "11822096" at bounding box center [92, 155] width 32 height 8
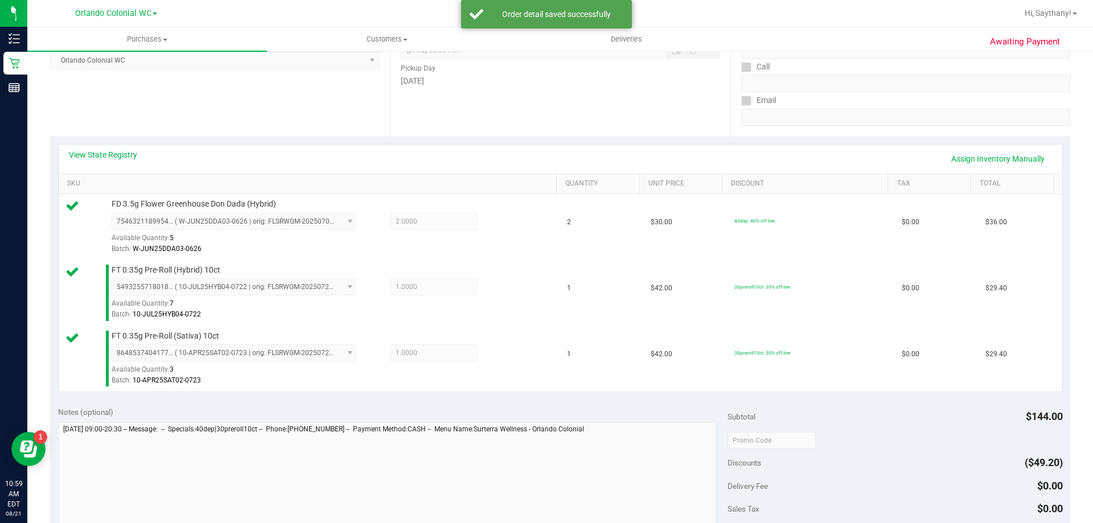
scroll to position [232, 0]
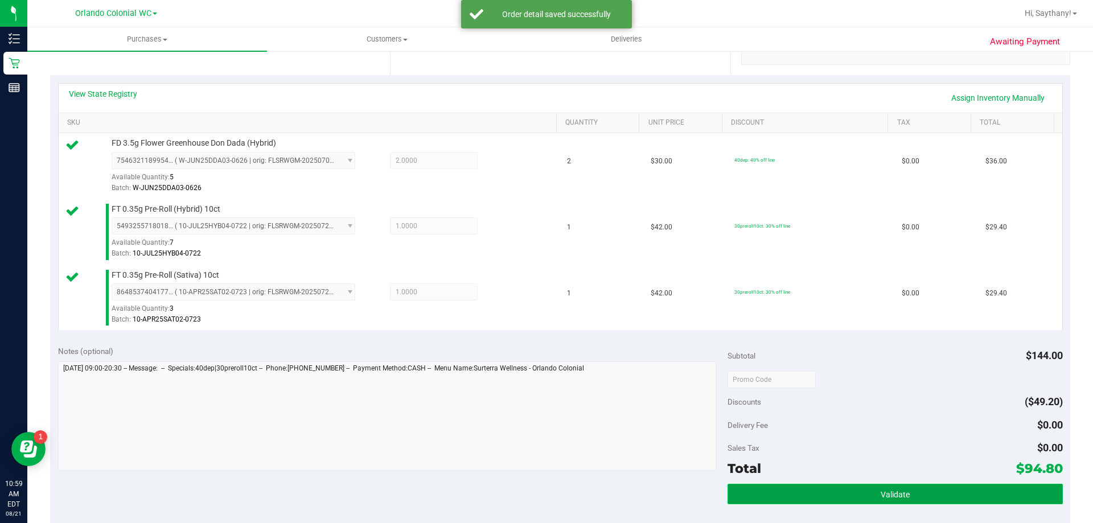
click at [950, 498] on button "Validate" at bounding box center [895, 494] width 335 height 20
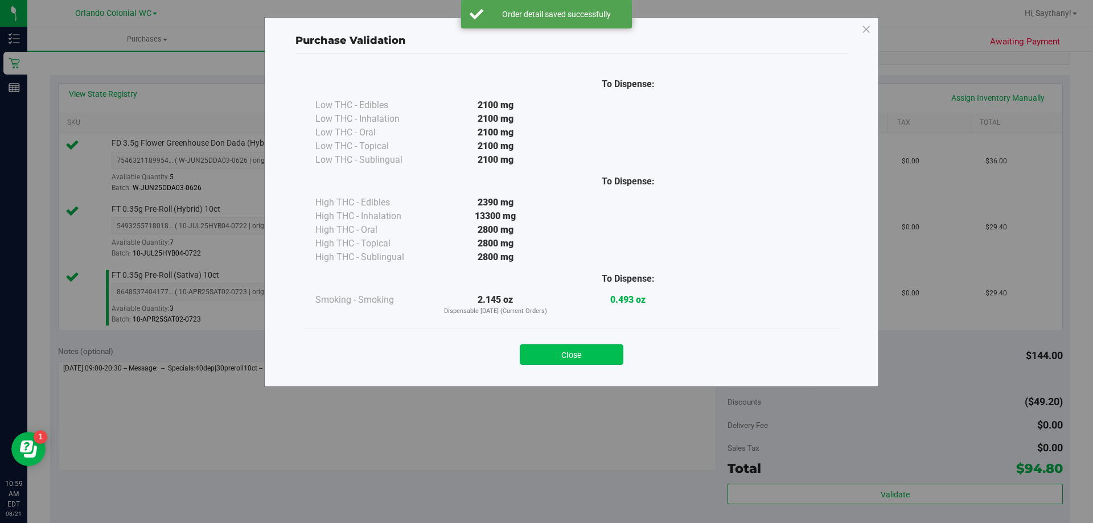
click at [574, 354] on button "Close" at bounding box center [572, 354] width 104 height 20
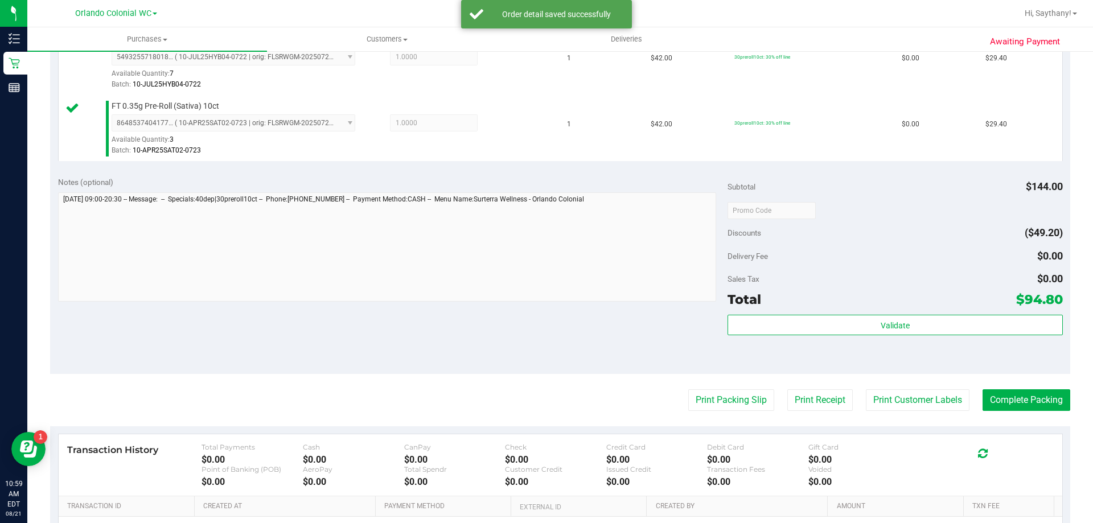
scroll to position [427, 0]
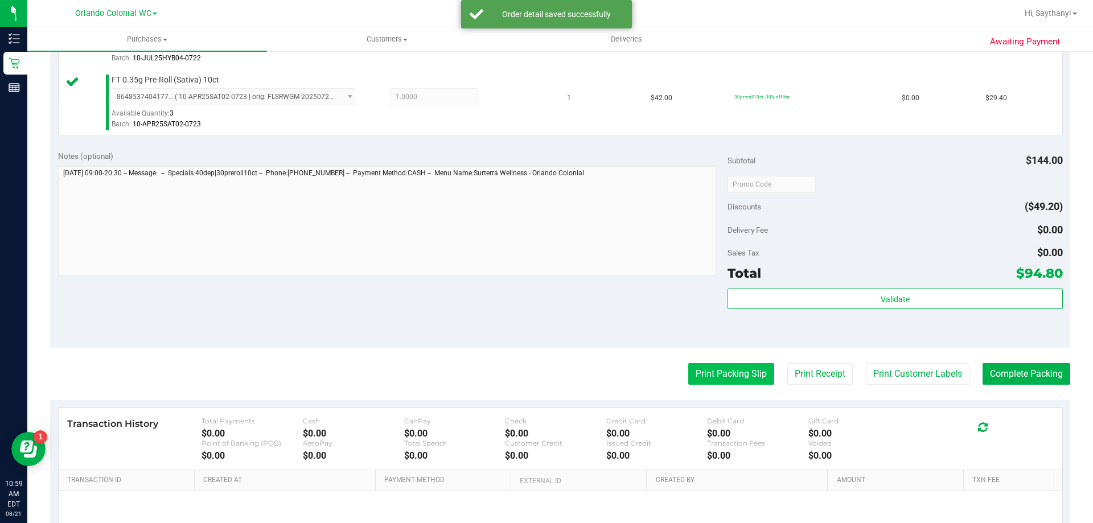
click at [721, 377] on button "Print Packing Slip" at bounding box center [731, 374] width 86 height 22
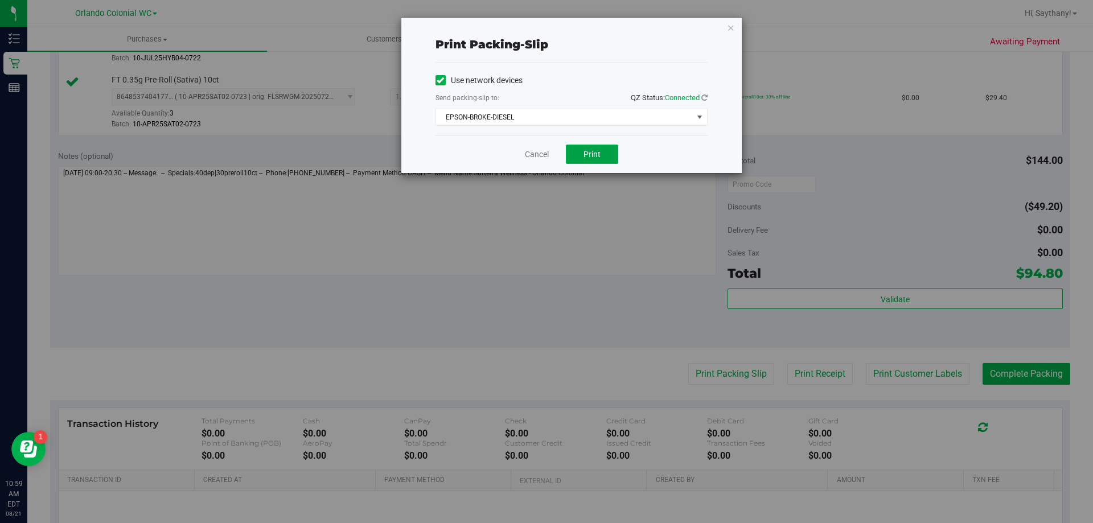
click at [602, 162] on button "Print" at bounding box center [592, 154] width 52 height 19
click at [712, 38] on div "Print packing-slip Use network devices Send packing-slip to: QZ Status: Connect…" at bounding box center [571, 95] width 340 height 155
click at [734, 31] on icon "button" at bounding box center [731, 27] width 8 height 14
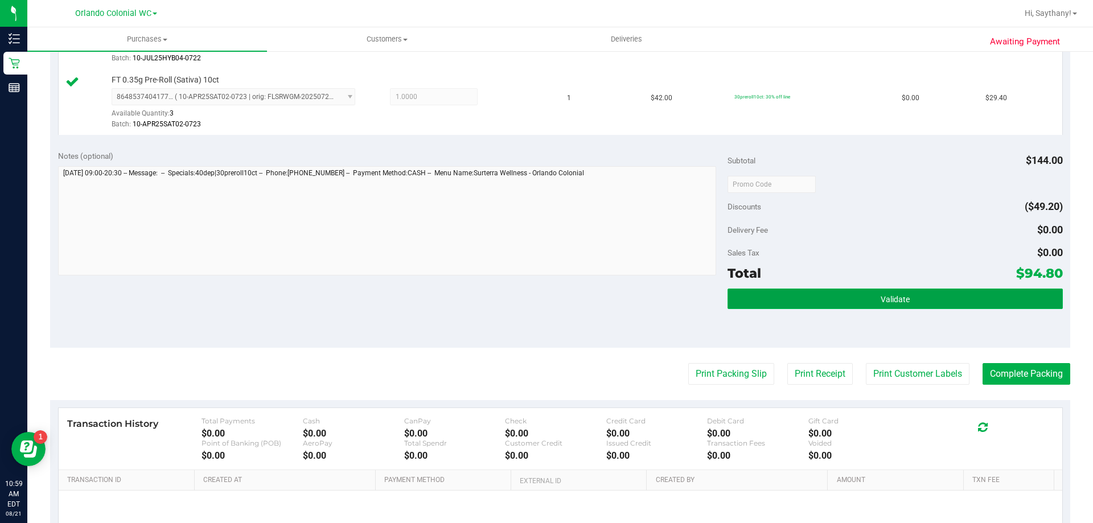
click at [1012, 291] on button "Validate" at bounding box center [895, 299] width 335 height 20
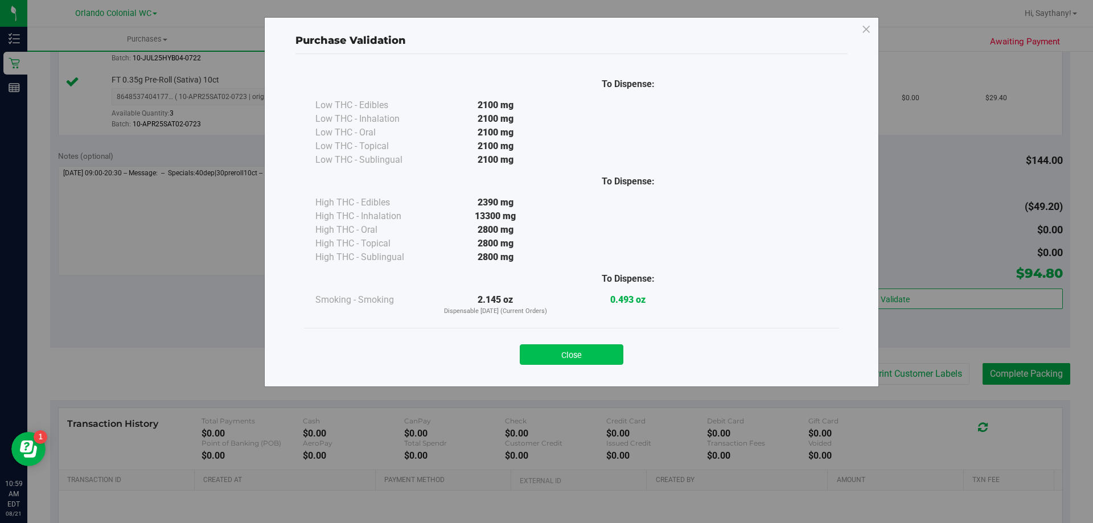
click at [564, 355] on button "Close" at bounding box center [572, 354] width 104 height 20
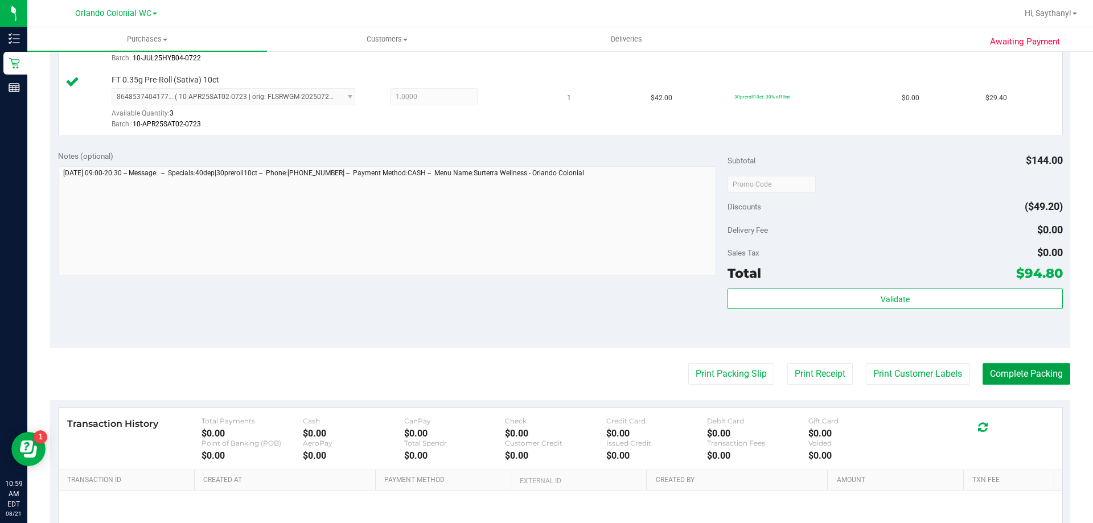
click at [1030, 374] on button "Complete Packing" at bounding box center [1027, 374] width 88 height 22
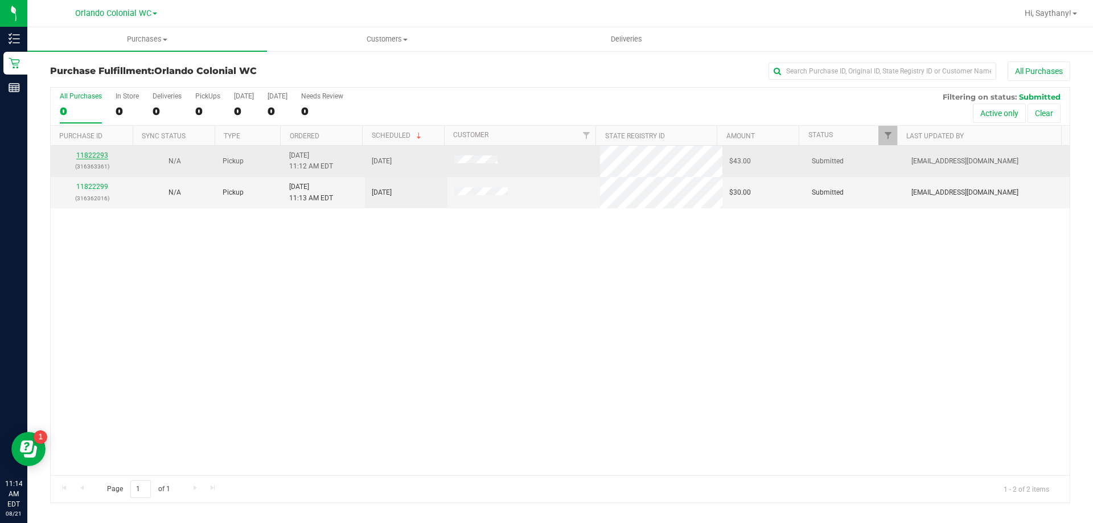
click at [93, 154] on link "11822293" at bounding box center [92, 155] width 32 height 8
click at [92, 157] on link "11822293" at bounding box center [92, 155] width 32 height 8
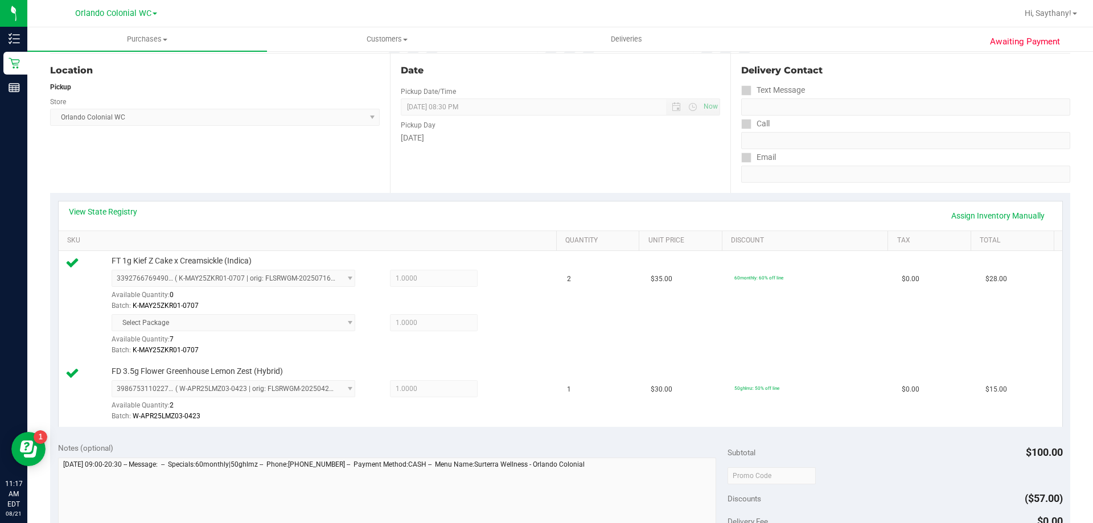
scroll to position [371, 0]
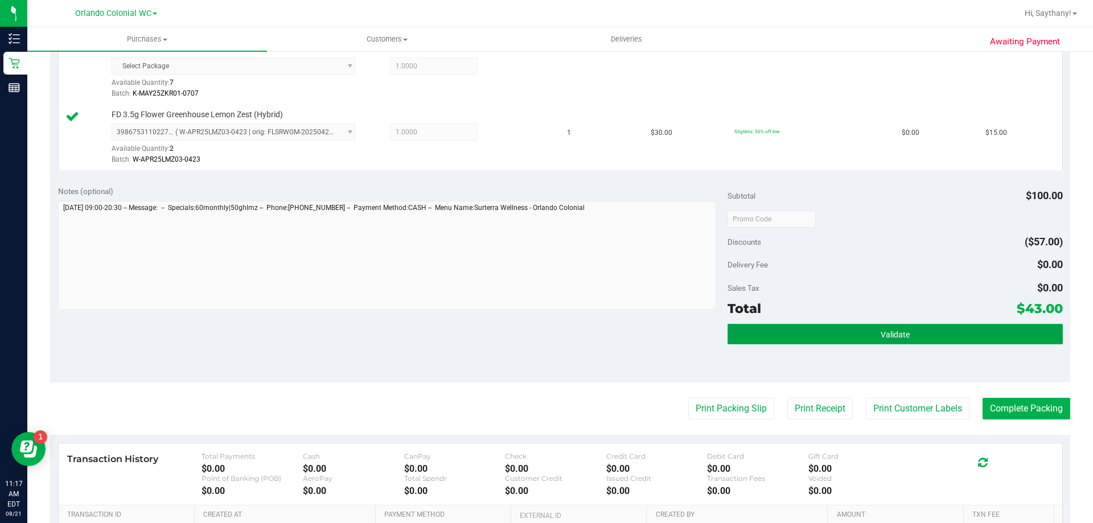
click at [994, 335] on button "Validate" at bounding box center [895, 334] width 335 height 20
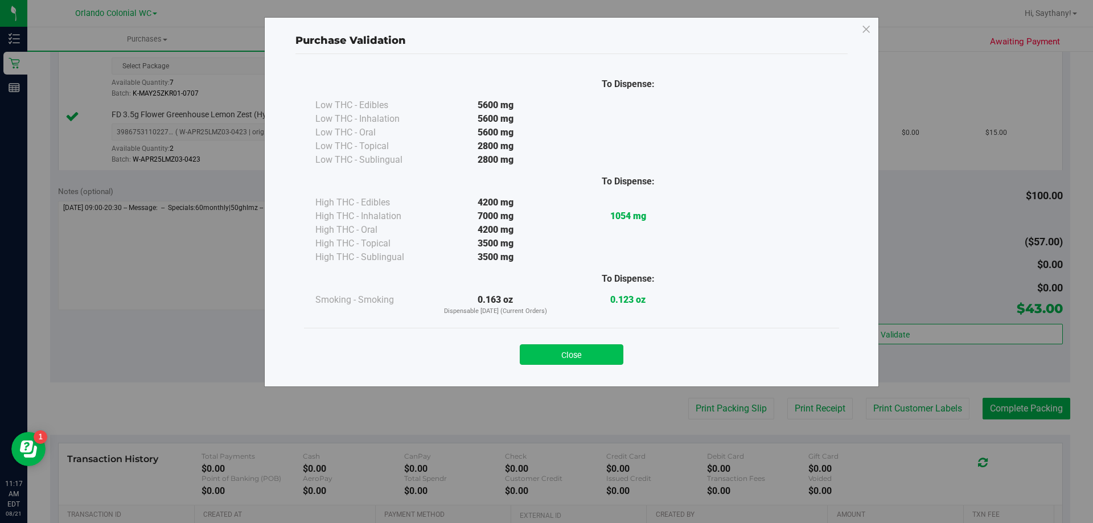
click at [527, 348] on button "Close" at bounding box center [572, 354] width 104 height 20
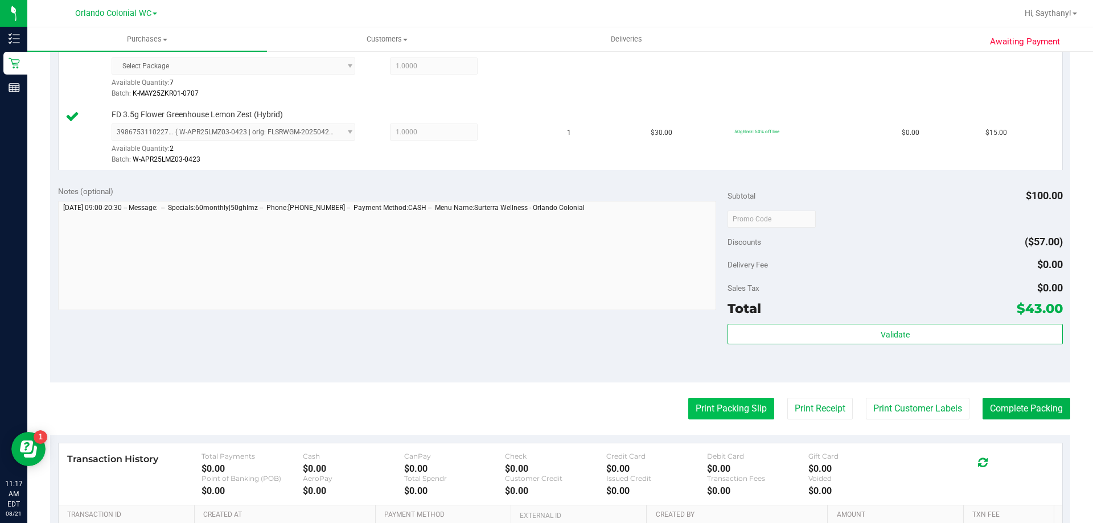
click at [738, 418] on button "Print Packing Slip" at bounding box center [731, 409] width 86 height 22
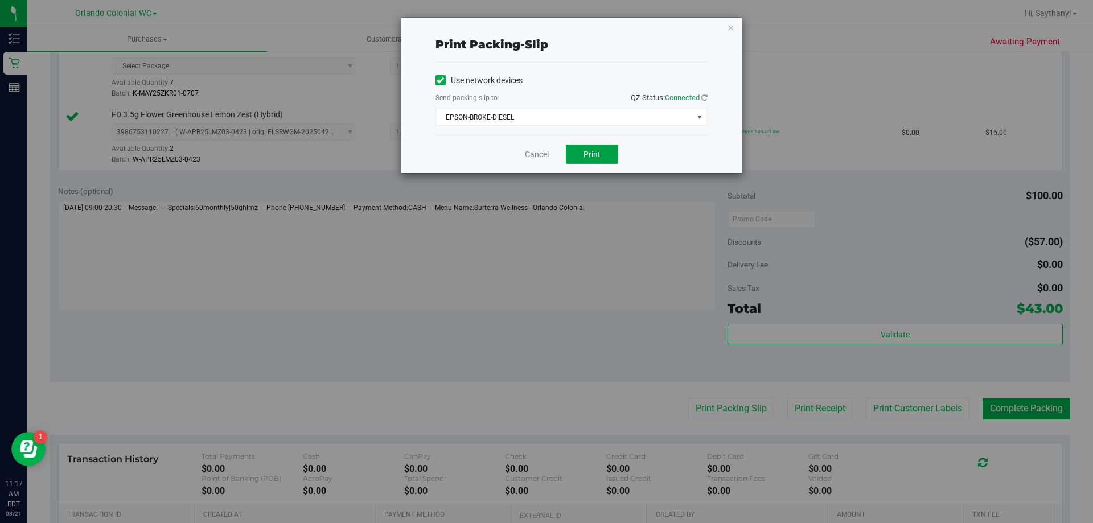
click at [597, 161] on button "Print" at bounding box center [592, 154] width 52 height 19
click at [729, 31] on icon "button" at bounding box center [731, 27] width 8 height 14
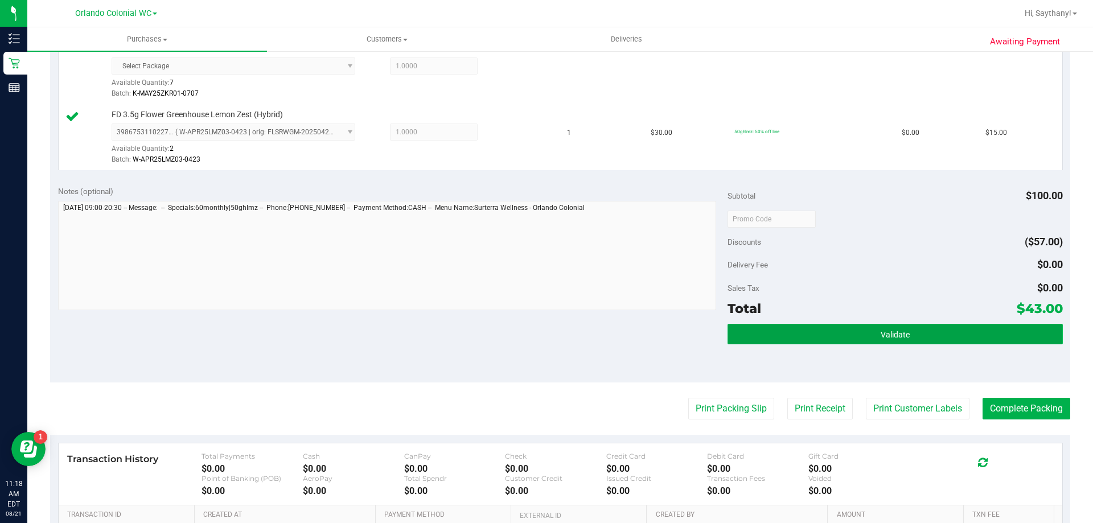
click at [963, 338] on button "Validate" at bounding box center [895, 334] width 335 height 20
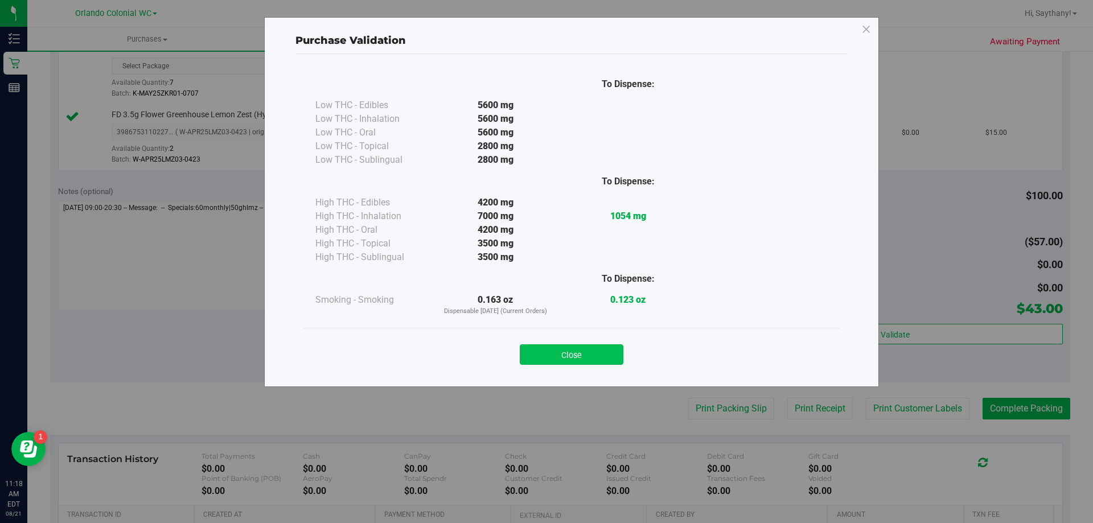
click at [576, 347] on button "Close" at bounding box center [572, 354] width 104 height 20
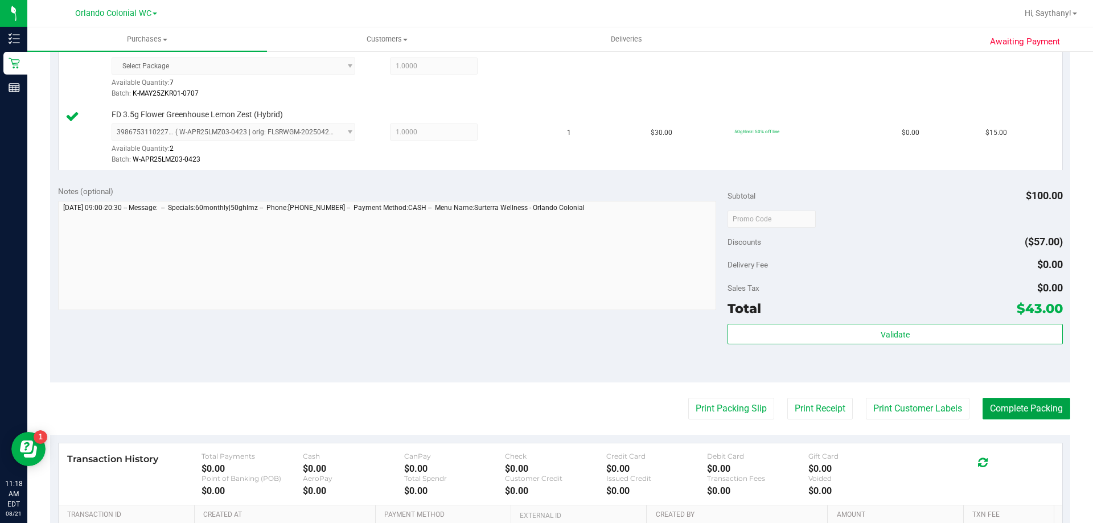
click at [1033, 406] on button "Complete Packing" at bounding box center [1027, 409] width 88 height 22
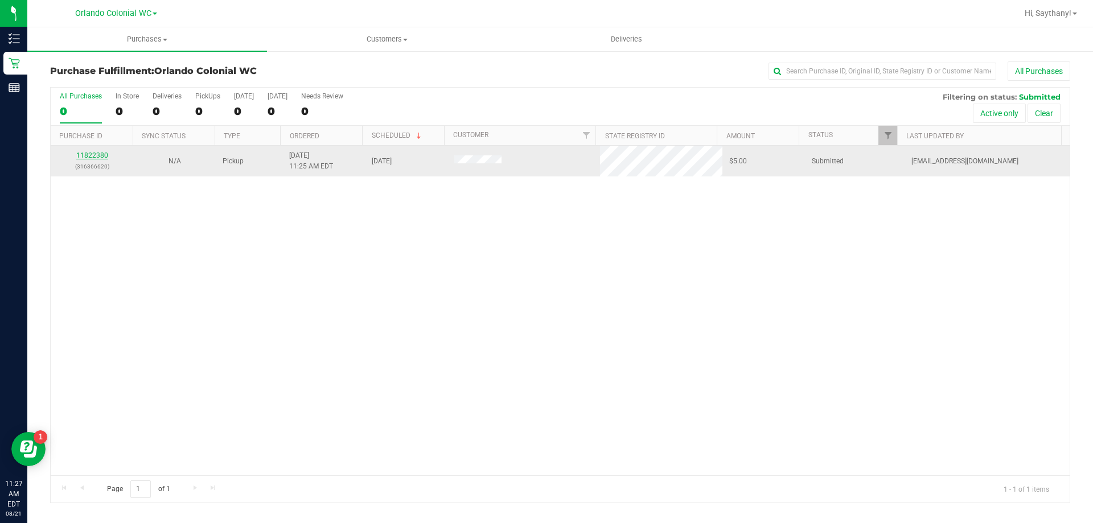
click at [102, 151] on link "11822380" at bounding box center [92, 155] width 32 height 8
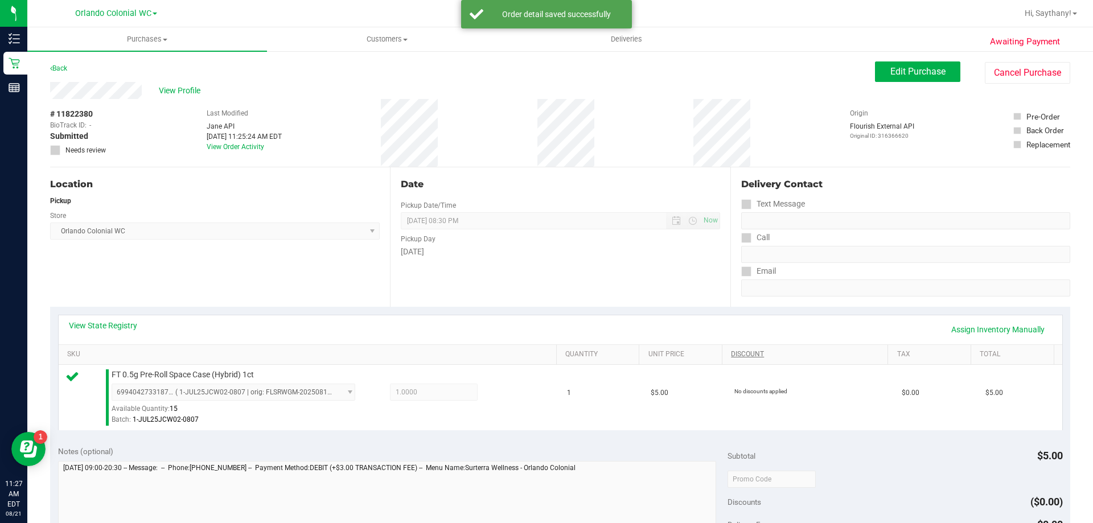
scroll to position [248, 0]
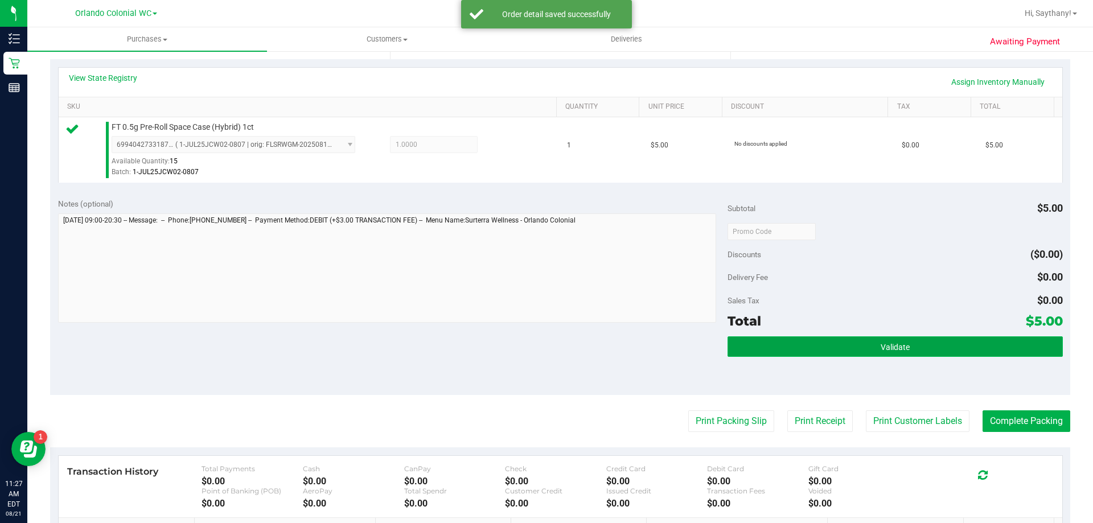
click at [925, 355] on button "Validate" at bounding box center [895, 346] width 335 height 20
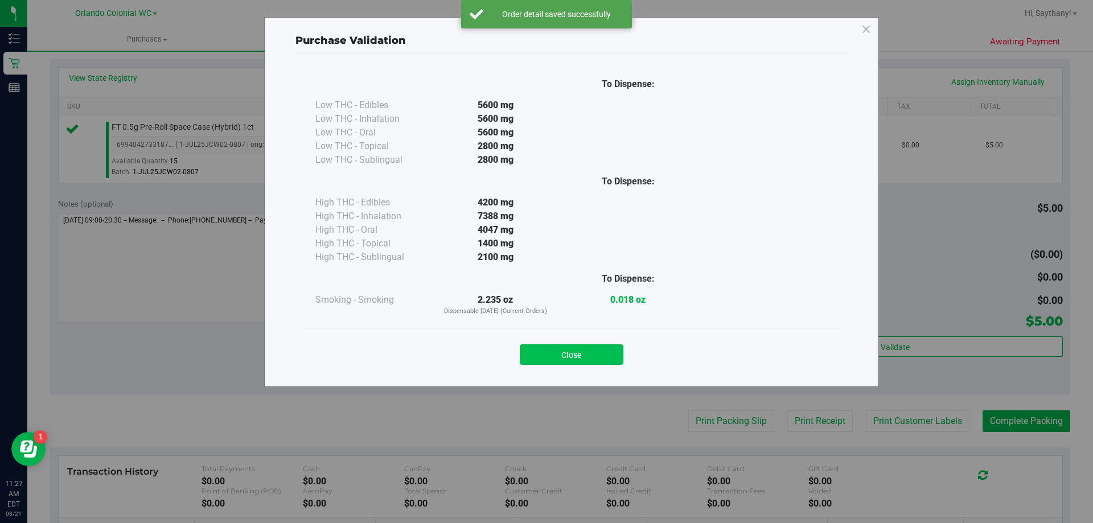
click at [557, 351] on button "Close" at bounding box center [572, 354] width 104 height 20
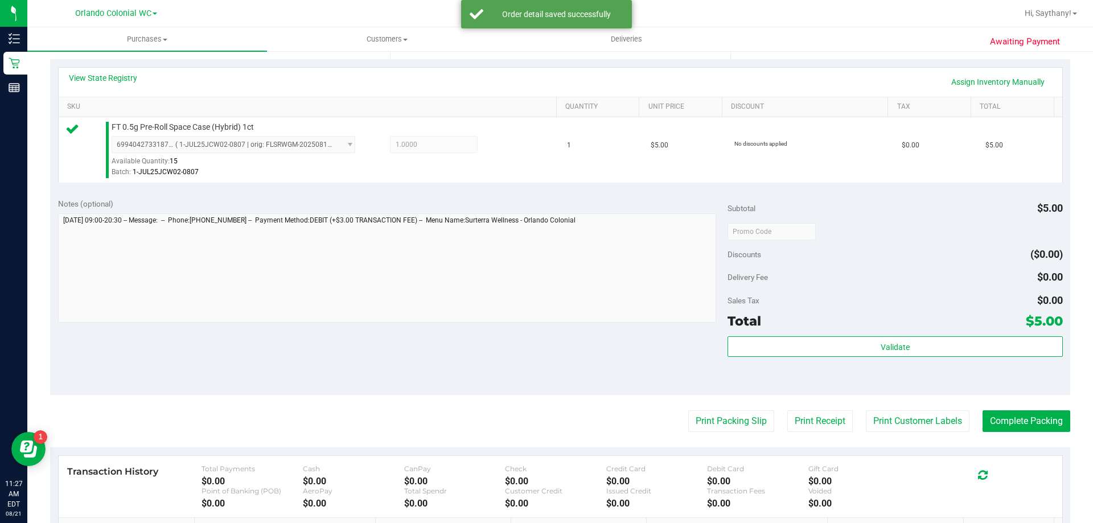
click at [703, 393] on div "Notes (optional) Subtotal $5.00 Discounts ($0.00) Delivery Fee $0.00 Sales Tax …" at bounding box center [560, 292] width 1020 height 205
click at [700, 429] on button "Print Packing Slip" at bounding box center [731, 421] width 86 height 22
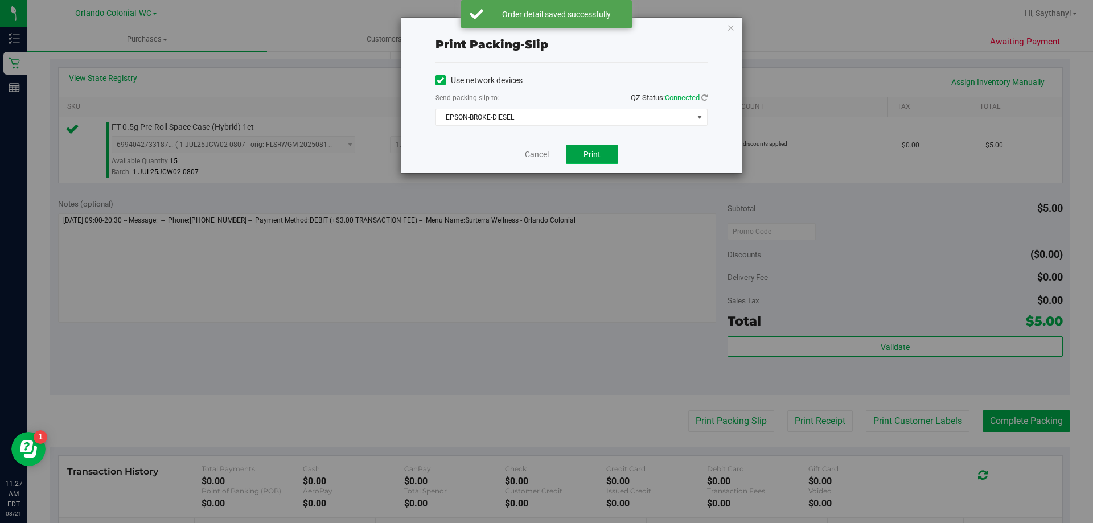
click at [614, 155] on button "Print" at bounding box center [592, 154] width 52 height 19
click at [729, 26] on icon "button" at bounding box center [731, 27] width 8 height 14
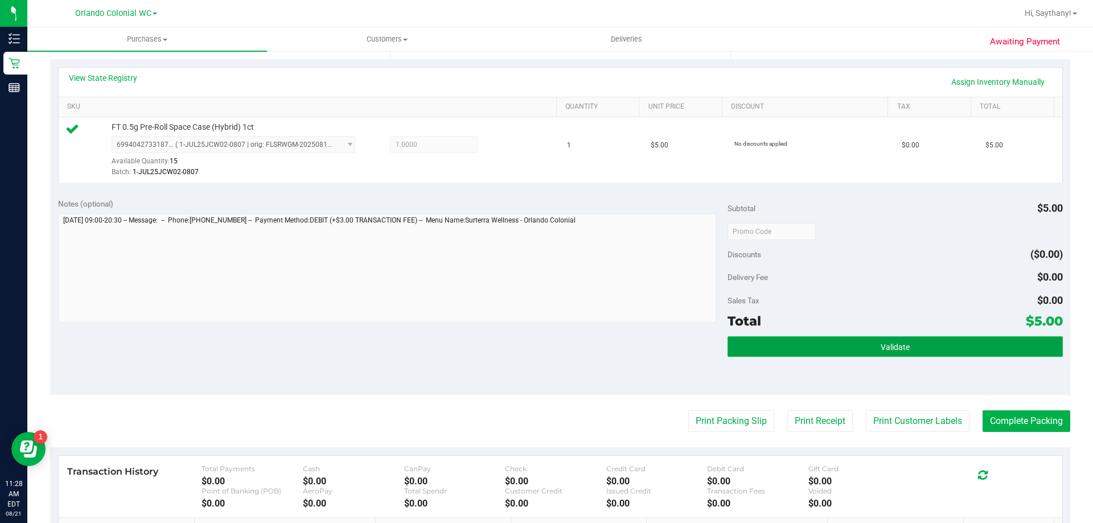
click at [928, 342] on button "Validate" at bounding box center [895, 346] width 335 height 20
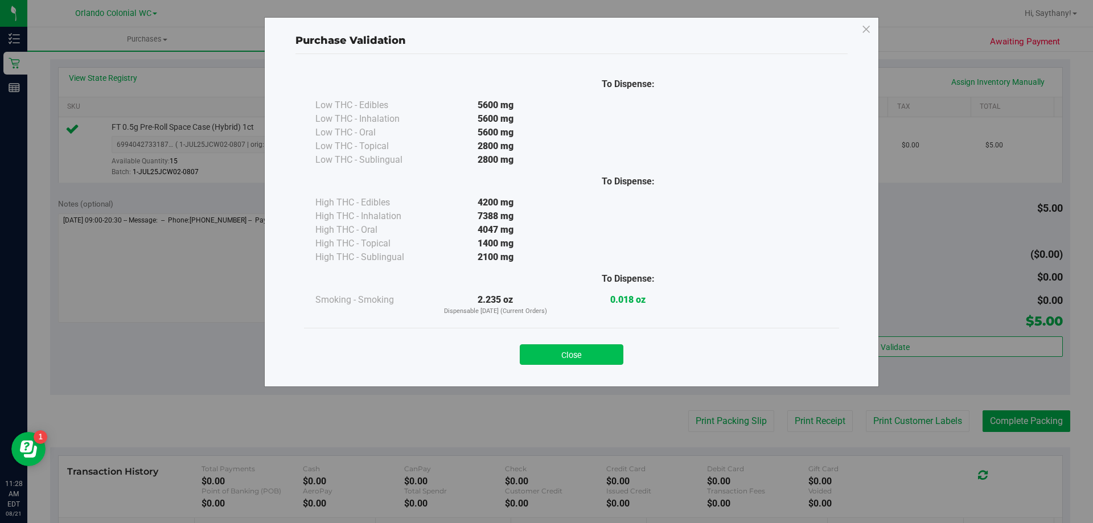
click at [564, 350] on button "Close" at bounding box center [572, 354] width 104 height 20
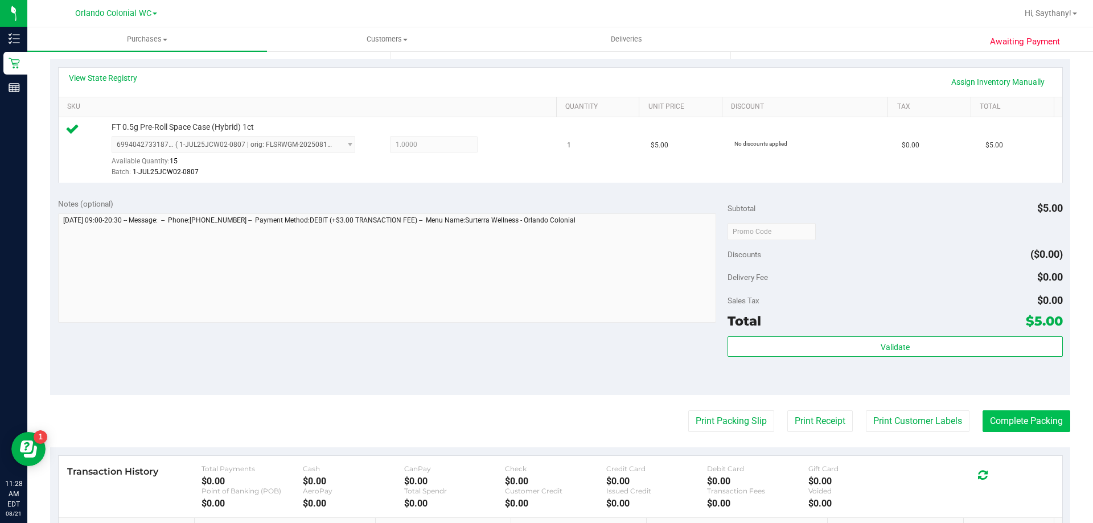
click at [1026, 425] on button "Complete Packing" at bounding box center [1027, 421] width 88 height 22
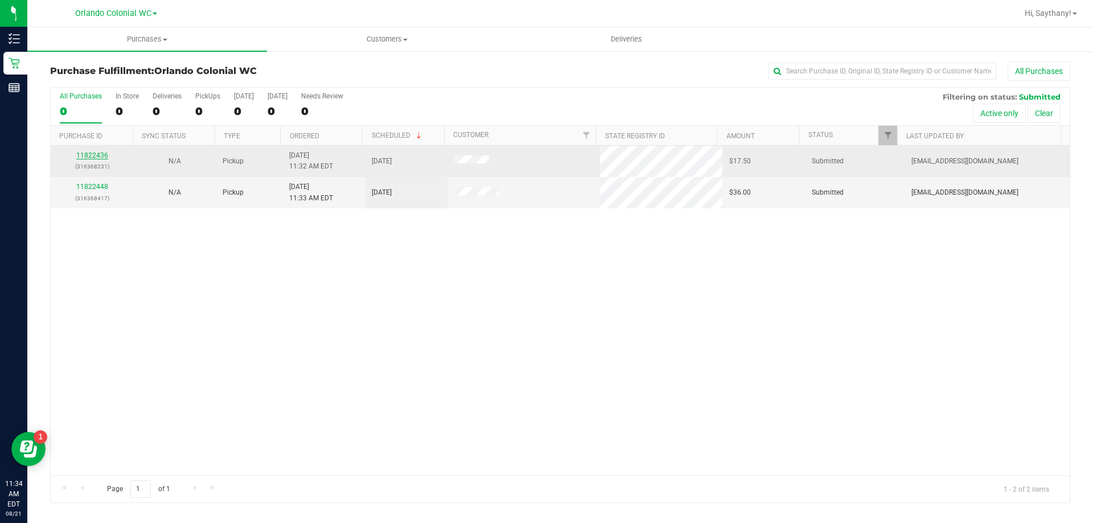
click at [86, 154] on link "11822436" at bounding box center [92, 155] width 32 height 8
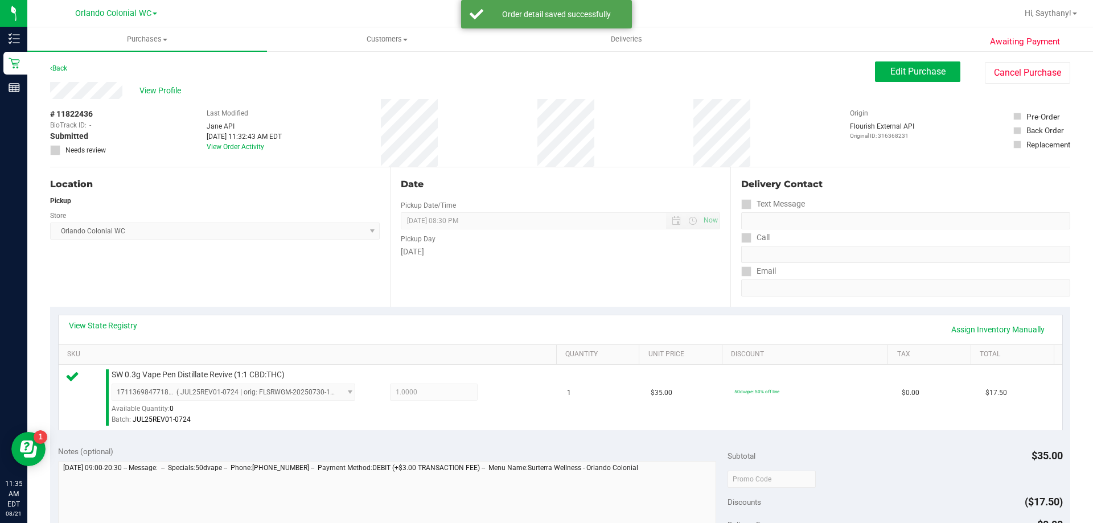
scroll to position [207, 0]
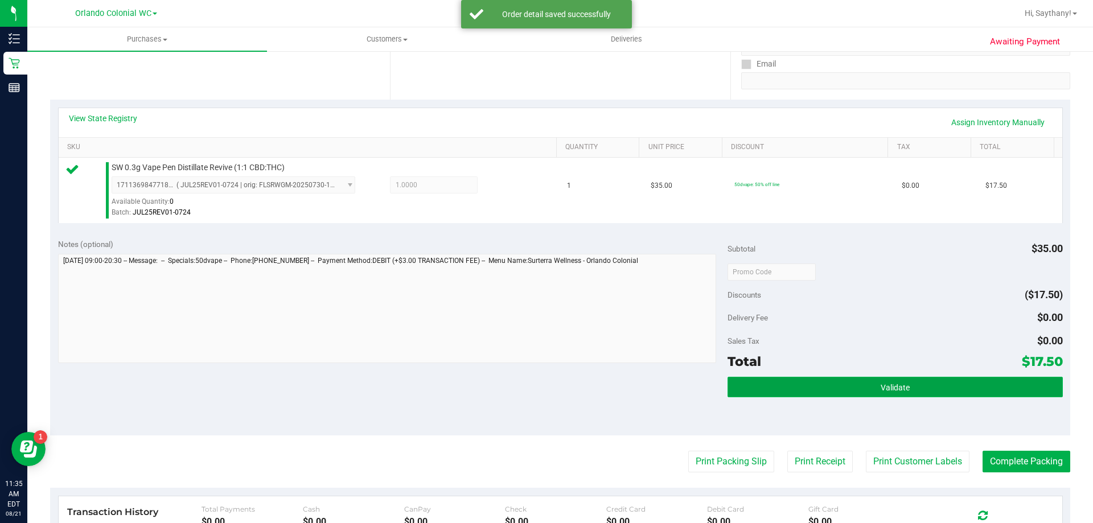
click at [999, 393] on button "Validate" at bounding box center [895, 387] width 335 height 20
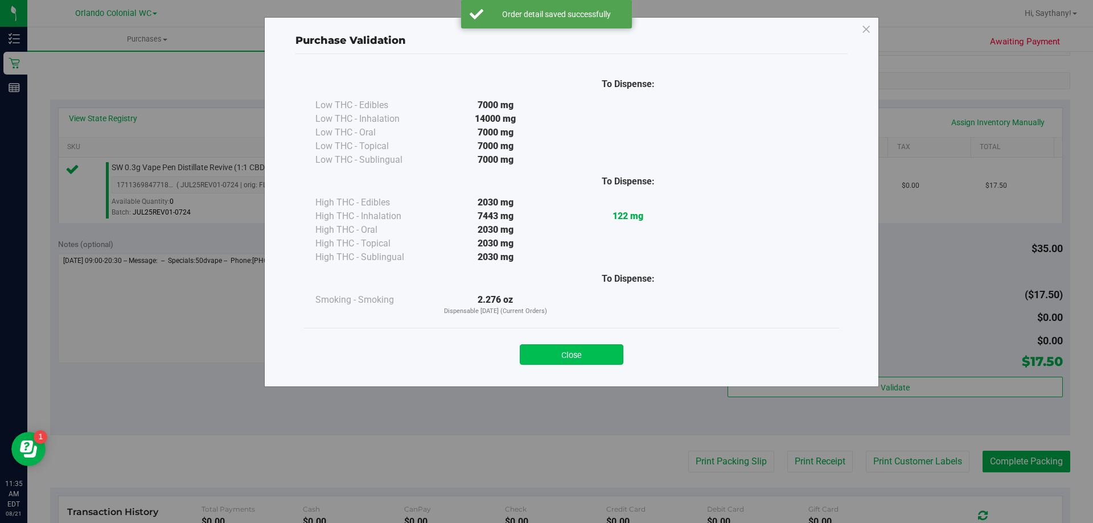
click at [560, 347] on button "Close" at bounding box center [572, 354] width 104 height 20
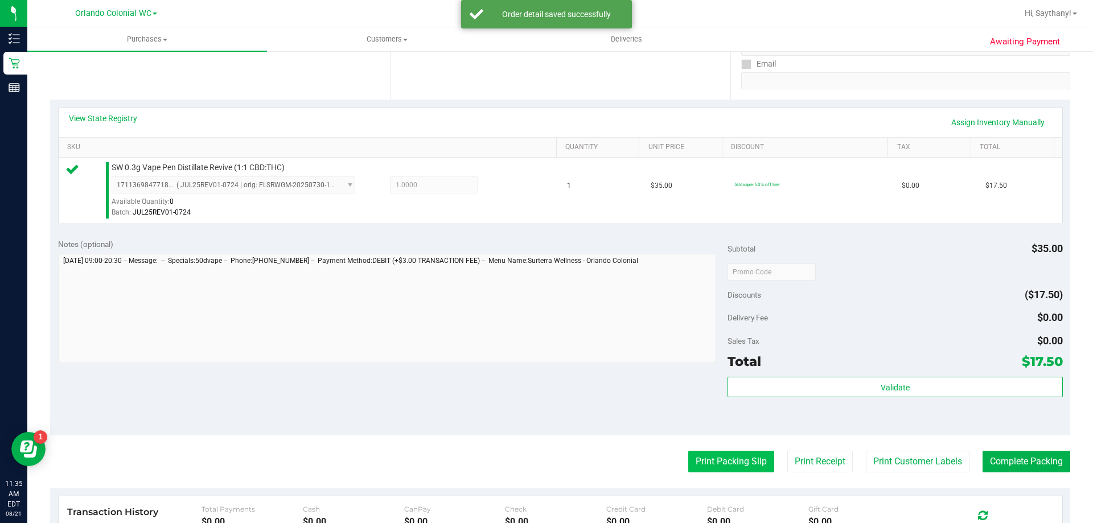
click at [724, 469] on button "Print Packing Slip" at bounding box center [731, 462] width 86 height 22
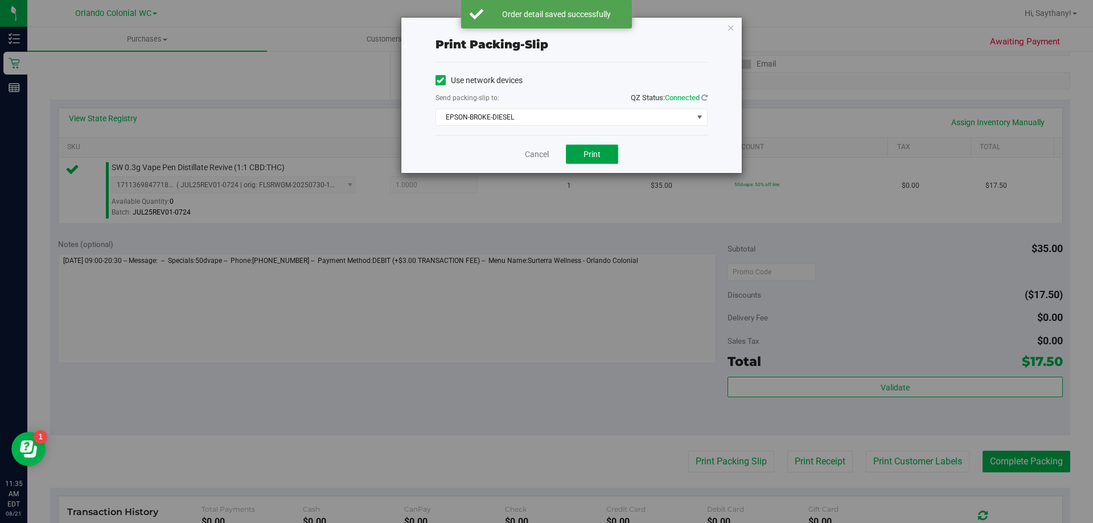
click at [598, 160] on button "Print" at bounding box center [592, 154] width 52 height 19
click at [733, 27] on icon "button" at bounding box center [731, 27] width 8 height 14
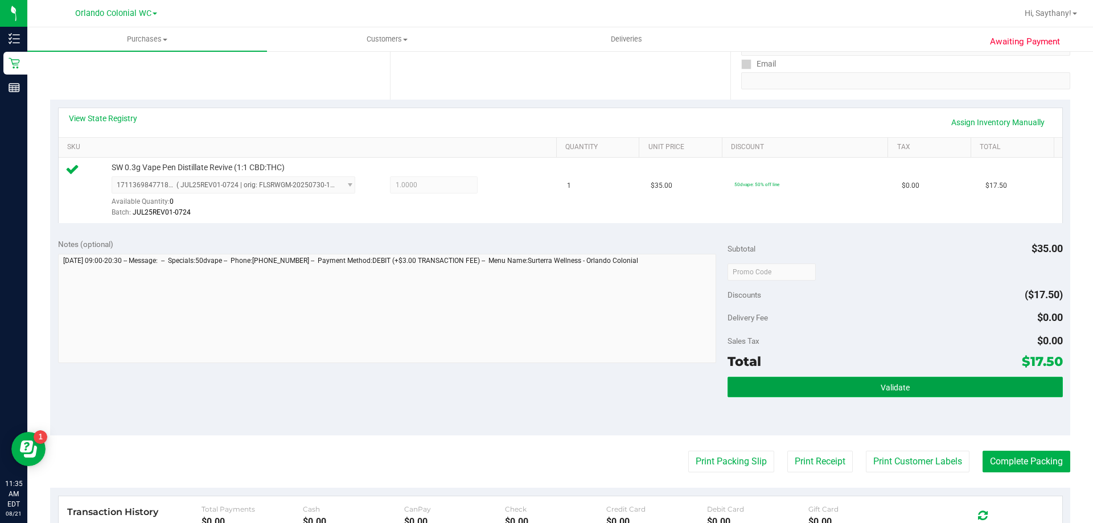
click at [1004, 383] on button "Validate" at bounding box center [895, 387] width 335 height 20
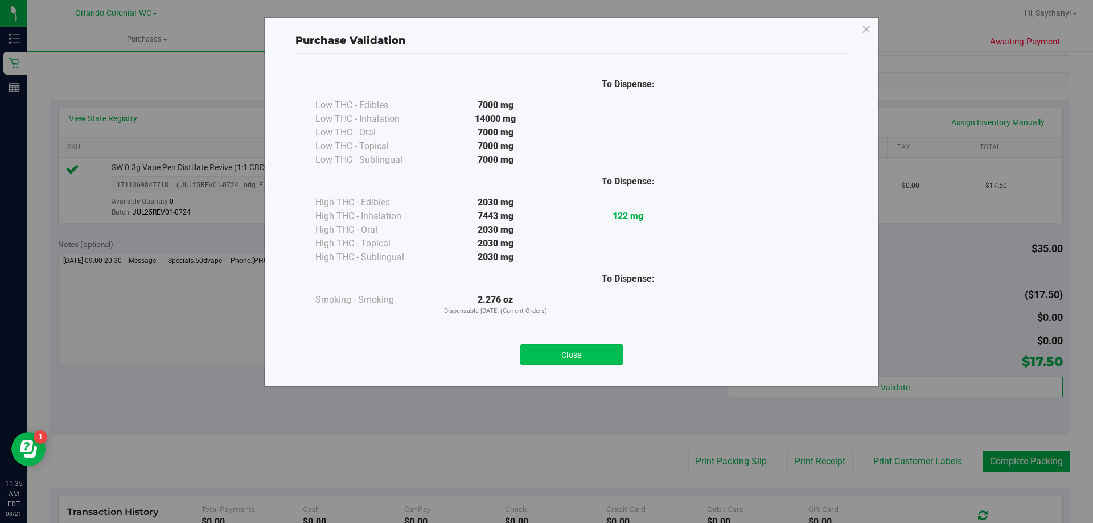
click at [559, 351] on button "Close" at bounding box center [572, 354] width 104 height 20
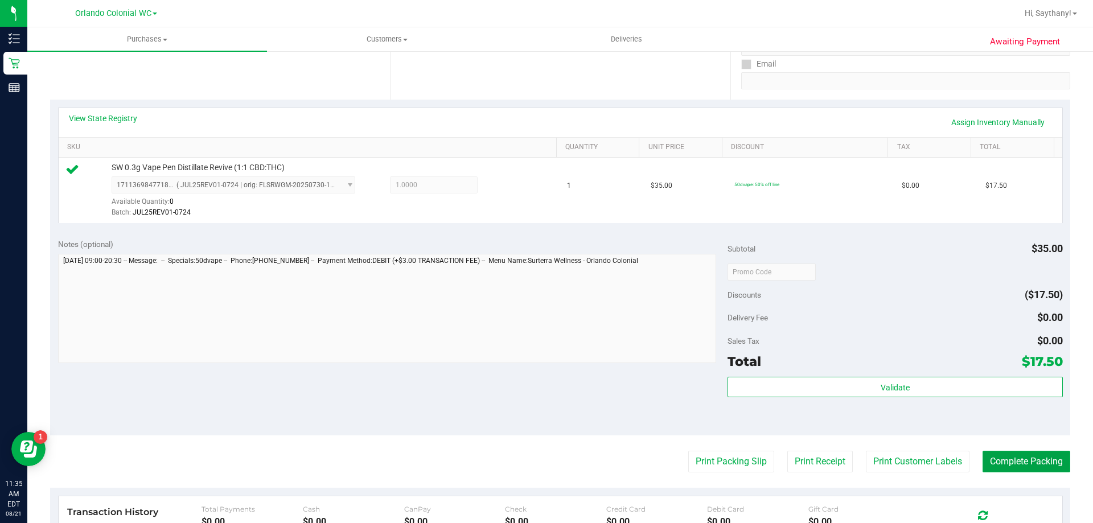
click at [1032, 471] on button "Complete Packing" at bounding box center [1027, 462] width 88 height 22
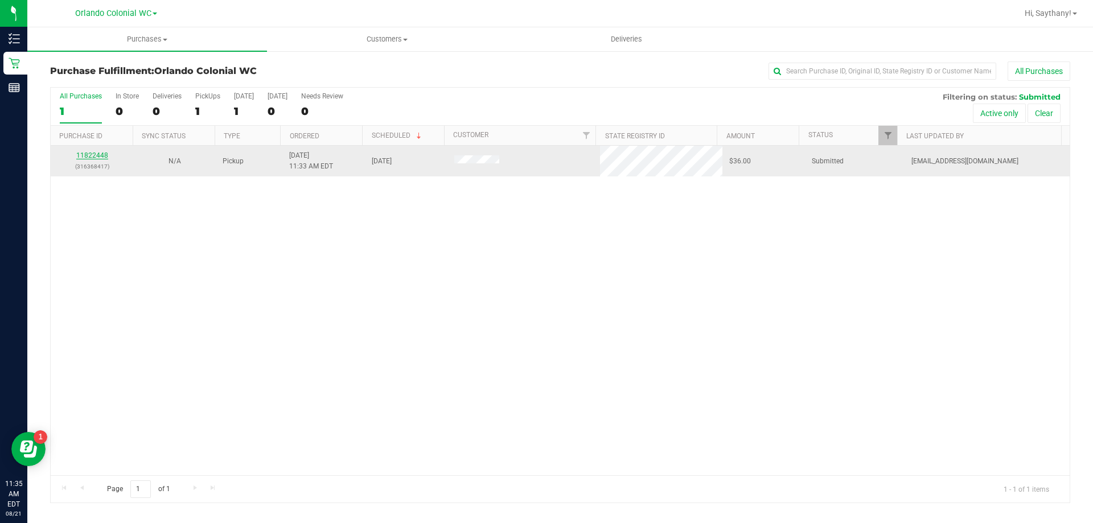
click at [106, 157] on link "11822448" at bounding box center [92, 155] width 32 height 8
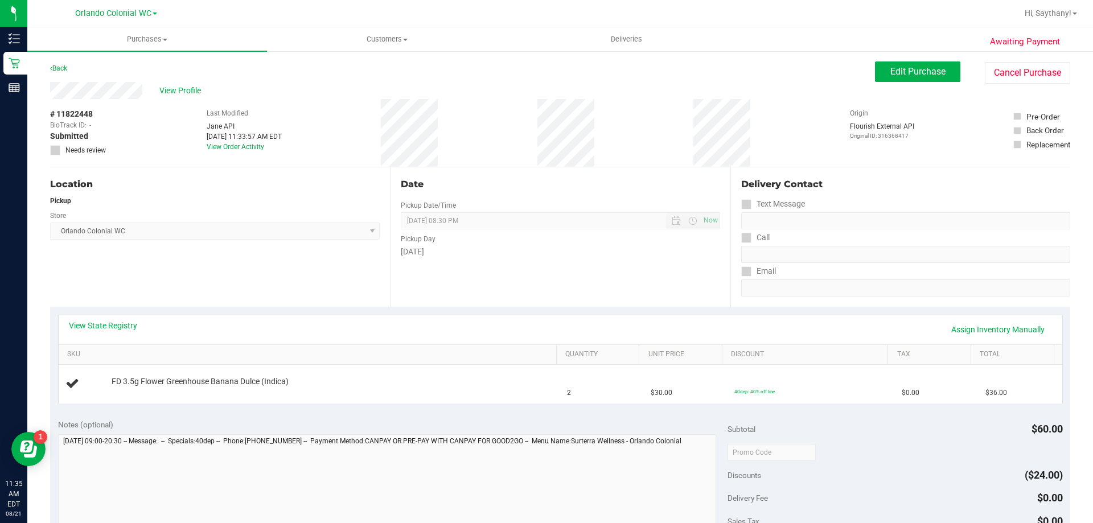
scroll to position [114, 0]
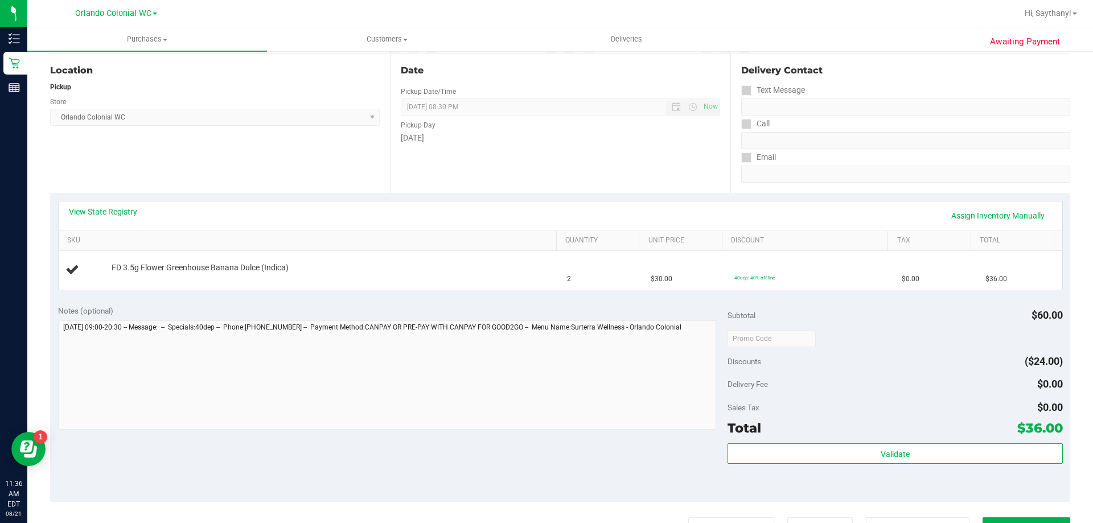
click at [314, 172] on div "Location Pickup Store Orlando Colonial WC Select Store Bonita Springs WC Boynto…" at bounding box center [220, 123] width 340 height 139
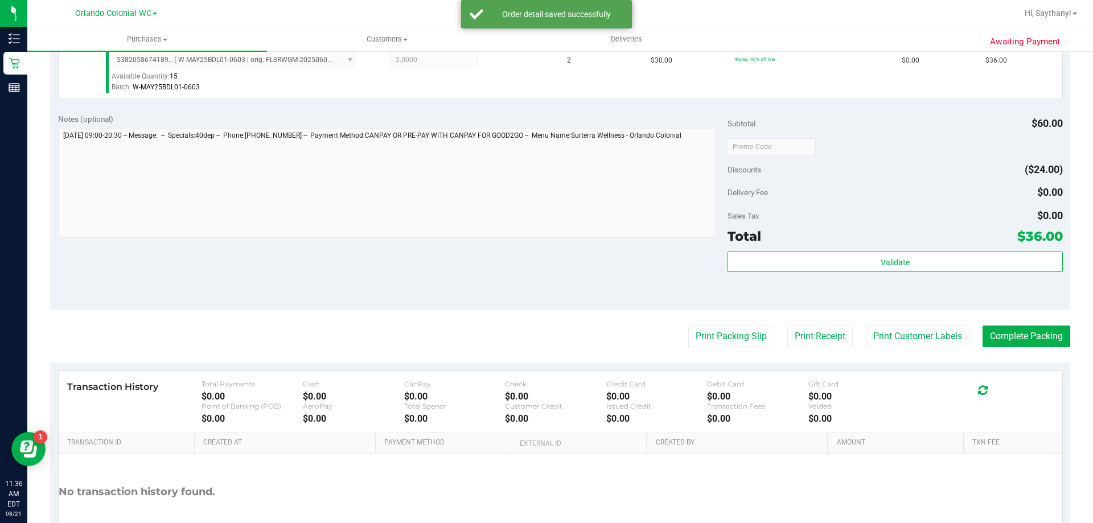
scroll to position [331, 0]
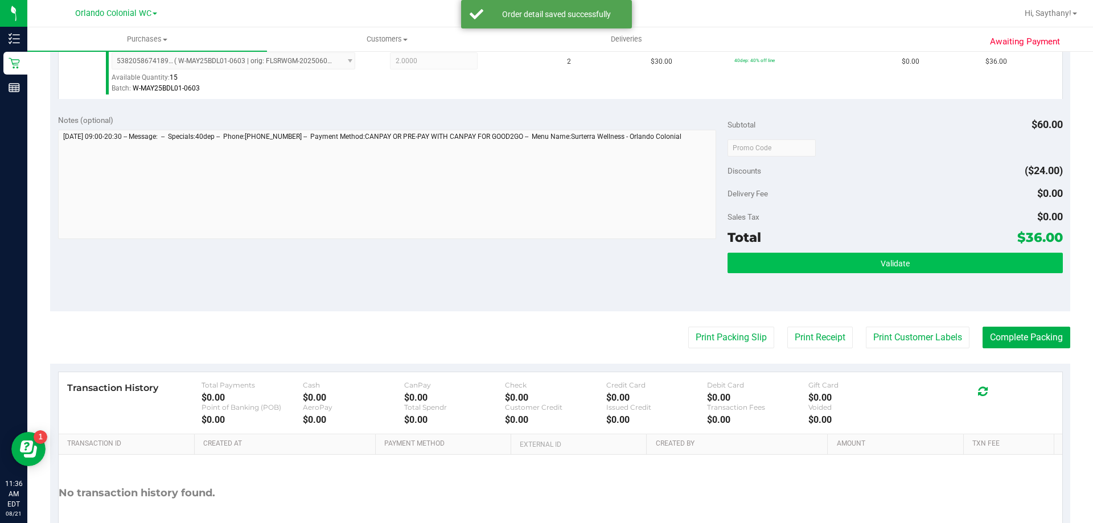
click at [1004, 254] on button "Validate" at bounding box center [895, 263] width 335 height 20
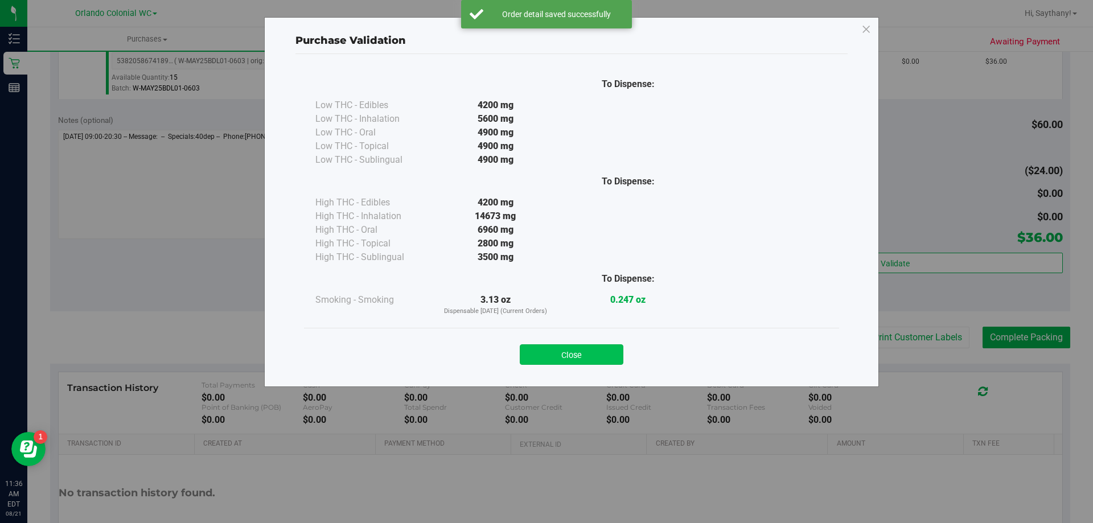
click at [562, 356] on button "Close" at bounding box center [572, 354] width 104 height 20
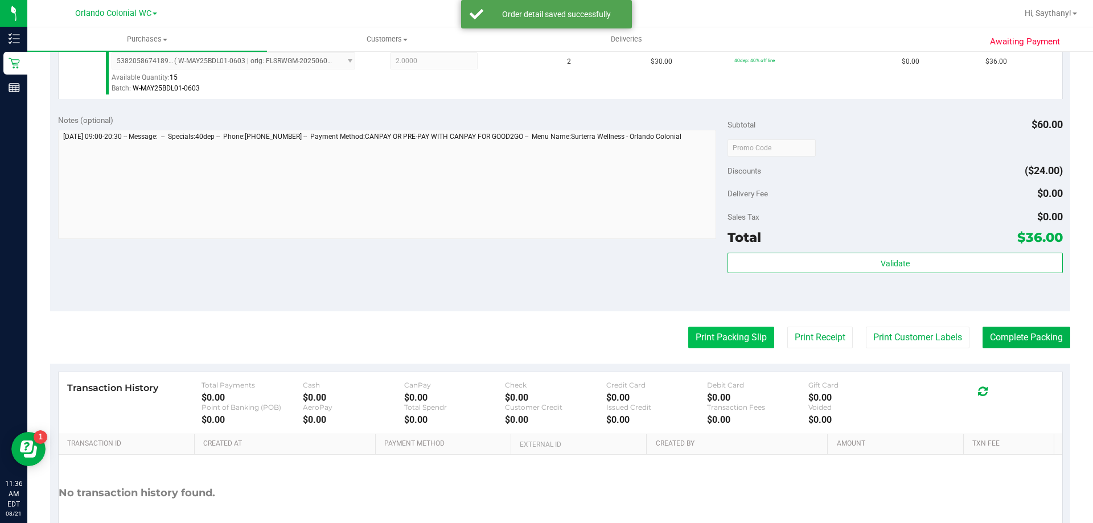
click at [748, 334] on button "Print Packing Slip" at bounding box center [731, 338] width 86 height 22
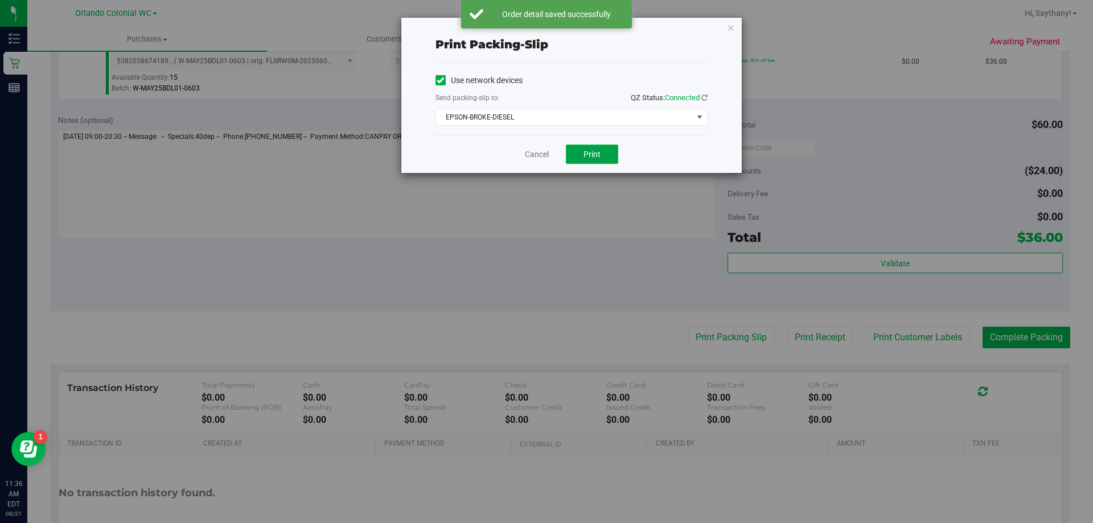
click at [598, 158] on span "Print" at bounding box center [592, 154] width 17 height 9
click at [712, 18] on div "Print packing-slip Use network devices Send packing-slip to: QZ Status: Connect…" at bounding box center [571, 95] width 340 height 155
click at [730, 23] on icon "button" at bounding box center [731, 27] width 8 height 14
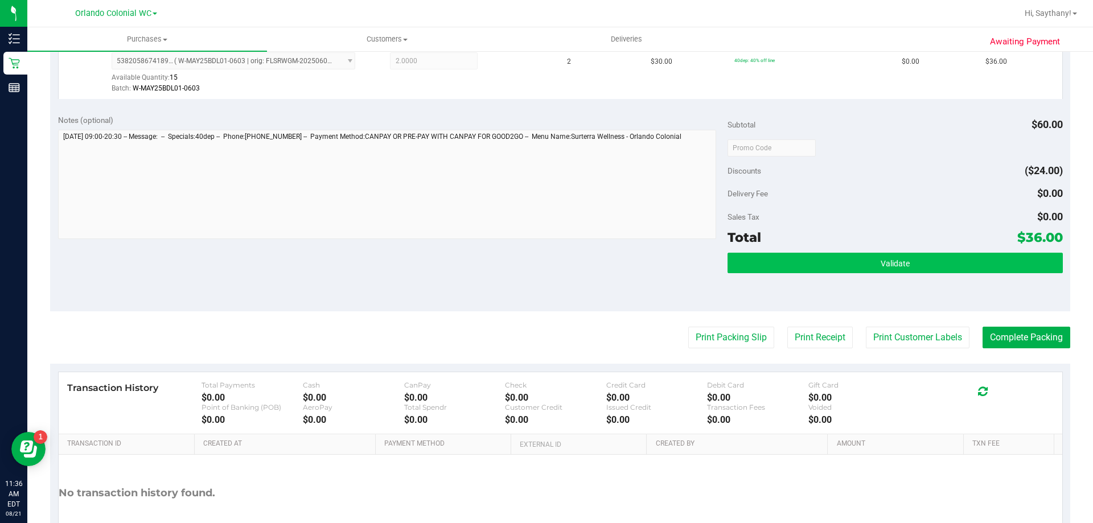
click at [1006, 263] on button "Validate" at bounding box center [895, 263] width 335 height 20
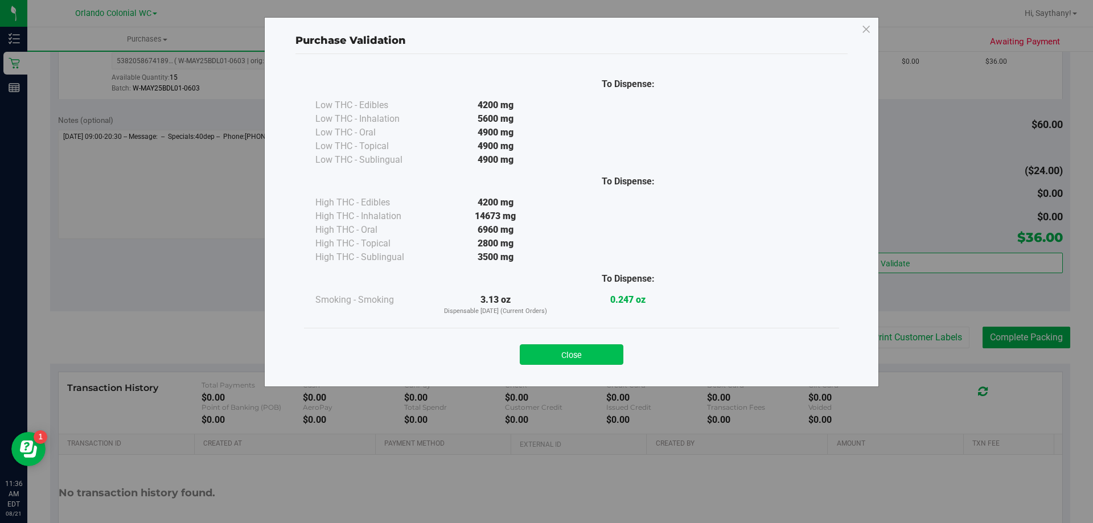
click at [556, 352] on button "Close" at bounding box center [572, 354] width 104 height 20
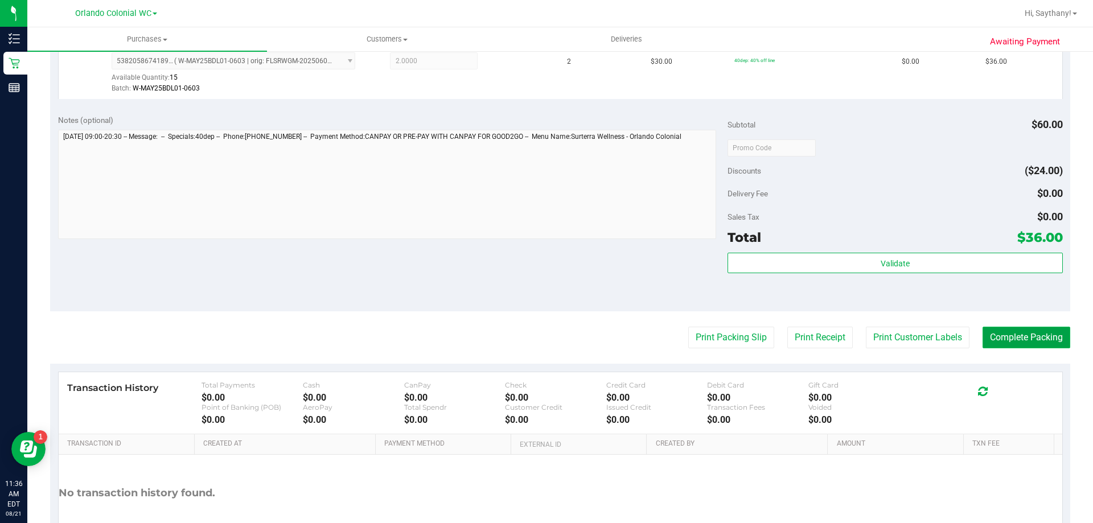
click at [1030, 337] on button "Complete Packing" at bounding box center [1027, 338] width 88 height 22
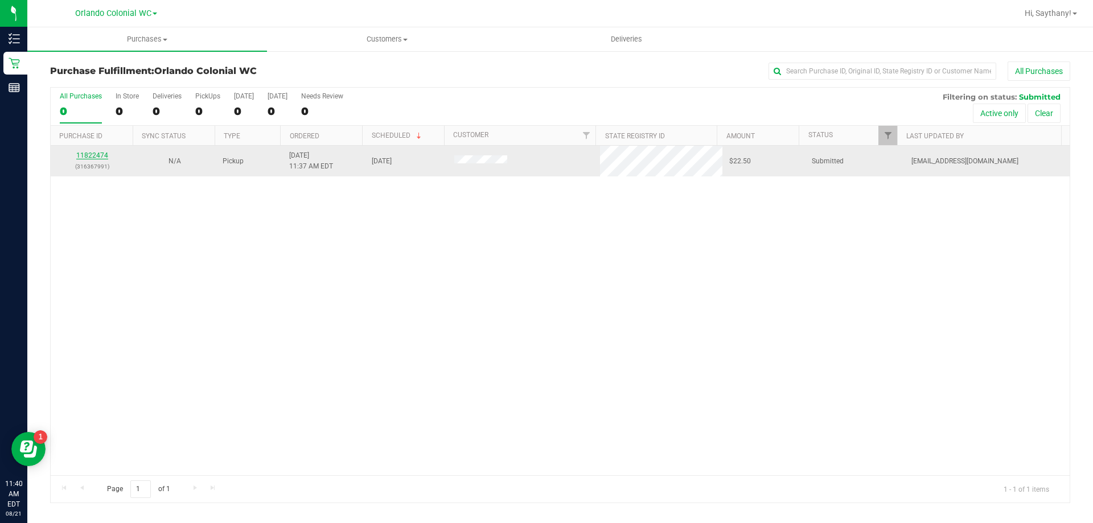
click at [102, 154] on link "11822474" at bounding box center [92, 155] width 32 height 8
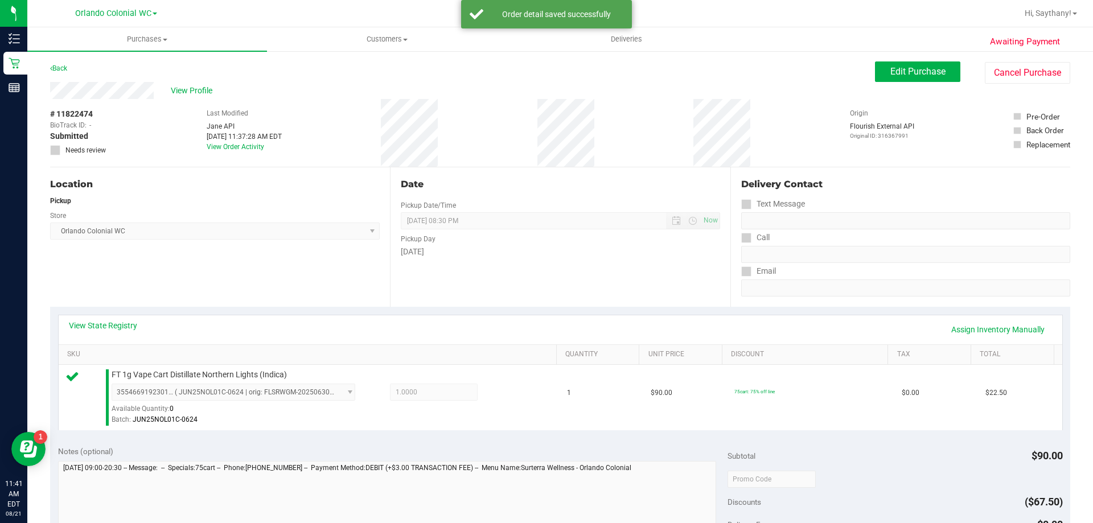
scroll to position [224, 0]
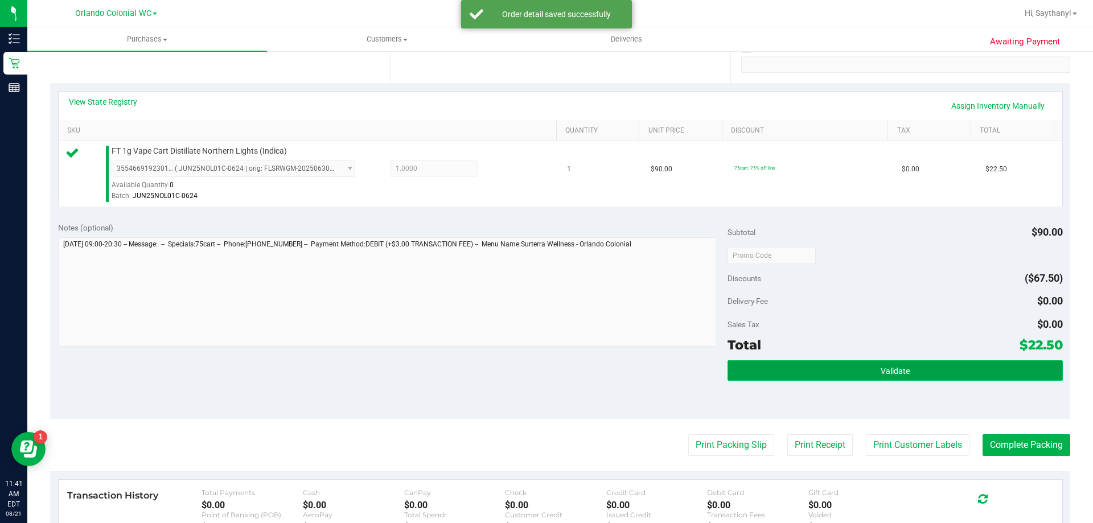
click at [971, 377] on button "Validate" at bounding box center [895, 370] width 335 height 20
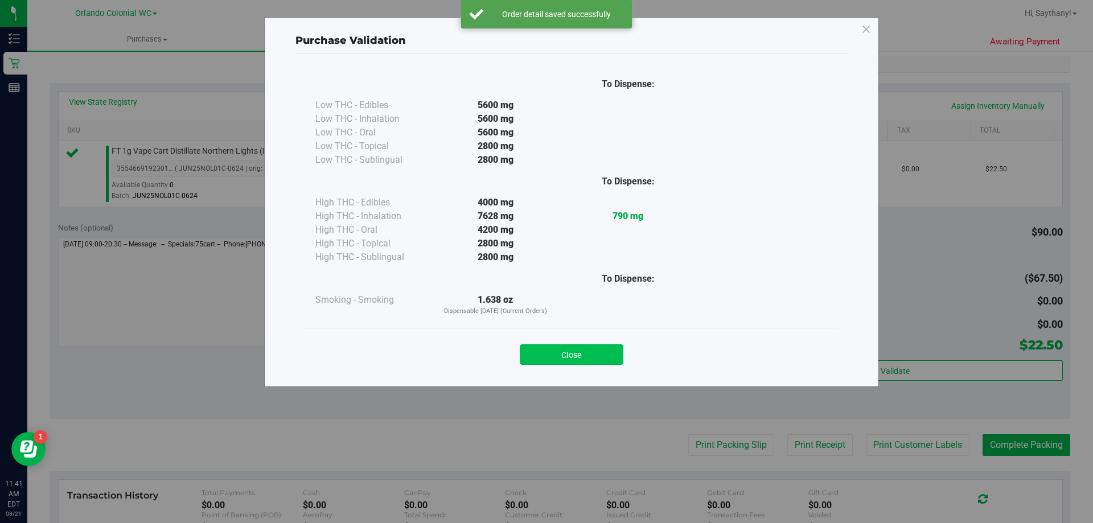
click at [583, 350] on button "Close" at bounding box center [572, 354] width 104 height 20
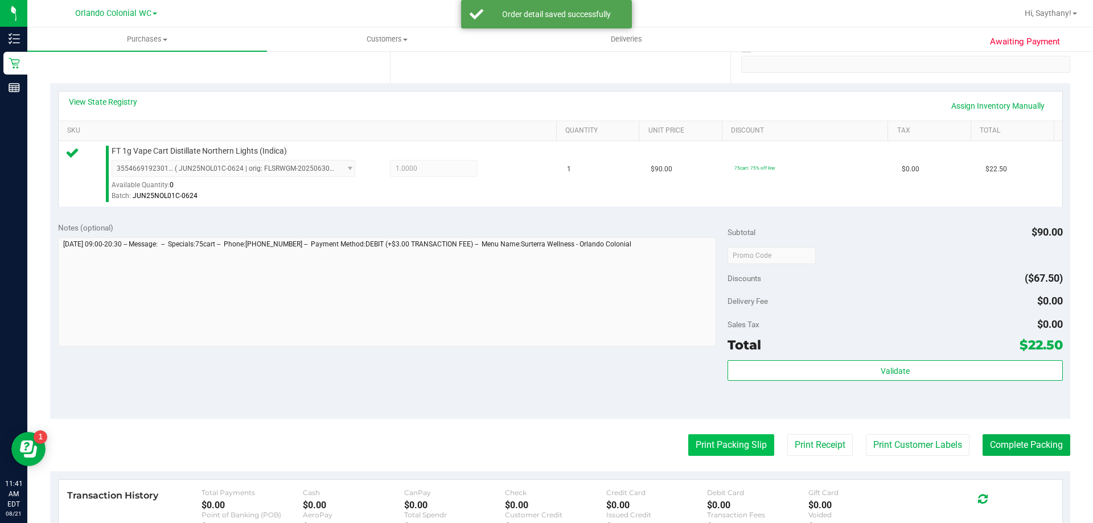
click at [746, 454] on button "Print Packing Slip" at bounding box center [731, 445] width 86 height 22
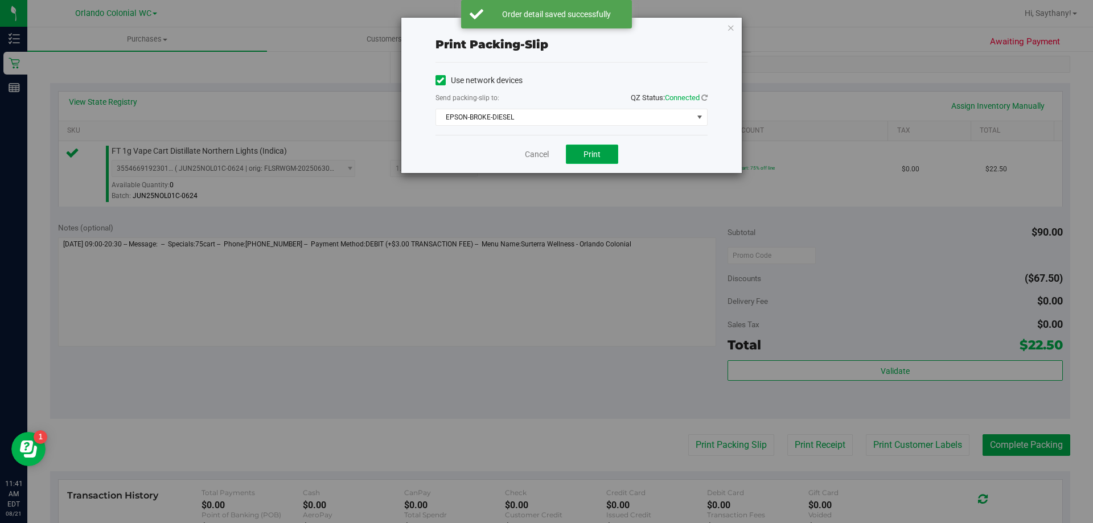
click at [590, 156] on span "Print" at bounding box center [592, 154] width 17 height 9
click at [729, 34] on icon "button" at bounding box center [731, 27] width 8 height 14
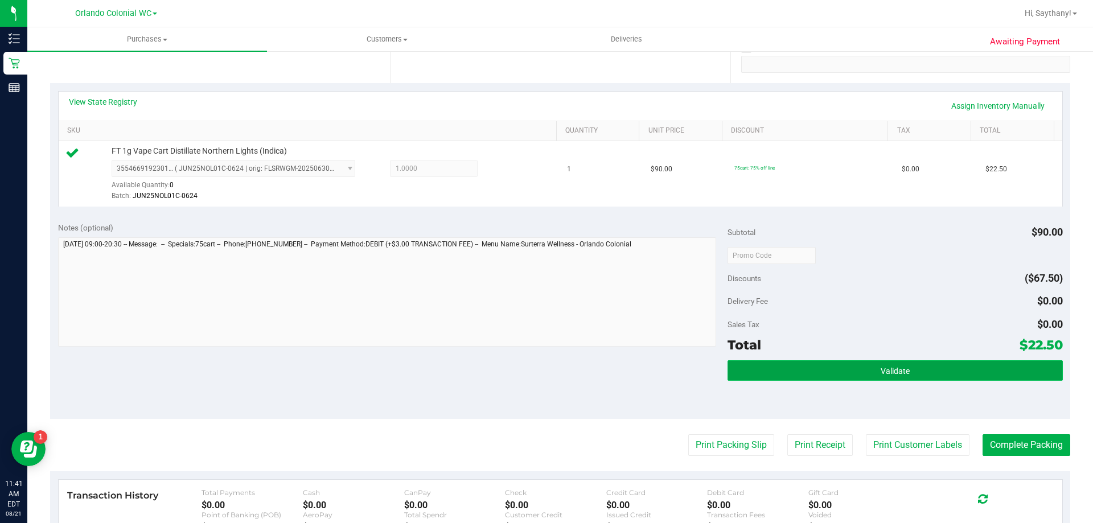
click at [987, 363] on button "Validate" at bounding box center [895, 370] width 335 height 20
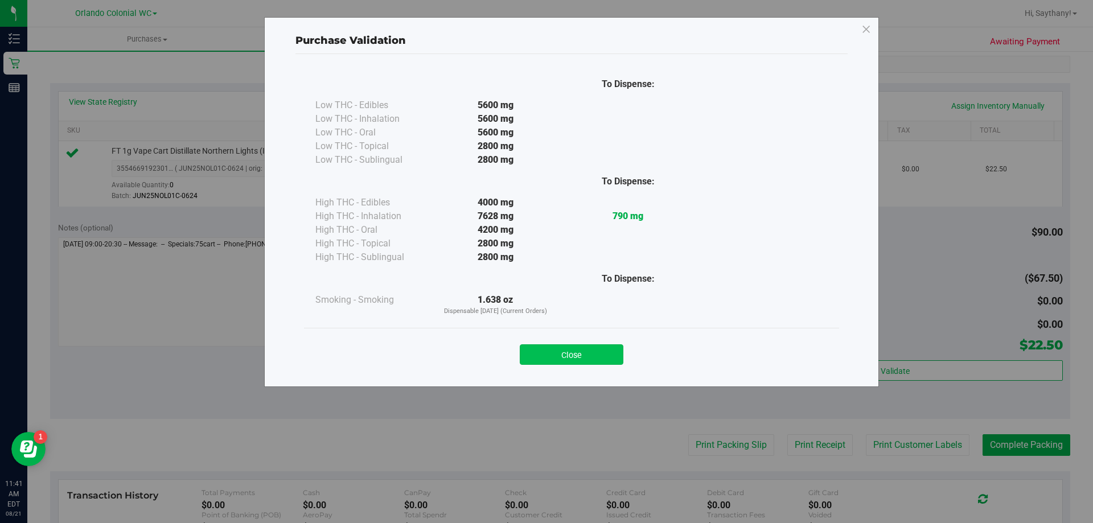
click at [558, 351] on button "Close" at bounding box center [572, 354] width 104 height 20
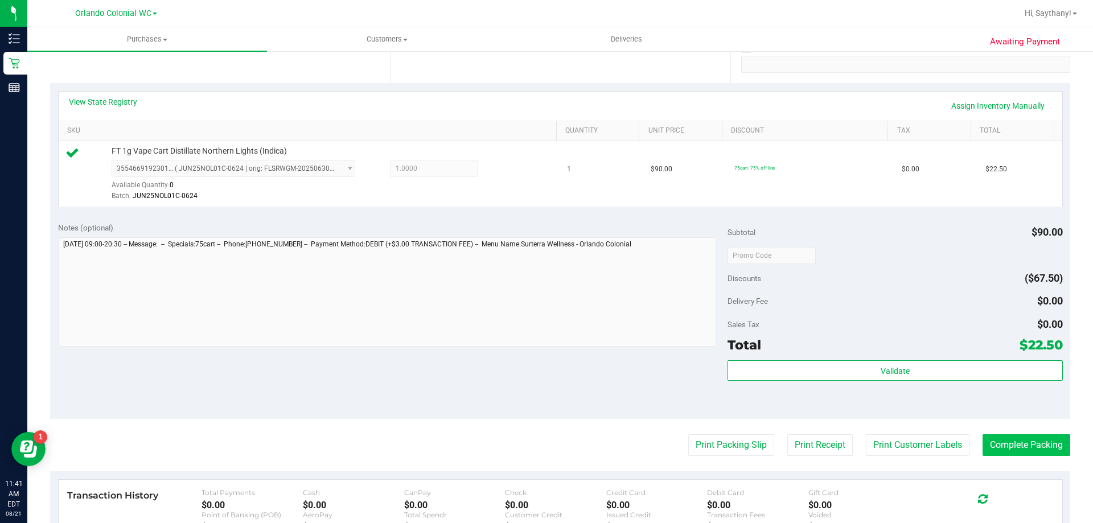
click at [1016, 437] on button "Complete Packing" at bounding box center [1027, 445] width 88 height 22
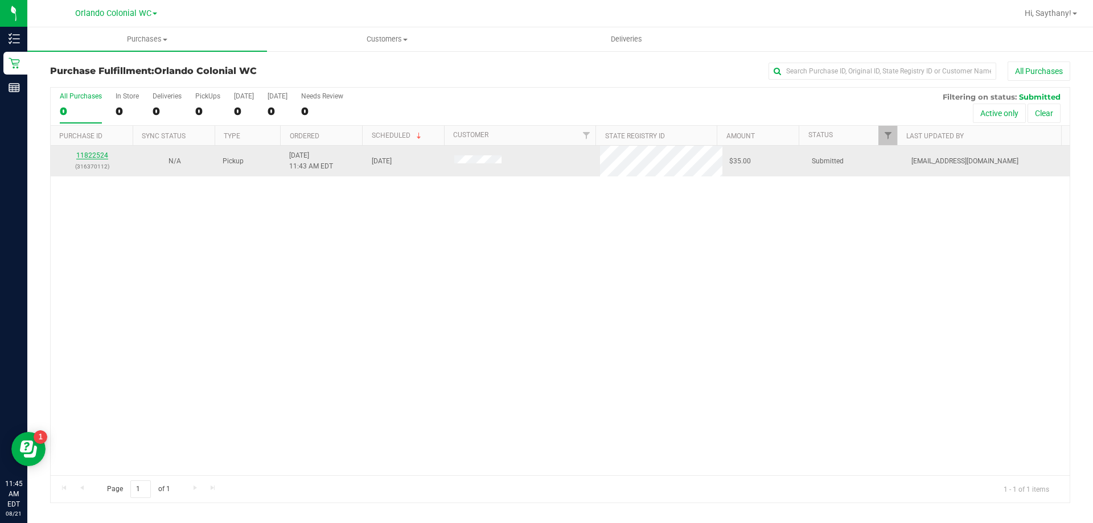
click at [98, 157] on link "11822524" at bounding box center [92, 155] width 32 height 8
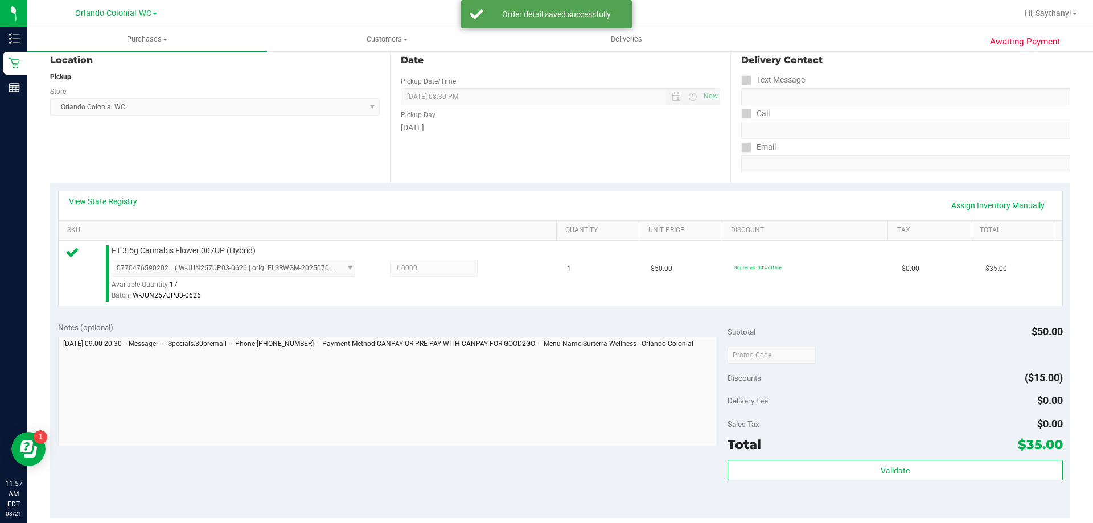
scroll to position [202, 0]
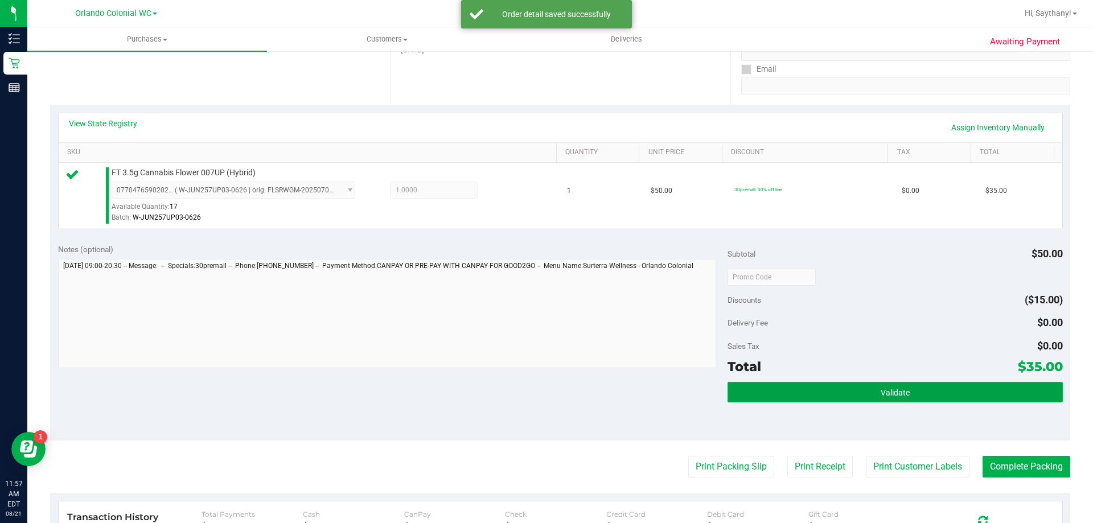
click at [1024, 395] on button "Validate" at bounding box center [895, 392] width 335 height 20
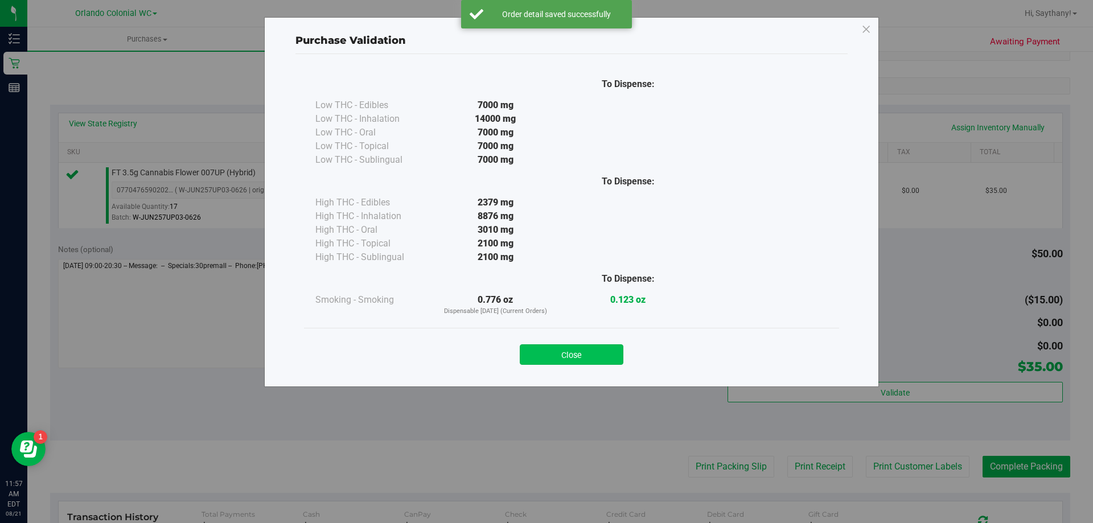
click at [583, 348] on button "Close" at bounding box center [572, 354] width 104 height 20
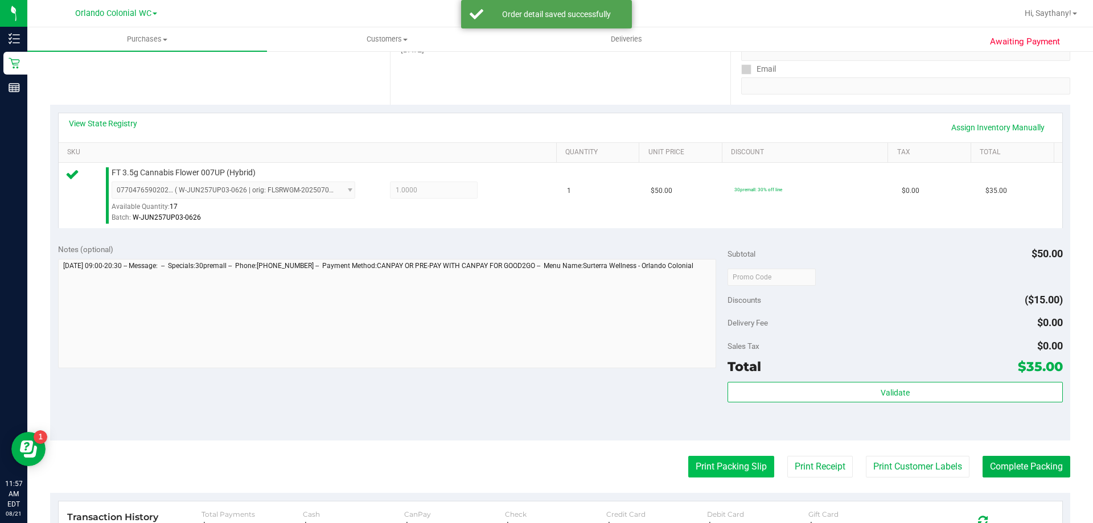
click at [706, 458] on button "Print Packing Slip" at bounding box center [731, 467] width 86 height 22
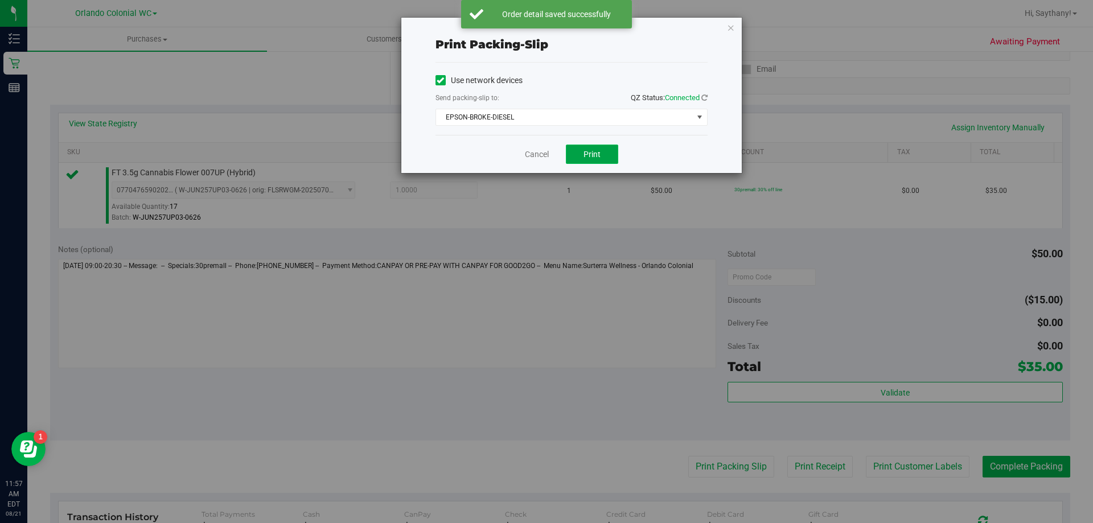
click at [584, 148] on button "Print" at bounding box center [592, 154] width 52 height 19
click at [733, 23] on icon "button" at bounding box center [731, 27] width 8 height 14
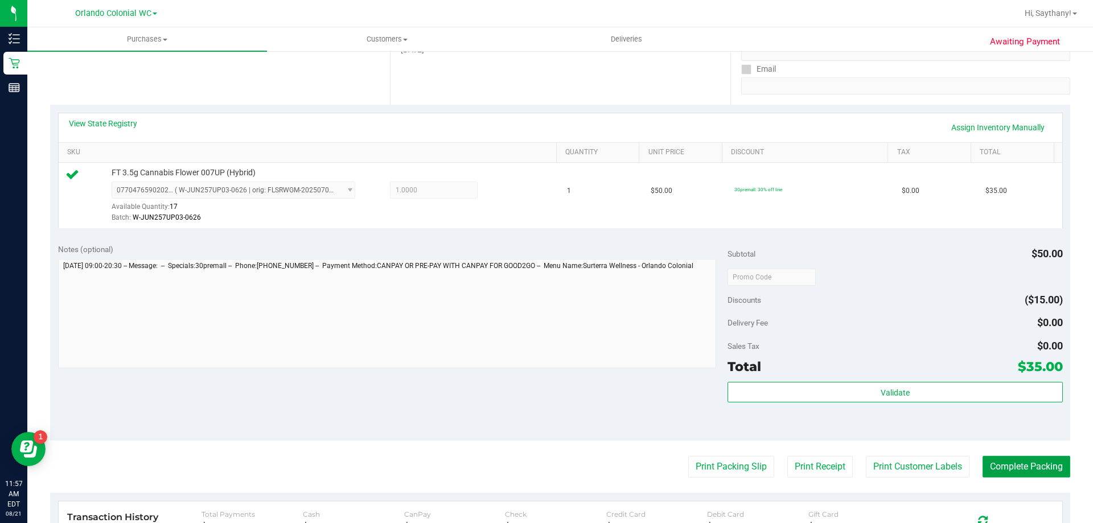
click at [1038, 476] on button "Complete Packing" at bounding box center [1027, 467] width 88 height 22
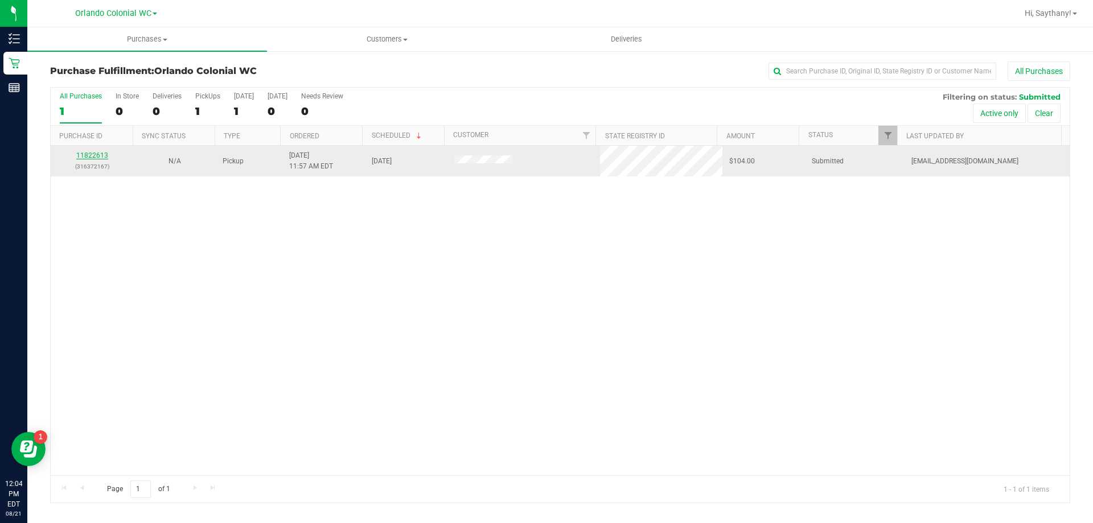
click at [101, 153] on link "11822613" at bounding box center [92, 155] width 32 height 8
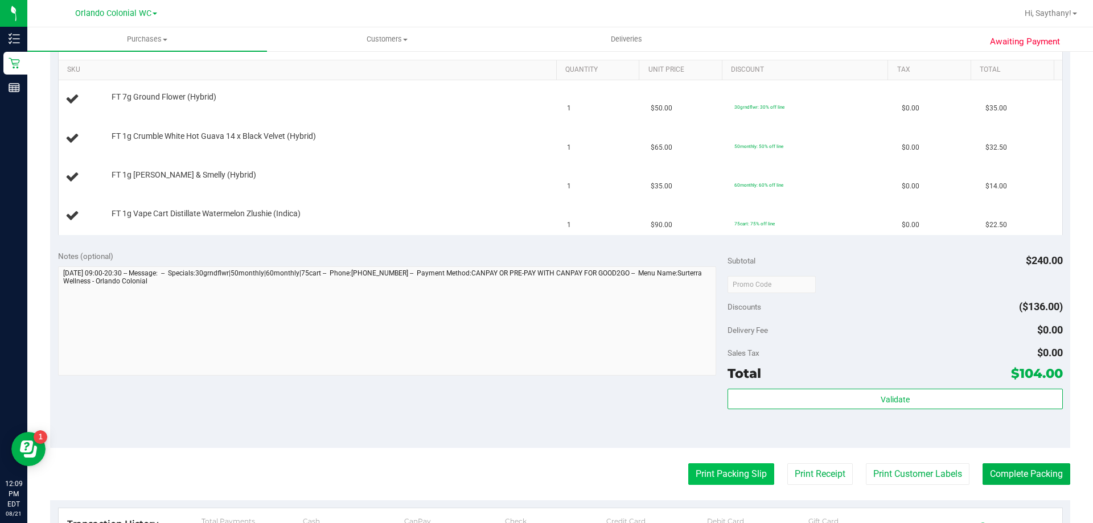
scroll to position [342, 0]
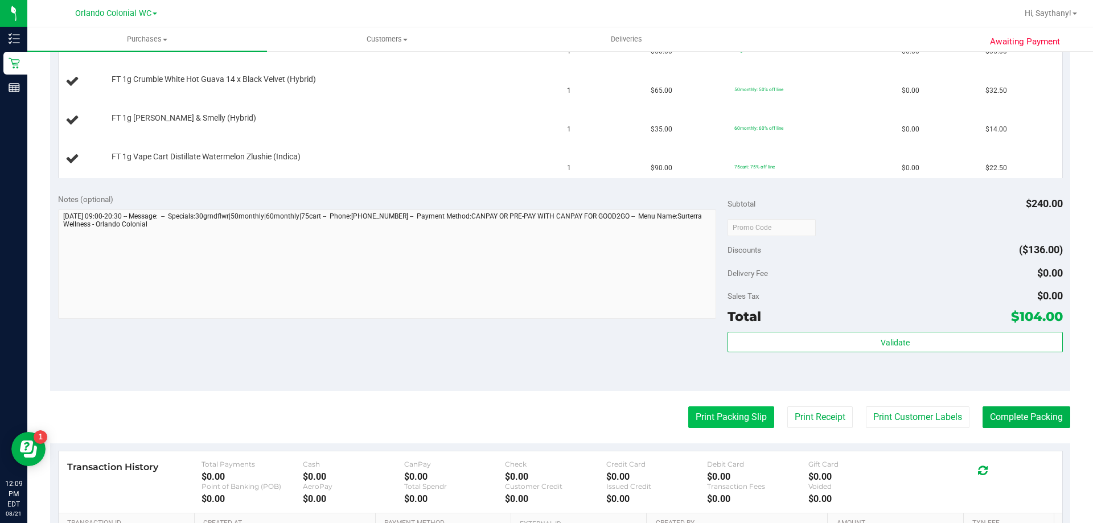
click at [753, 415] on button "Print Packing Slip" at bounding box center [731, 417] width 86 height 22
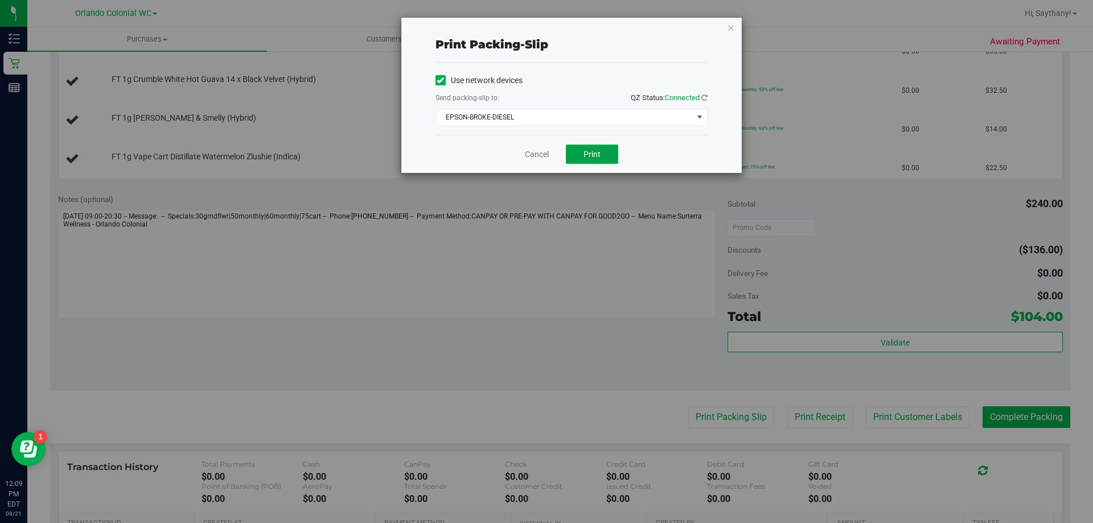
click at [587, 152] on span "Print" at bounding box center [592, 154] width 17 height 9
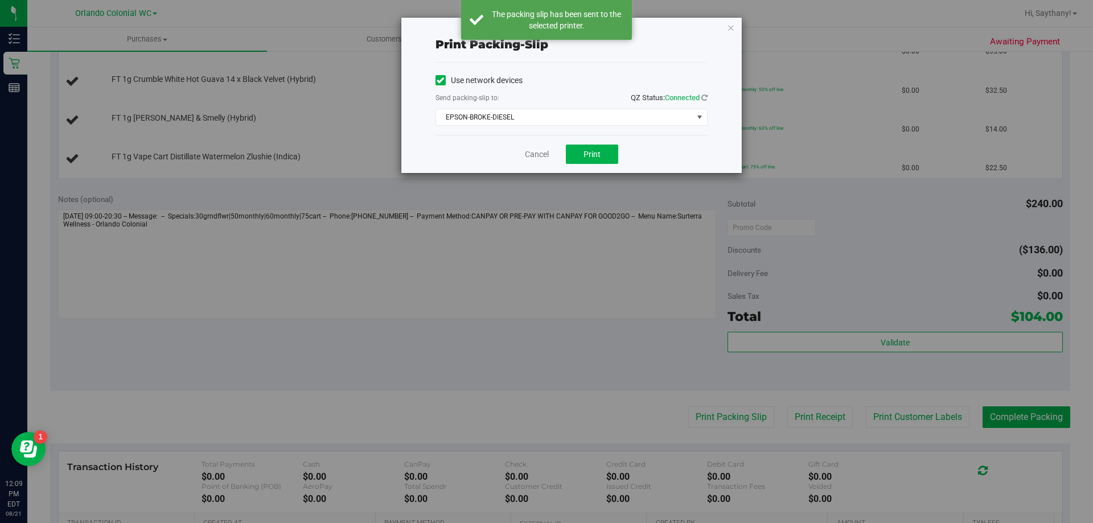
click at [735, 30] on div "Print packing-slip Use network devices Send packing-slip to: QZ Status: Connect…" at bounding box center [571, 95] width 340 height 155
click at [730, 28] on icon "button" at bounding box center [731, 27] width 8 height 14
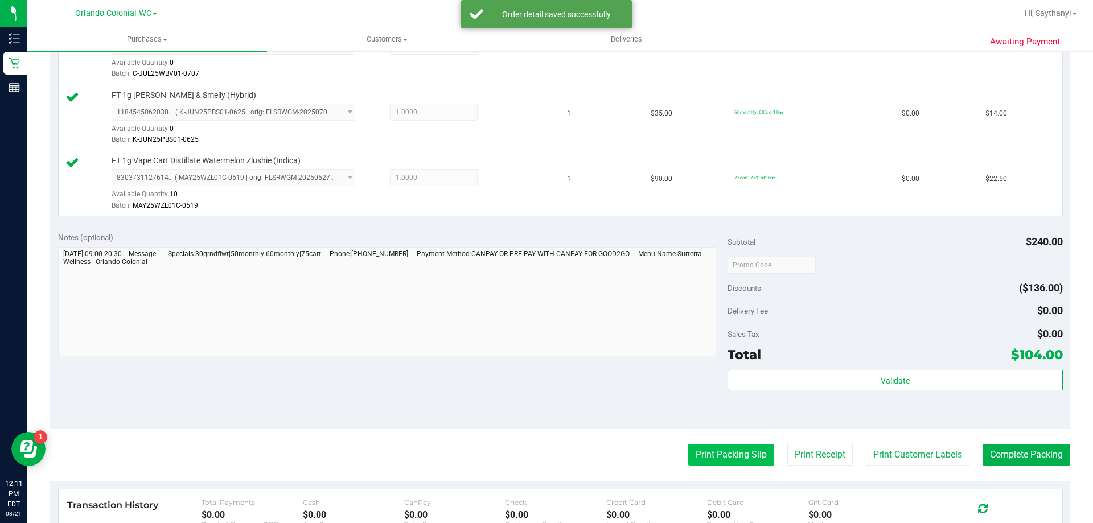
scroll to position [389, 0]
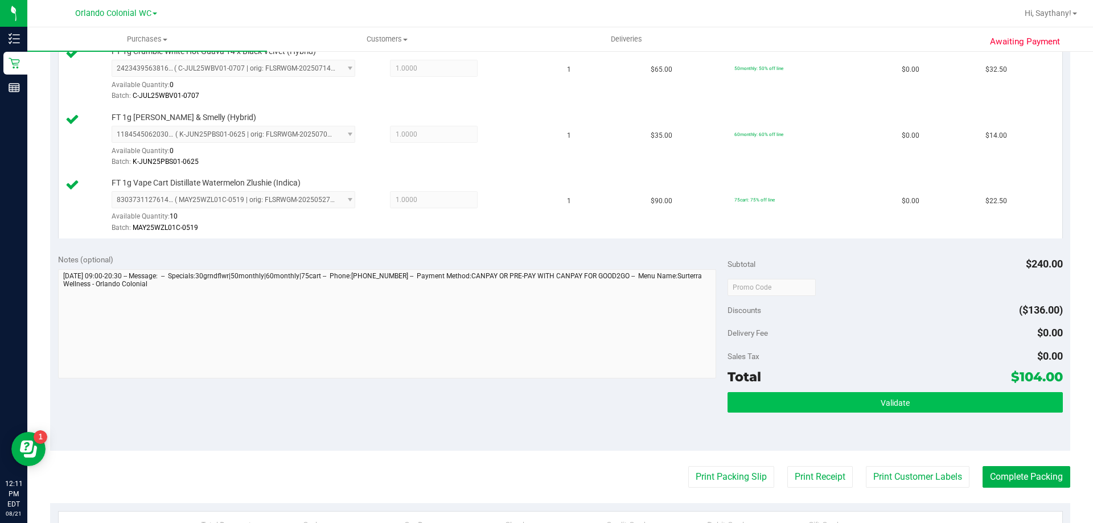
click at [976, 402] on button "Validate" at bounding box center [895, 402] width 335 height 20
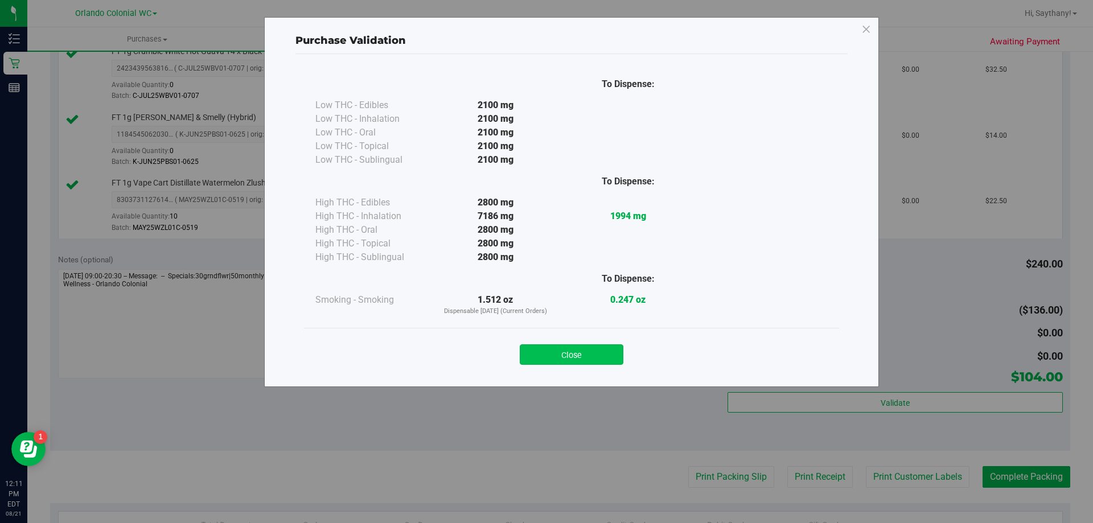
click at [584, 352] on button "Close" at bounding box center [572, 354] width 104 height 20
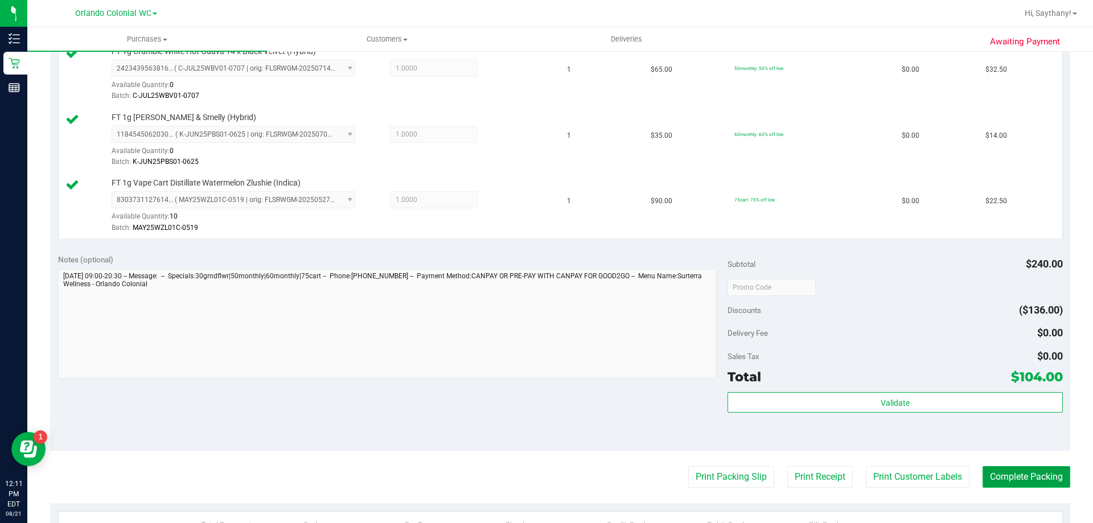
click at [1025, 487] on button "Complete Packing" at bounding box center [1027, 477] width 88 height 22
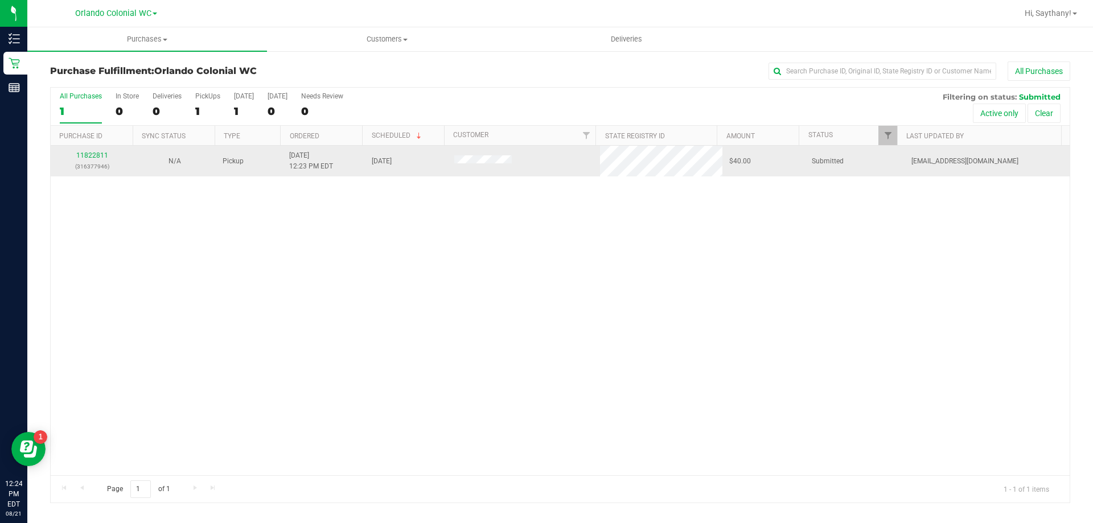
click at [93, 149] on td "11822811 (316377946)" at bounding box center [92, 161] width 83 height 31
click at [96, 157] on link "11822811" at bounding box center [92, 155] width 32 height 8
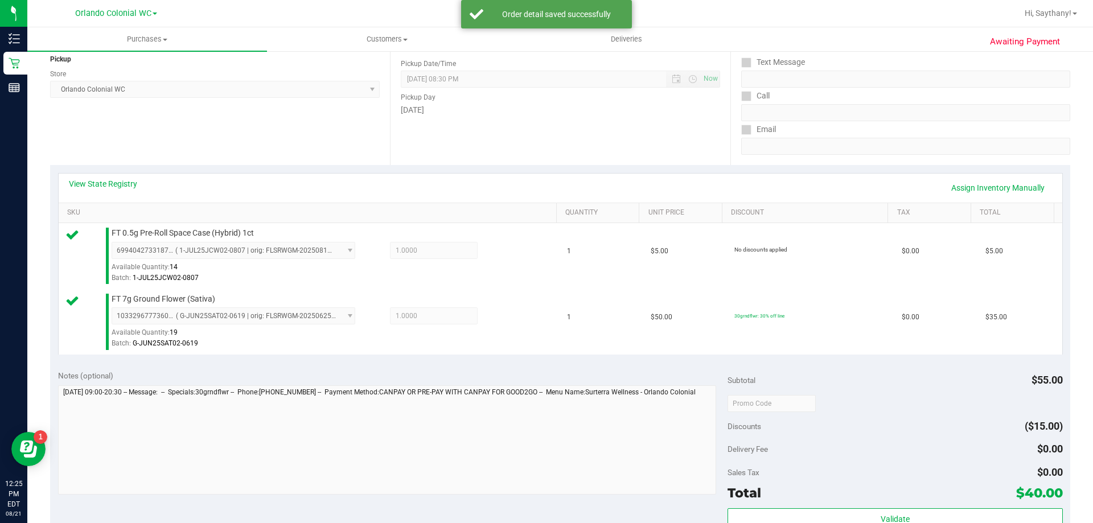
scroll to position [254, 0]
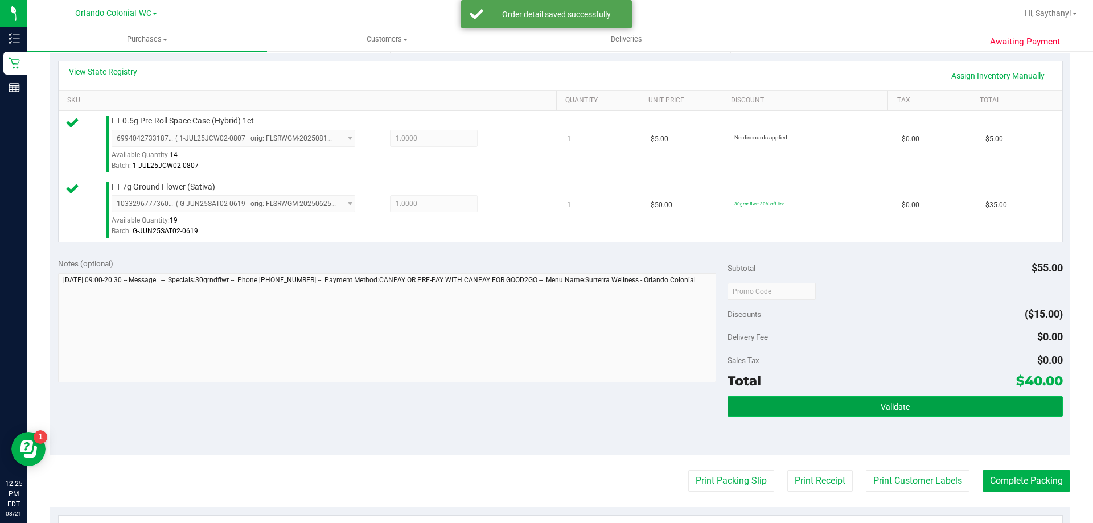
click at [1041, 408] on button "Validate" at bounding box center [895, 406] width 335 height 20
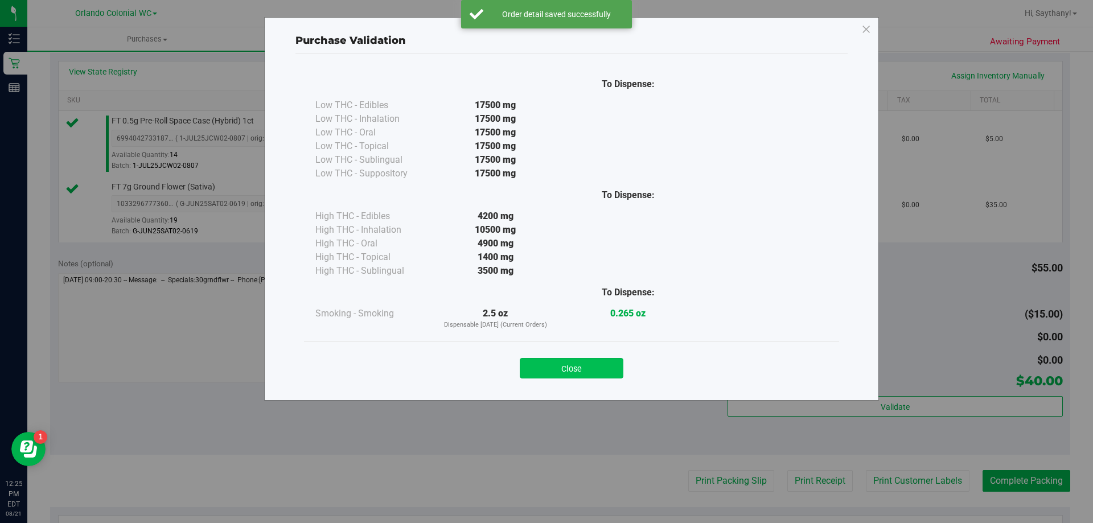
click at [548, 367] on button "Close" at bounding box center [572, 368] width 104 height 20
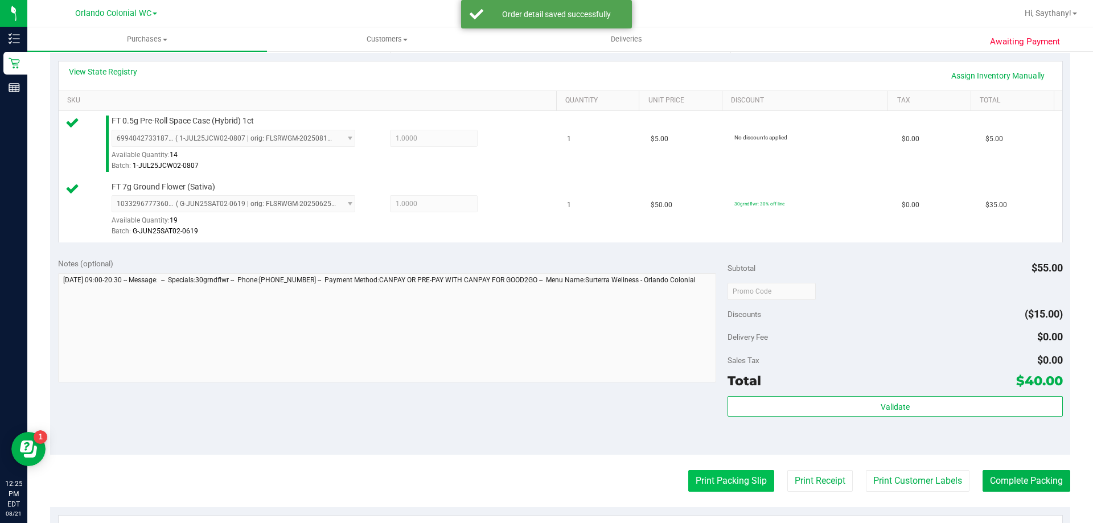
click at [691, 481] on button "Print Packing Slip" at bounding box center [731, 481] width 86 height 22
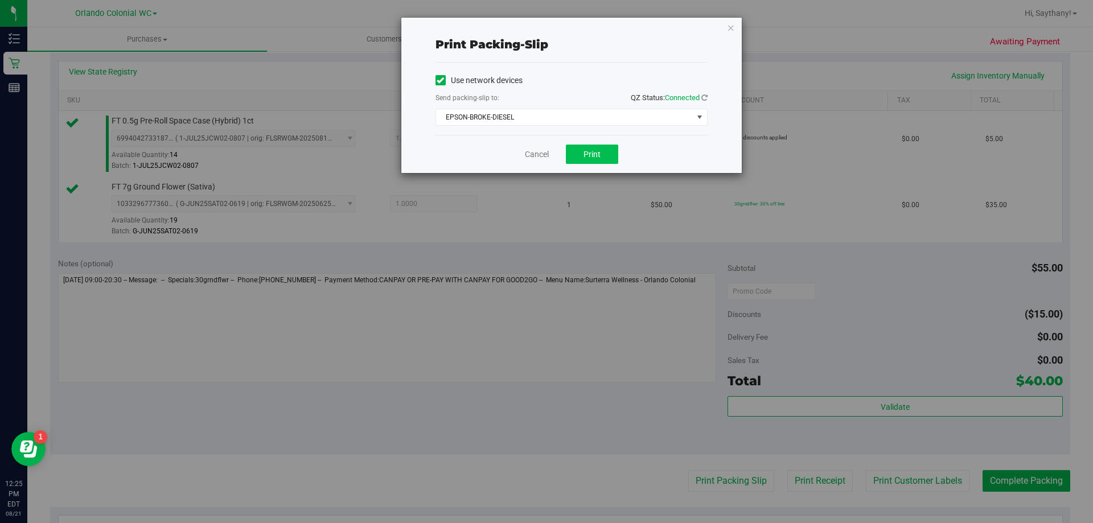
click at [605, 161] on button "Print" at bounding box center [592, 154] width 52 height 19
click at [727, 6] on div "Print packing-slip Use network devices Send packing-slip to: QZ Status: Connect…" at bounding box center [551, 261] width 1102 height 523
click at [729, 32] on icon "button" at bounding box center [731, 27] width 8 height 14
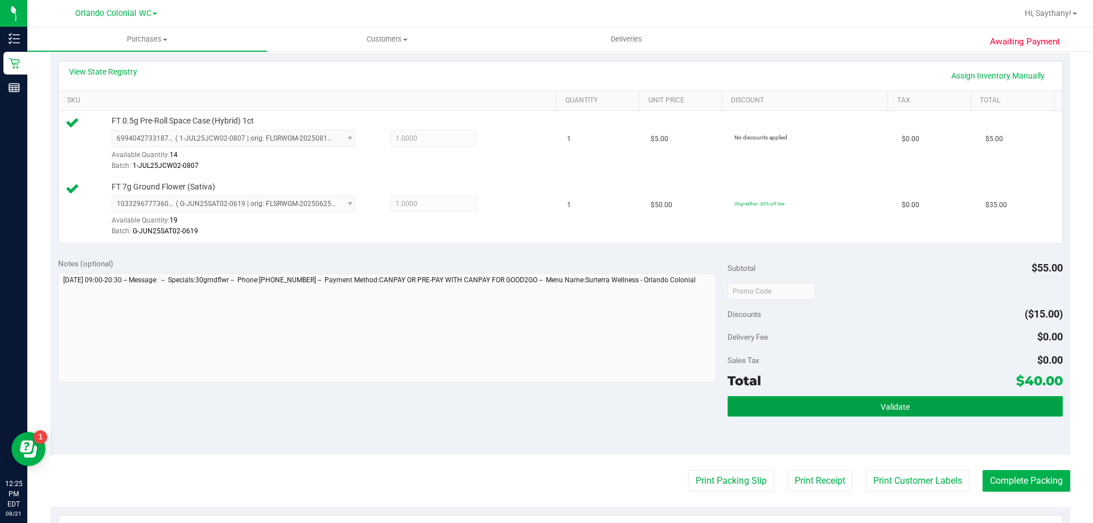
click at [1001, 396] on button "Validate" at bounding box center [895, 406] width 335 height 20
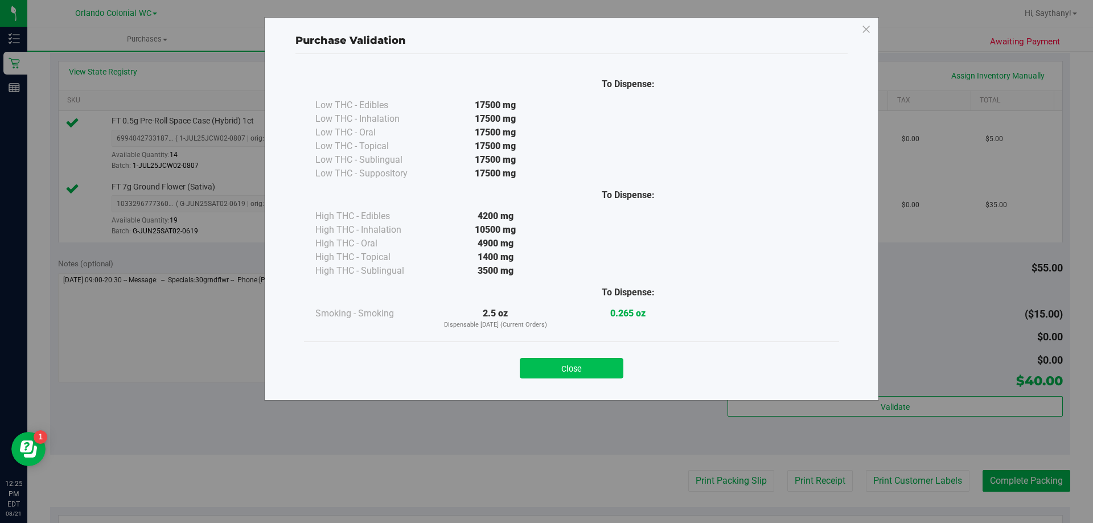
click at [540, 358] on button "Close" at bounding box center [572, 368] width 104 height 20
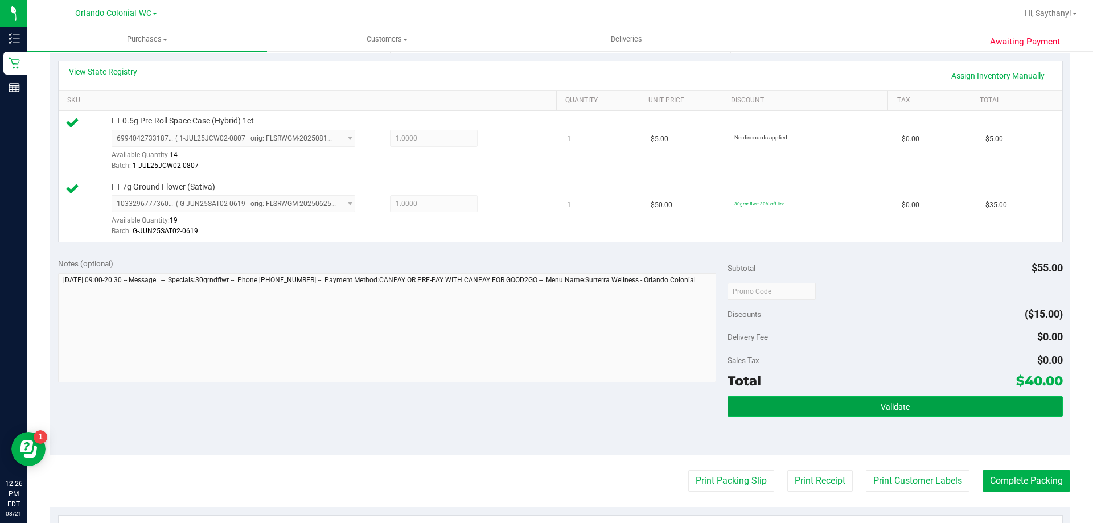
click at [956, 416] on button "Validate" at bounding box center [895, 406] width 335 height 20
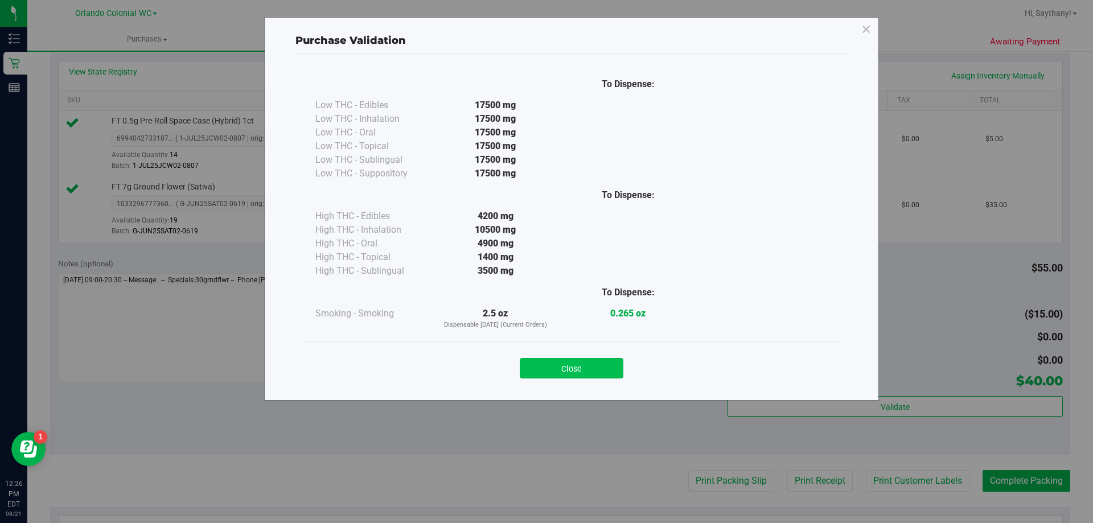
click at [561, 358] on button "Close" at bounding box center [572, 368] width 104 height 20
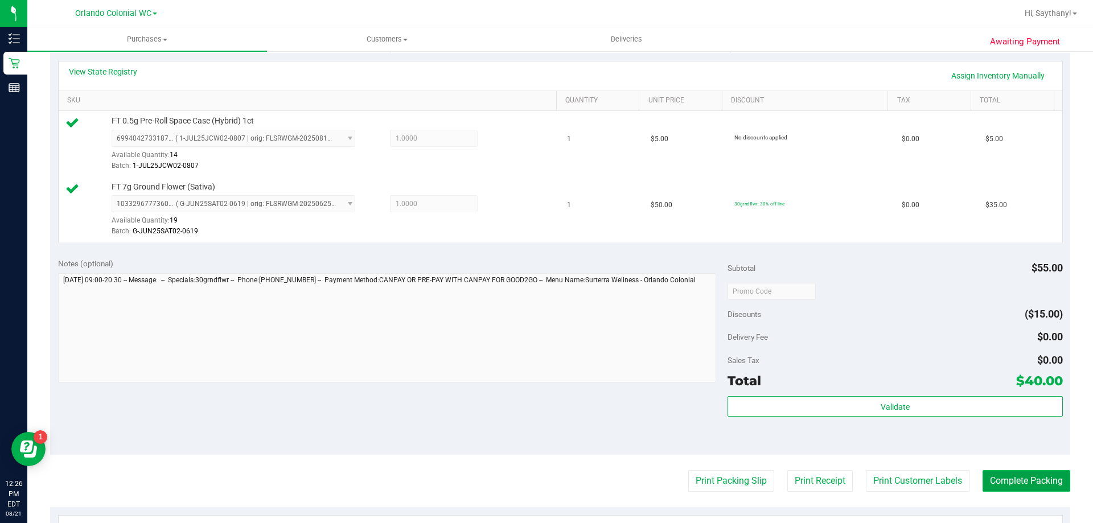
click at [1046, 489] on button "Complete Packing" at bounding box center [1027, 481] width 88 height 22
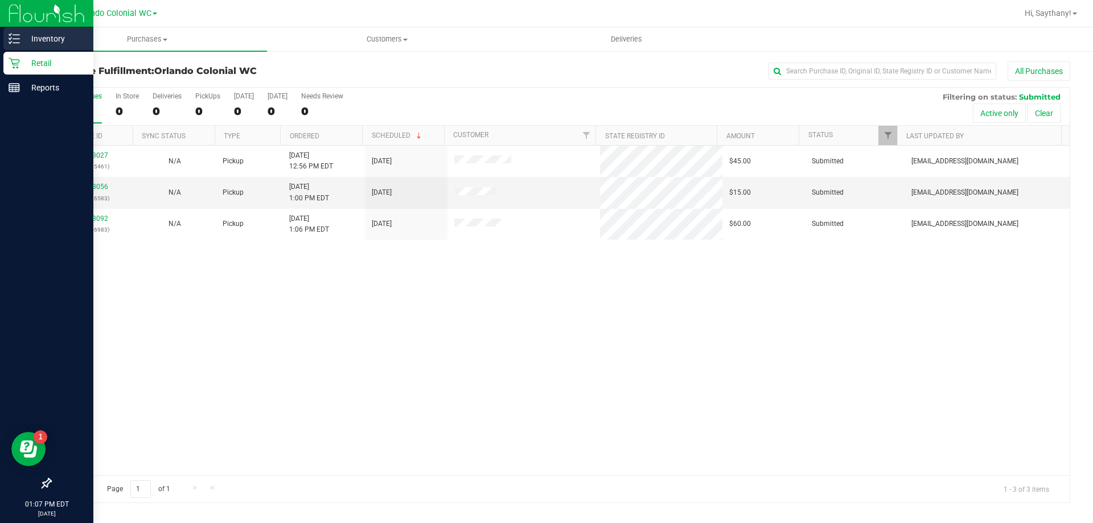
click at [16, 43] on line at bounding box center [16, 43] width 6 height 0
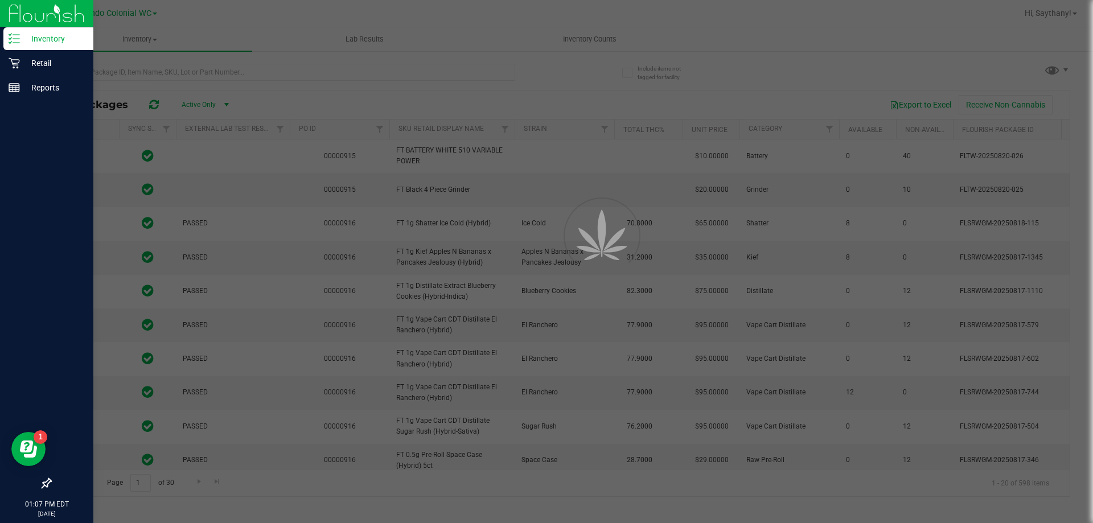
click at [234, 73] on div at bounding box center [546, 261] width 1093 height 523
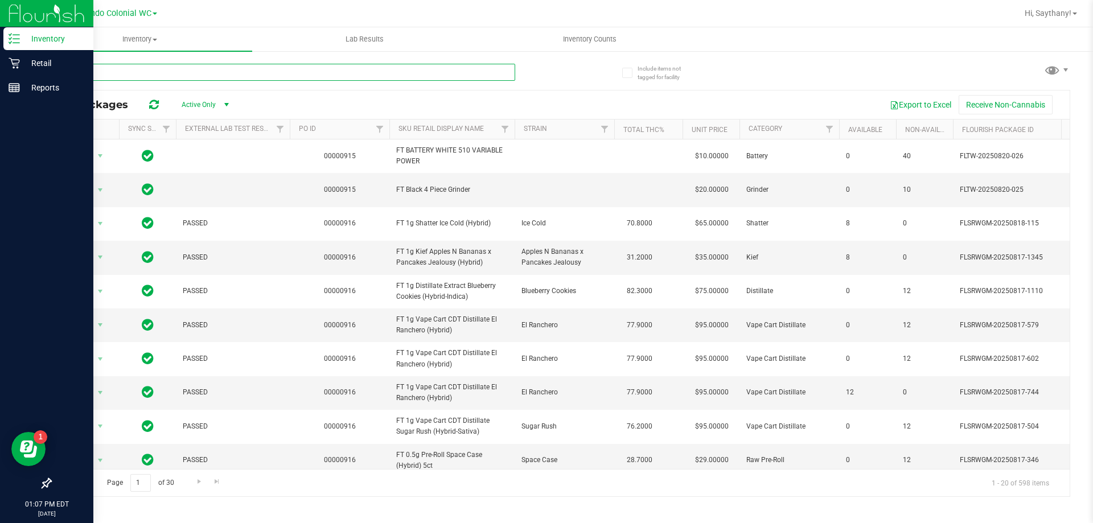
click at [329, 73] on input "text" at bounding box center [282, 72] width 465 height 17
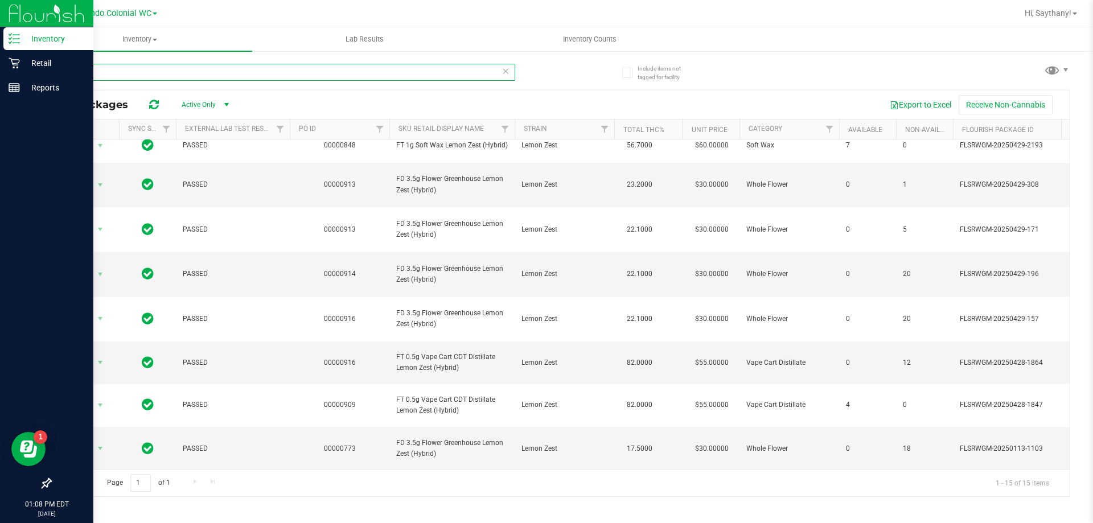
scroll to position [237, 0]
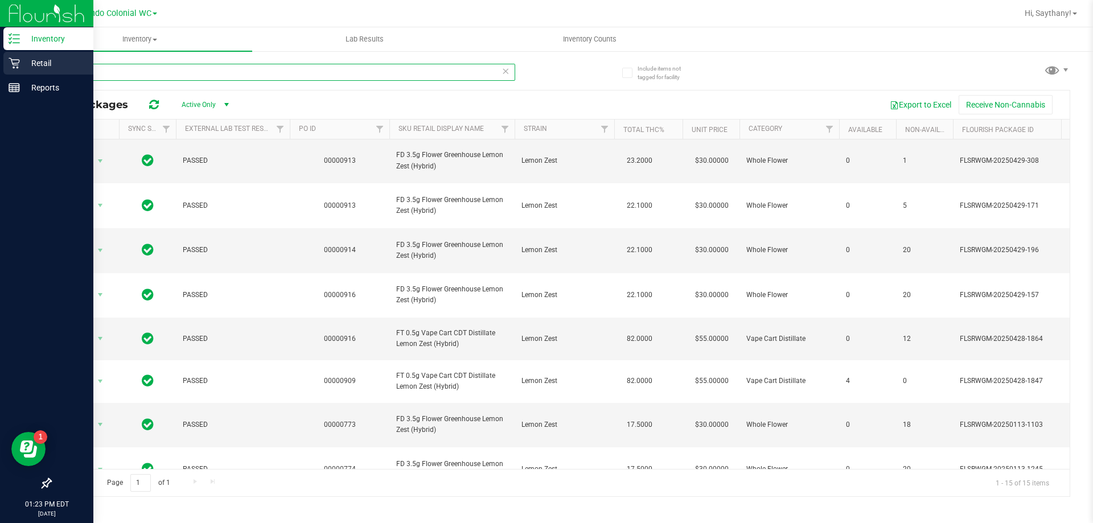
type input "lmz"
click at [18, 76] on link "Retail" at bounding box center [46, 64] width 93 height 24
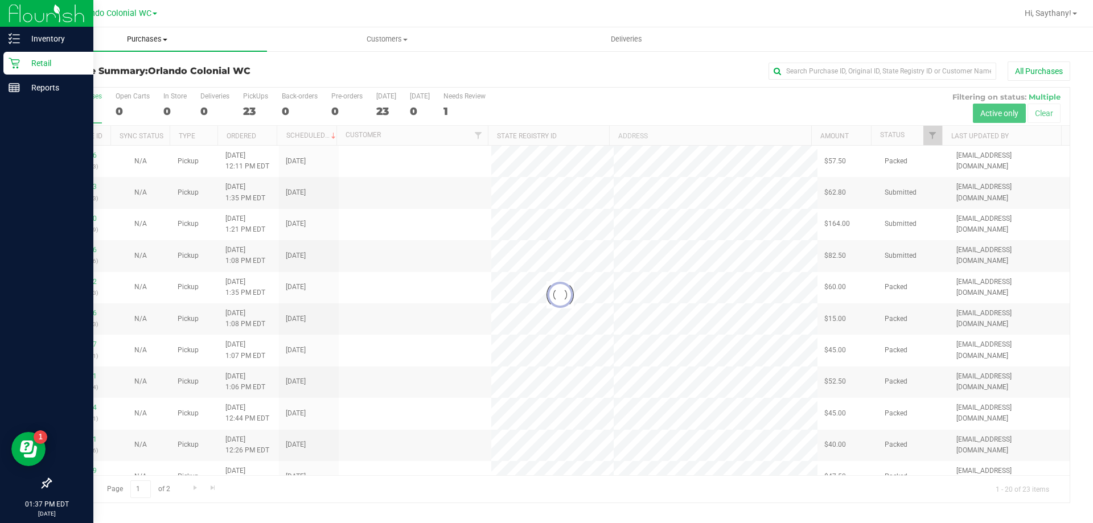
click at [122, 44] on span "Purchases" at bounding box center [147, 39] width 240 height 10
click at [127, 83] on li "Fulfillment" at bounding box center [147, 83] width 240 height 14
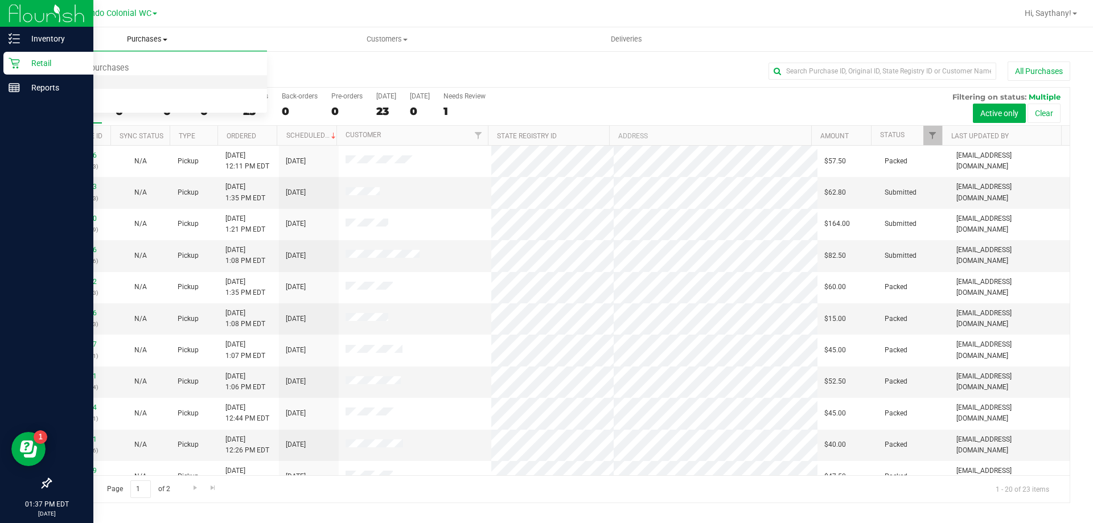
click at [134, 86] on li "Fulfillment" at bounding box center [147, 83] width 240 height 14
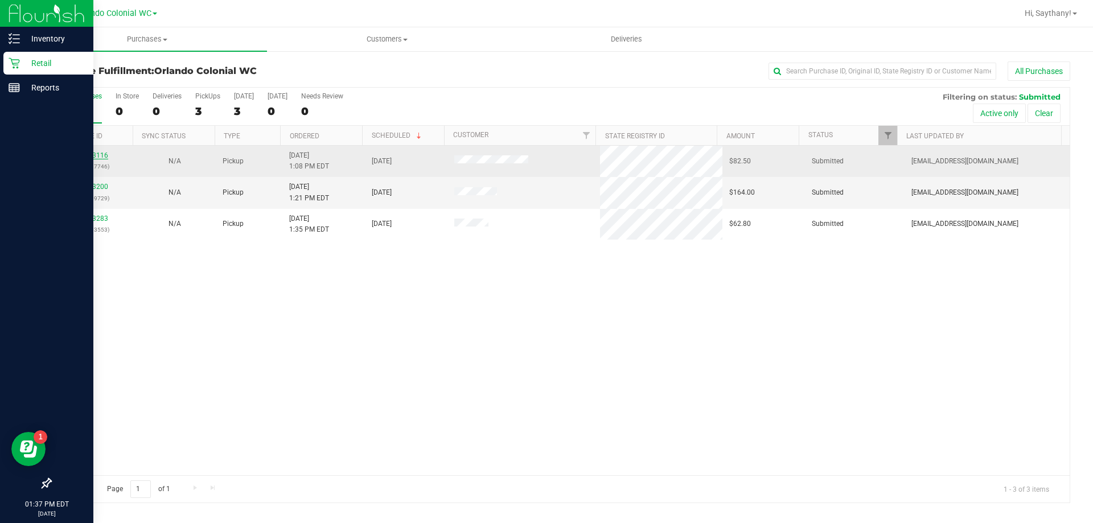
click at [99, 154] on link "11823116" at bounding box center [92, 155] width 32 height 8
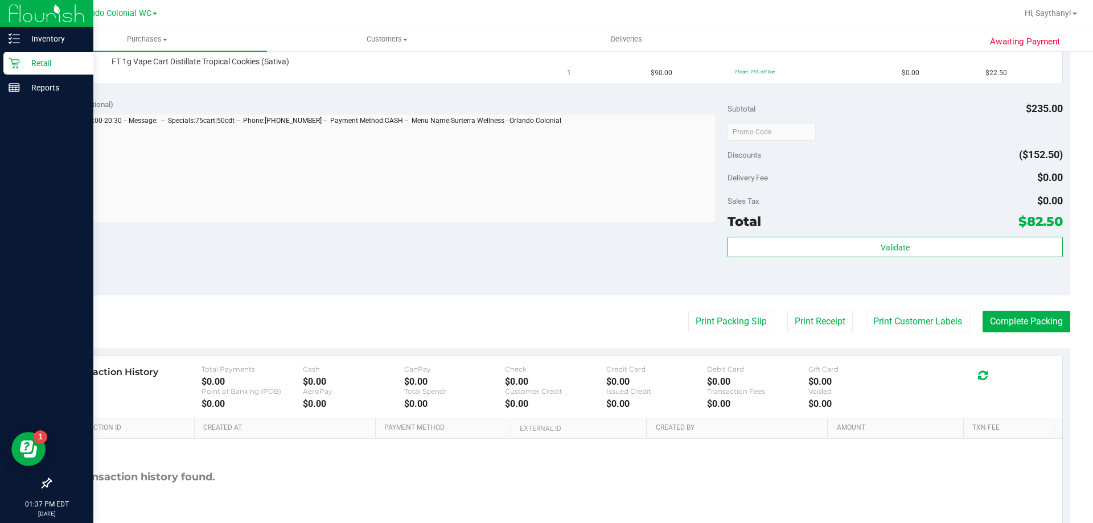
scroll to position [398, 0]
click at [708, 329] on button "Print Packing Slip" at bounding box center [731, 321] width 86 height 22
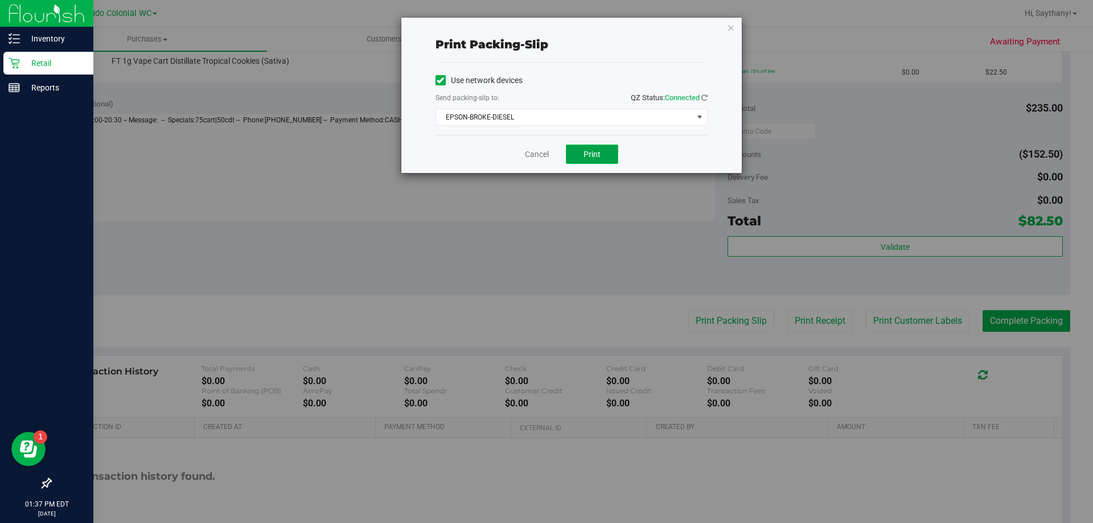
click at [581, 157] on button "Print" at bounding box center [592, 154] width 52 height 19
click at [731, 27] on icon "button" at bounding box center [731, 27] width 8 height 14
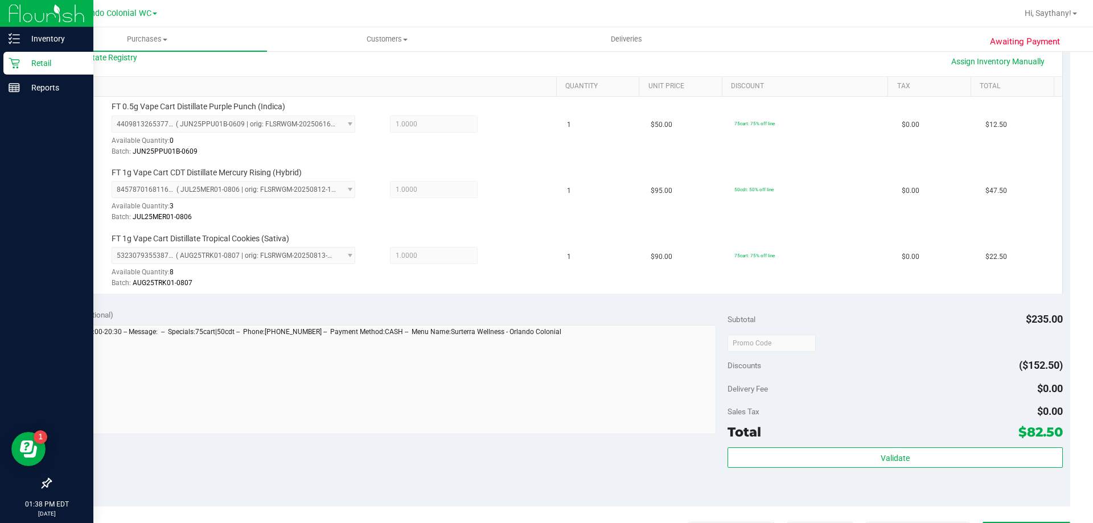
scroll to position [281, 0]
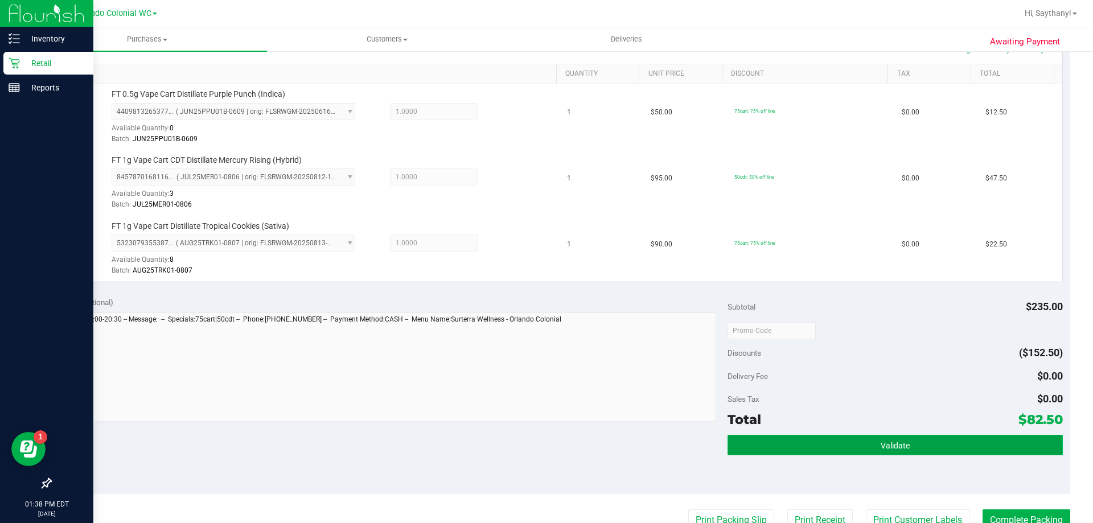
click at [940, 440] on button "Validate" at bounding box center [895, 445] width 335 height 20
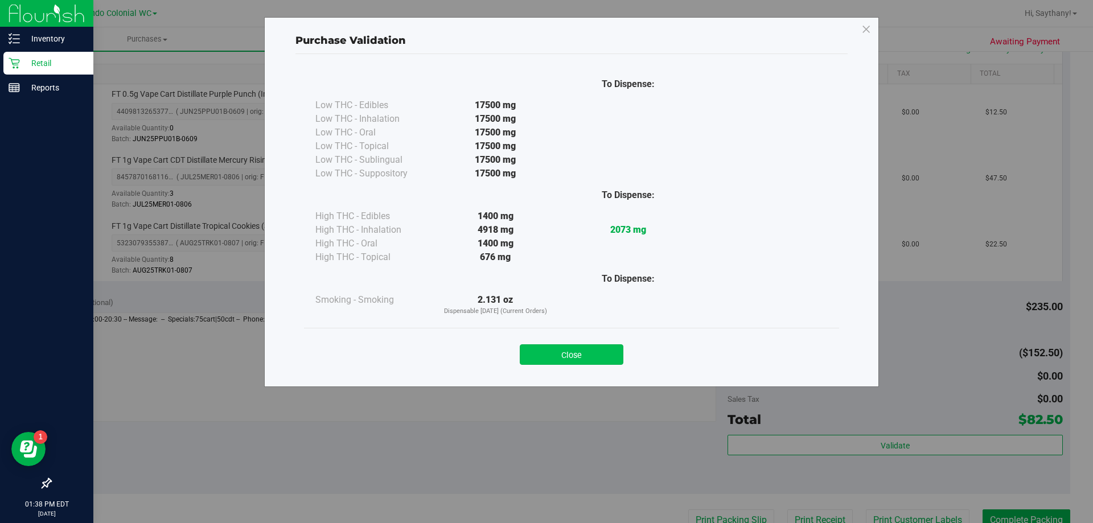
click at [594, 363] on button "Close" at bounding box center [572, 354] width 104 height 20
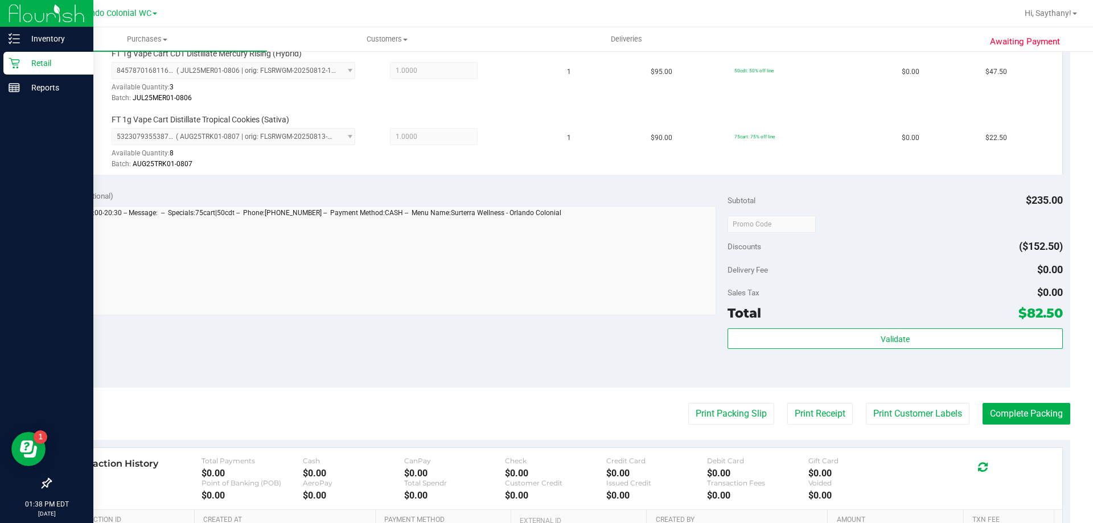
scroll to position [421, 0]
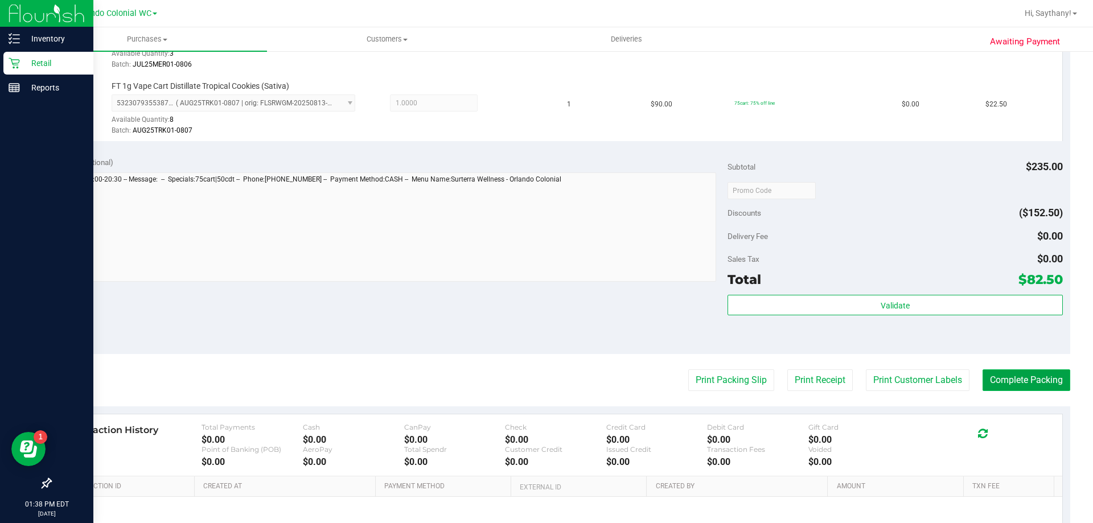
click at [1009, 380] on button "Complete Packing" at bounding box center [1027, 380] width 88 height 22
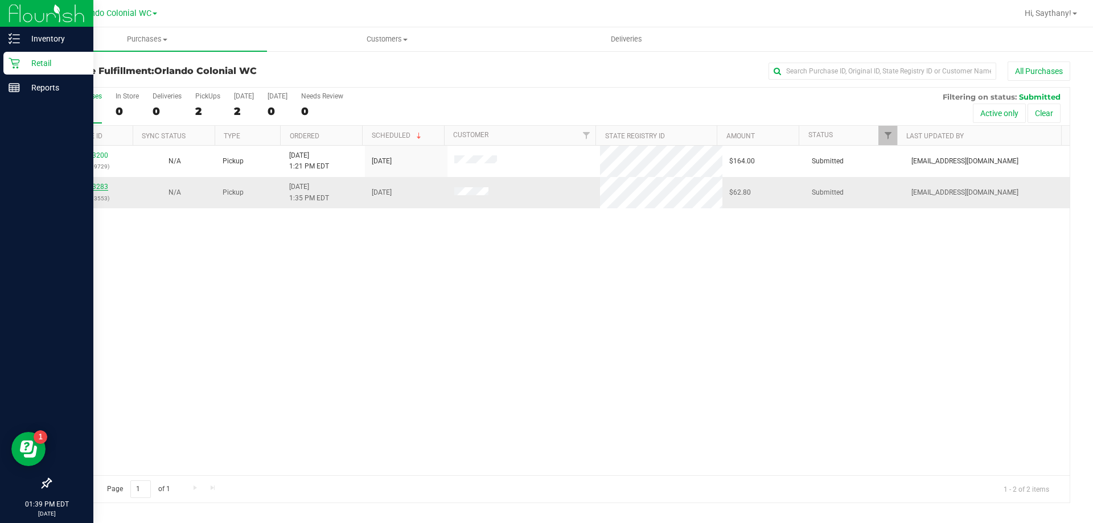
click at [98, 185] on link "11823283" at bounding box center [92, 187] width 32 height 8
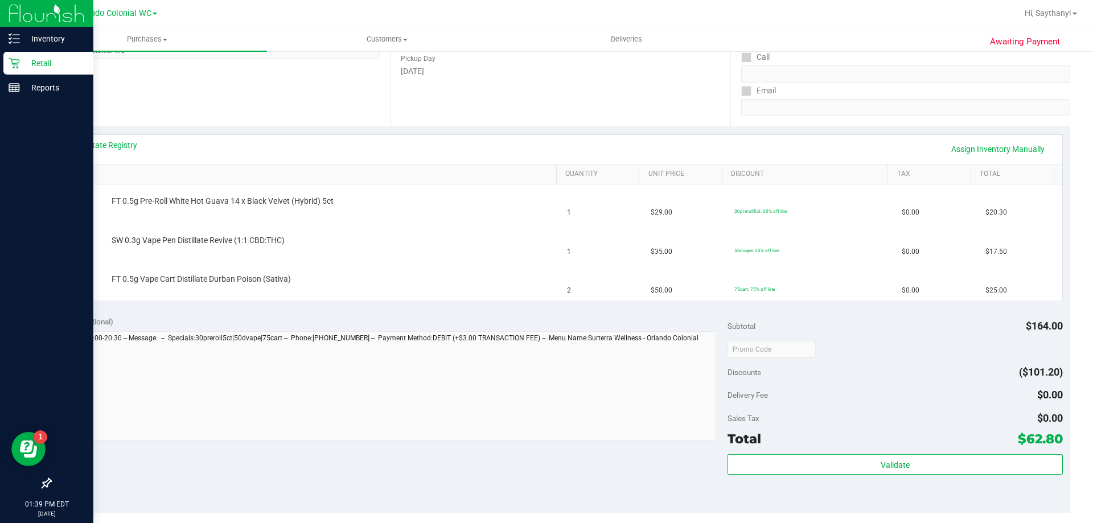
scroll to position [282, 0]
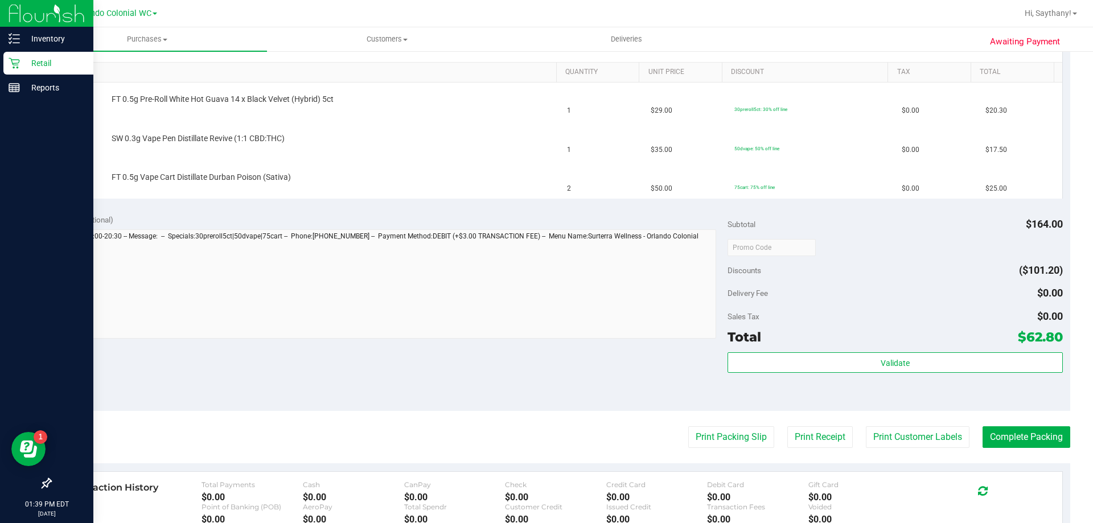
click at [742, 460] on purchase-details "Back Edit Purchase Cancel Purchase View Profile # 11823283 BioTrack ID: - Submi…" at bounding box center [560, 227] width 1020 height 897
click at [726, 437] on button "Print Packing Slip" at bounding box center [731, 437] width 86 height 22
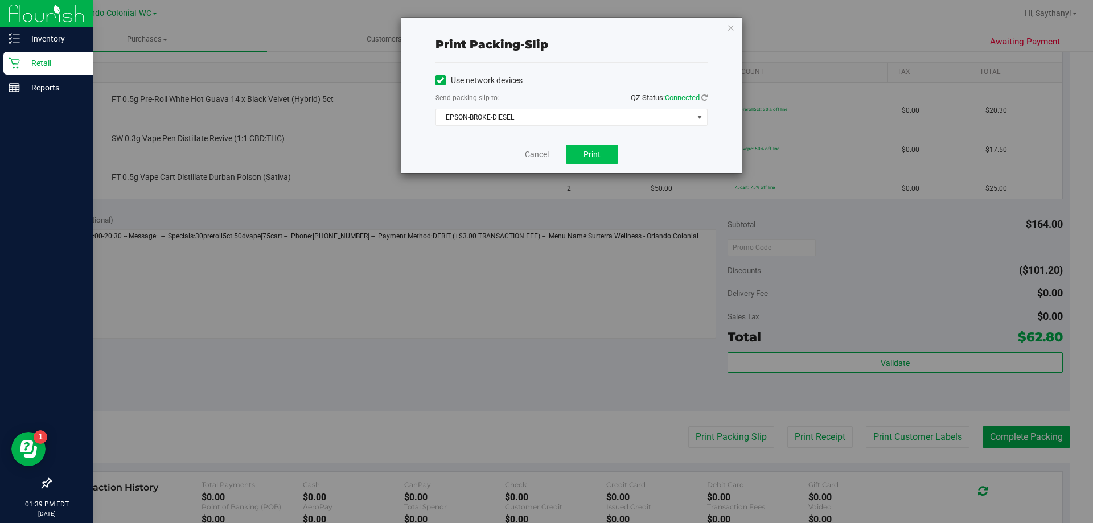
click at [599, 158] on span "Print" at bounding box center [592, 154] width 17 height 9
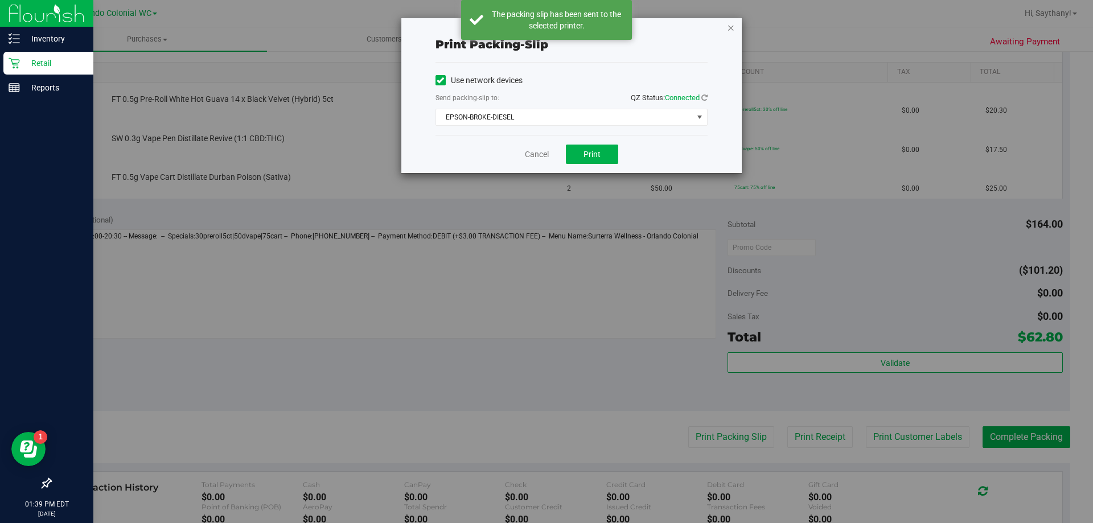
click at [733, 32] on icon "button" at bounding box center [731, 27] width 8 height 14
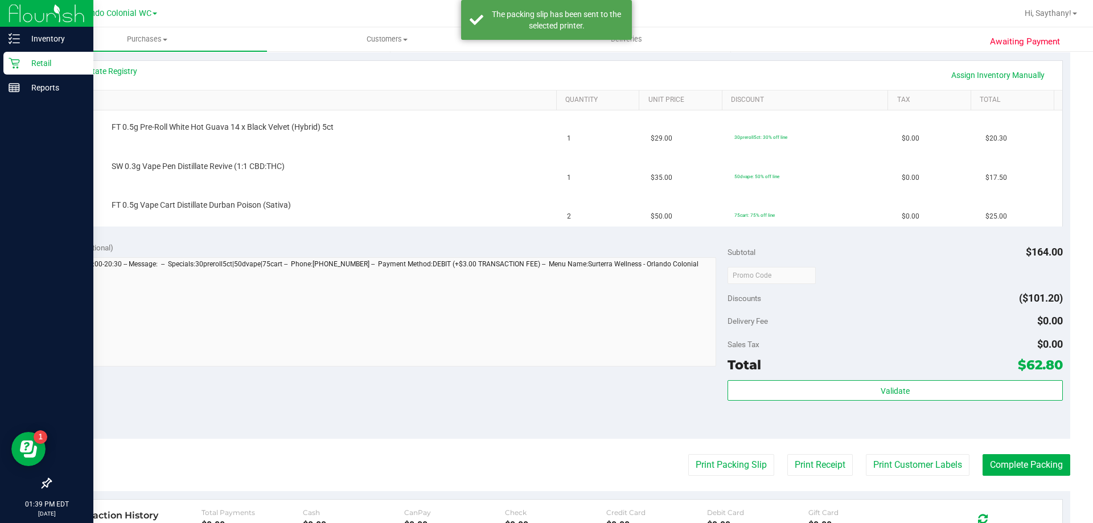
scroll to position [252, 0]
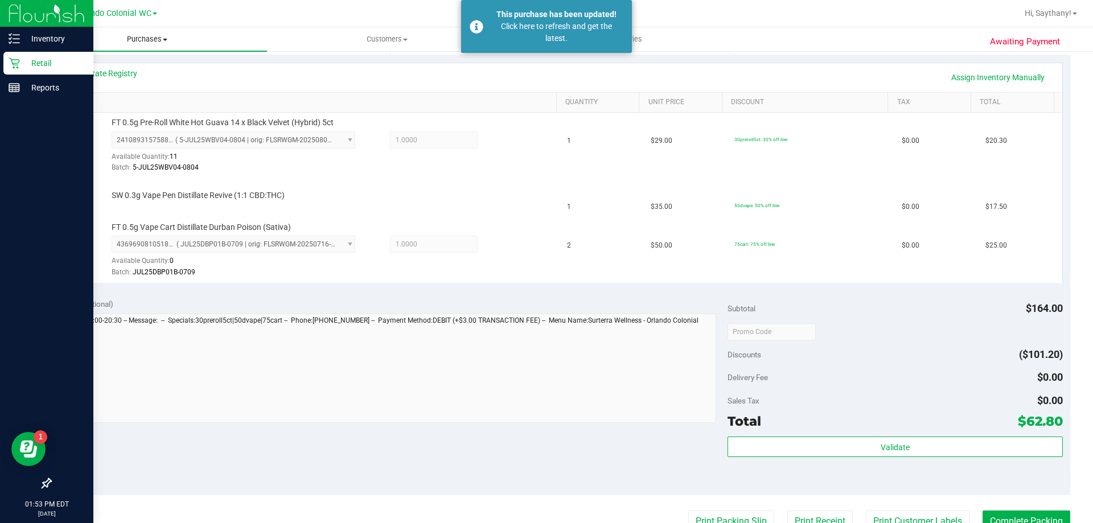
click at [139, 40] on span "Purchases" at bounding box center [147, 39] width 240 height 10
click at [93, 87] on span "Fulfillment" at bounding box center [62, 82] width 71 height 10
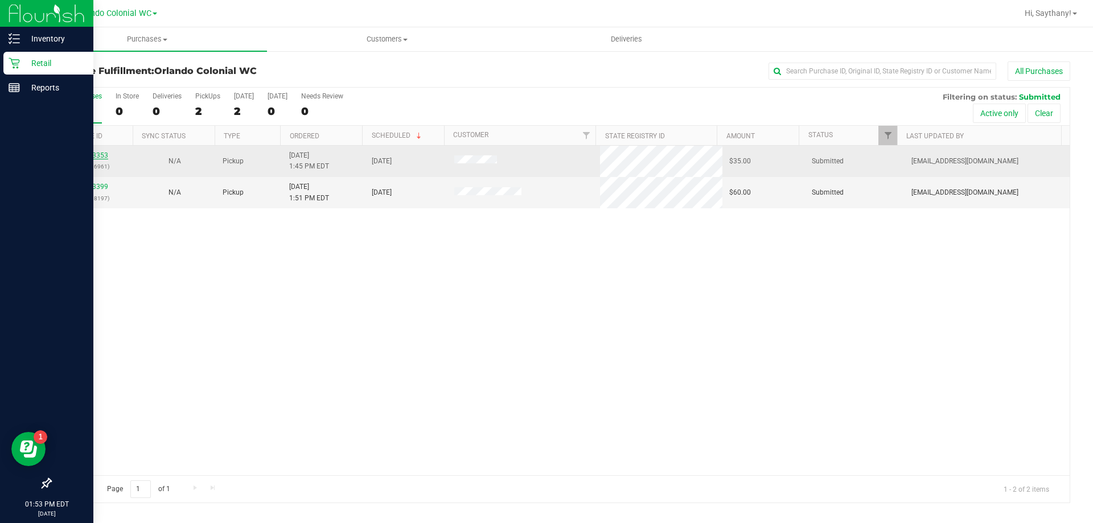
click at [99, 151] on link "11823353" at bounding box center [92, 155] width 32 height 8
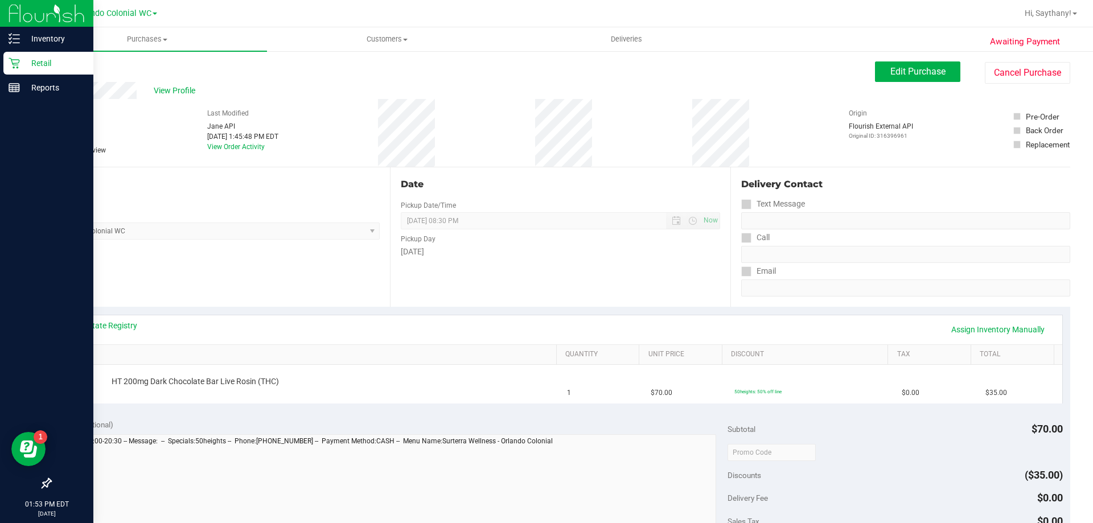
click at [58, 67] on link "Back" at bounding box center [58, 68] width 17 height 8
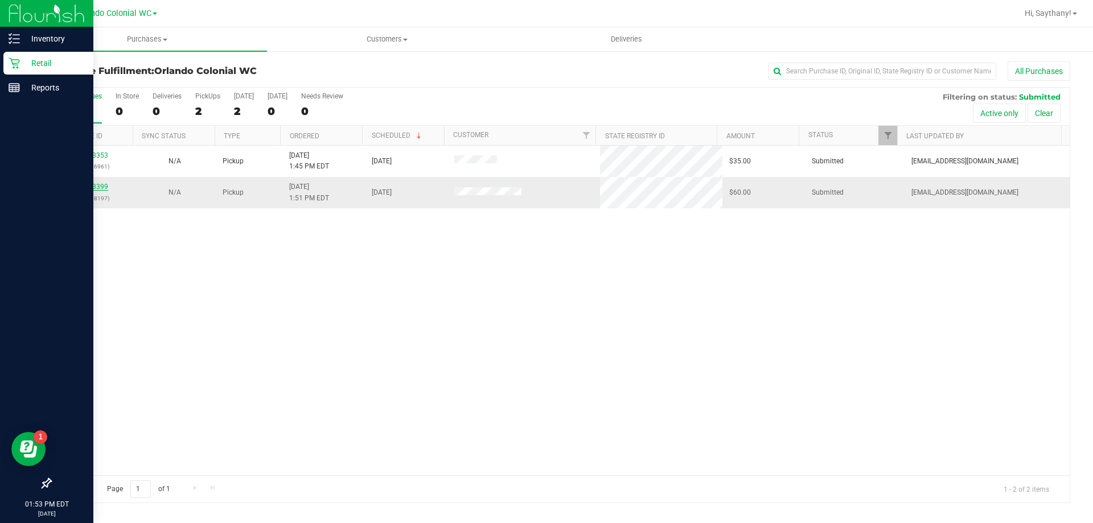
click at [92, 190] on link "11823399" at bounding box center [92, 187] width 32 height 8
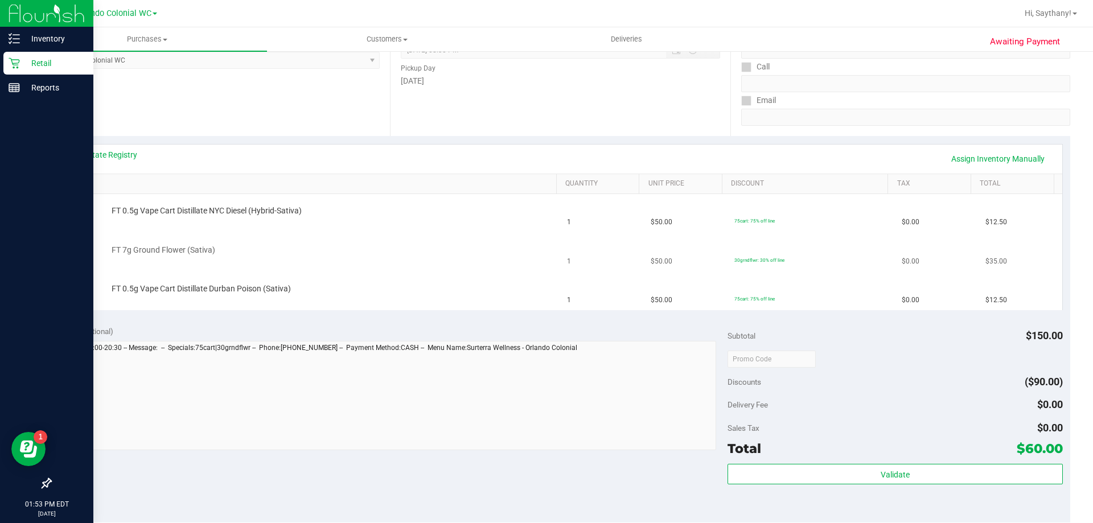
scroll to position [228, 0]
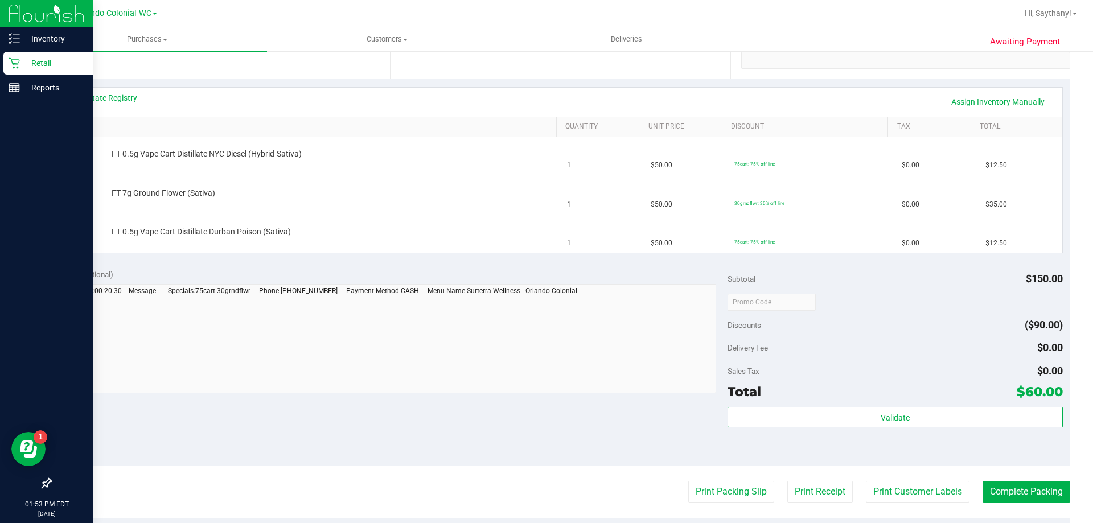
click at [700, 480] on purchase-details "Back Edit Purchase Cancel Purchase View Profile # 11823399 BioTrack ID: - Submi…" at bounding box center [560, 282] width 1020 height 897
click at [700, 496] on button "Print Packing Slip" at bounding box center [731, 492] width 86 height 22
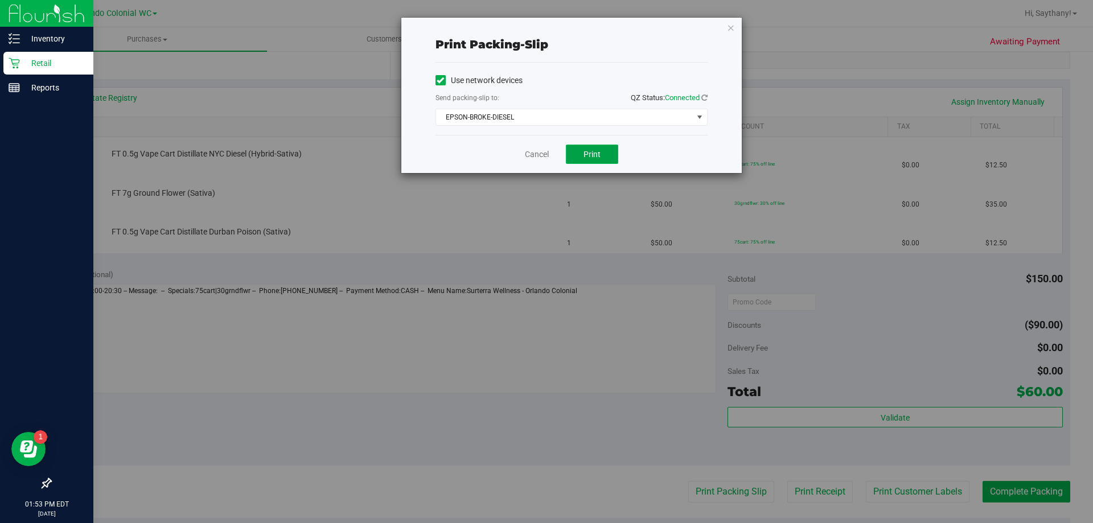
click at [593, 158] on span "Print" at bounding box center [592, 154] width 17 height 9
click at [729, 27] on icon "button" at bounding box center [731, 27] width 8 height 14
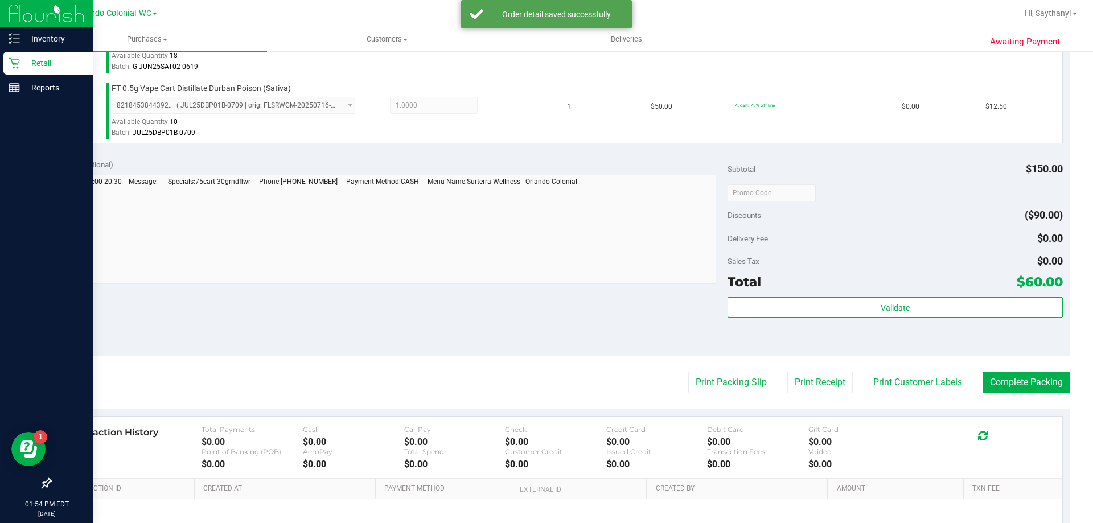
scroll to position [418, 0]
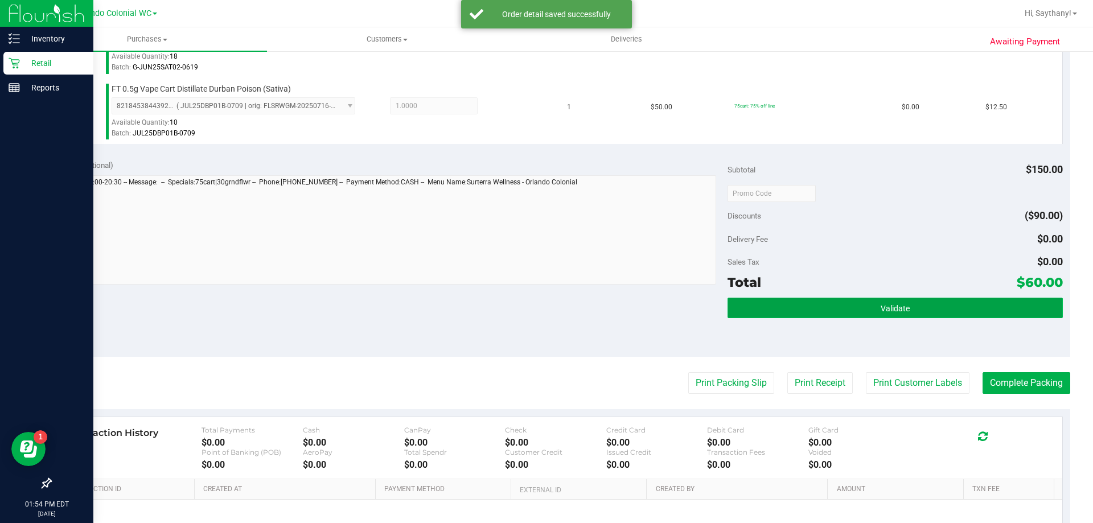
click at [1030, 310] on button "Validate" at bounding box center [895, 308] width 335 height 20
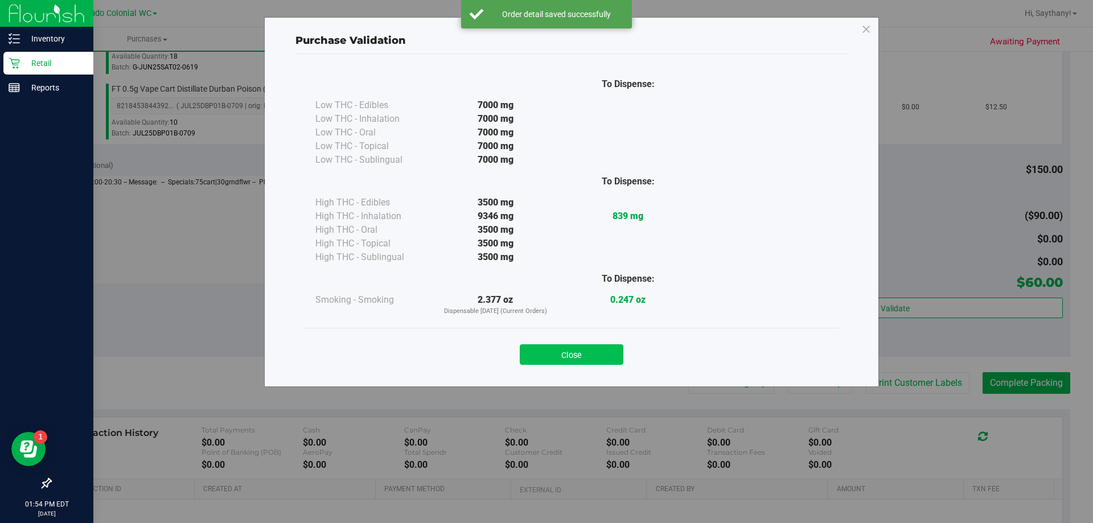
click at [578, 355] on button "Close" at bounding box center [572, 354] width 104 height 20
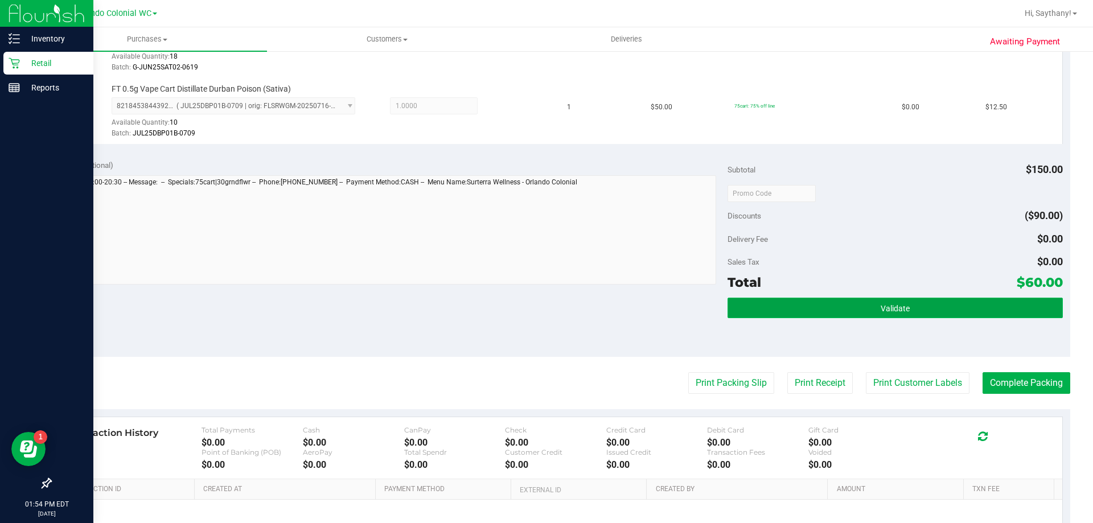
click at [961, 301] on button "Validate" at bounding box center [895, 308] width 335 height 20
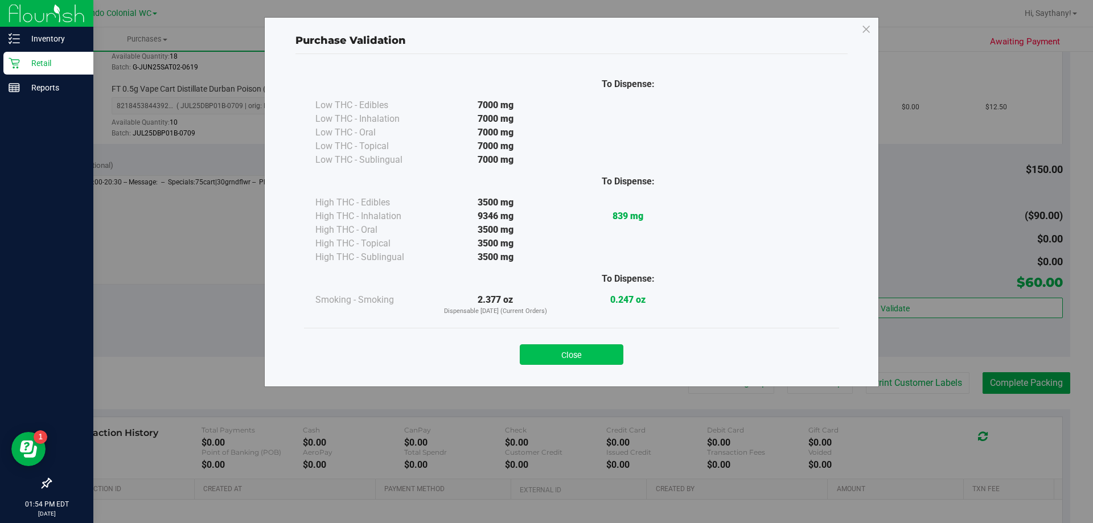
click at [563, 352] on button "Close" at bounding box center [572, 354] width 104 height 20
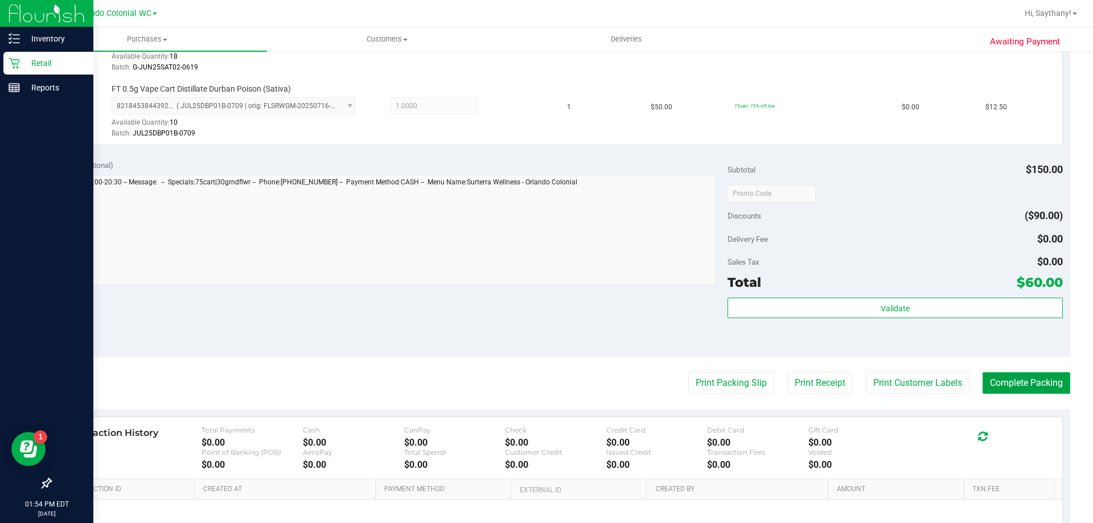
click at [1036, 377] on button "Complete Packing" at bounding box center [1027, 383] width 88 height 22
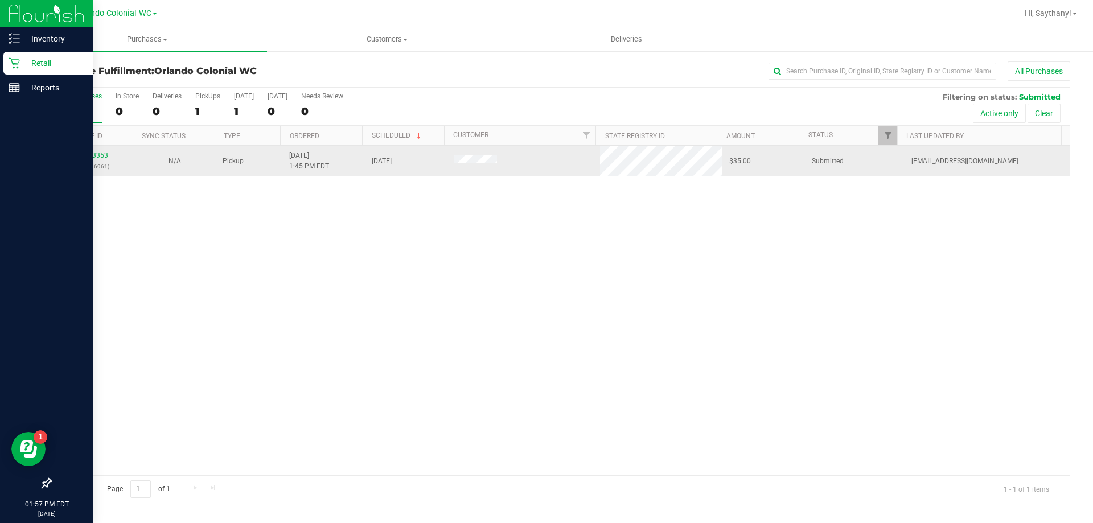
click at [98, 158] on link "11823353" at bounding box center [92, 155] width 32 height 8
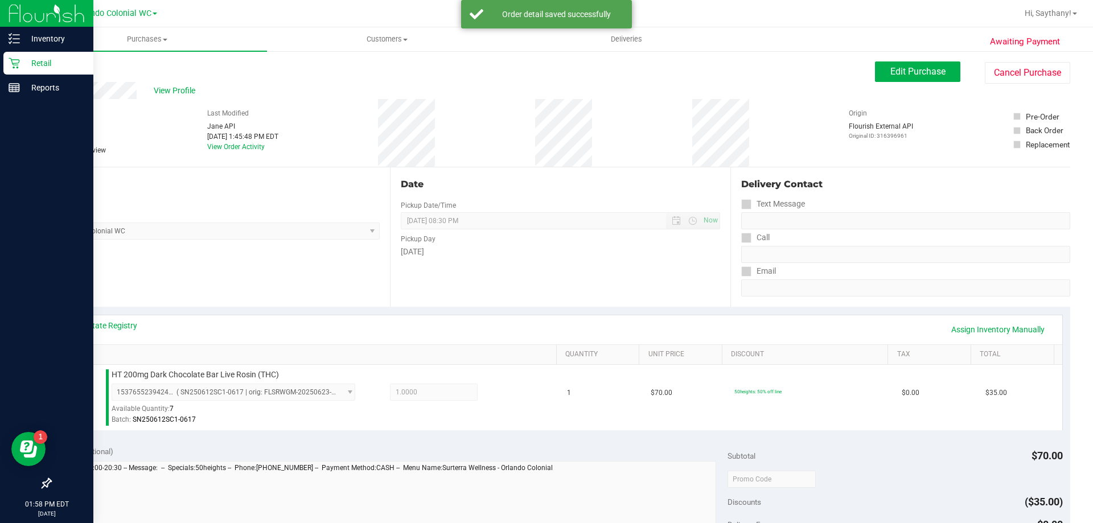
scroll to position [289, 0]
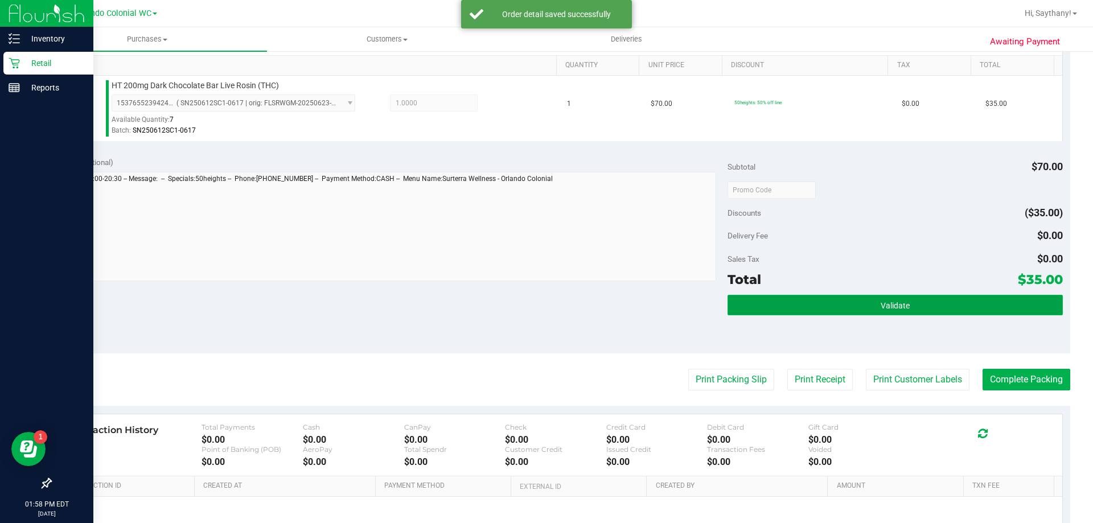
click at [1001, 295] on button "Validate" at bounding box center [895, 305] width 335 height 20
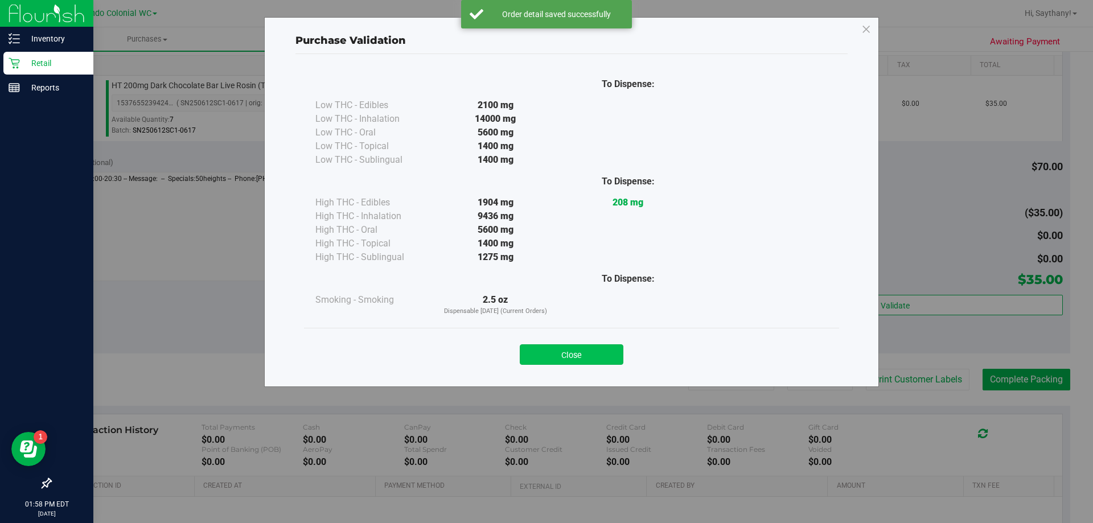
click at [585, 360] on button "Close" at bounding box center [572, 354] width 104 height 20
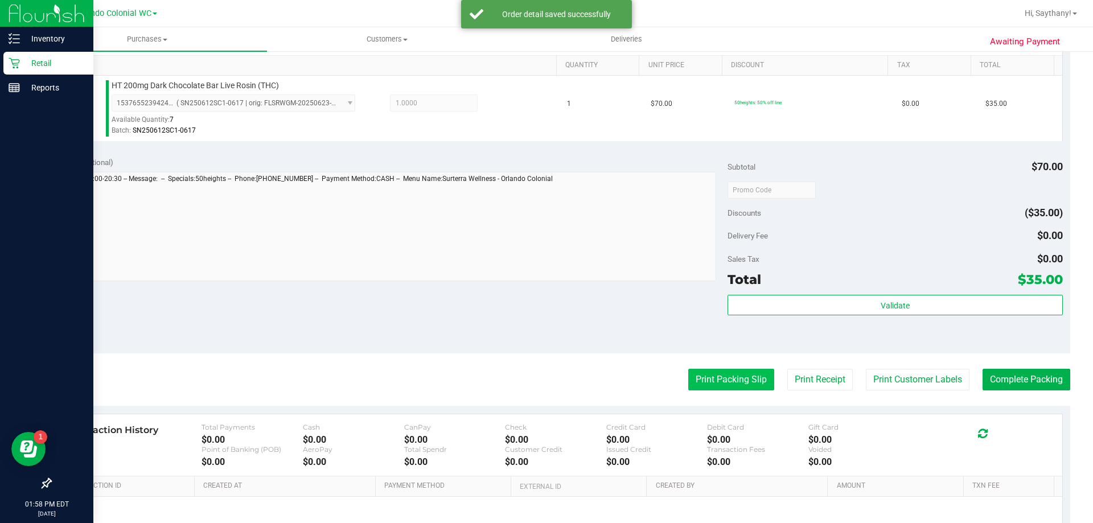
click at [751, 377] on button "Print Packing Slip" at bounding box center [731, 380] width 86 height 22
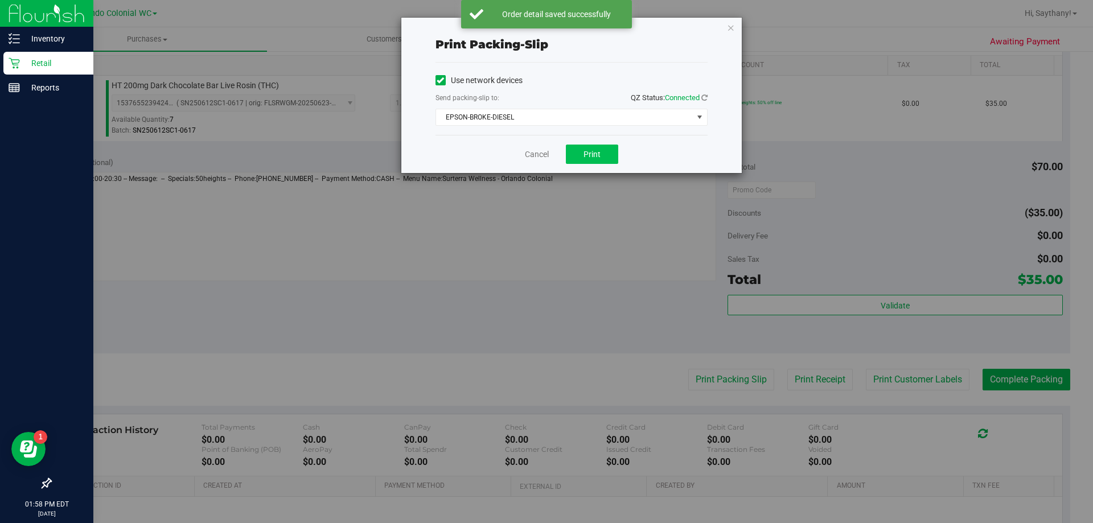
click at [599, 153] on span "Print" at bounding box center [592, 154] width 17 height 9
click at [734, 32] on icon "button" at bounding box center [731, 27] width 8 height 14
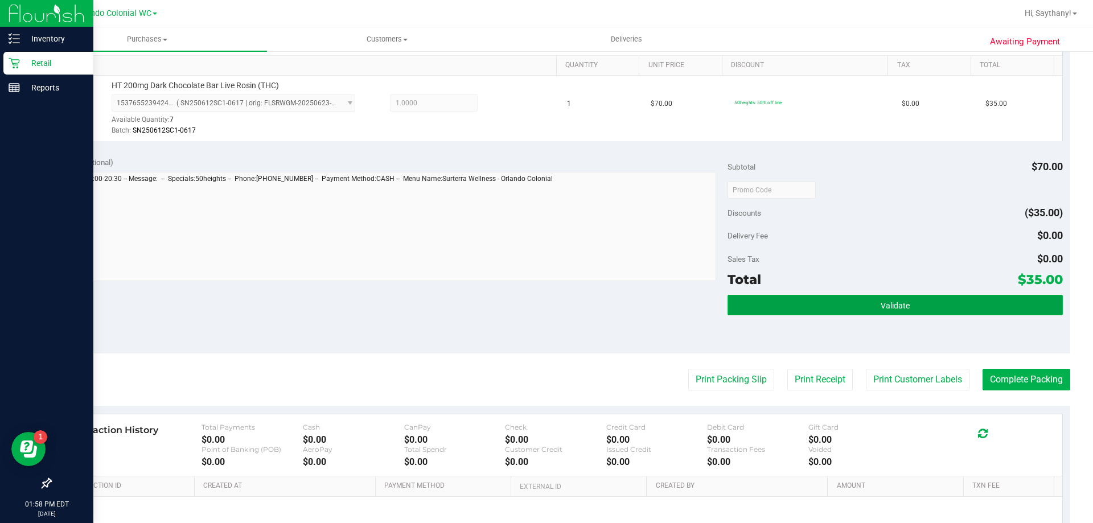
click at [906, 302] on button "Validate" at bounding box center [895, 305] width 335 height 20
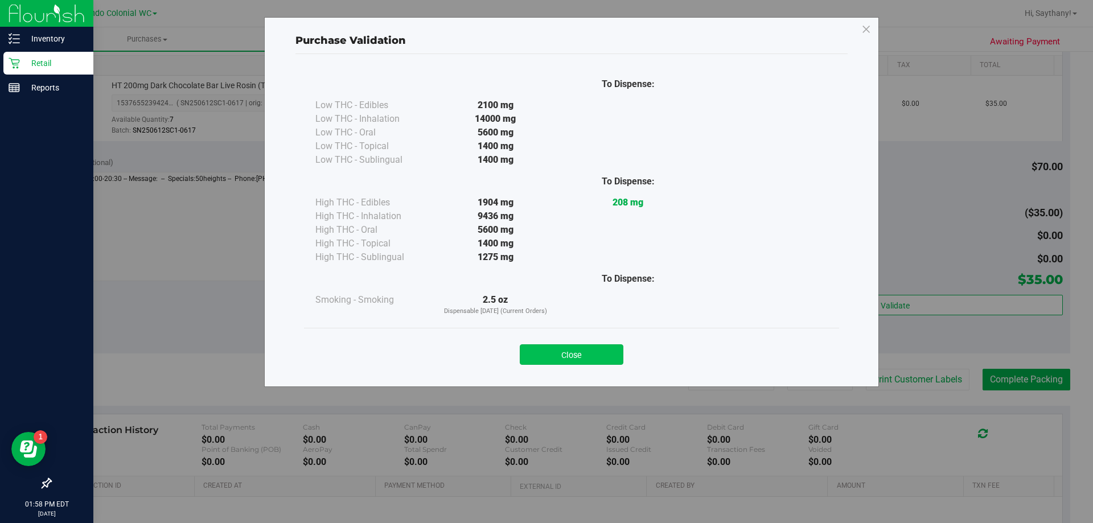
click at [576, 347] on button "Close" at bounding box center [572, 354] width 104 height 20
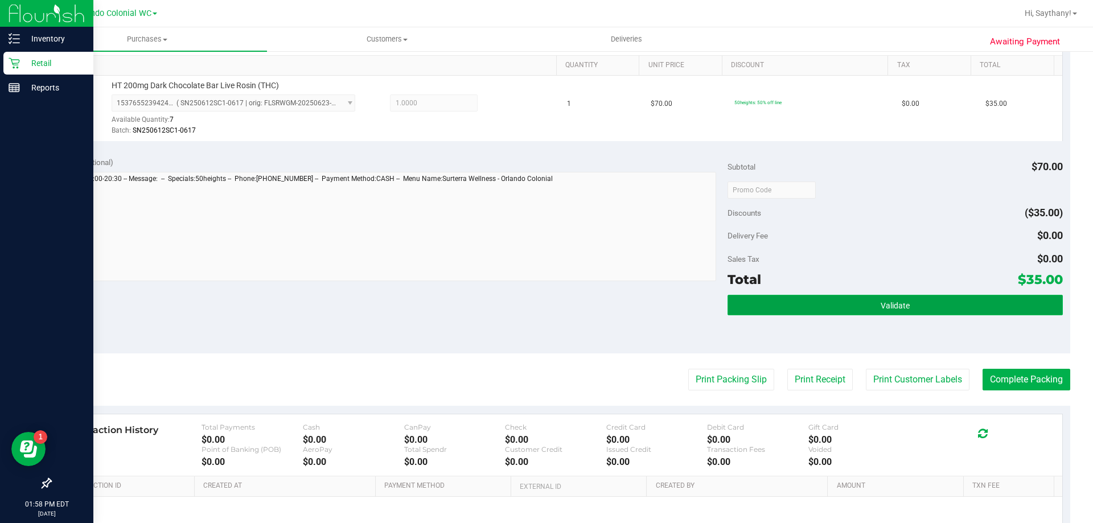
click at [988, 302] on button "Validate" at bounding box center [895, 305] width 335 height 20
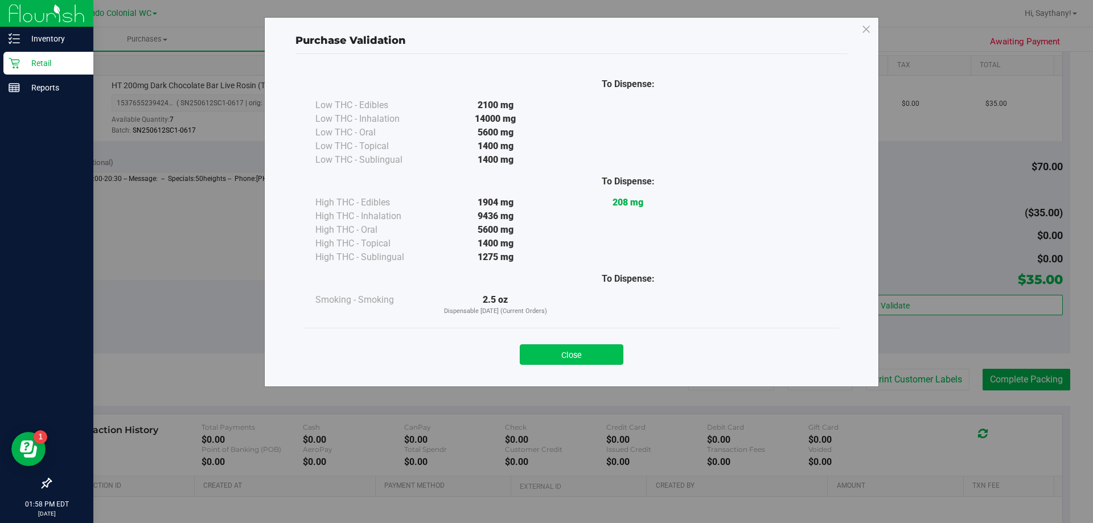
click at [553, 362] on button "Close" at bounding box center [572, 354] width 104 height 20
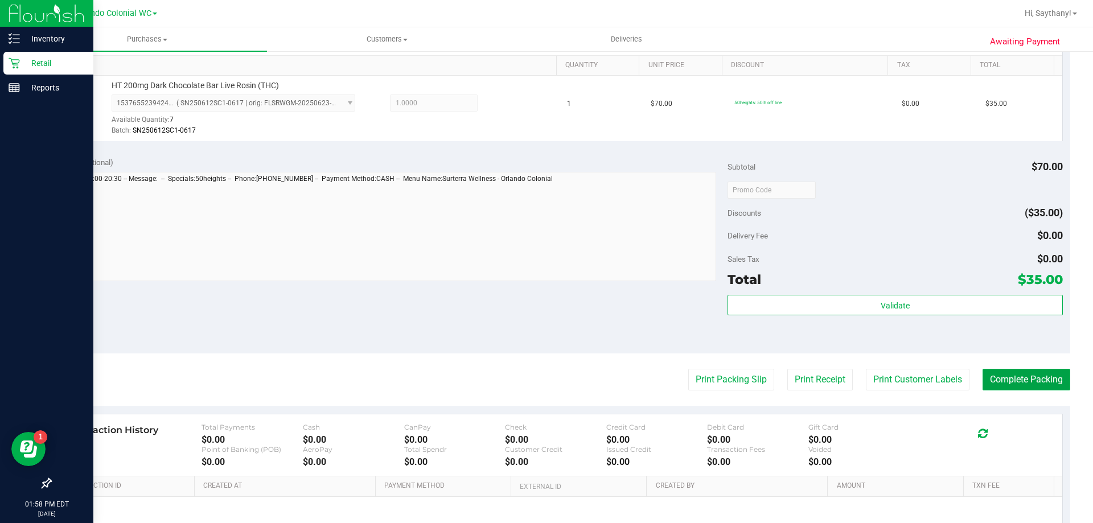
click at [1032, 390] on button "Complete Packing" at bounding box center [1027, 380] width 88 height 22
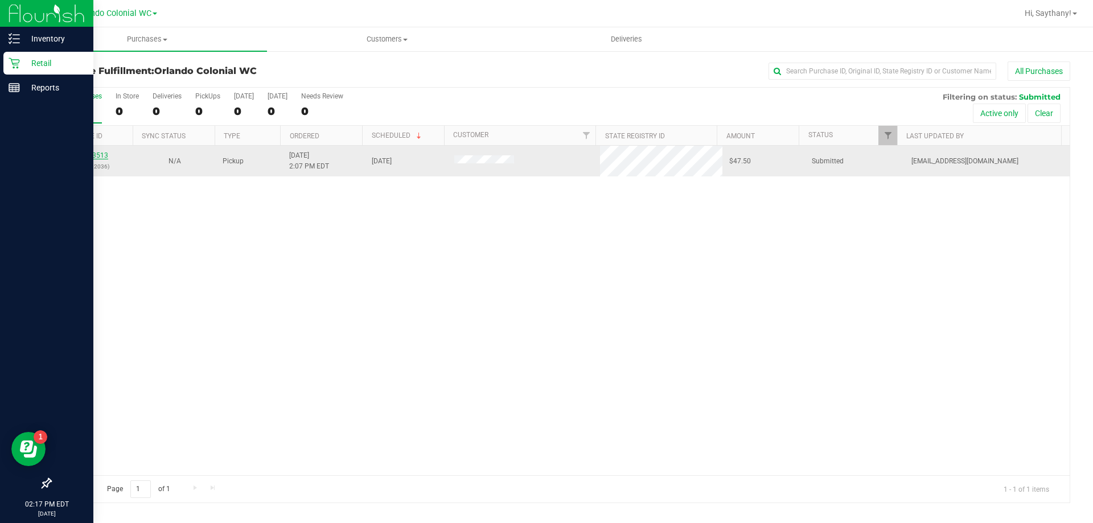
click at [90, 157] on link "11823513" at bounding box center [92, 155] width 32 height 8
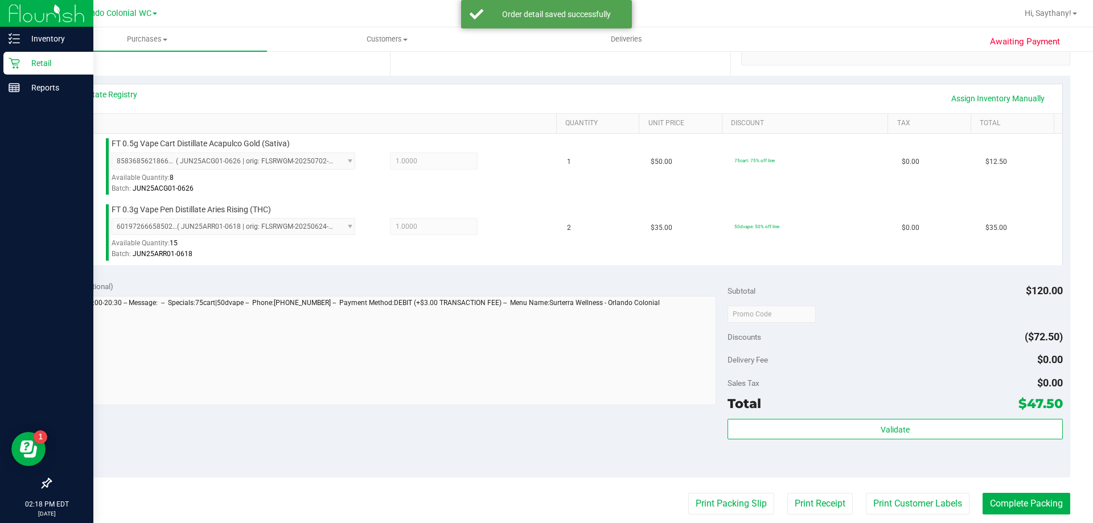
scroll to position [244, 0]
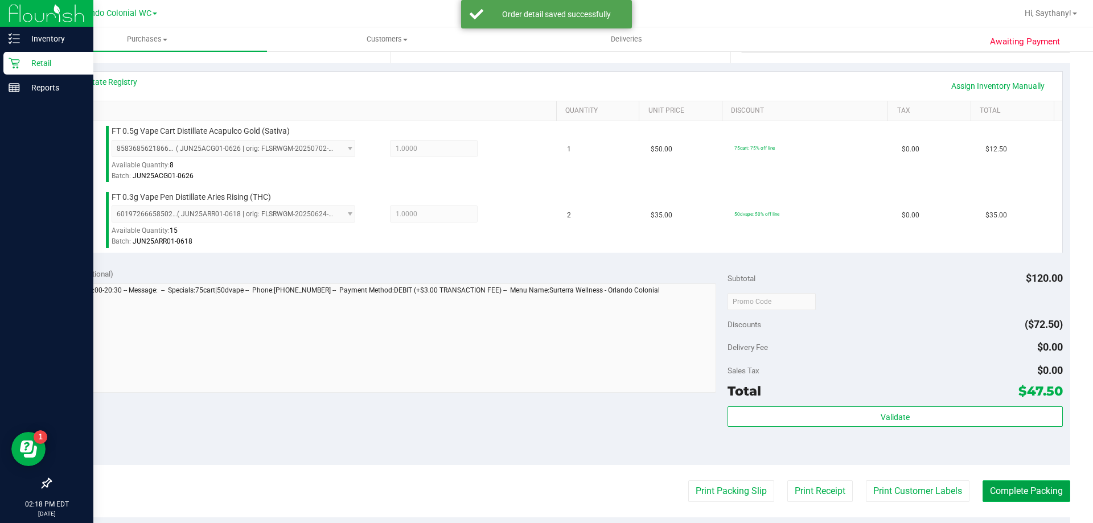
click at [1025, 482] on button "Complete Packing" at bounding box center [1027, 491] width 88 height 22
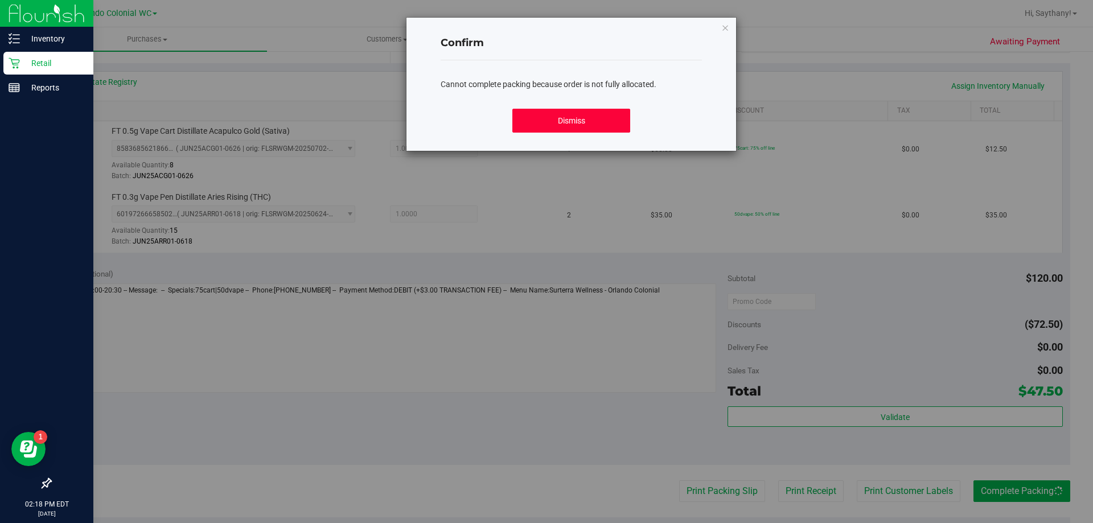
click at [565, 120] on button "Dismiss" at bounding box center [570, 121] width 117 height 24
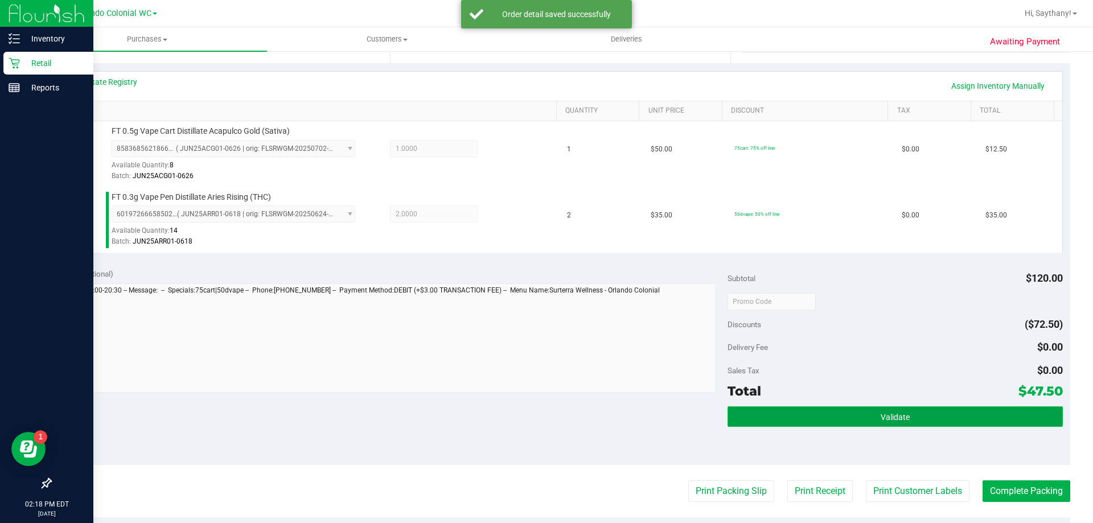
click at [967, 425] on button "Validate" at bounding box center [895, 416] width 335 height 20
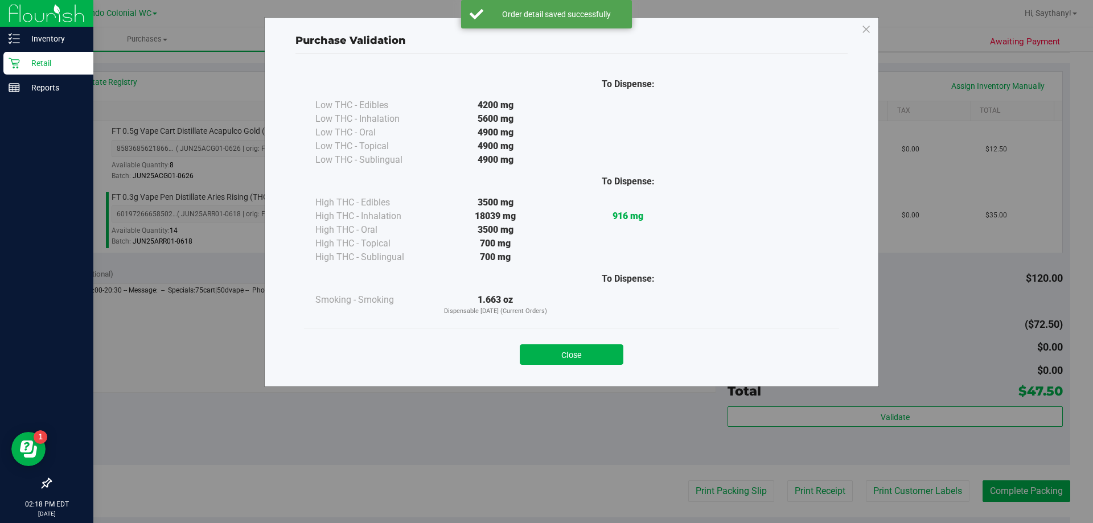
click at [558, 330] on div "Close" at bounding box center [571, 351] width 535 height 46
click at [566, 360] on button "Close" at bounding box center [572, 354] width 104 height 20
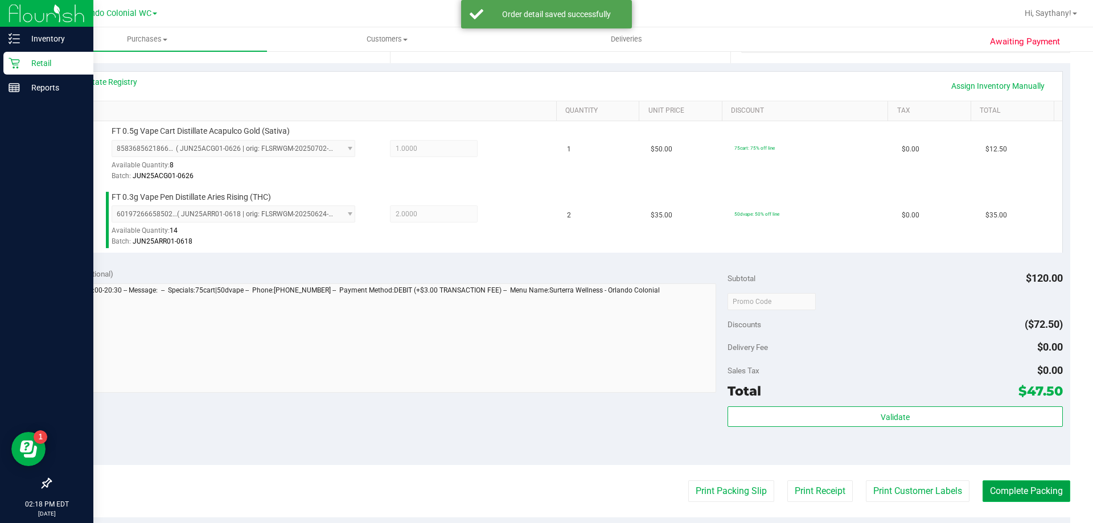
click at [1016, 492] on button "Complete Packing" at bounding box center [1027, 491] width 88 height 22
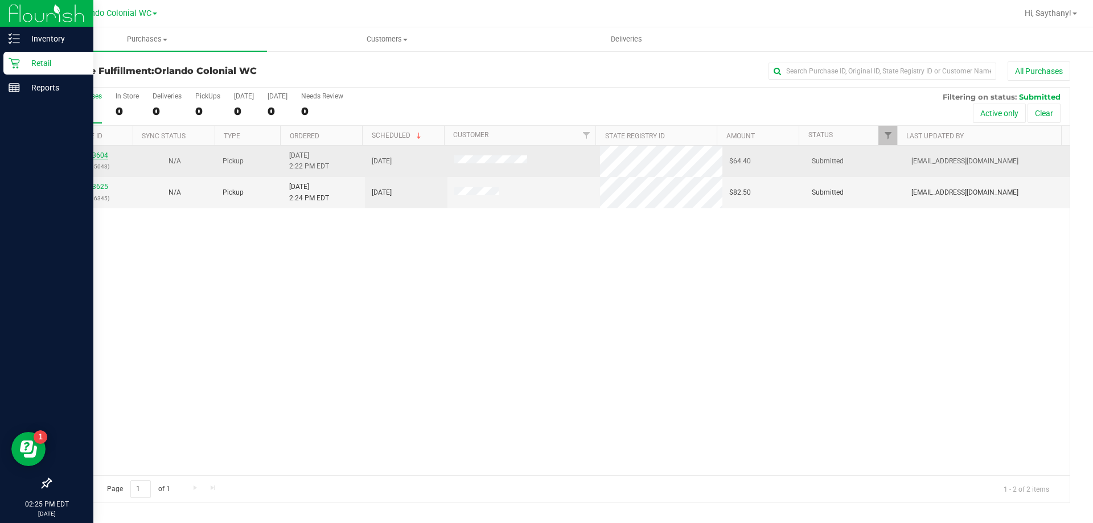
click at [98, 157] on link "11823604" at bounding box center [92, 155] width 32 height 8
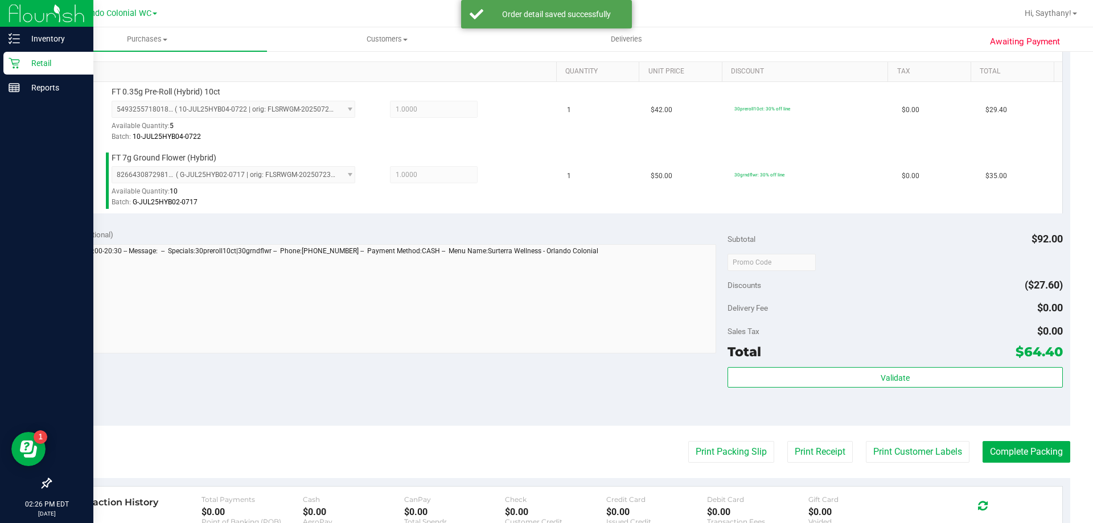
scroll to position [282, 0]
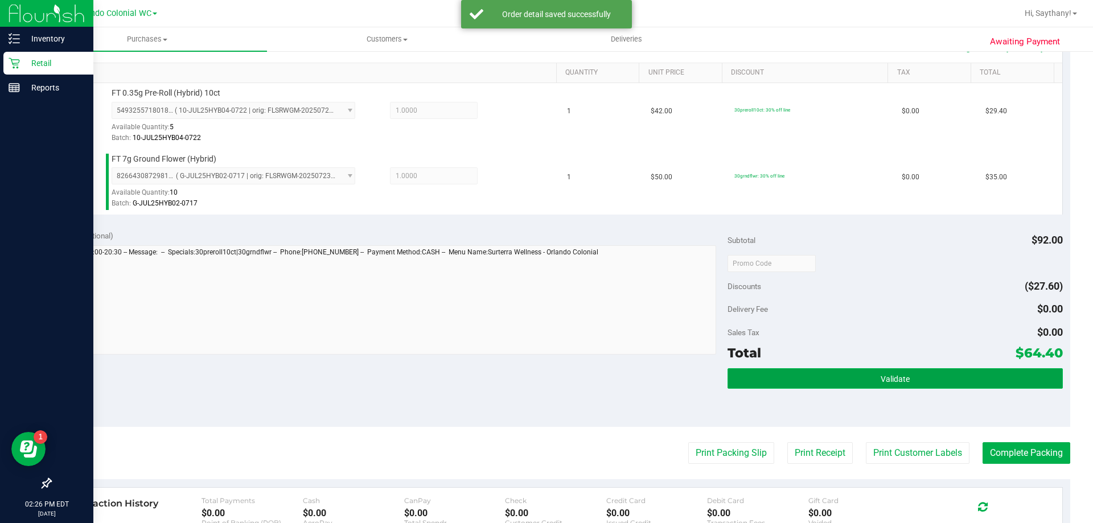
click at [972, 383] on button "Validate" at bounding box center [895, 378] width 335 height 20
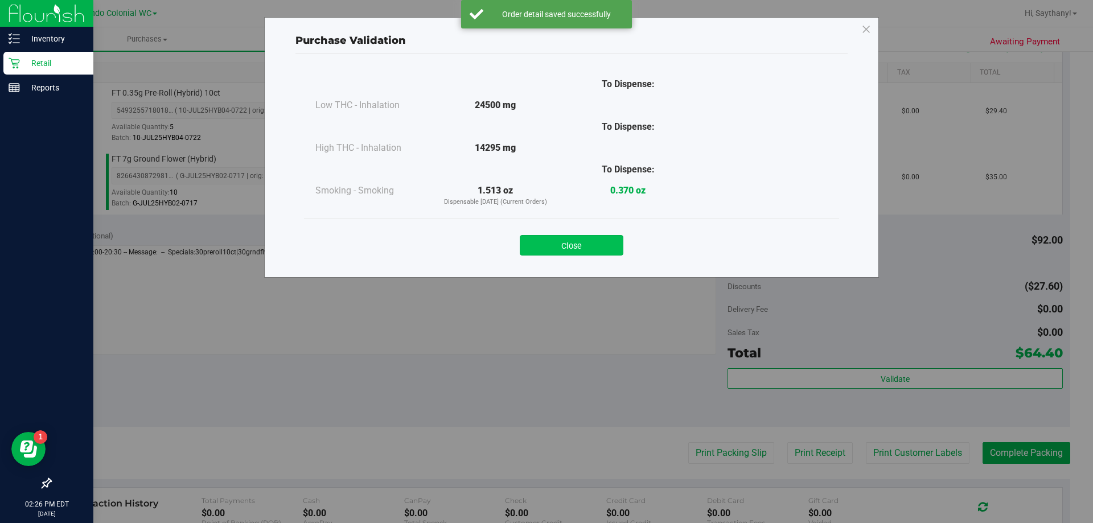
click at [572, 244] on button "Close" at bounding box center [572, 245] width 104 height 20
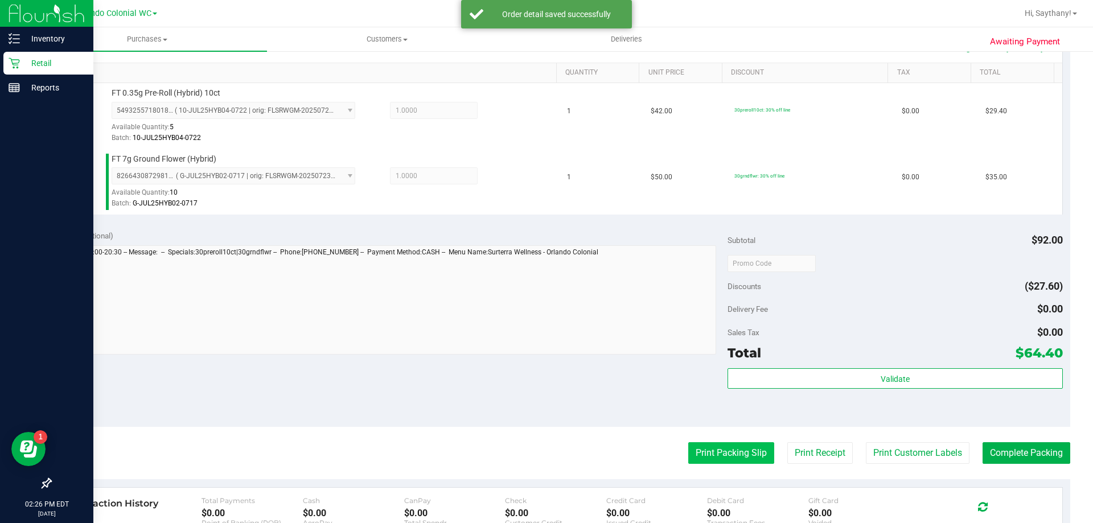
click at [708, 454] on button "Print Packing Slip" at bounding box center [731, 453] width 86 height 22
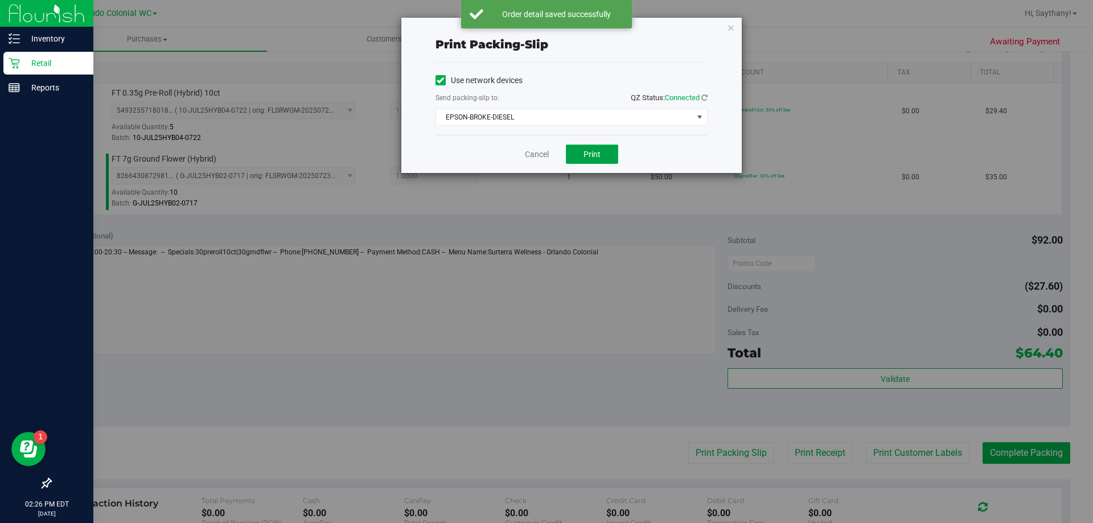
click at [618, 149] on button "Print" at bounding box center [592, 154] width 52 height 19
click at [730, 29] on icon "button" at bounding box center [731, 27] width 8 height 14
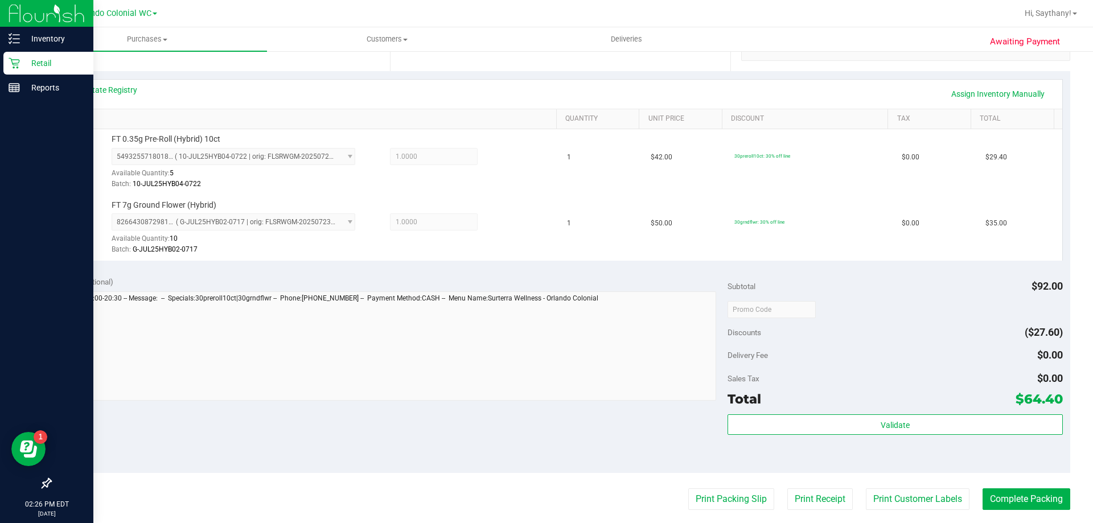
scroll to position [220, 0]
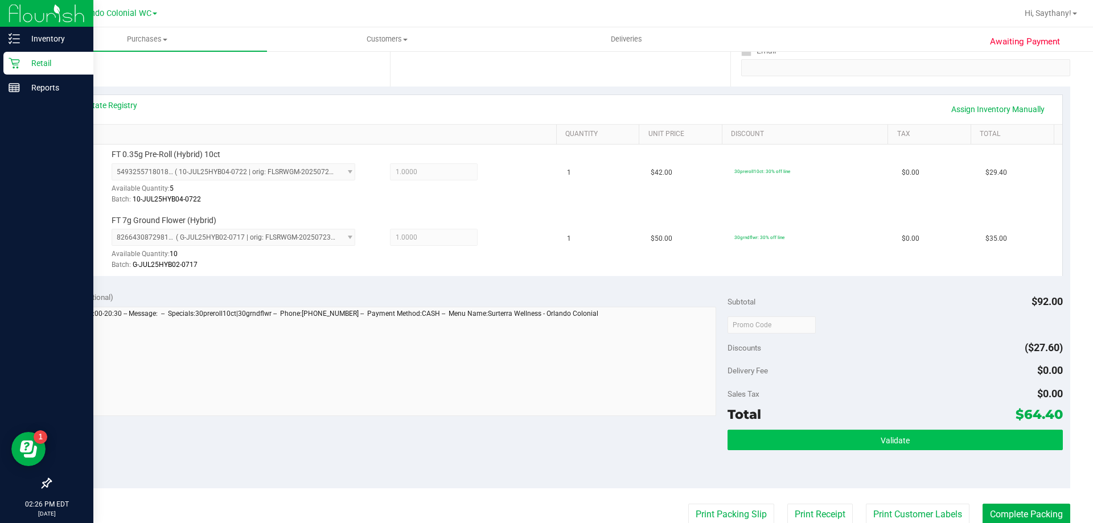
click at [930, 430] on button "Validate" at bounding box center [895, 440] width 335 height 20
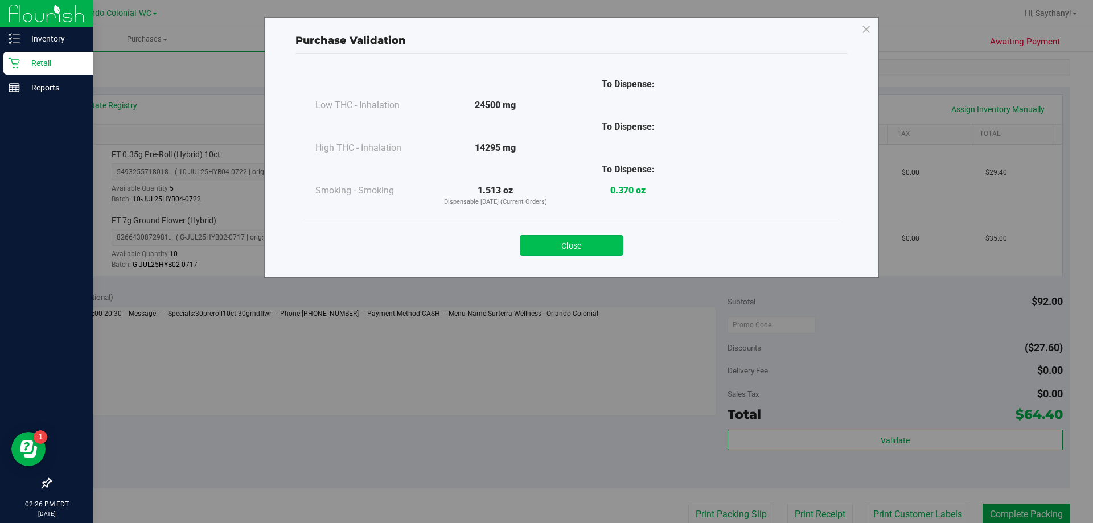
click at [576, 245] on button "Close" at bounding box center [572, 245] width 104 height 20
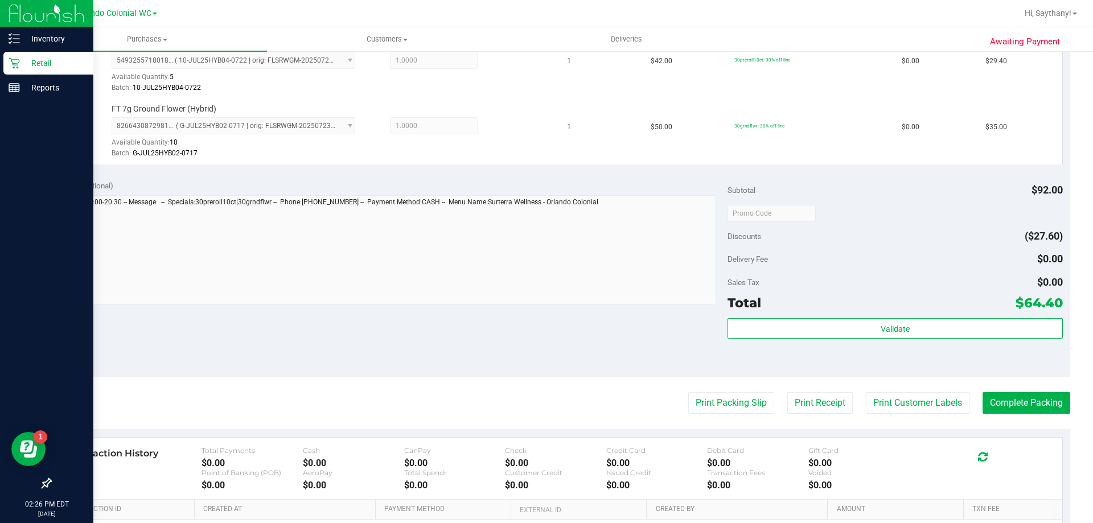
scroll to position [335, 0]
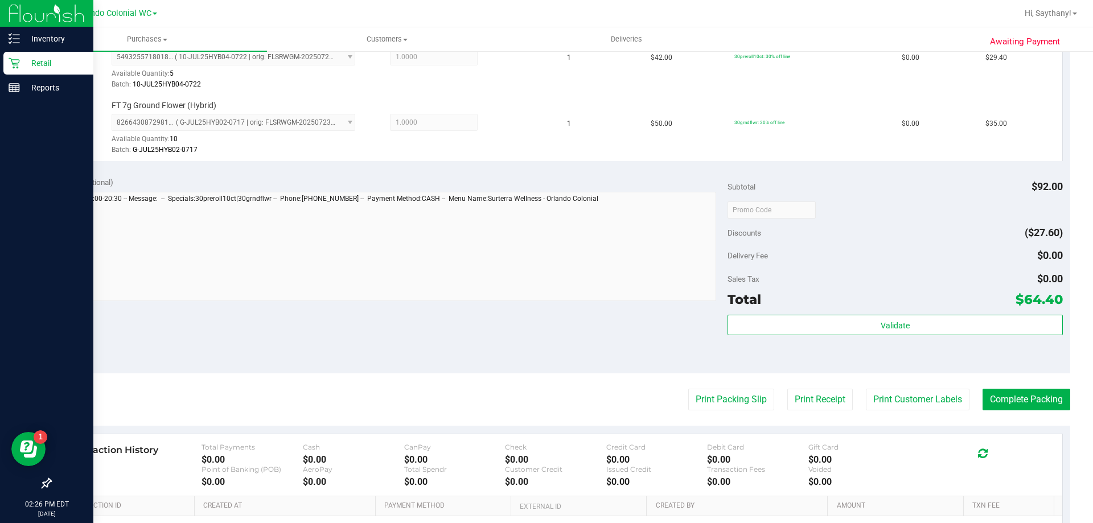
click at [1038, 434] on div "Transaction History Total Payments $0.00 Cash $0.00 CanPay $0.00 Check $0.00 Cr…" at bounding box center [561, 465] width 1004 height 62
click at [1043, 410] on button "Complete Packing" at bounding box center [1027, 400] width 88 height 22
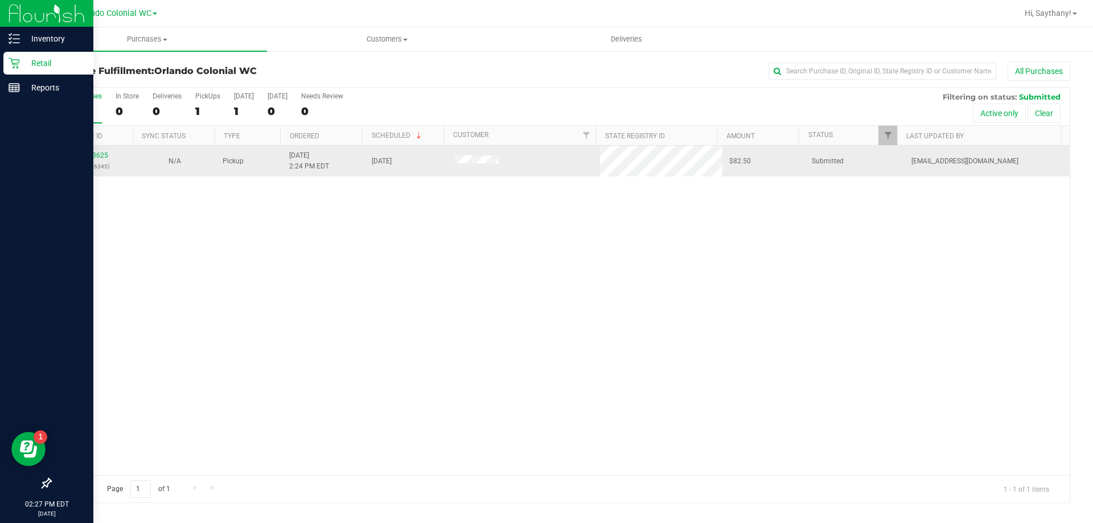
click at [91, 148] on td "11823625 (316406345)" at bounding box center [92, 161] width 83 height 31
click at [92, 157] on link "11823625" at bounding box center [92, 155] width 32 height 8
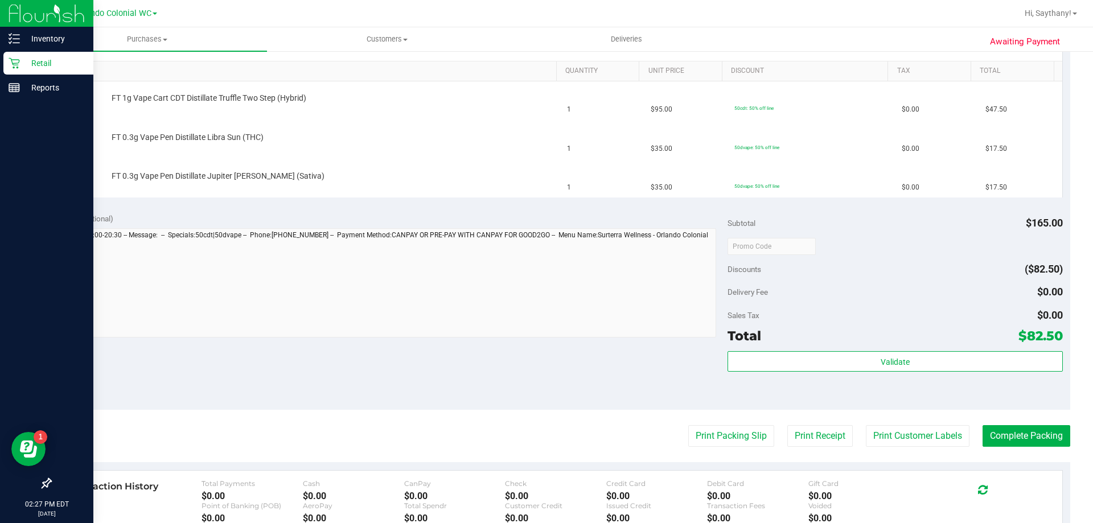
scroll to position [285, 0]
click at [728, 434] on button "Print Packing Slip" at bounding box center [731, 435] width 86 height 22
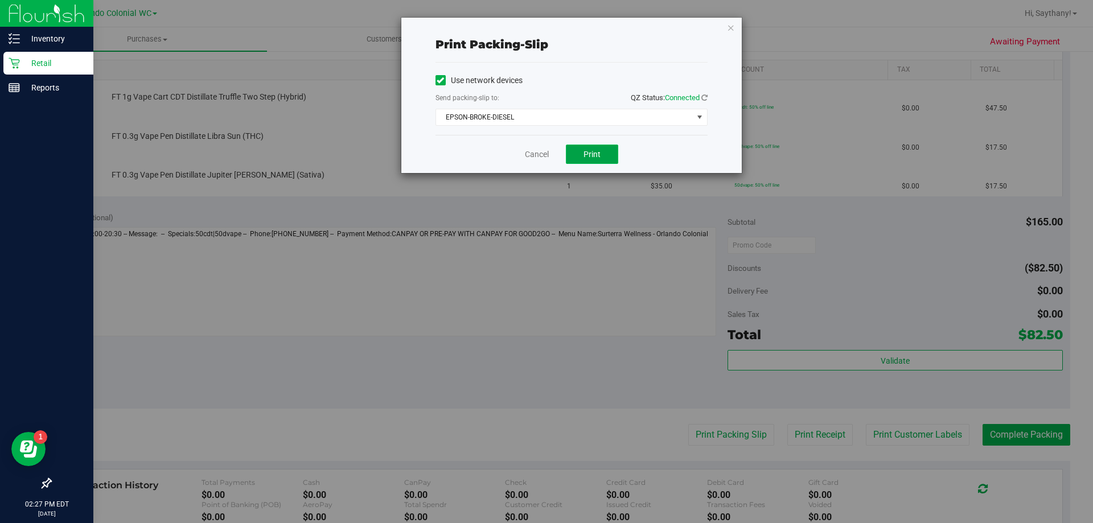
click at [591, 158] on span "Print" at bounding box center [592, 154] width 17 height 9
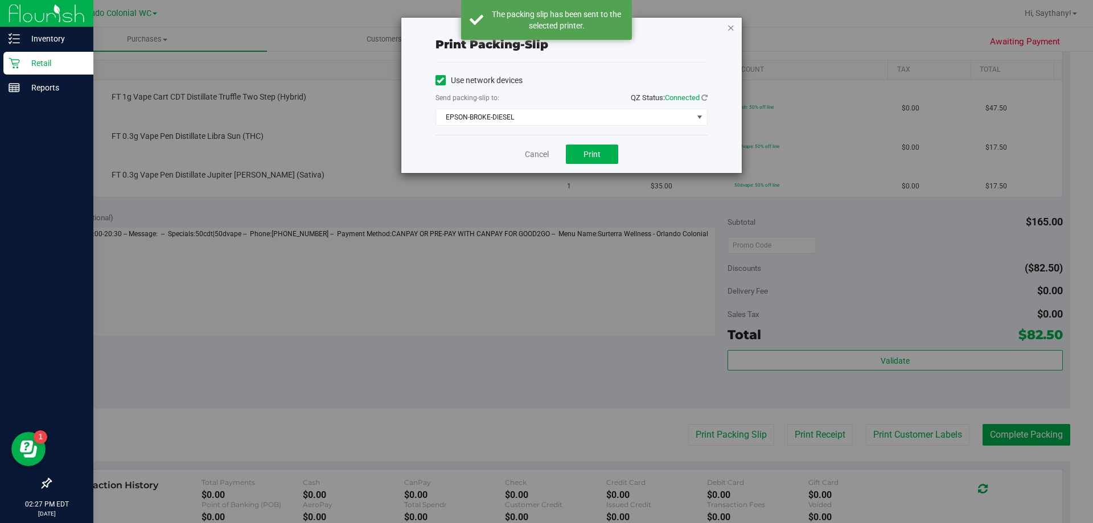
click at [732, 25] on icon "button" at bounding box center [731, 27] width 8 height 14
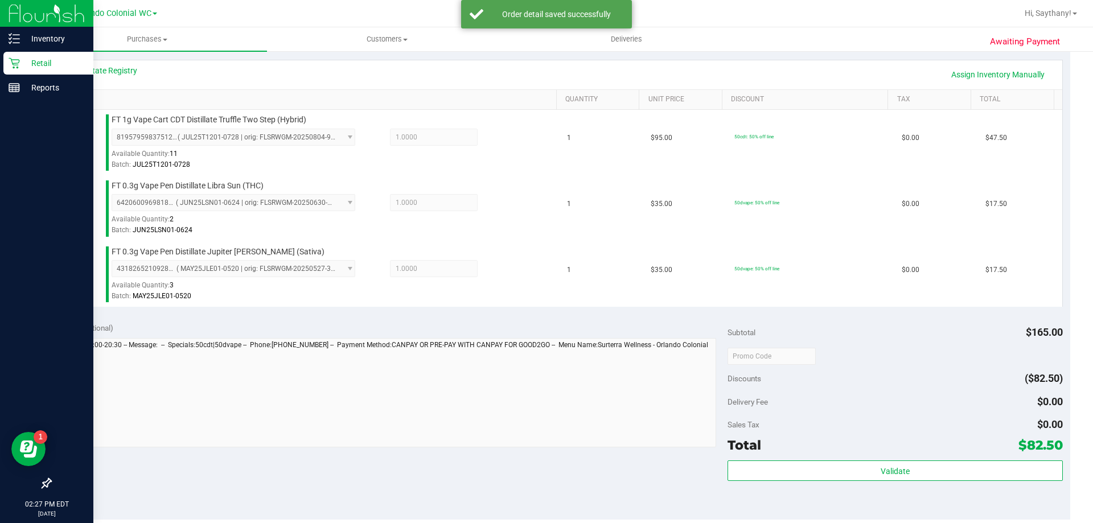
scroll to position [286, 0]
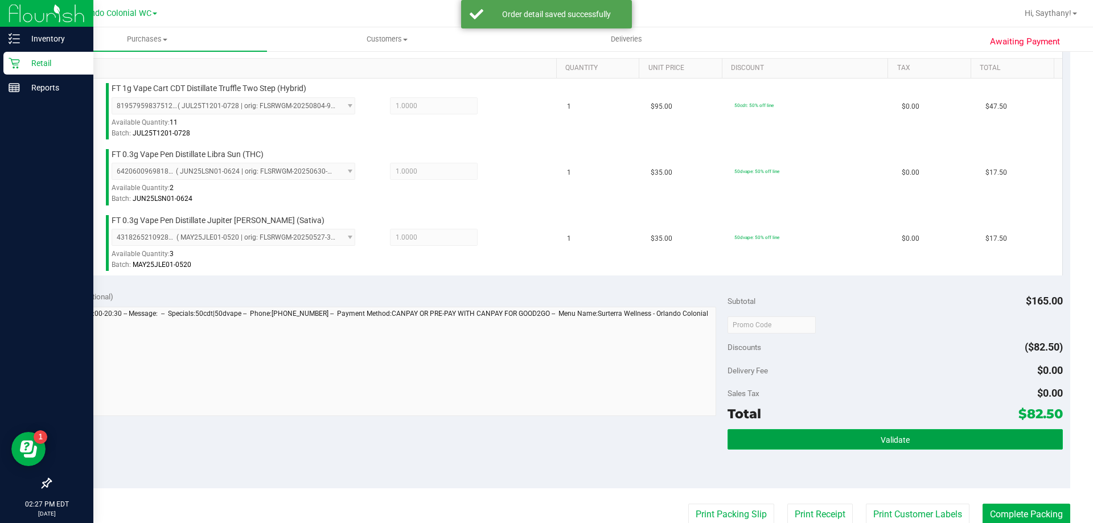
click at [988, 430] on button "Validate" at bounding box center [895, 439] width 335 height 20
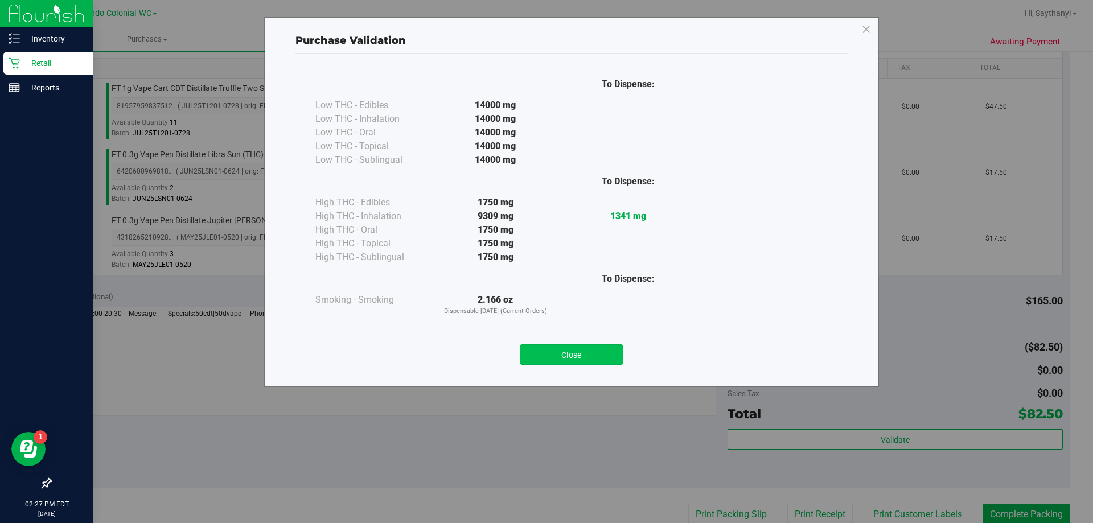
click at [552, 347] on button "Close" at bounding box center [572, 354] width 104 height 20
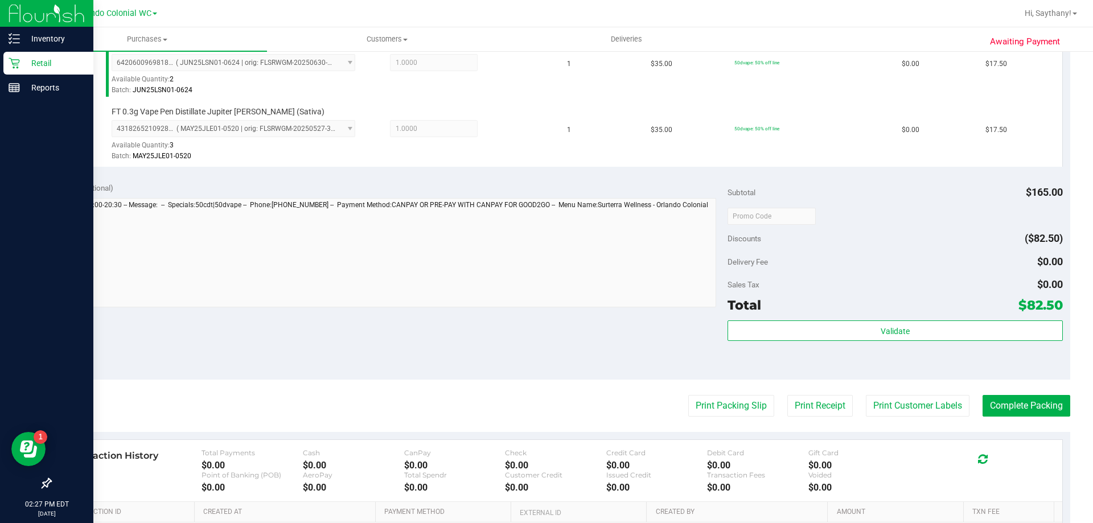
scroll to position [442, 0]
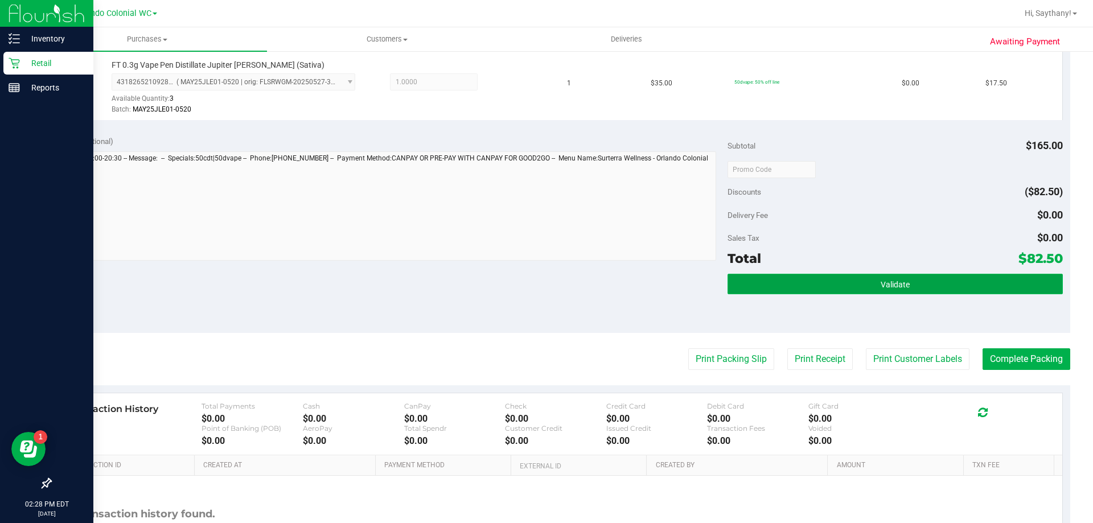
click at [882, 283] on span "Validate" at bounding box center [895, 284] width 29 height 9
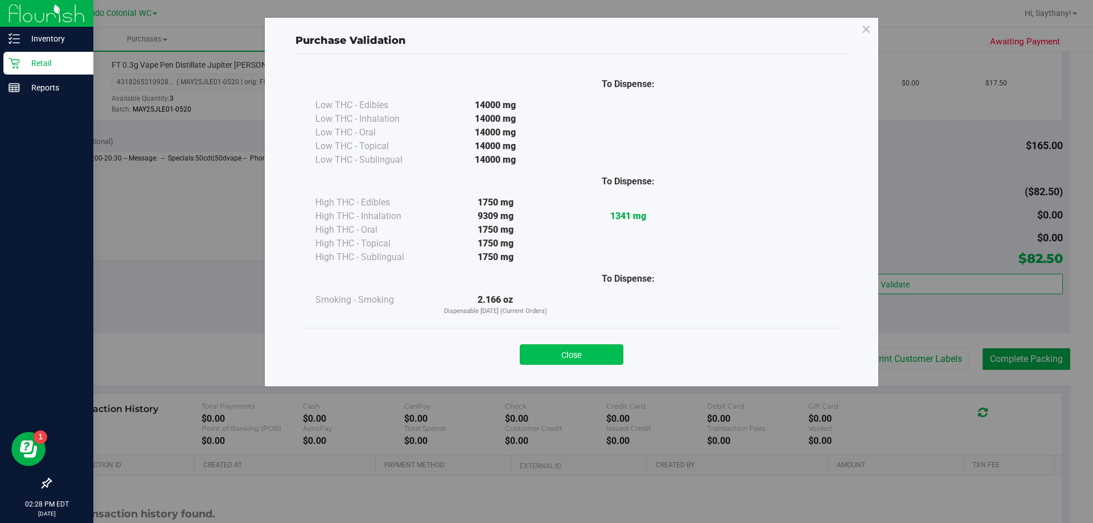
click at [563, 348] on button "Close" at bounding box center [572, 354] width 104 height 20
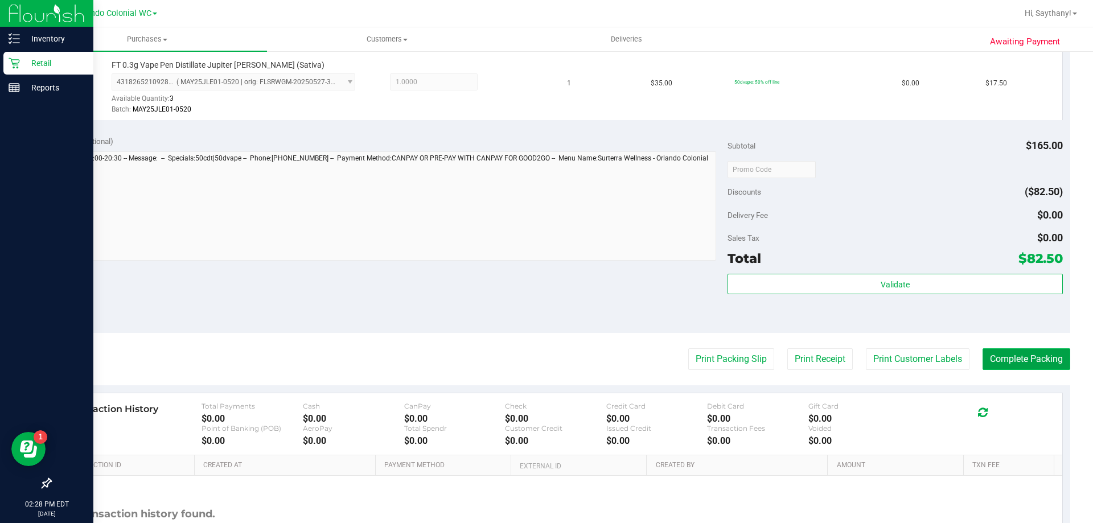
click at [1030, 359] on button "Complete Packing" at bounding box center [1027, 359] width 88 height 22
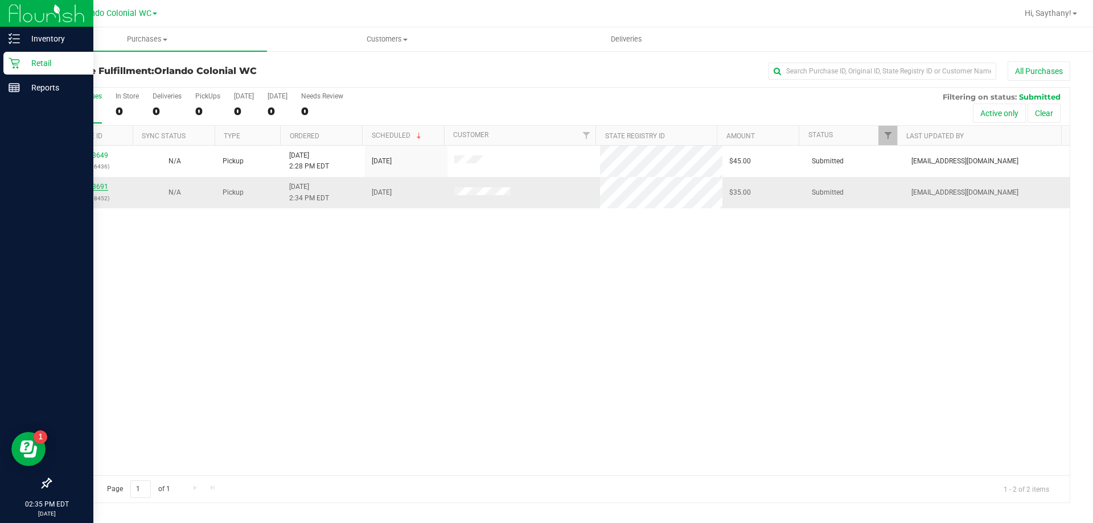
click at [102, 187] on link "11823691" at bounding box center [92, 187] width 32 height 8
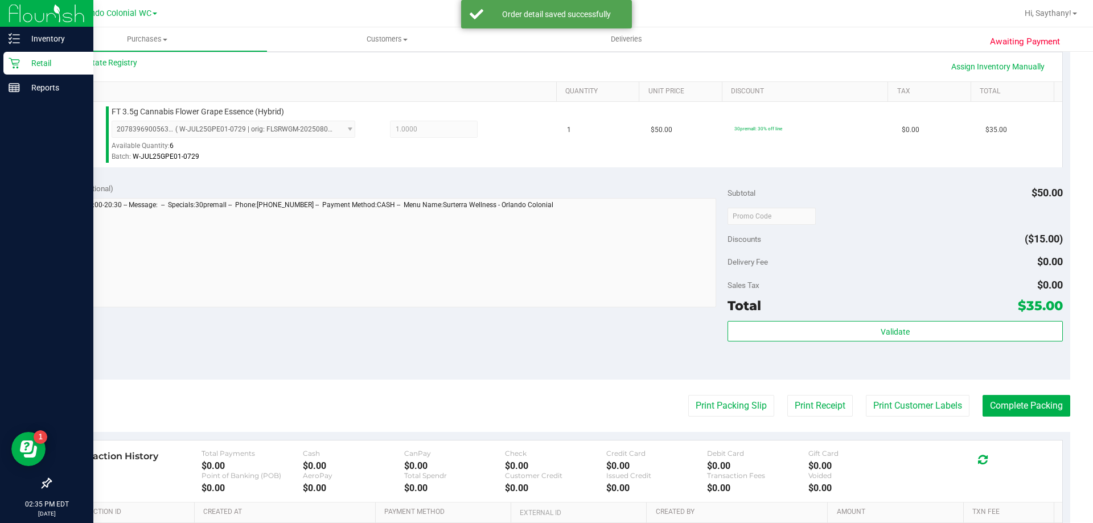
scroll to position [264, 0]
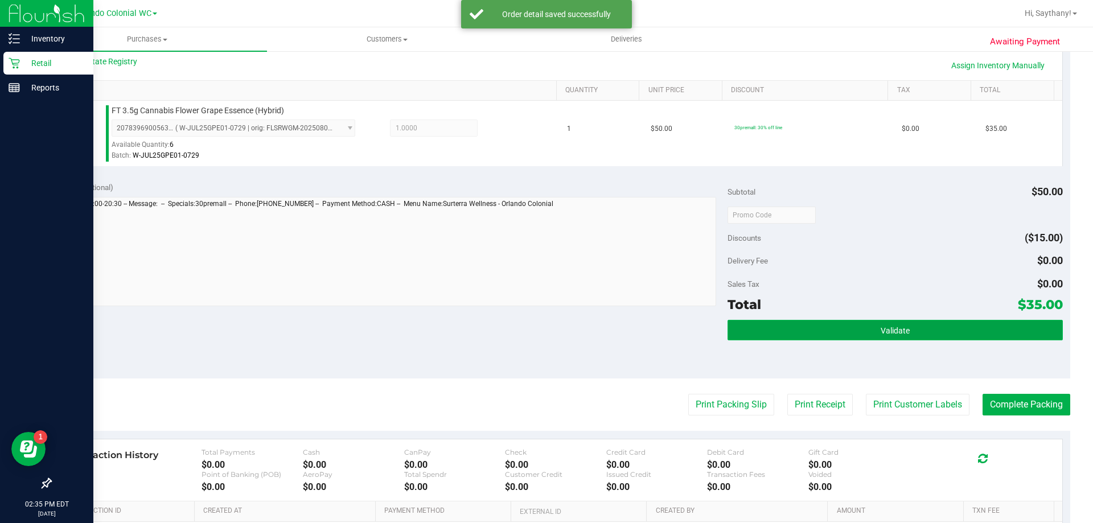
click at [983, 337] on button "Validate" at bounding box center [895, 330] width 335 height 20
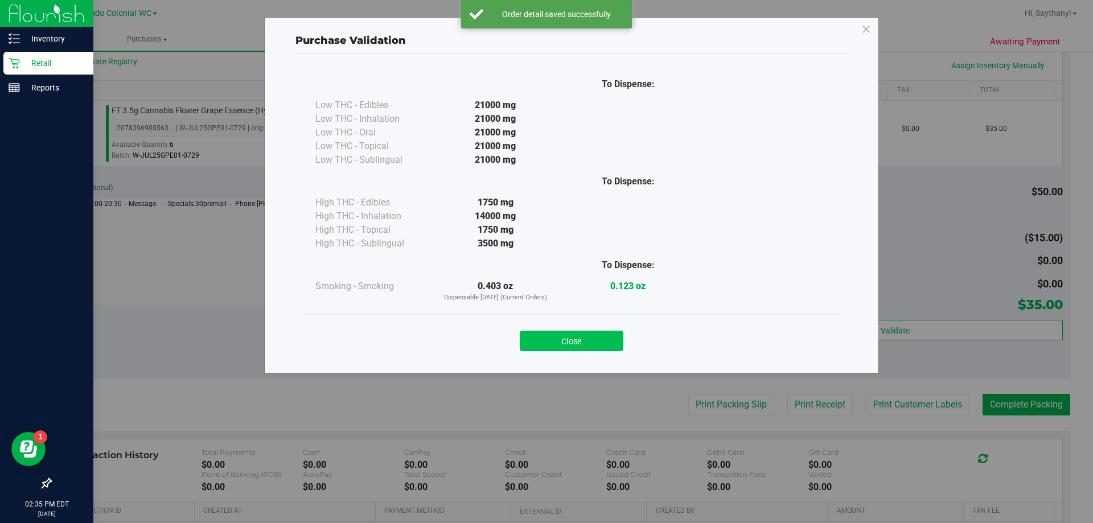
click at [557, 343] on button "Close" at bounding box center [572, 341] width 104 height 20
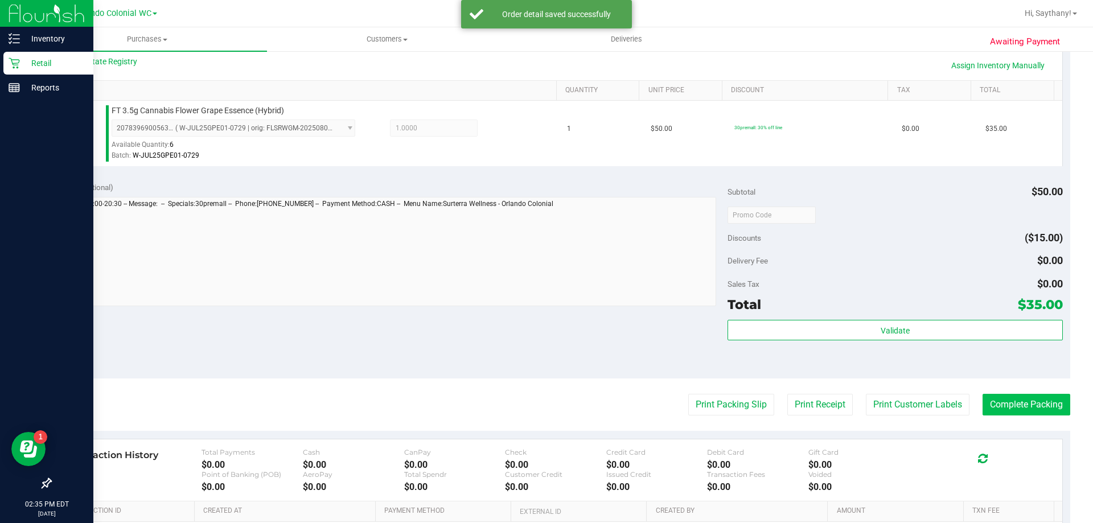
click at [1025, 413] on button "Complete Packing" at bounding box center [1027, 405] width 88 height 22
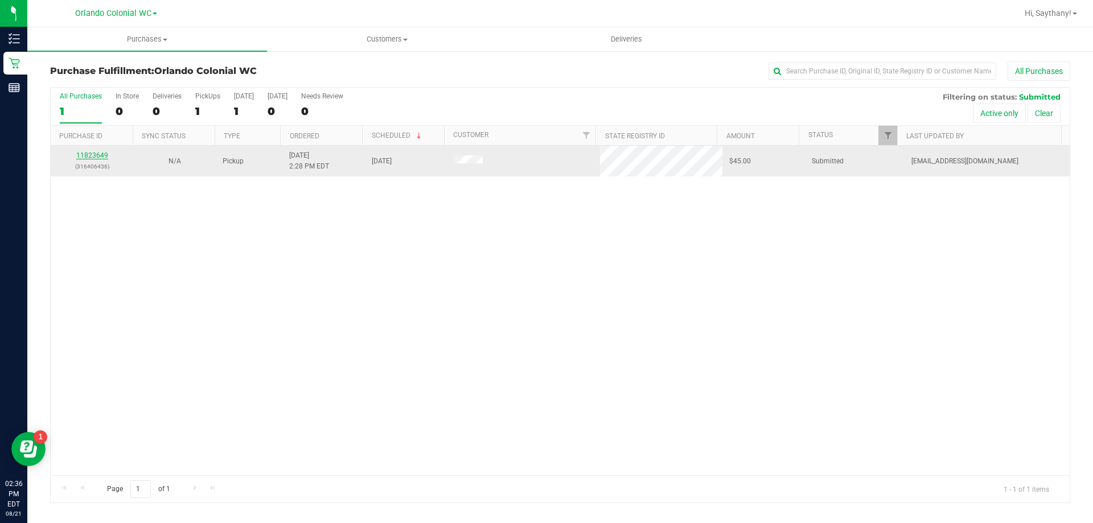
click at [92, 154] on link "11823649" at bounding box center [92, 155] width 32 height 8
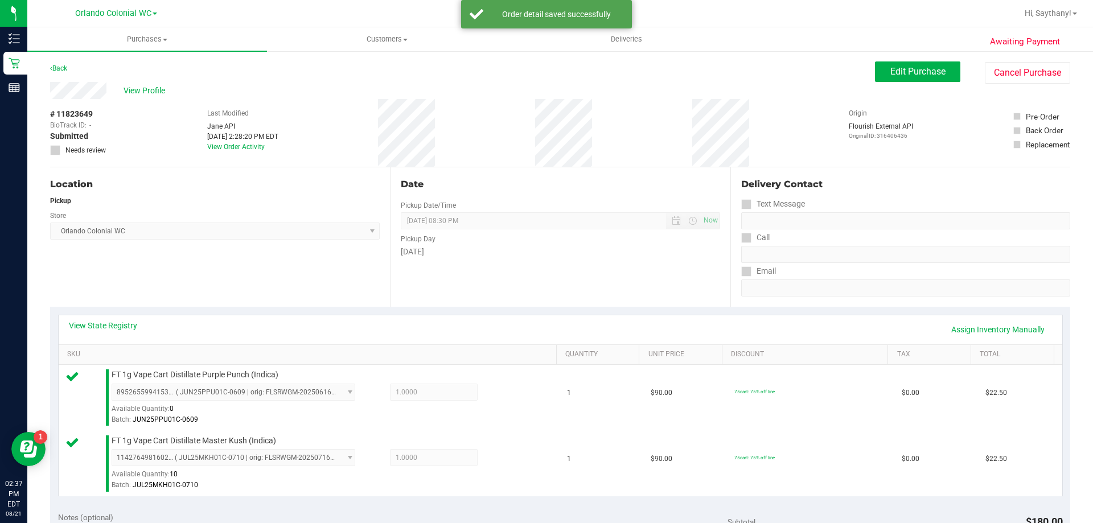
scroll to position [228, 0]
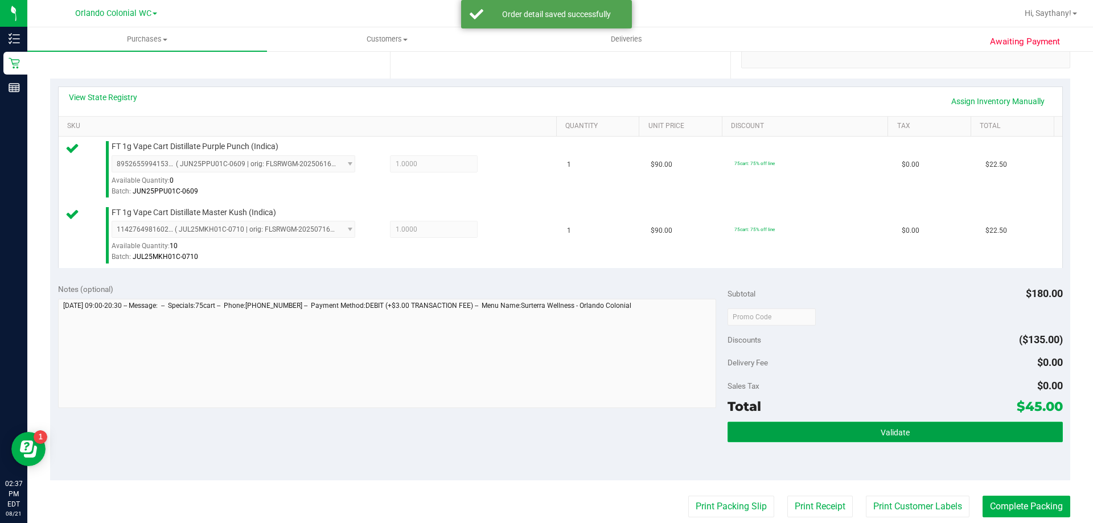
click at [1018, 439] on button "Validate" at bounding box center [895, 432] width 335 height 20
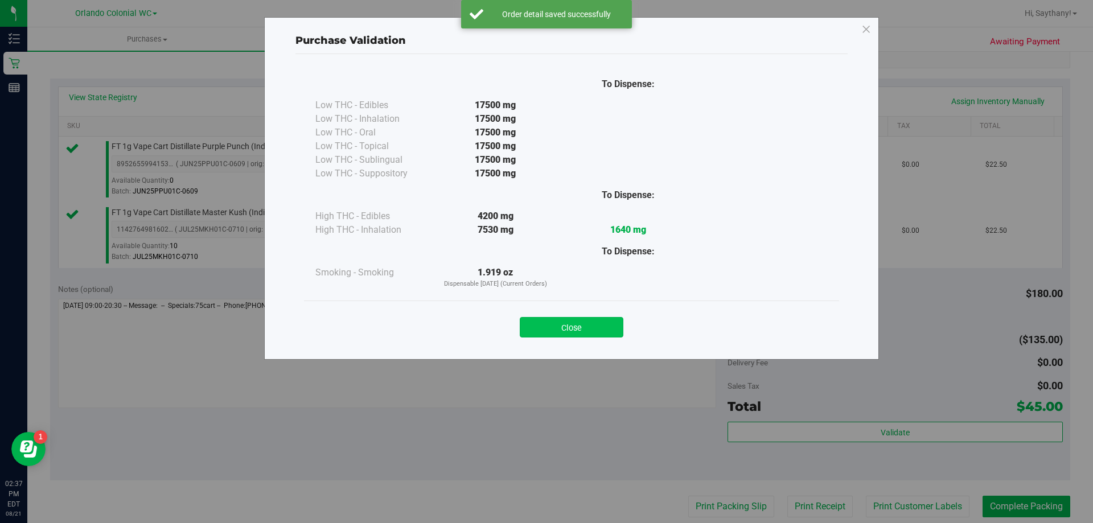
click at [573, 329] on button "Close" at bounding box center [572, 327] width 104 height 20
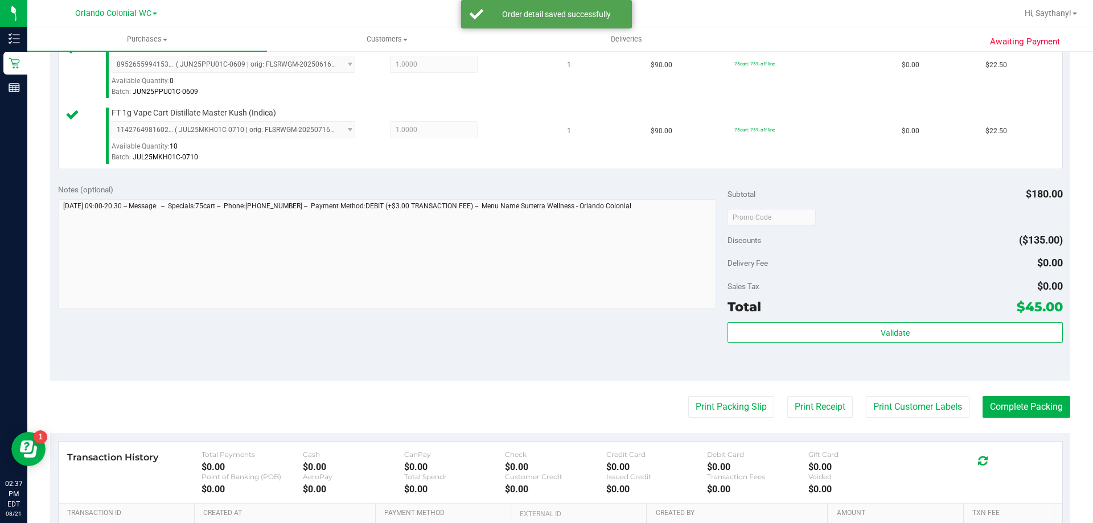
scroll to position [344, 0]
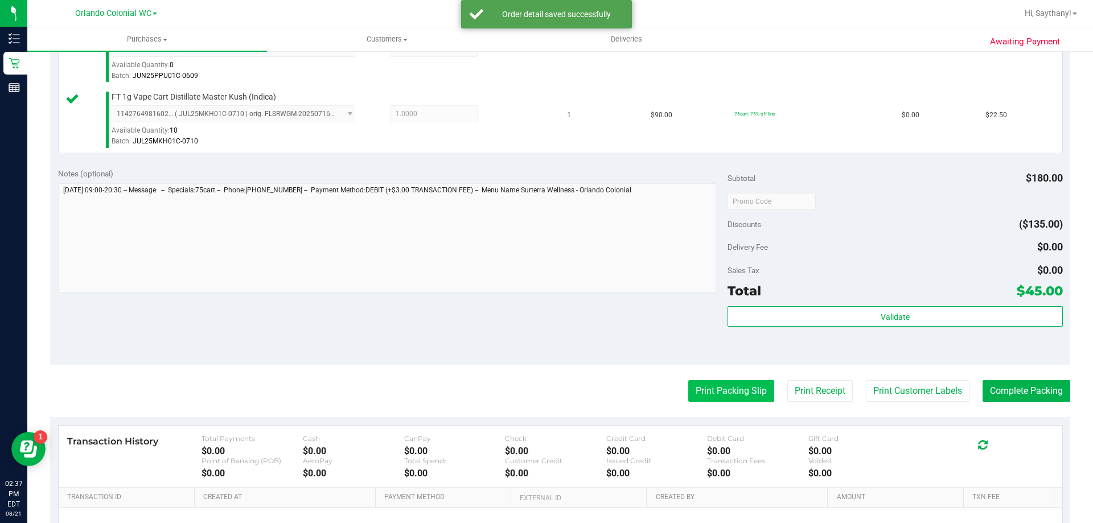
click at [728, 383] on button "Print Packing Slip" at bounding box center [731, 391] width 86 height 22
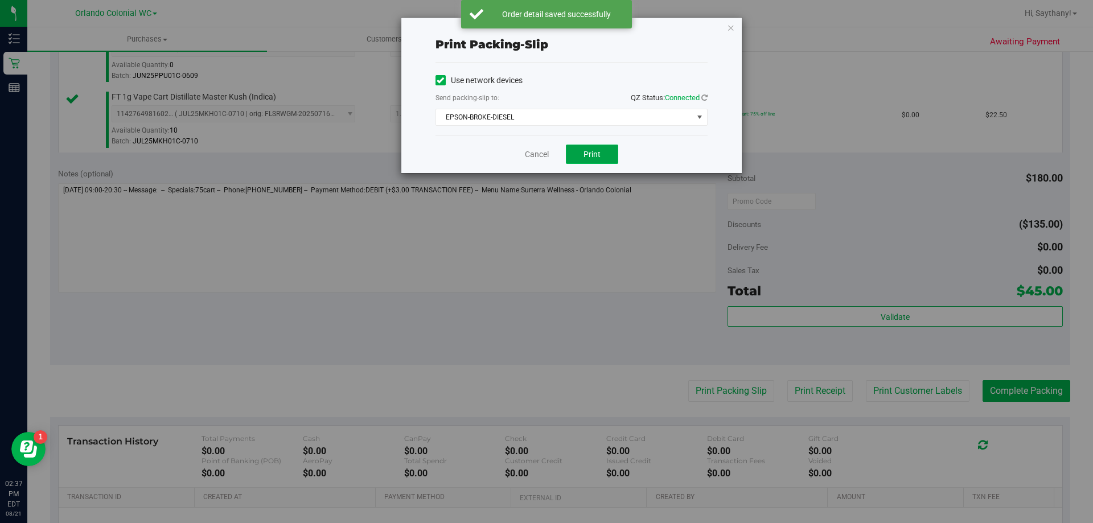
click at [592, 153] on span "Print" at bounding box center [592, 154] width 17 height 9
click at [730, 28] on icon "button" at bounding box center [731, 27] width 8 height 14
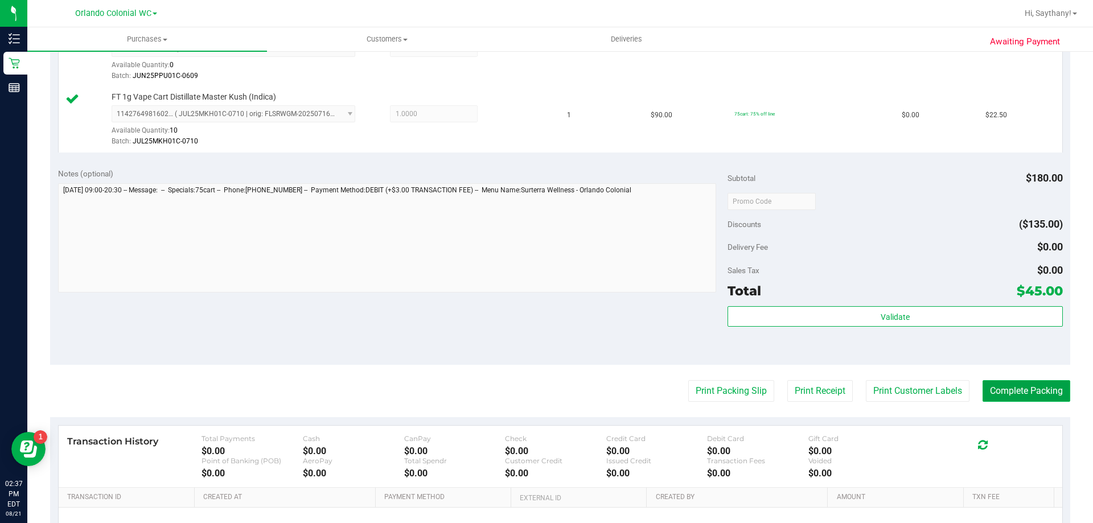
click at [1023, 401] on button "Complete Packing" at bounding box center [1027, 391] width 88 height 22
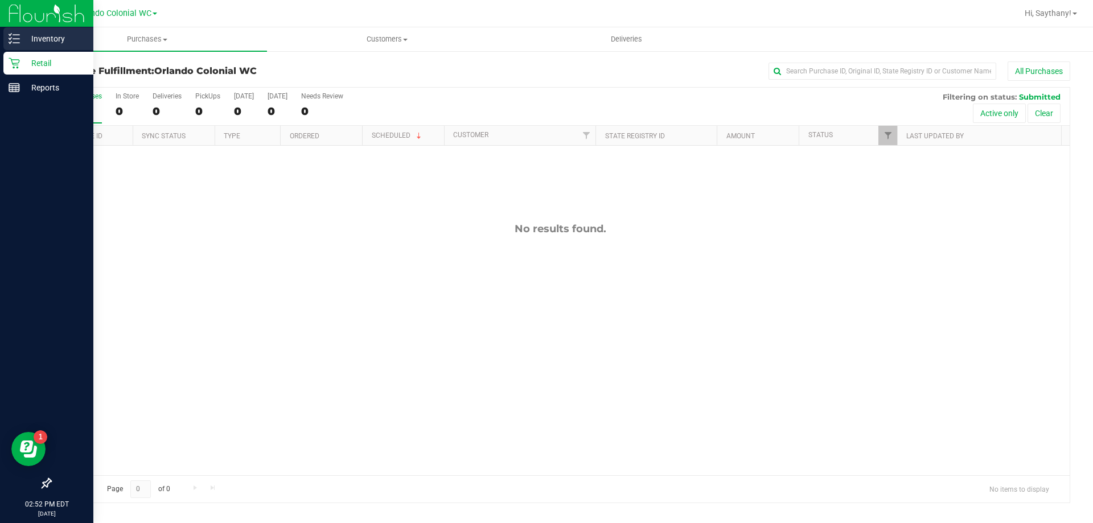
click at [31, 35] on p "Inventory" at bounding box center [54, 39] width 68 height 14
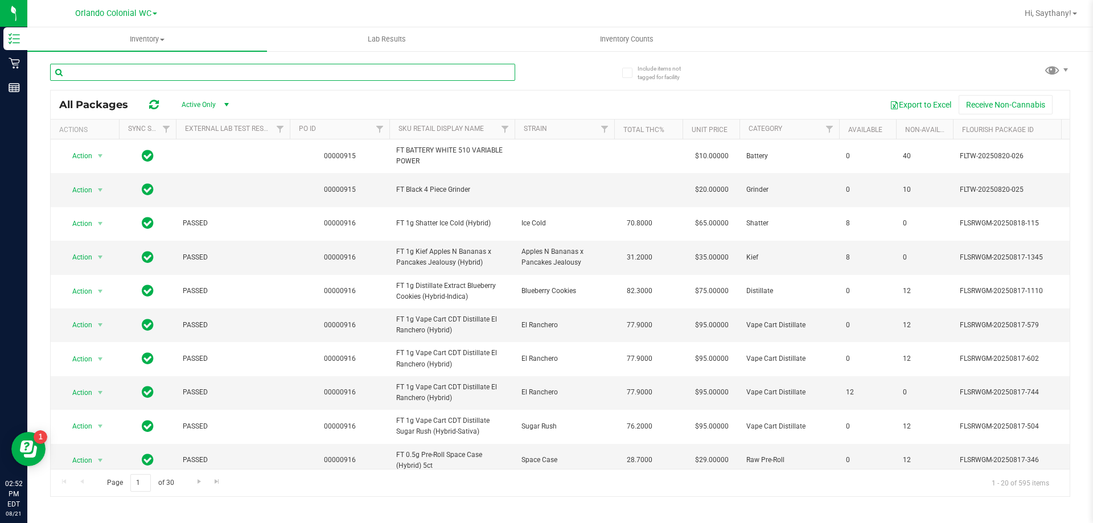
click at [206, 75] on input "text" at bounding box center [282, 72] width 465 height 17
type input "PPU"
click at [206, 75] on input "PPU" at bounding box center [282, 72] width 465 height 17
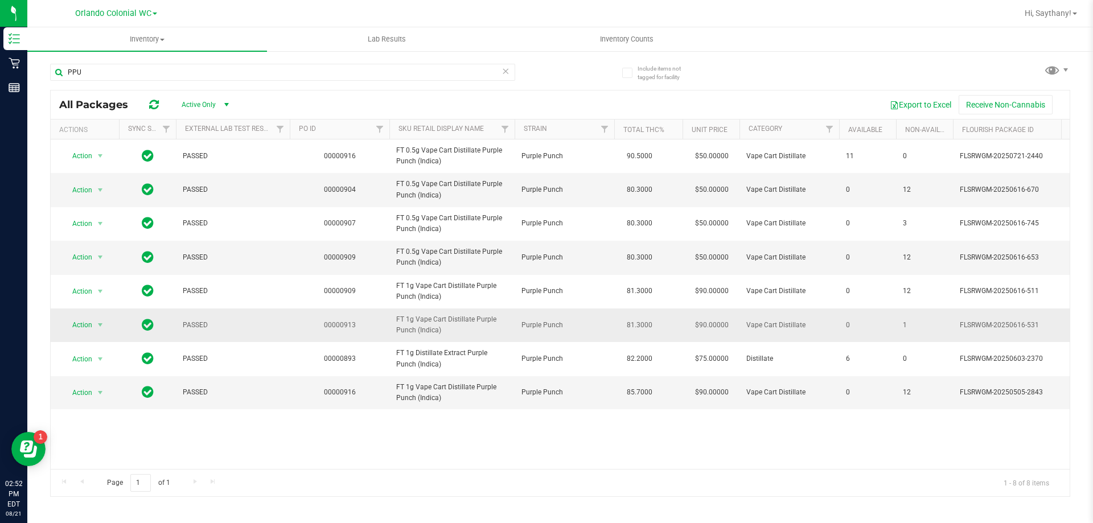
drag, startPoint x: 445, startPoint y: 335, endPoint x: 396, endPoint y: 321, distance: 50.4
click at [396, 321] on td "FT 1g Vape Cart Distillate Purple Punch (Indica)" at bounding box center [451, 326] width 125 height 34
copy span "FT 1g Vape Cart Distillate Purple Punch (Indica)"
click at [154, 70] on input "PPU" at bounding box center [282, 72] width 465 height 17
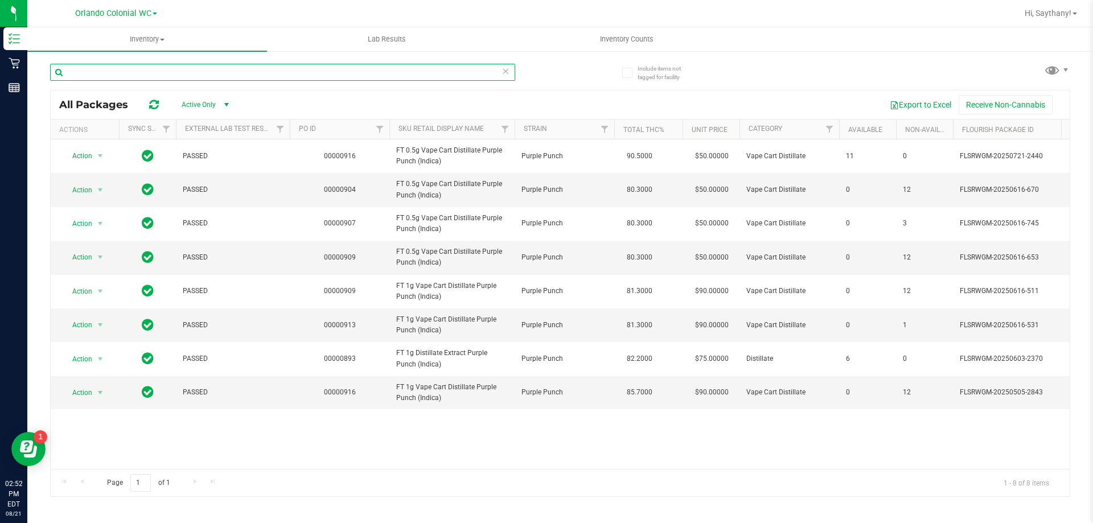
paste input "FT 1g Vape Cart Distillate Purple Punch (Indica)"
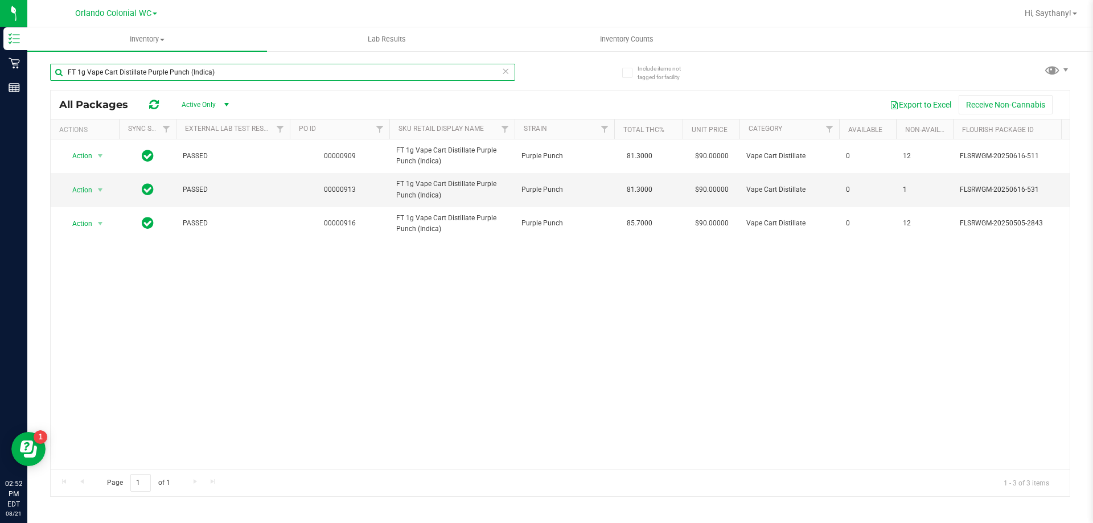
type input "FT 1g Vape Cart Distillate Purple Punch (Indica)"
drag, startPoint x: 495, startPoint y: 460, endPoint x: 666, endPoint y: 455, distance: 171.4
click at [666, 455] on div "Action Action Global inventory Package audit log Print package label Print prod…" at bounding box center [560, 304] width 1019 height 330
drag, startPoint x: 483, startPoint y: 452, endPoint x: 601, endPoint y: 451, distance: 118.4
click at [601, 451] on div "Action Action Global inventory Package audit log Print package label Print prod…" at bounding box center [560, 304] width 1019 height 330
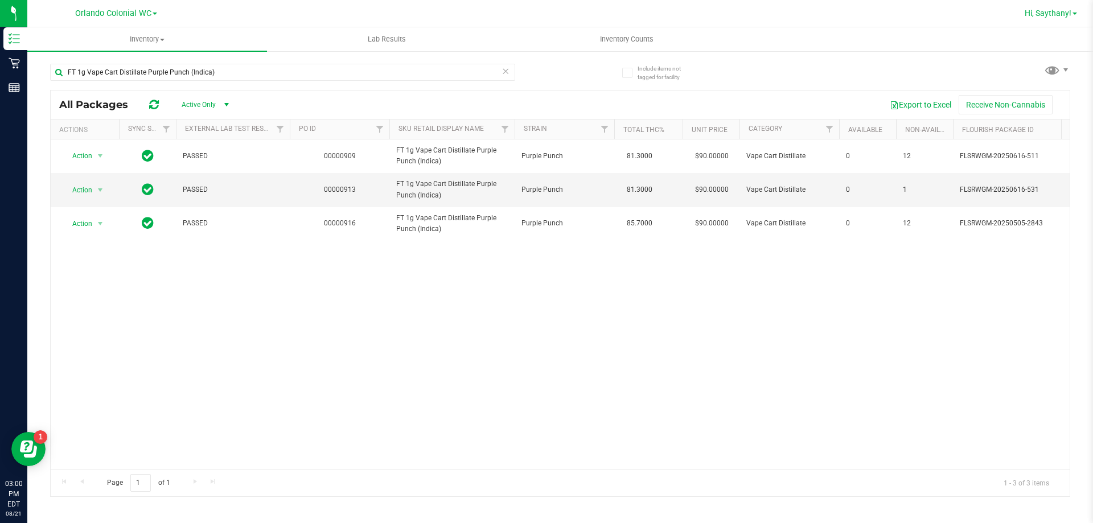
click at [1066, 17] on span "Hi, Saythany!" at bounding box center [1048, 13] width 47 height 9
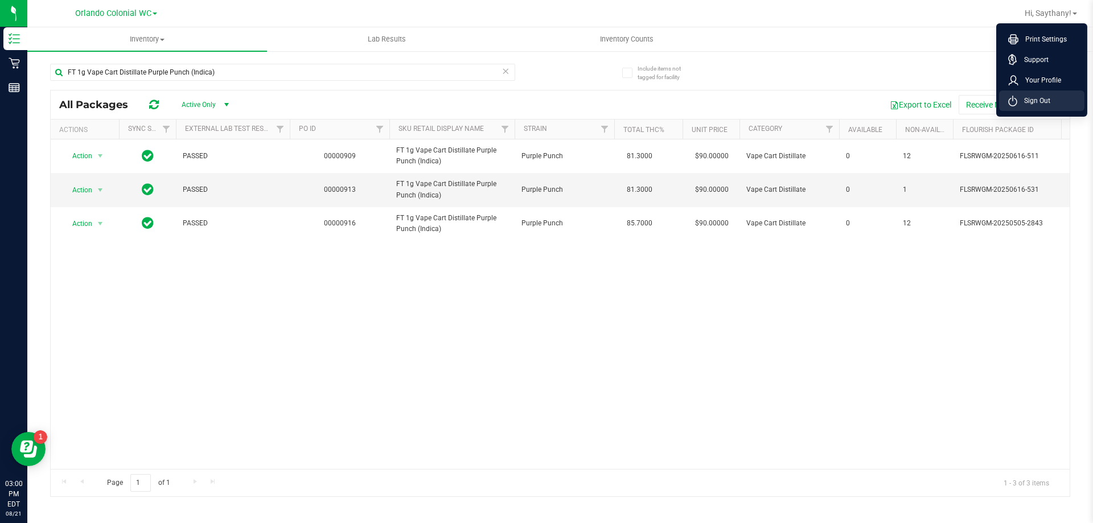
click at [1055, 102] on li "Sign Out" at bounding box center [1041, 101] width 85 height 20
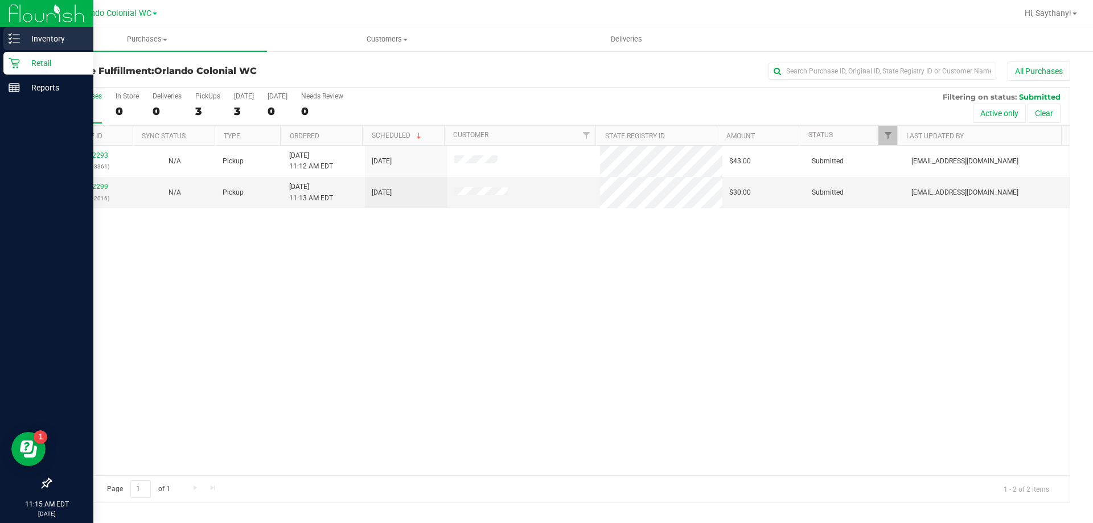
click at [57, 39] on p "Inventory" at bounding box center [54, 39] width 68 height 14
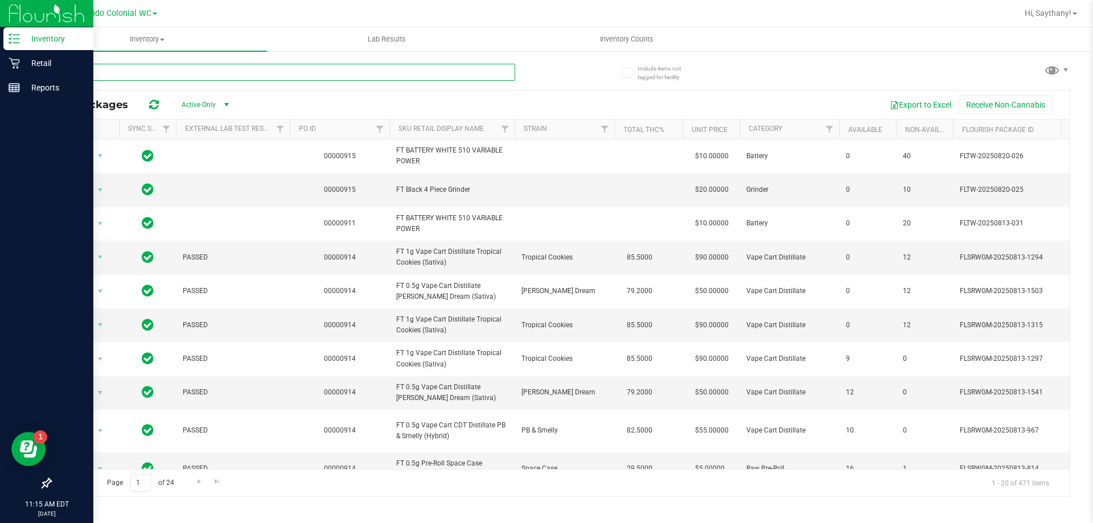
click at [196, 72] on input "text" at bounding box center [282, 72] width 465 height 17
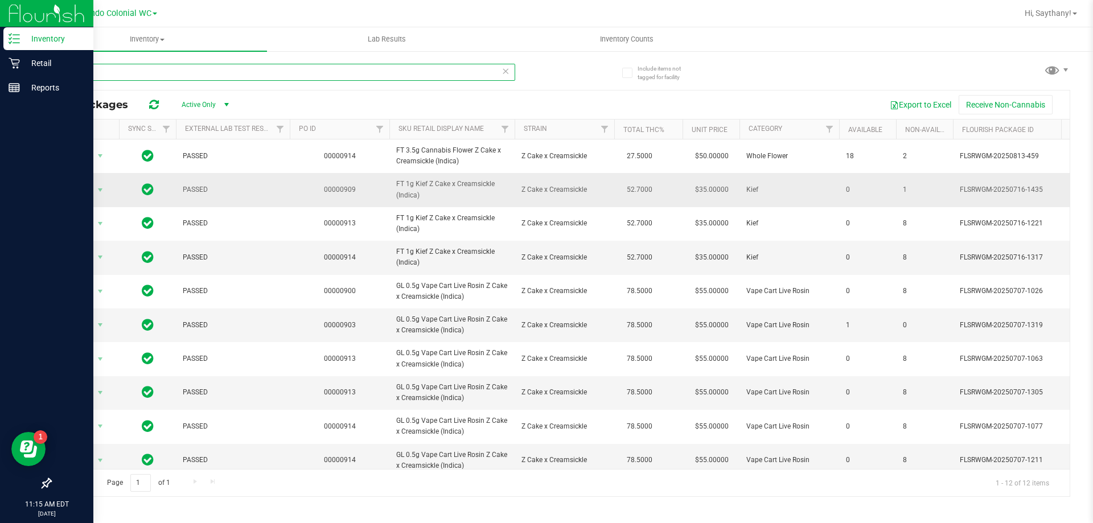
type input "z cake"
drag, startPoint x: 437, startPoint y: 200, endPoint x: 389, endPoint y: 189, distance: 49.2
click at [389, 189] on td "FT 1g Kief Z Cake x Creamsickle (Indica)" at bounding box center [451, 190] width 125 height 34
copy span "FT 1g Kief Z Cake x Creamsickle (Indica)"
click at [176, 79] on input "z cake" at bounding box center [282, 72] width 465 height 17
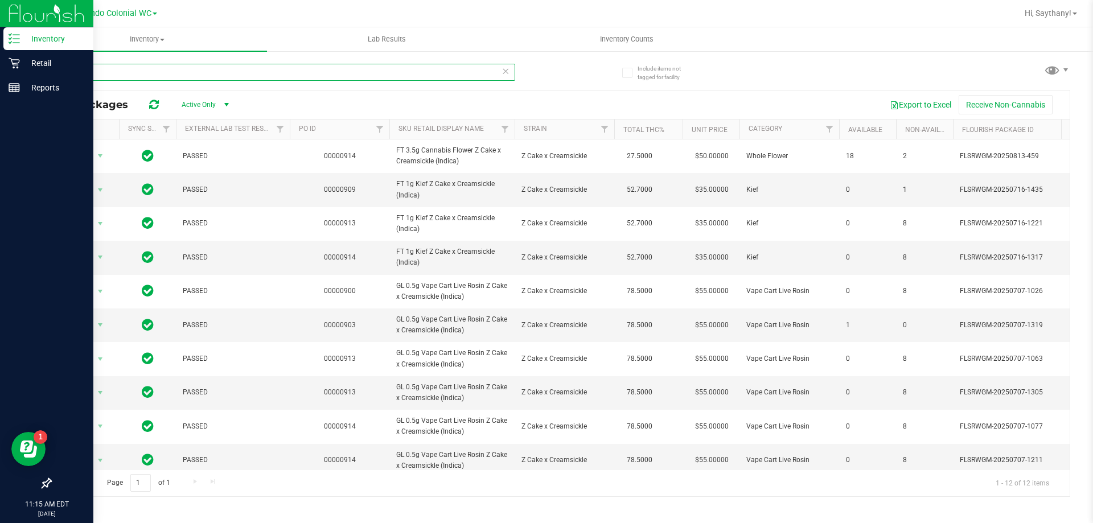
click at [176, 79] on input "z cake" at bounding box center [282, 72] width 465 height 17
paste input "FT 1g Kief Z Cake x Creamsickle (Indica)"
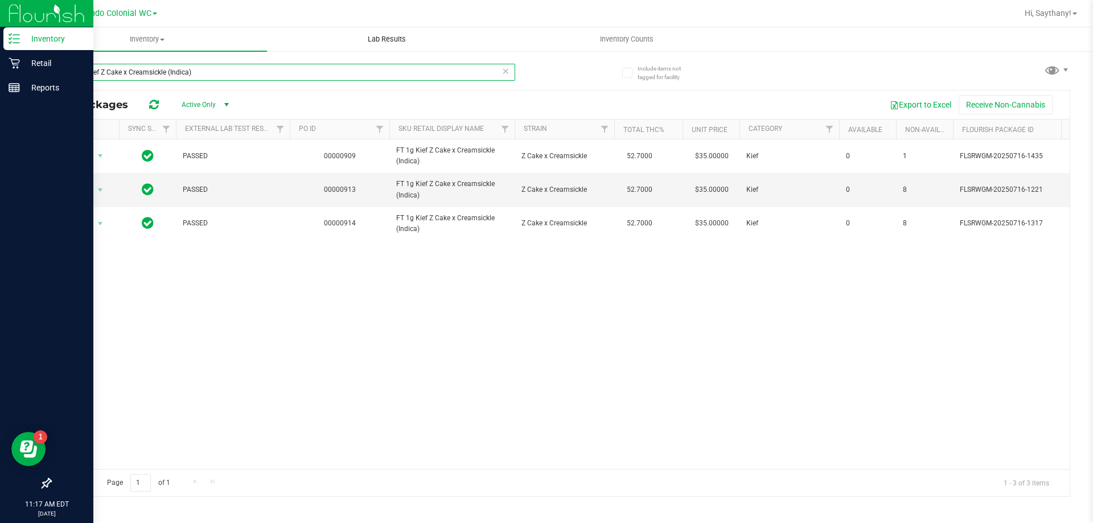
type input "FT 1g Kief Z Cake x Creamsickle (Indica)"
click at [509, 71] on icon at bounding box center [506, 71] width 8 height 14
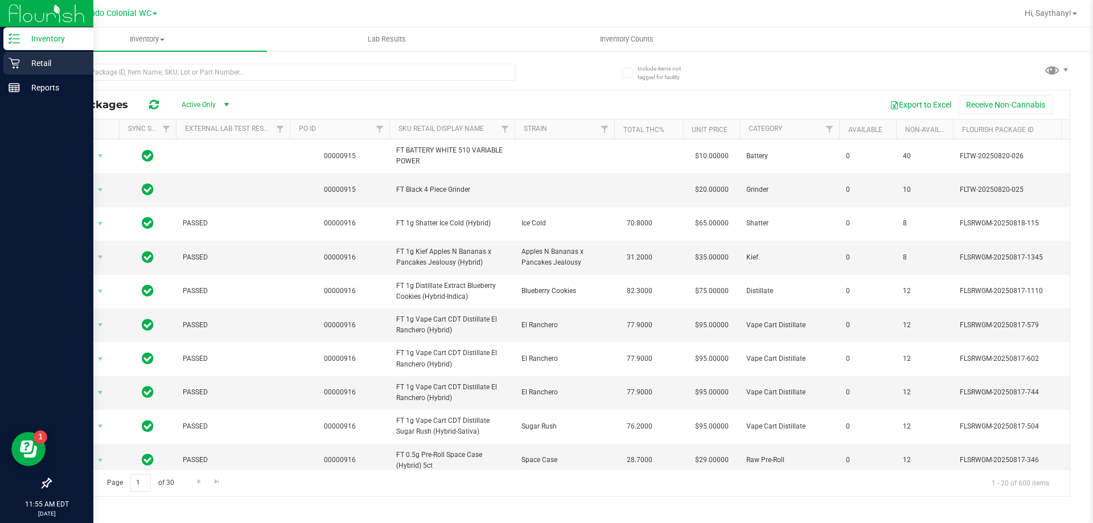
click at [37, 68] on p "Retail" at bounding box center [54, 63] width 68 height 14
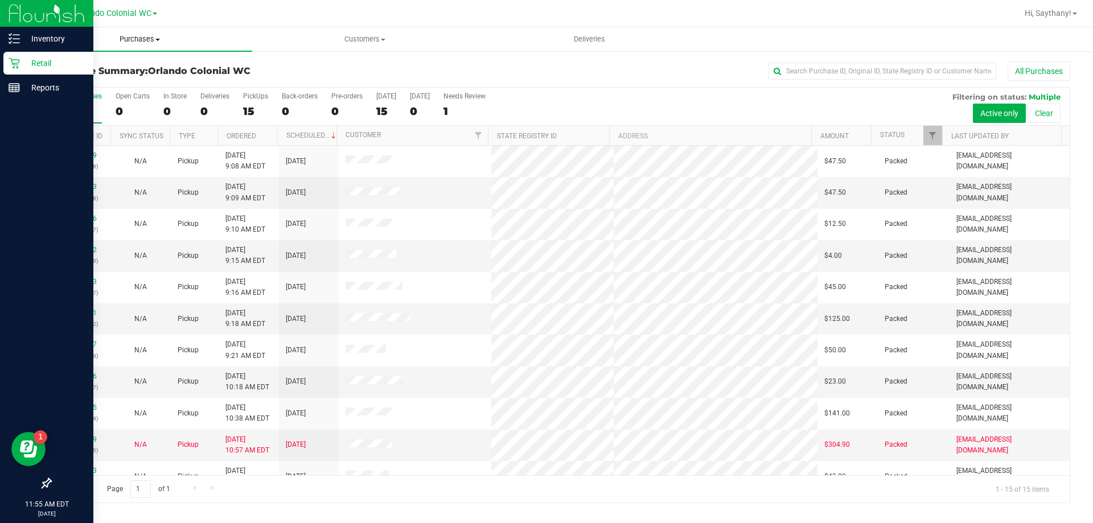
click at [117, 47] on uib-tab-heading "Purchases Summary of purchases Fulfillment All purchases" at bounding box center [139, 39] width 225 height 24
click at [101, 82] on li "Fulfillment" at bounding box center [139, 83] width 225 height 14
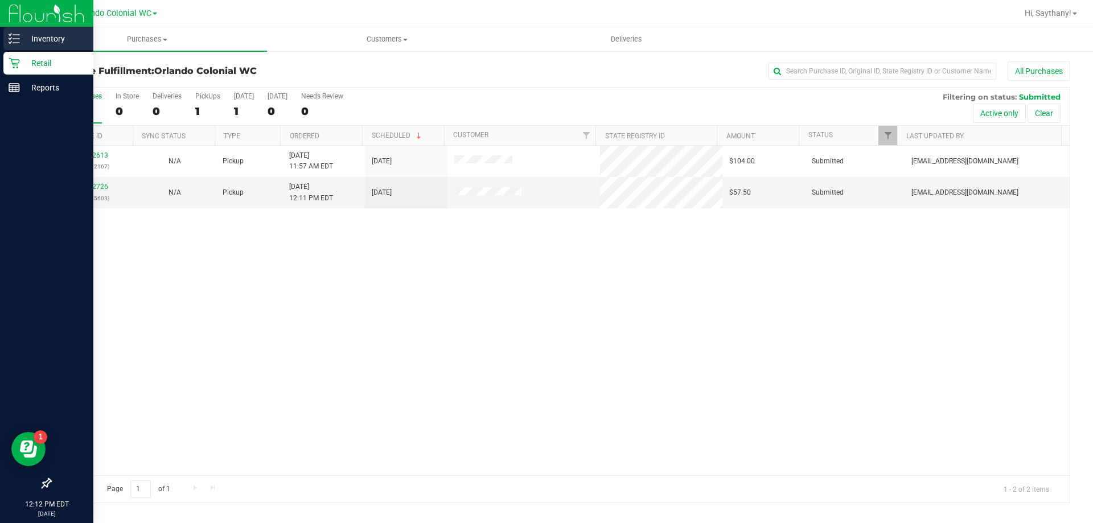
click at [30, 31] on div "Inventory" at bounding box center [48, 38] width 90 height 23
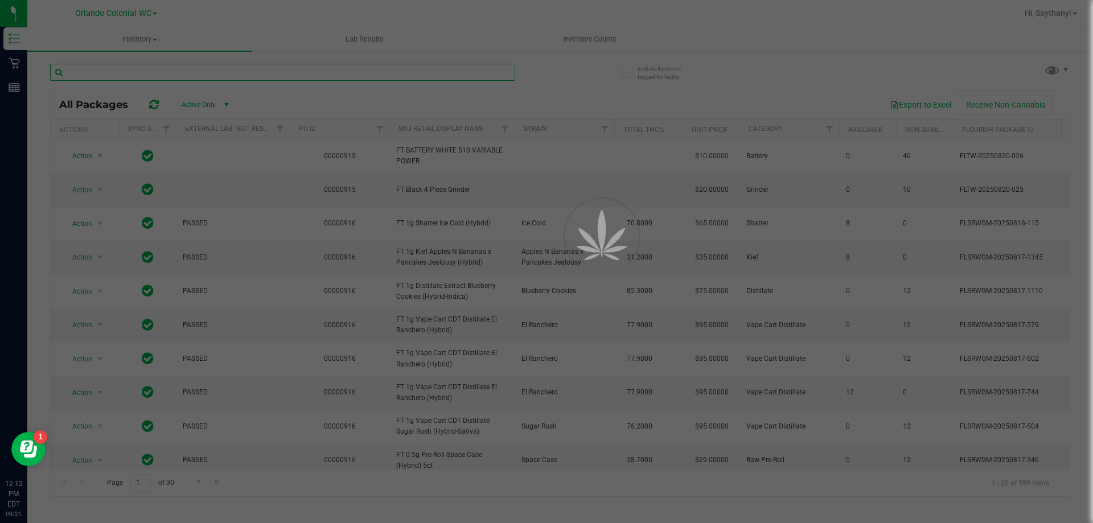
click at [209, 67] on input "text" at bounding box center [282, 72] width 465 height 17
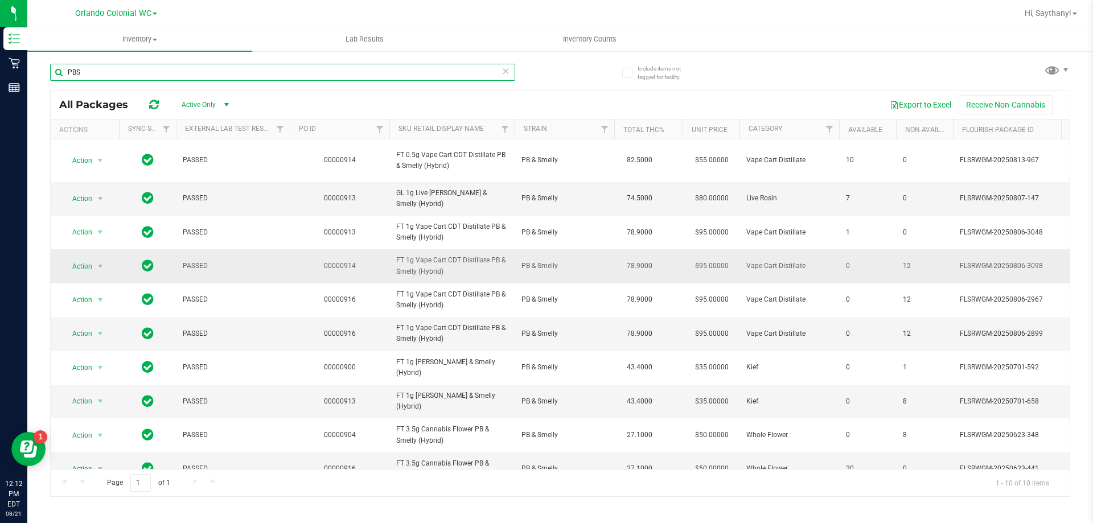
scroll to position [25, 0]
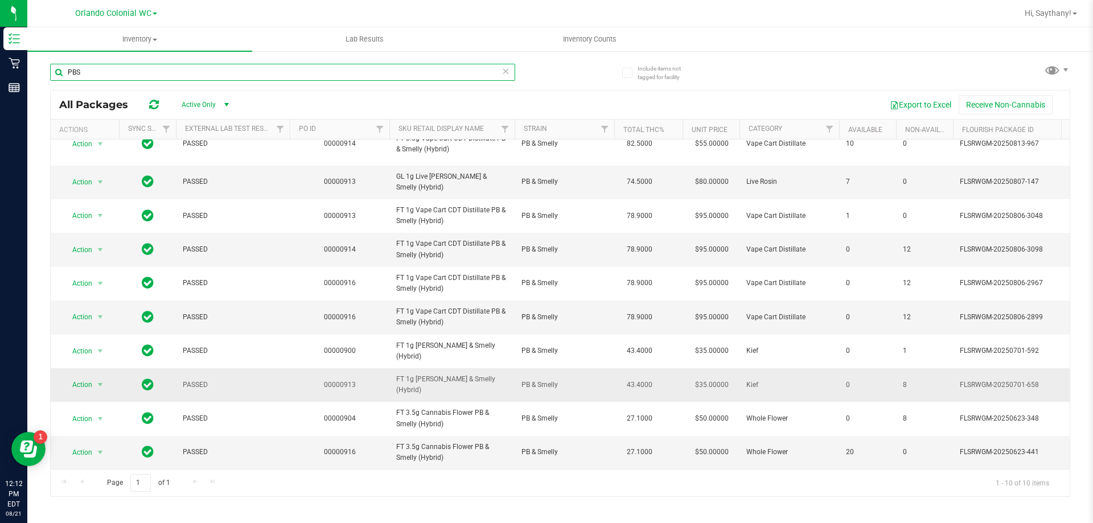
type input "PBS"
drag, startPoint x: 493, startPoint y: 373, endPoint x: 390, endPoint y: 380, distance: 103.3
click at [390, 380] on td "FT 1g [PERSON_NAME] & Smelly (Hybrid)" at bounding box center [451, 385] width 125 height 34
copy span "FT 1g [PERSON_NAME] & Smelly (Hybrid)"
click at [101, 71] on input "PBS" at bounding box center [282, 72] width 465 height 17
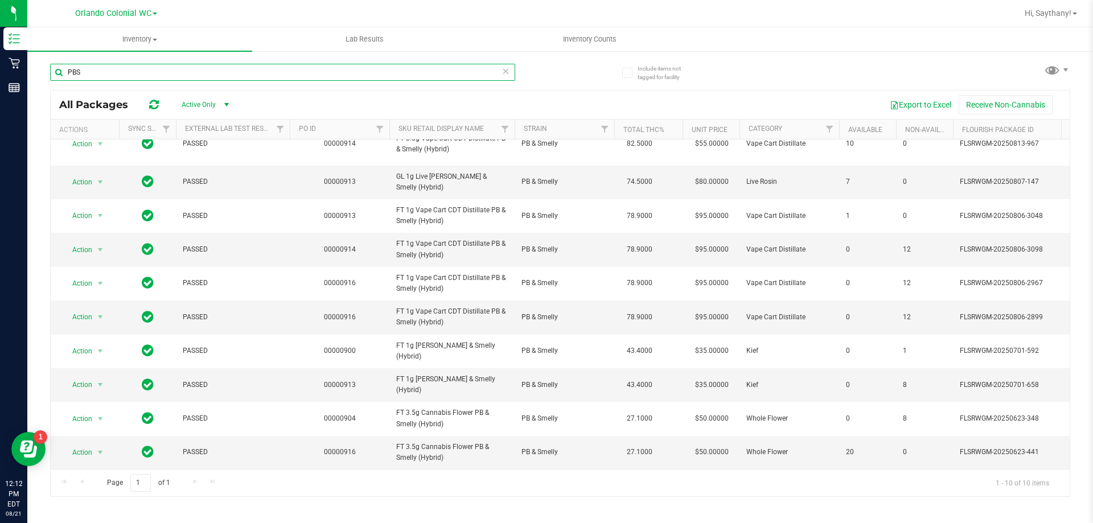
click at [101, 71] on input "PBS" at bounding box center [282, 72] width 465 height 17
paste input "FT 1g Kief PB & Smelly (Hybrid)"
type input "FT 1g Kief PB & Smelly (Hybrid)"
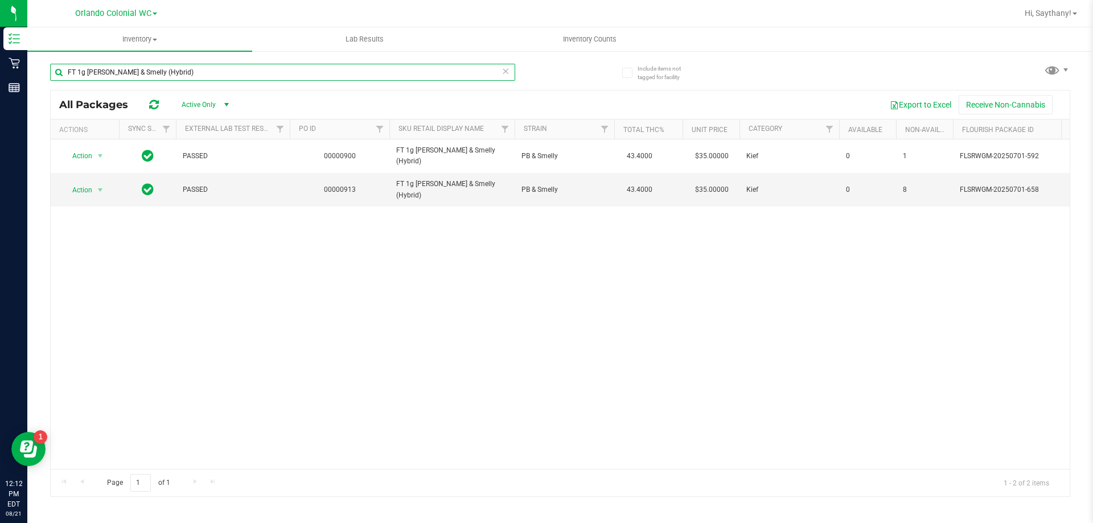
click at [300, 67] on input "FT 1g Kief PB & Smelly (Hybrid)" at bounding box center [282, 72] width 465 height 17
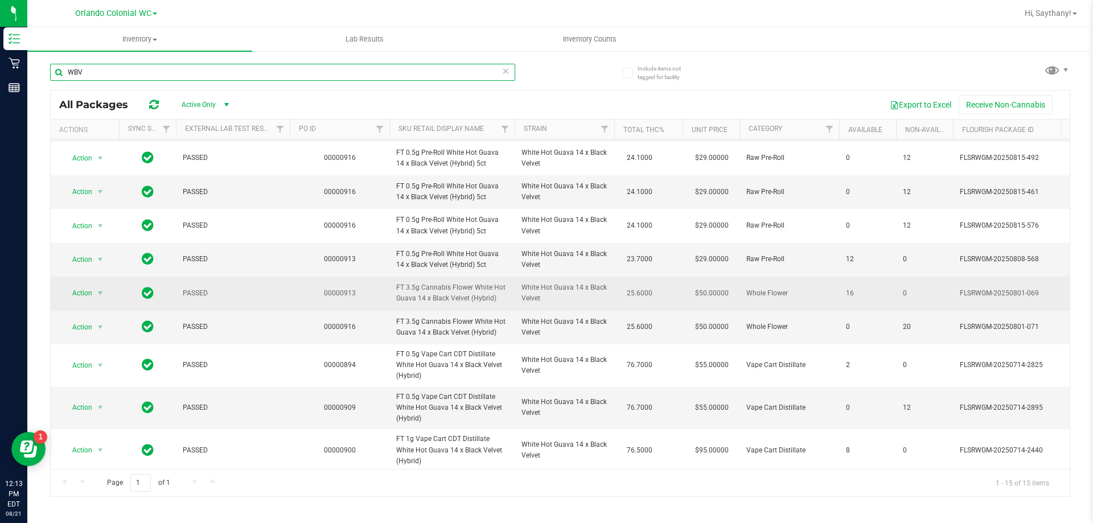
scroll to position [212, 0]
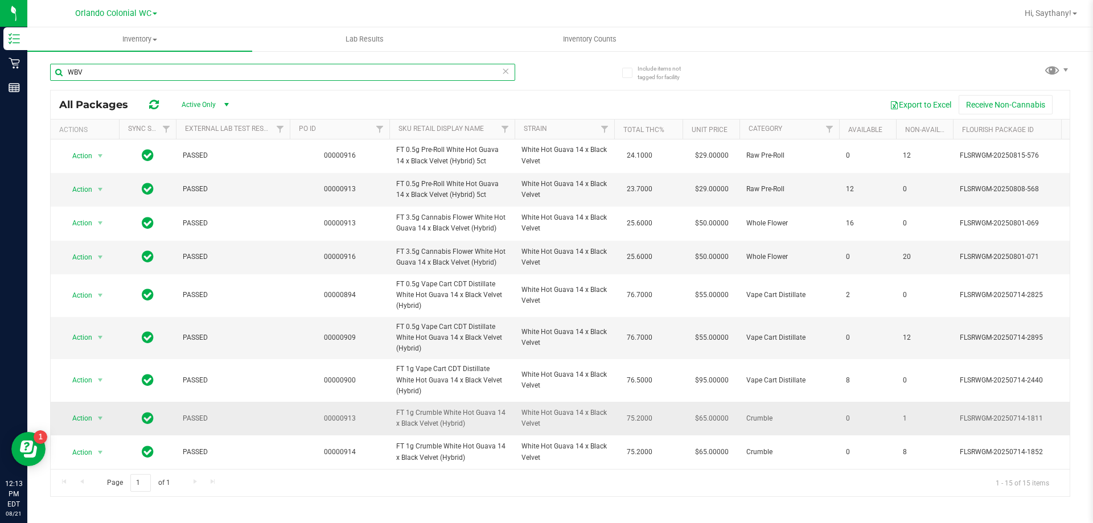
type input "WBV"
drag, startPoint x: 462, startPoint y: 413, endPoint x: 388, endPoint y: 405, distance: 74.4
click at [388, 405] on tr "Action Action Global inventory Package audit log Print package label Print prod…" at bounding box center [1053, 419] width 2004 height 34
copy tr "FT 1g Crumble White Hot Guava 14 x Black Velvet (Hybrid)"
click at [127, 75] on input "WBV" at bounding box center [282, 72] width 465 height 17
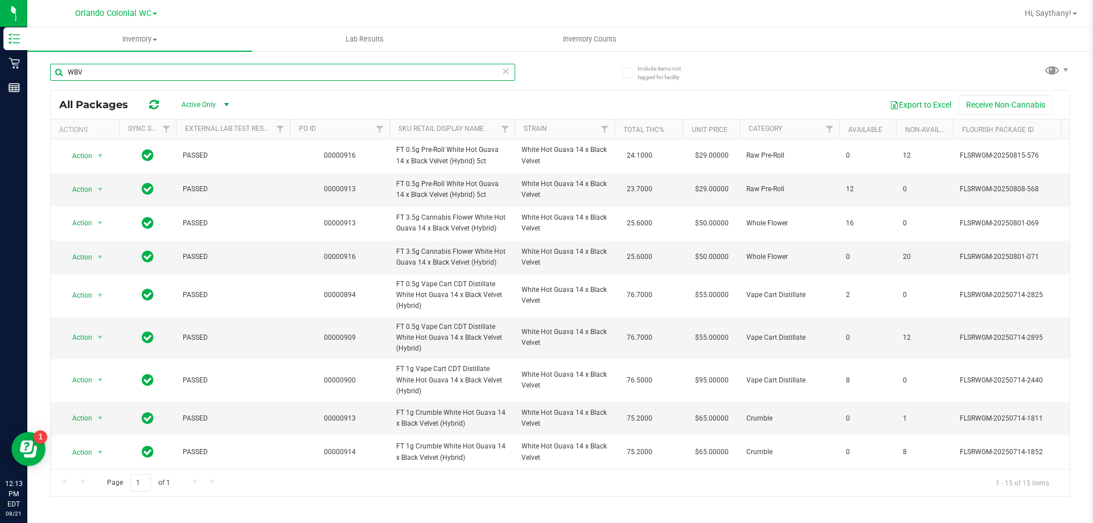
click at [127, 75] on input "WBV" at bounding box center [282, 72] width 465 height 17
paste input "FT 1g Crumble White Hot Guava 14 x Black Velvet (Hybrid)"
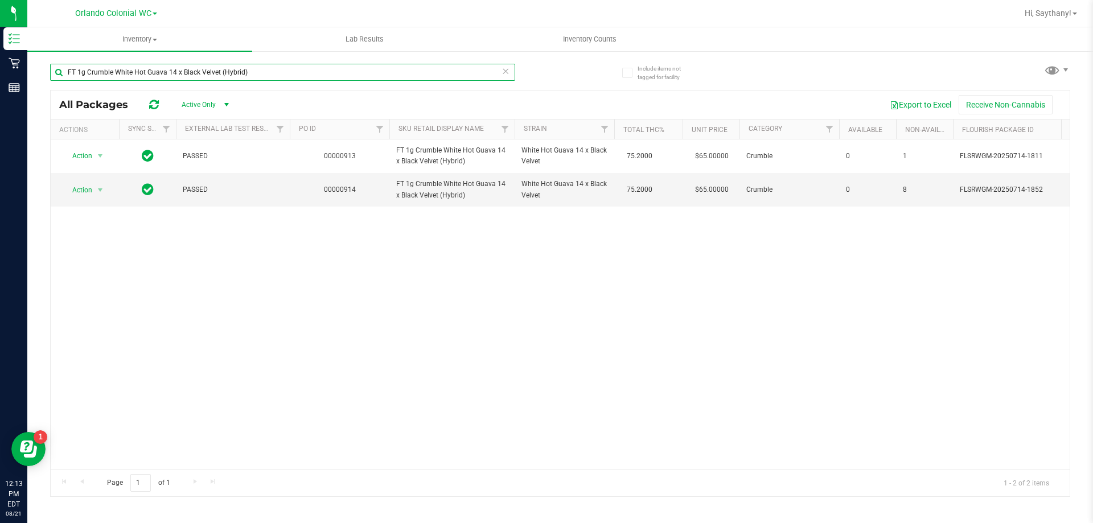
scroll to position [0, 44]
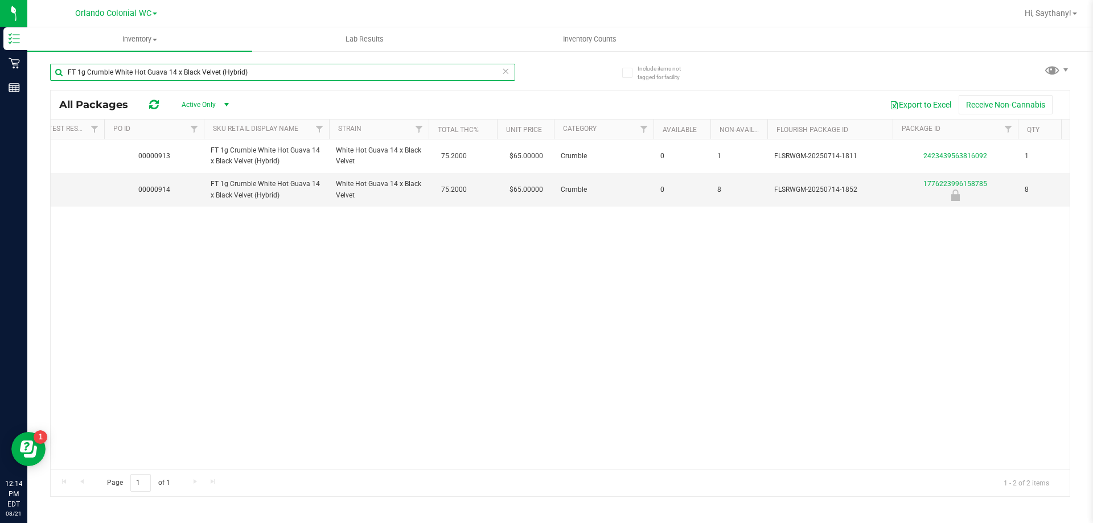
type input "FT 1g Crumble White Hot Guava 14 x Black Velvet (Hybrid)"
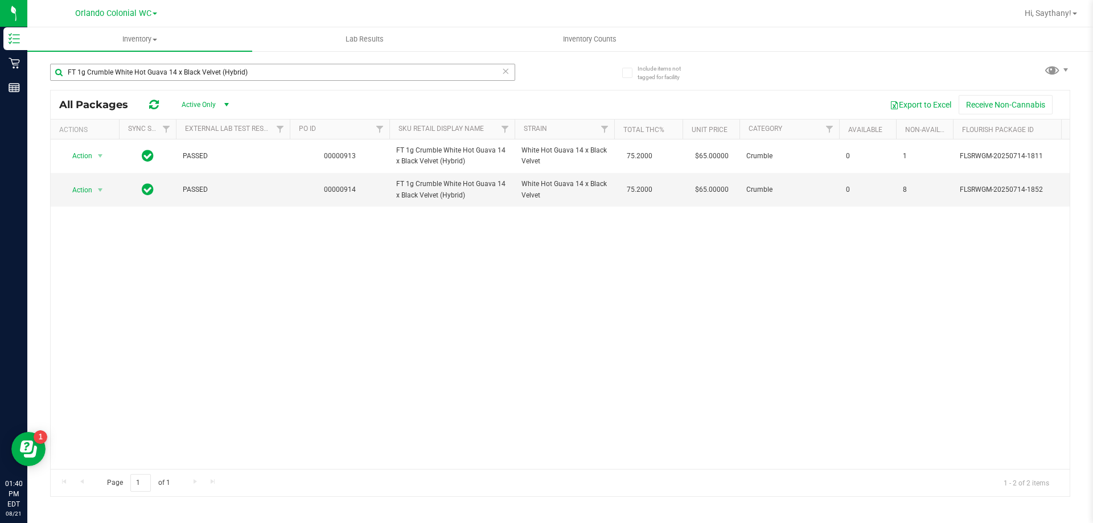
scroll to position [0, 186]
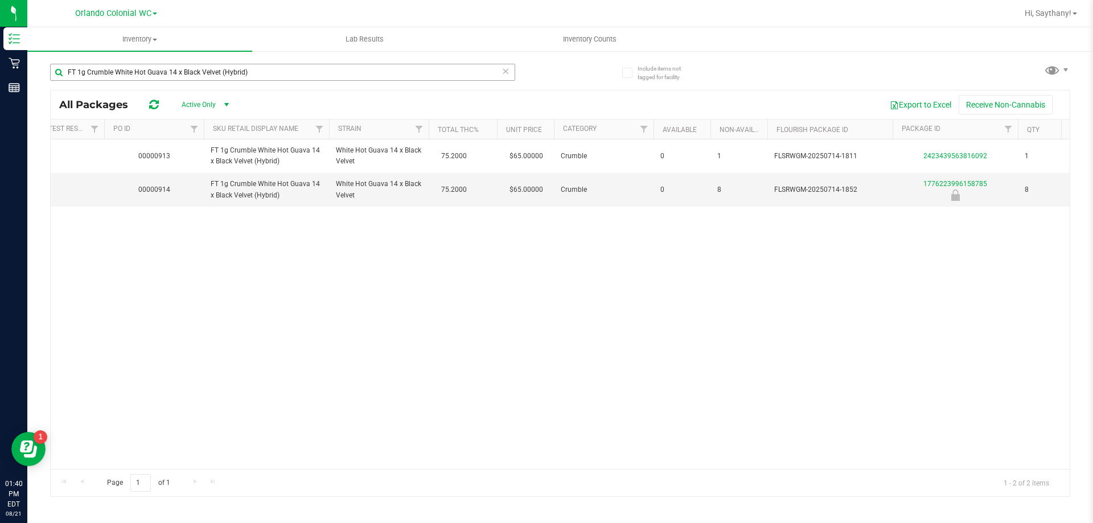
click at [281, 73] on input "FT 1g Crumble White Hot Guava 14 x Black Velvet (Hybrid)" at bounding box center [282, 72] width 465 height 17
click at [282, 72] on input "FT 1g Crumble White Hot Guava 14 x Black Velvet (Hybrid)" at bounding box center [282, 72] width 465 height 17
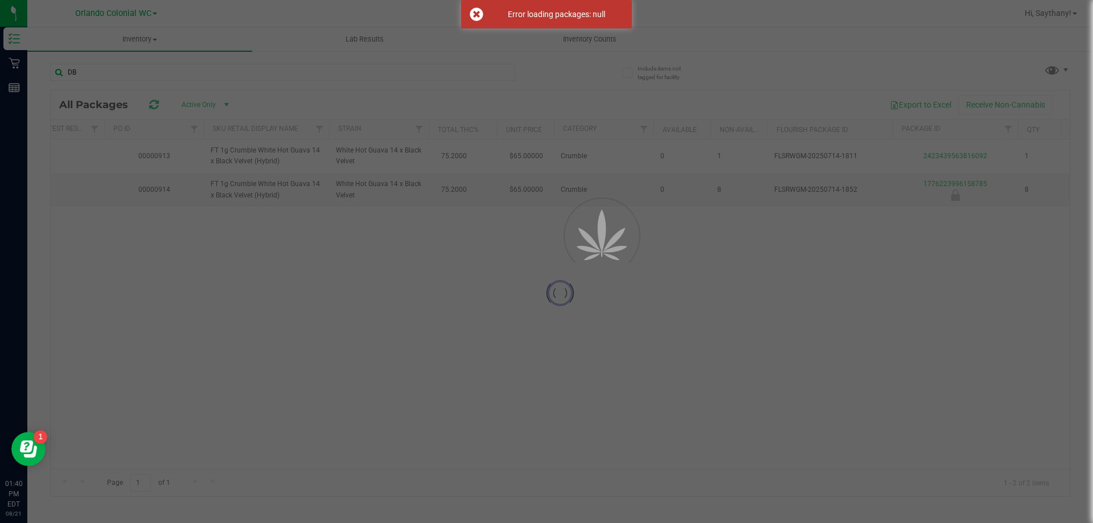
type input "DBP"
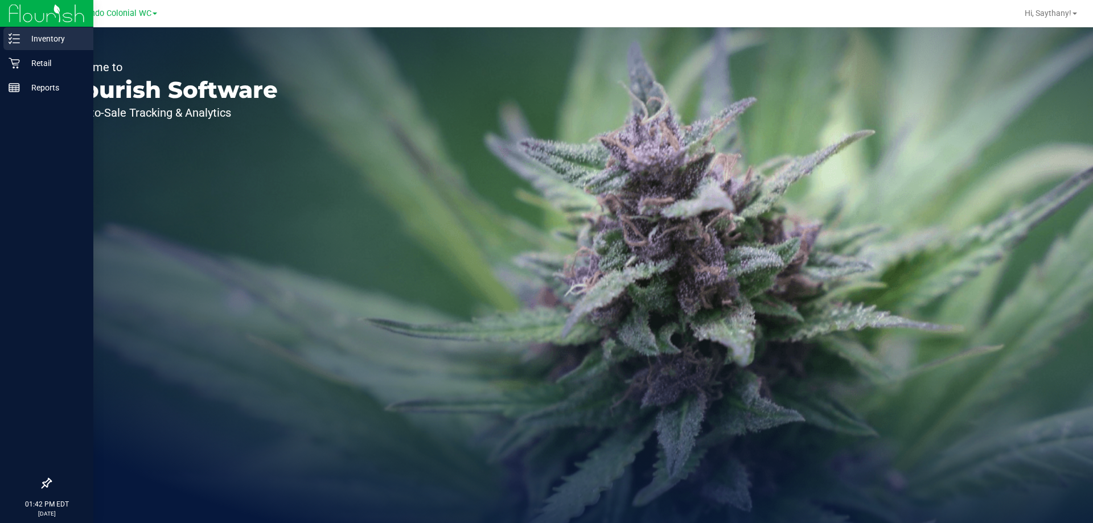
click at [64, 34] on p "Inventory" at bounding box center [54, 39] width 68 height 14
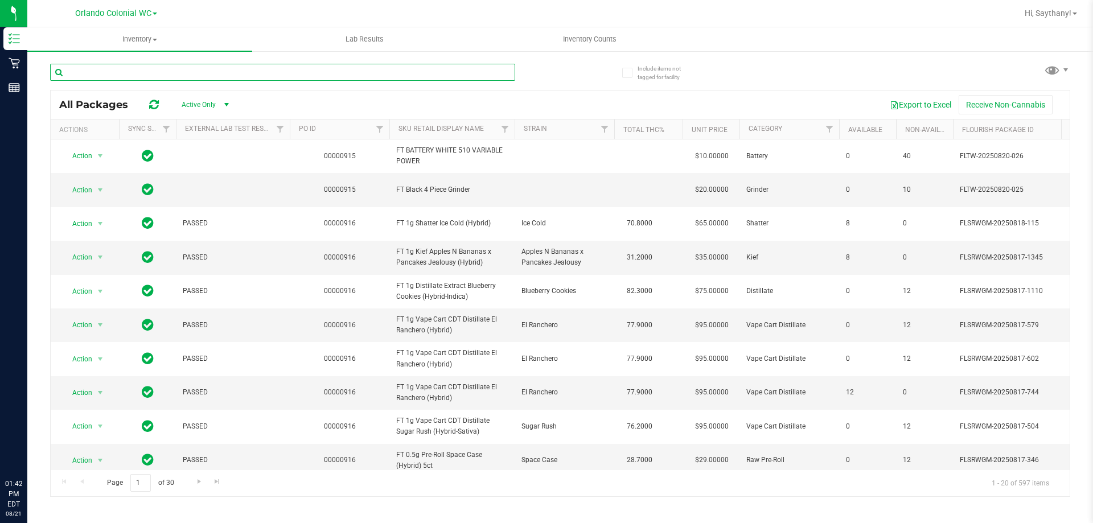
click at [281, 75] on input "text" at bounding box center [282, 72] width 465 height 17
click at [428, 75] on input "text" at bounding box center [282, 72] width 465 height 17
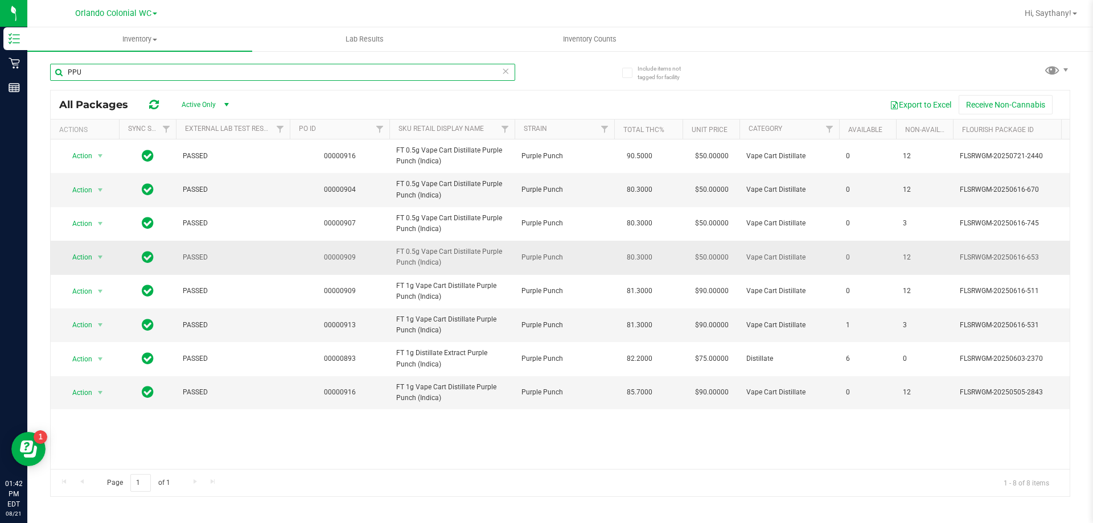
type input "PPU"
drag, startPoint x: 455, startPoint y: 268, endPoint x: 397, endPoint y: 257, distance: 59.7
click at [397, 257] on span "FT 0.5g Vape Cart Distillate Purple Punch (Indica)" at bounding box center [452, 257] width 112 height 22
copy span "FT 0.5g Vape Cart Distillate Purple Punch (Indica)"
click at [182, 74] on input "PPU" at bounding box center [282, 72] width 465 height 17
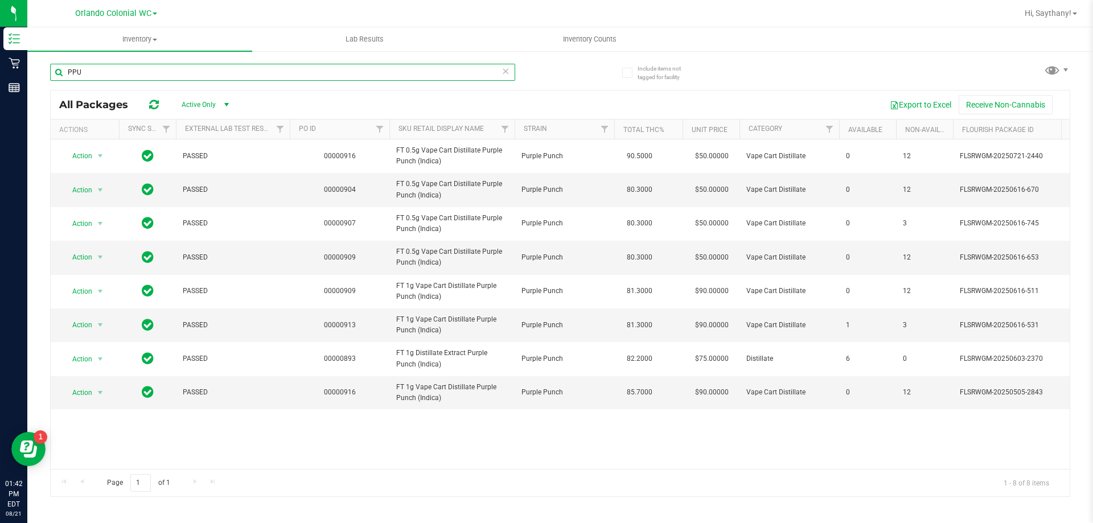
click at [182, 75] on input "PPU" at bounding box center [282, 72] width 465 height 17
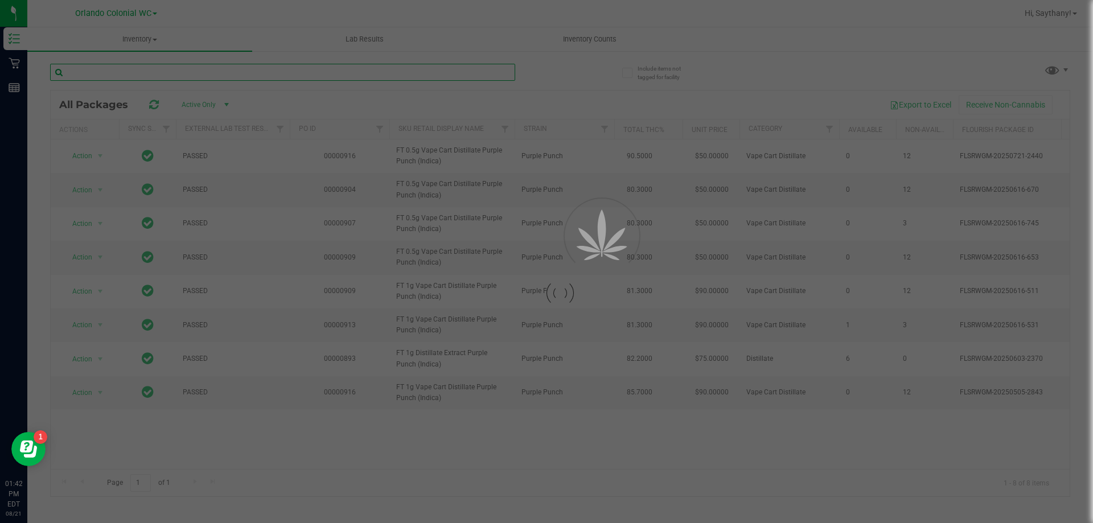
paste input "FT 0.5g Vape Cart Distillate Purple Punch (Indica)"
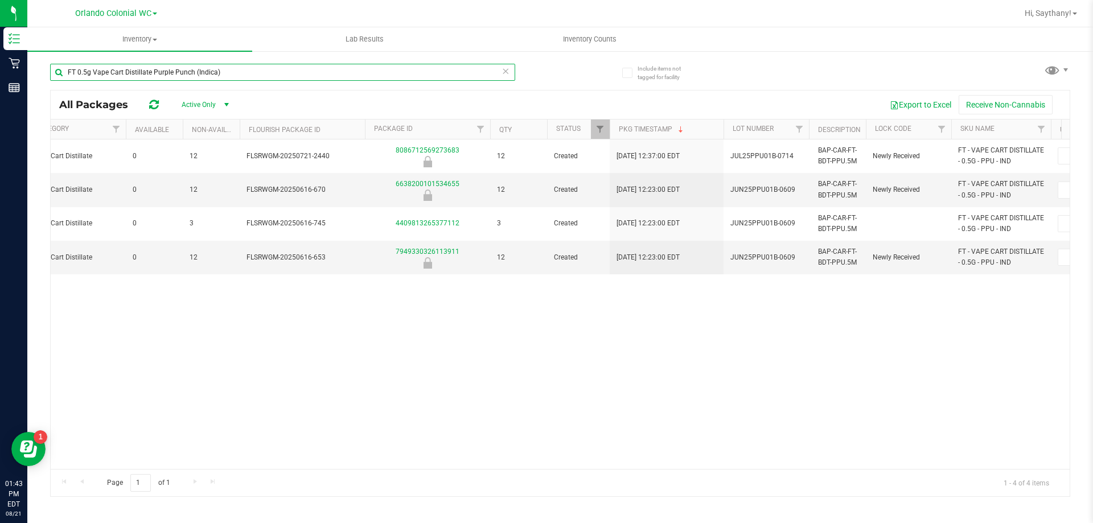
type input "FT 0.5g Vape Cart Distillate Purple Punch (Indica)"
click at [571, 84] on div "FT 0.5g Vape Cart Distillate Purple Punch (Indica) All Packages Active Only Act…" at bounding box center [560, 275] width 1020 height 444
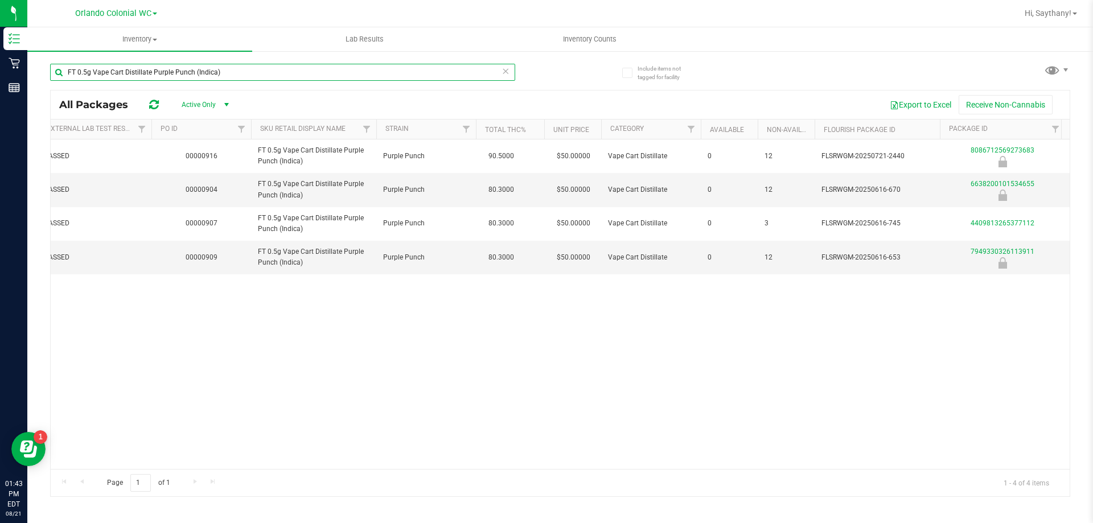
click at [250, 77] on input "FT 0.5g Vape Cart Distillate Purple Punch (Indica)" at bounding box center [282, 72] width 465 height 17
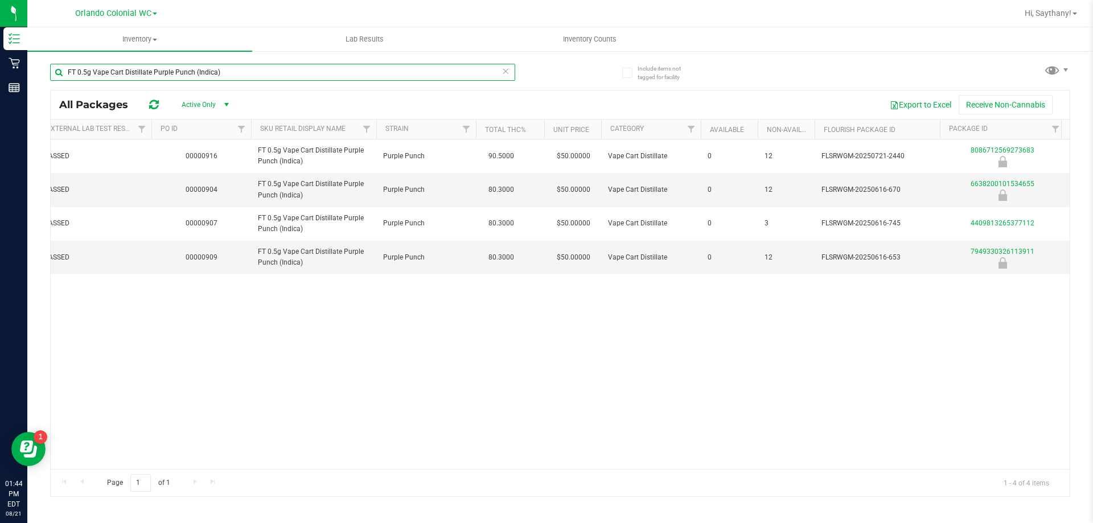
click at [250, 78] on input "FT 0.5g Vape Cart Distillate Purple Punch (Indica)" at bounding box center [282, 72] width 465 height 17
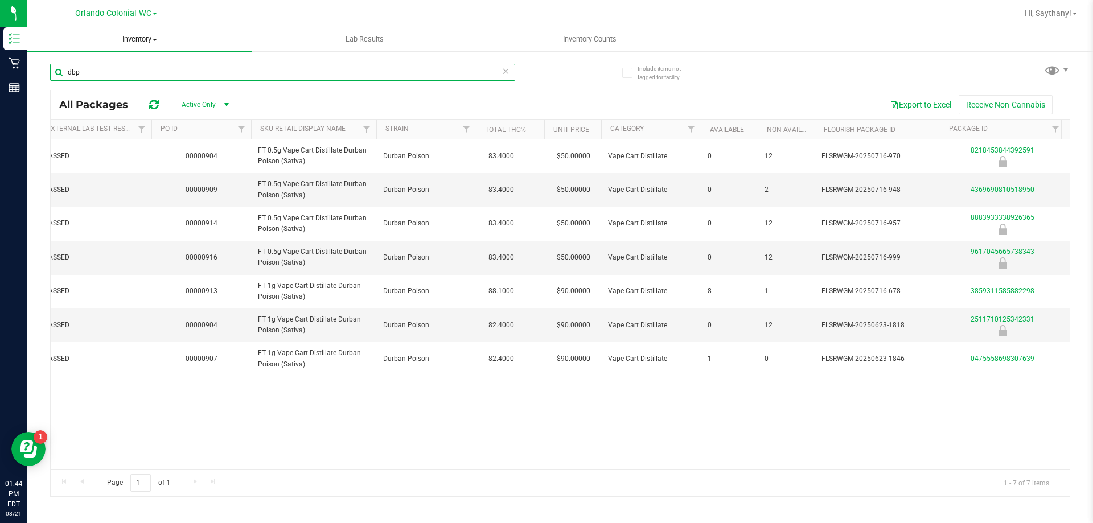
type input "dbp"
drag, startPoint x: 314, startPoint y: 200, endPoint x: 231, endPoint y: 199, distance: 82.6
click at [231, 199] on tr "Action Action Global inventory Package audit log Print package label Print prod…" at bounding box center [914, 190] width 2004 height 34
copy tr "FT 0.5g Vape Cart Distillate Durban Poison (Sativa)"
click at [140, 73] on input "dbp" at bounding box center [282, 72] width 465 height 17
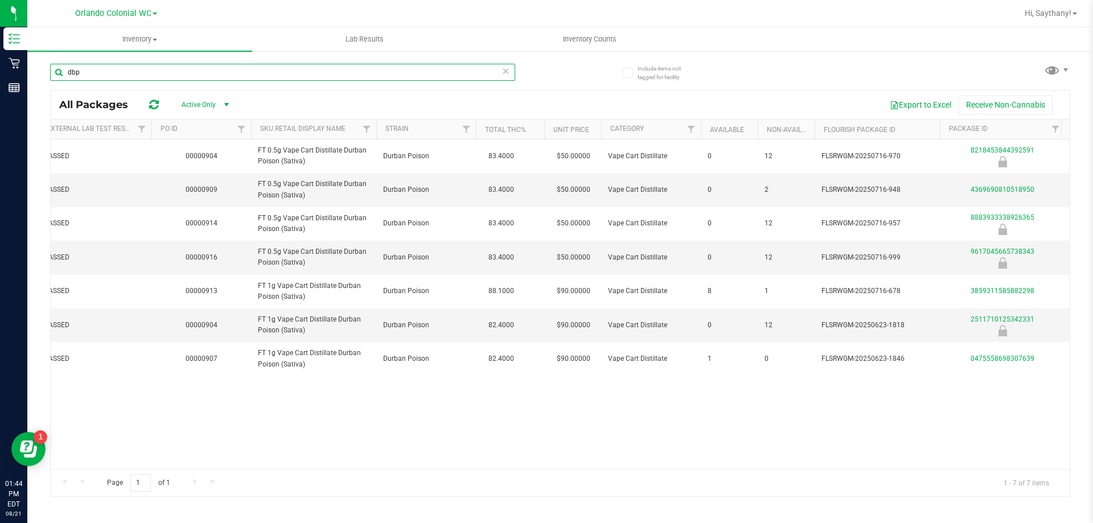
click at [141, 73] on input "dbp" at bounding box center [282, 72] width 465 height 17
paste input "FT 0.5g Vape Cart Distillate Durban Poison (Sativa)"
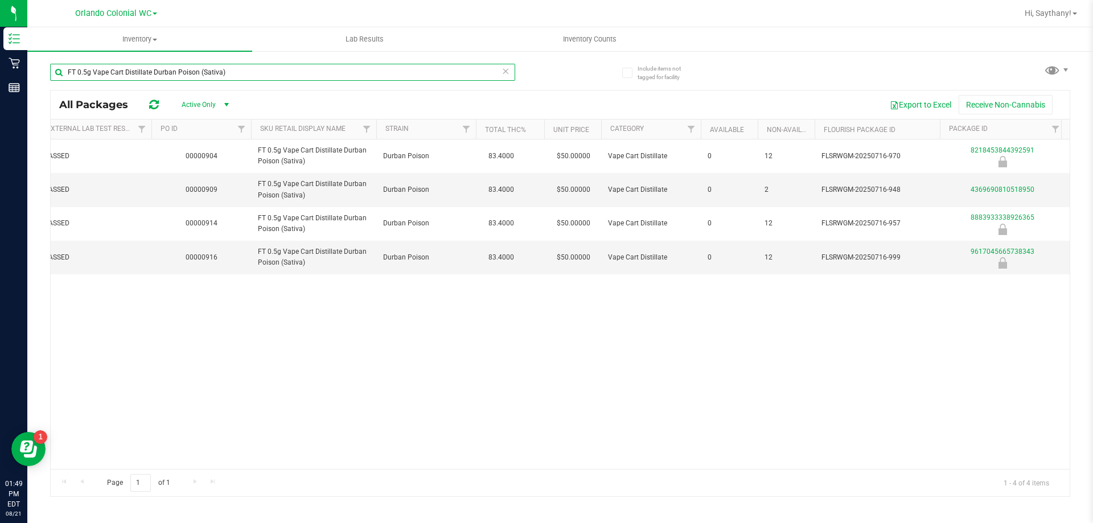
type input "FT 0.5g Vape Cart Distillate Durban Poison (Sativa)"
click at [330, 72] on input "FT 0.5g Vape Cart Distillate Durban Poison (Sativa)" at bounding box center [282, 72] width 465 height 17
type input "C"
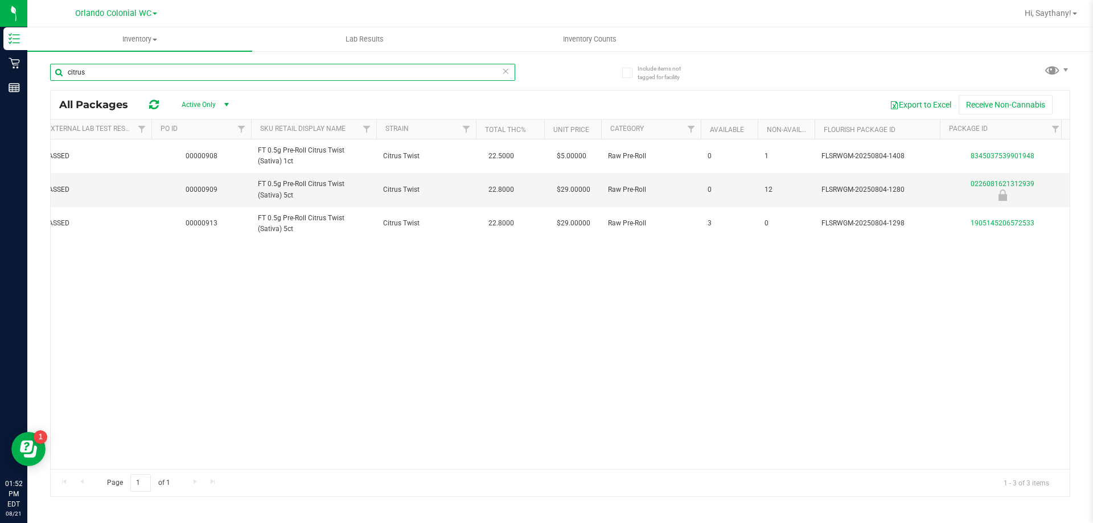
type input "citrus"
